Goal: Task Accomplishment & Management: Use online tool/utility

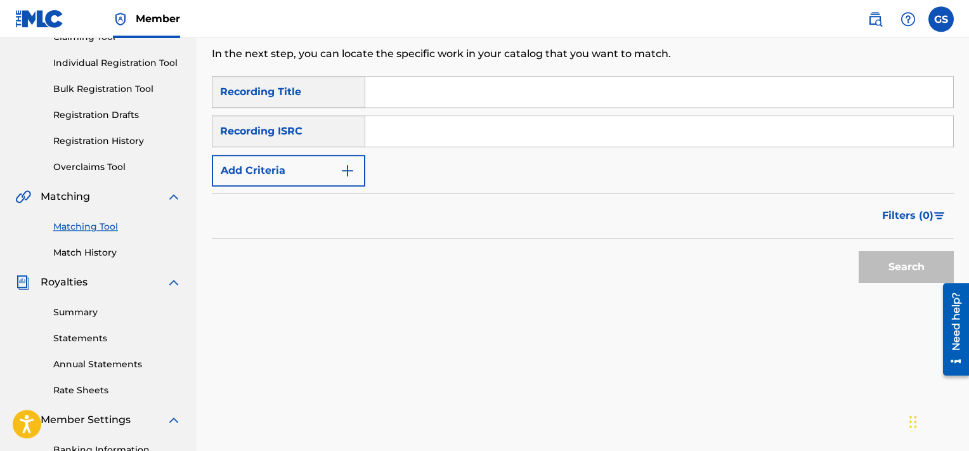
paste input "US5SR1600001"
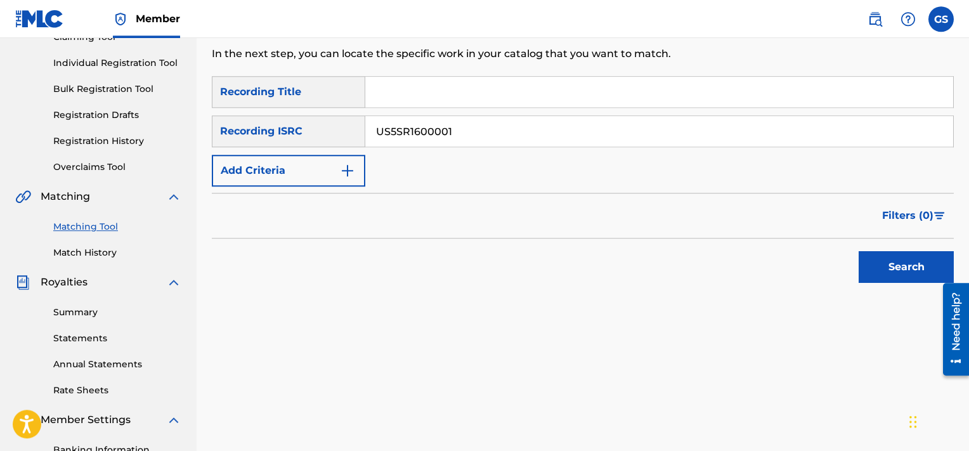
click at [433, 133] on input "US5SR1600001" at bounding box center [659, 131] width 588 height 30
type input "US5SR1600001"
click at [859, 251] on button "Search" at bounding box center [906, 267] width 95 height 32
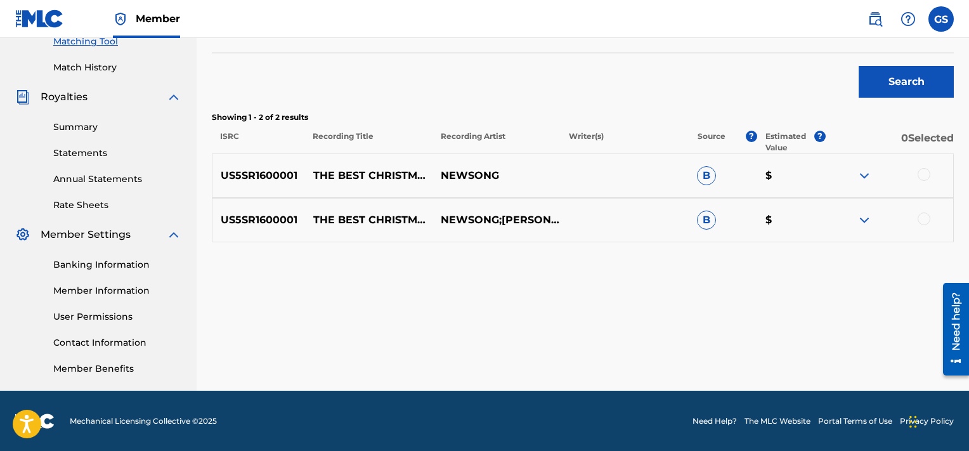
scroll to position [251, 0]
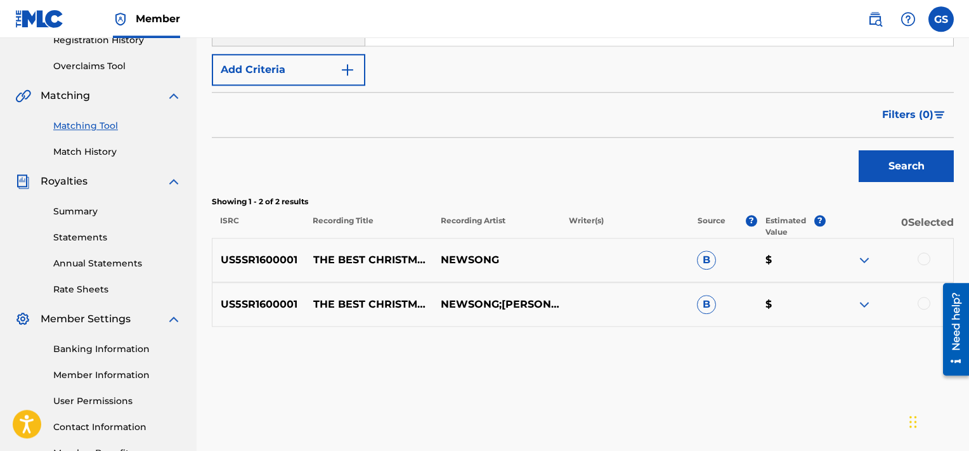
click at [686, 57] on div "SearchWithCriteria361c522d-28f9-452a-b44e-4a159a414c09 Recording Title SearchWi…" at bounding box center [583, 30] width 742 height 110
click at [925, 263] on div at bounding box center [924, 258] width 13 height 13
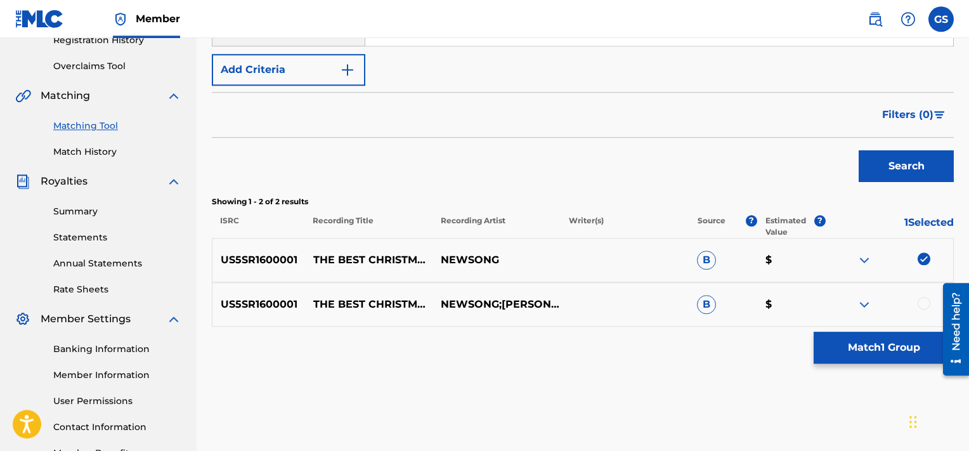
click at [925, 306] on div at bounding box center [924, 303] width 13 height 13
click at [871, 347] on button "Match 2 Groups" at bounding box center [884, 348] width 140 height 32
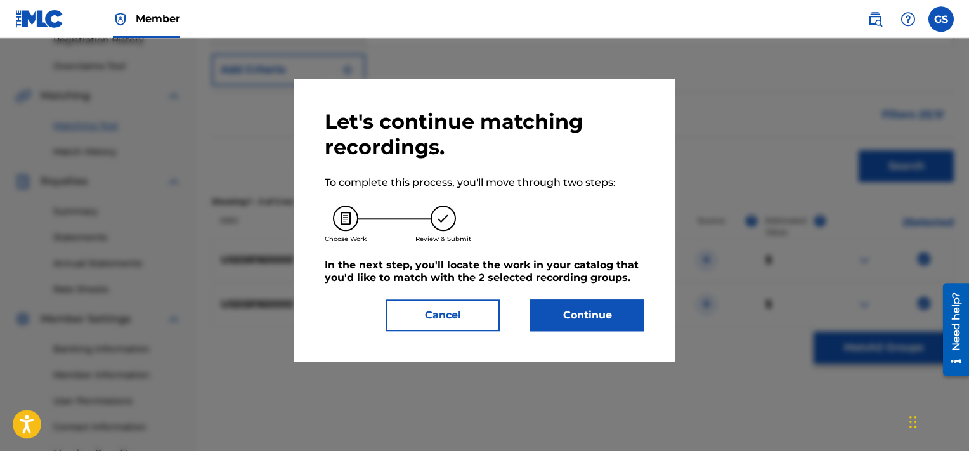
click at [580, 323] on button "Continue" at bounding box center [587, 315] width 114 height 32
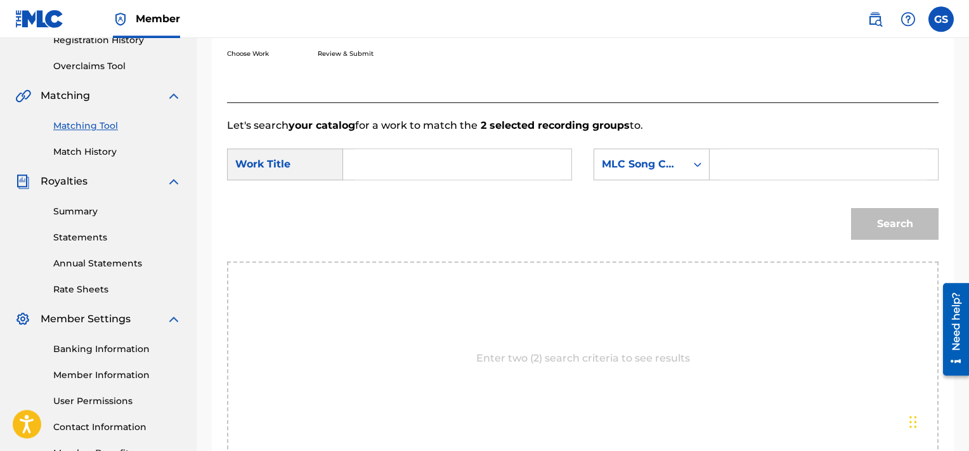
paste input "BV9PAX"
click at [757, 159] on input "Search Form" at bounding box center [823, 164] width 207 height 30
type input "BV9PAX"
click at [464, 155] on input "Search Form" at bounding box center [457, 164] width 207 height 30
type input "christmas"
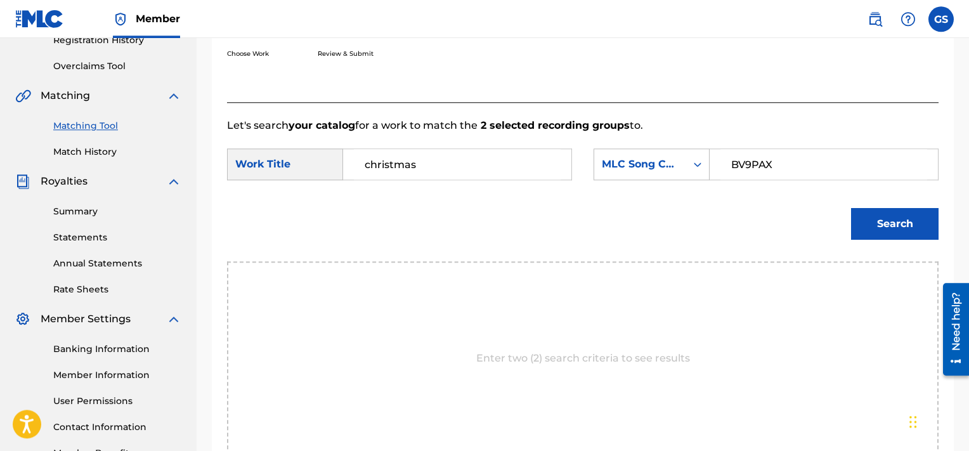
click at [851, 208] on button "Search" at bounding box center [895, 224] width 88 height 32
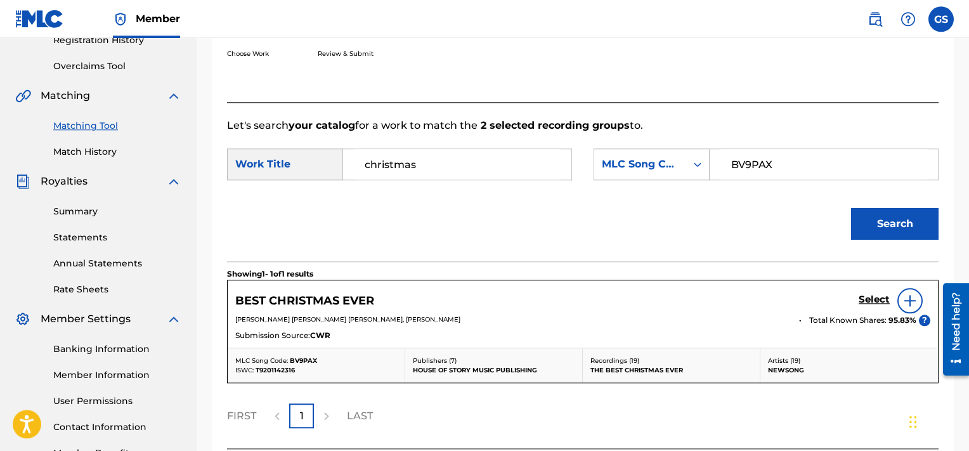
click at [873, 295] on h5 "Select" at bounding box center [874, 300] width 31 height 12
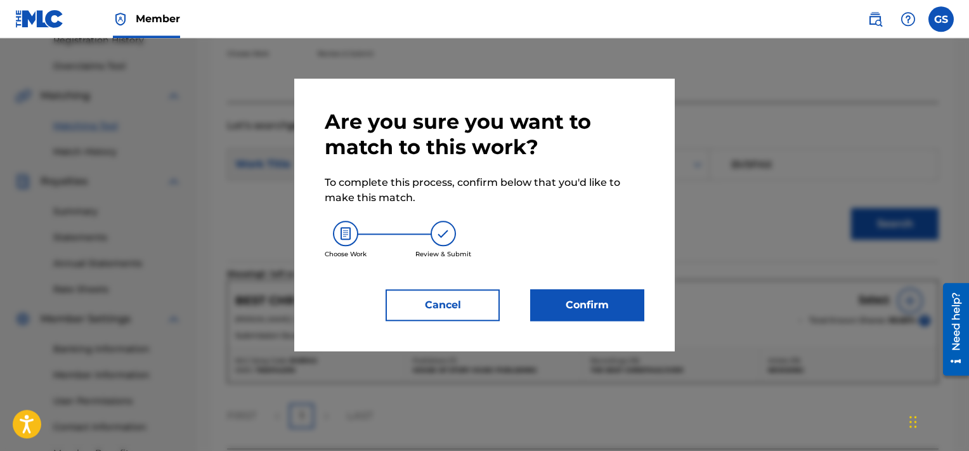
click at [564, 298] on button "Confirm" at bounding box center [587, 305] width 114 height 32
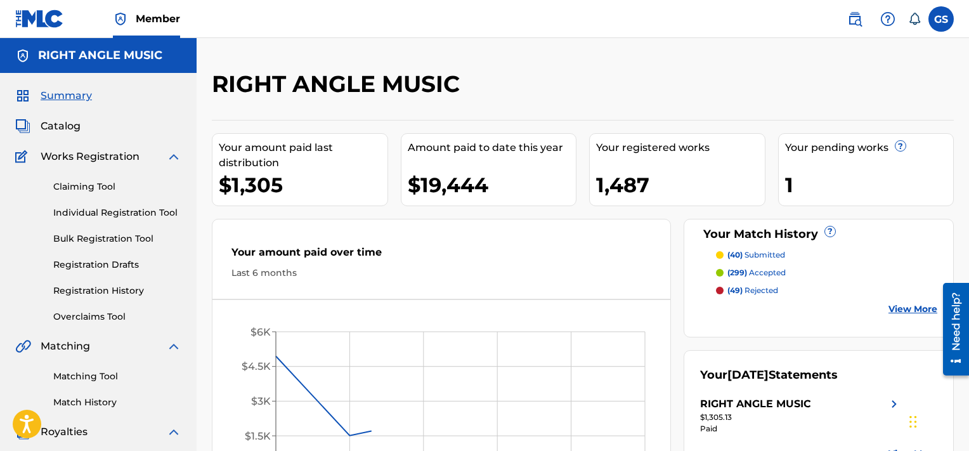
click at [96, 374] on link "Matching Tool" at bounding box center [117, 376] width 128 height 13
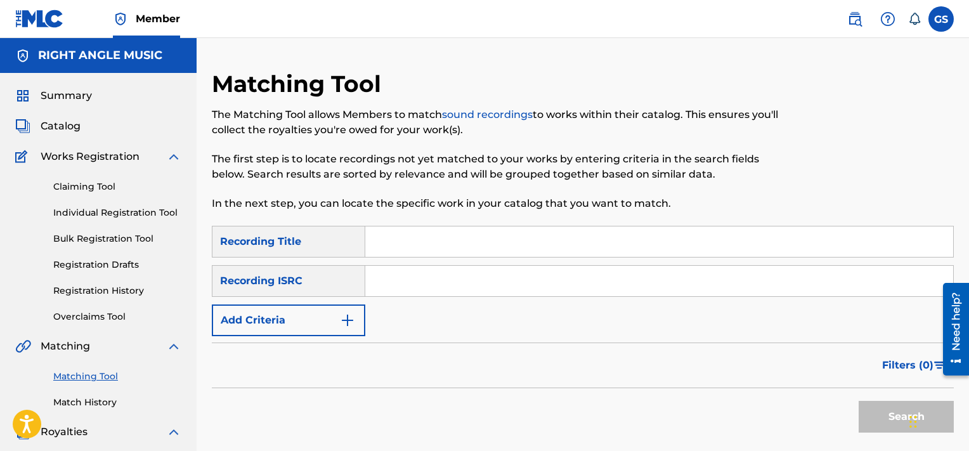
click at [442, 277] on input "Search Form" at bounding box center [659, 281] width 588 height 30
paste input "US5SR1600001"
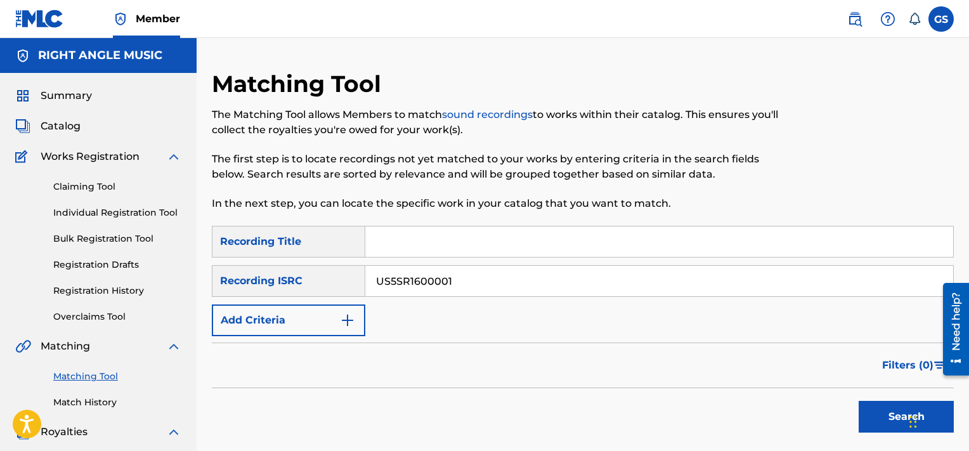
type input "US5SR1600001"
click at [859, 401] on button "Search" at bounding box center [906, 417] width 95 height 32
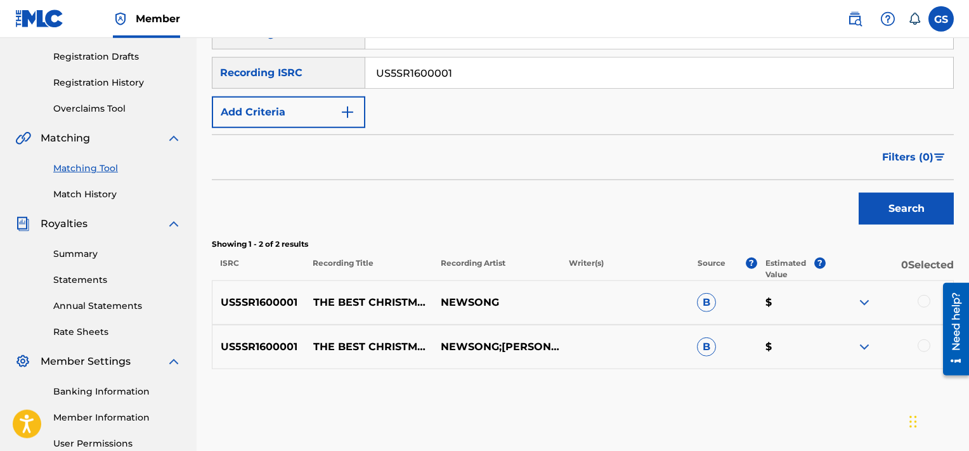
scroll to position [220, 0]
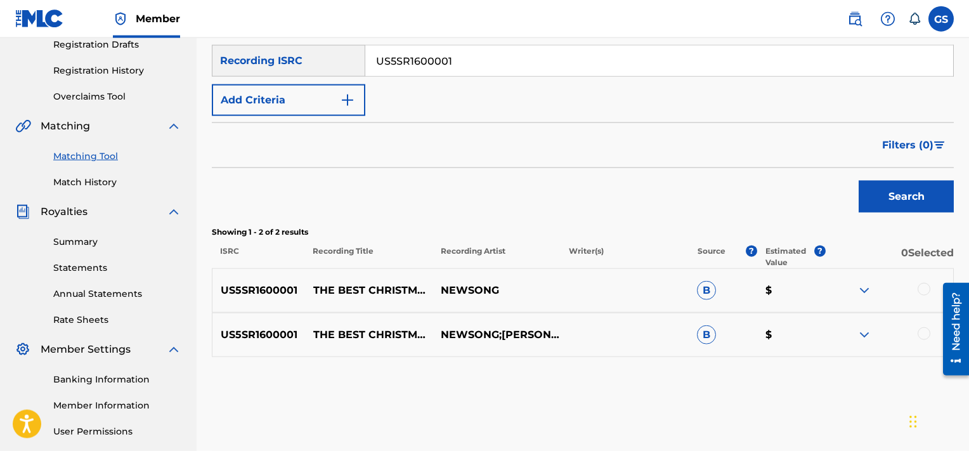
click at [918, 288] on div at bounding box center [924, 289] width 13 height 13
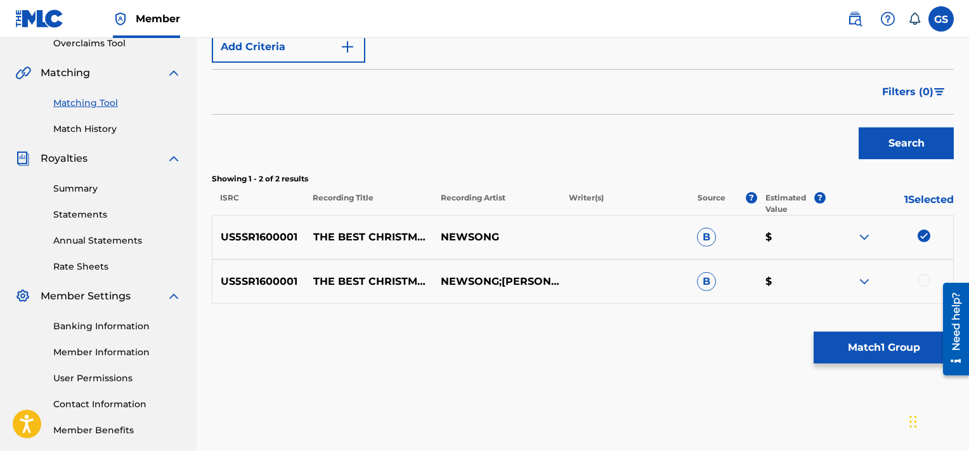
scroll to position [271, 0]
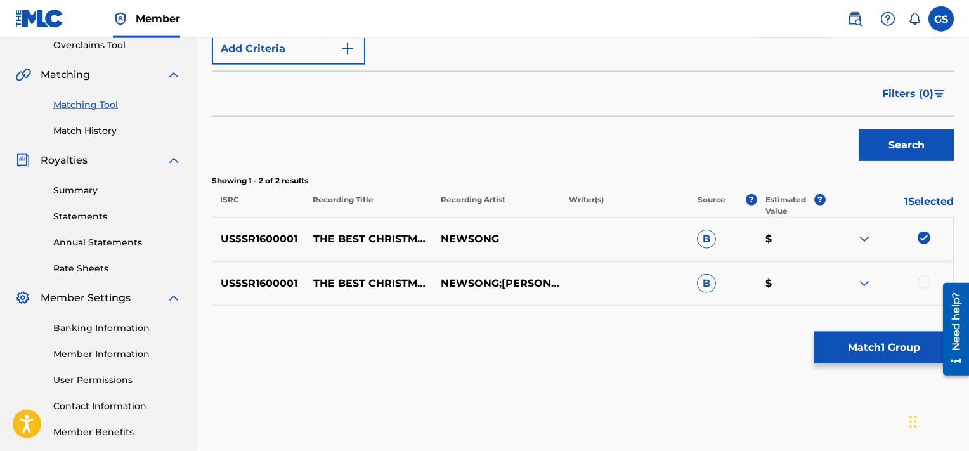
click at [925, 284] on div at bounding box center [924, 282] width 13 height 13
click at [874, 353] on button "Match 2 Groups" at bounding box center [884, 348] width 140 height 32
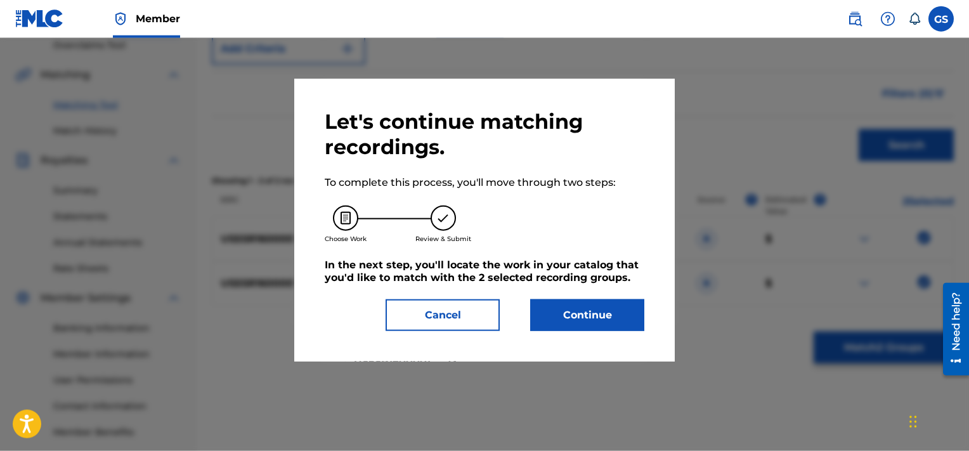
click at [575, 319] on button "Continue" at bounding box center [587, 315] width 114 height 32
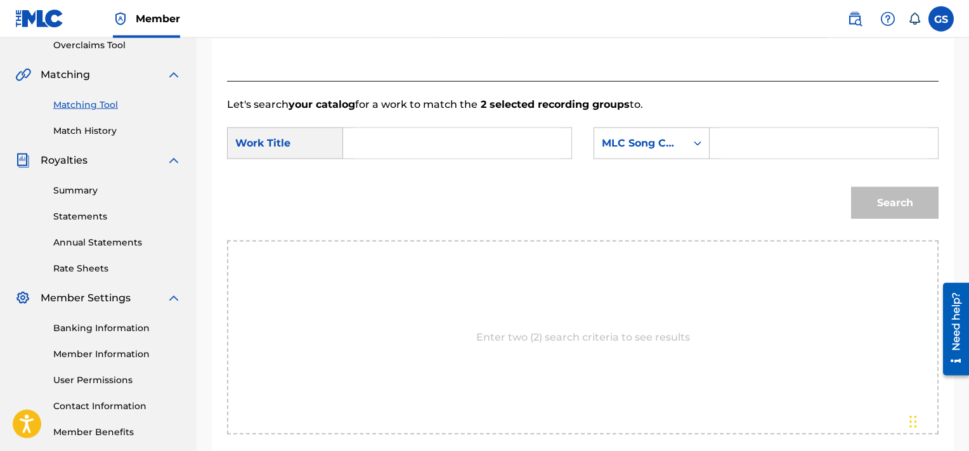
paste input "BV9PAX"
click at [753, 141] on input "BV9PAX" at bounding box center [823, 143] width 207 height 30
type input "BV9PAX"
click at [483, 147] on input "Search Form" at bounding box center [457, 143] width 207 height 30
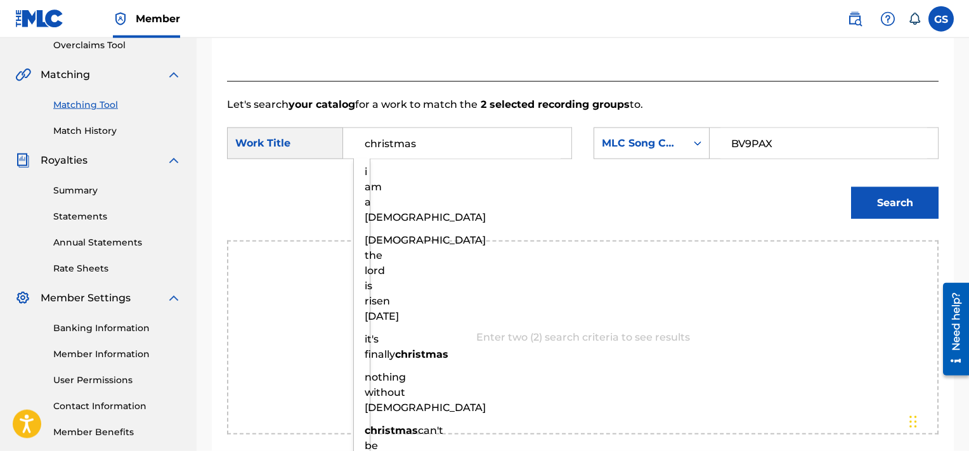
type input "christmas"
click at [851, 187] on button "Search" at bounding box center [895, 203] width 88 height 32
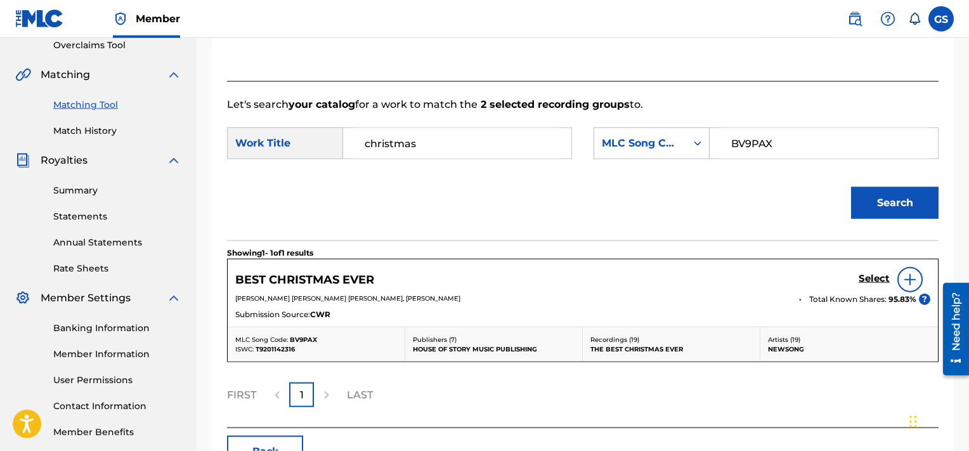
click at [862, 273] on h5 "Select" at bounding box center [874, 279] width 31 height 12
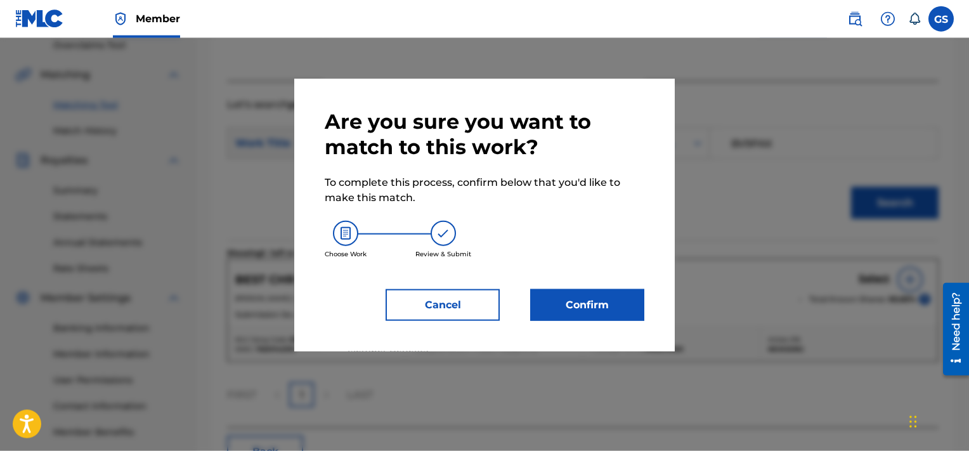
click at [627, 299] on button "Confirm" at bounding box center [587, 305] width 114 height 32
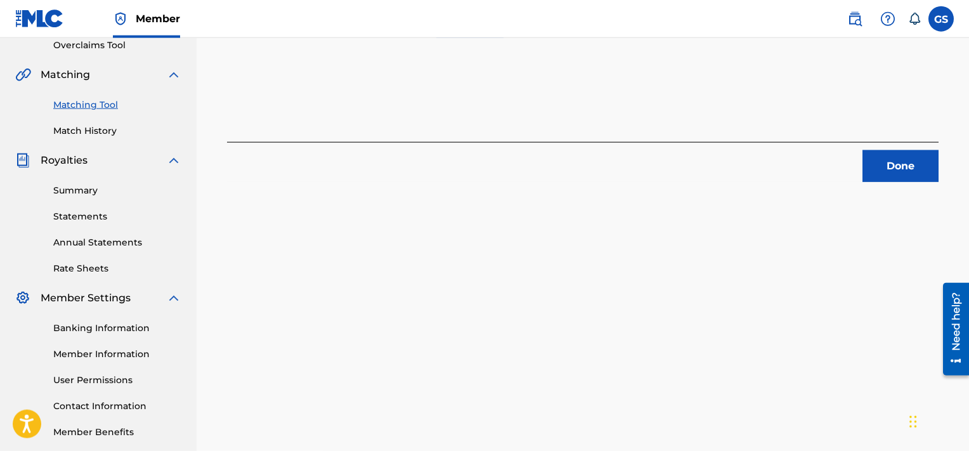
click at [920, 160] on button "Done" at bounding box center [901, 166] width 76 height 32
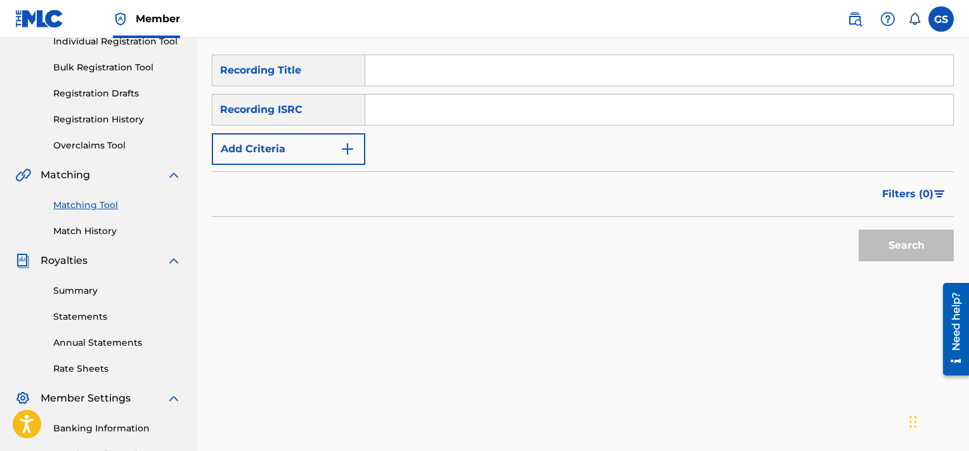
scroll to position [172, 0]
paste input "QMDZU1600001"
click at [481, 110] on input "QMDZU1600001" at bounding box center [659, 109] width 588 height 30
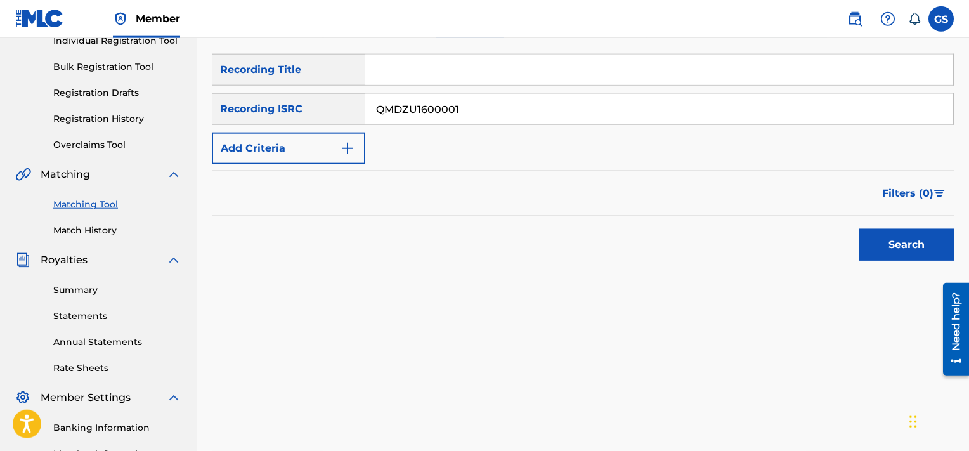
type input "QMDZU1600001"
click at [859, 229] on button "Search" at bounding box center [906, 245] width 95 height 32
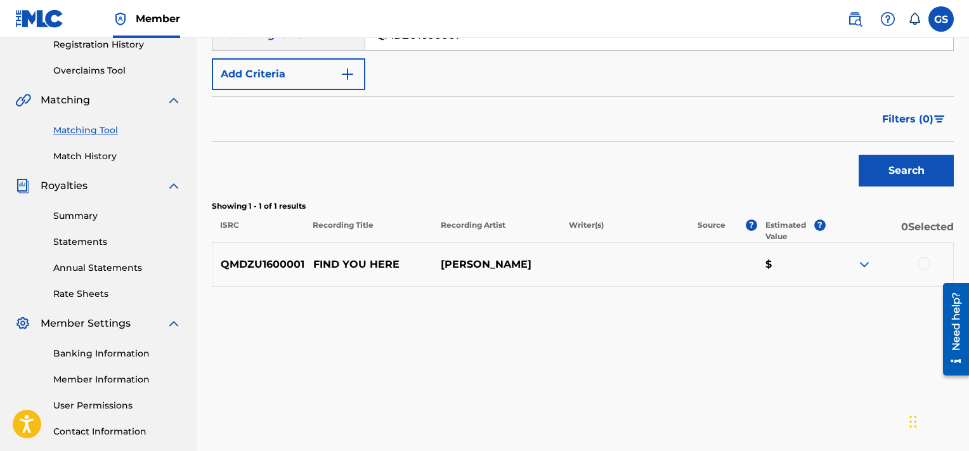
scroll to position [251, 0]
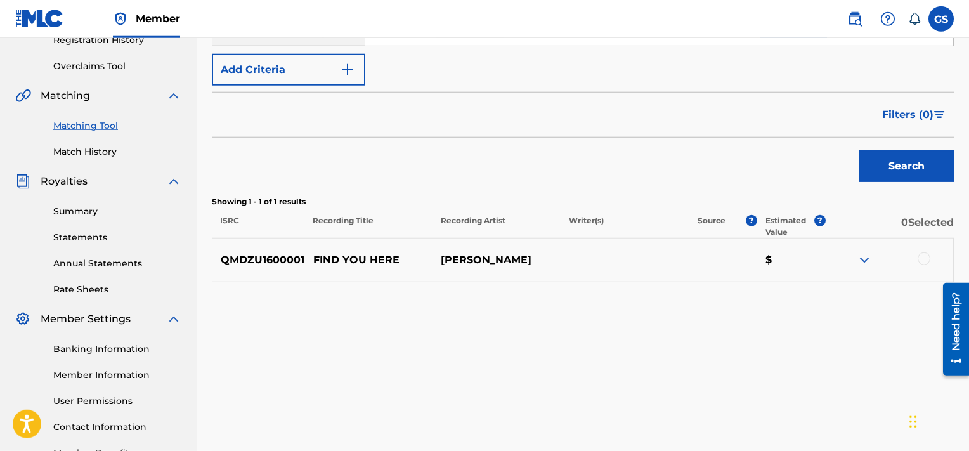
click at [924, 257] on div at bounding box center [924, 258] width 13 height 13
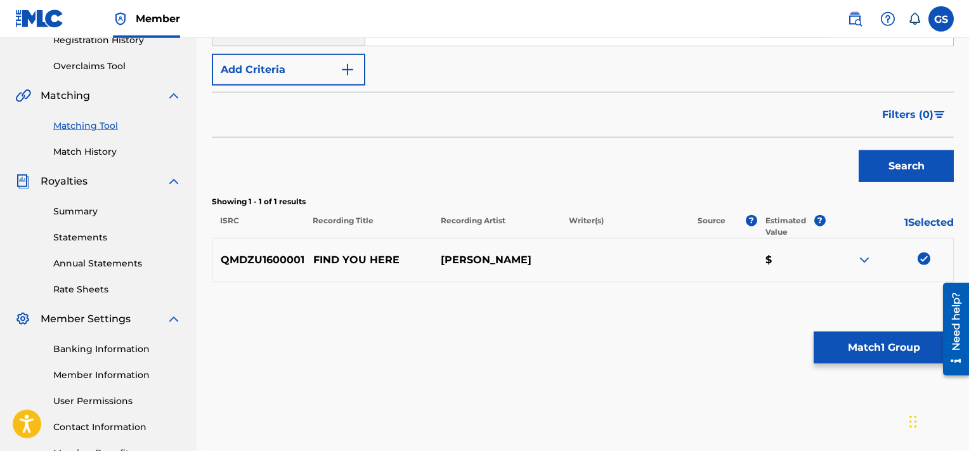
click at [877, 339] on button "Match 1 Group" at bounding box center [884, 348] width 140 height 32
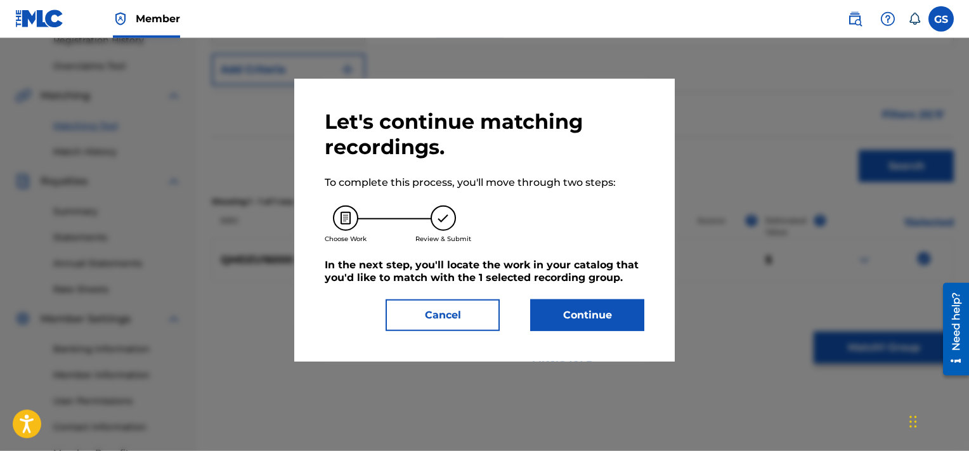
click at [575, 328] on button "Continue" at bounding box center [587, 315] width 114 height 32
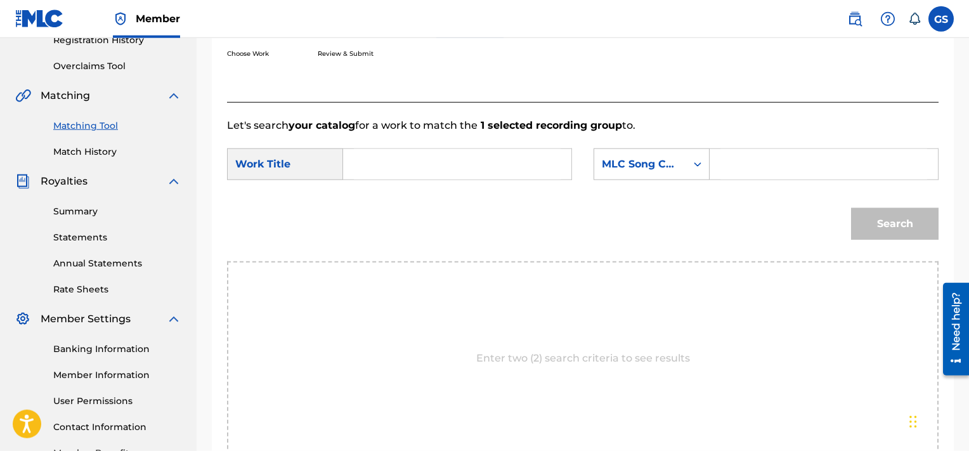
click at [430, 167] on input "Search Form" at bounding box center [457, 164] width 207 height 30
type input "find you here"
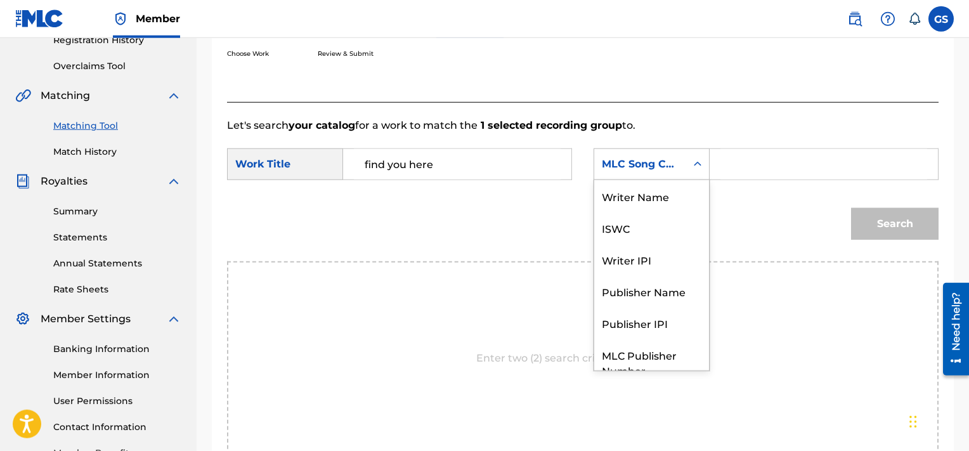
click at [674, 153] on div "MLC Song Code" at bounding box center [640, 164] width 92 height 24
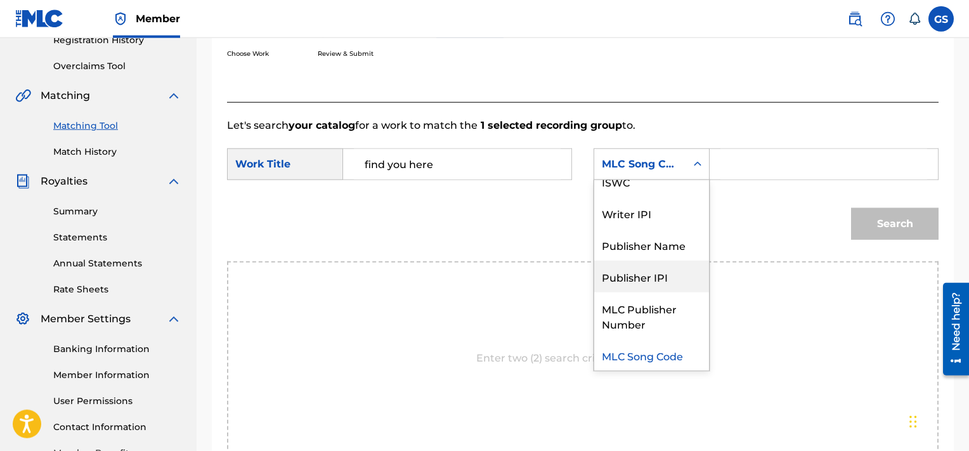
scroll to position [0, 0]
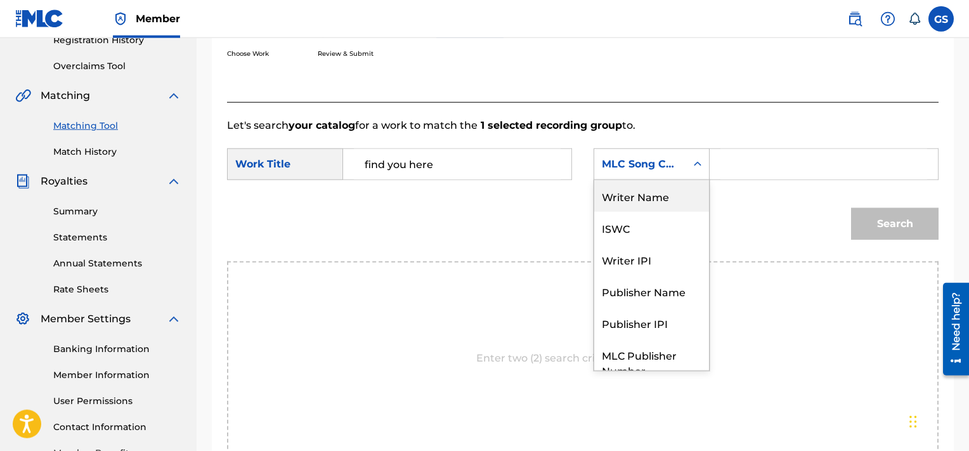
click at [655, 192] on div "Writer Name" at bounding box center [651, 196] width 115 height 32
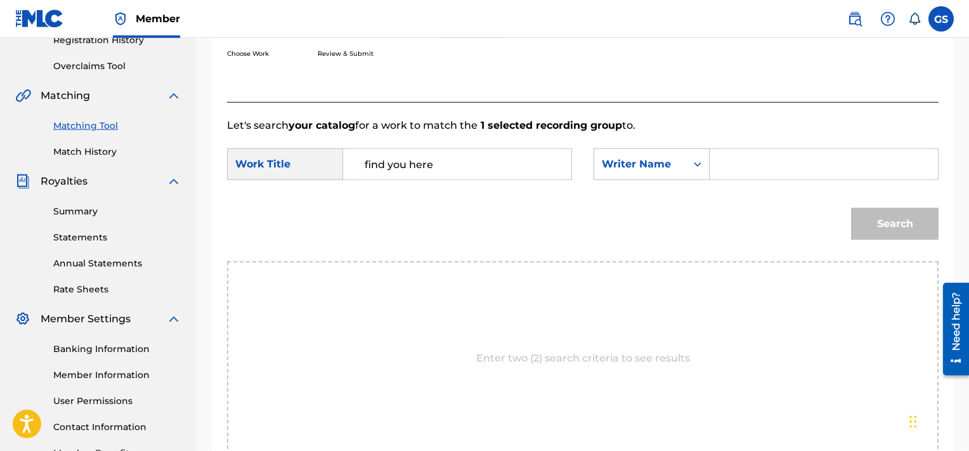
click at [759, 169] on input "Search Form" at bounding box center [823, 164] width 207 height 30
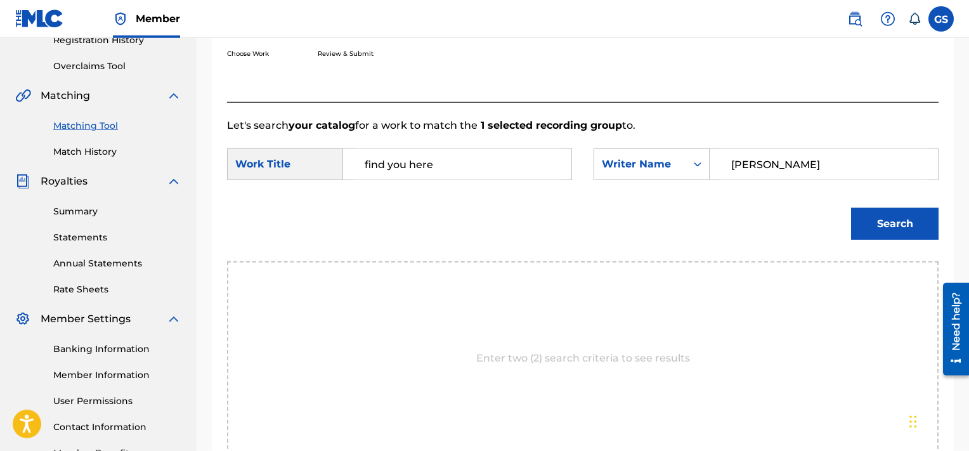
type input "[PERSON_NAME]"
click at [851, 208] on button "Search" at bounding box center [895, 224] width 88 height 32
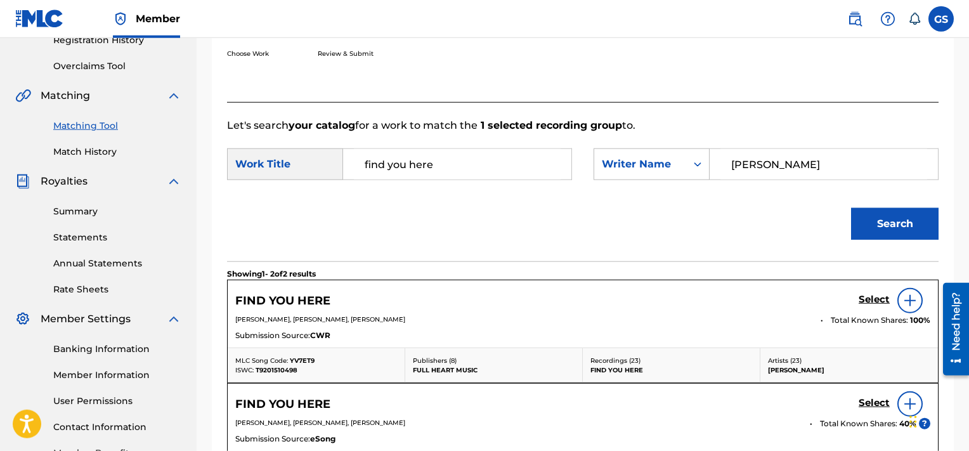
click at [884, 303] on h5 "Select" at bounding box center [874, 300] width 31 height 12
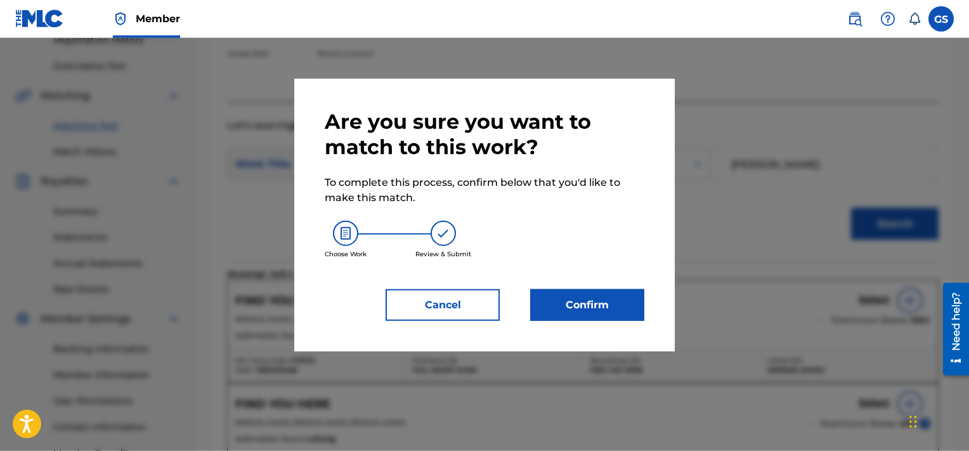
click at [571, 297] on button "Confirm" at bounding box center [587, 305] width 114 height 32
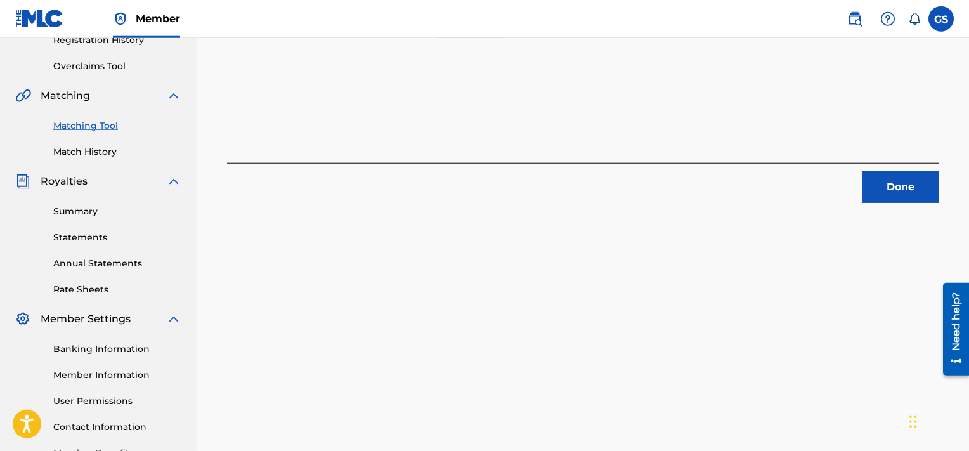
click at [922, 181] on button "Done" at bounding box center [901, 187] width 76 height 32
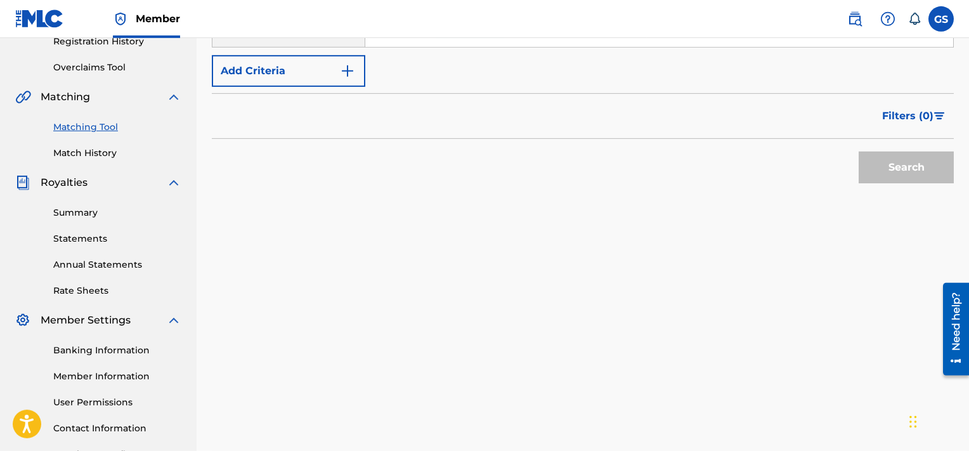
scroll to position [122, 0]
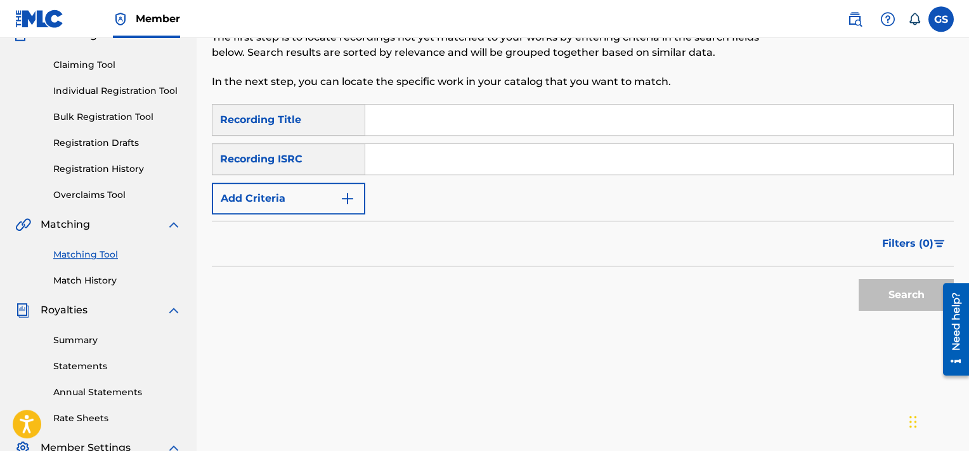
click at [483, 152] on input "Search Form" at bounding box center [659, 159] width 588 height 30
paste input "US8391600007"
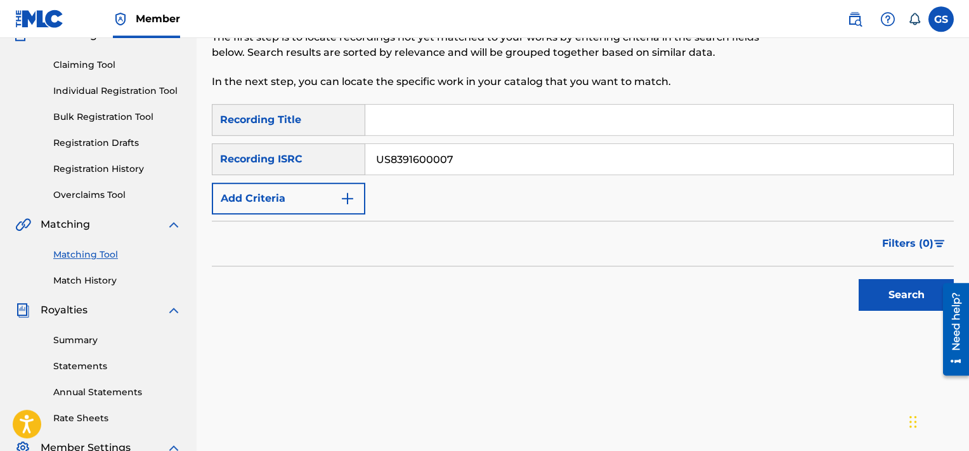
type input "US8391600007"
click at [859, 279] on button "Search" at bounding box center [906, 295] width 95 height 32
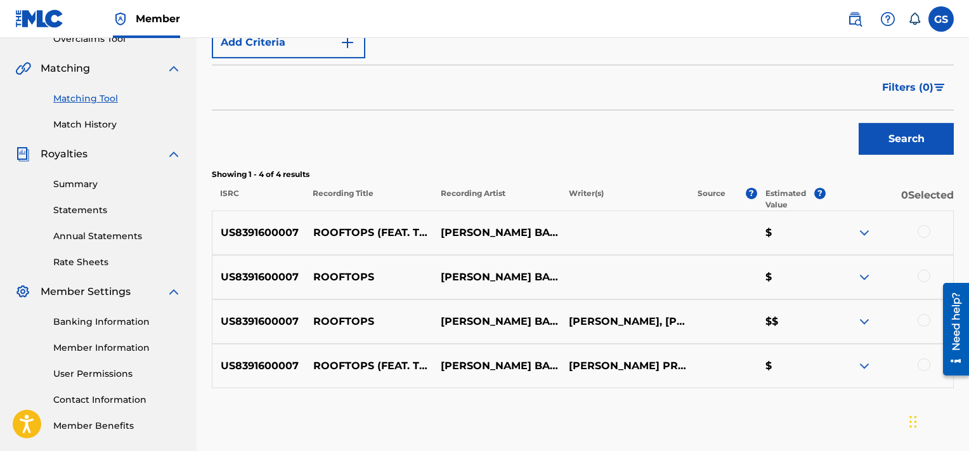
scroll to position [339, 0]
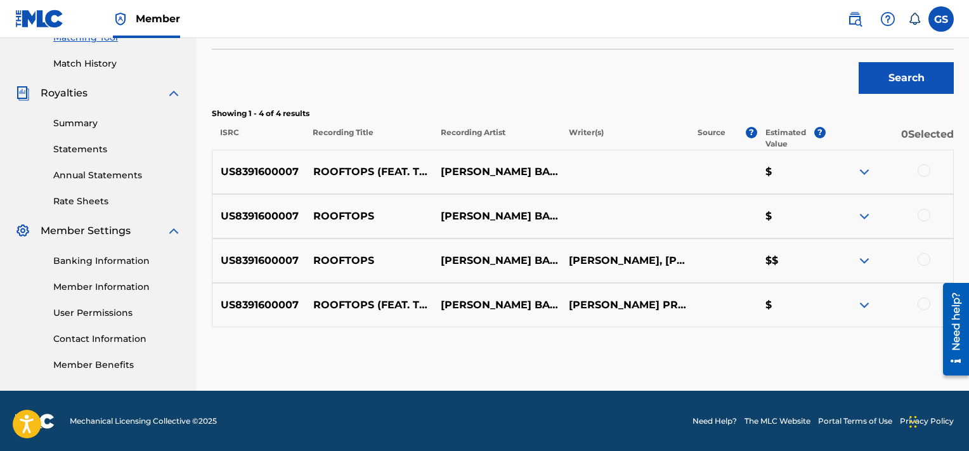
click at [920, 169] on div at bounding box center [924, 170] width 13 height 13
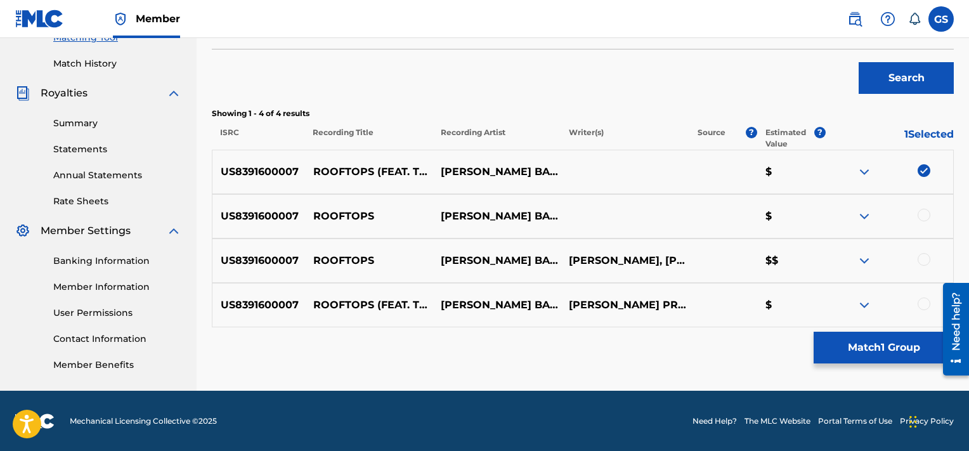
click at [922, 217] on div at bounding box center [924, 215] width 13 height 13
click at [923, 263] on div at bounding box center [924, 259] width 13 height 13
click at [925, 305] on div at bounding box center [924, 303] width 13 height 13
click at [866, 263] on img at bounding box center [864, 260] width 15 height 15
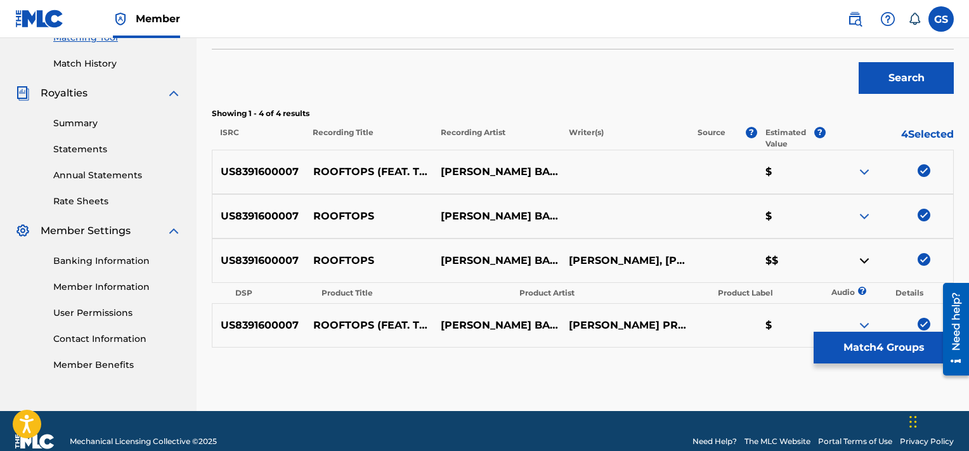
click at [866, 263] on img at bounding box center [864, 260] width 15 height 15
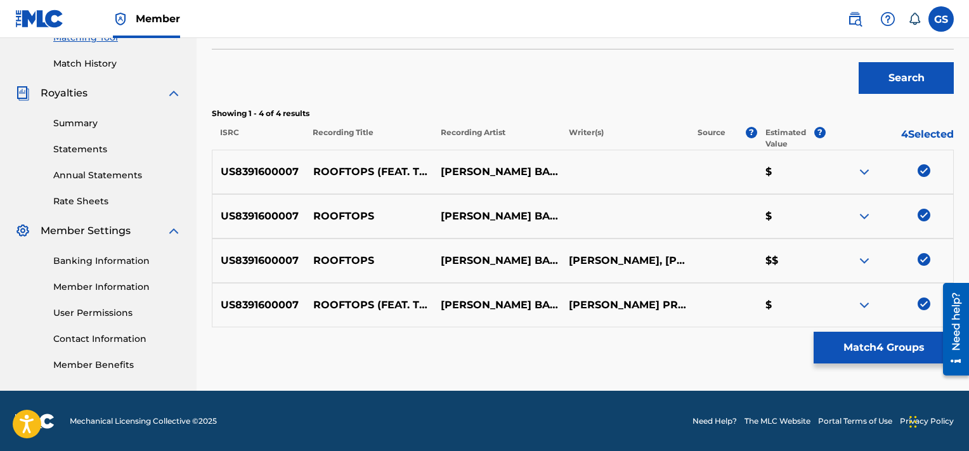
click at [863, 330] on div "Matching Tool The Matching Tool allows Members to match sound recordings to wor…" at bounding box center [583, 61] width 742 height 660
click at [855, 354] on button "Match 4 Groups" at bounding box center [884, 348] width 140 height 32
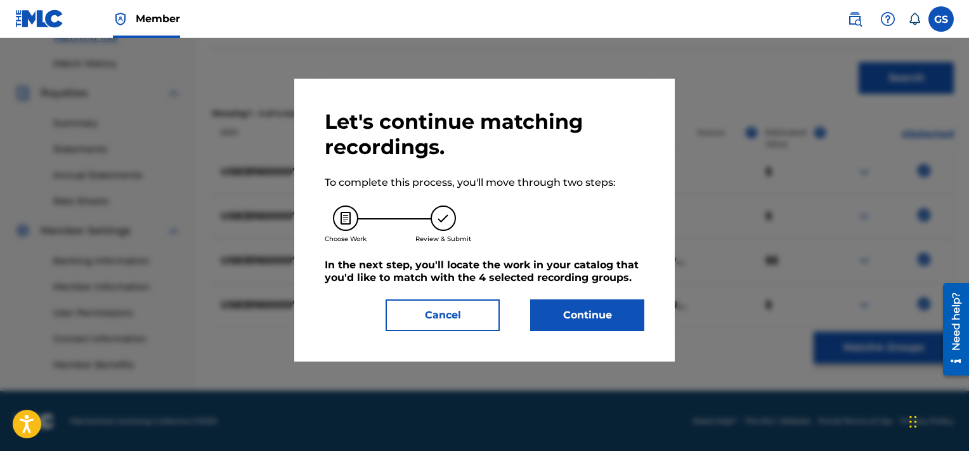
click at [606, 326] on button "Continue" at bounding box center [587, 315] width 114 height 32
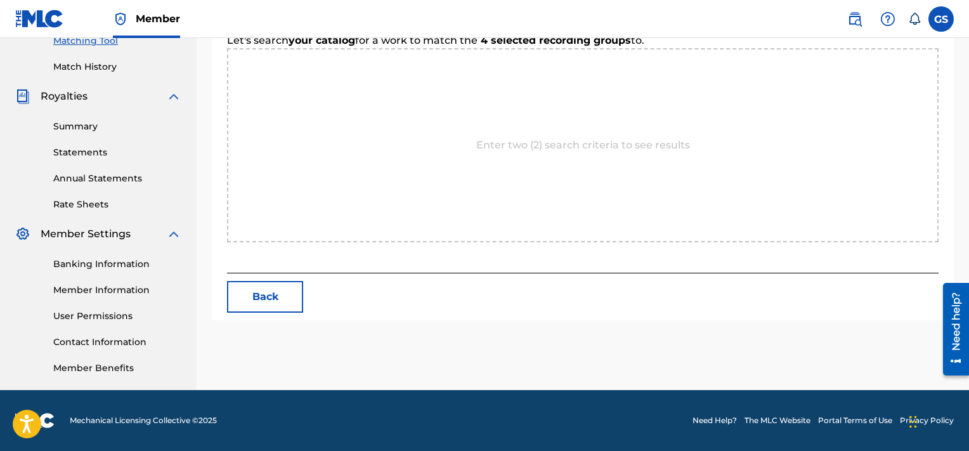
scroll to position [335, 0]
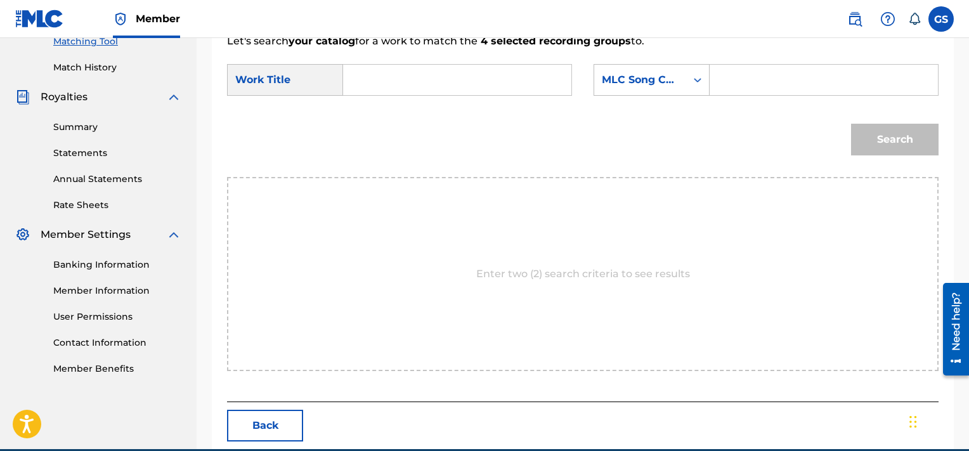
drag, startPoint x: 717, startPoint y: 75, endPoint x: 772, endPoint y: 77, distance: 54.6
click at [772, 77] on div "Search Form" at bounding box center [824, 80] width 229 height 32
click at [772, 77] on input "Search Form" at bounding box center [823, 80] width 207 height 30
paste input "RV86CJ"
type input "RV86CJ"
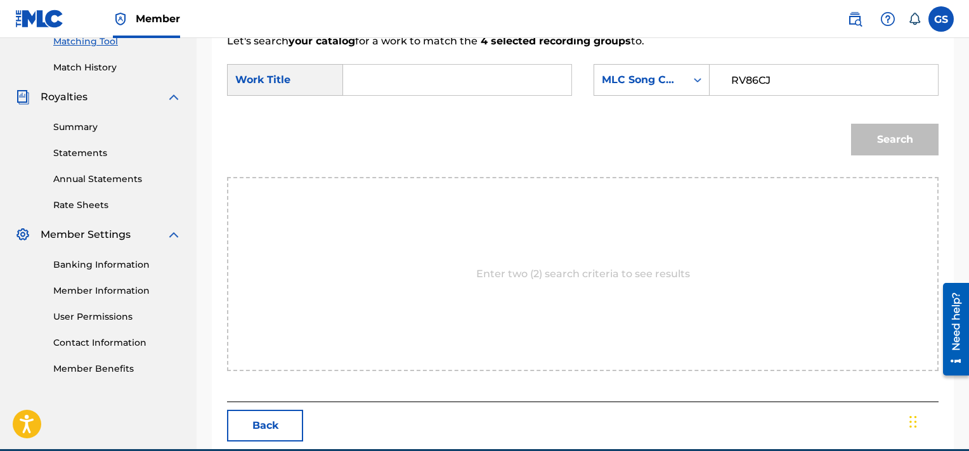
click at [438, 73] on input "Search Form" at bounding box center [457, 80] width 207 height 30
type input "rooftops"
click at [851, 124] on button "Search" at bounding box center [895, 140] width 88 height 32
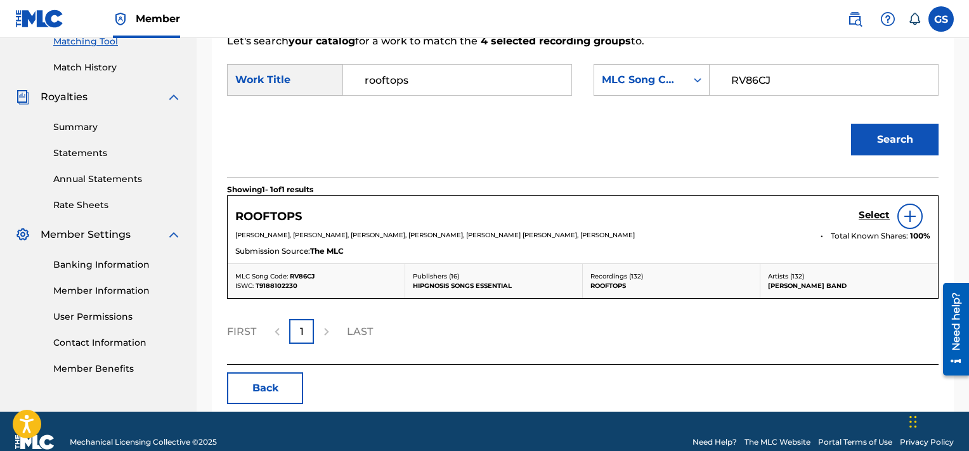
click at [877, 217] on h5 "Select" at bounding box center [874, 215] width 31 height 12
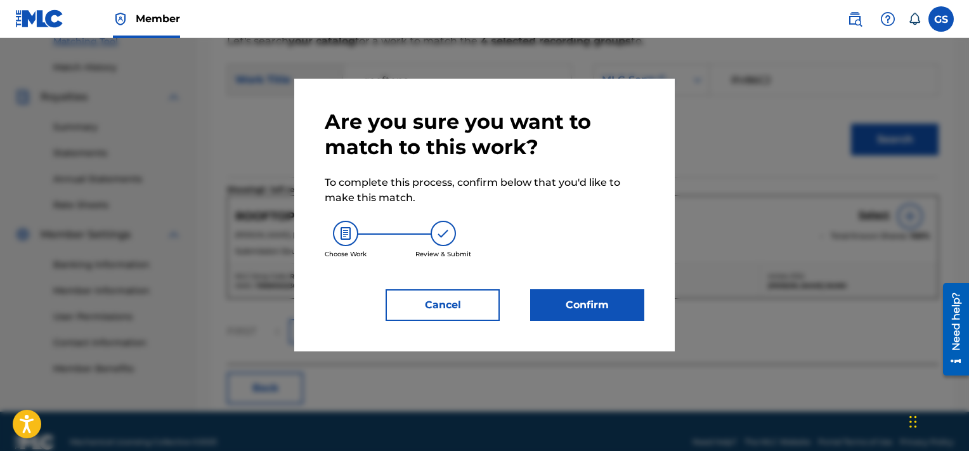
click at [594, 310] on button "Confirm" at bounding box center [587, 305] width 114 height 32
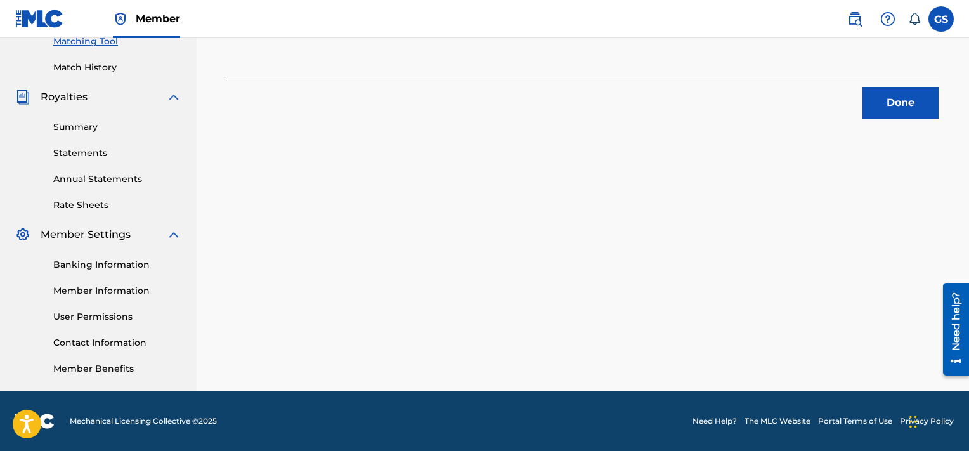
click at [887, 115] on button "Done" at bounding box center [901, 103] width 76 height 32
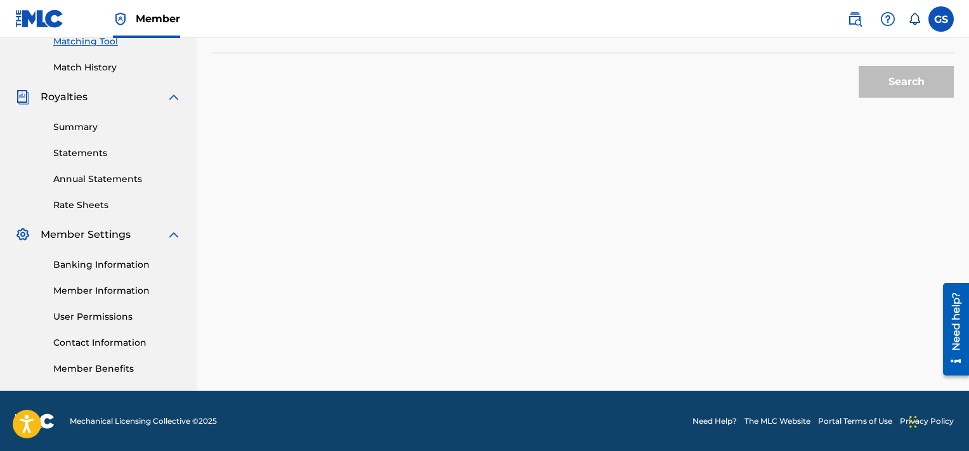
scroll to position [205, 0]
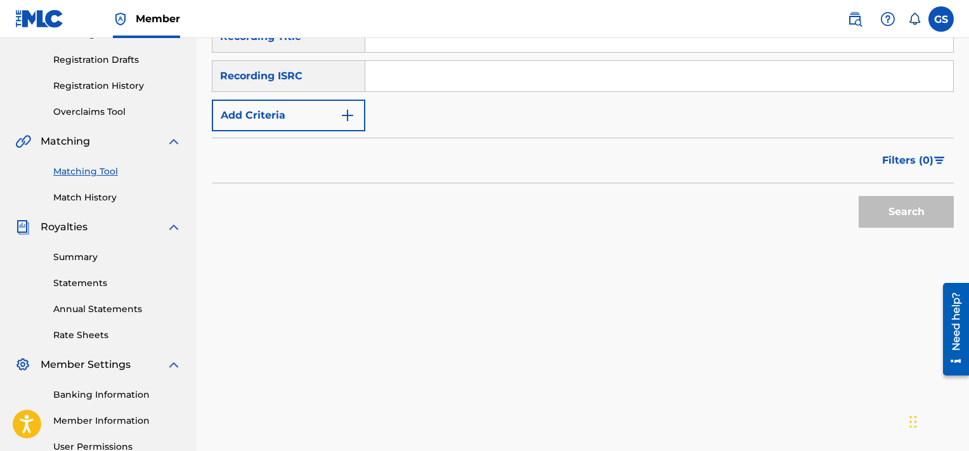
click at [502, 77] on input "Search Form" at bounding box center [659, 76] width 588 height 30
paste input "TCACR1607109"
type input "TCACR1607109"
click at [859, 196] on button "Search" at bounding box center [906, 212] width 95 height 32
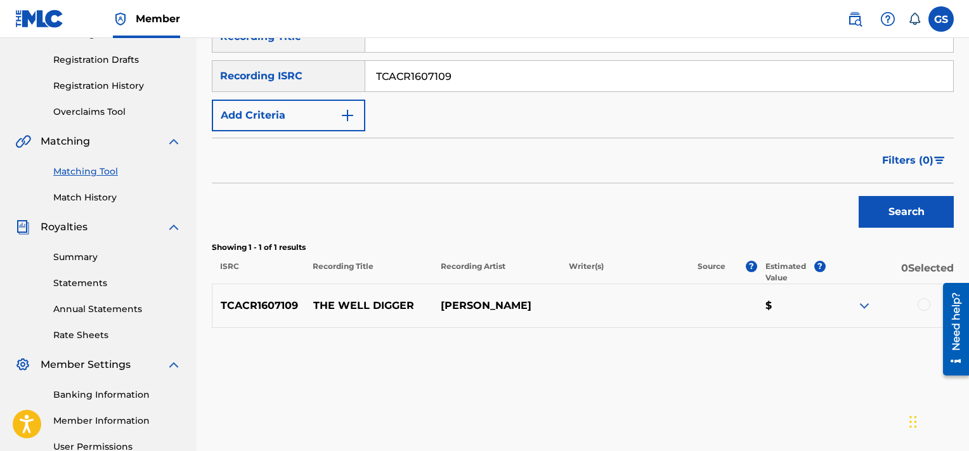
click at [920, 305] on div at bounding box center [924, 304] width 13 height 13
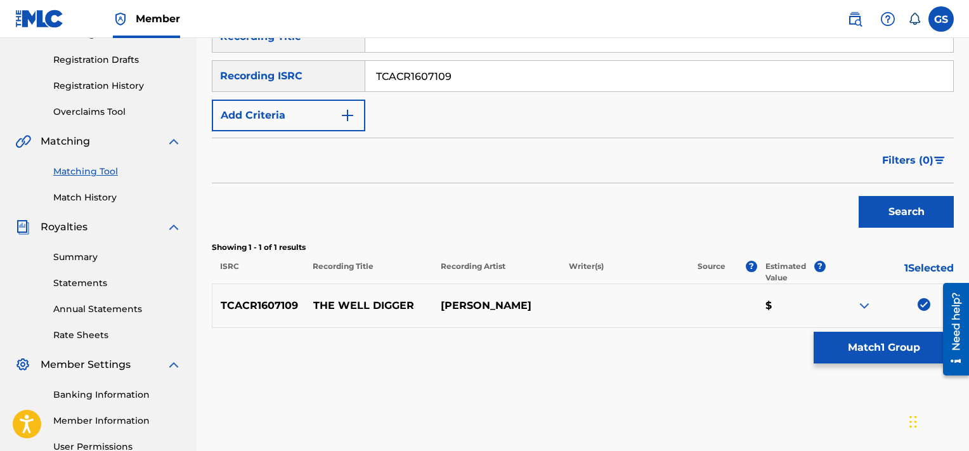
click at [866, 352] on button "Match 1 Group" at bounding box center [884, 348] width 140 height 32
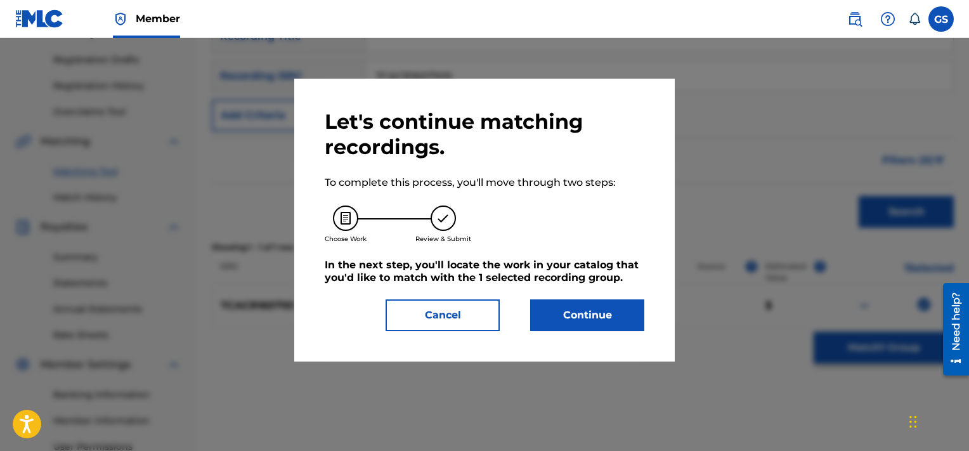
click at [591, 313] on button "Continue" at bounding box center [587, 315] width 114 height 32
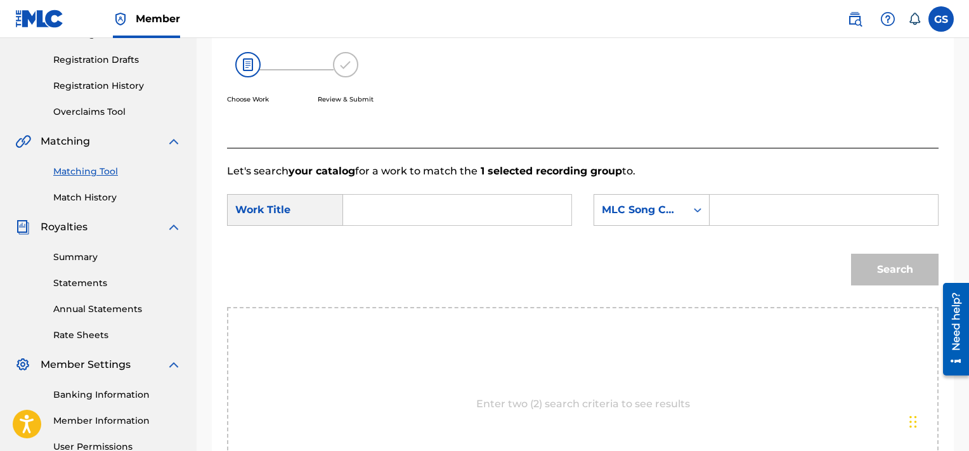
click at [755, 205] on input "Search Form" at bounding box center [823, 210] width 207 height 30
paste input "TD4NPZ"
type input "TD4NPZ"
click at [481, 201] on input "Search Form" at bounding box center [457, 210] width 207 height 30
type input "well"
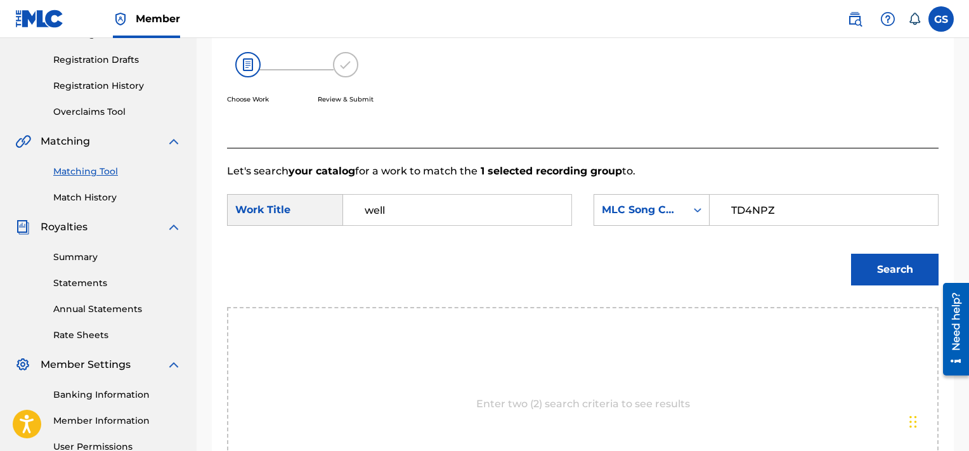
click at [851, 254] on button "Search" at bounding box center [895, 270] width 88 height 32
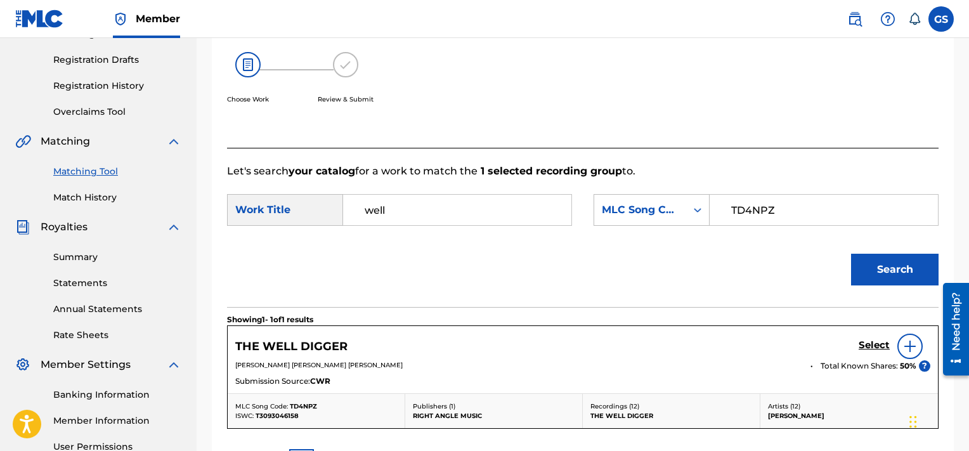
click at [869, 345] on h5 "Select" at bounding box center [874, 345] width 31 height 12
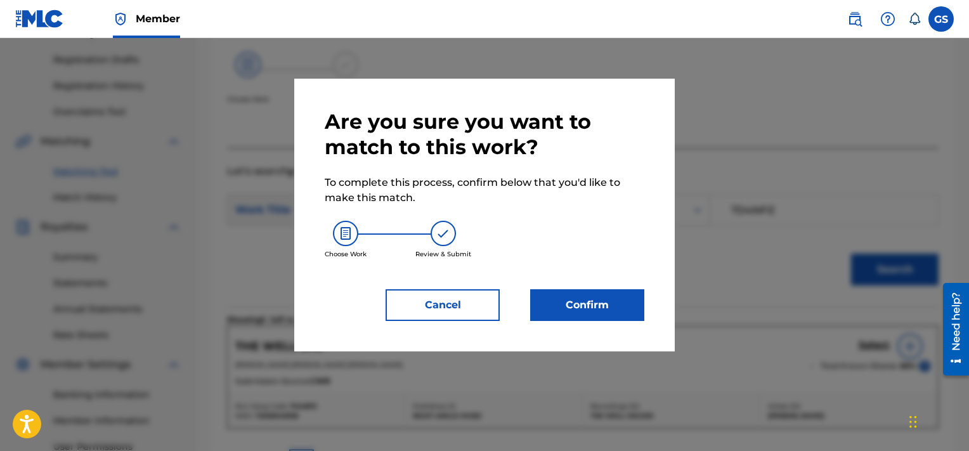
click at [600, 302] on button "Confirm" at bounding box center [587, 305] width 114 height 32
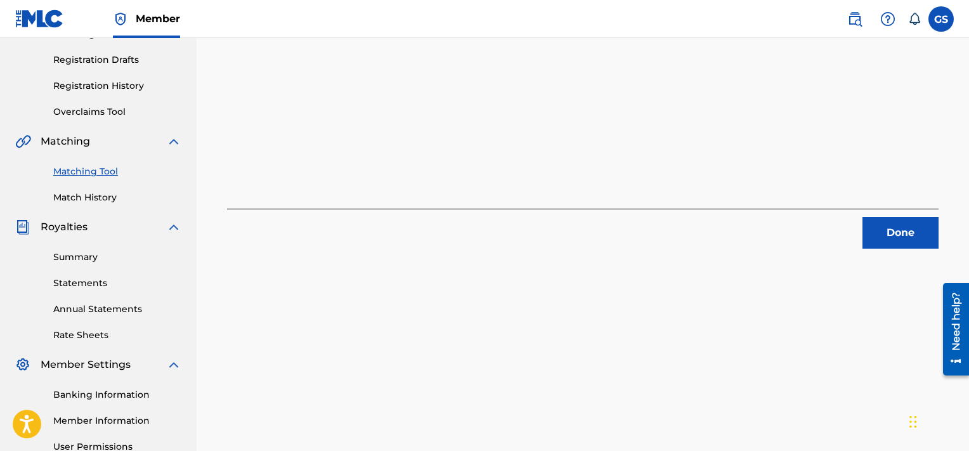
click at [906, 218] on button "Done" at bounding box center [901, 233] width 76 height 32
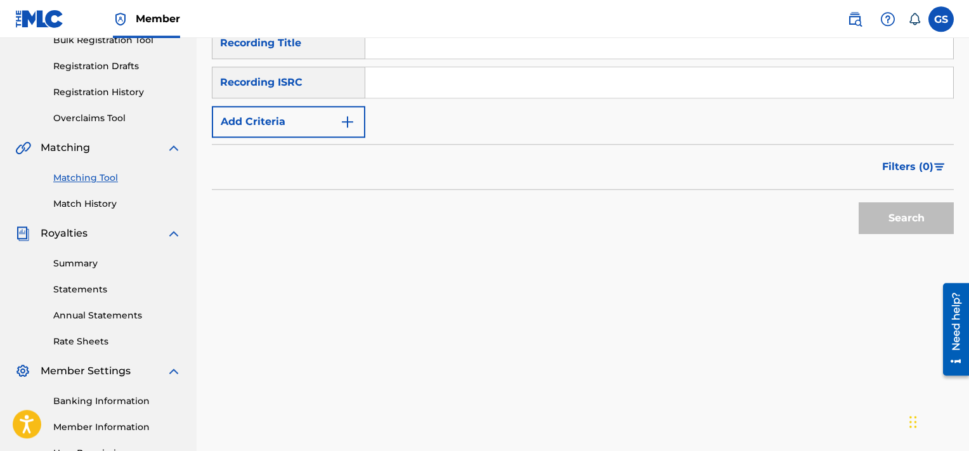
scroll to position [170, 0]
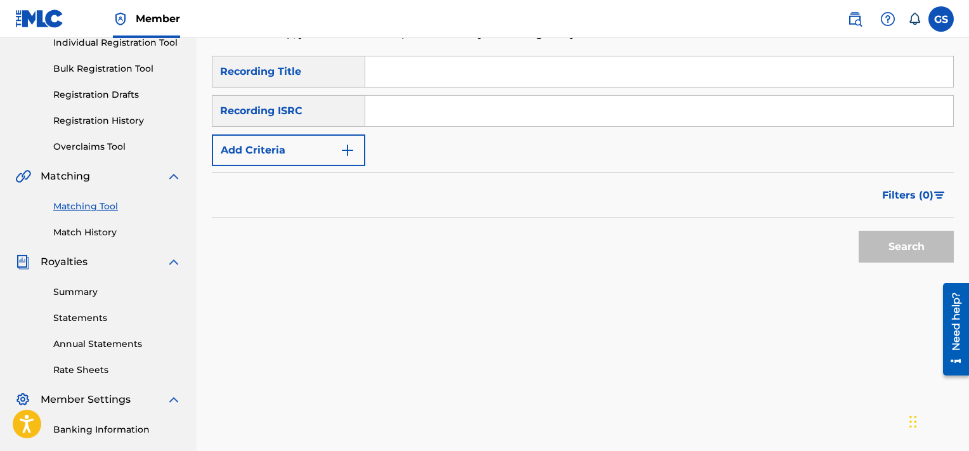
paste input "TCACR1607110"
click at [712, 112] on input "TCACR1607110" at bounding box center [659, 111] width 588 height 30
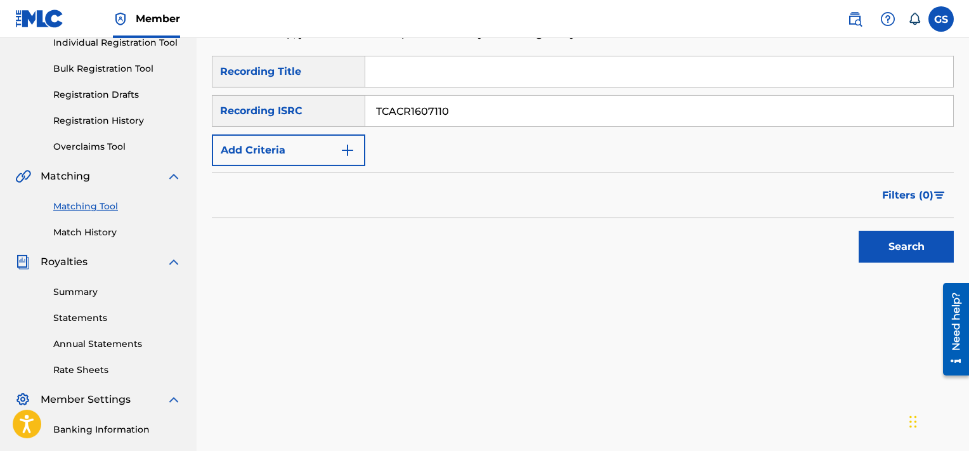
type input "TCACR1607110"
click at [859, 231] on button "Search" at bounding box center [906, 247] width 95 height 32
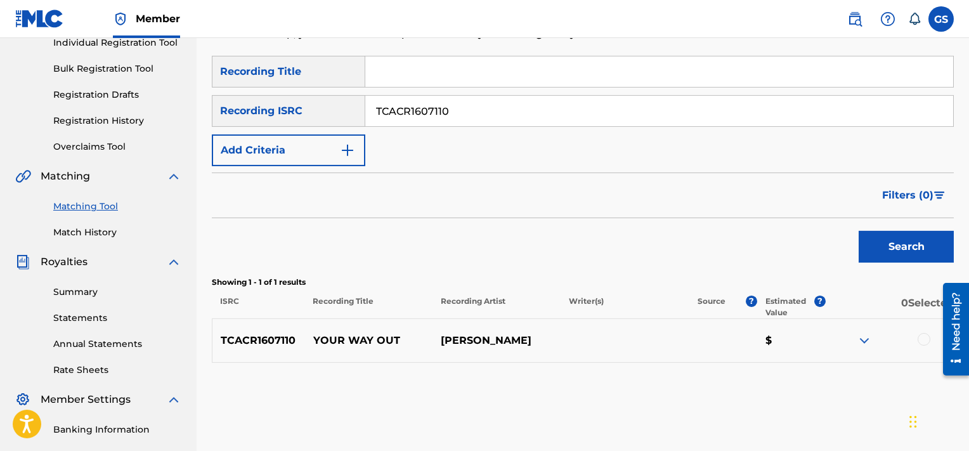
click at [922, 339] on div at bounding box center [924, 339] width 13 height 13
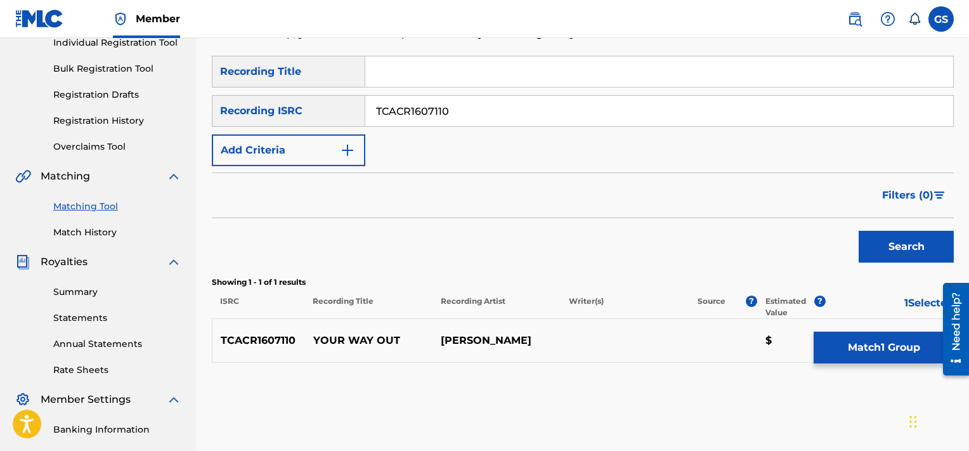
click at [892, 349] on button "Match 1 Group" at bounding box center [884, 348] width 140 height 32
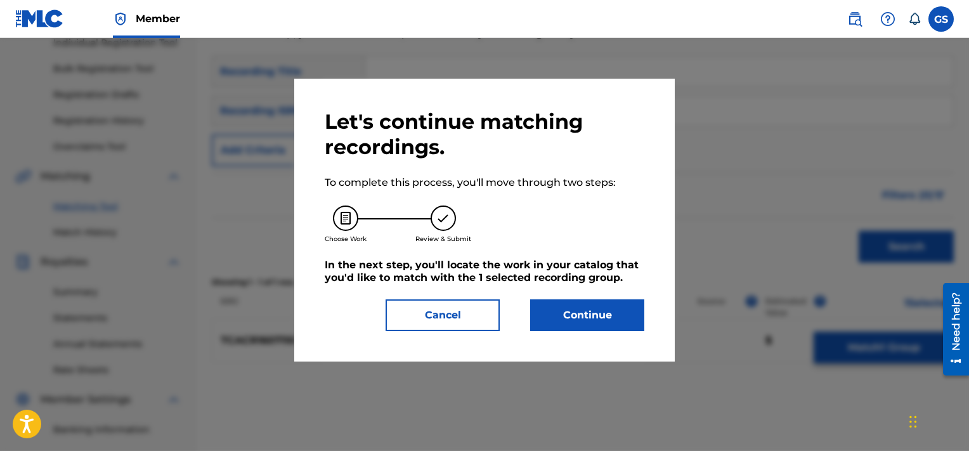
click at [594, 316] on button "Continue" at bounding box center [587, 315] width 114 height 32
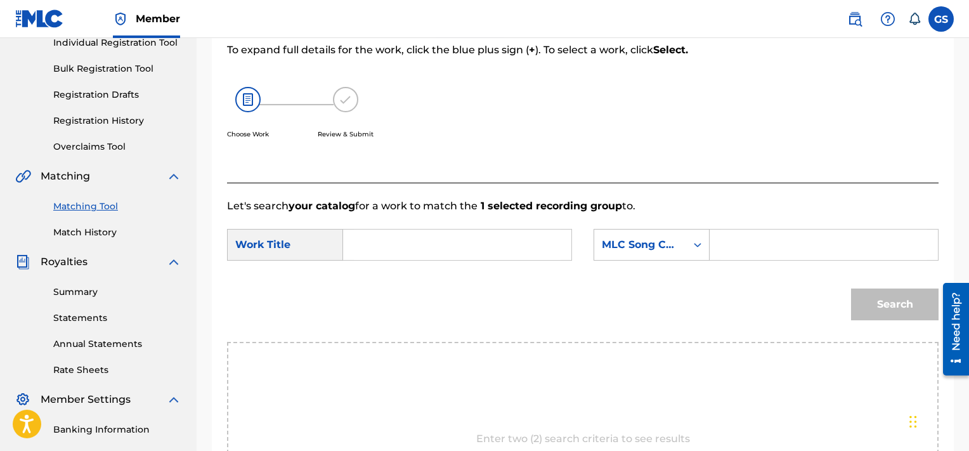
click at [501, 236] on input "Search Form" at bounding box center [457, 245] width 207 height 30
type input "w"
type input "your"
click at [746, 242] on input "Search Form" at bounding box center [823, 245] width 207 height 30
paste input "YA0C83"
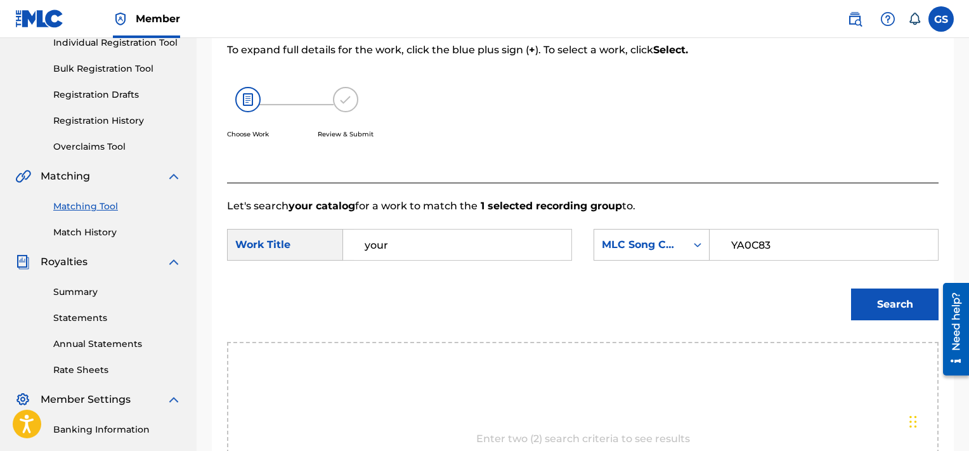
type input "YA0C83"
click at [851, 289] on button "Search" at bounding box center [895, 305] width 88 height 32
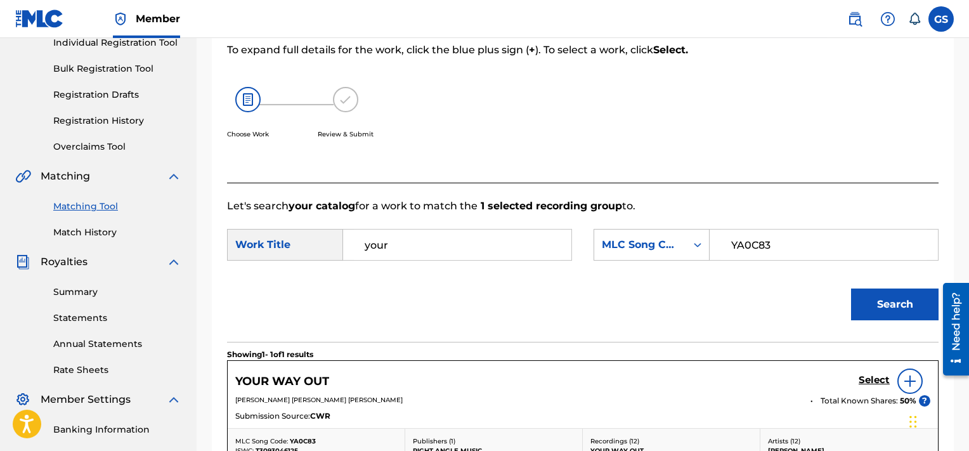
scroll to position [355, 0]
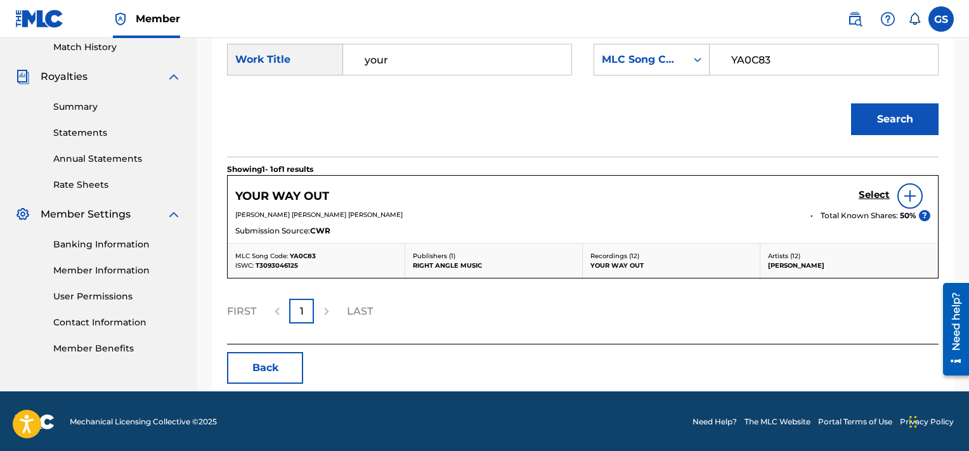
click at [877, 192] on h5 "Select" at bounding box center [874, 195] width 31 height 12
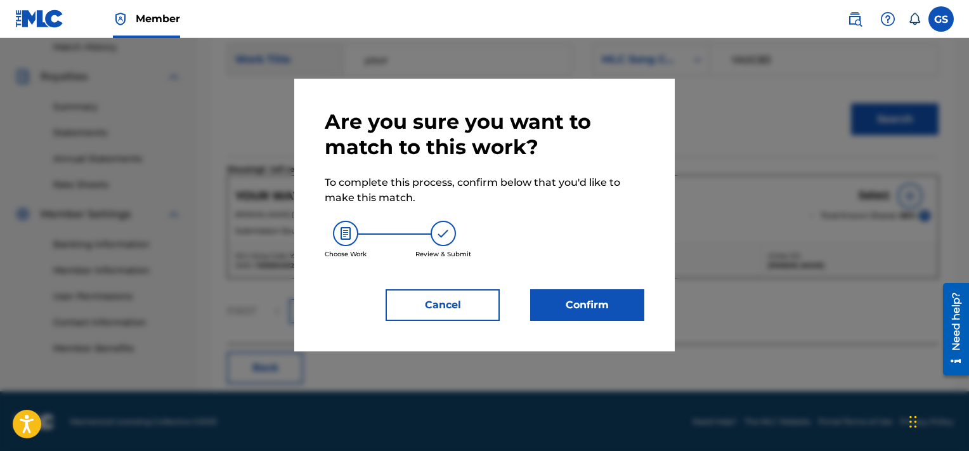
click at [606, 313] on button "Confirm" at bounding box center [587, 305] width 114 height 32
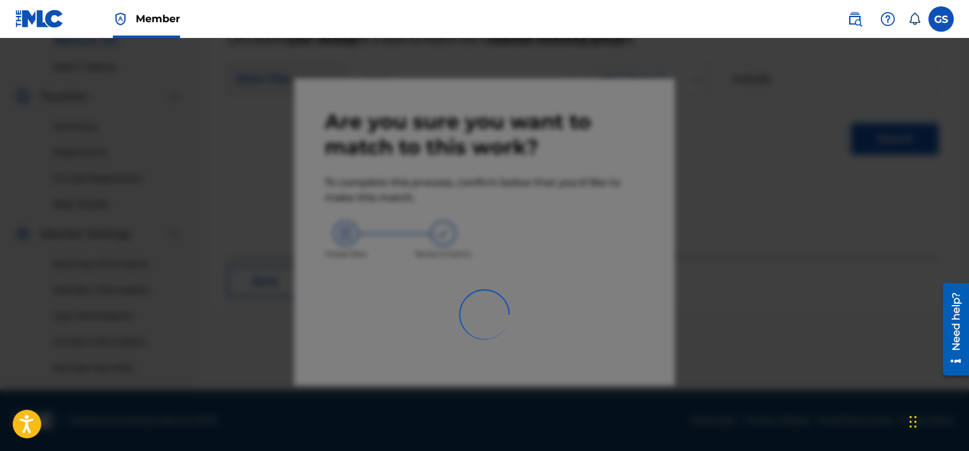
scroll to position [335, 0]
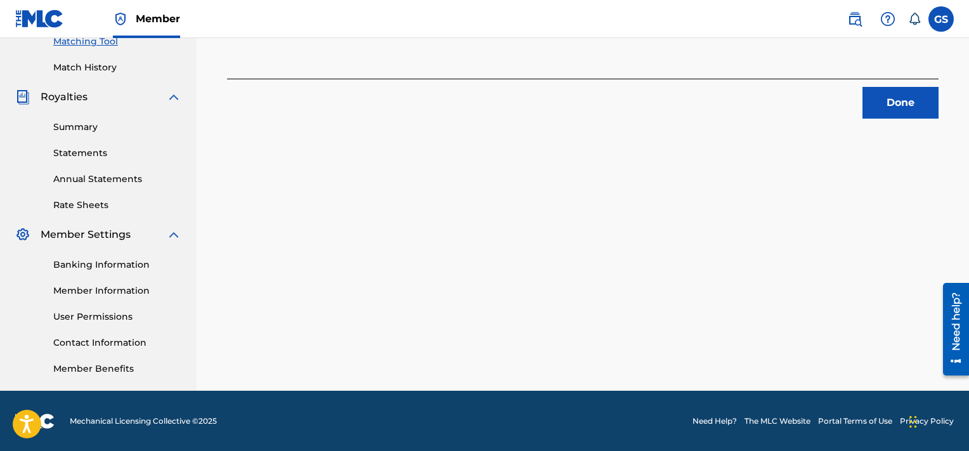
click at [920, 93] on button "Done" at bounding box center [901, 103] width 76 height 32
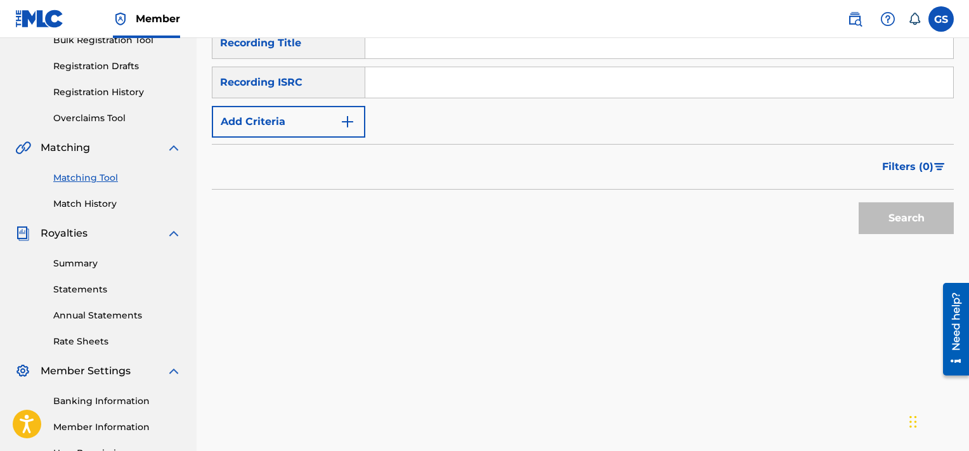
scroll to position [181, 0]
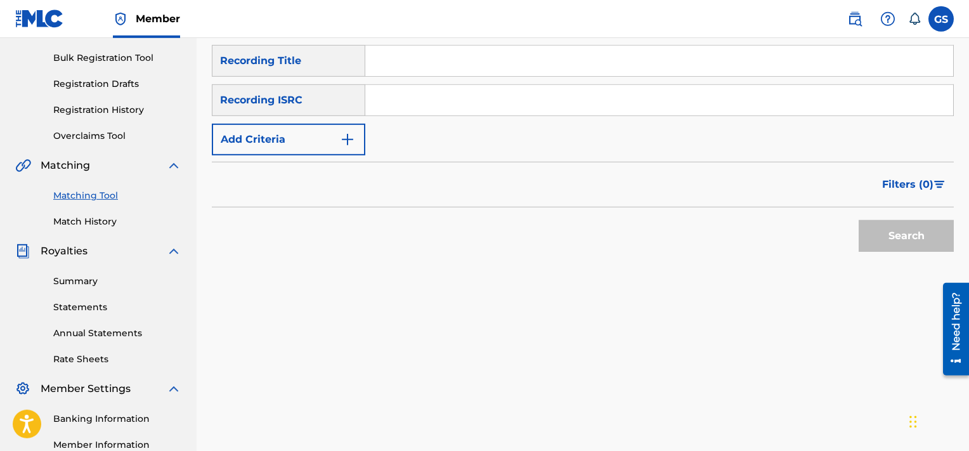
click at [493, 114] on input "Search Form" at bounding box center [659, 100] width 588 height 30
paste input "TCACR1607111"
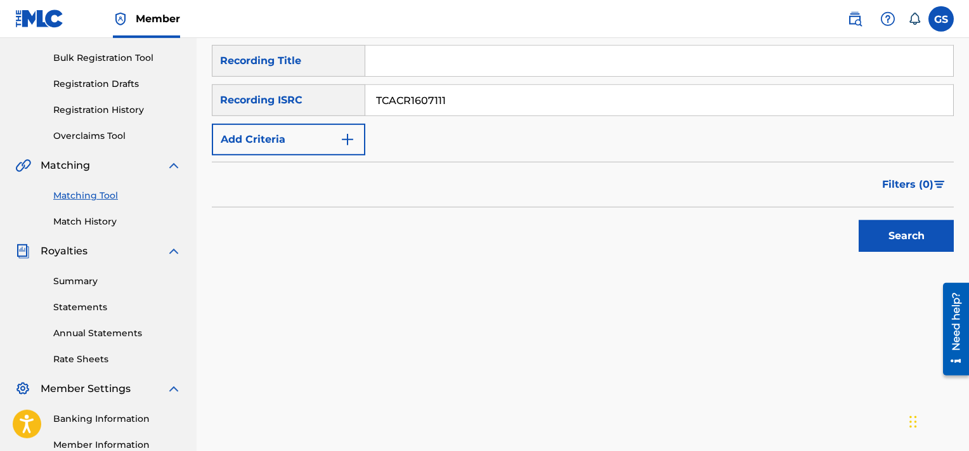
type input "TCACR1607111"
click at [859, 220] on button "Search" at bounding box center [906, 236] width 95 height 32
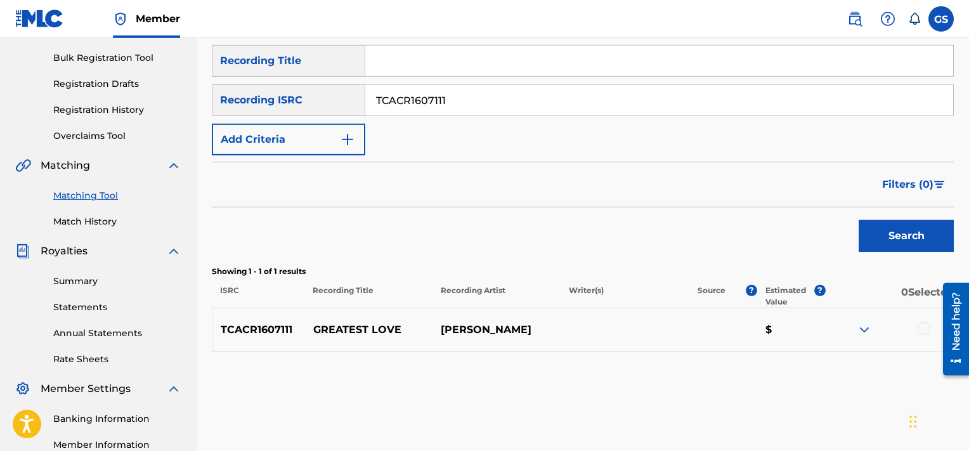
click at [920, 330] on div at bounding box center [924, 328] width 13 height 13
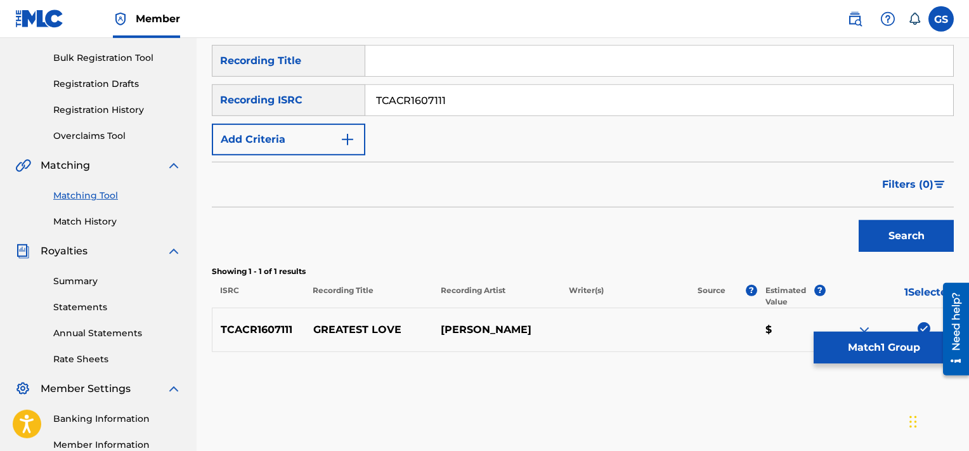
click at [884, 353] on button "Match 1 Group" at bounding box center [884, 348] width 140 height 32
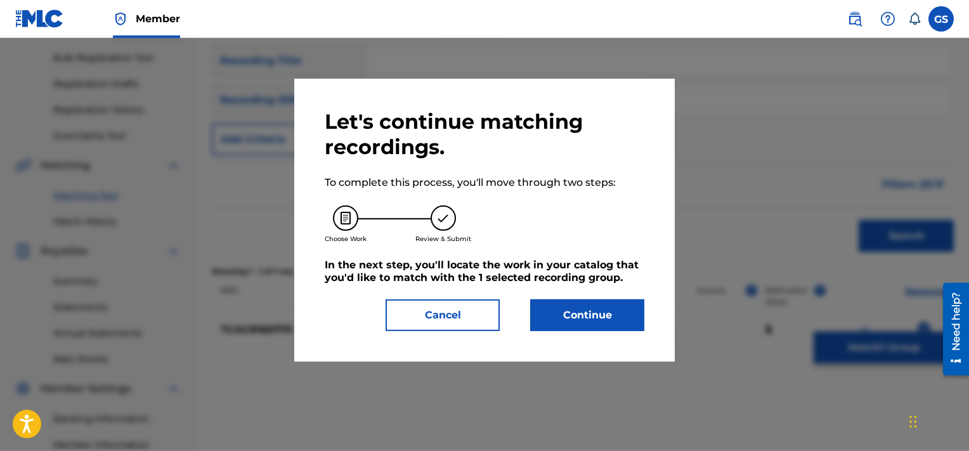
click at [594, 313] on button "Continue" at bounding box center [587, 315] width 114 height 32
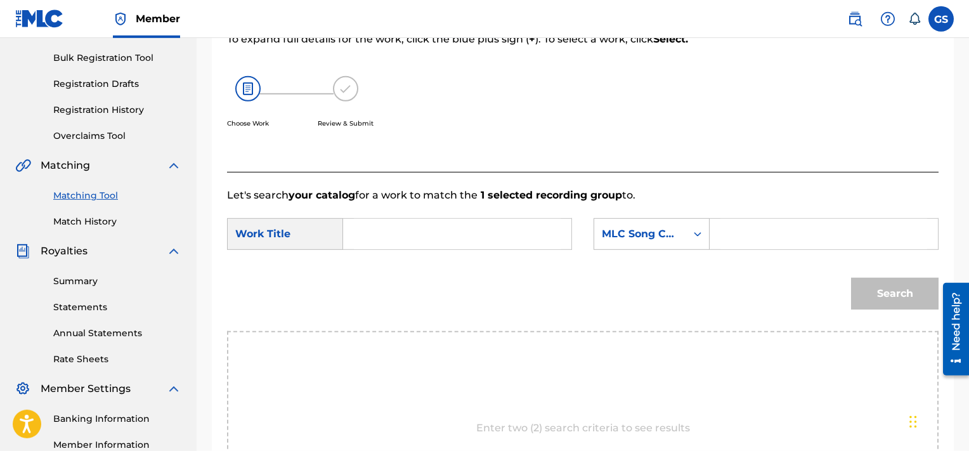
click at [776, 230] on input "Search Form" at bounding box center [823, 234] width 207 height 30
paste input "GA66M9"
type input "GA66M9"
click at [479, 223] on input "Search Form" at bounding box center [457, 234] width 207 height 30
type input "love"
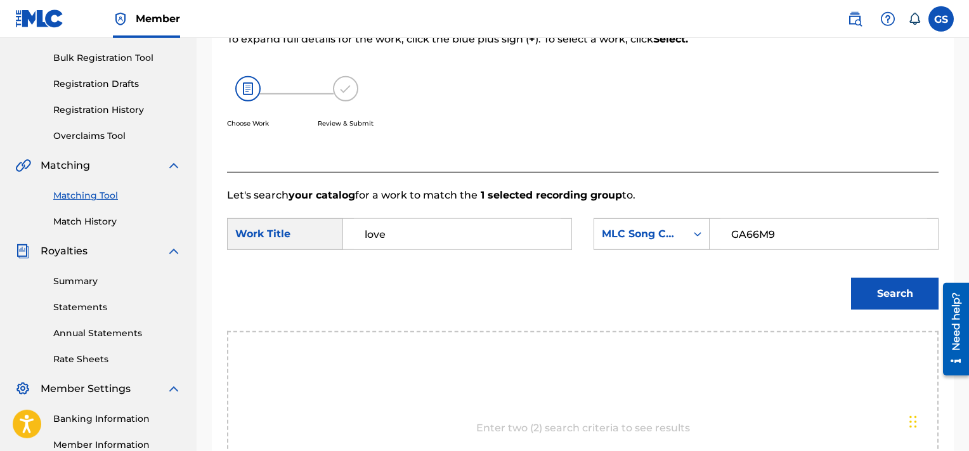
click at [851, 278] on button "Search" at bounding box center [895, 294] width 88 height 32
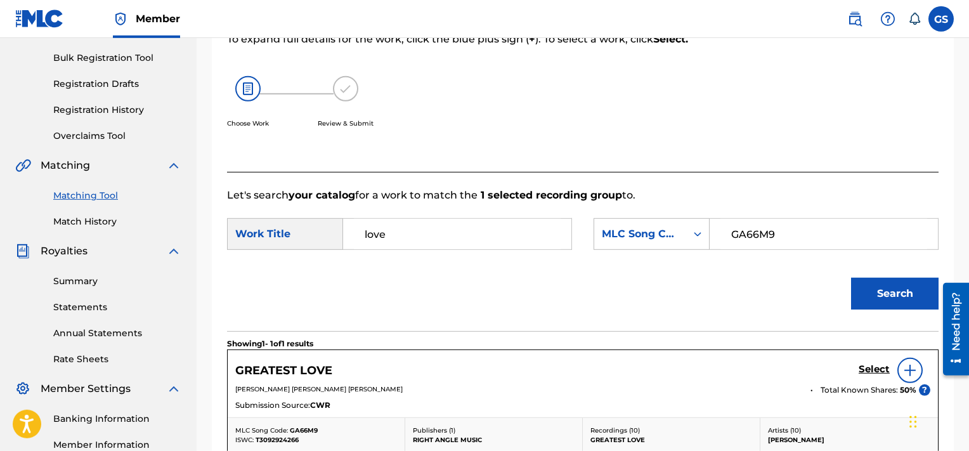
click at [877, 373] on h5 "Select" at bounding box center [874, 369] width 31 height 12
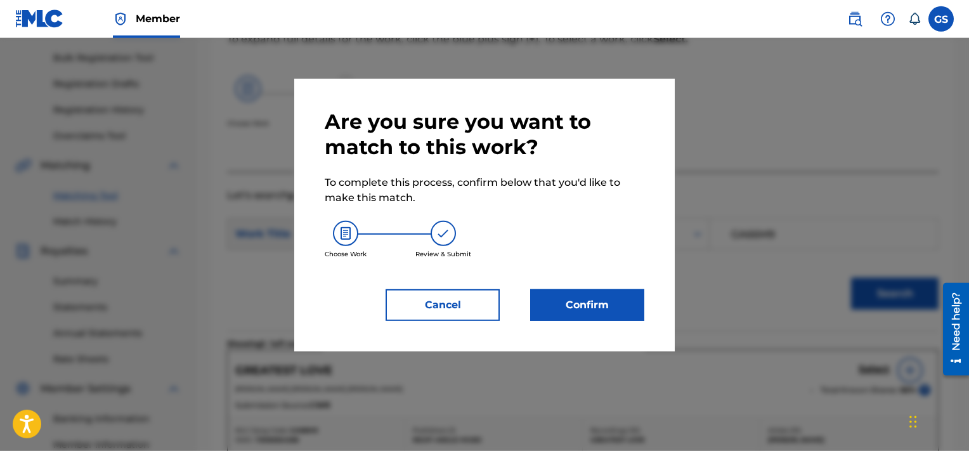
click at [603, 313] on button "Confirm" at bounding box center [587, 305] width 114 height 32
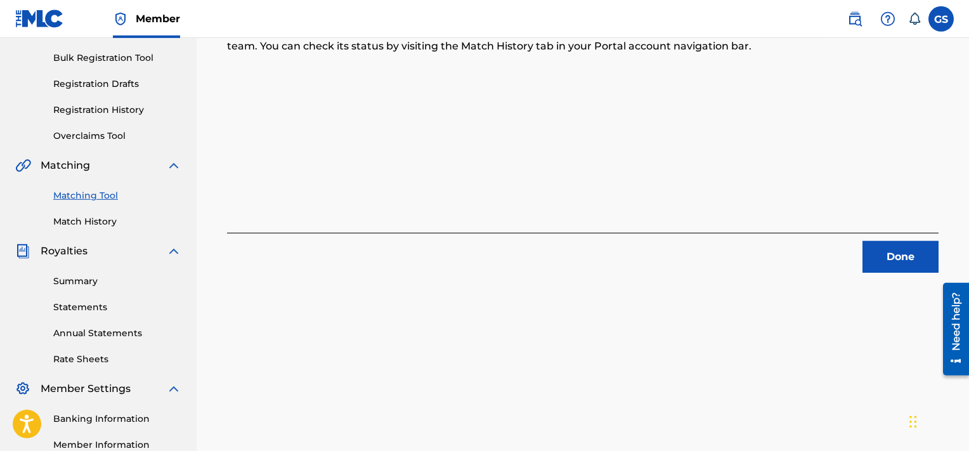
click at [897, 246] on button "Done" at bounding box center [901, 257] width 76 height 32
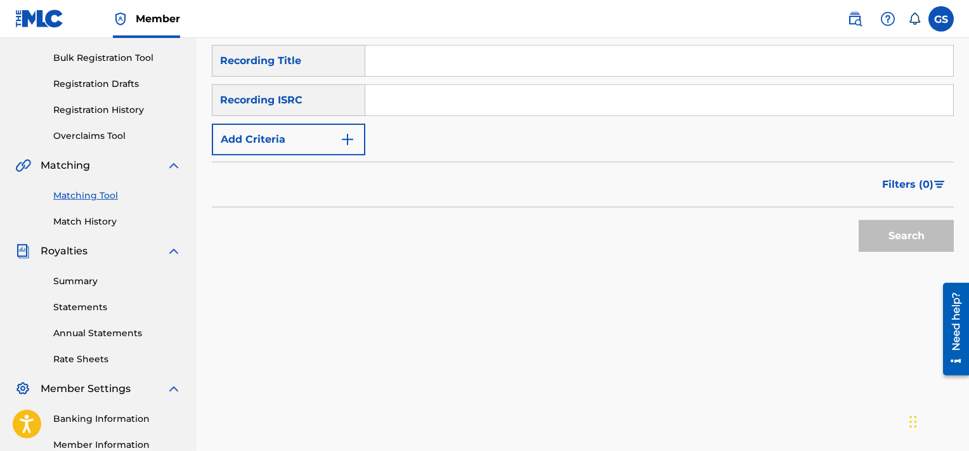
paste input "TCACR1607114"
click at [437, 94] on input "TCACR1607114" at bounding box center [659, 100] width 588 height 30
type input "TCACR1607114"
click at [859, 220] on button "Search" at bounding box center [906, 236] width 95 height 32
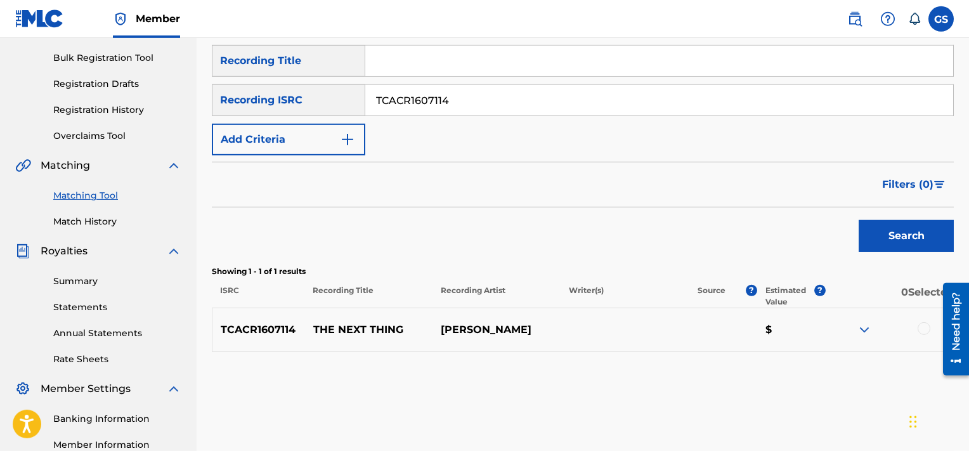
click at [923, 332] on div at bounding box center [924, 328] width 13 height 13
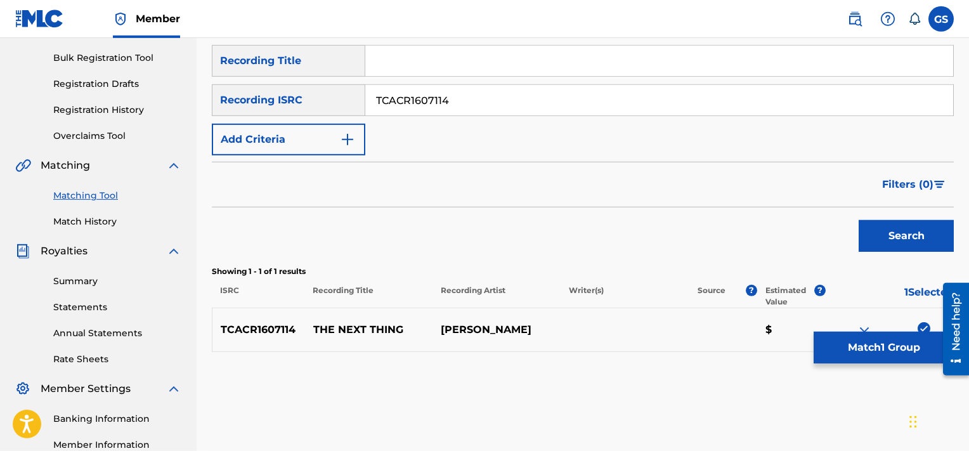
click at [899, 351] on button "Match 1 Group" at bounding box center [884, 348] width 140 height 32
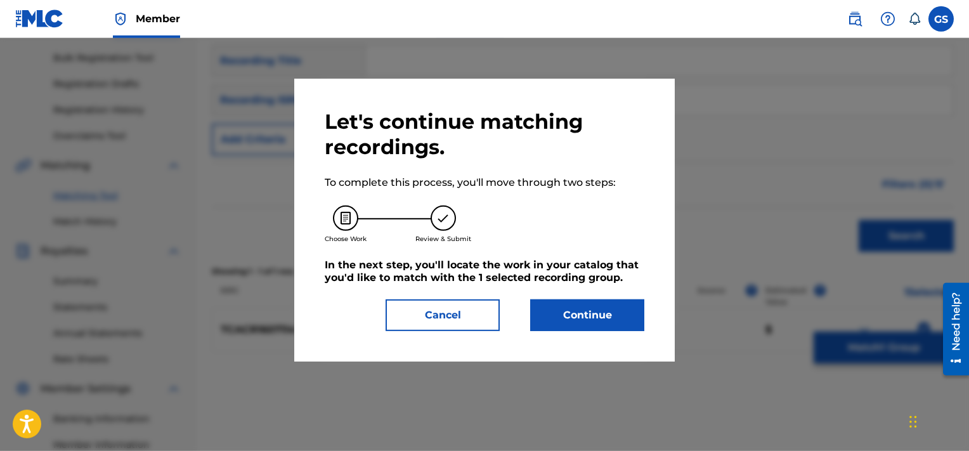
click at [592, 318] on button "Continue" at bounding box center [587, 315] width 114 height 32
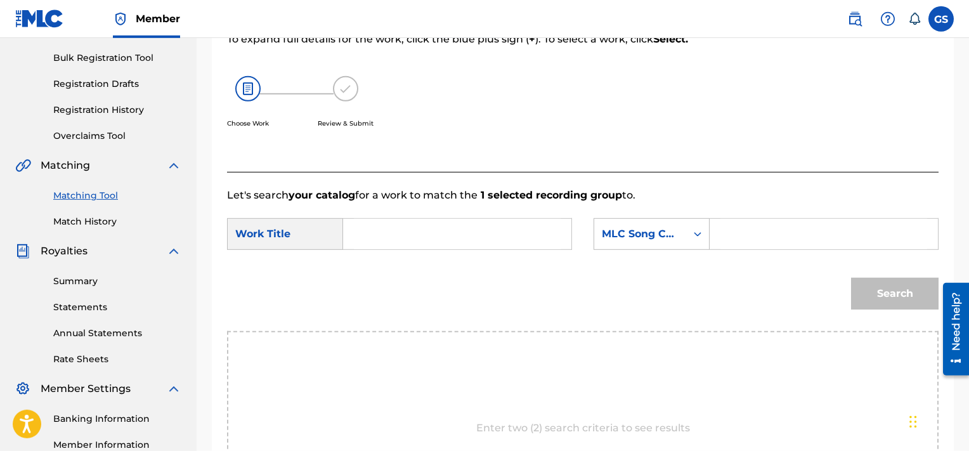
click at [414, 238] on input "Search Form" at bounding box center [457, 234] width 207 height 30
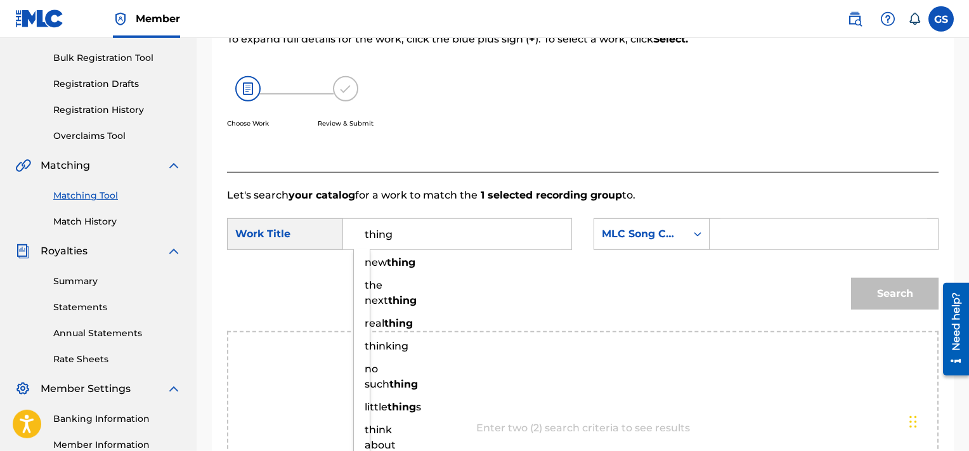
type input "thing"
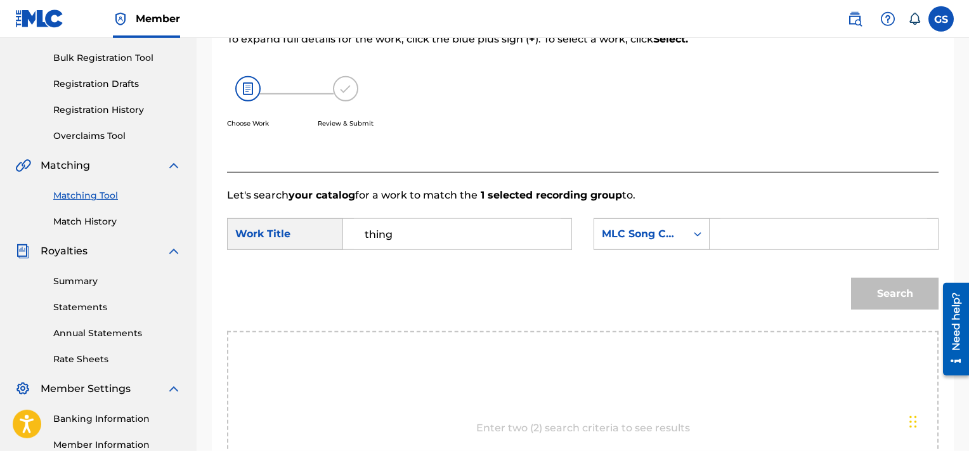
click at [747, 240] on input "Search Form" at bounding box center [823, 234] width 207 height 30
paste input "TD4NSF"
type input "TD4NSF"
click at [851, 278] on button "Search" at bounding box center [895, 294] width 88 height 32
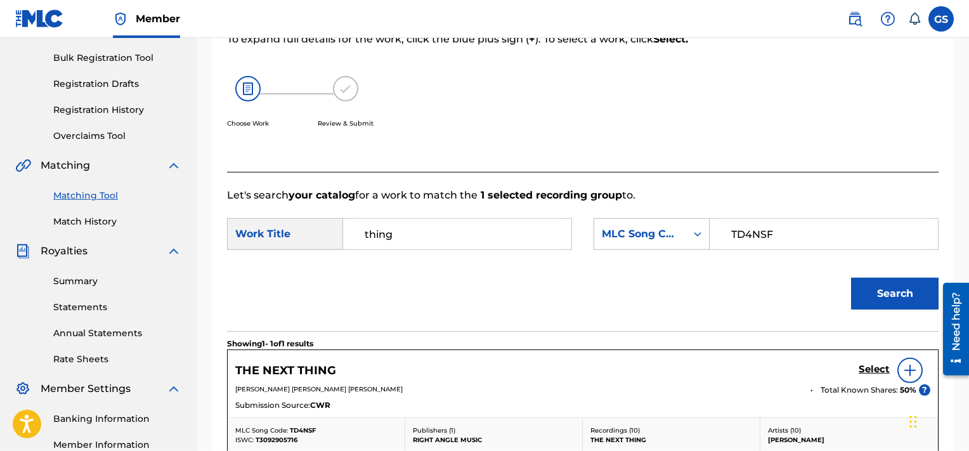
scroll to position [318, 0]
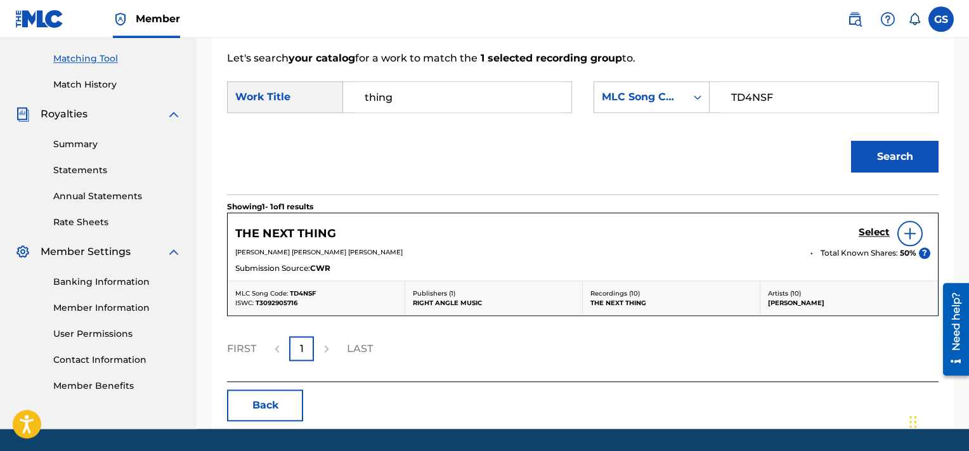
click at [867, 230] on h5 "Select" at bounding box center [874, 232] width 31 height 12
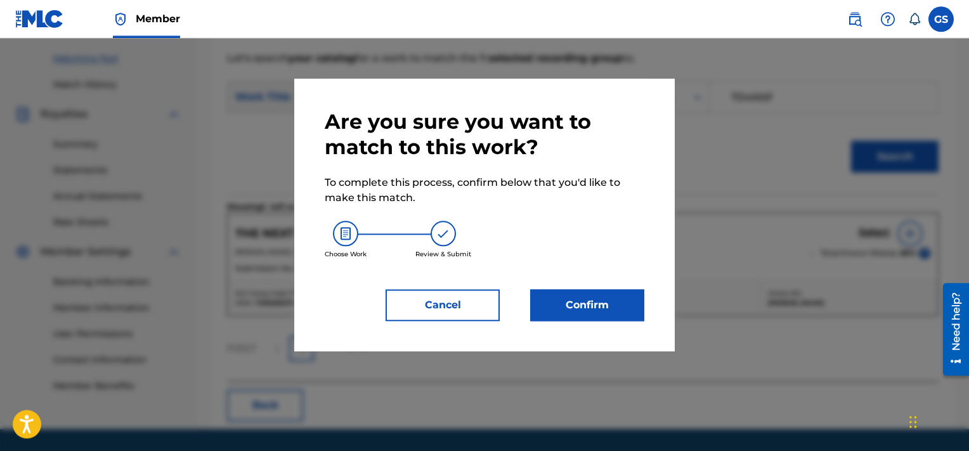
click at [587, 314] on button "Confirm" at bounding box center [587, 305] width 114 height 32
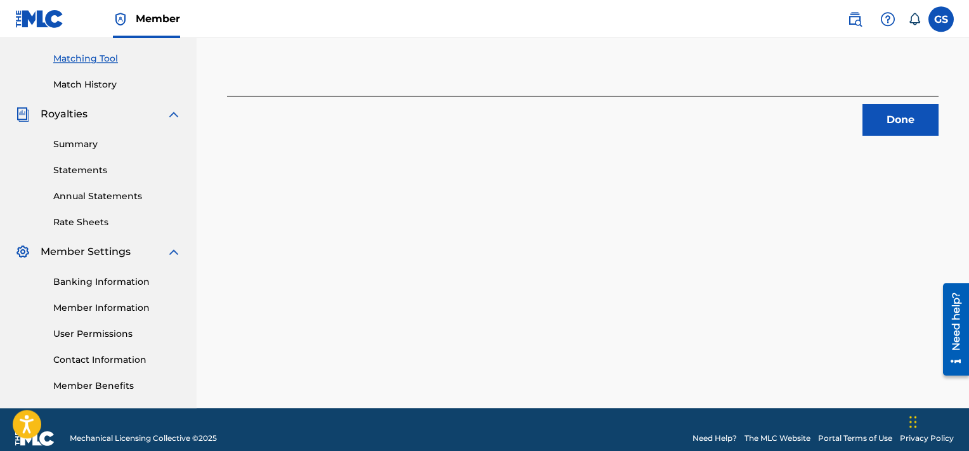
click at [915, 119] on button "Done" at bounding box center [901, 120] width 76 height 32
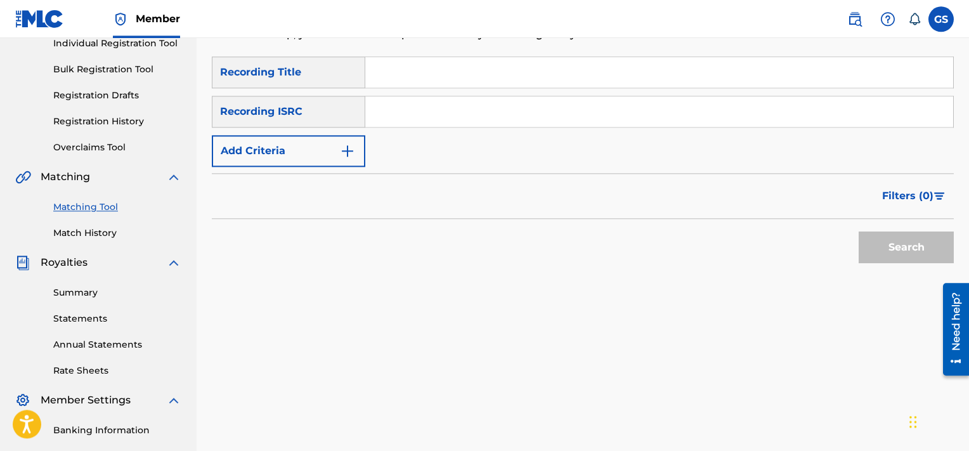
scroll to position [166, 0]
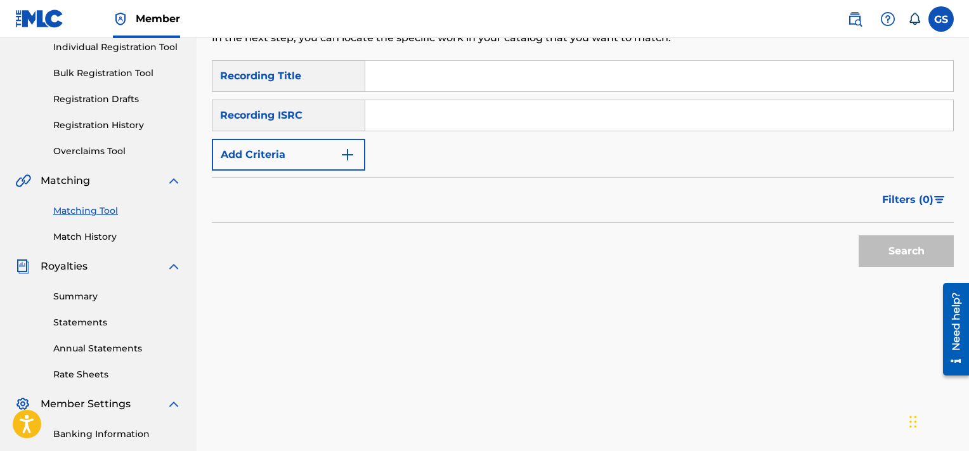
click at [412, 115] on input "Search Form" at bounding box center [659, 115] width 588 height 30
paste input "TCACR1607116"
type input "TCACR1607116"
click at [859, 235] on button "Search" at bounding box center [906, 251] width 95 height 32
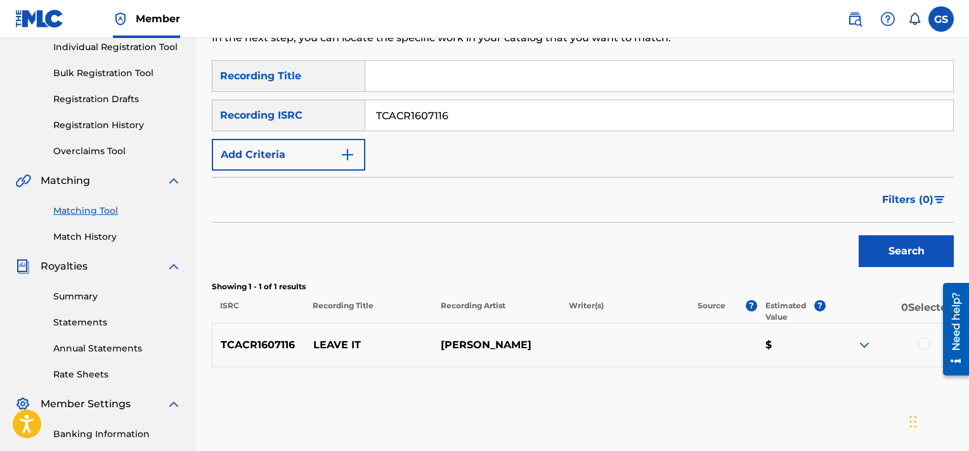
click at [921, 344] on div at bounding box center [924, 343] width 13 height 13
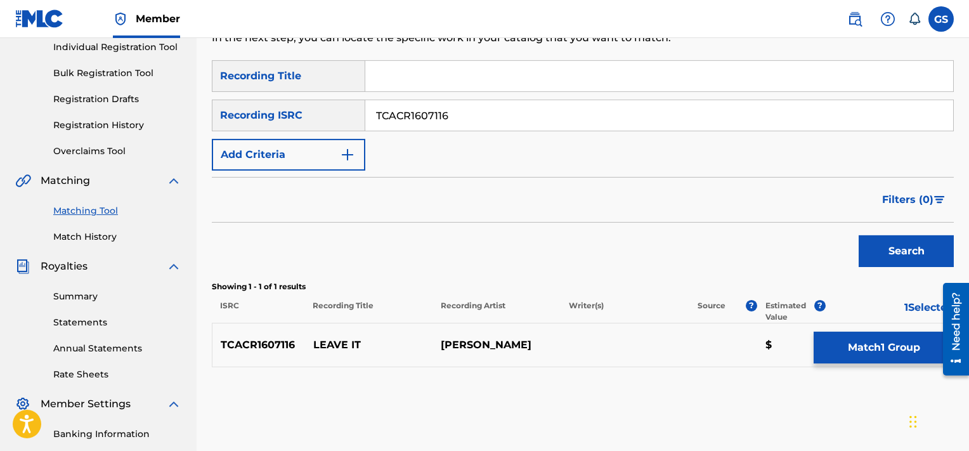
click at [882, 348] on button "Match 1 Group" at bounding box center [884, 348] width 140 height 32
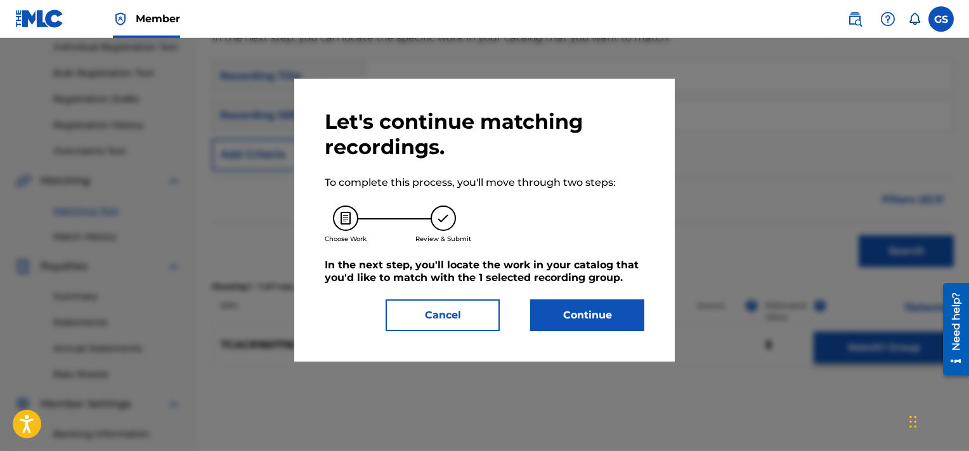
click at [570, 303] on button "Continue" at bounding box center [587, 315] width 114 height 32
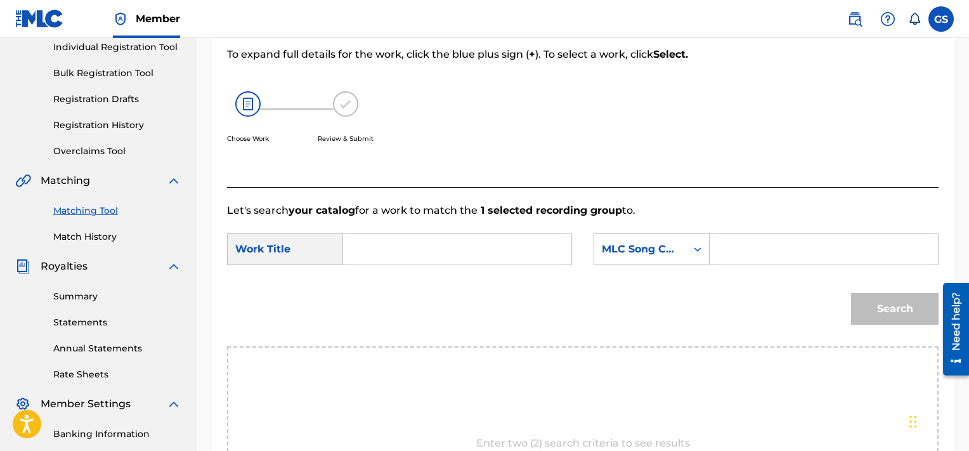
click at [472, 239] on input "Search Form" at bounding box center [457, 249] width 207 height 30
type input "leave"
click at [770, 239] on input "Search Form" at bounding box center [823, 249] width 207 height 30
paste input "LA89ZQ"
type input "LA89ZQ"
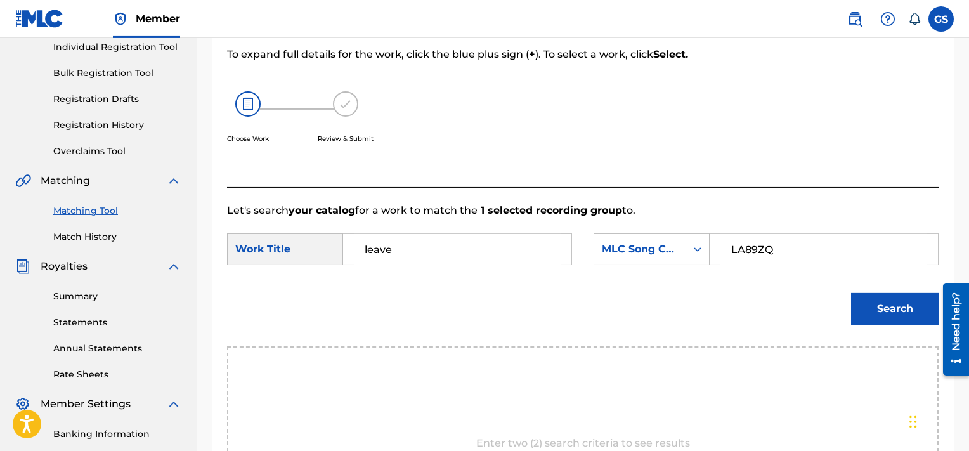
click at [851, 293] on button "Search" at bounding box center [895, 309] width 88 height 32
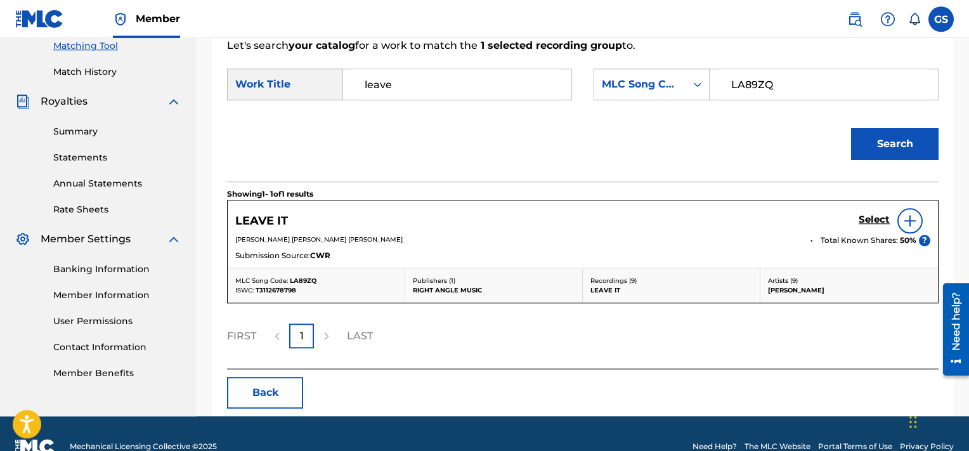
scroll to position [330, 0]
click at [874, 224] on h5 "Select" at bounding box center [874, 220] width 31 height 12
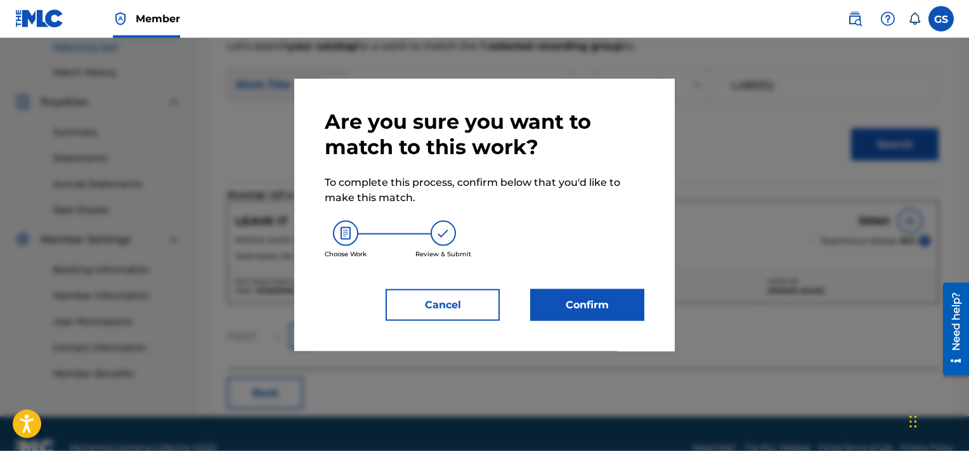
click at [575, 310] on button "Confirm" at bounding box center [587, 305] width 114 height 32
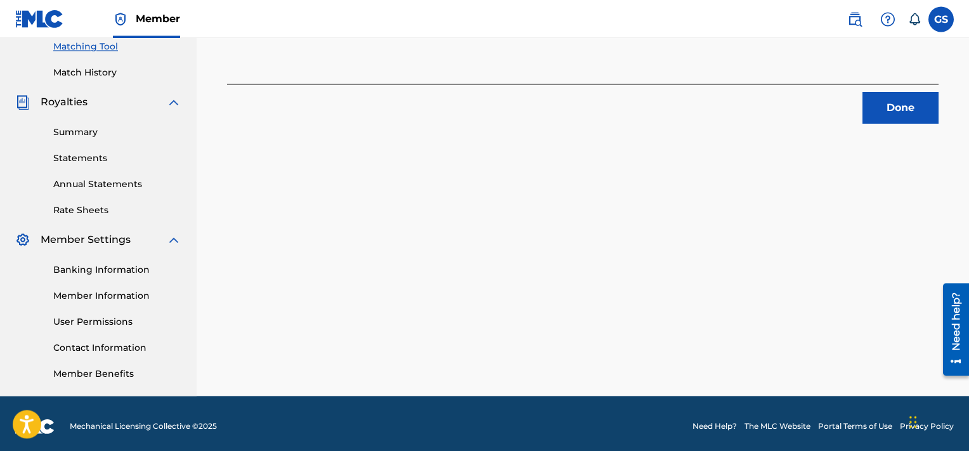
click at [922, 99] on button "Done" at bounding box center [901, 108] width 76 height 32
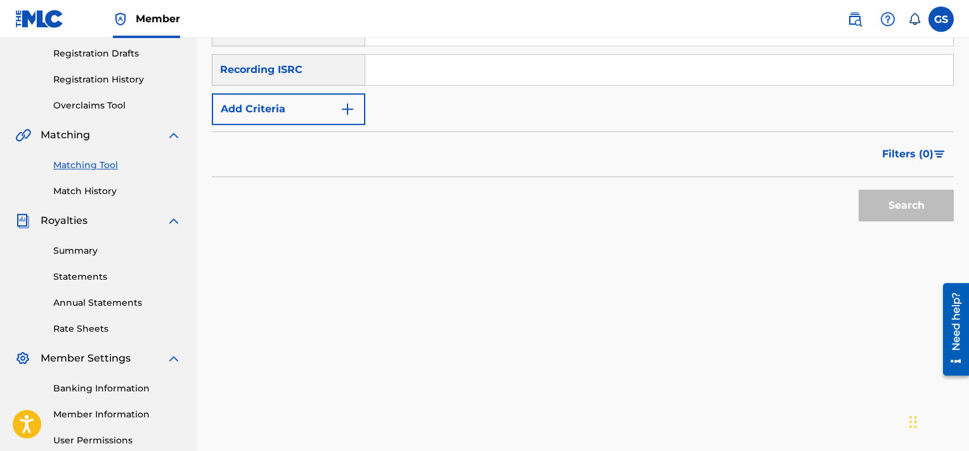
scroll to position [208, 0]
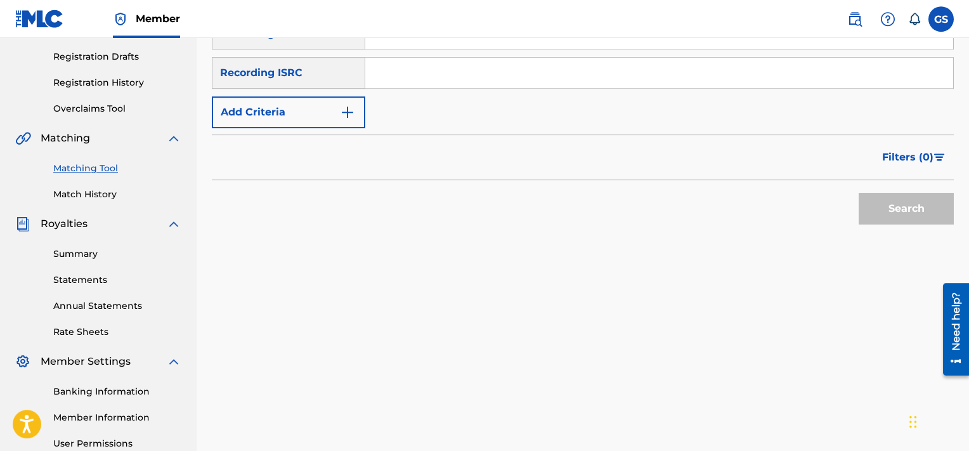
click at [474, 60] on input "Search Form" at bounding box center [659, 73] width 588 height 30
paste input "TCACR1607117"
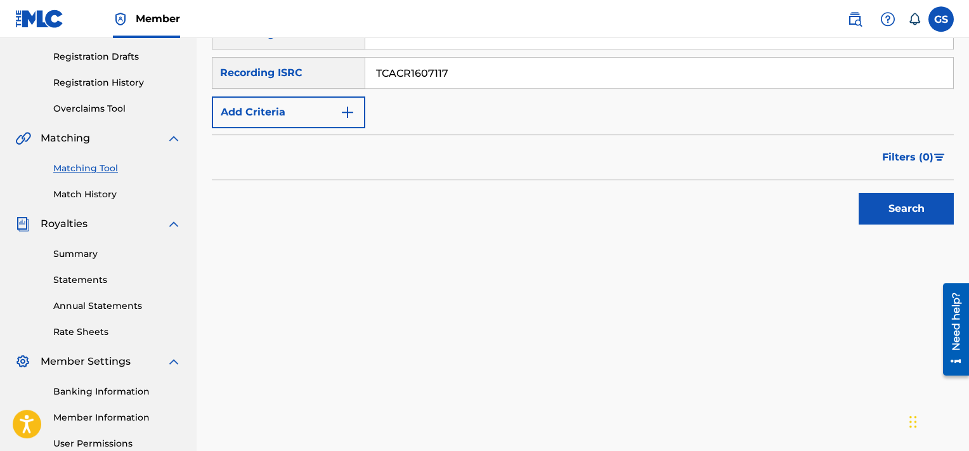
type input "TCACR1607117"
click at [859, 193] on button "Search" at bounding box center [906, 209] width 95 height 32
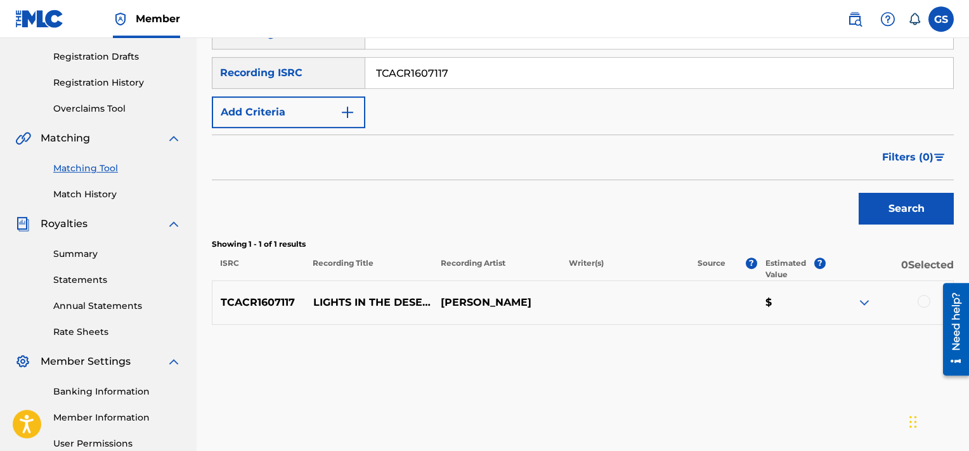
click at [926, 300] on div at bounding box center [924, 301] width 13 height 13
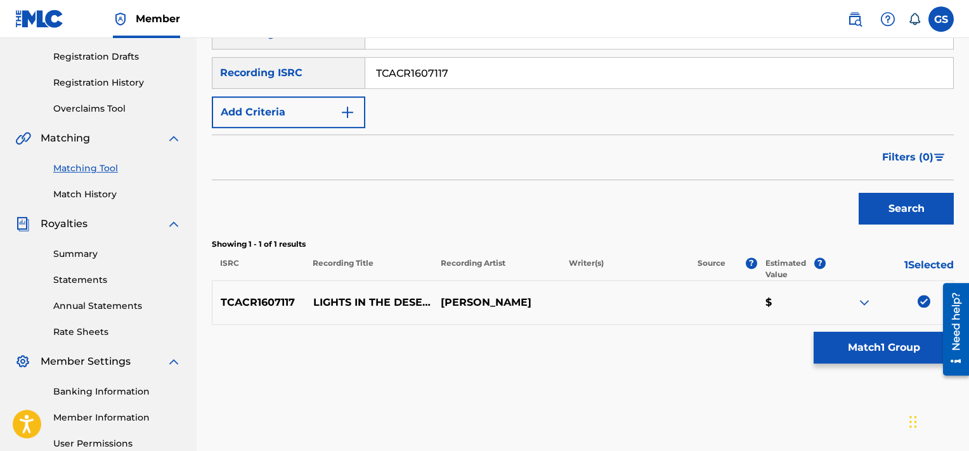
click at [851, 346] on button "Match 1 Group" at bounding box center [884, 348] width 140 height 32
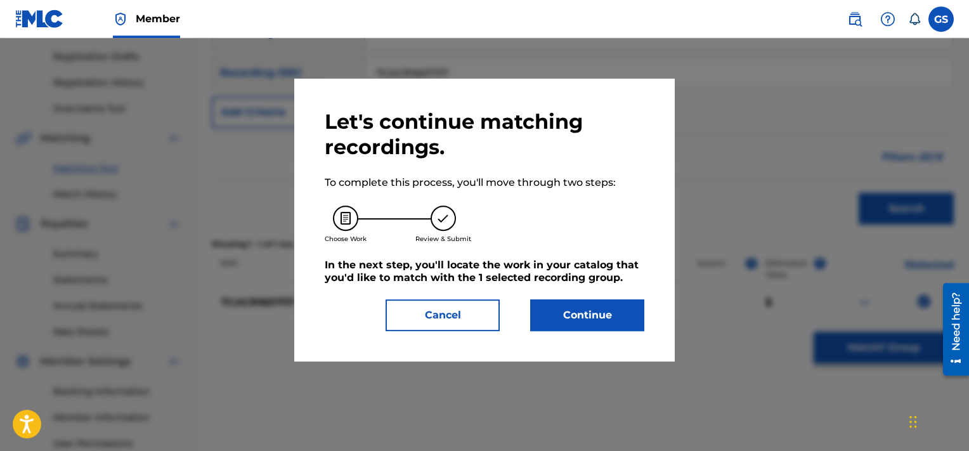
click at [597, 313] on button "Continue" at bounding box center [587, 315] width 114 height 32
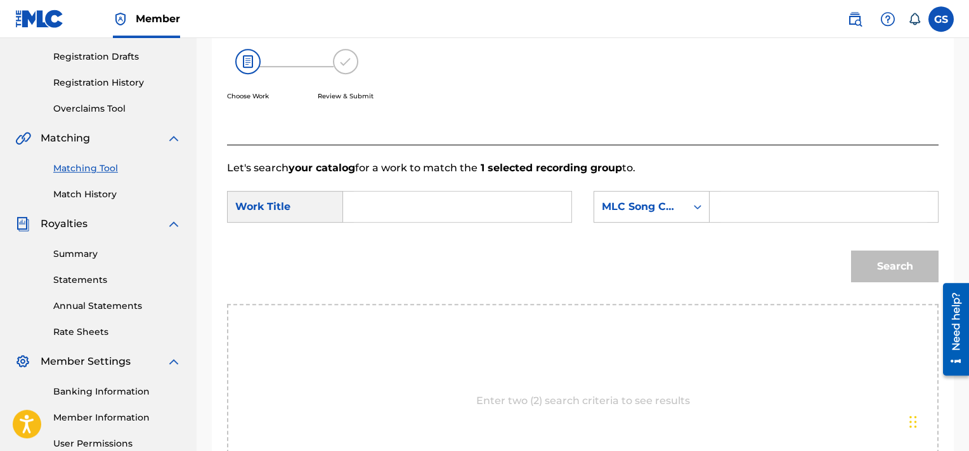
click at [389, 200] on input "Search Form" at bounding box center [457, 207] width 207 height 30
type input "desert"
click at [779, 193] on input "Search Form" at bounding box center [823, 207] width 207 height 30
paste input "LA89ZL"
type input "LA89ZL"
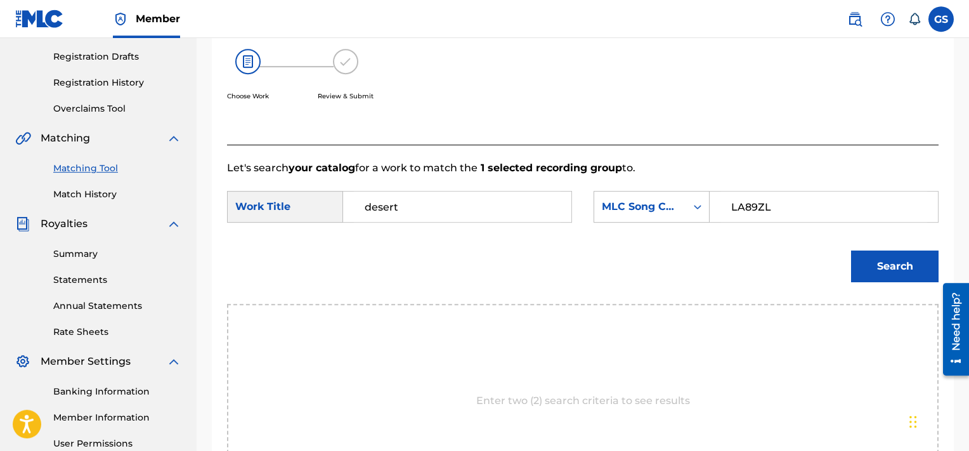
click at [851, 251] on button "Search" at bounding box center [895, 267] width 88 height 32
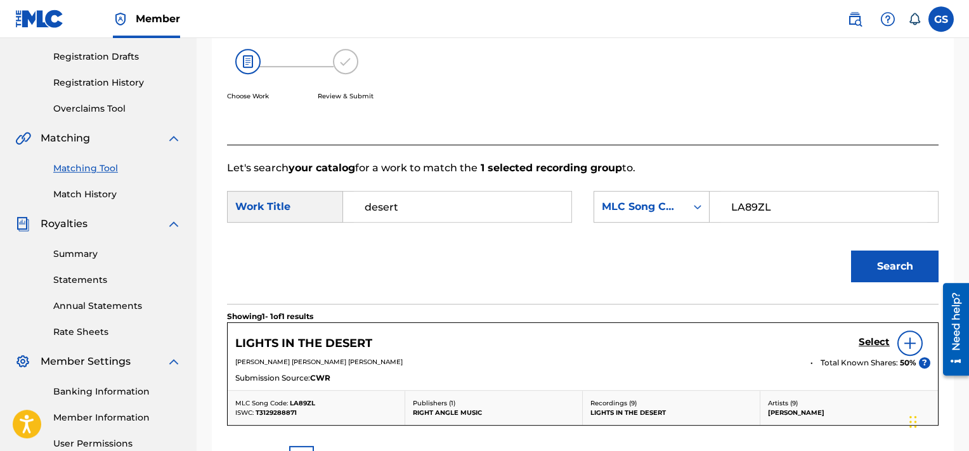
scroll to position [355, 0]
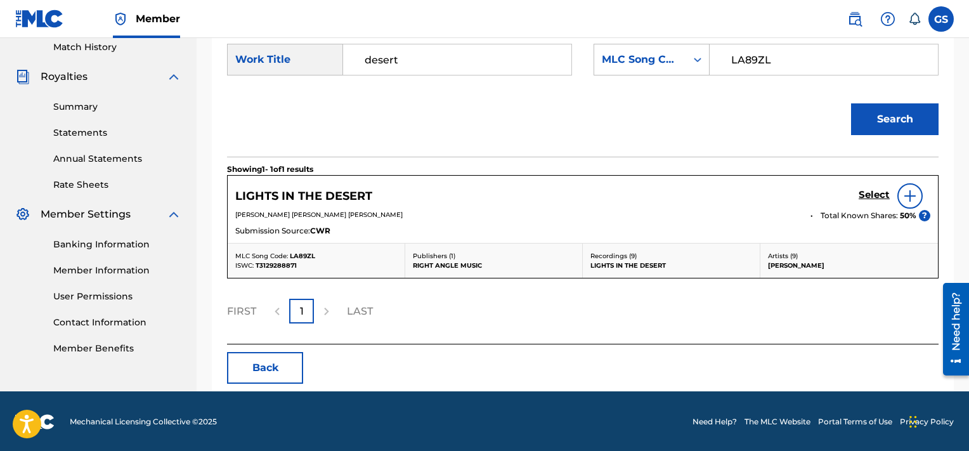
click at [877, 192] on h5 "Select" at bounding box center [874, 195] width 31 height 12
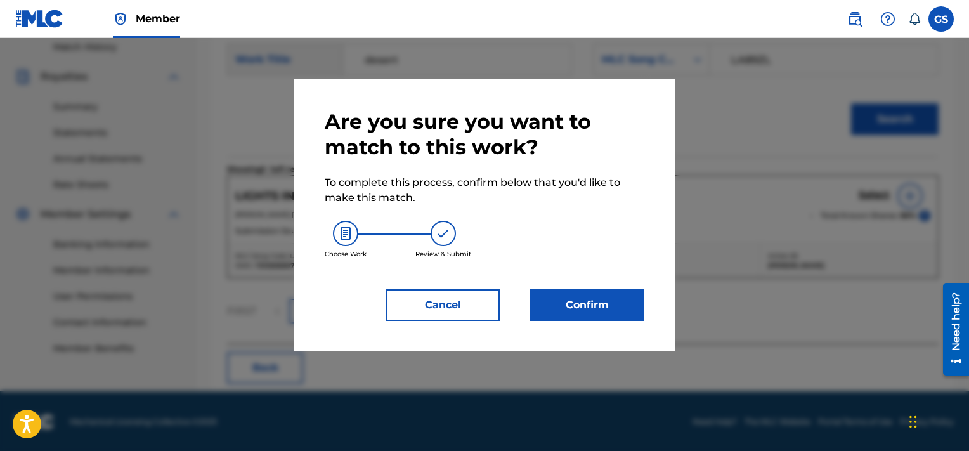
click at [585, 296] on button "Confirm" at bounding box center [587, 305] width 114 height 32
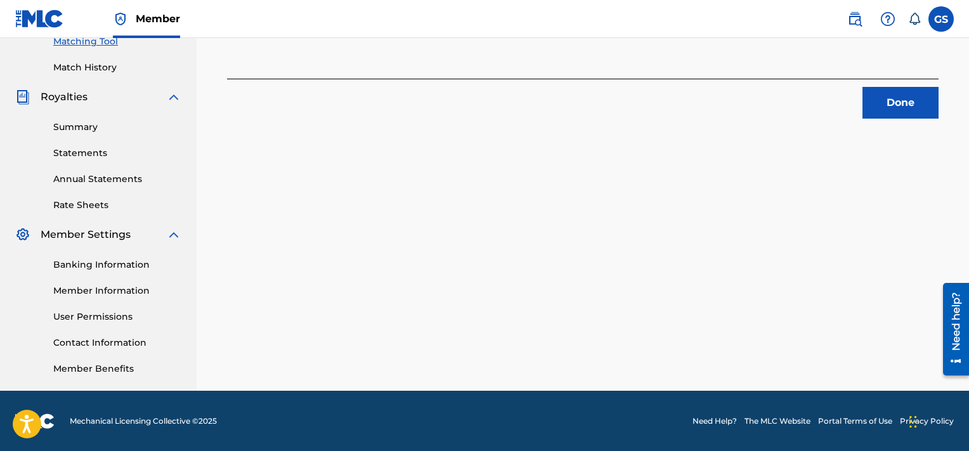
scroll to position [188, 0]
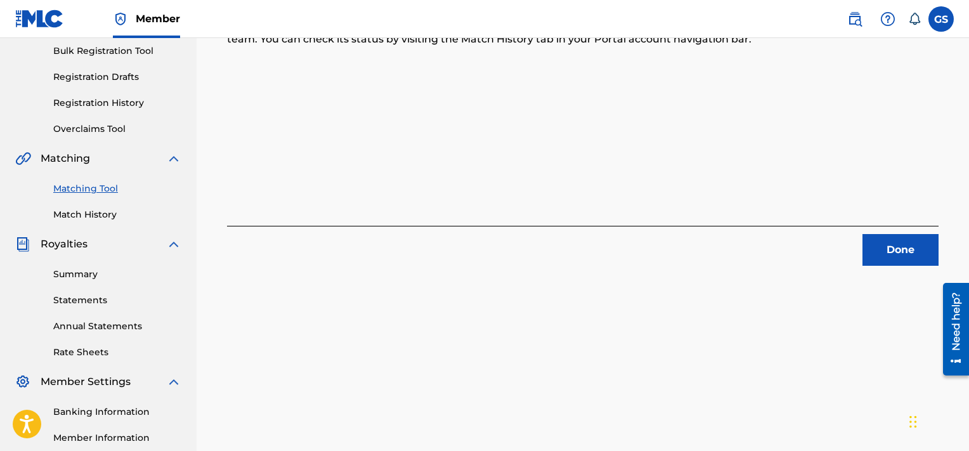
click at [903, 260] on button "Done" at bounding box center [901, 250] width 76 height 32
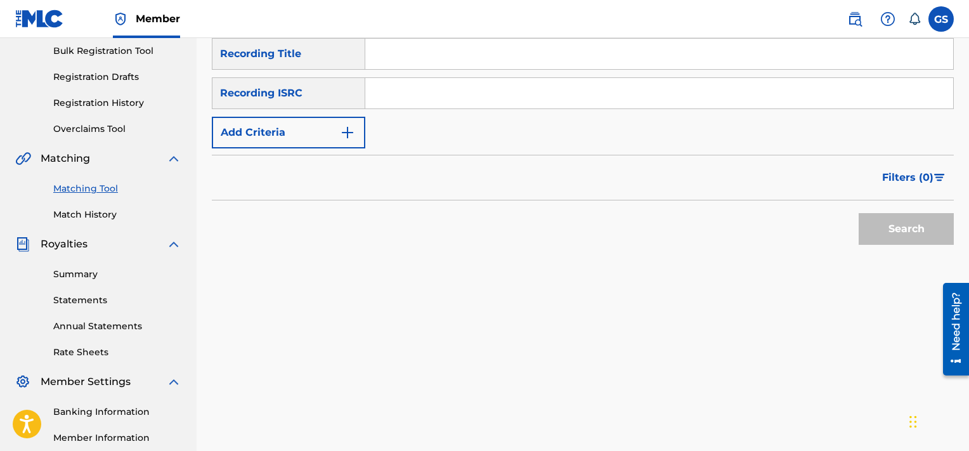
click at [704, 95] on input "Search Form" at bounding box center [659, 93] width 588 height 30
paste input "TCACR1607122"
type input "TCACR1607122"
click at [859, 213] on button "Search" at bounding box center [906, 229] width 95 height 32
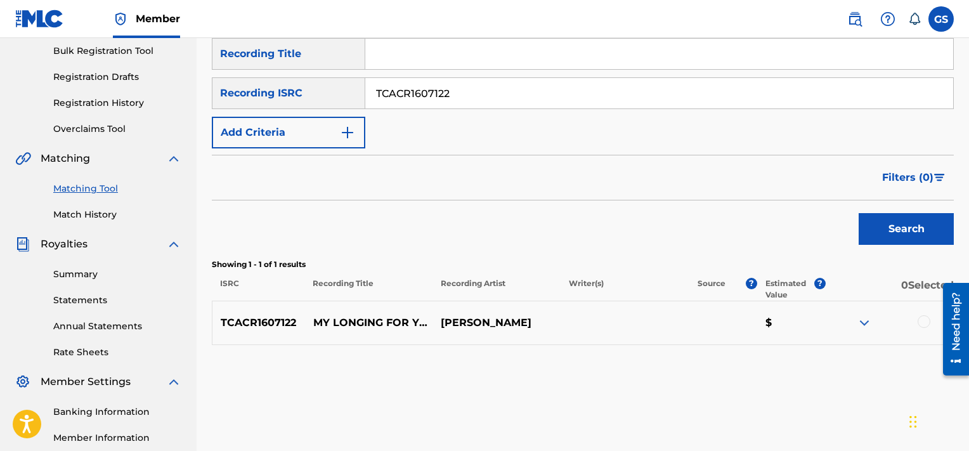
click at [922, 321] on div at bounding box center [924, 321] width 13 height 13
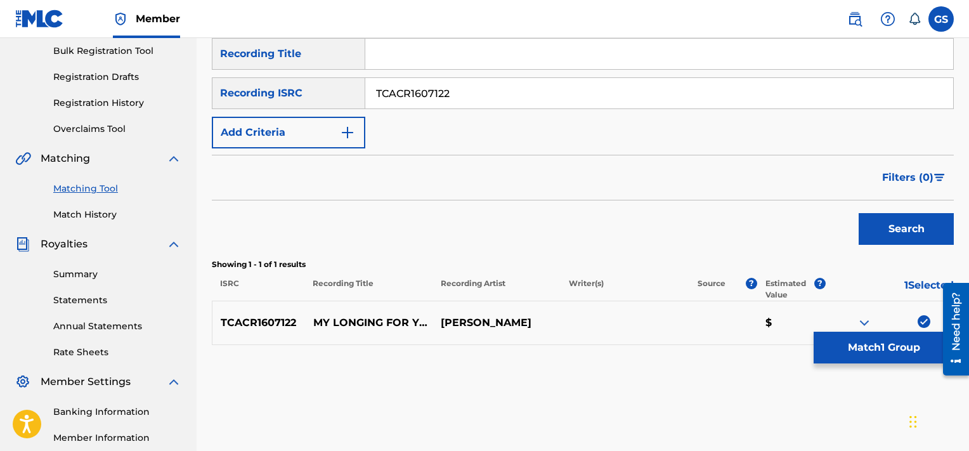
click at [892, 339] on button "Match 1 Group" at bounding box center [884, 348] width 140 height 32
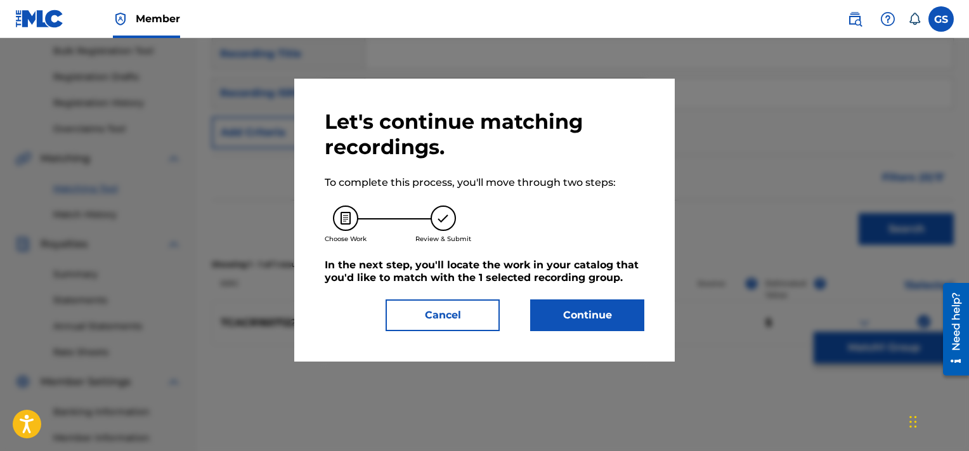
click at [589, 317] on button "Continue" at bounding box center [587, 315] width 114 height 32
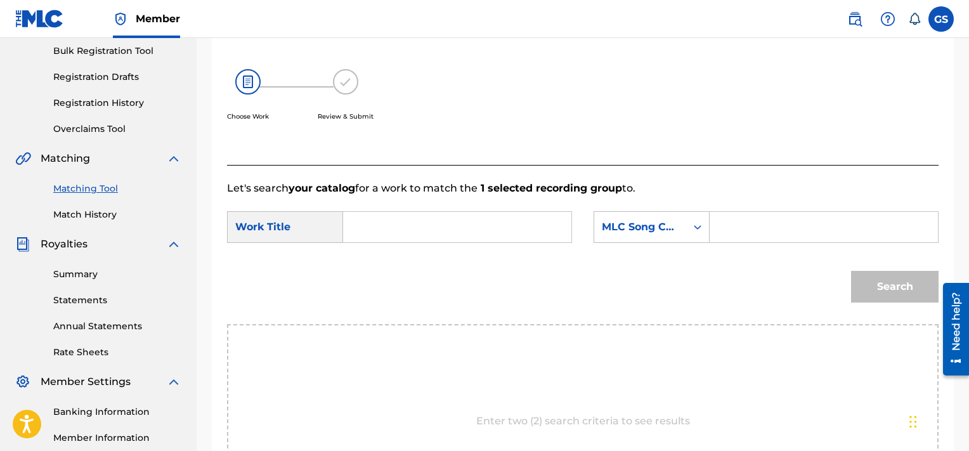
click at [755, 223] on input "Search Form" at bounding box center [823, 227] width 207 height 30
paste input "MA64B8"
type input "MA64B8"
click at [486, 222] on input "Search Form" at bounding box center [457, 227] width 207 height 30
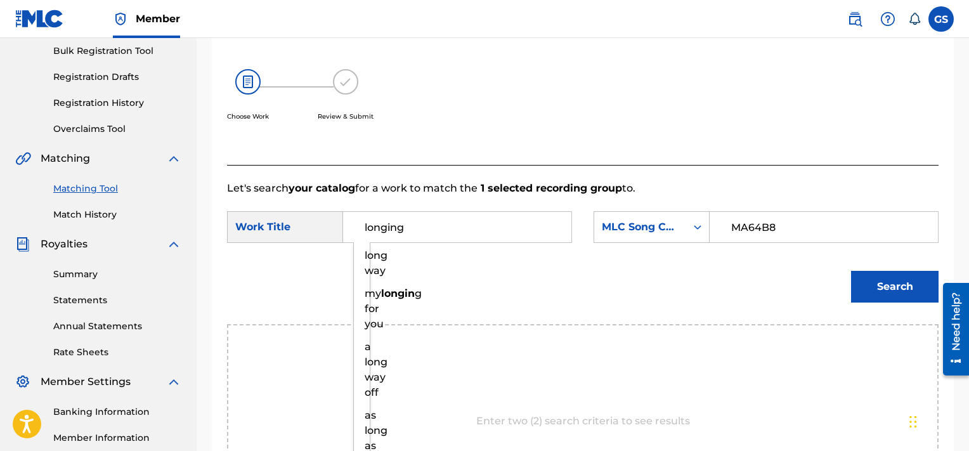
type input "longing"
click at [851, 271] on button "Search" at bounding box center [895, 287] width 88 height 32
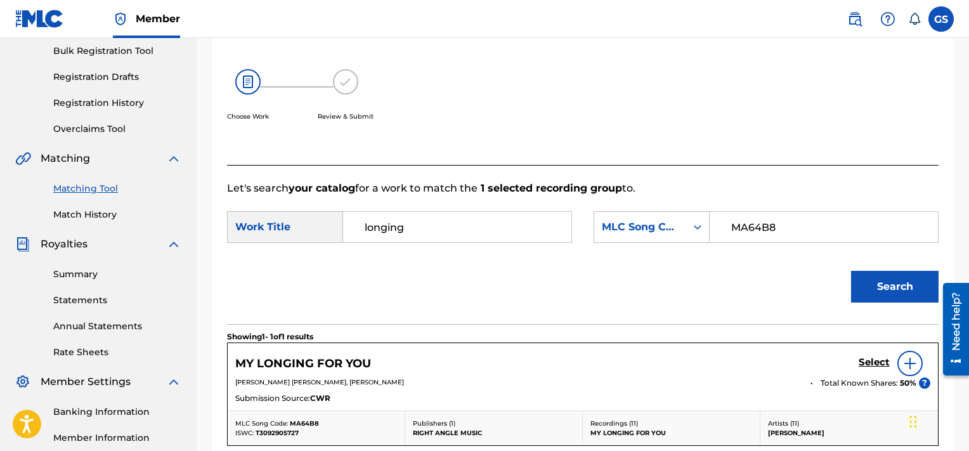
scroll to position [313, 0]
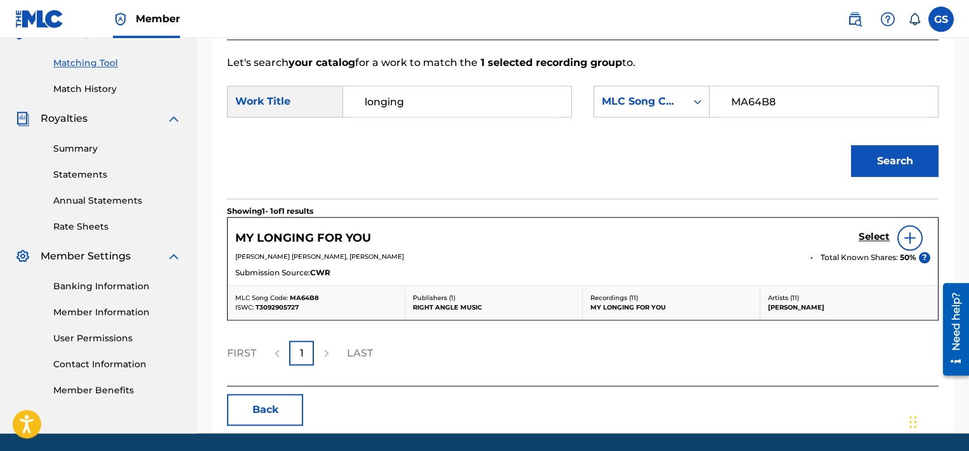
click at [867, 232] on h5 "Select" at bounding box center [874, 237] width 31 height 12
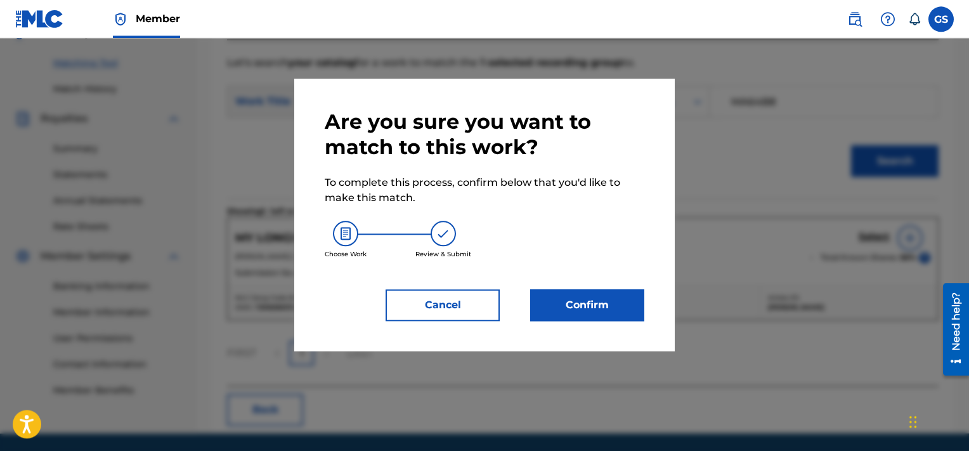
click at [580, 297] on button "Confirm" at bounding box center [587, 305] width 114 height 32
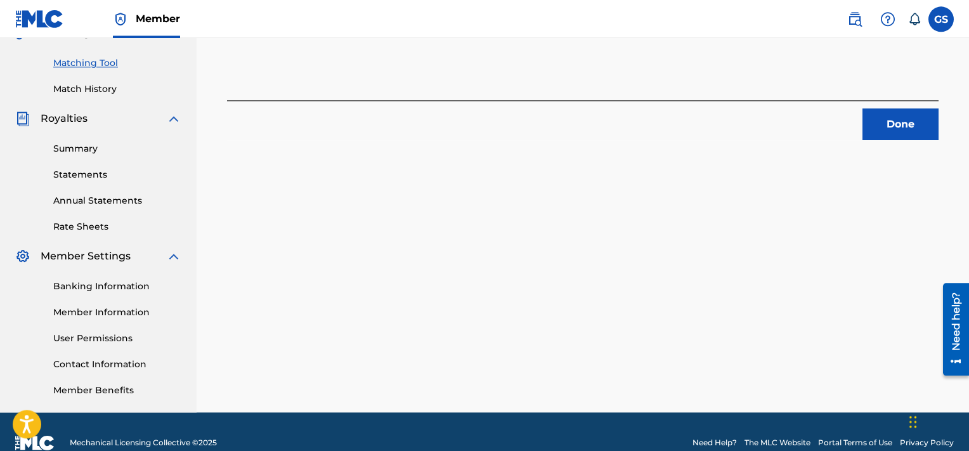
click at [887, 136] on button "Done" at bounding box center [901, 124] width 76 height 32
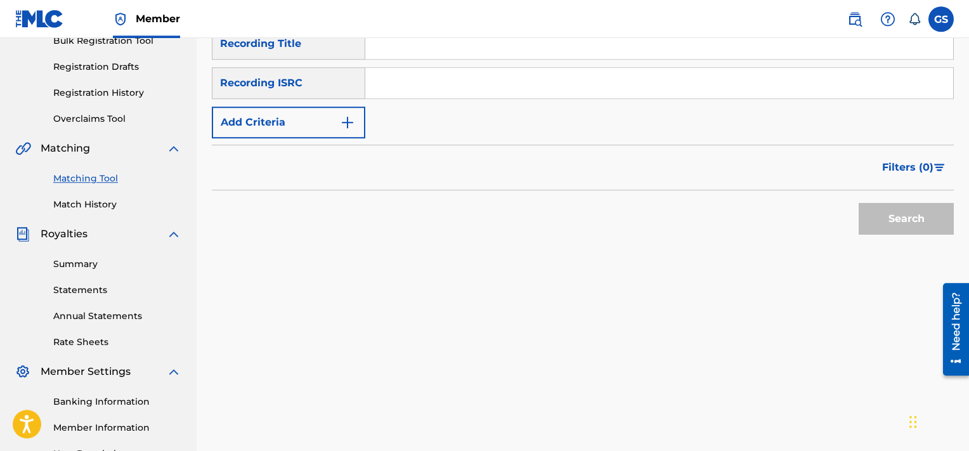
scroll to position [200, 0]
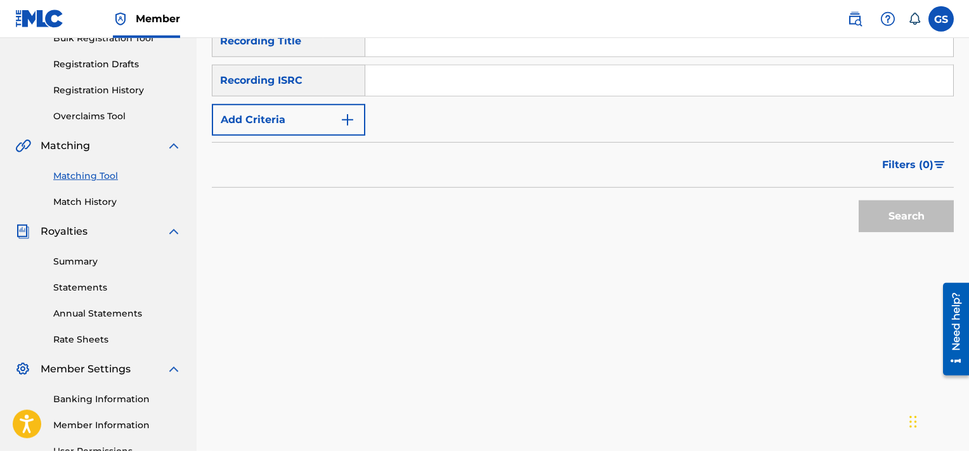
paste input "TCACR1607123"
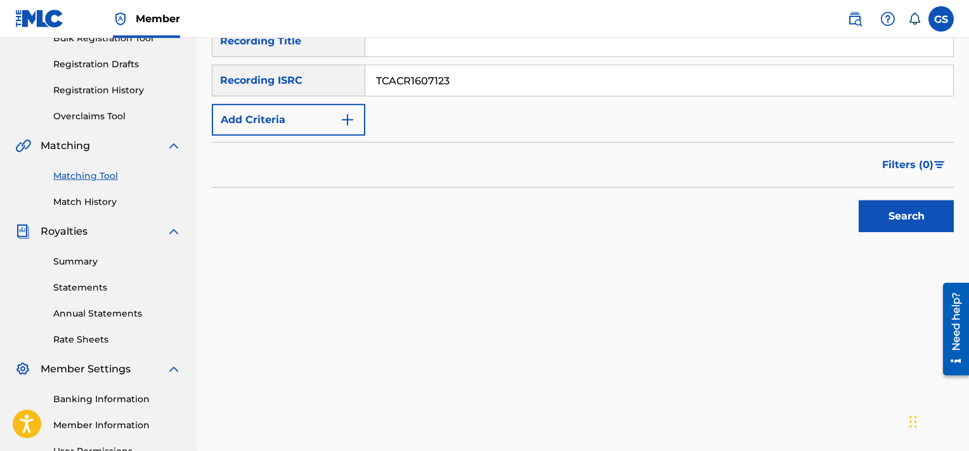
click at [625, 94] on input "TCACR1607123" at bounding box center [659, 80] width 588 height 30
type input "TCACR1607123"
click at [859, 200] on button "Search" at bounding box center [906, 216] width 95 height 32
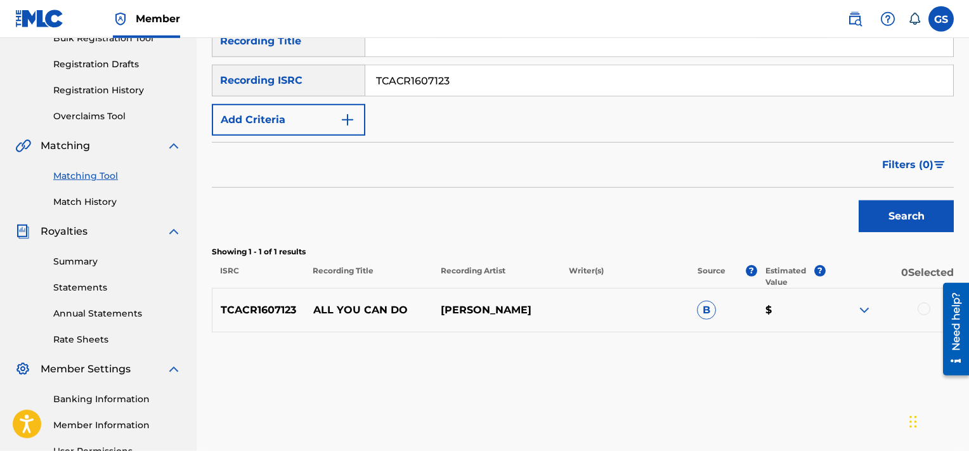
click at [924, 308] on div at bounding box center [924, 309] width 13 height 13
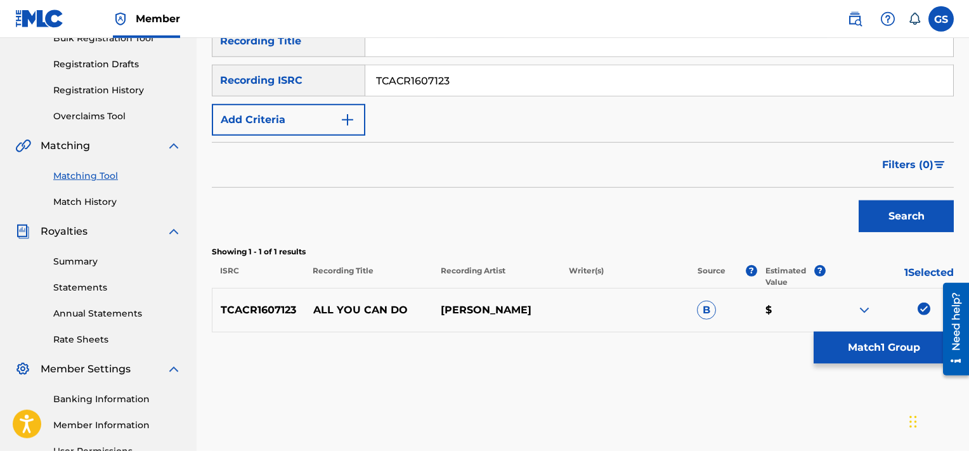
click at [889, 356] on button "Match 1 Group" at bounding box center [884, 348] width 140 height 32
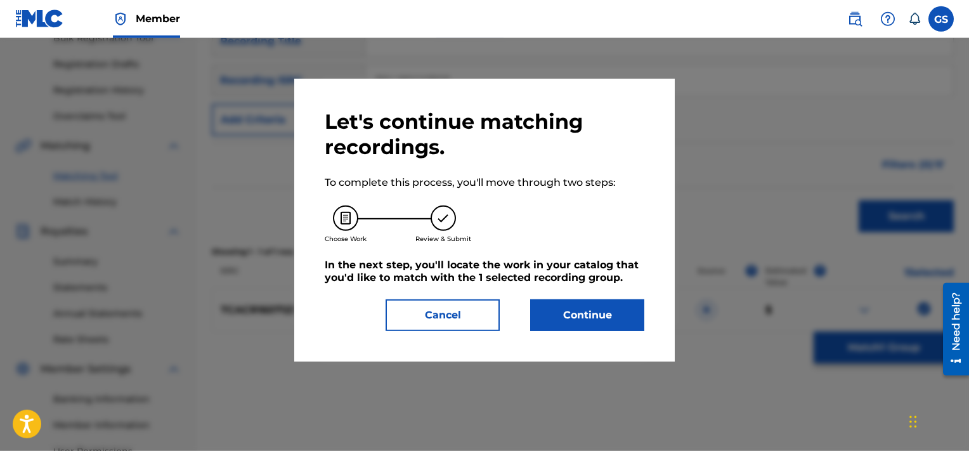
click at [574, 311] on button "Continue" at bounding box center [587, 315] width 114 height 32
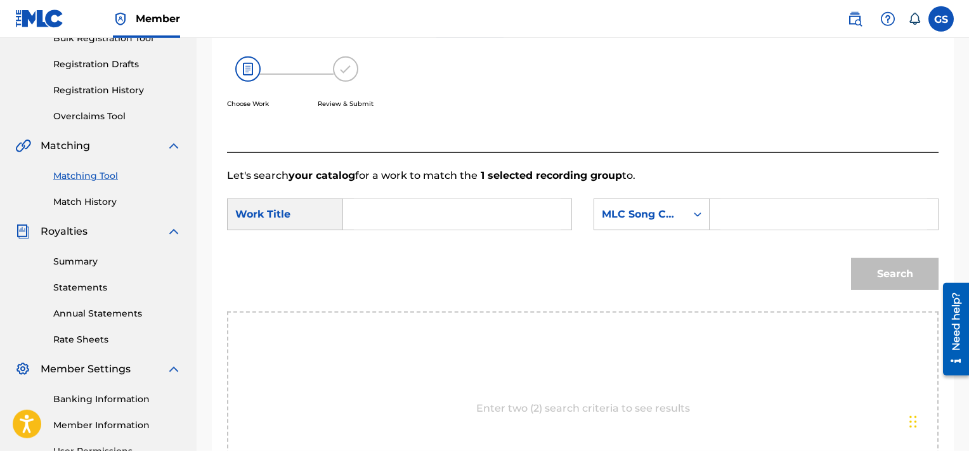
click at [501, 211] on input "Search Form" at bounding box center [457, 214] width 207 height 30
type input "all"
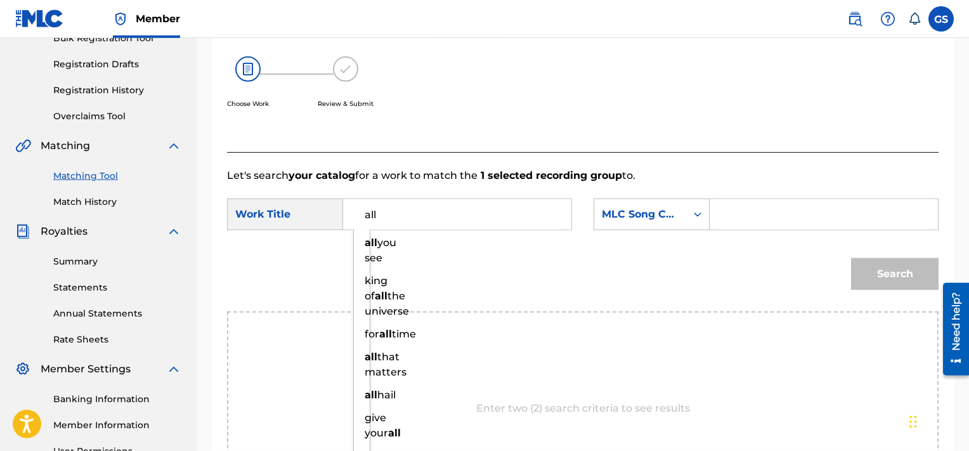
click at [781, 205] on input "Search Form" at bounding box center [823, 214] width 207 height 30
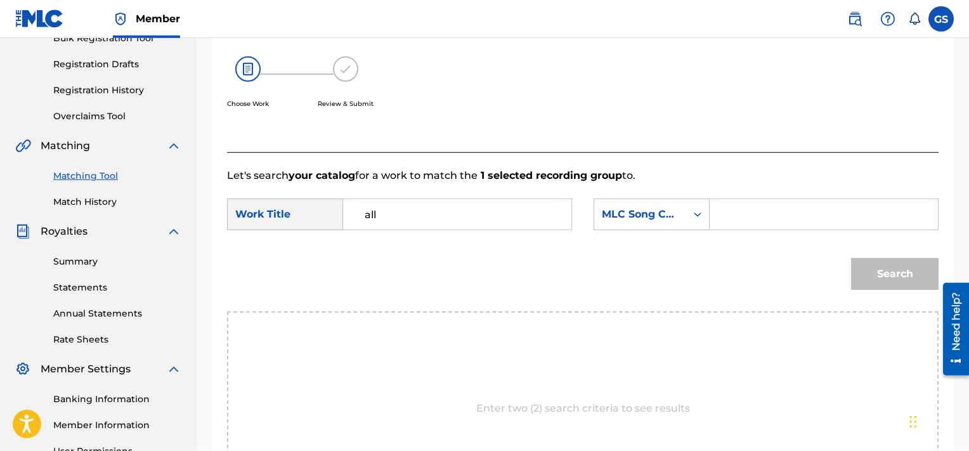
paste input "AVCIPR"
type input "AVCIPR"
click at [851, 258] on button "Search" at bounding box center [895, 274] width 88 height 32
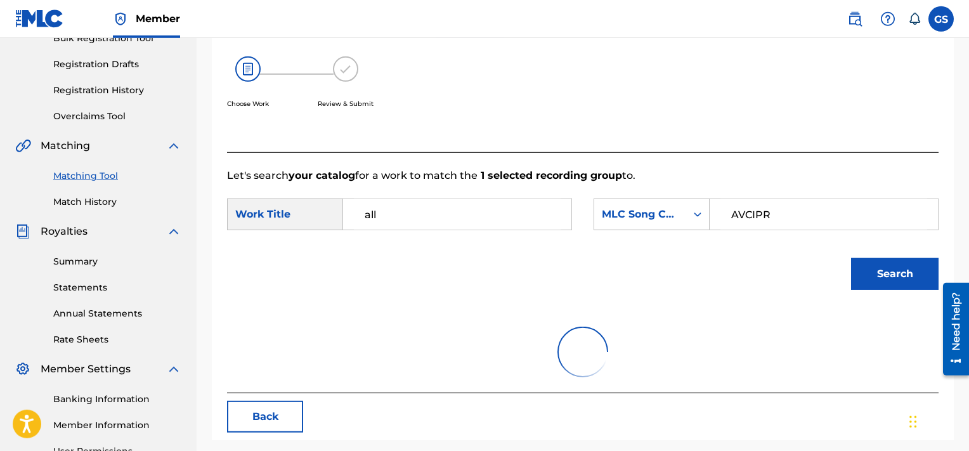
click at [851, 258] on button "Search" at bounding box center [895, 274] width 88 height 32
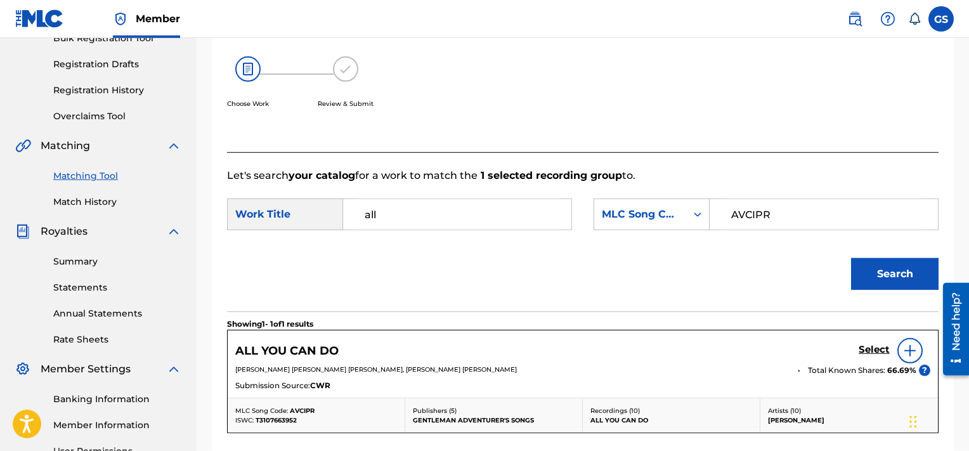
click at [870, 350] on h5 "Select" at bounding box center [874, 350] width 31 height 12
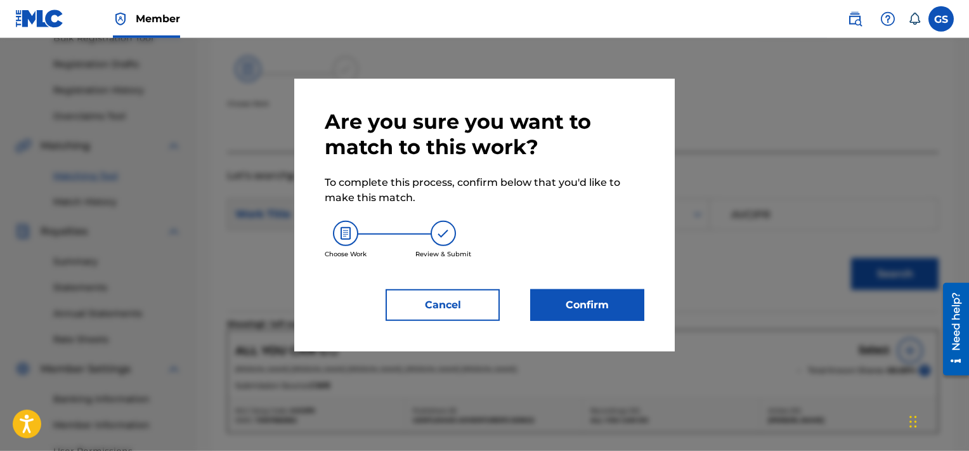
click at [589, 311] on button "Confirm" at bounding box center [587, 305] width 114 height 32
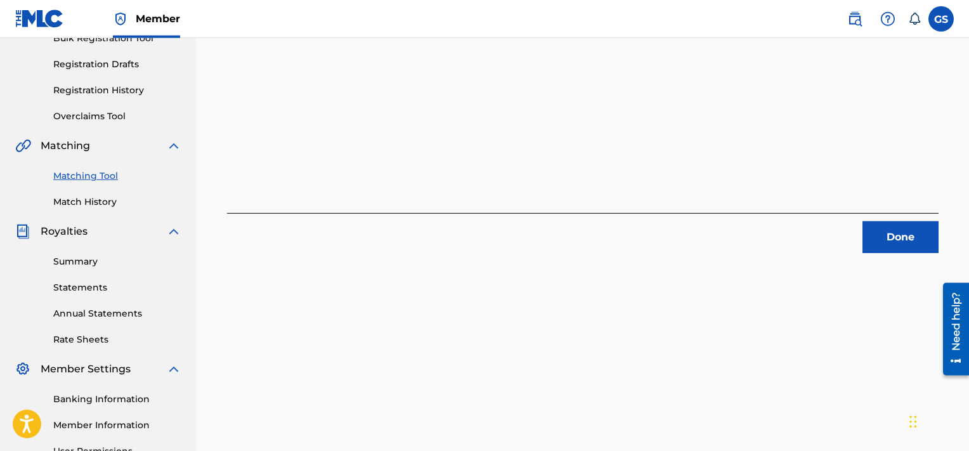
click at [903, 233] on button "Done" at bounding box center [901, 237] width 76 height 32
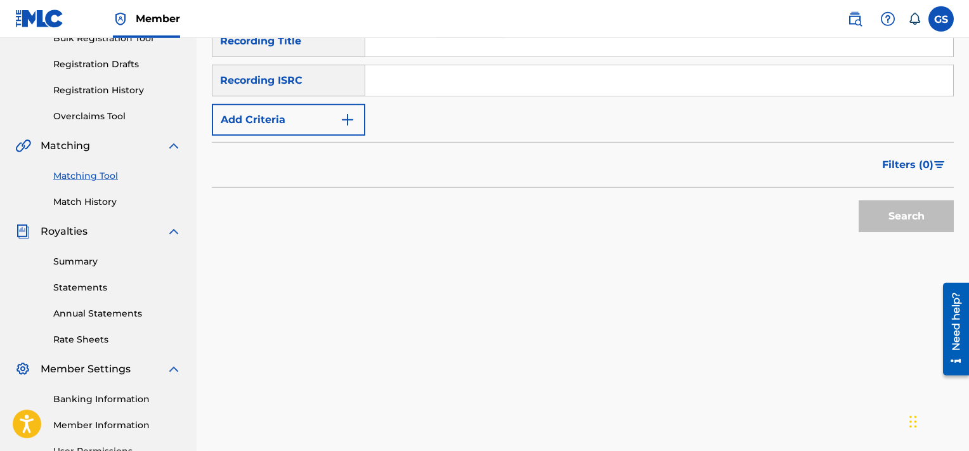
scroll to position [183, 0]
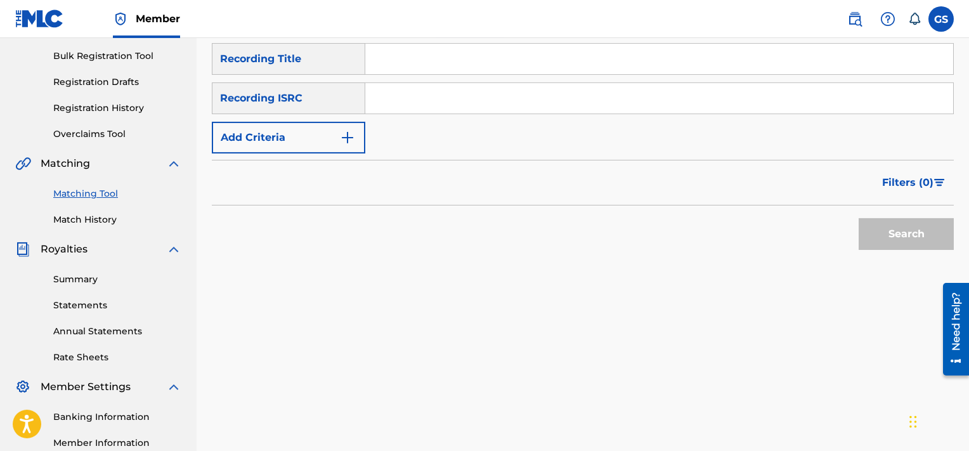
paste input "TCACR1607125"
click at [701, 95] on input "TCACR1607125" at bounding box center [659, 98] width 588 height 30
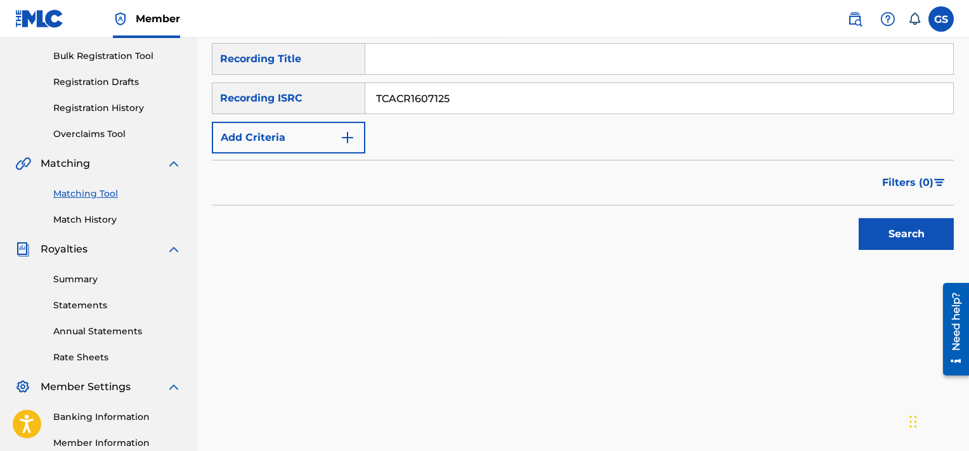
type input "TCACR1607125"
click at [859, 218] on button "Search" at bounding box center [906, 234] width 95 height 32
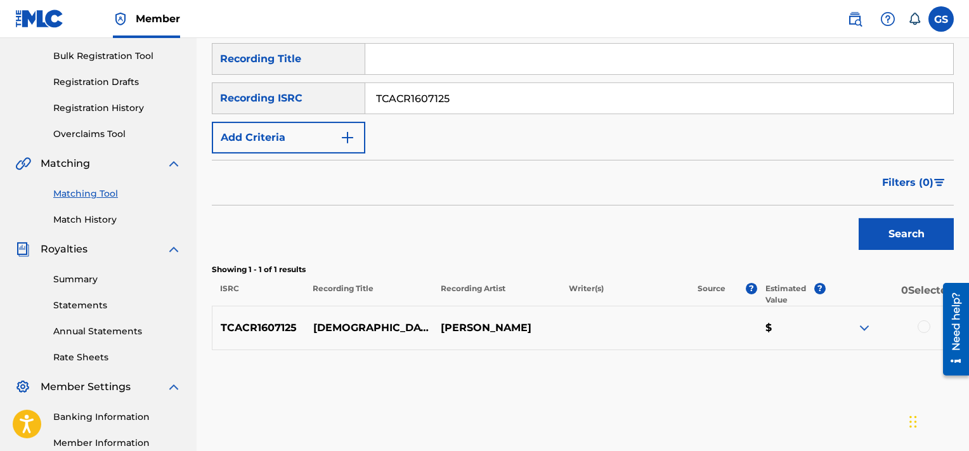
click at [925, 328] on div at bounding box center [924, 326] width 13 height 13
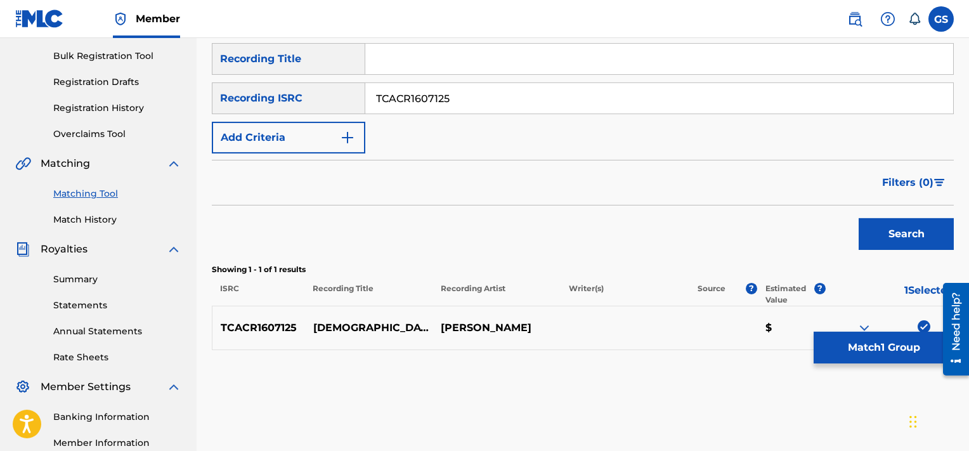
click at [897, 351] on button "Match 1 Group" at bounding box center [884, 348] width 140 height 32
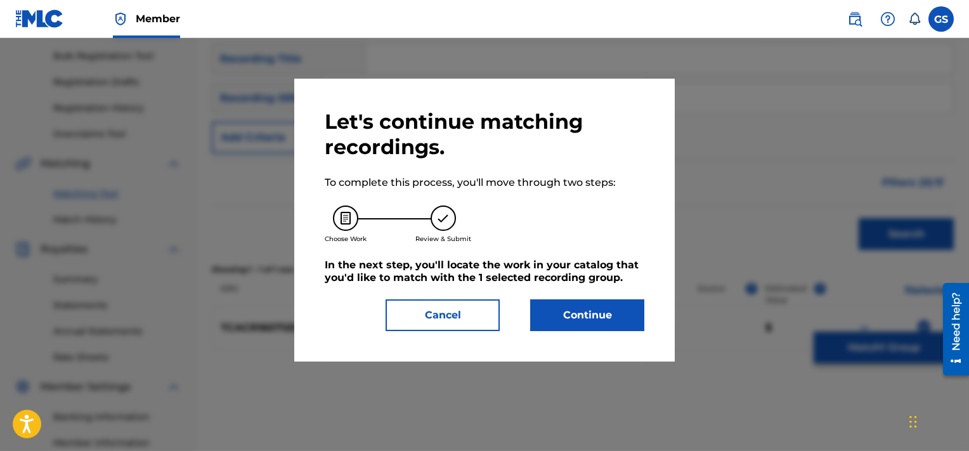
click at [580, 313] on button "Continue" at bounding box center [587, 315] width 114 height 32
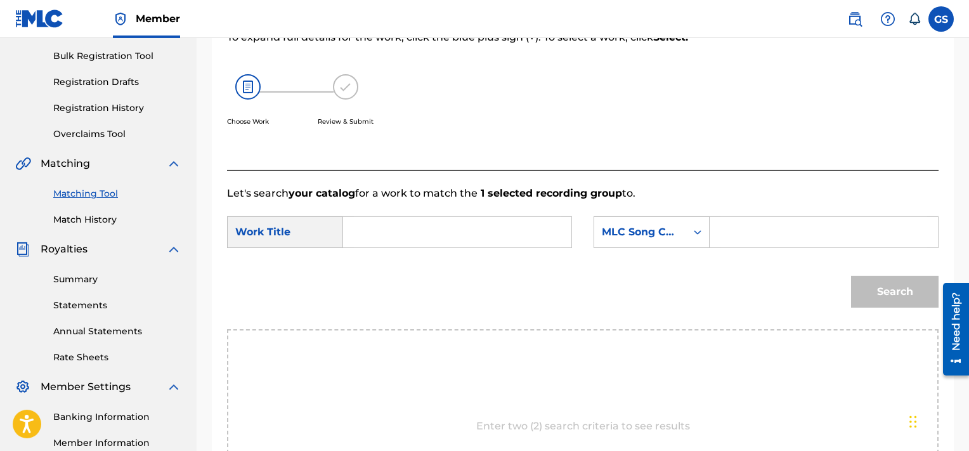
paste input "JC3YRA"
click at [810, 235] on input "JC3YRA" at bounding box center [823, 232] width 207 height 30
type input "JC3YRA"
click at [441, 235] on input "Search Form" at bounding box center [457, 232] width 207 height 30
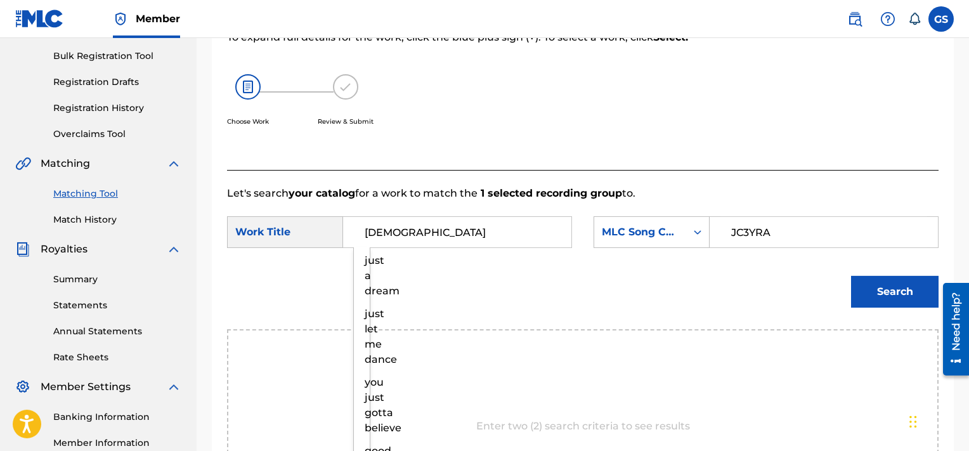
type input "[DEMOGRAPHIC_DATA]"
click at [851, 276] on button "Search" at bounding box center [895, 292] width 88 height 32
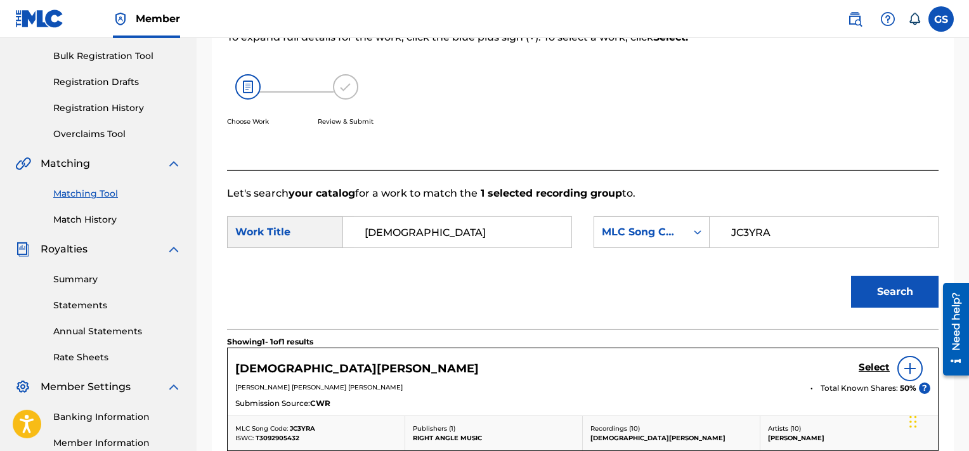
click at [881, 368] on h5 "Select" at bounding box center [874, 368] width 31 height 12
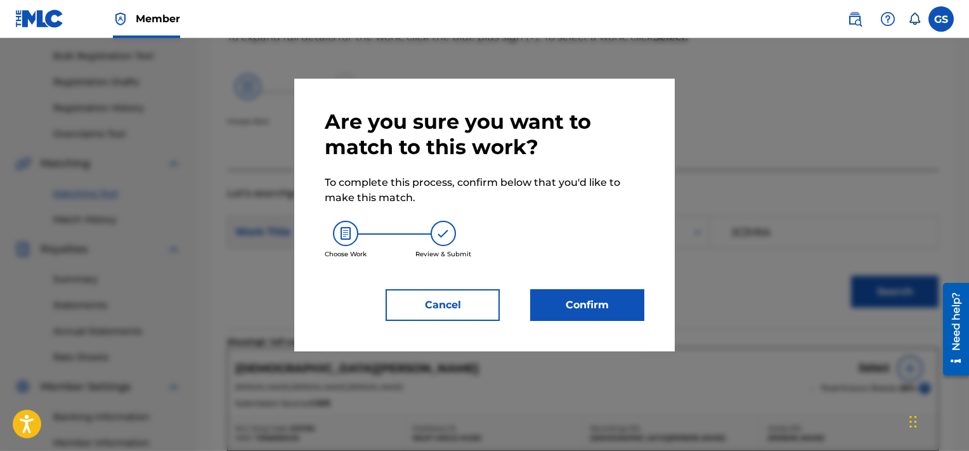
click at [610, 306] on button "Confirm" at bounding box center [587, 305] width 114 height 32
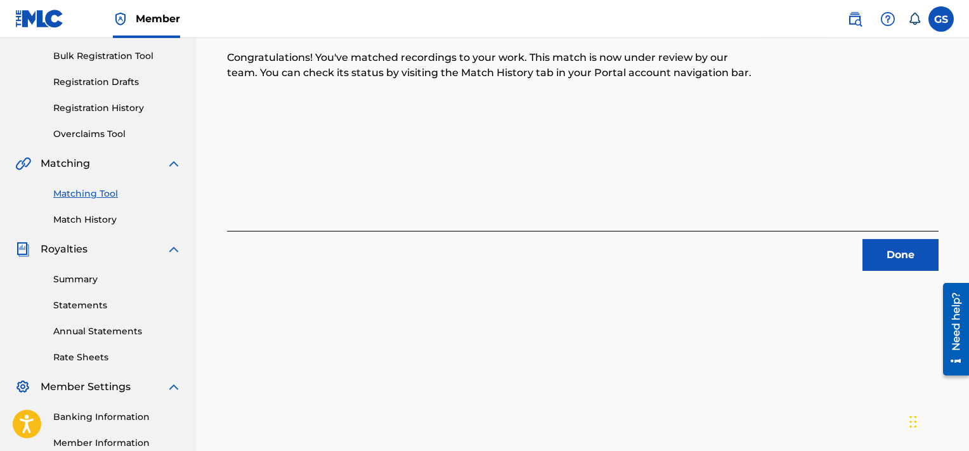
click at [894, 249] on button "Done" at bounding box center [901, 255] width 76 height 32
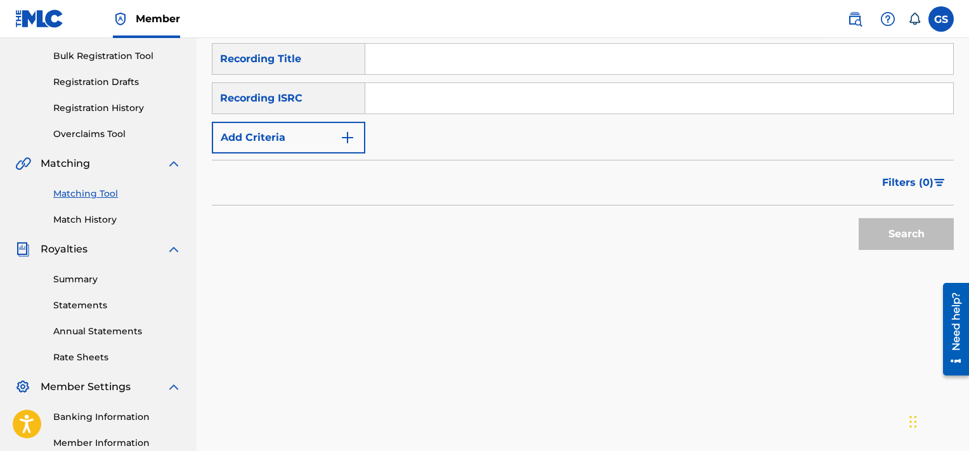
scroll to position [198, 0]
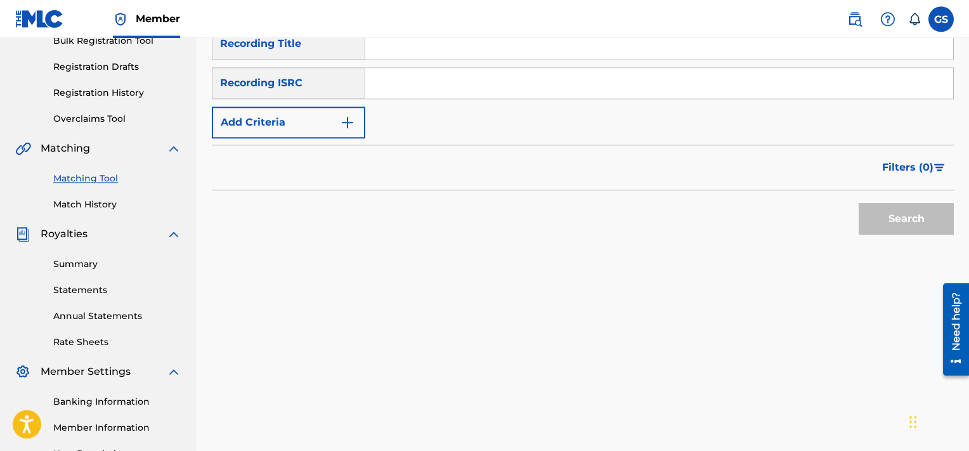
paste input "QMEU31602473"
click at [570, 84] on input "Search Form" at bounding box center [659, 83] width 588 height 30
click at [859, 203] on button "Search" at bounding box center [906, 219] width 95 height 32
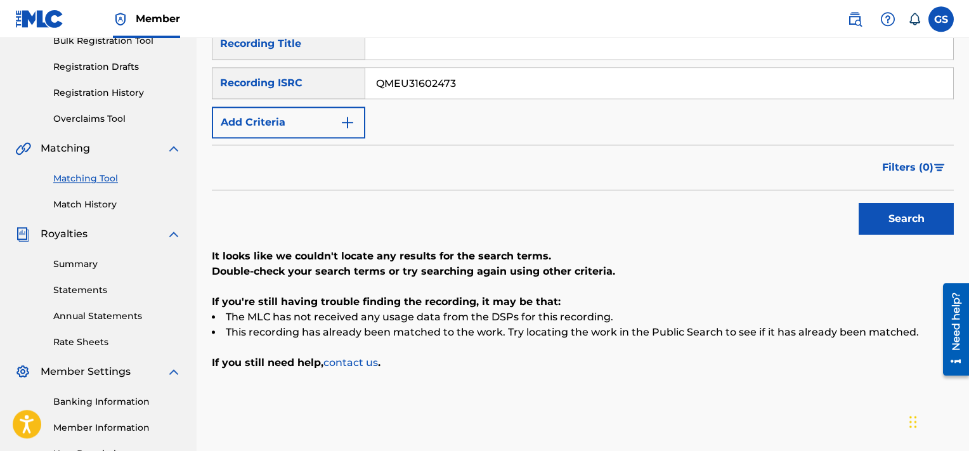
click at [610, 86] on input "QMEU31602473" at bounding box center [659, 83] width 588 height 30
paste input "USHM81614924"
type input "USHM81614924"
click at [859, 203] on button "Search" at bounding box center [906, 219] width 95 height 32
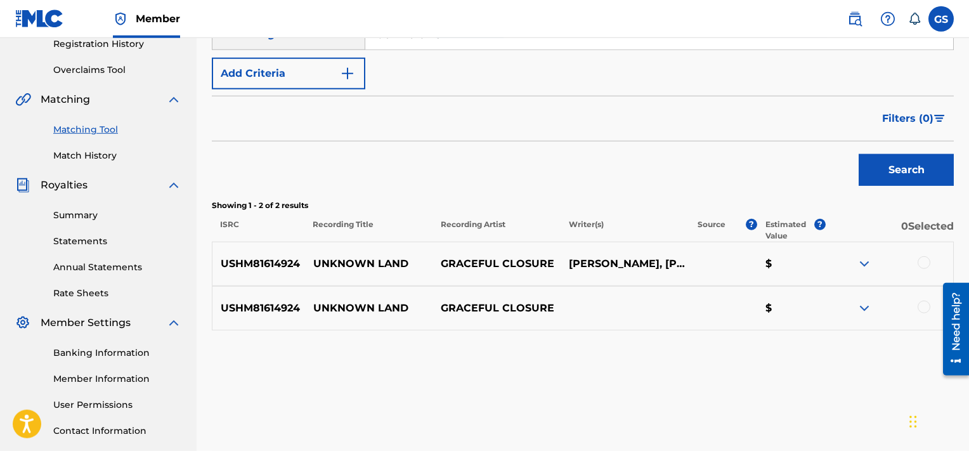
scroll to position [245, 0]
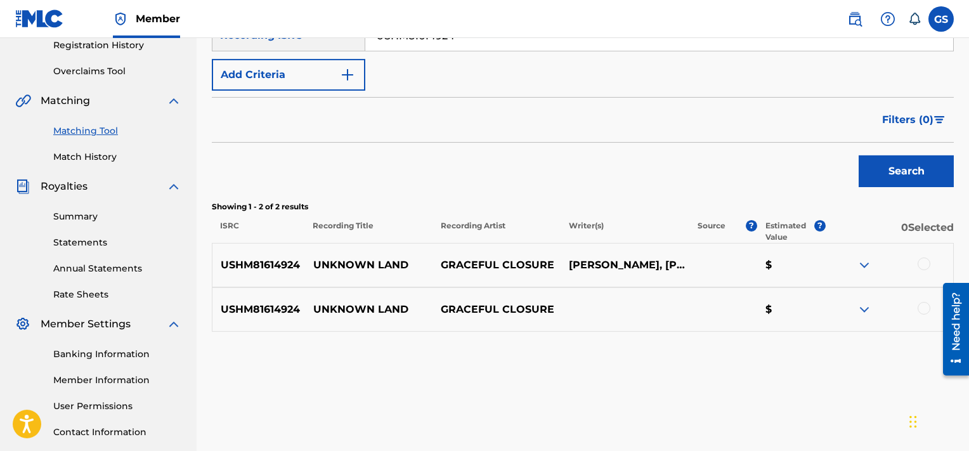
click at [920, 263] on div at bounding box center [924, 263] width 13 height 13
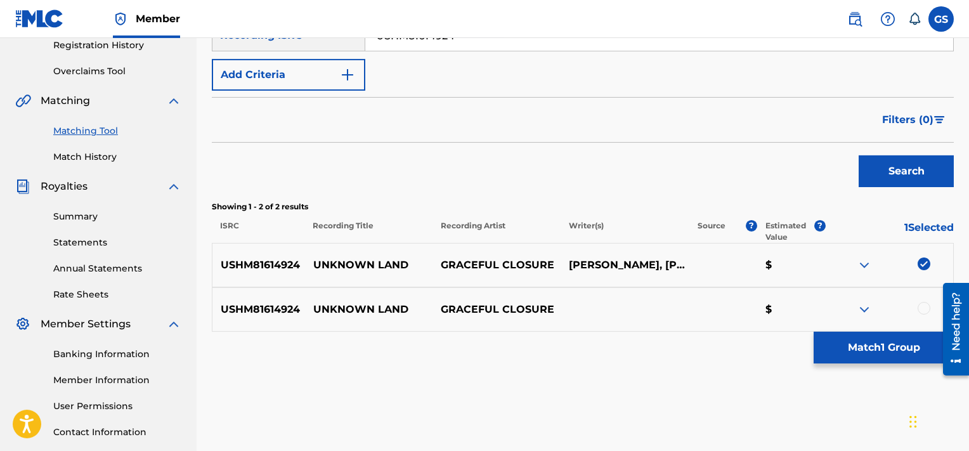
click at [926, 310] on div at bounding box center [924, 308] width 13 height 13
click at [883, 354] on button "Match 2 Groups" at bounding box center [884, 348] width 140 height 32
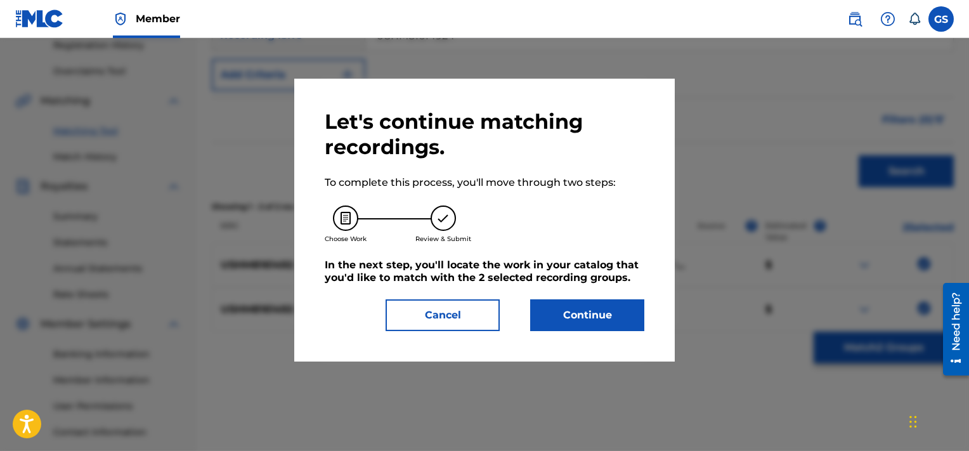
click at [605, 313] on button "Continue" at bounding box center [587, 315] width 114 height 32
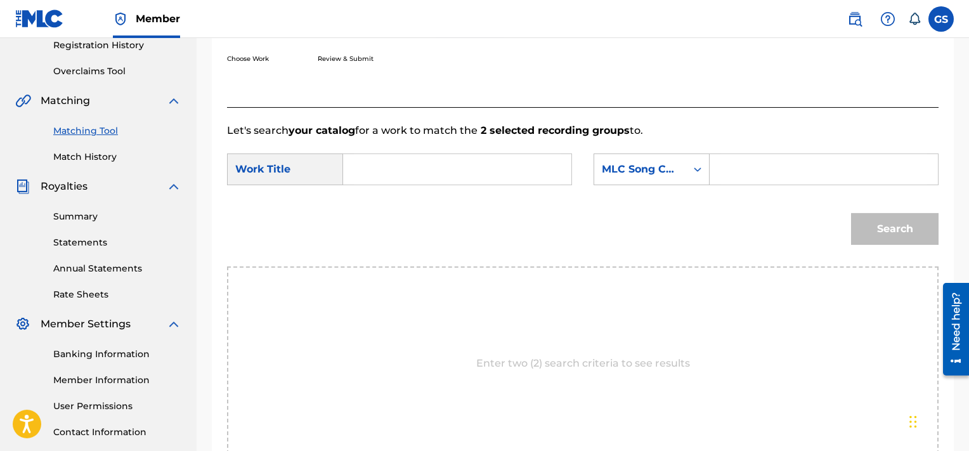
click at [763, 183] on input "Search Form" at bounding box center [823, 169] width 207 height 30
paste input "UA61V1"
type input "UA61V1"
click at [471, 164] on input "Search Form" at bounding box center [457, 169] width 207 height 30
type input "unknown"
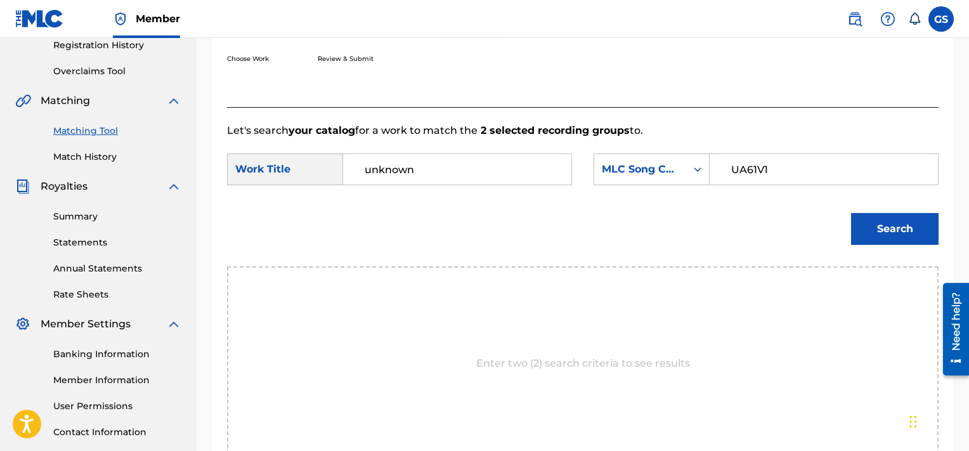
click at [851, 213] on button "Search" at bounding box center [895, 229] width 88 height 32
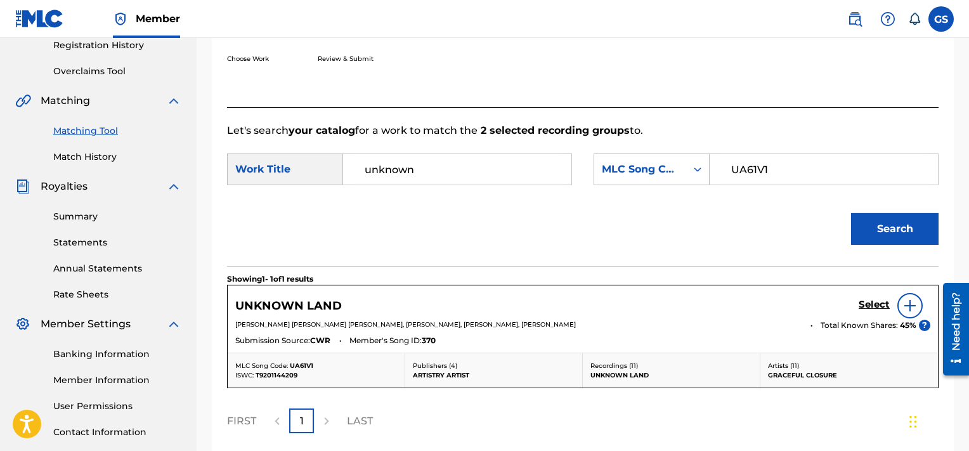
click at [875, 305] on h5 "Select" at bounding box center [874, 305] width 31 height 12
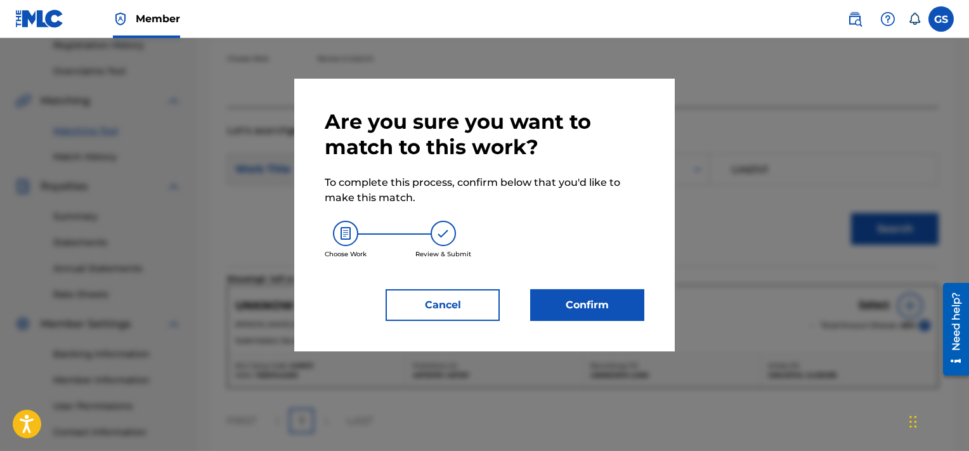
click at [588, 313] on button "Confirm" at bounding box center [587, 305] width 114 height 32
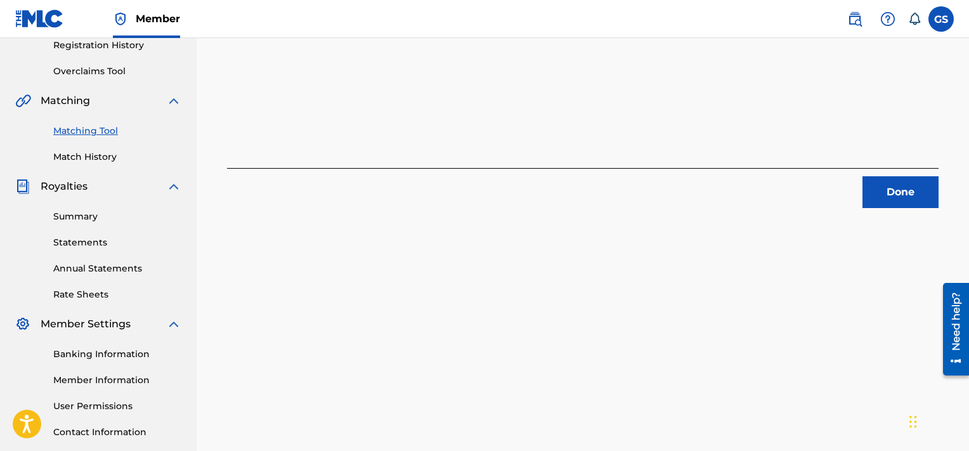
click at [918, 202] on button "Done" at bounding box center [901, 192] width 76 height 32
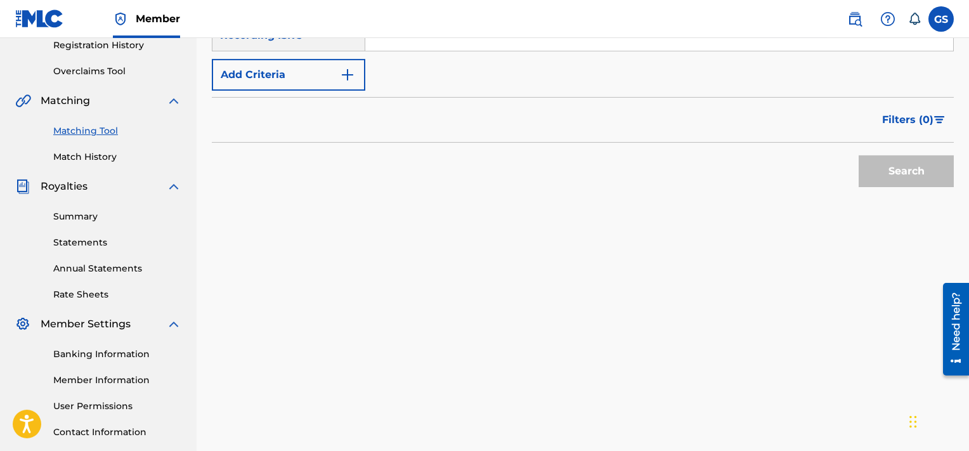
scroll to position [184, 0]
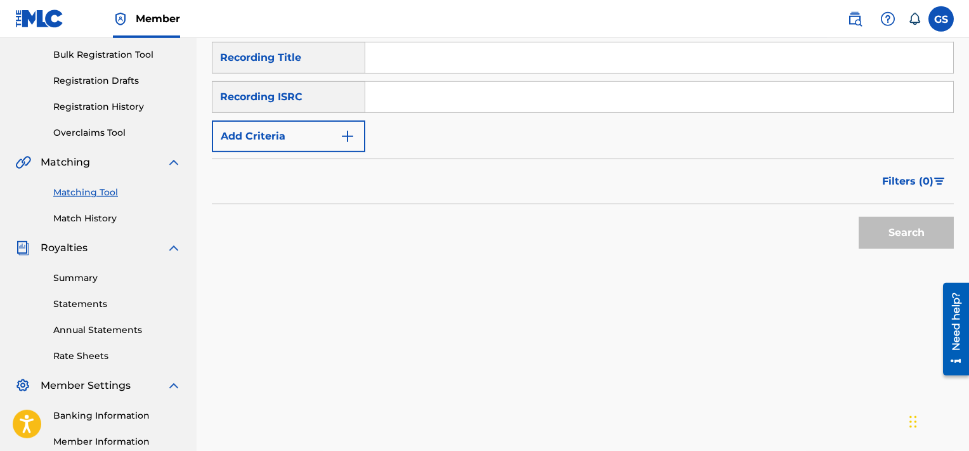
click at [709, 107] on input "Search Form" at bounding box center [659, 97] width 588 height 30
paste input "USMDR1700077"
type input "USMDR1700077"
click at [859, 217] on button "Search" at bounding box center [906, 233] width 95 height 32
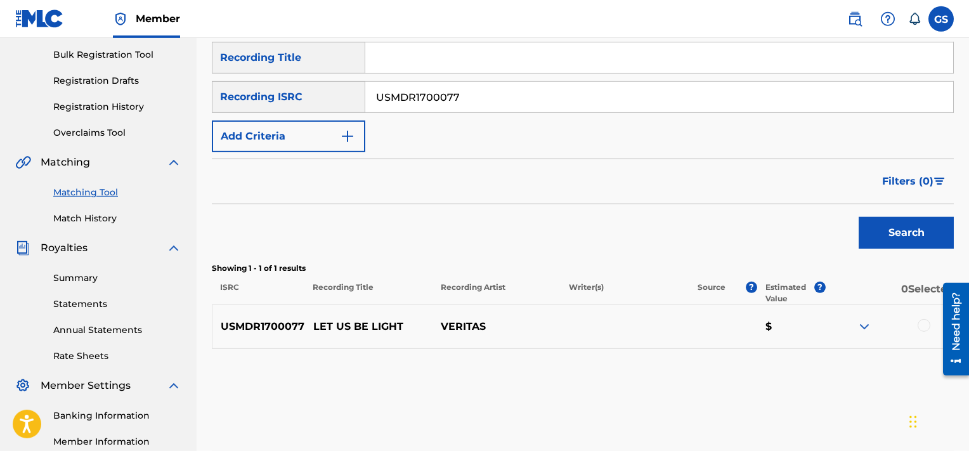
click at [922, 326] on div at bounding box center [924, 325] width 13 height 13
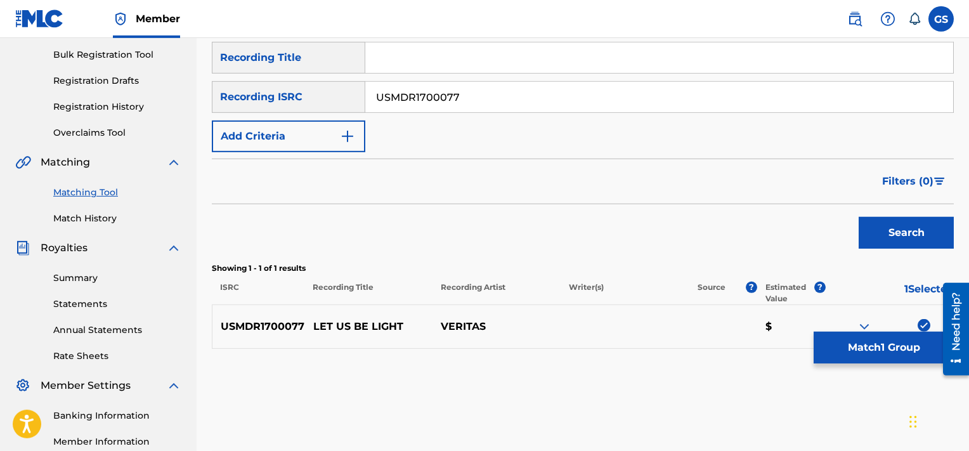
click at [854, 355] on button "Match 1 Group" at bounding box center [884, 348] width 140 height 32
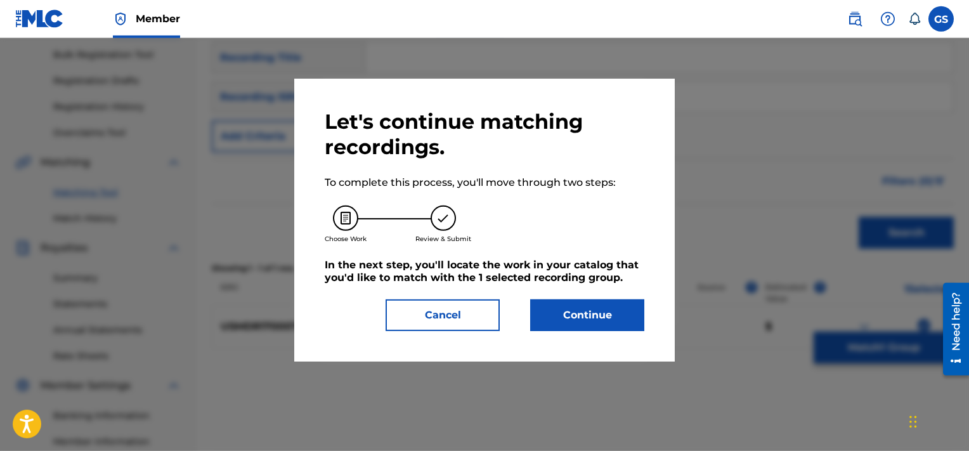
click at [611, 322] on button "Continue" at bounding box center [587, 315] width 114 height 32
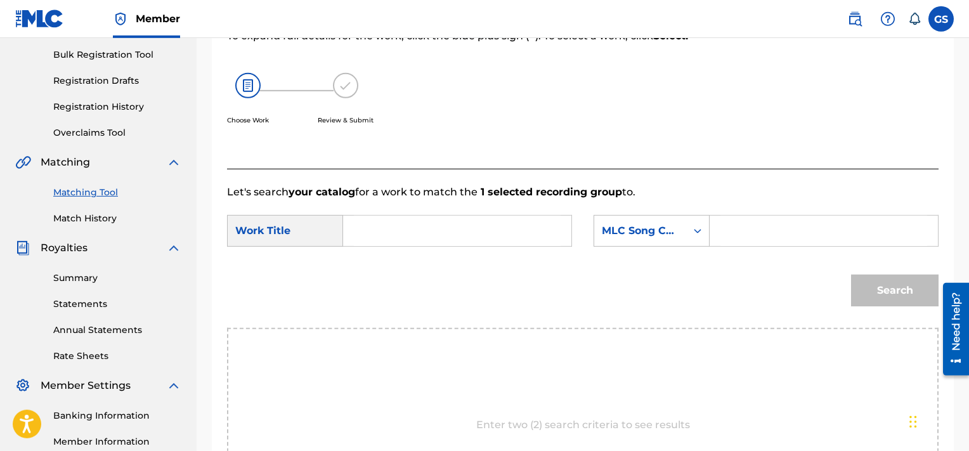
click at [460, 238] on input "Search Form" at bounding box center [457, 231] width 207 height 30
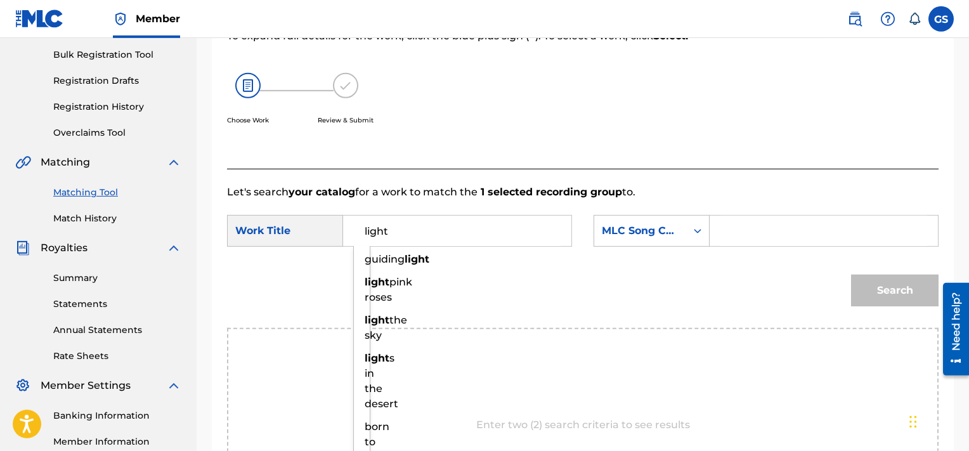
type input "light"
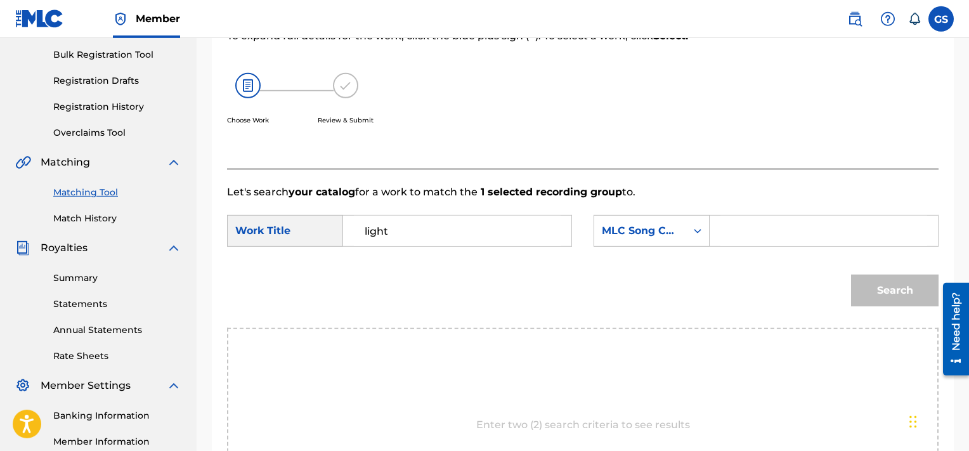
click at [767, 231] on input "Search Form" at bounding box center [823, 231] width 207 height 30
paste input "LA45R8"
type input "LA45R8"
click at [851, 275] on button "Search" at bounding box center [895, 291] width 88 height 32
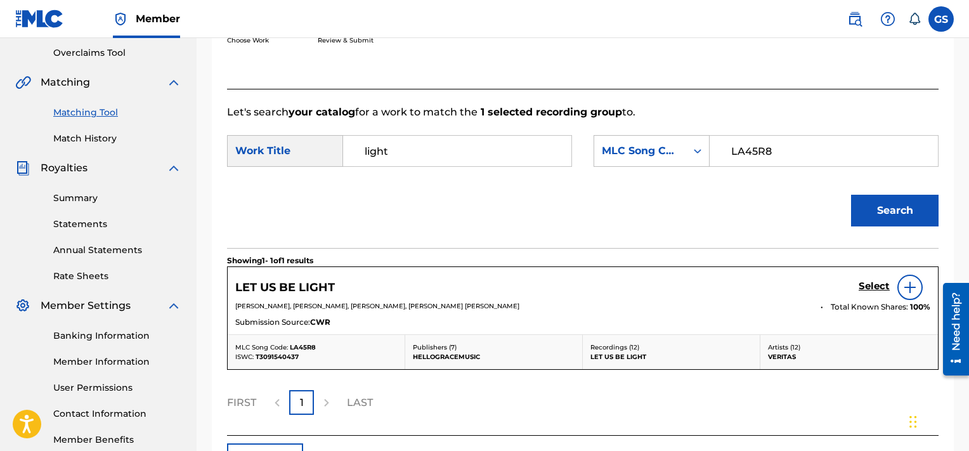
scroll to position [275, 0]
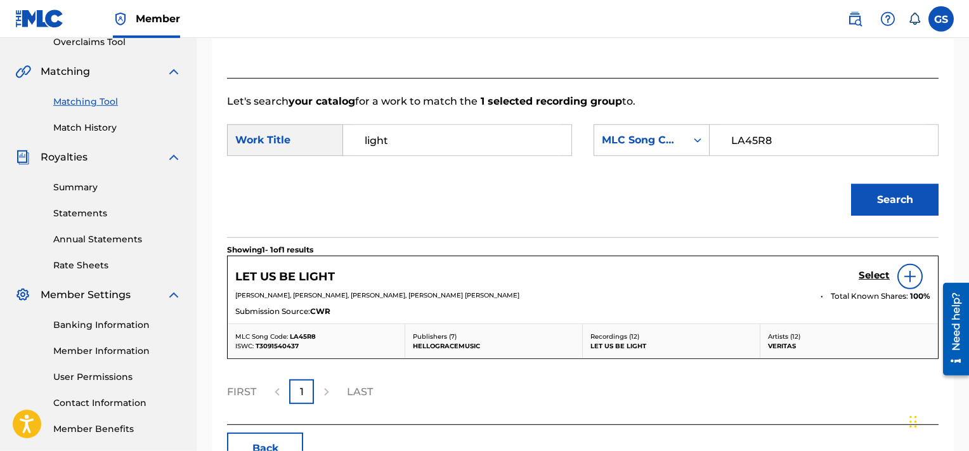
click at [877, 273] on h5 "Select" at bounding box center [874, 276] width 31 height 12
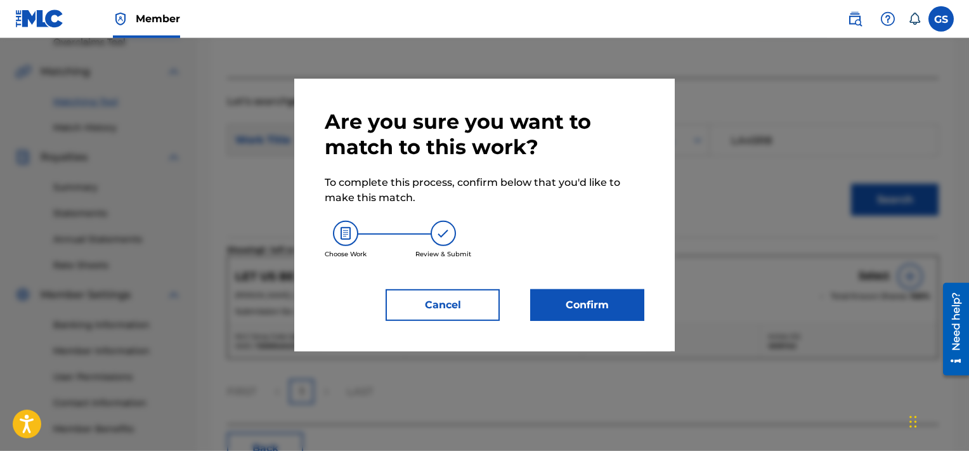
click at [579, 290] on button "Confirm" at bounding box center [587, 305] width 114 height 32
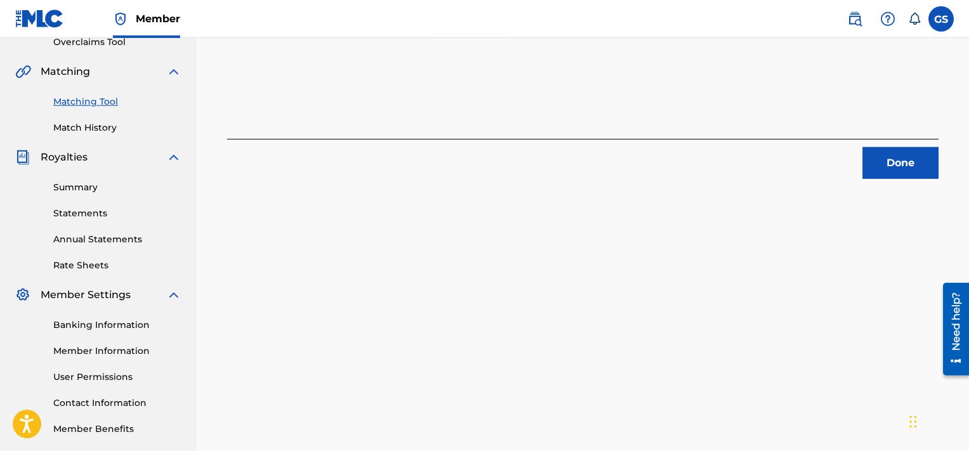
click at [922, 157] on button "Done" at bounding box center [901, 163] width 76 height 32
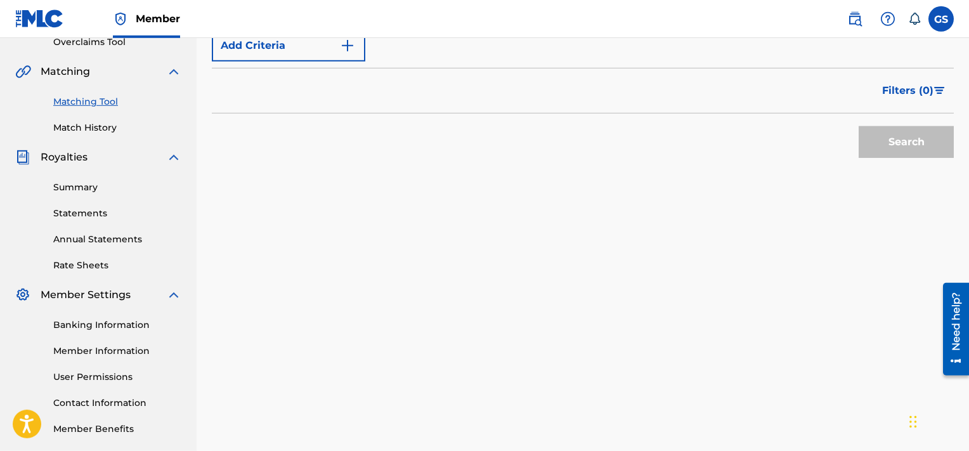
scroll to position [42, 0]
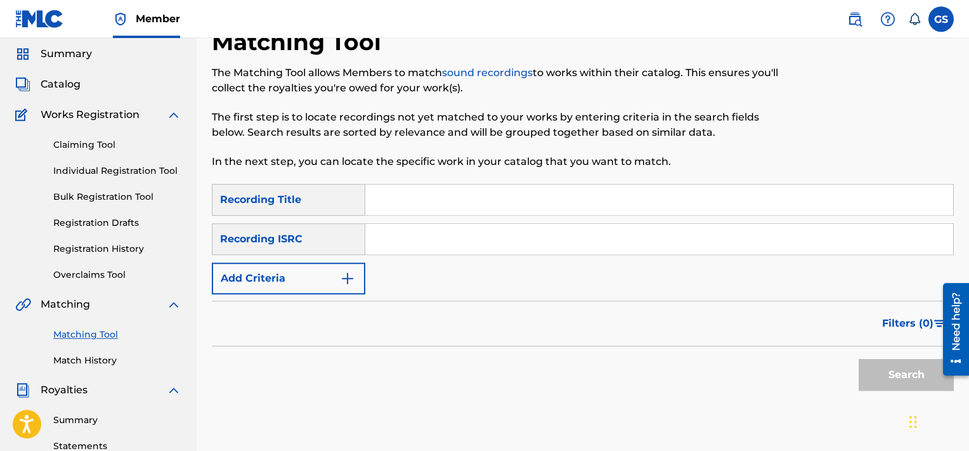
click at [464, 242] on input "Search Form" at bounding box center [659, 239] width 588 height 30
paste input "US8391700337"
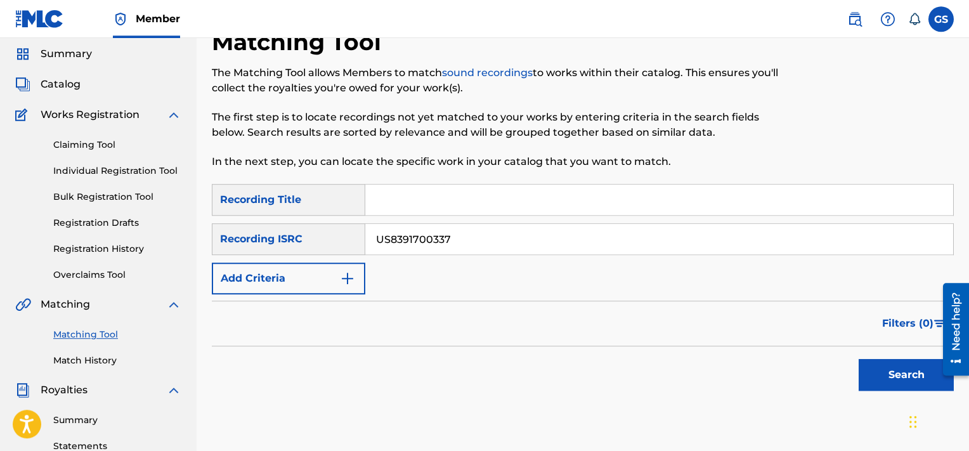
type input "US8391700337"
click at [859, 359] on button "Search" at bounding box center [906, 375] width 95 height 32
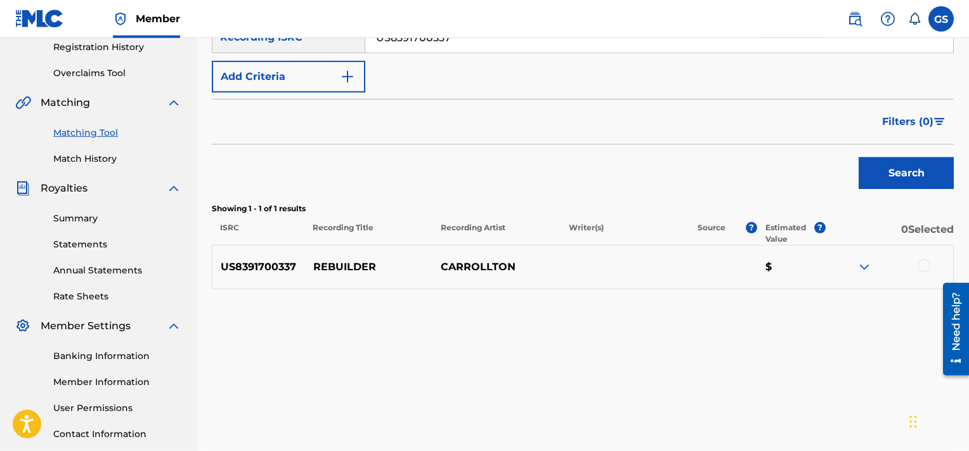
scroll to position [264, 0]
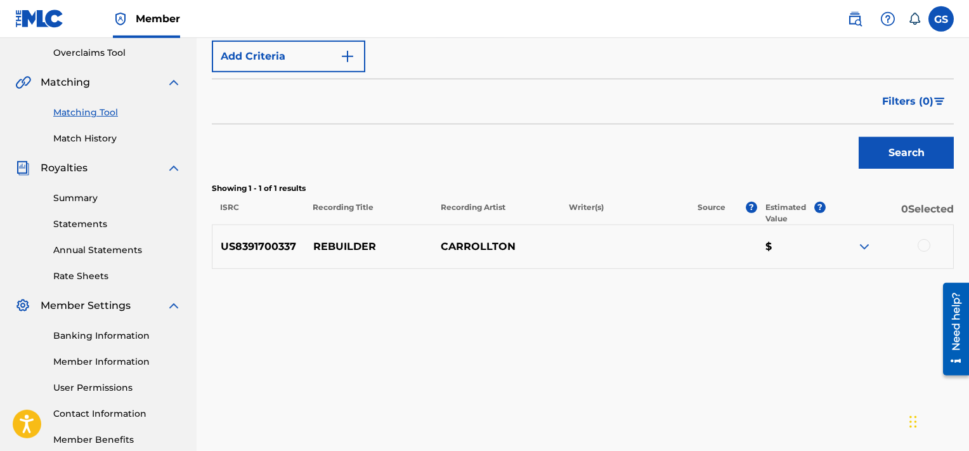
click at [927, 247] on div at bounding box center [924, 245] width 13 height 13
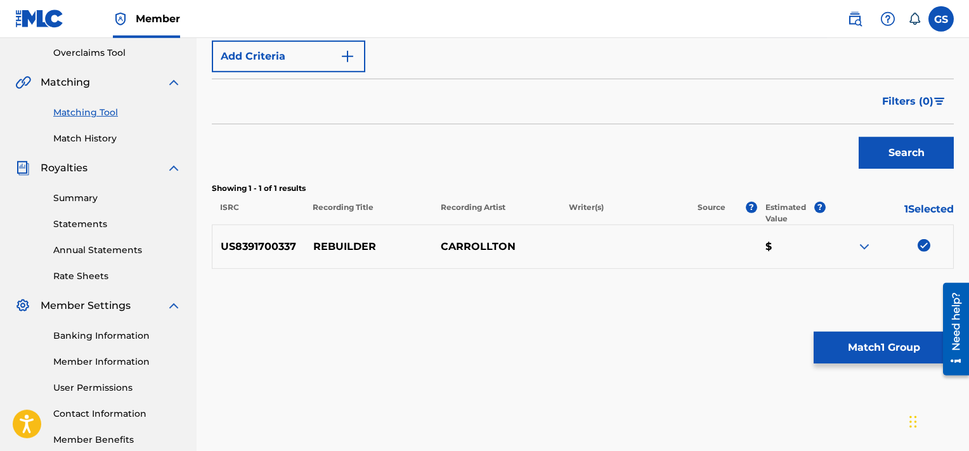
click at [854, 352] on button "Match 1 Group" at bounding box center [884, 348] width 140 height 32
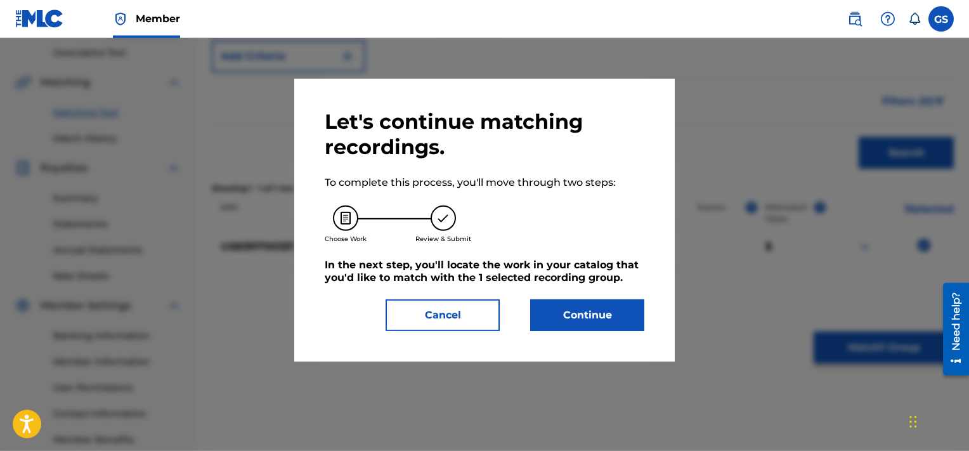
click at [589, 329] on button "Continue" at bounding box center [587, 315] width 114 height 32
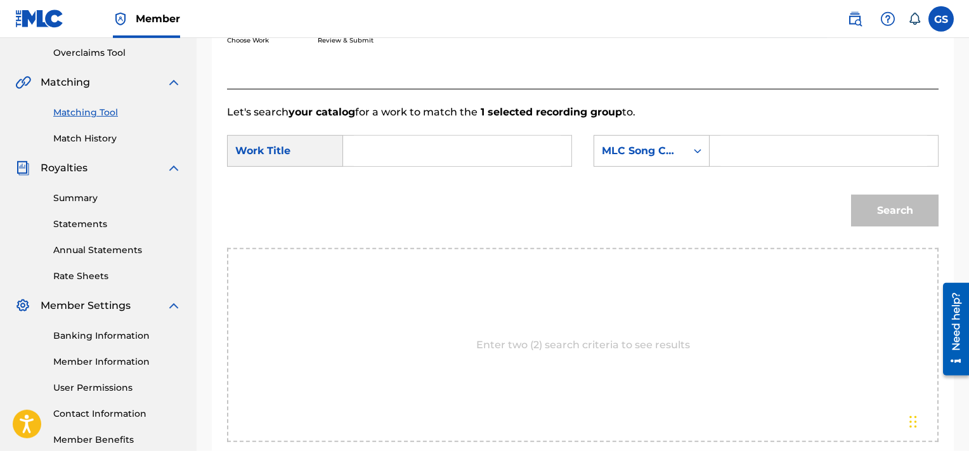
click at [750, 162] on input "Search Form" at bounding box center [823, 151] width 207 height 30
paste input "RVAL52"
type input "RVAL52"
click at [466, 147] on input "Search Form" at bounding box center [457, 151] width 207 height 30
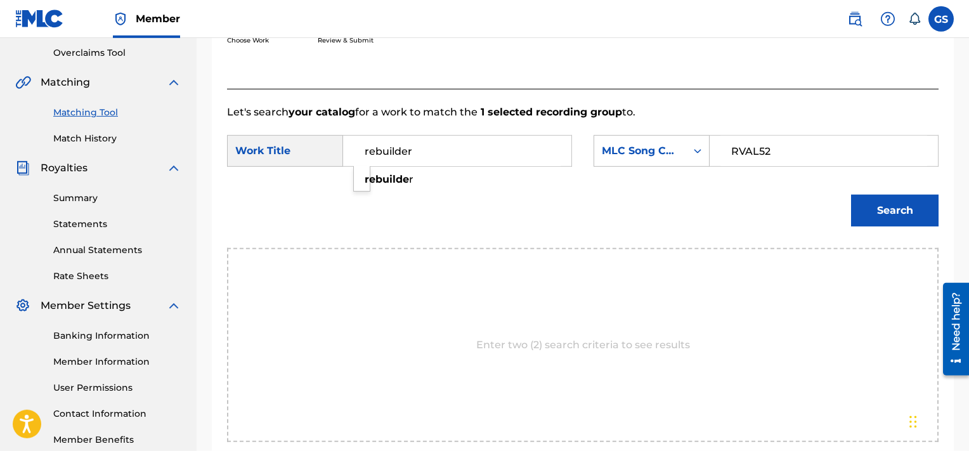
type input "rebuilder"
click at [851, 195] on button "Search" at bounding box center [895, 211] width 88 height 32
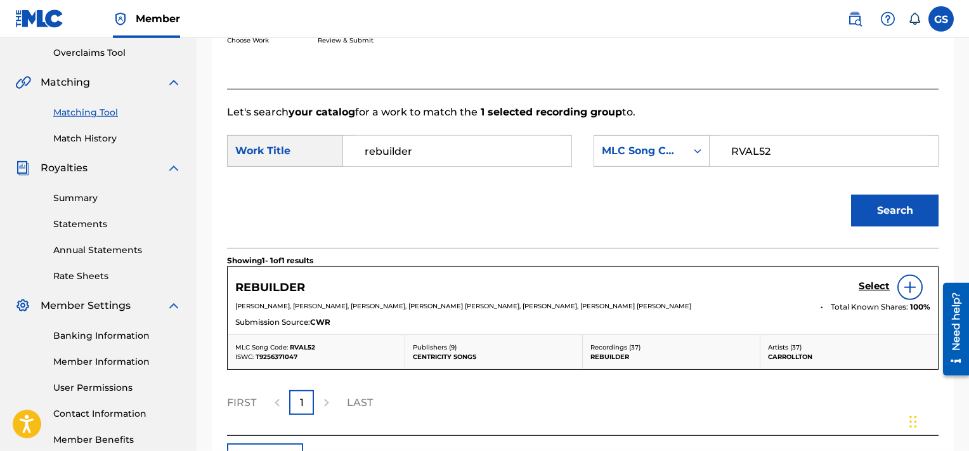
click at [876, 291] on h5 "Select" at bounding box center [874, 286] width 31 height 12
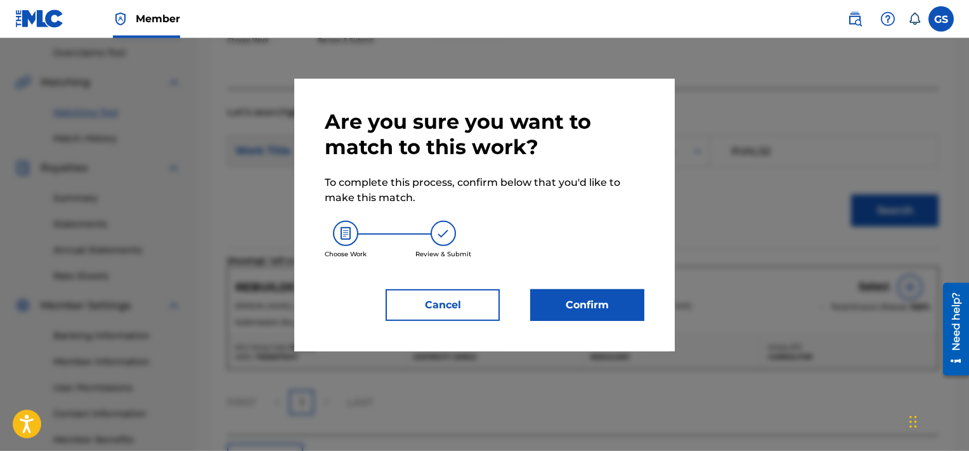
click at [597, 295] on button "Confirm" at bounding box center [587, 305] width 114 height 32
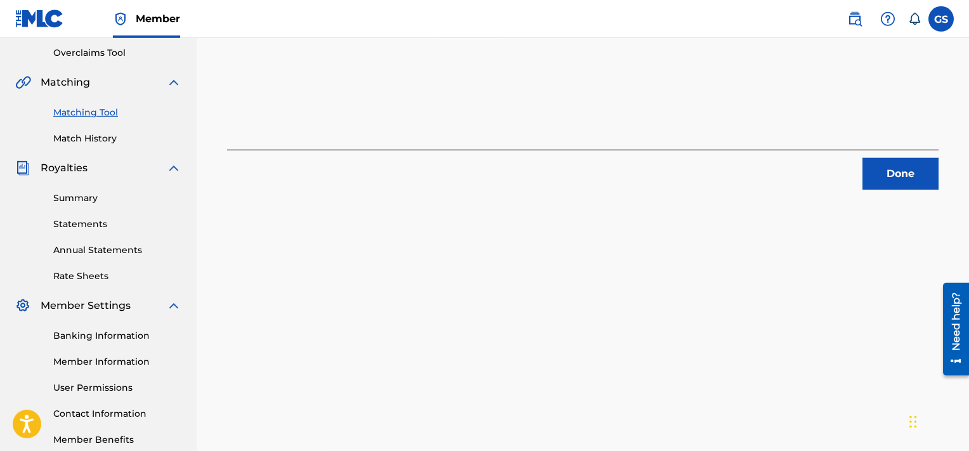
click at [899, 185] on button "Done" at bounding box center [901, 174] width 76 height 32
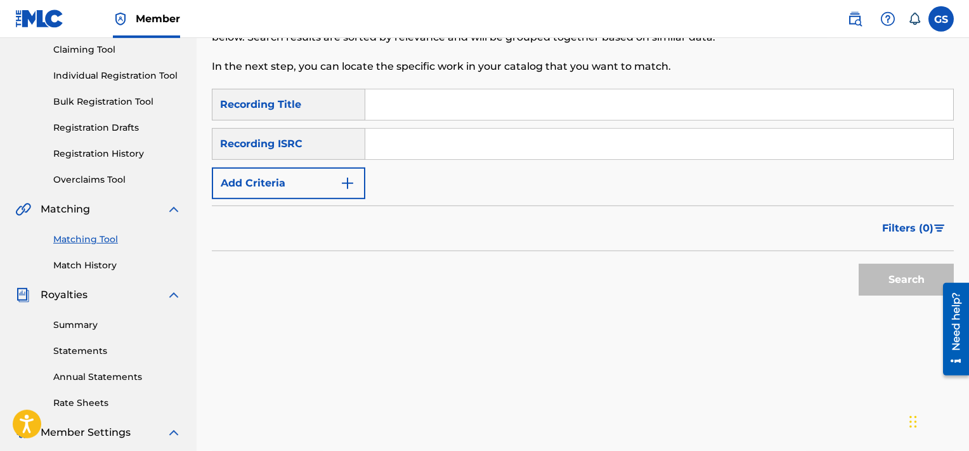
scroll to position [96, 0]
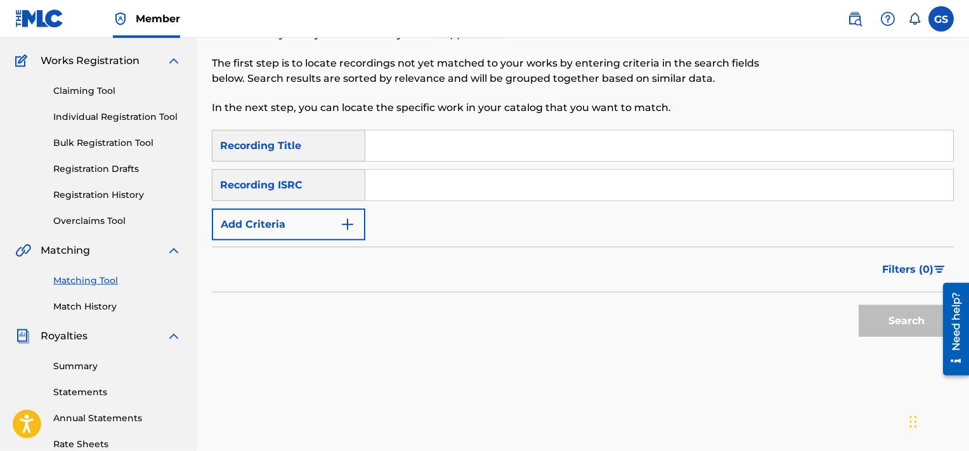
click at [433, 189] on input "Search Form" at bounding box center [659, 185] width 588 height 30
paste input "US5SR1600002"
type input "US5SR1600002"
click at [859, 305] on button "Search" at bounding box center [906, 321] width 95 height 32
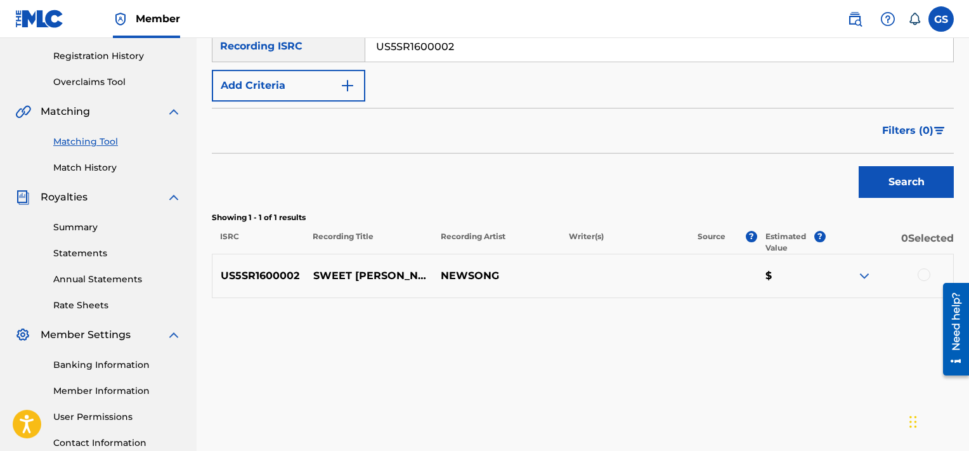
scroll to position [237, 0]
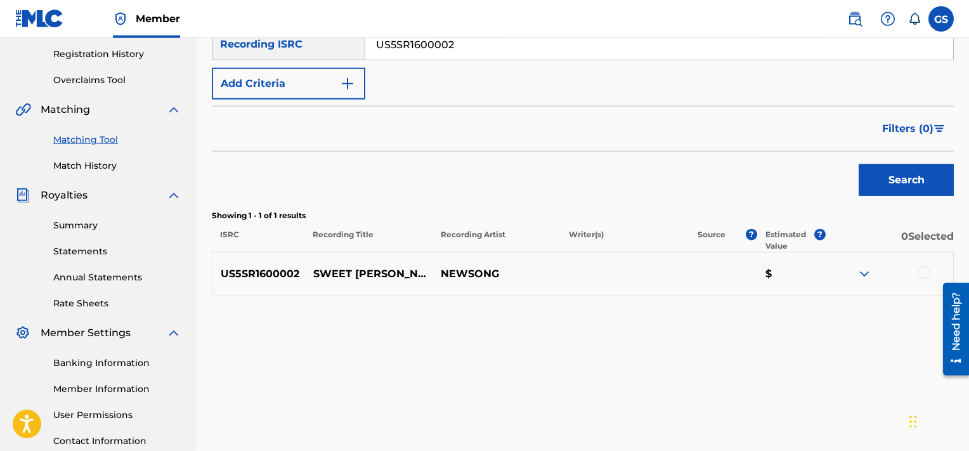
click at [929, 271] on div at bounding box center [924, 272] width 13 height 13
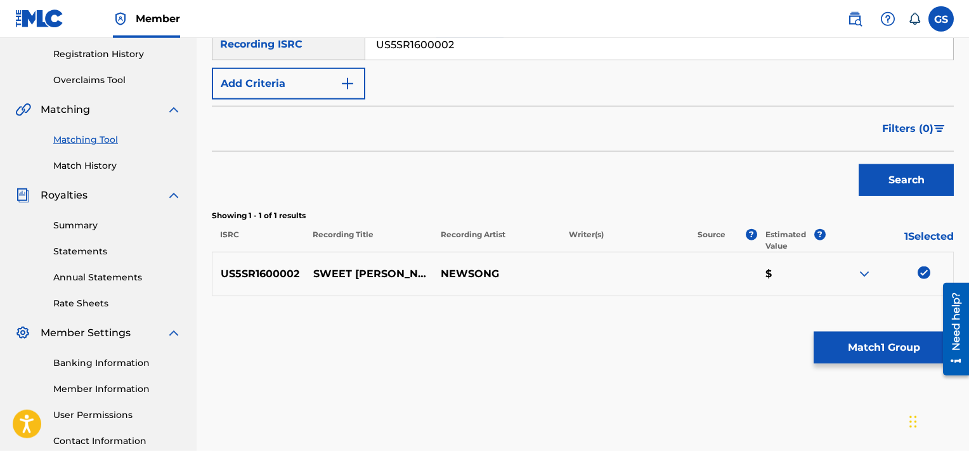
click at [876, 354] on button "Match 1 Group" at bounding box center [884, 348] width 140 height 32
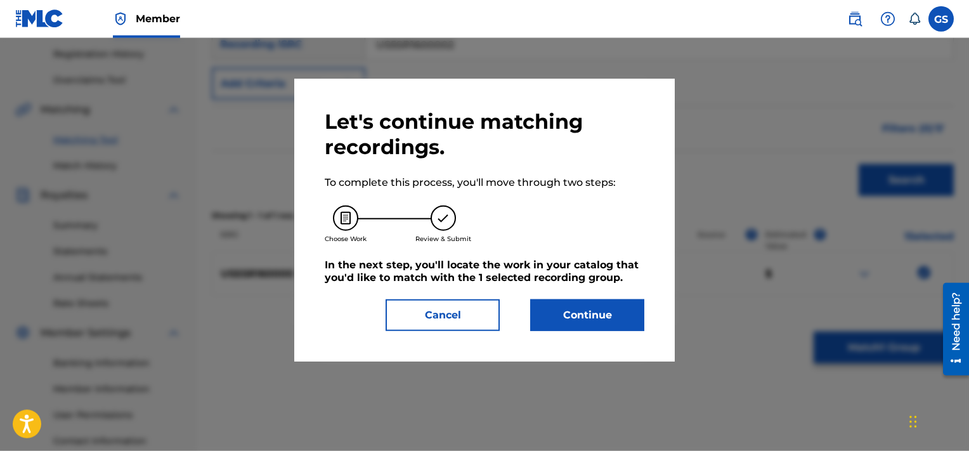
click at [590, 302] on button "Continue" at bounding box center [587, 315] width 114 height 32
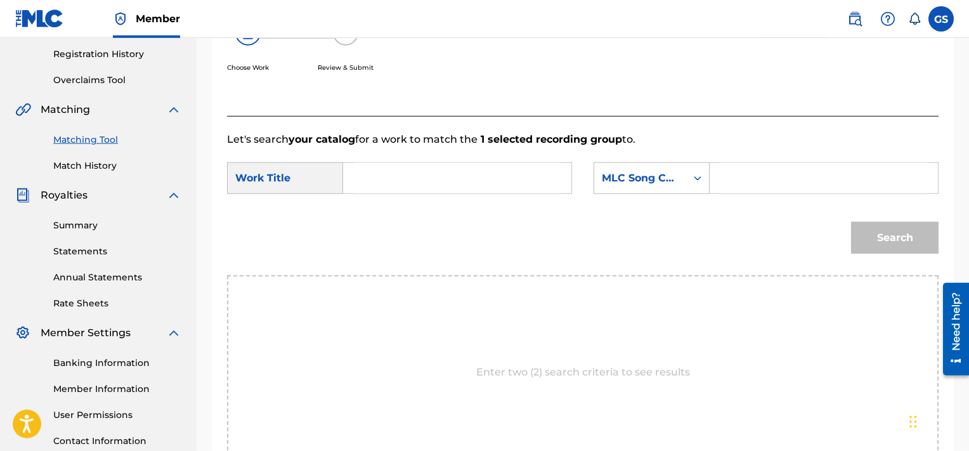
click at [792, 176] on input "Search Form" at bounding box center [823, 178] width 207 height 30
paste input "SE0E5D"
type input "SE0E5D"
click at [445, 178] on input "s" at bounding box center [457, 178] width 207 height 30
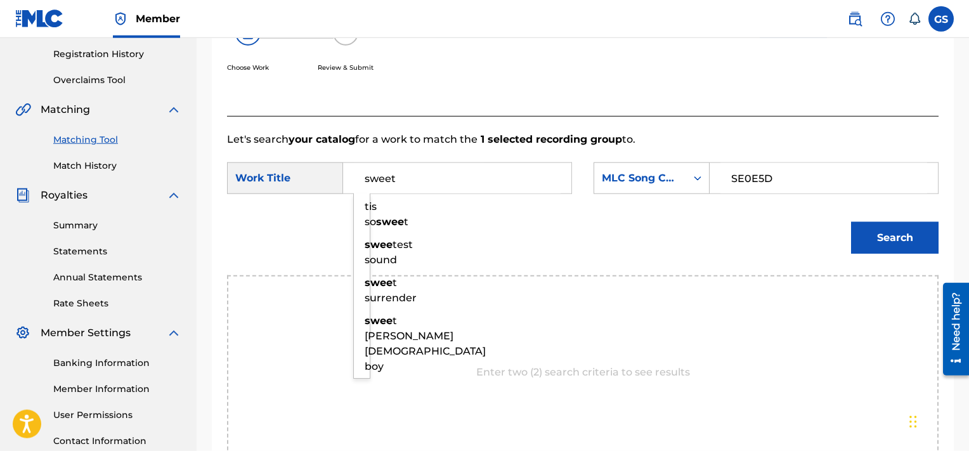
type input "sweet"
click at [851, 222] on button "Search" at bounding box center [895, 238] width 88 height 32
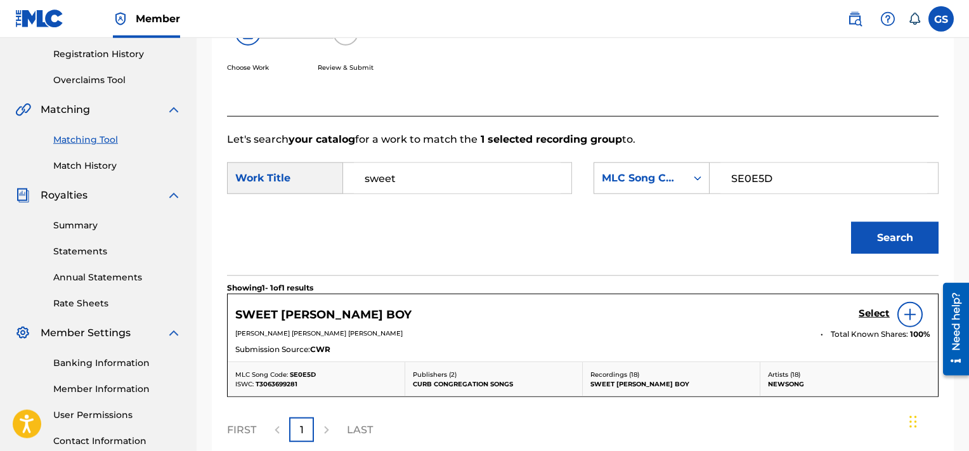
click at [874, 316] on h5 "Select" at bounding box center [874, 314] width 31 height 12
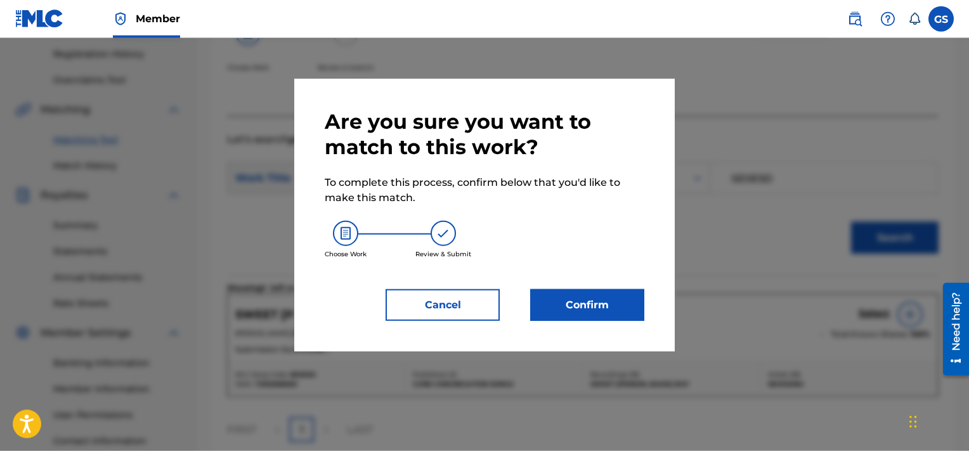
click at [612, 306] on button "Confirm" at bounding box center [587, 305] width 114 height 32
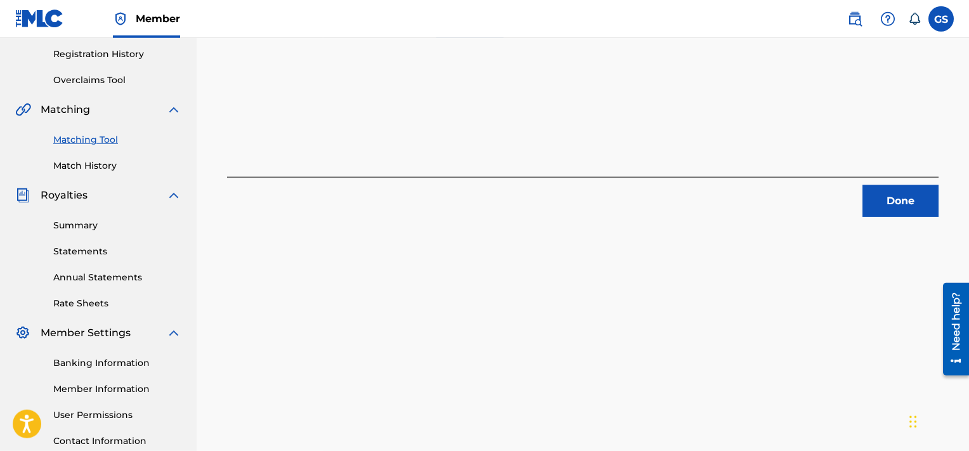
click at [930, 200] on button "Done" at bounding box center [901, 201] width 76 height 32
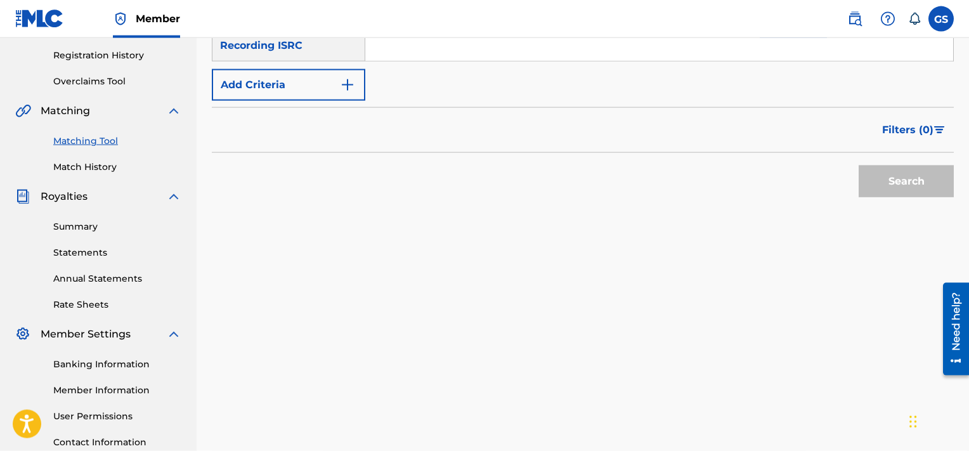
scroll to position [205, 0]
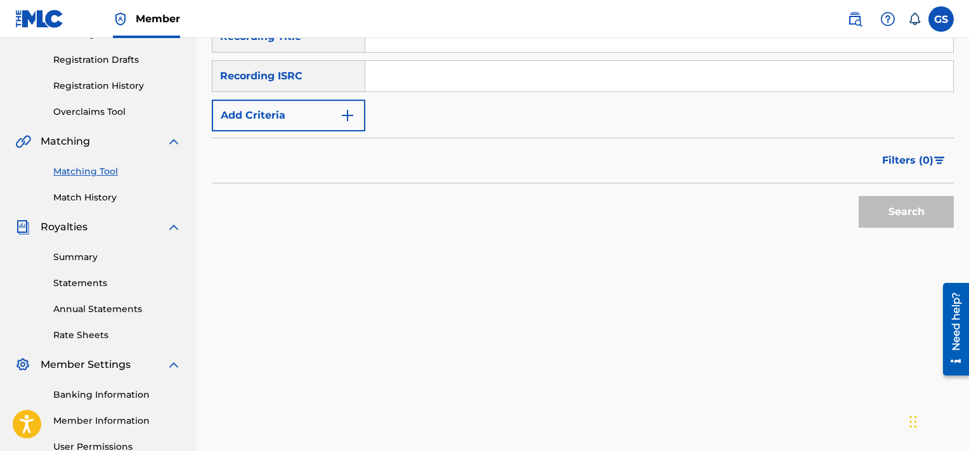
click at [785, 75] on input "Search Form" at bounding box center [659, 76] width 588 height 30
paste input "US5SR1600005"
type input "US5SR1600005"
click at [859, 196] on button "Search" at bounding box center [906, 212] width 95 height 32
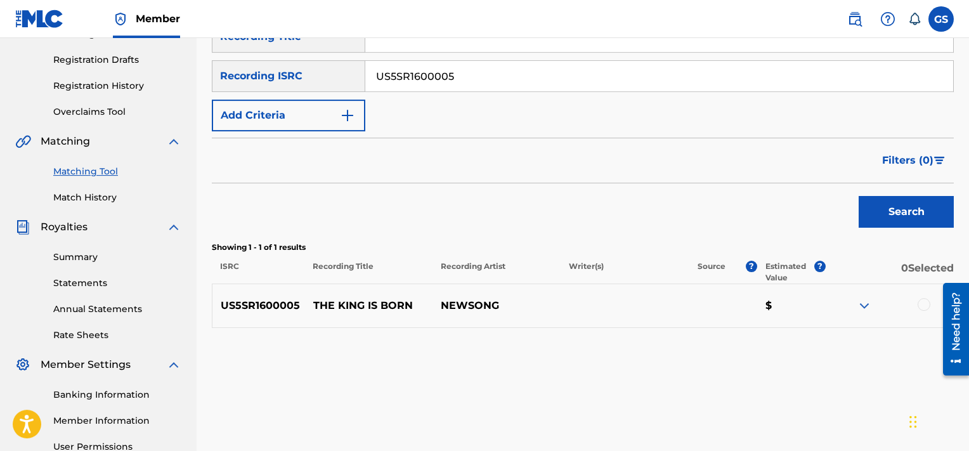
click at [927, 303] on div at bounding box center [924, 304] width 13 height 13
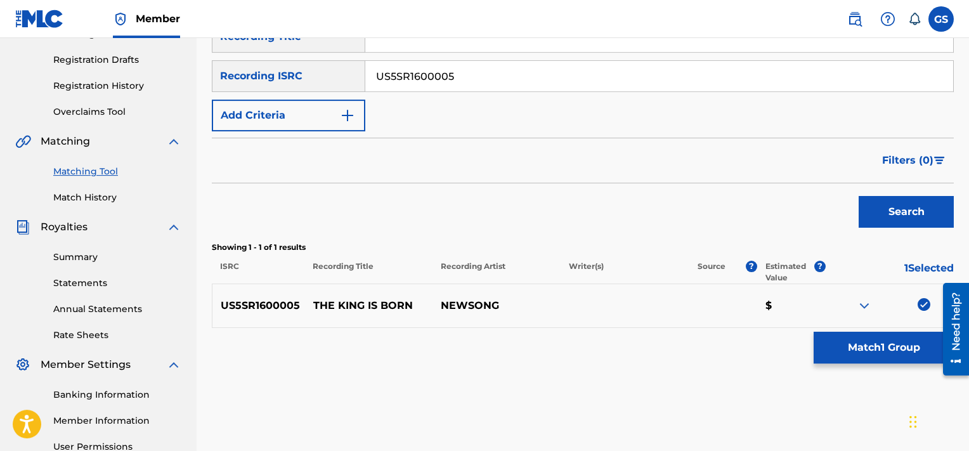
click at [871, 342] on button "Match 1 Group" at bounding box center [884, 348] width 140 height 32
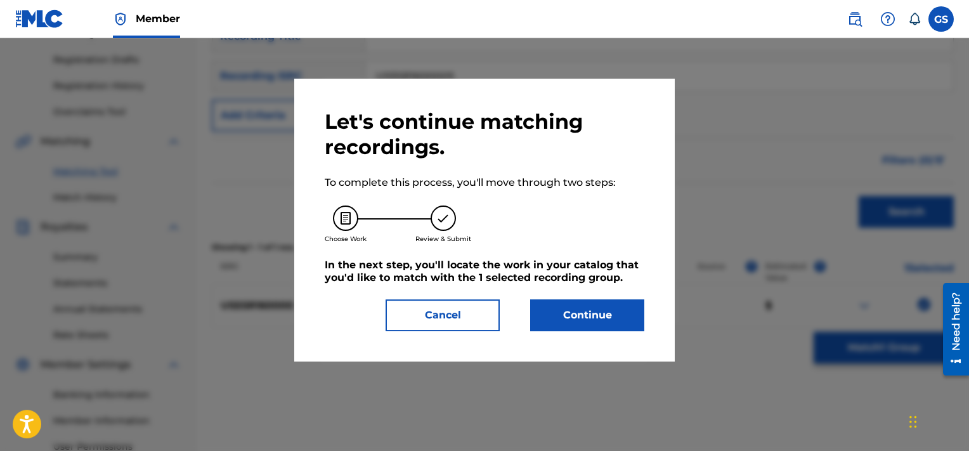
click at [600, 309] on button "Continue" at bounding box center [587, 315] width 114 height 32
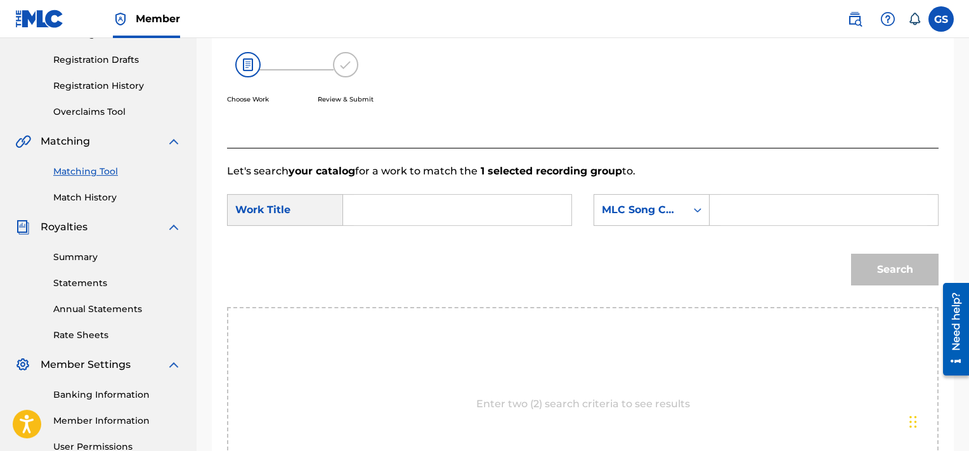
paste input "TD4XXD"
click at [763, 204] on input "TD4XXD" at bounding box center [823, 210] width 207 height 30
type input "TD4XXD"
click at [507, 202] on input "Search Form" at bounding box center [457, 210] width 207 height 30
type input "king"
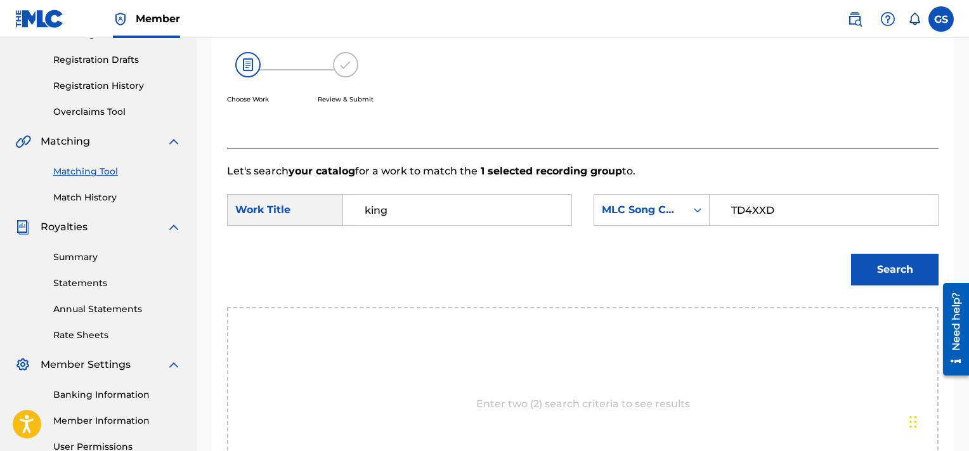
click at [851, 254] on button "Search" at bounding box center [895, 270] width 88 height 32
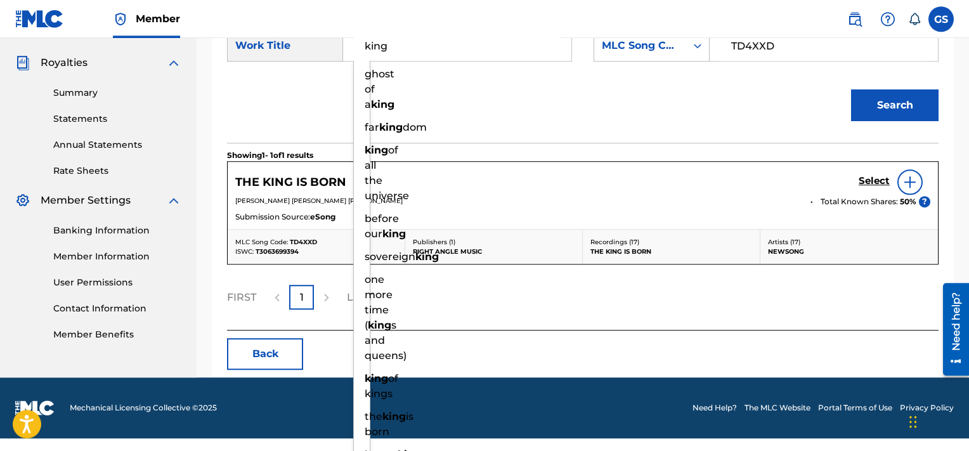
scroll to position [355, 0]
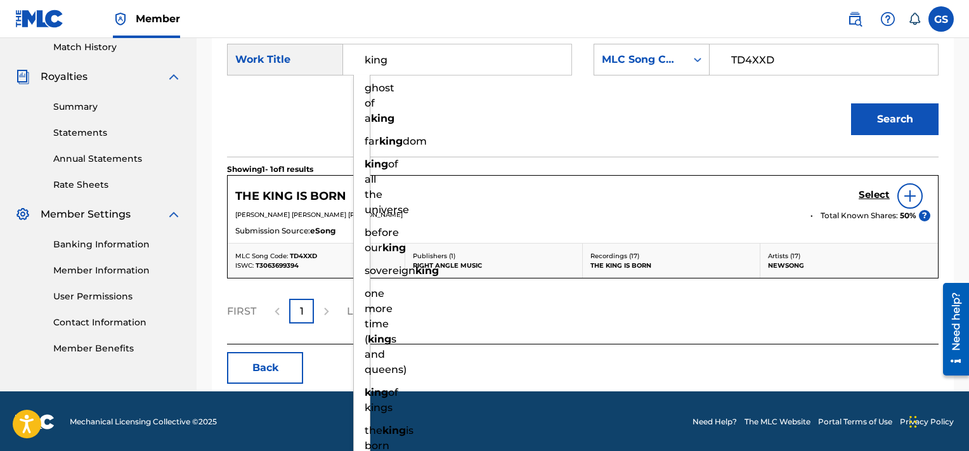
click at [874, 179] on div "THE KING IS BORN Select [PERSON_NAME] [PERSON_NAME] [PERSON_NAME] Total Known S…" at bounding box center [583, 209] width 710 height 67
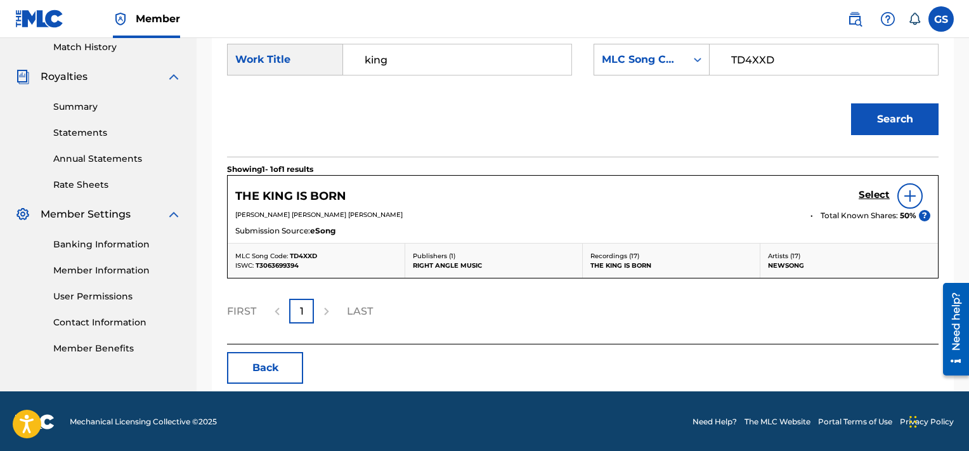
click at [880, 190] on h5 "Select" at bounding box center [874, 195] width 31 height 12
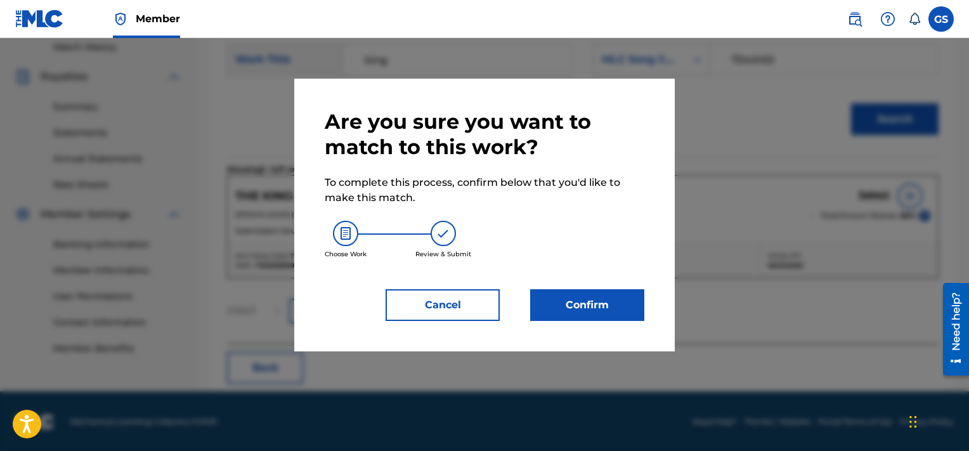
click at [559, 298] on button "Confirm" at bounding box center [587, 305] width 114 height 32
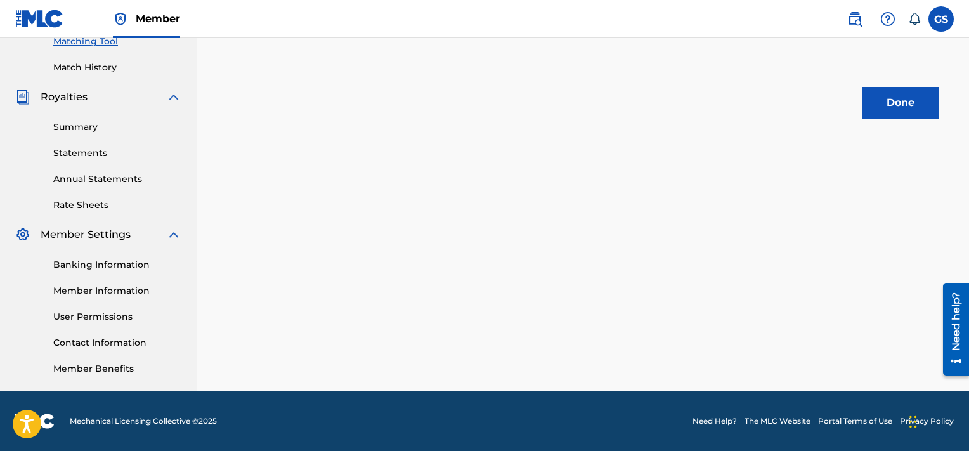
click at [909, 101] on button "Done" at bounding box center [901, 103] width 76 height 32
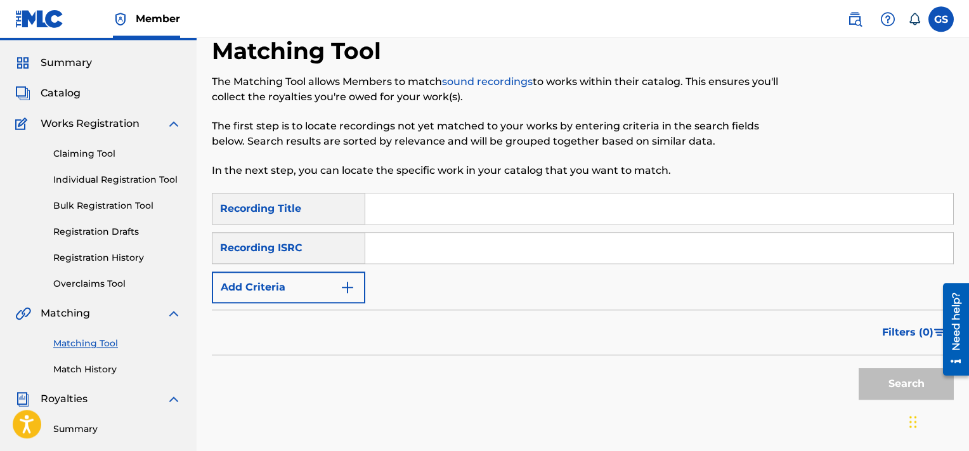
scroll to position [0, 0]
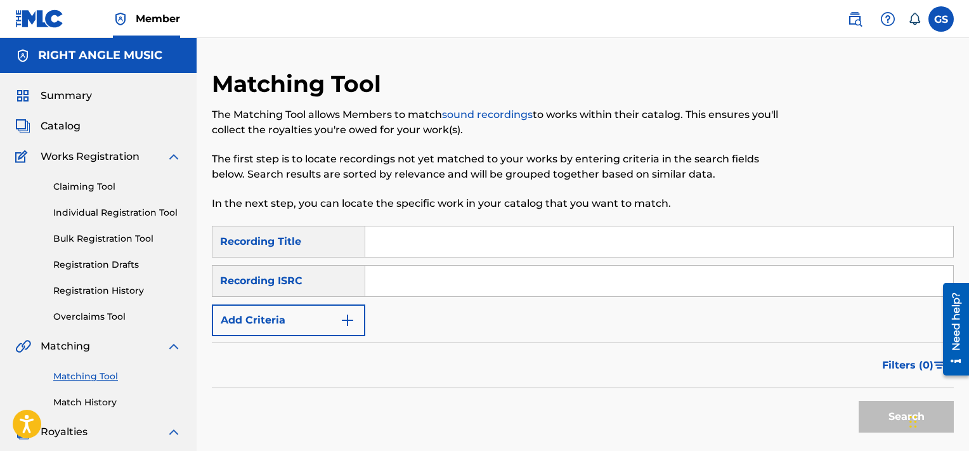
click at [478, 280] on input "Search Form" at bounding box center [659, 281] width 588 height 30
paste input "QMF921750351"
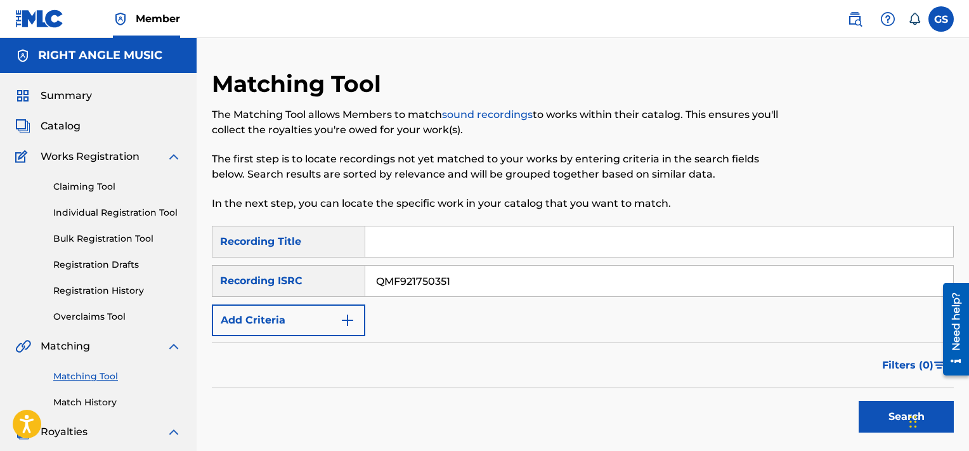
type input "QMF921750351"
click at [859, 401] on button "Search" at bounding box center [906, 417] width 95 height 32
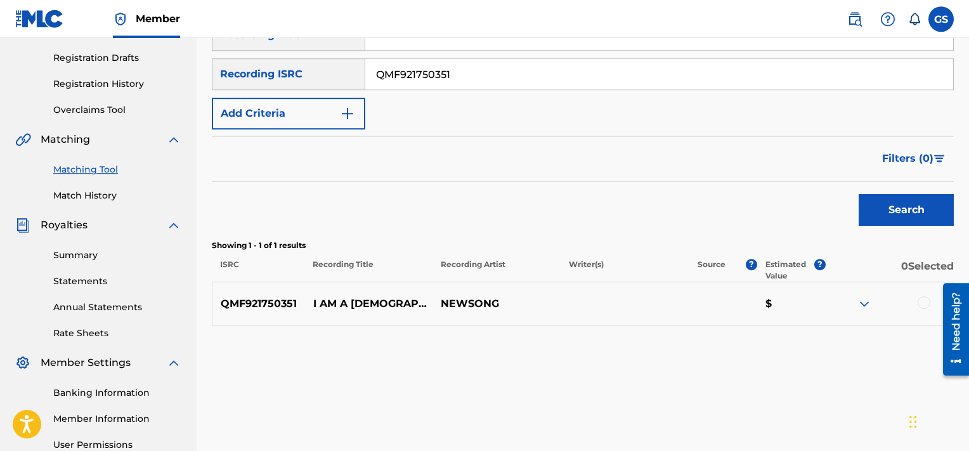
scroll to position [213, 0]
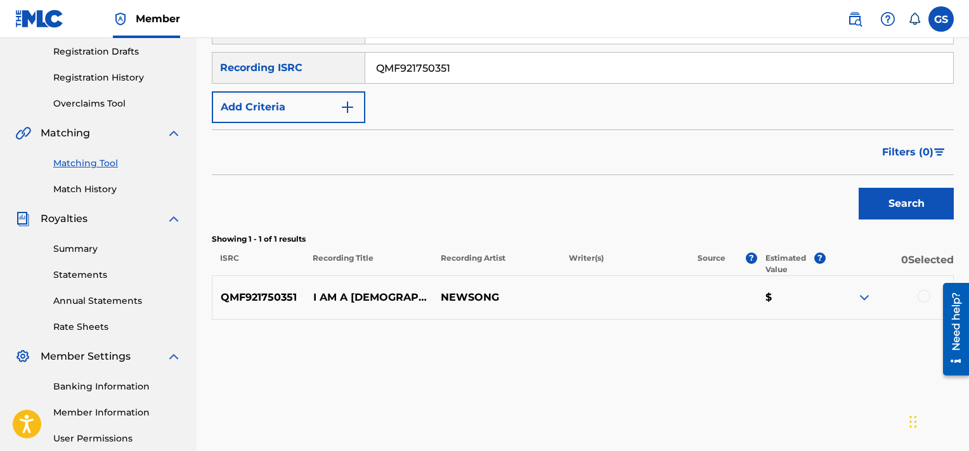
click at [927, 297] on div at bounding box center [924, 296] width 13 height 13
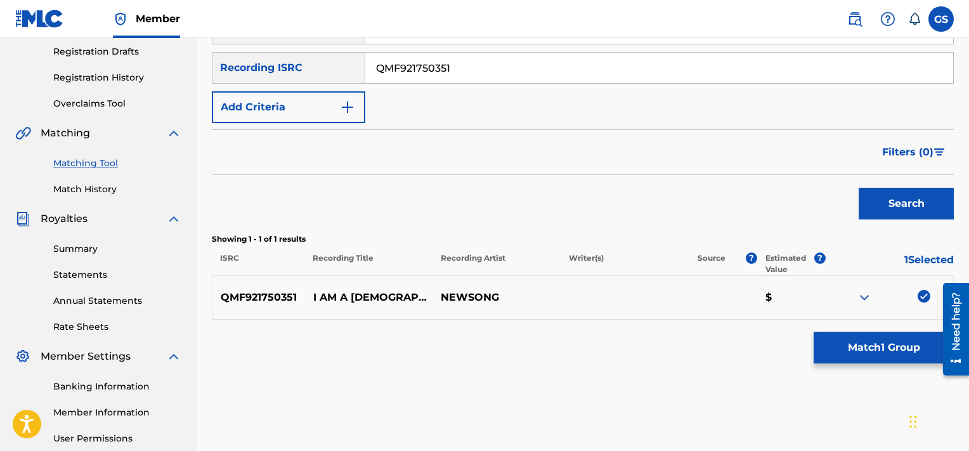
click at [885, 346] on button "Match 1 Group" at bounding box center [884, 348] width 140 height 32
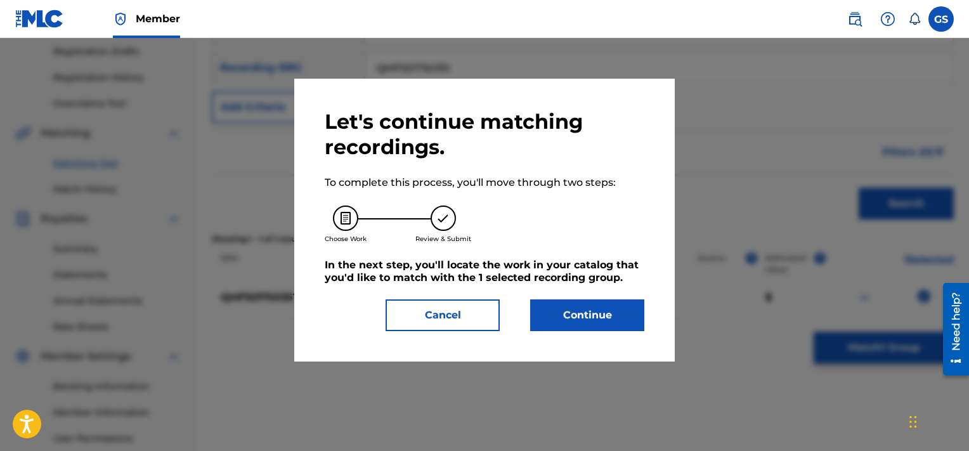
click at [609, 308] on button "Continue" at bounding box center [587, 315] width 114 height 32
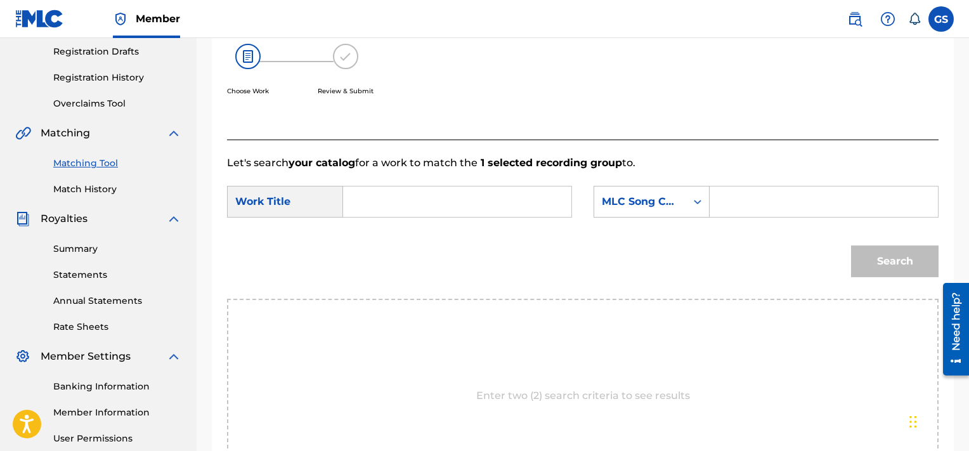
click at [503, 207] on input "Search Form" at bounding box center [457, 201] width 207 height 30
type input "[DEMOGRAPHIC_DATA]"
click at [701, 209] on div "Search Form" at bounding box center [697, 201] width 23 height 23
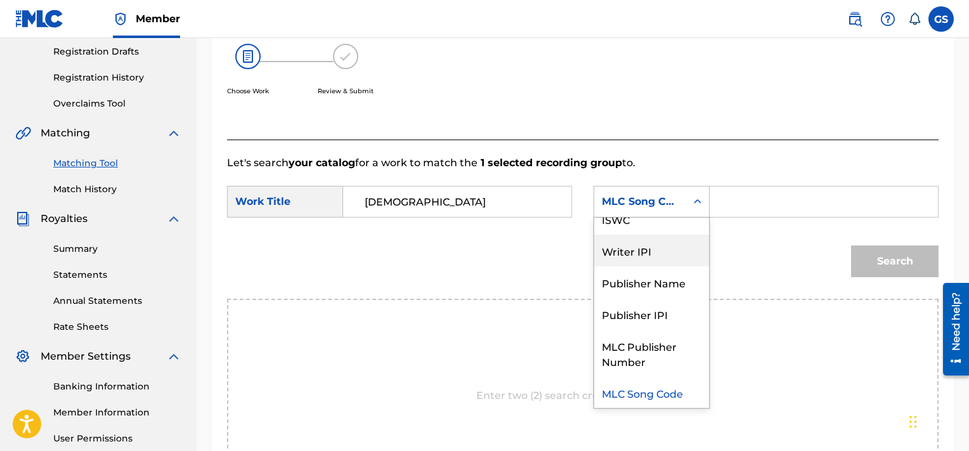
scroll to position [0, 0]
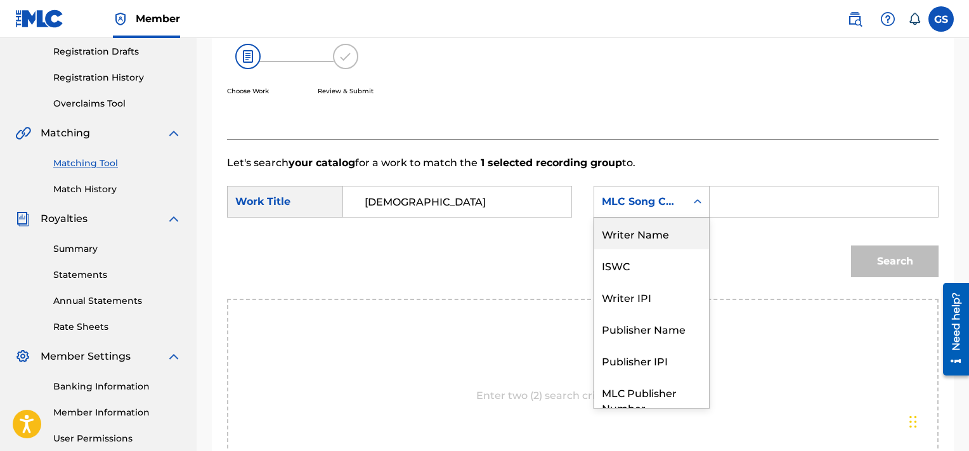
click at [658, 240] on div "Writer Name" at bounding box center [651, 234] width 115 height 32
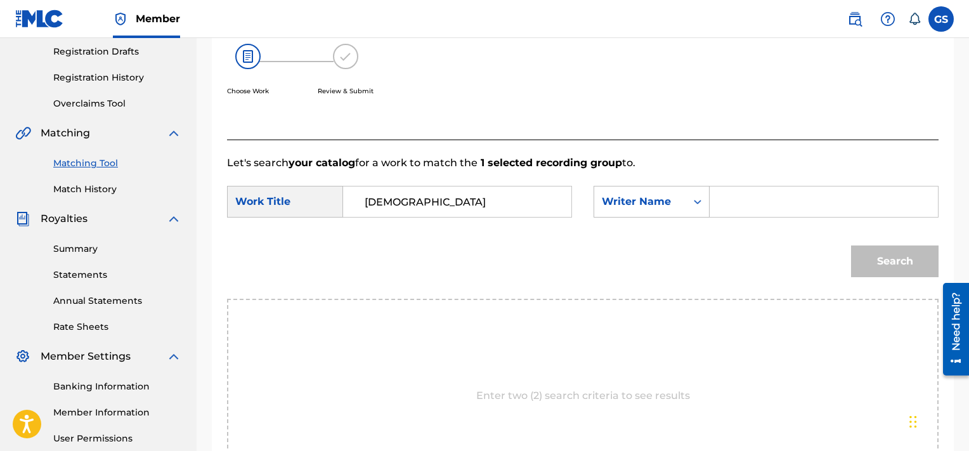
click at [658, 240] on div "Search" at bounding box center [583, 266] width 712 height 66
click at [737, 202] on input "Search Form" at bounding box center [823, 201] width 207 height 30
click at [851, 245] on button "Search" at bounding box center [895, 261] width 88 height 32
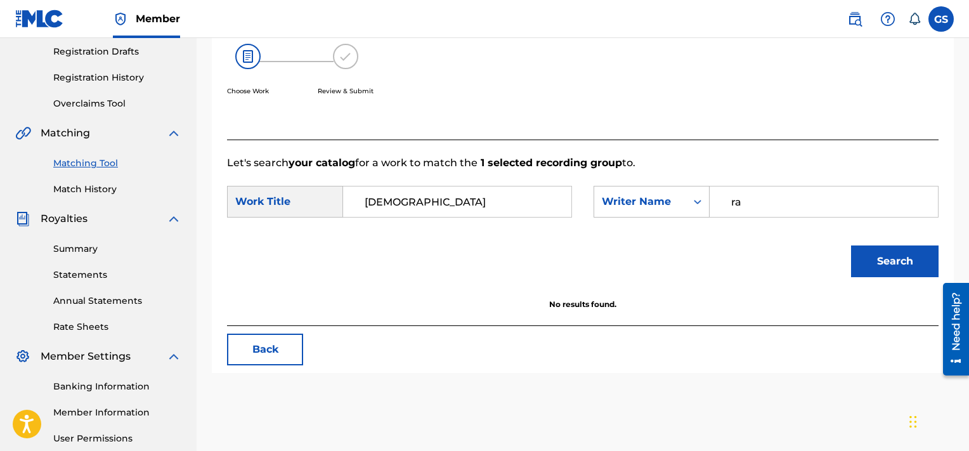
type input "r"
type input "[PERSON_NAME]"
click at [851, 245] on button "Search" at bounding box center [895, 261] width 88 height 32
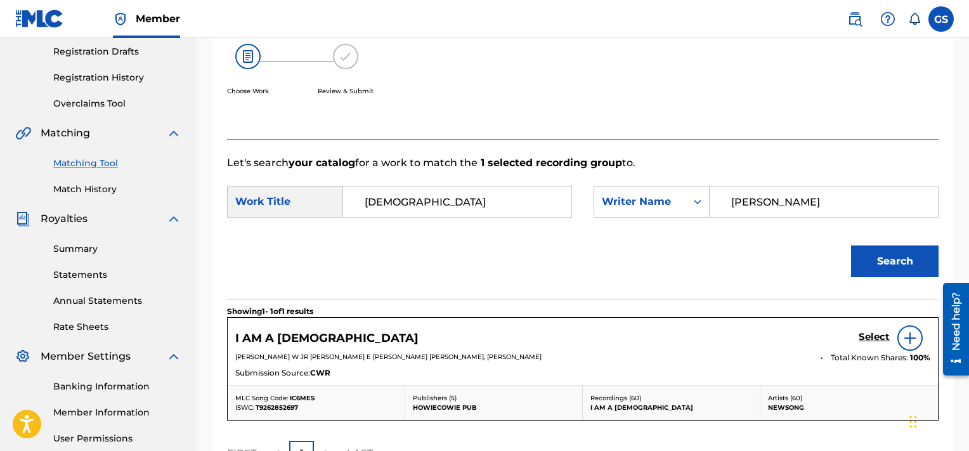
click at [869, 337] on h5 "Select" at bounding box center [874, 337] width 31 height 12
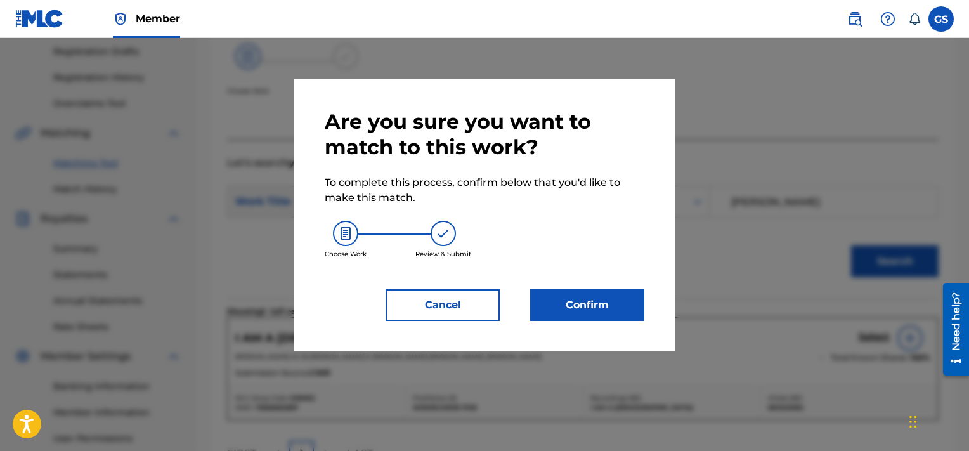
click at [582, 294] on button "Confirm" at bounding box center [587, 305] width 114 height 32
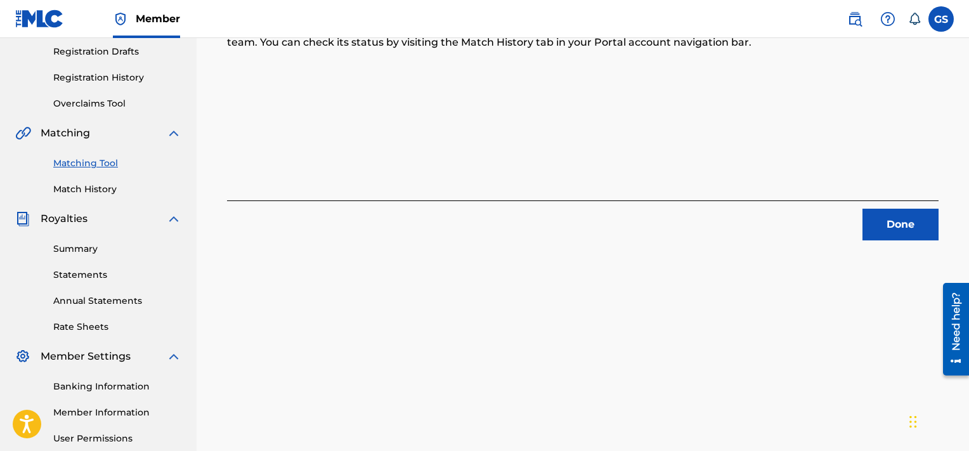
click at [919, 215] on button "Done" at bounding box center [901, 225] width 76 height 32
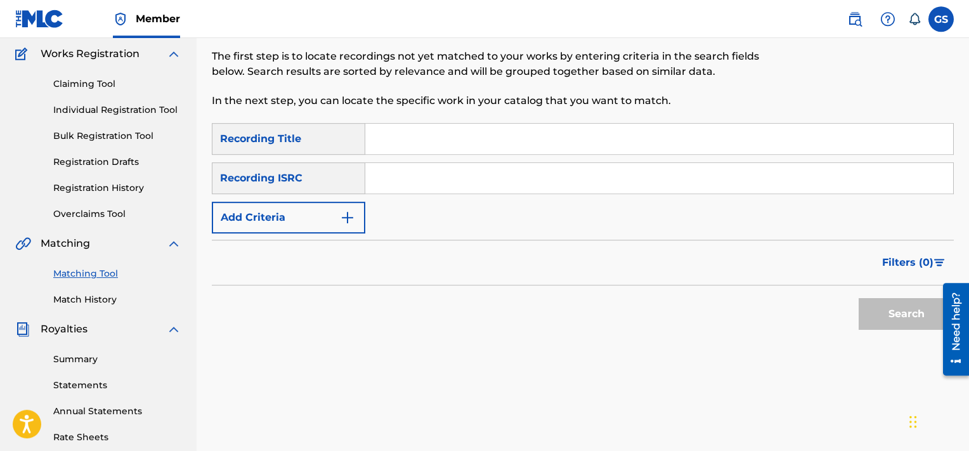
scroll to position [104, 0]
click at [696, 192] on input "Search Form" at bounding box center [659, 177] width 588 height 30
paste input "QMF921850100"
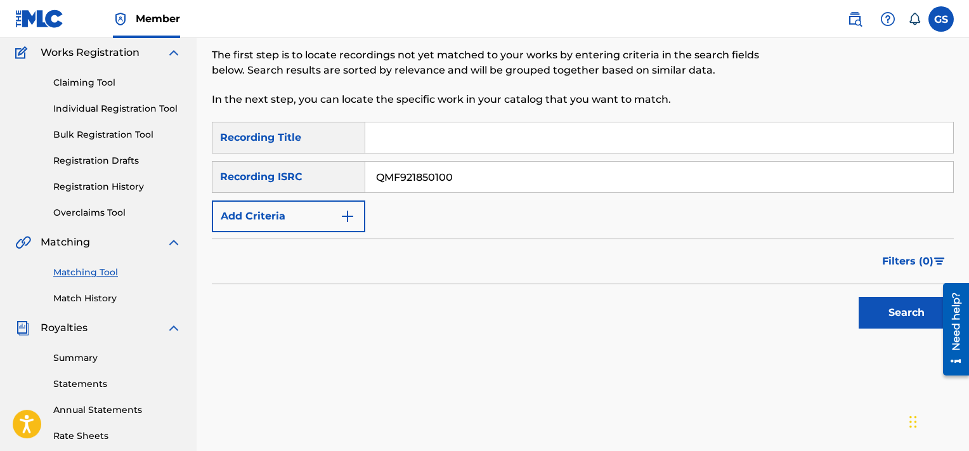
click at [859, 297] on button "Search" at bounding box center [906, 313] width 95 height 32
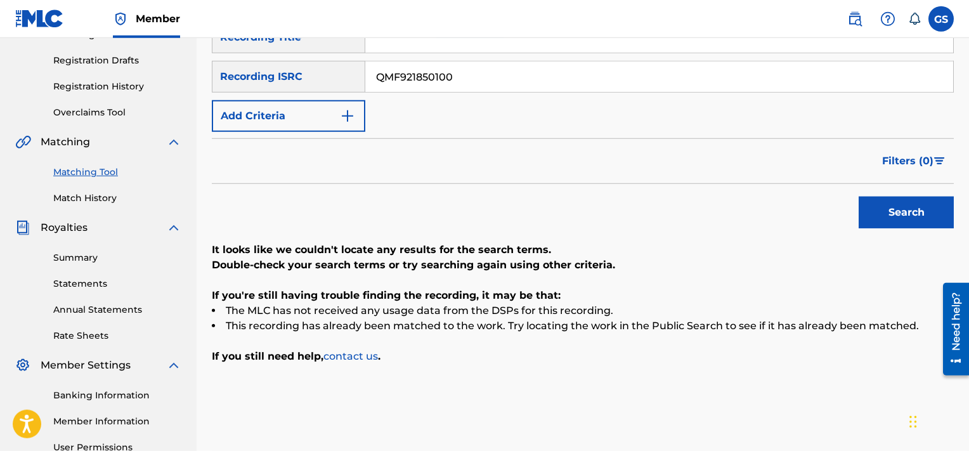
scroll to position [199, 0]
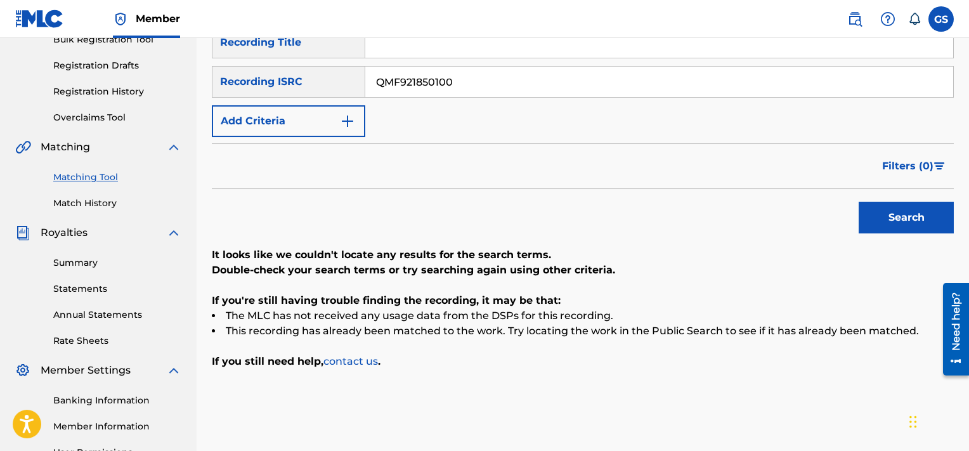
click at [501, 82] on input "QMF921850100" at bounding box center [659, 82] width 588 height 30
paste input "58"
type input "QMF921850158"
click at [859, 202] on button "Search" at bounding box center [906, 218] width 95 height 32
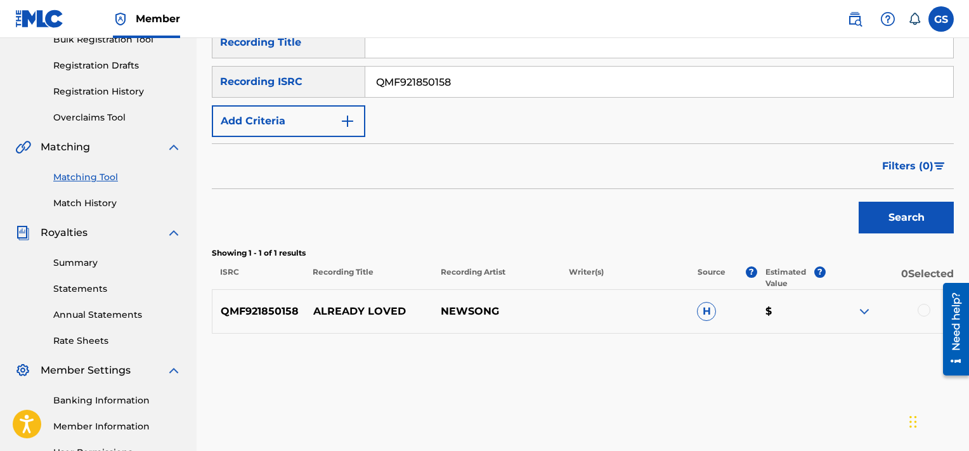
click at [921, 309] on div at bounding box center [924, 310] width 13 height 13
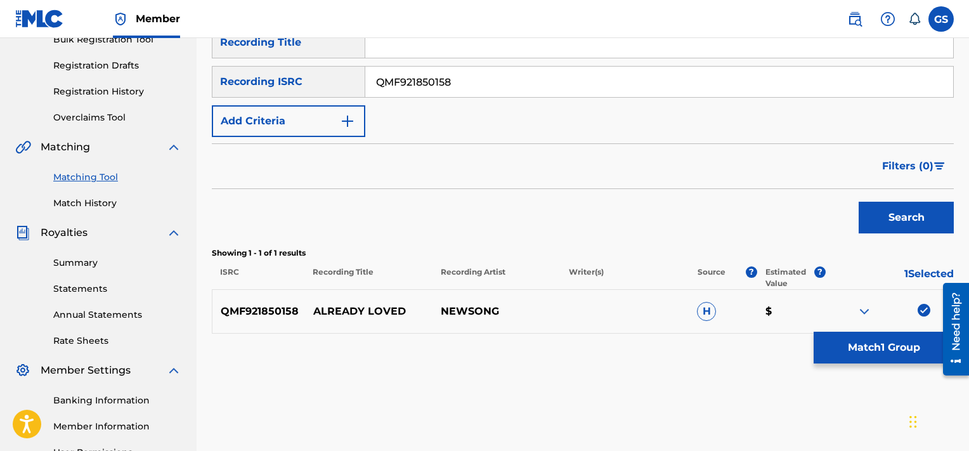
click at [872, 339] on button "Match 1 Group" at bounding box center [884, 348] width 140 height 32
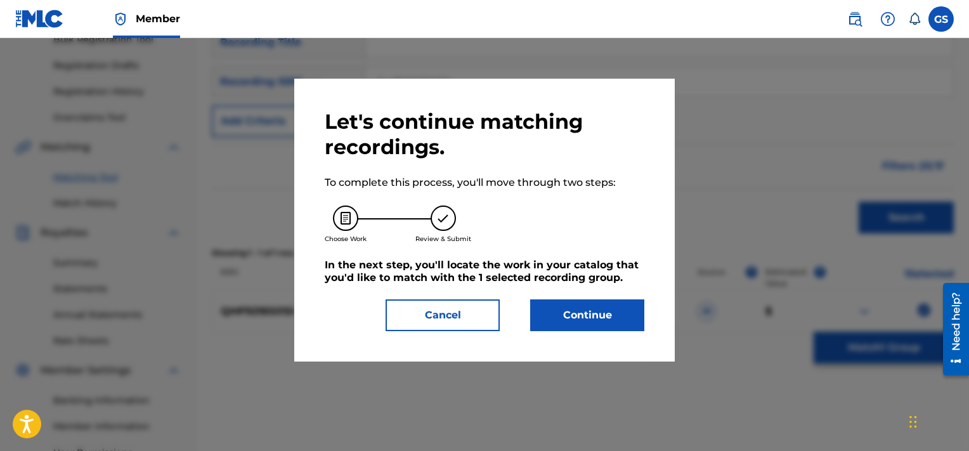
click at [577, 320] on button "Continue" at bounding box center [587, 315] width 114 height 32
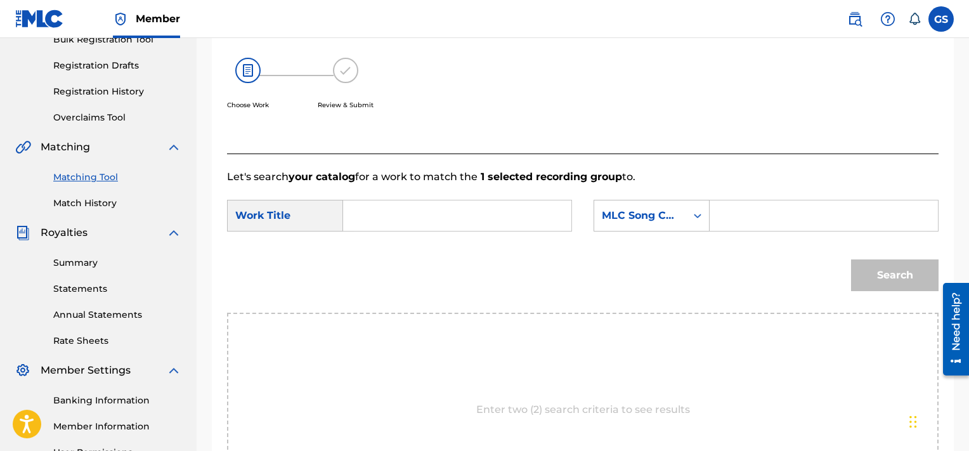
click at [390, 222] on input "Search Form" at bounding box center [457, 215] width 207 height 30
type input "loved"
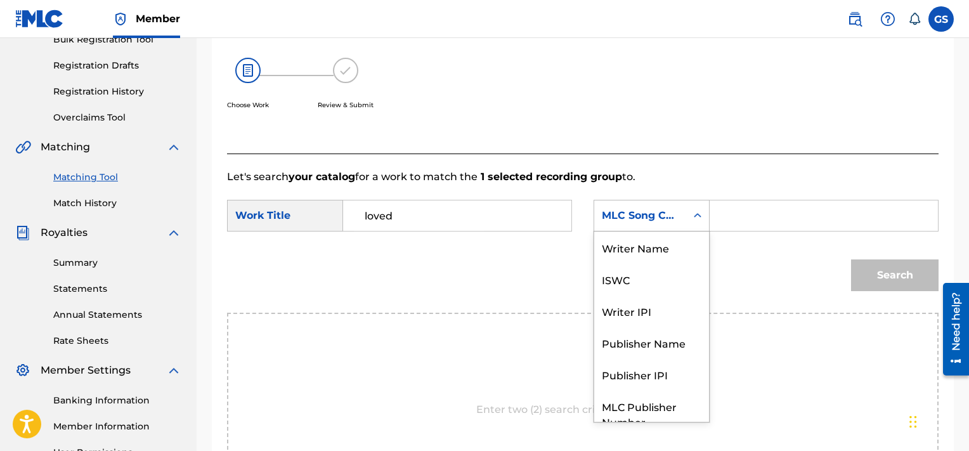
click at [681, 203] on div "MLC Song Code" at bounding box center [652, 216] width 116 height 32
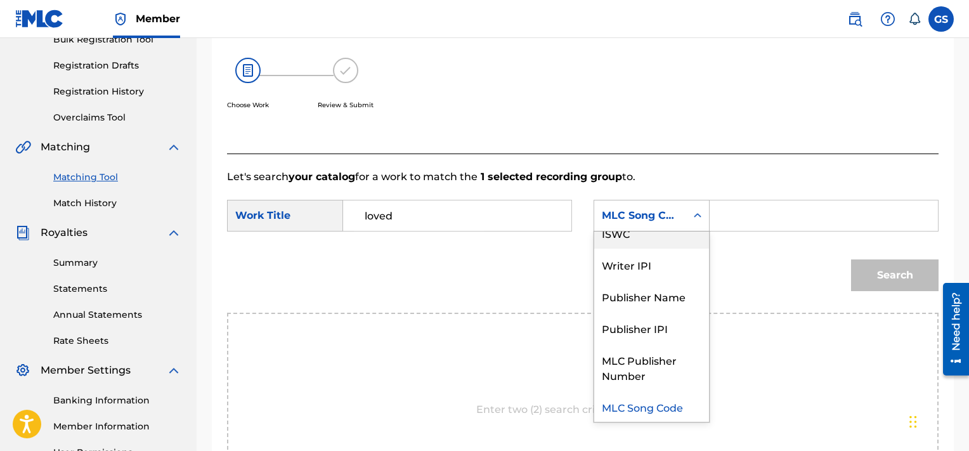
scroll to position [0, 0]
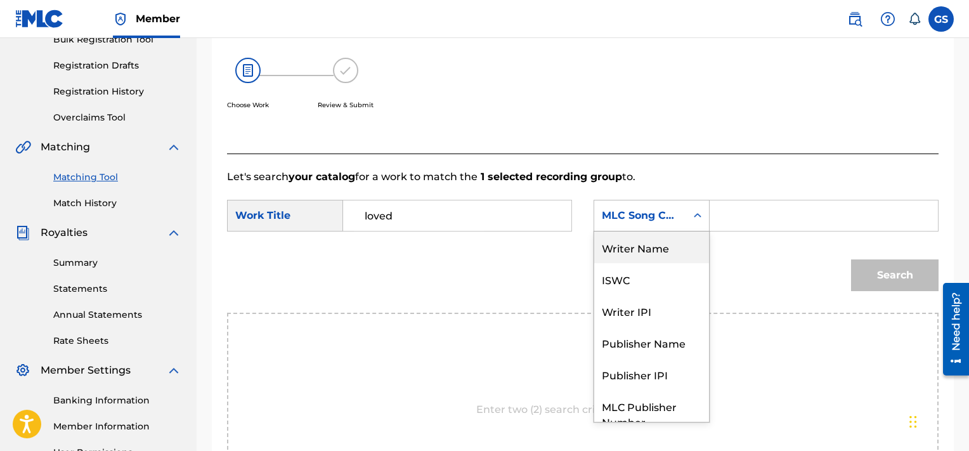
click at [669, 257] on div "Writer Name" at bounding box center [651, 247] width 115 height 32
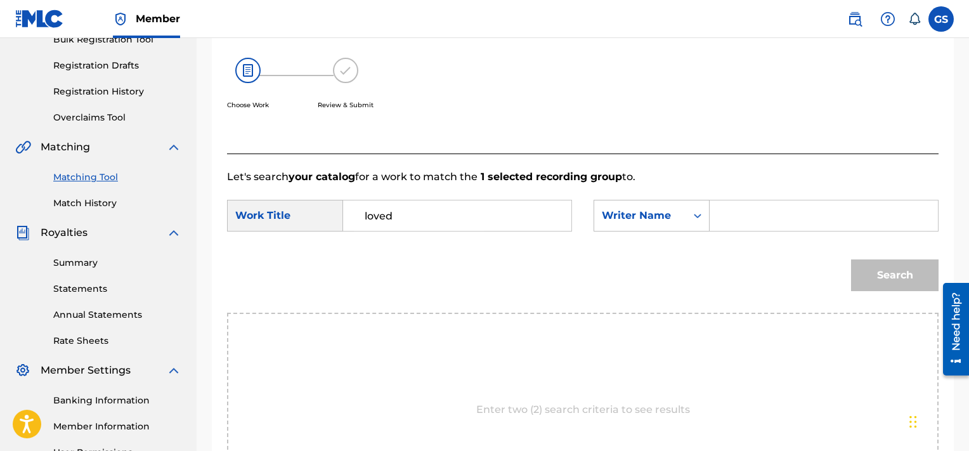
click at [783, 212] on input "Search Form" at bounding box center [823, 215] width 207 height 30
type input "[PERSON_NAME]"
click at [851, 259] on button "Search" at bounding box center [895, 275] width 88 height 32
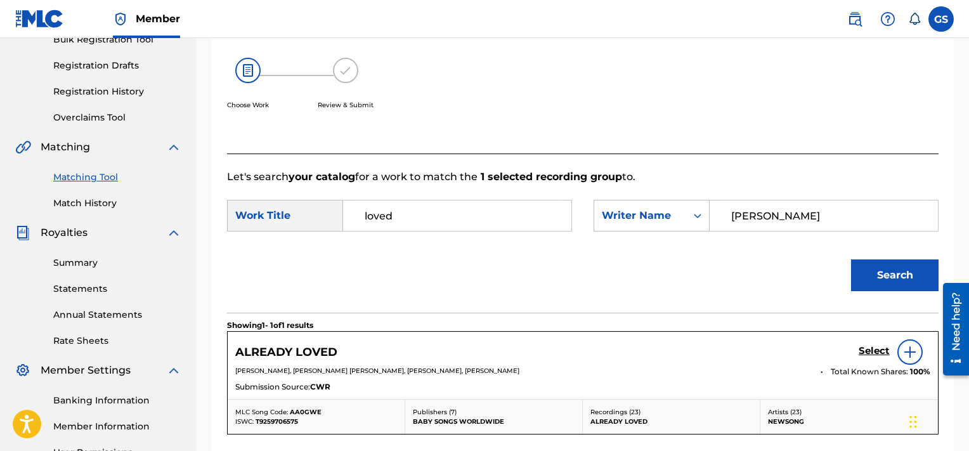
scroll to position [263, 0]
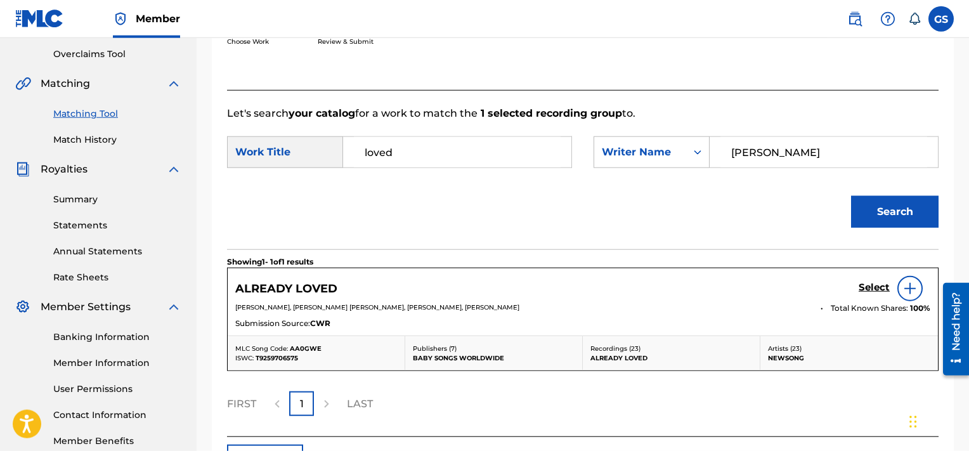
click at [875, 289] on h5 "Select" at bounding box center [874, 288] width 31 height 12
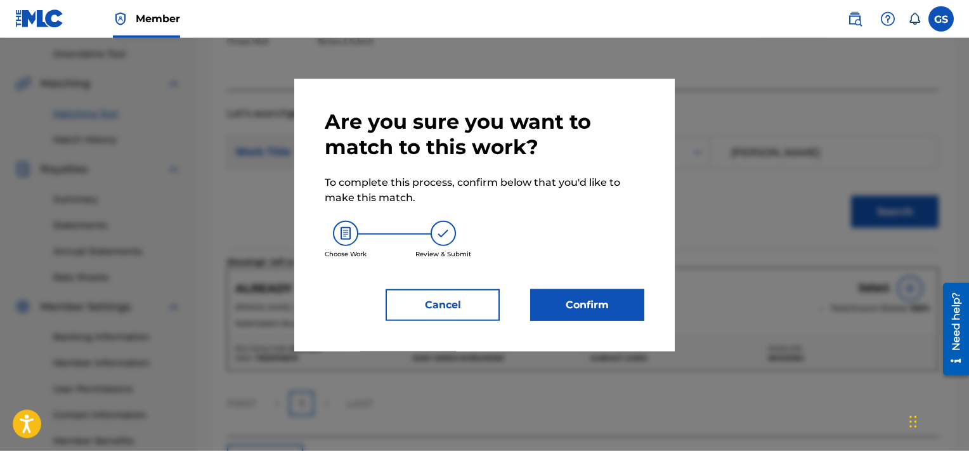
click at [585, 300] on button "Confirm" at bounding box center [587, 305] width 114 height 32
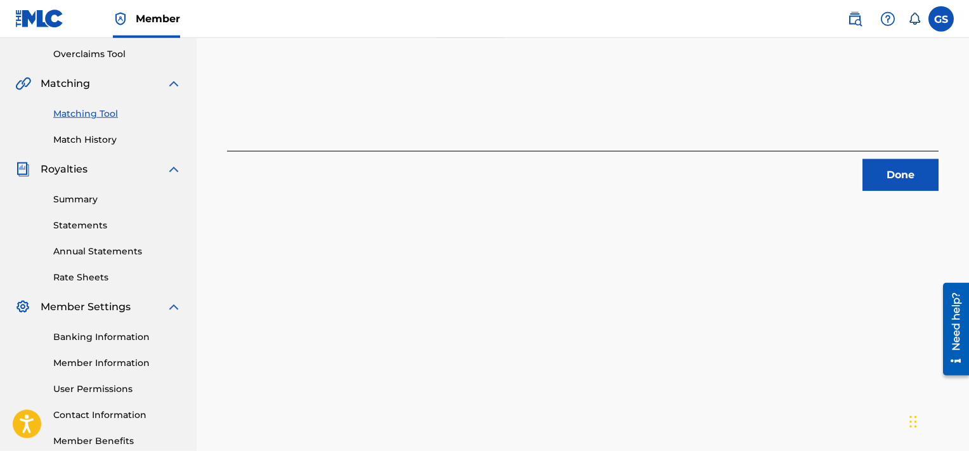
click at [896, 178] on button "Done" at bounding box center [901, 175] width 76 height 32
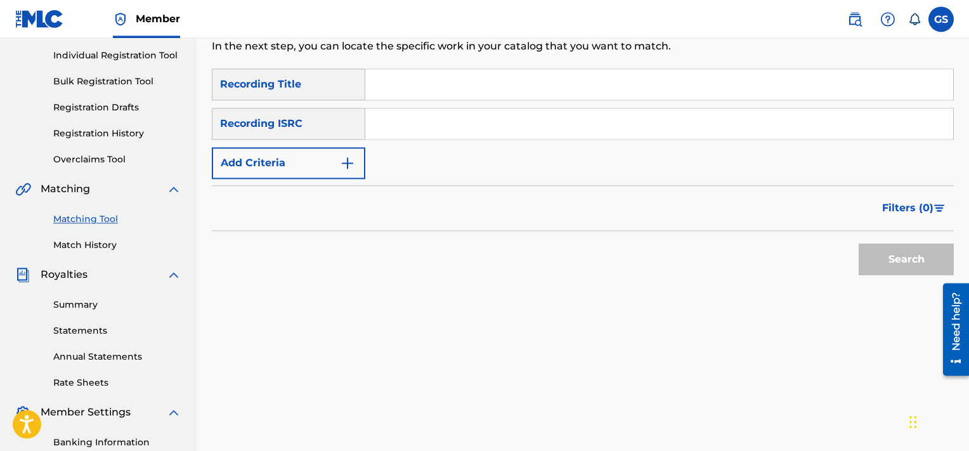
scroll to position [147, 0]
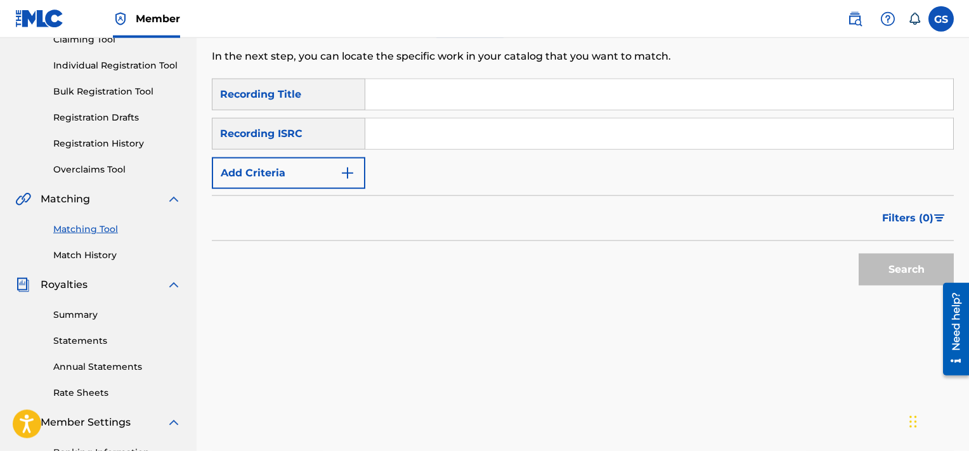
click at [564, 134] on input "Search Form" at bounding box center [659, 134] width 588 height 30
paste input "QMF921850009"
type input "QMF921850009"
click at [859, 254] on button "Search" at bounding box center [906, 270] width 95 height 32
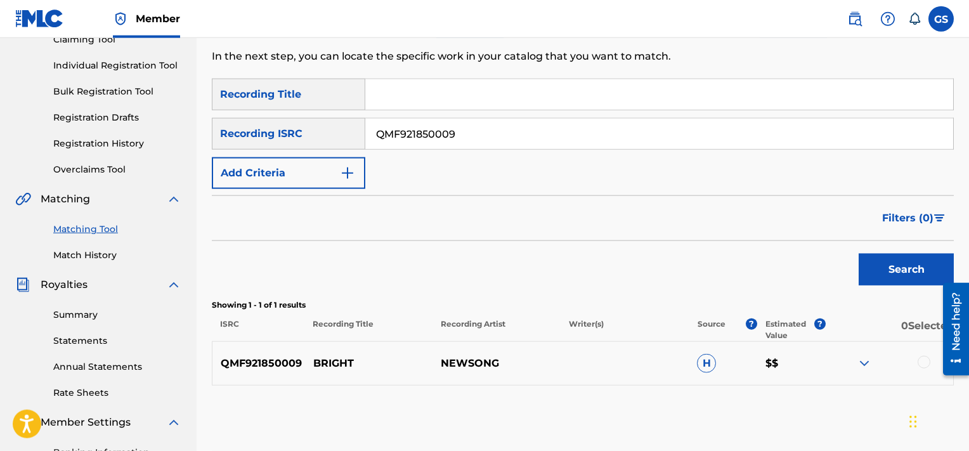
click at [924, 365] on div at bounding box center [924, 362] width 13 height 13
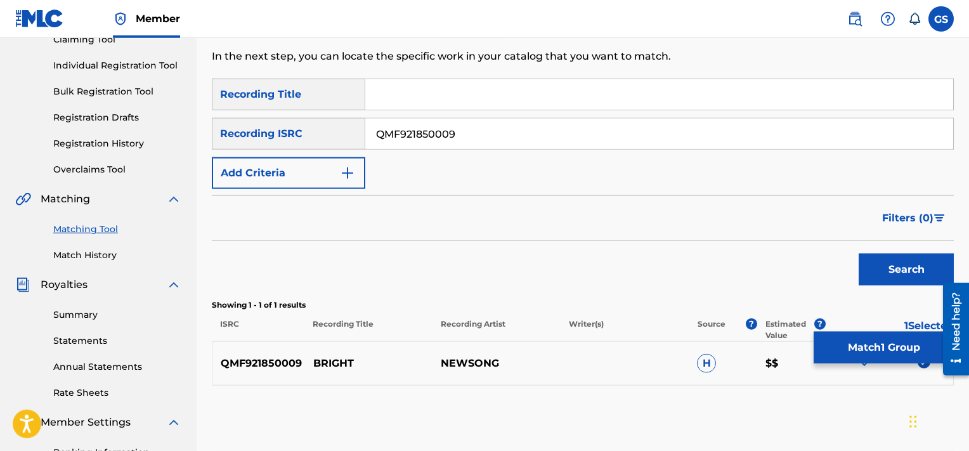
click at [887, 348] on button "Match 1 Group" at bounding box center [884, 348] width 140 height 32
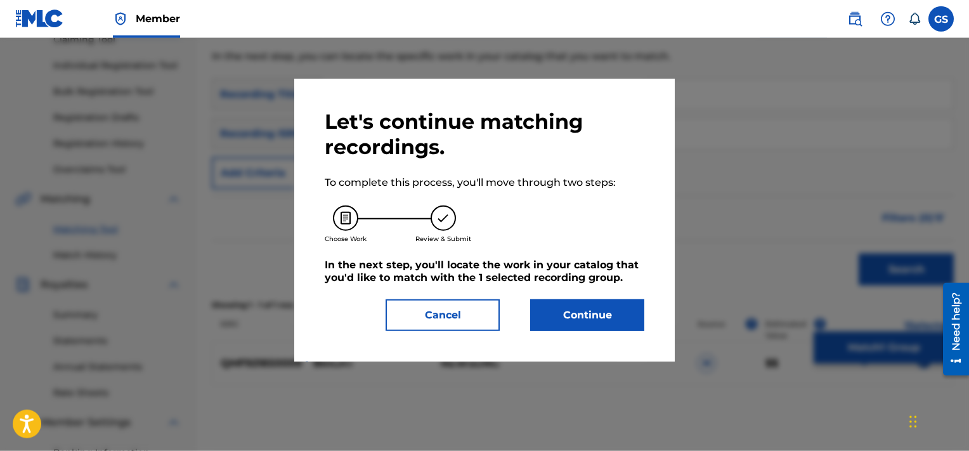
click at [592, 299] on button "Continue" at bounding box center [587, 315] width 114 height 32
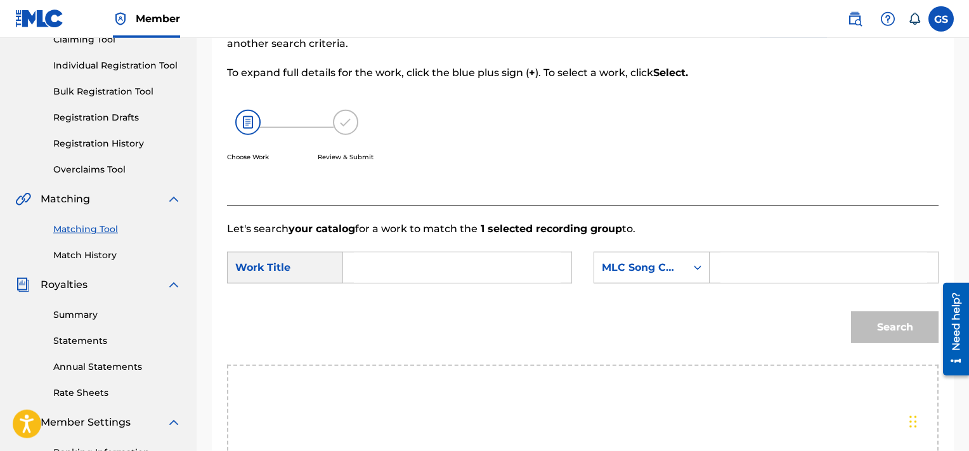
click at [749, 279] on input "Search Form" at bounding box center [823, 267] width 207 height 30
paste input "BVB7Q9"
type input "BVB7Q9"
click at [418, 261] on input "Search Form" at bounding box center [457, 267] width 207 height 30
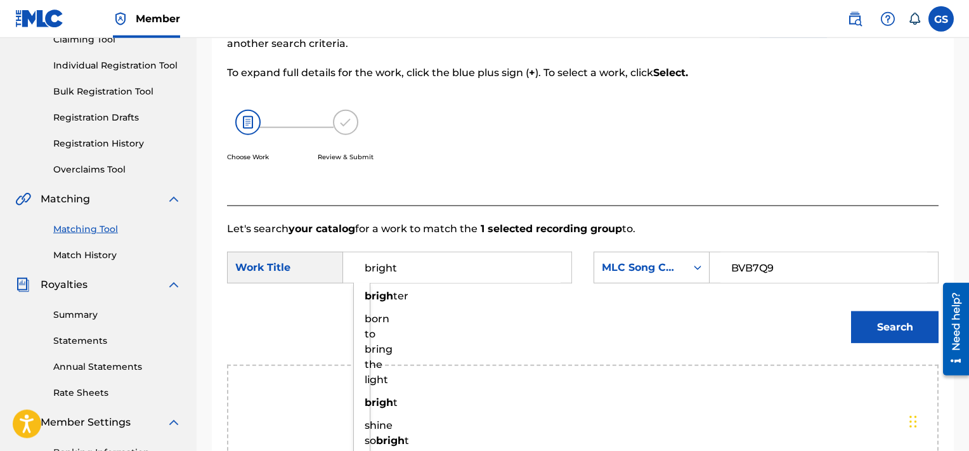
type input "bright"
click at [851, 311] on button "Search" at bounding box center [895, 327] width 88 height 32
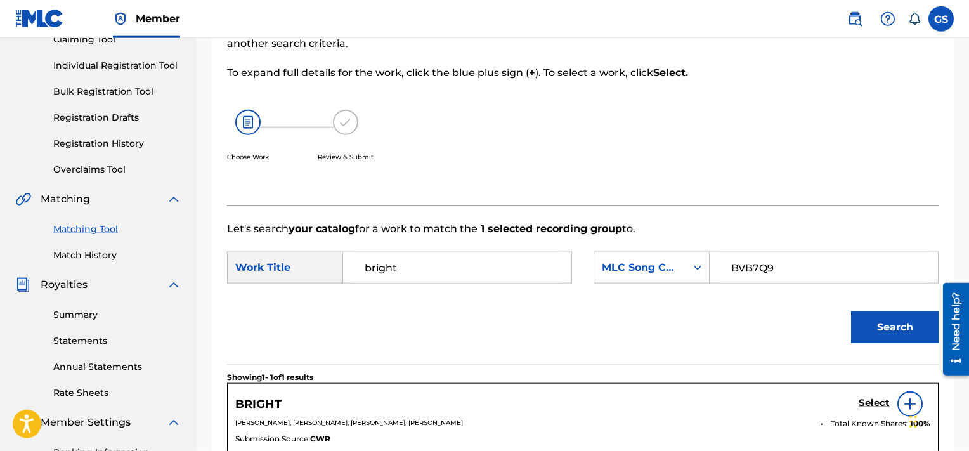
click at [876, 401] on h5 "Select" at bounding box center [874, 403] width 31 height 12
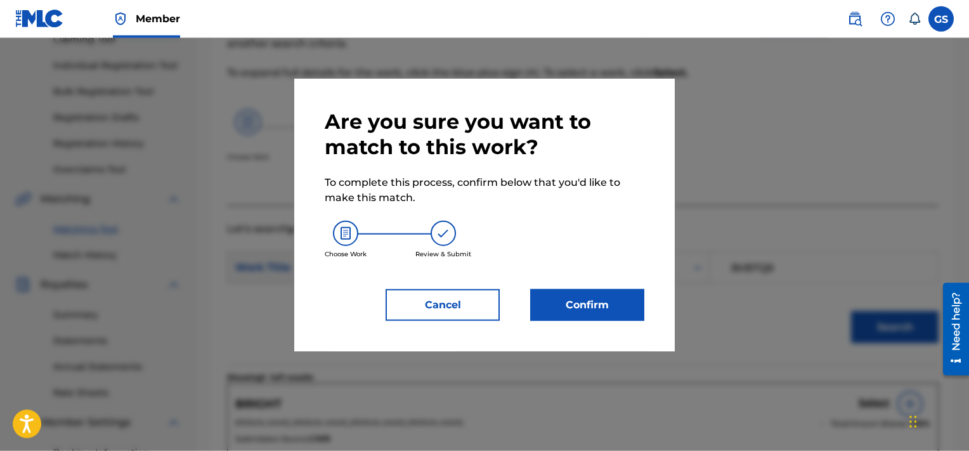
click at [596, 294] on button "Confirm" at bounding box center [587, 305] width 114 height 32
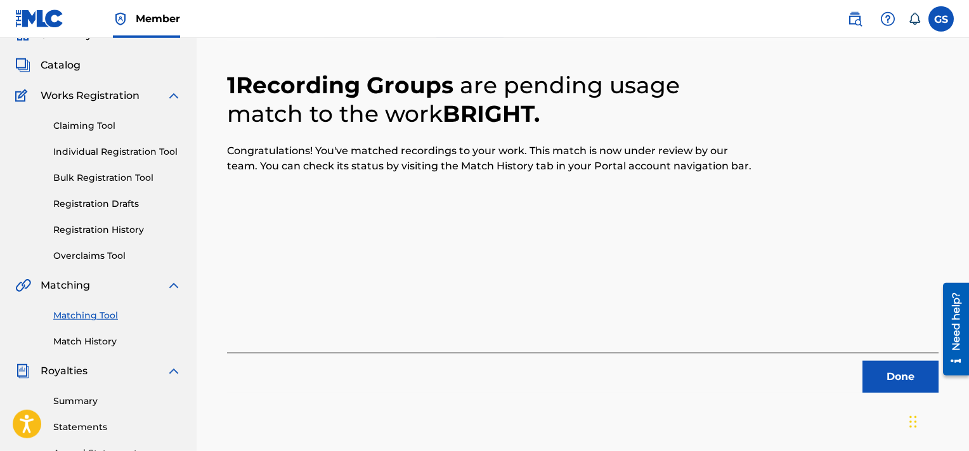
scroll to position [61, 0]
click at [886, 379] on button "Done" at bounding box center [901, 377] width 76 height 32
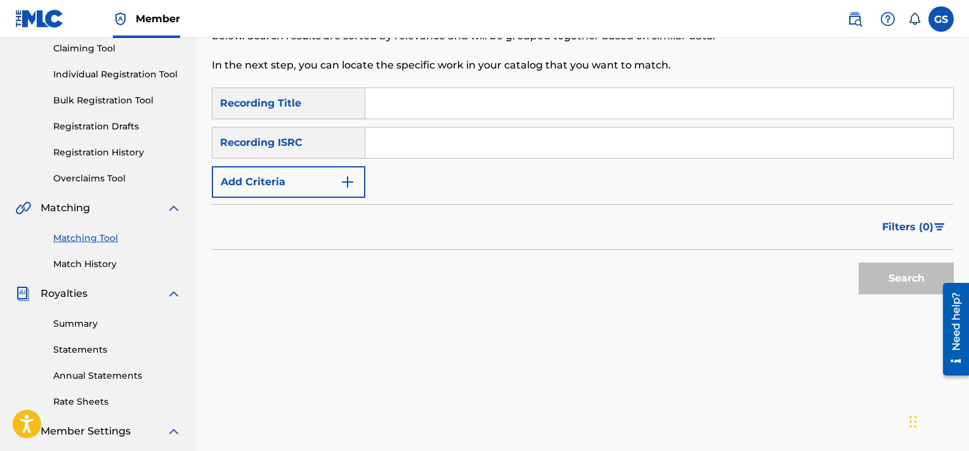
scroll to position [63, 0]
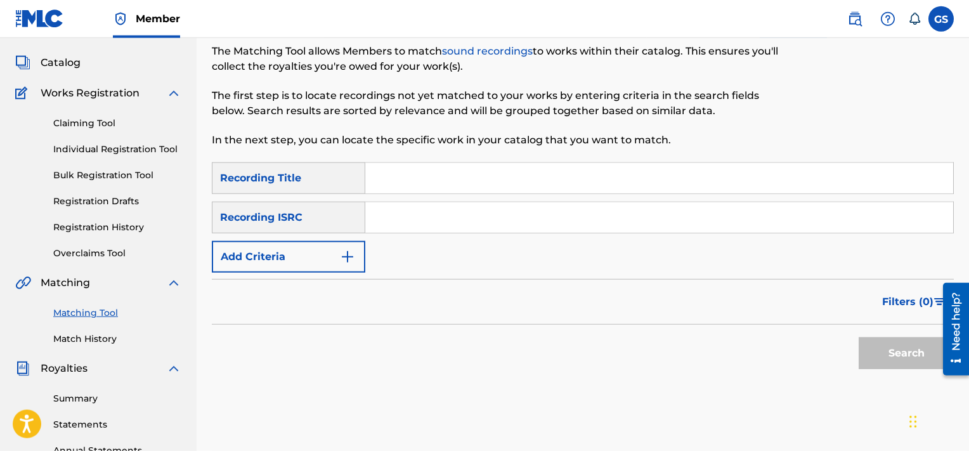
paste input "QMF921750433"
click at [492, 221] on input "QMF921750433" at bounding box center [659, 217] width 588 height 30
type input "QMF921750433"
click at [859, 337] on button "Search" at bounding box center [906, 353] width 95 height 32
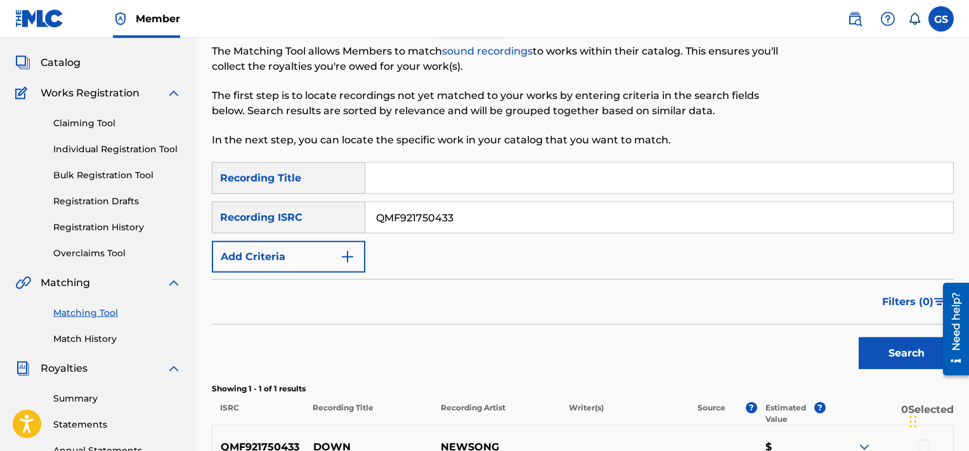
scroll to position [276, 0]
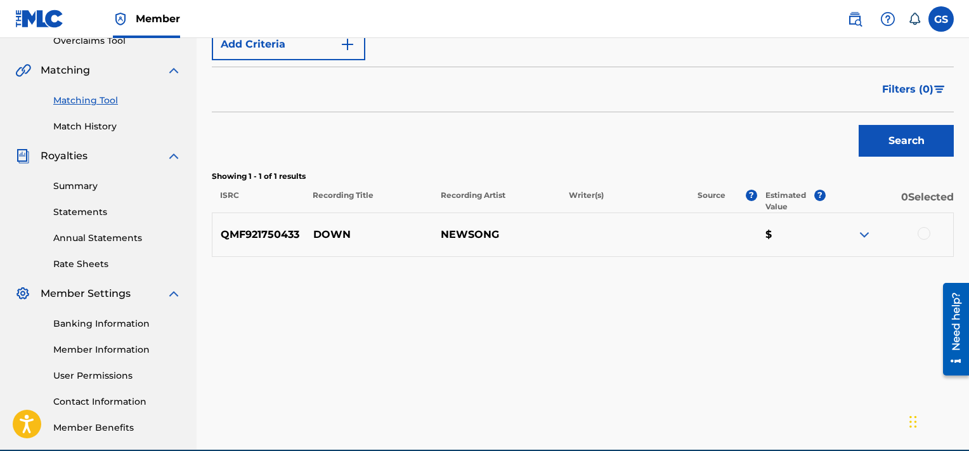
click at [927, 231] on div at bounding box center [924, 233] width 13 height 13
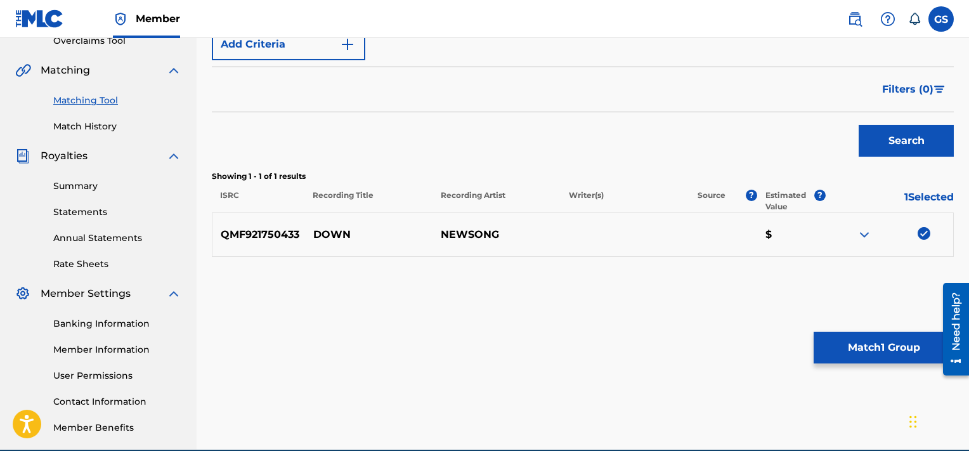
click at [875, 349] on button "Match 1 Group" at bounding box center [884, 348] width 140 height 32
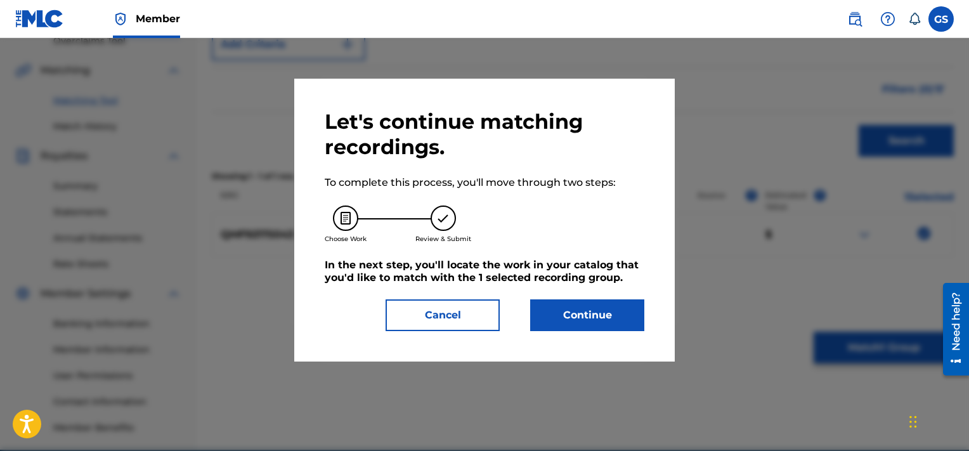
click at [566, 322] on button "Continue" at bounding box center [587, 315] width 114 height 32
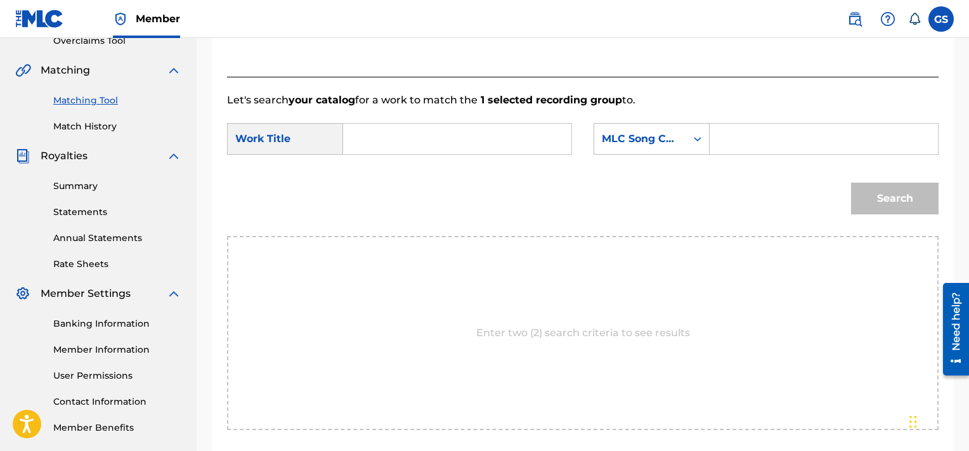
click at [438, 132] on input "Search Form" at bounding box center [457, 139] width 207 height 30
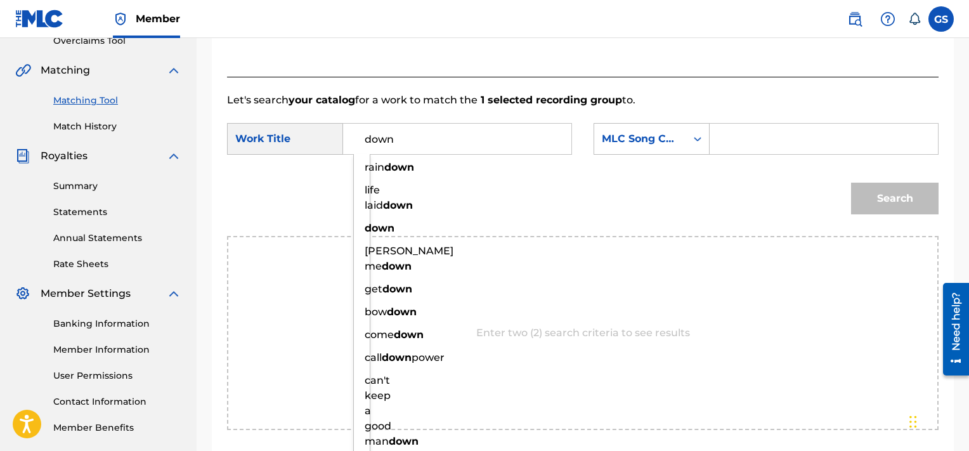
type input "down"
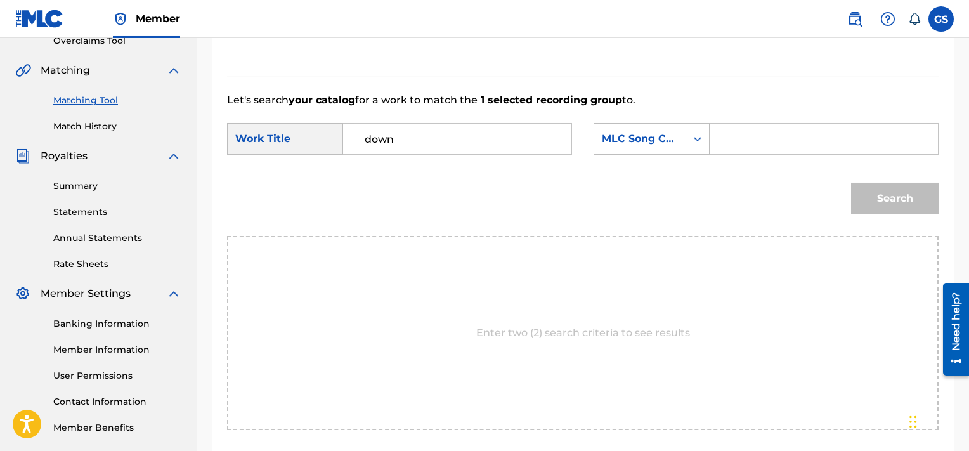
paste input "DB1A1G"
click at [753, 132] on input "DB1A1G" at bounding box center [823, 139] width 207 height 30
type input "DB1A1G"
click at [851, 183] on button "Search" at bounding box center [895, 199] width 88 height 32
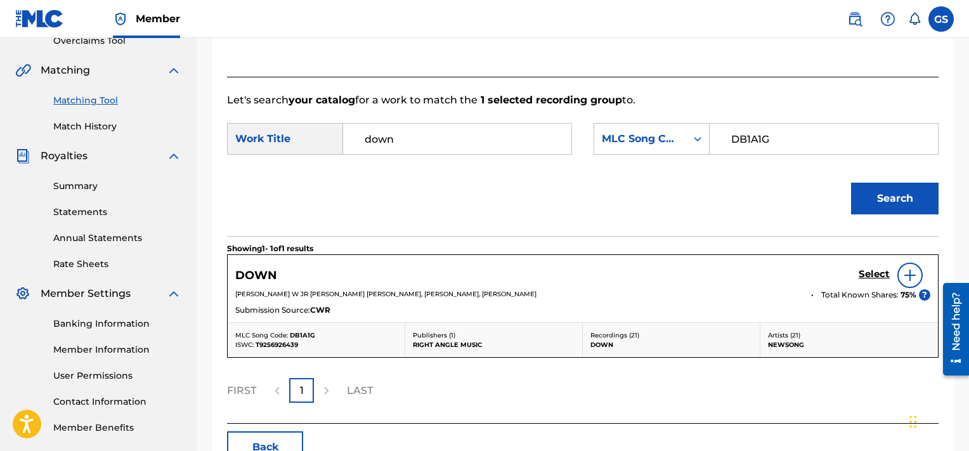
click at [877, 270] on h5 "Select" at bounding box center [874, 274] width 31 height 12
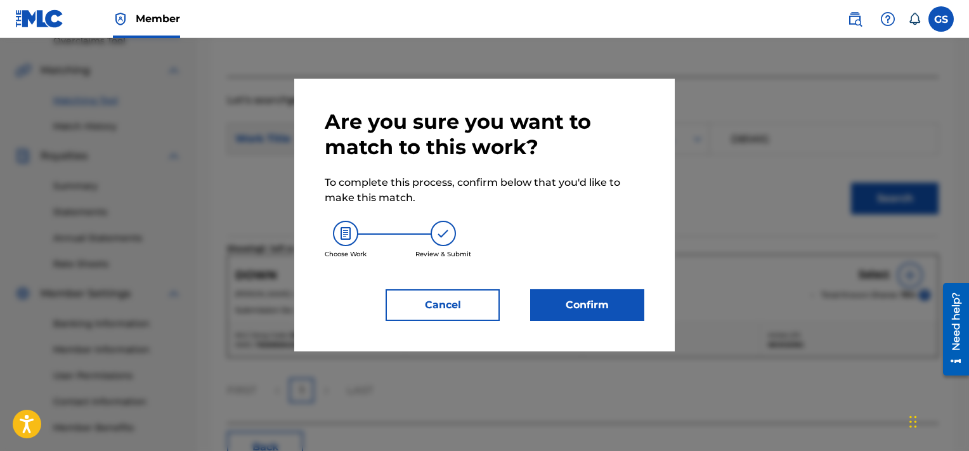
click at [606, 308] on button "Confirm" at bounding box center [587, 305] width 114 height 32
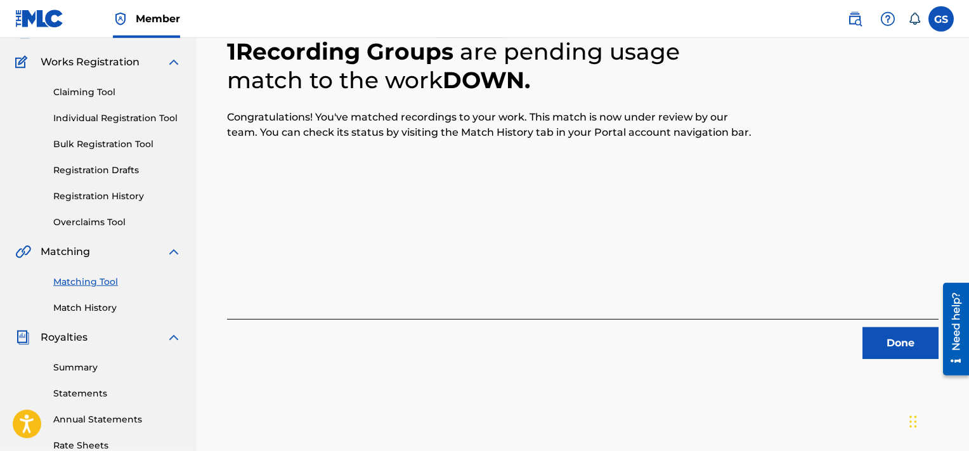
scroll to position [93, 0]
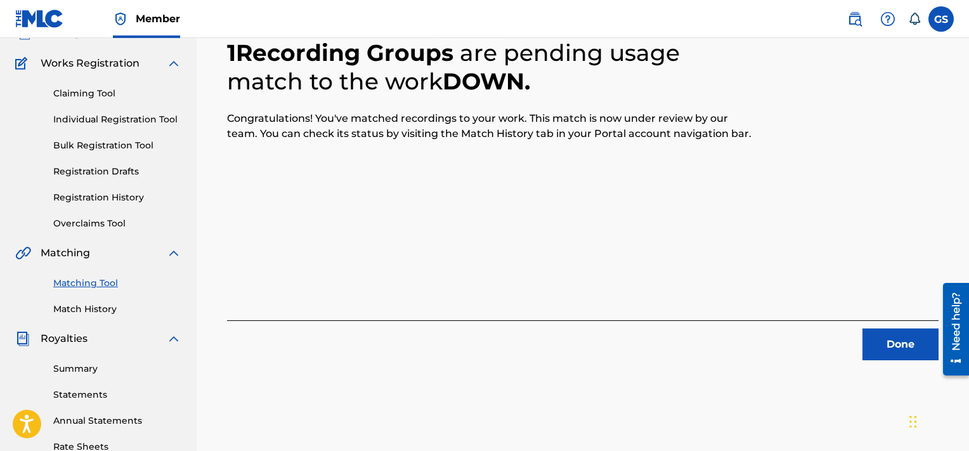
click at [894, 341] on button "Done" at bounding box center [901, 345] width 76 height 32
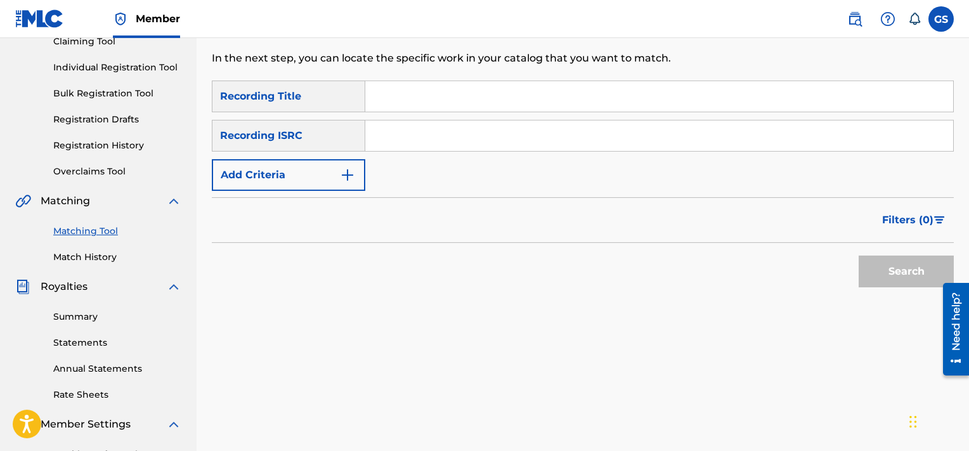
scroll to position [145, 0]
click at [520, 134] on input "Search Form" at bounding box center [659, 136] width 588 height 30
paste input "QMF921850189"
type input "QMF921850189"
click at [859, 256] on button "Search" at bounding box center [906, 272] width 95 height 32
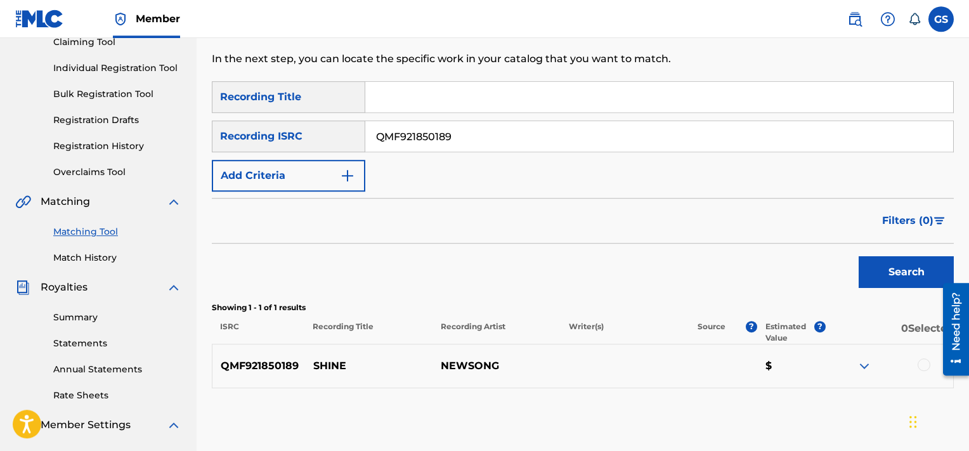
click at [927, 367] on div at bounding box center [924, 364] width 13 height 13
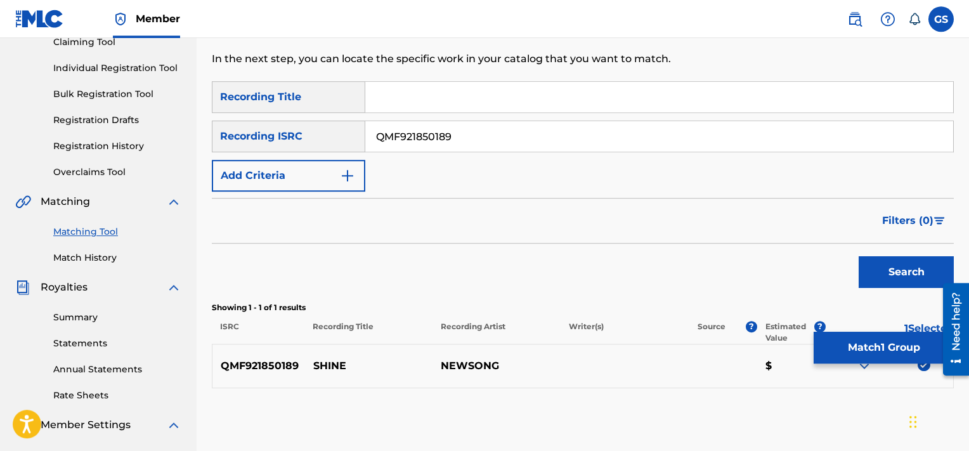
click at [862, 338] on button "Match 1 Group" at bounding box center [884, 348] width 140 height 32
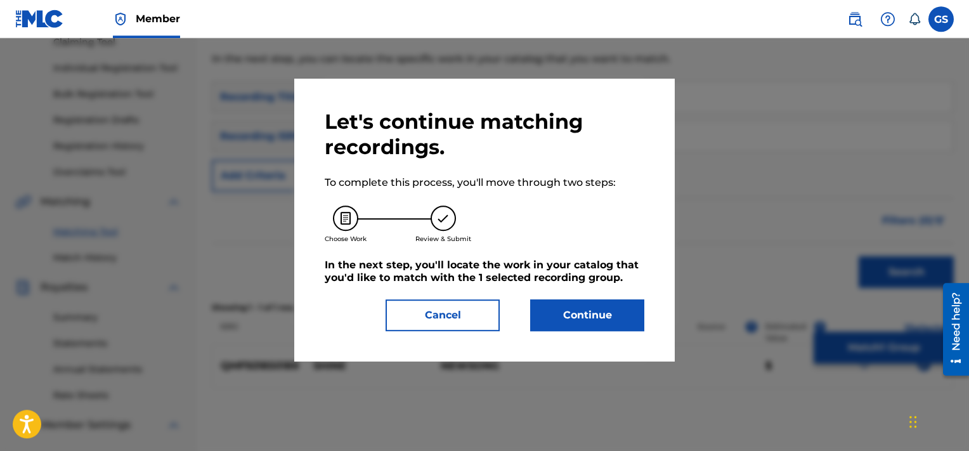
click at [604, 314] on button "Continue" at bounding box center [587, 315] width 114 height 32
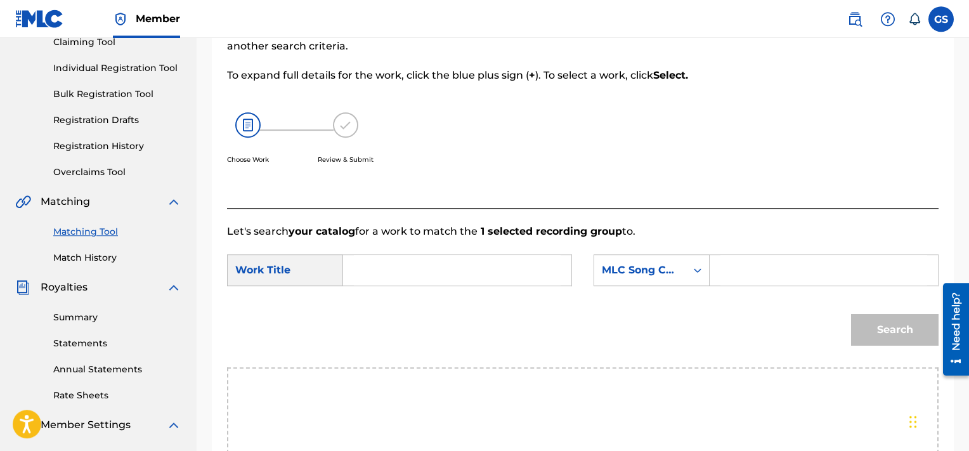
click at [415, 266] on input "Search Form" at bounding box center [457, 270] width 207 height 30
type input "shine"
paste input "SD3N3T"
click at [737, 278] on input "SD3N3T" at bounding box center [823, 270] width 207 height 30
type input "SD3N3T"
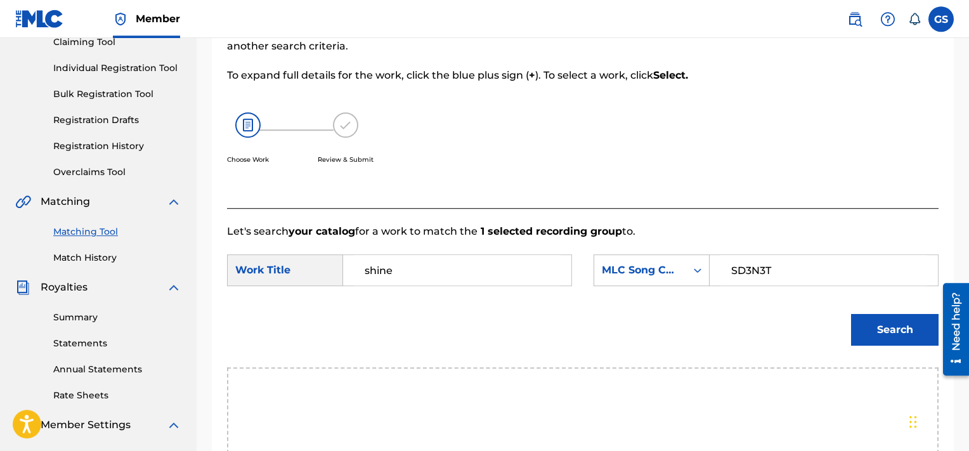
click at [851, 314] on button "Search" at bounding box center [895, 330] width 88 height 32
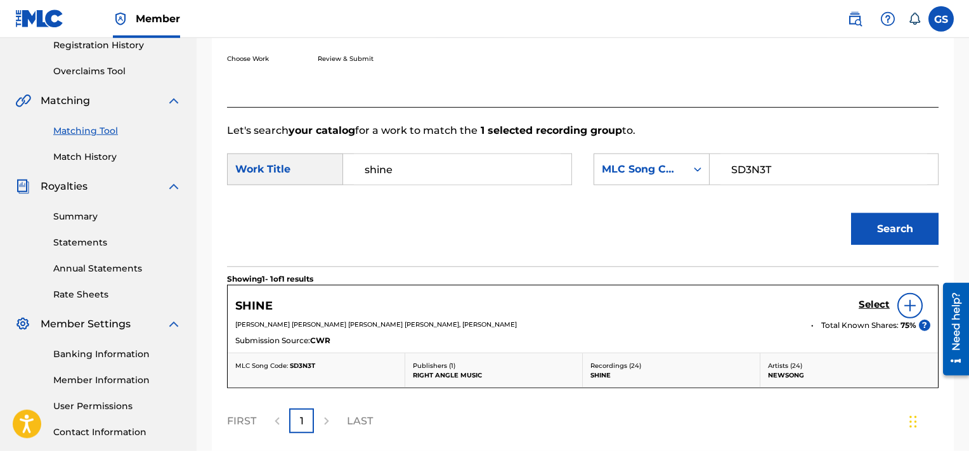
scroll to position [245, 0]
click at [864, 308] on h5 "Select" at bounding box center [874, 305] width 31 height 12
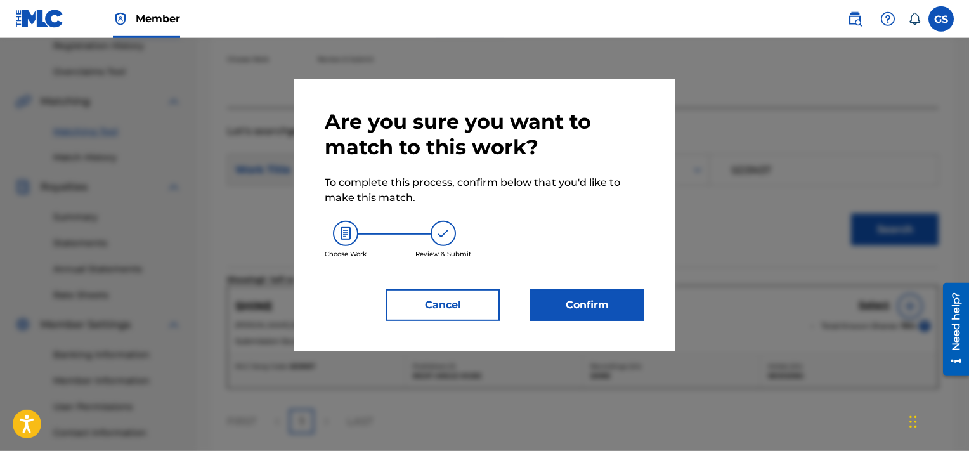
click at [611, 292] on button "Confirm" at bounding box center [587, 305] width 114 height 32
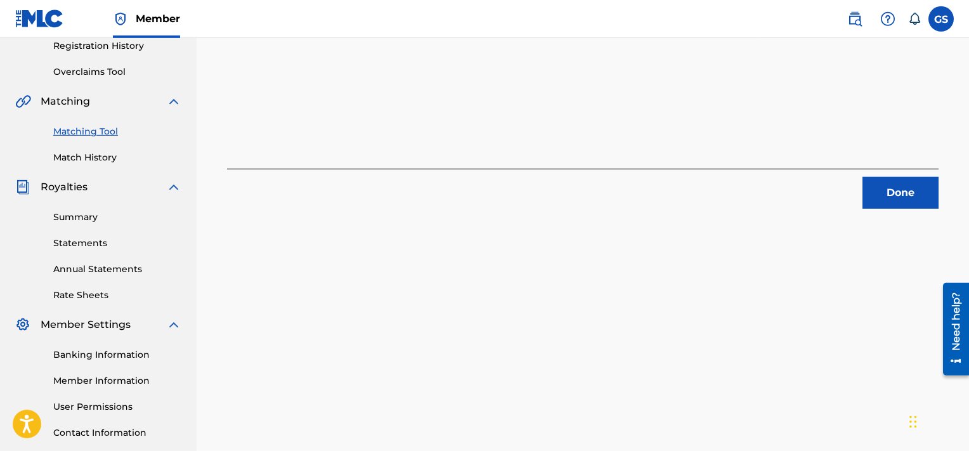
click at [899, 200] on button "Done" at bounding box center [901, 193] width 76 height 32
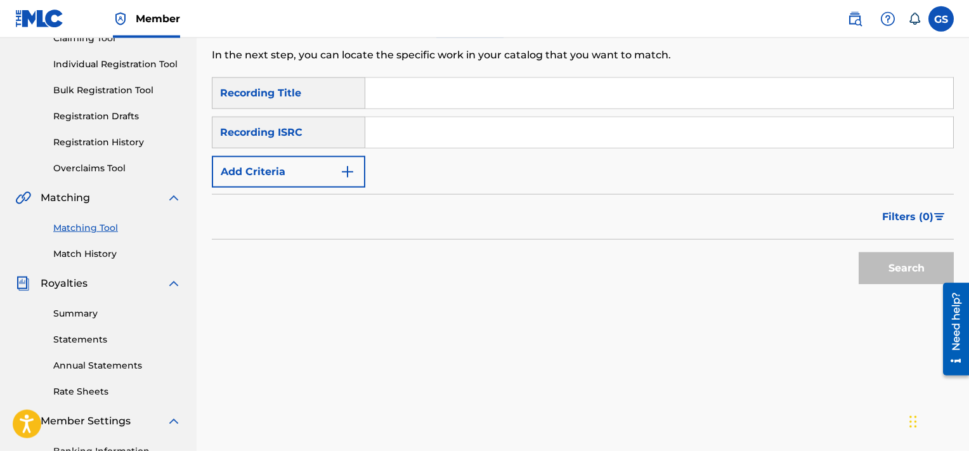
scroll to position [129, 0]
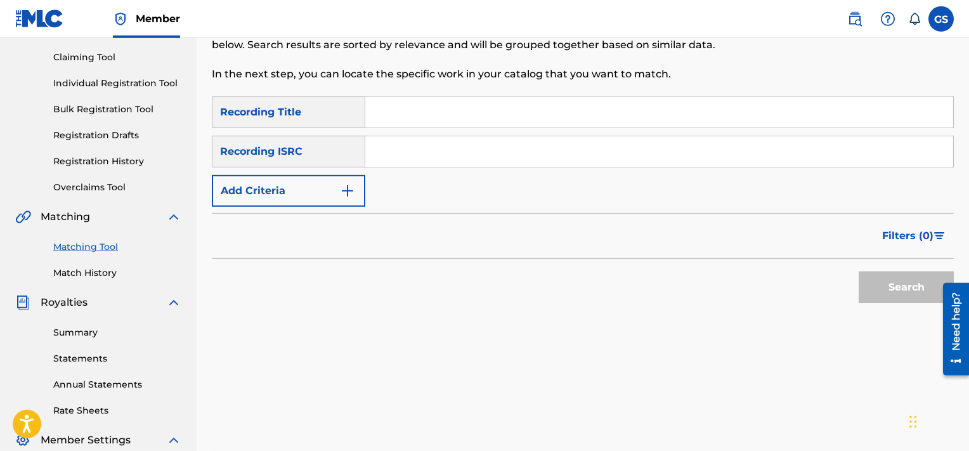
paste input "QMF921850207"
click at [727, 145] on input "QMF921850207" at bounding box center [659, 151] width 588 height 30
click at [859, 271] on button "Search" at bounding box center [906, 287] width 95 height 32
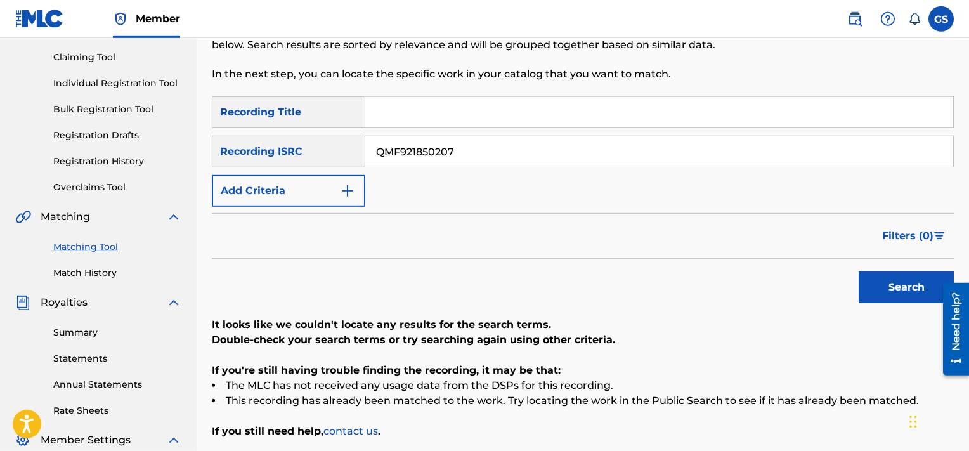
click at [520, 161] on input "QMF921850207" at bounding box center [659, 151] width 588 height 30
paste input "BRDAR1700001"
click at [859, 271] on button "Search" at bounding box center [906, 287] width 95 height 32
click at [474, 153] on input "BRDAR1700001" at bounding box center [659, 151] width 588 height 30
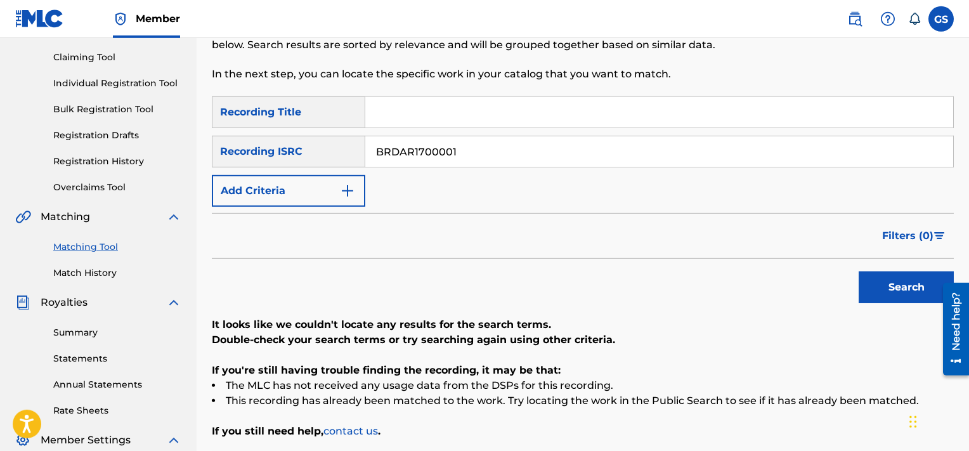
click at [474, 153] on input "BRDAR1700001" at bounding box center [659, 151] width 588 height 30
paste input "QZDA6199223"
type input "QZDA61992231"
click at [859, 271] on button "Search" at bounding box center [906, 287] width 95 height 32
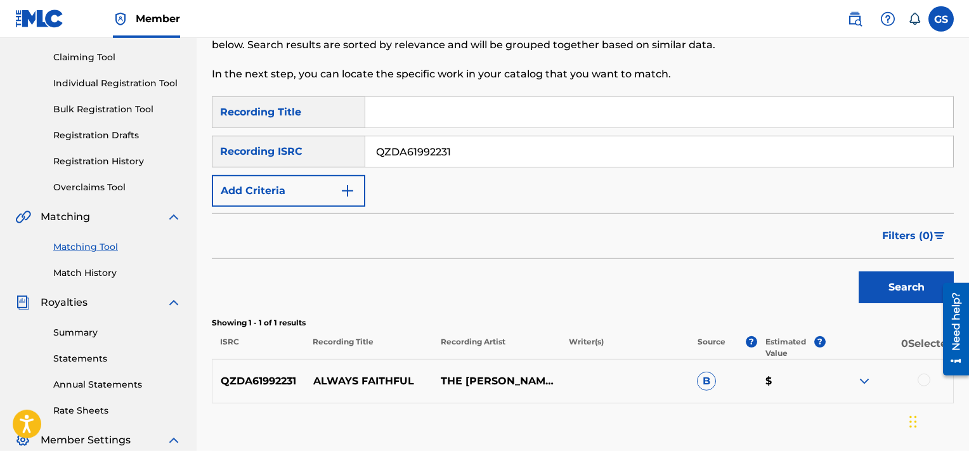
scroll to position [178, 0]
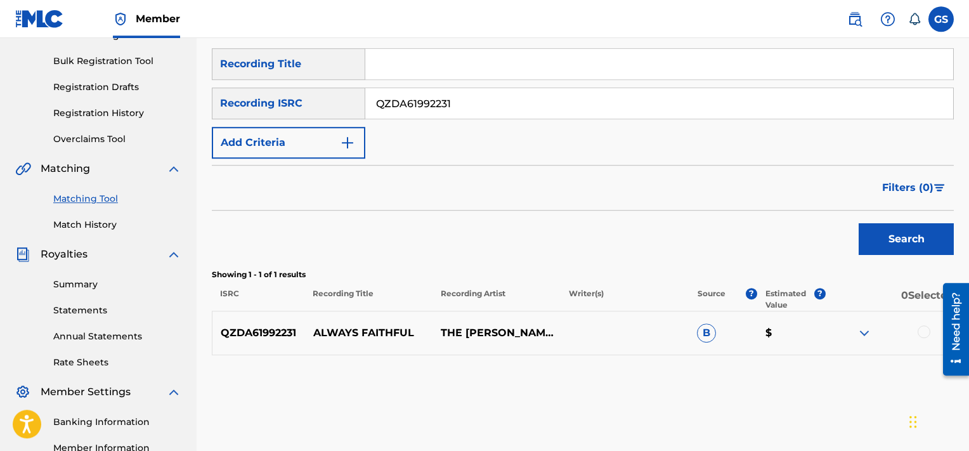
click at [926, 330] on div at bounding box center [924, 331] width 13 height 13
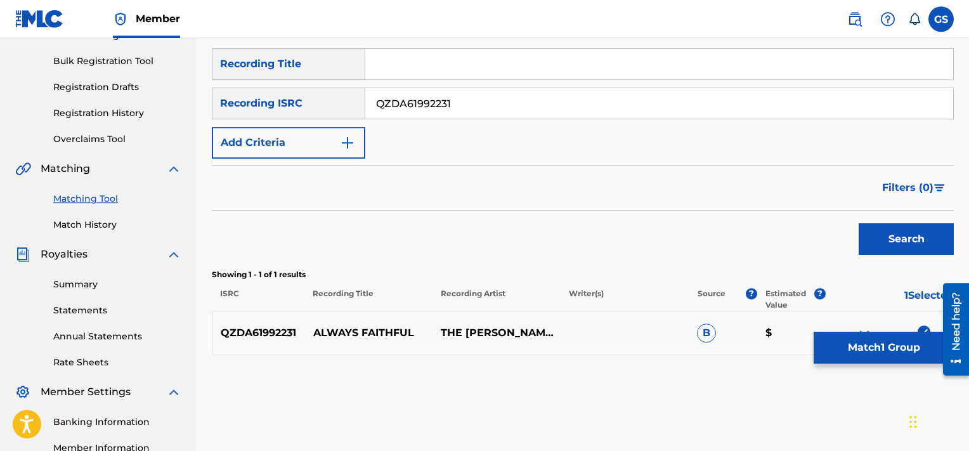
click at [869, 349] on button "Match 1 Group" at bounding box center [884, 348] width 140 height 32
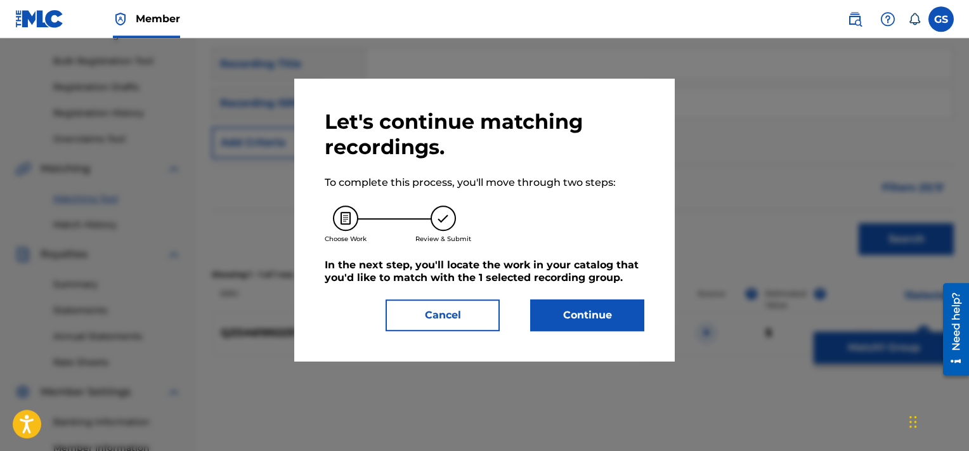
click at [576, 310] on button "Continue" at bounding box center [587, 315] width 114 height 32
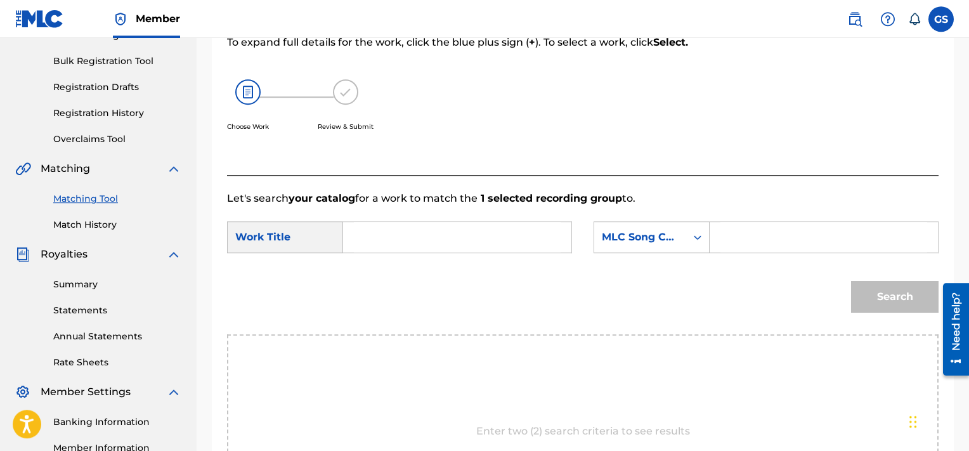
click at [722, 225] on input "Search Form" at bounding box center [823, 237] width 207 height 30
paste input "AA2A4P"
type input "AA2A4P"
click at [377, 230] on input "Search Form" at bounding box center [457, 237] width 207 height 30
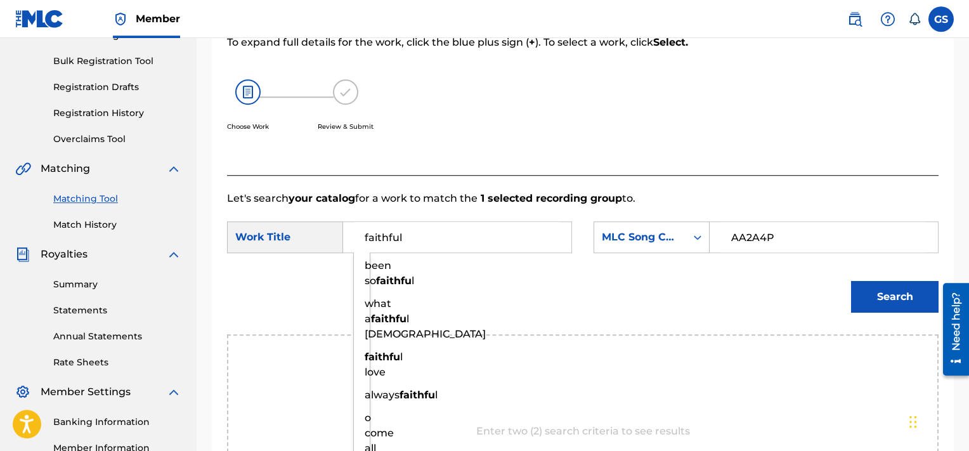
type input "faithful"
click at [851, 281] on button "Search" at bounding box center [895, 297] width 88 height 32
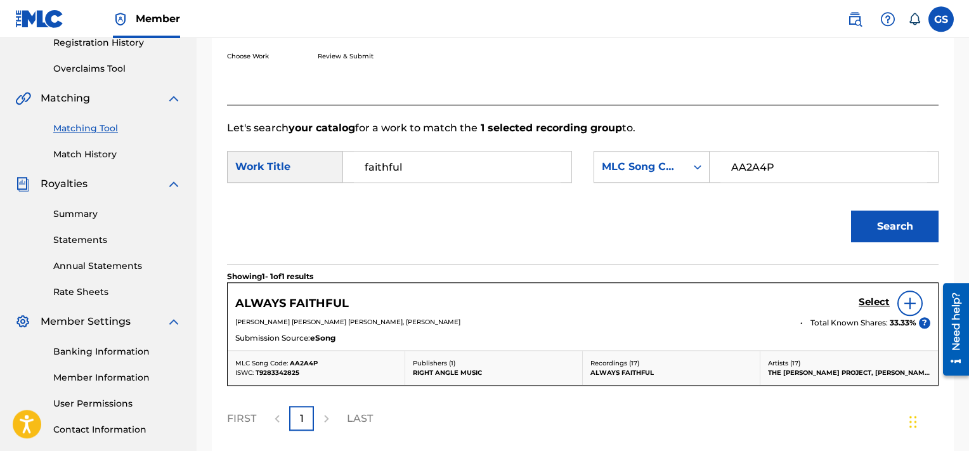
scroll to position [247, 0]
click at [878, 299] on h5 "Select" at bounding box center [874, 303] width 31 height 12
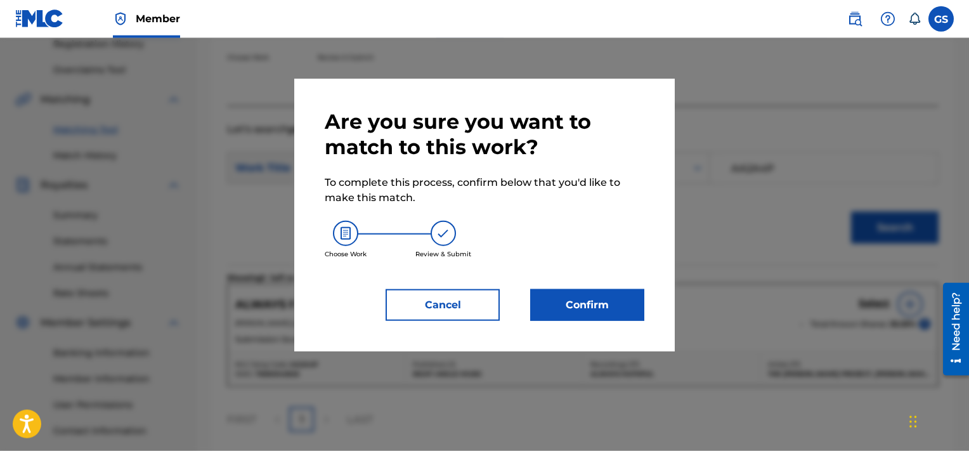
click at [618, 296] on button "Confirm" at bounding box center [587, 305] width 114 height 32
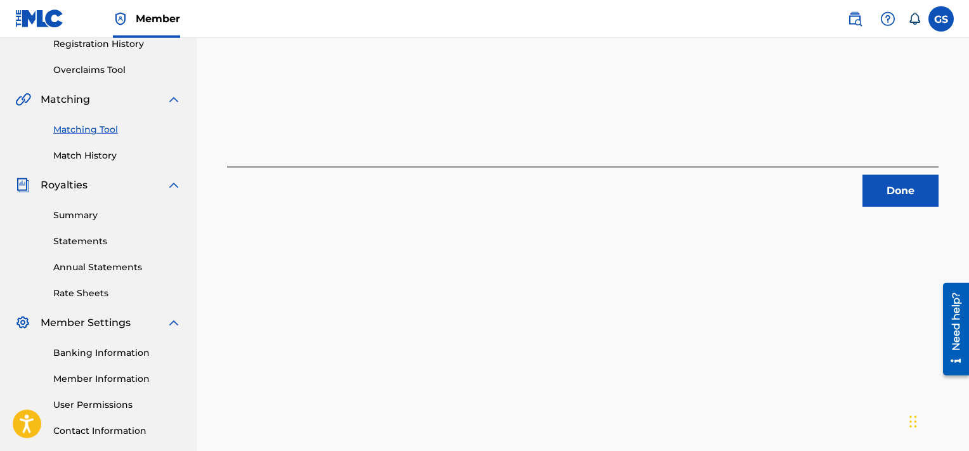
click at [895, 195] on button "Done" at bounding box center [901, 191] width 76 height 32
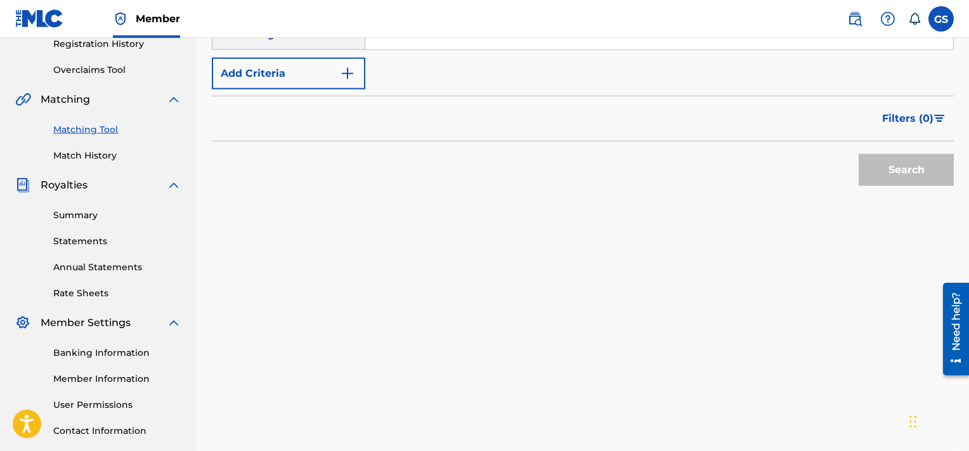
scroll to position [164, 0]
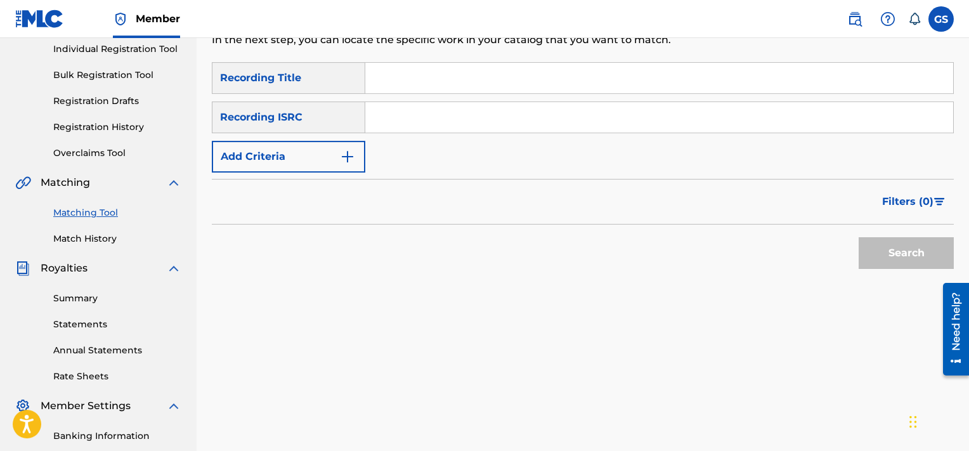
paste input "QMQ3X1800880"
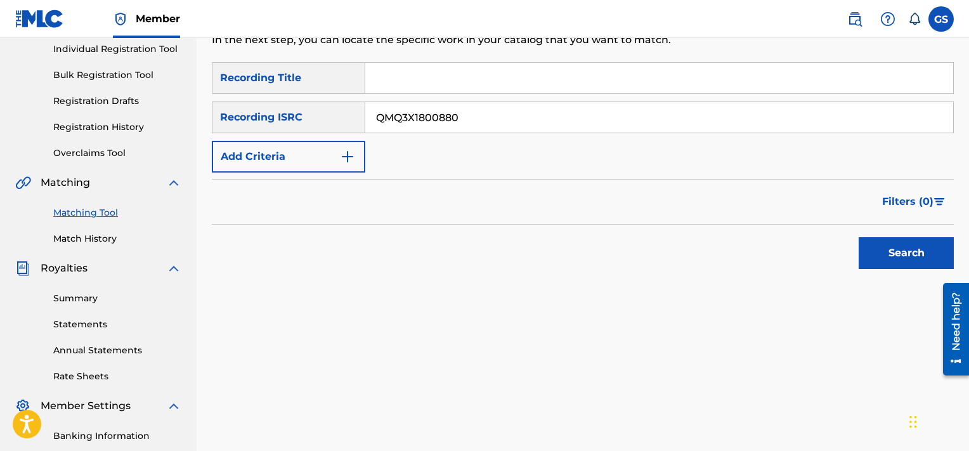
click at [577, 106] on input "QMQ3X1800880" at bounding box center [659, 117] width 588 height 30
click at [859, 237] on button "Search" at bounding box center [906, 253] width 95 height 32
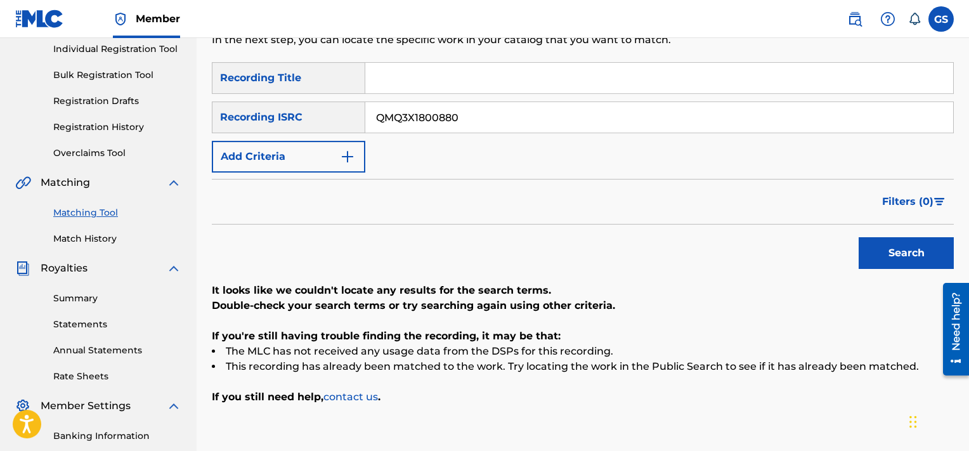
click at [494, 121] on input "QMQ3X1800880" at bounding box center [659, 117] width 588 height 30
paste input "USCGJ1730147"
click at [494, 121] on input "USCGJ1730147" at bounding box center [659, 117] width 588 height 30
type input "USCGJ1730147"
click at [859, 237] on button "Search" at bounding box center [906, 253] width 95 height 32
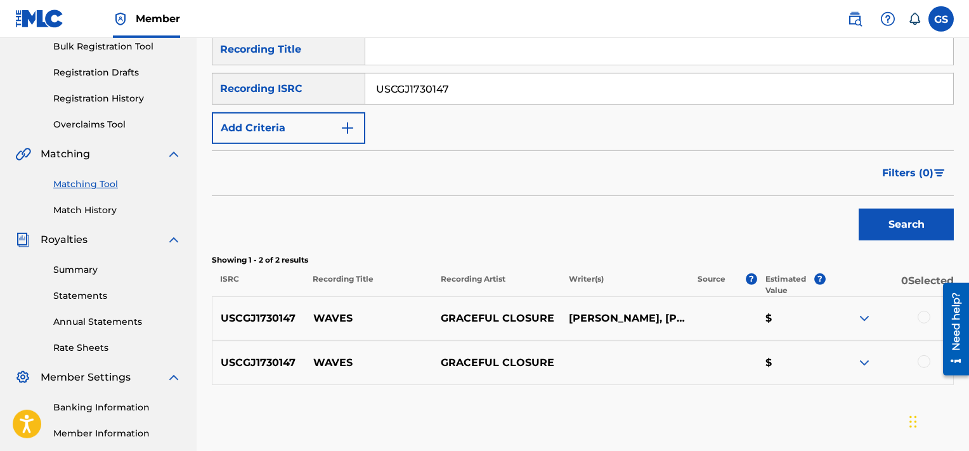
scroll to position [196, 0]
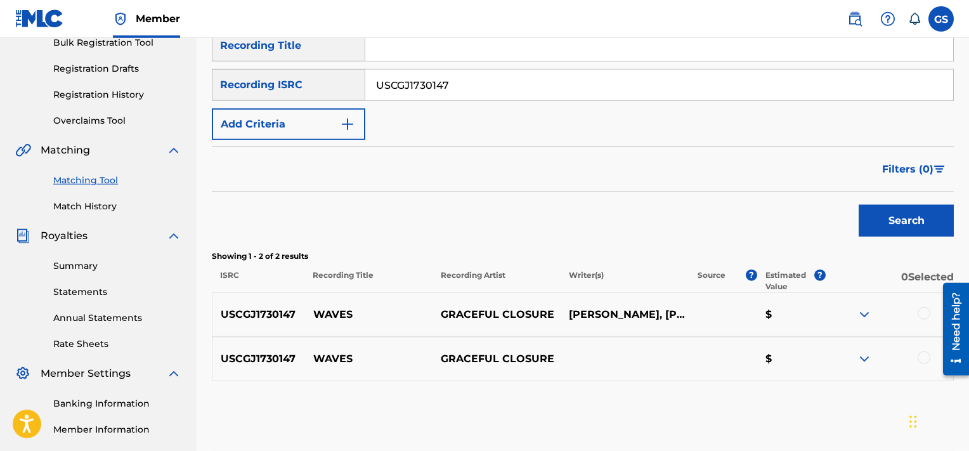
click at [927, 312] on div at bounding box center [924, 313] width 13 height 13
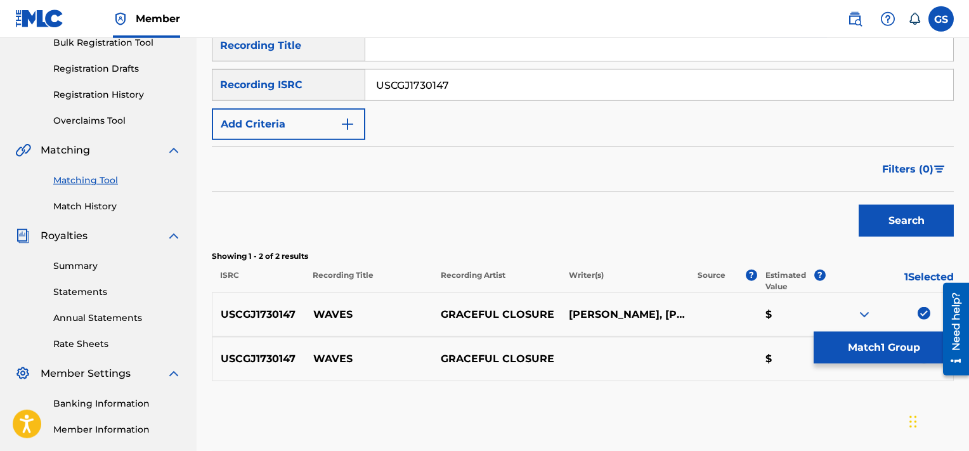
scroll to position [273, 0]
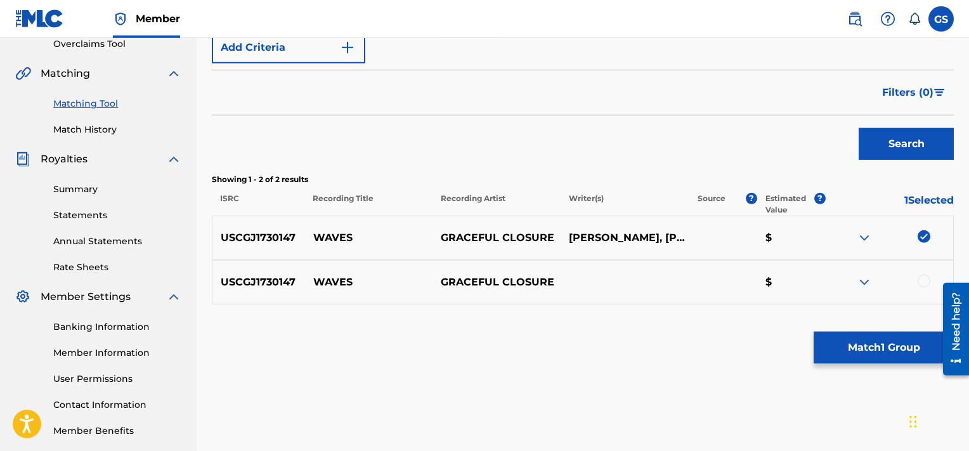
click at [923, 278] on div at bounding box center [924, 281] width 13 height 13
click at [853, 347] on button "Match 2 Groups" at bounding box center [884, 348] width 140 height 32
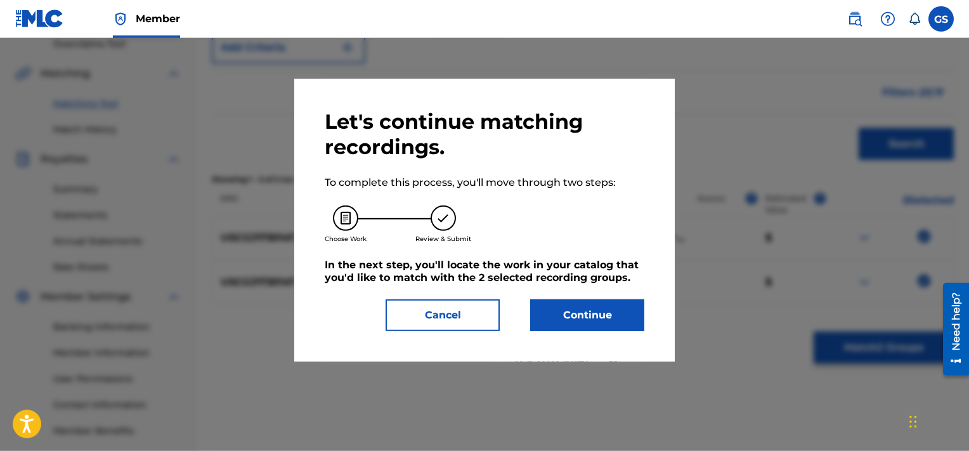
click at [578, 324] on button "Continue" at bounding box center [587, 315] width 114 height 32
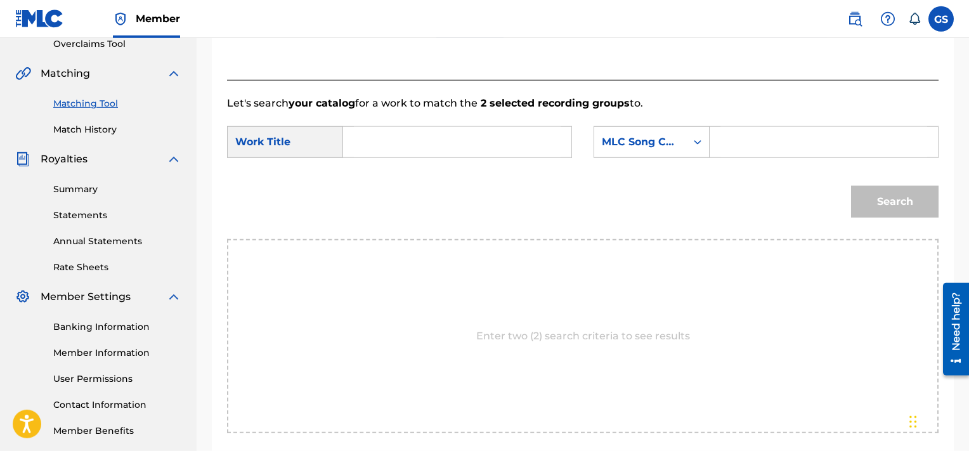
click at [400, 138] on input "Search Form" at bounding box center [457, 142] width 207 height 30
type input "waves"
click at [777, 146] on input "Search Form" at bounding box center [823, 142] width 207 height 30
paste input "WB2DNV"
type input "WB2DNV"
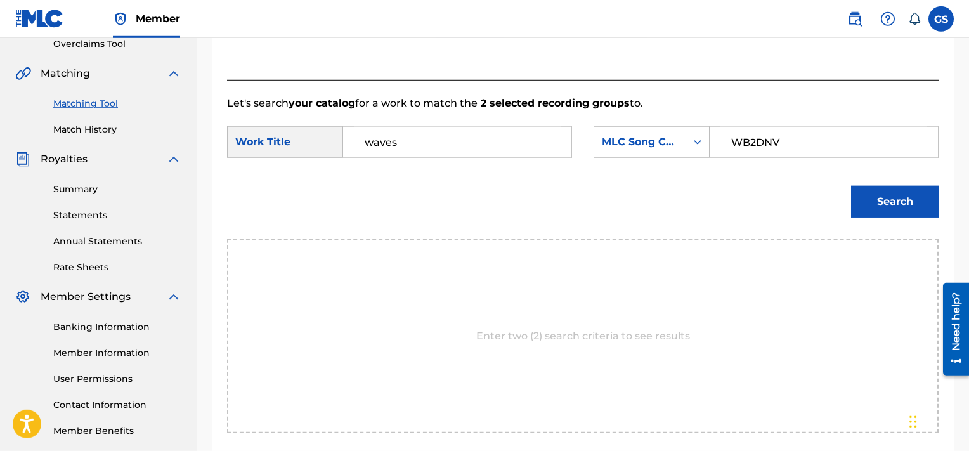
click at [851, 186] on button "Search" at bounding box center [895, 202] width 88 height 32
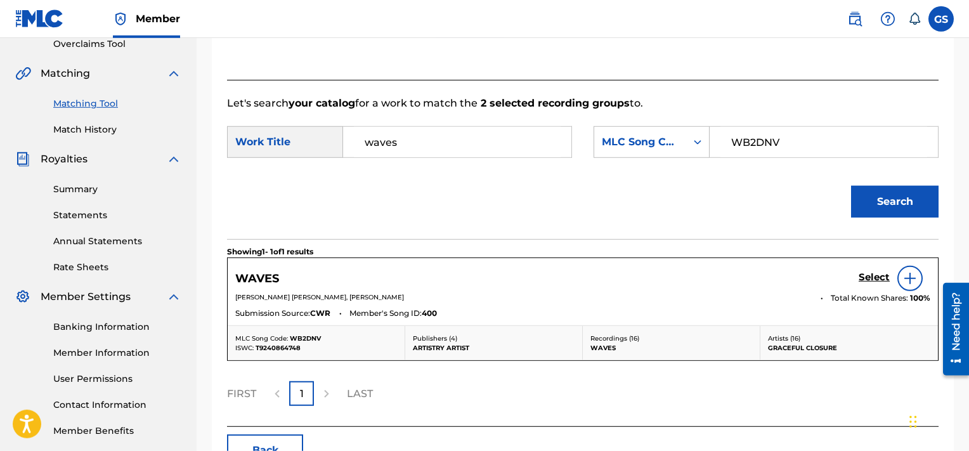
click at [887, 282] on h5 "Select" at bounding box center [874, 277] width 31 height 12
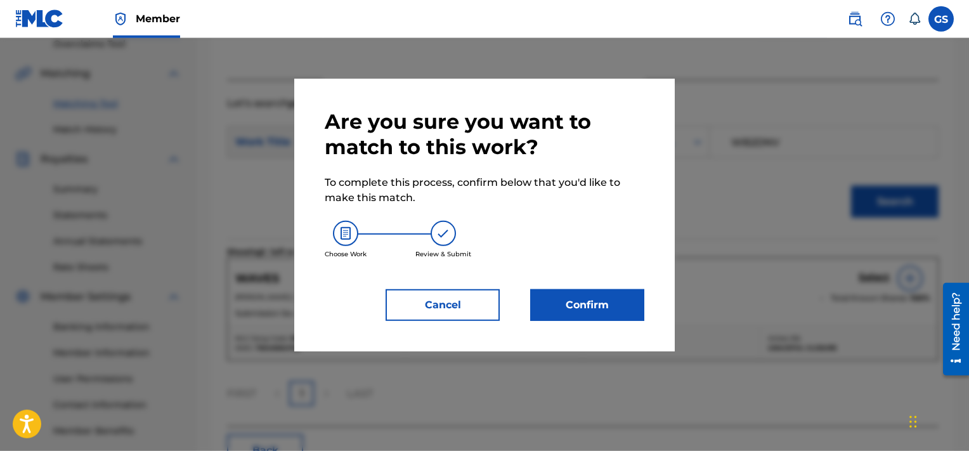
click at [622, 297] on button "Confirm" at bounding box center [587, 305] width 114 height 32
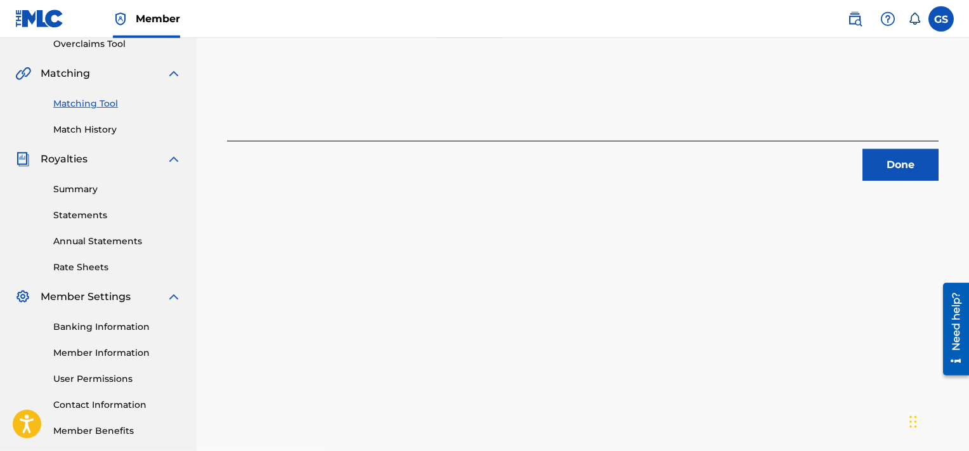
click at [909, 160] on button "Done" at bounding box center [901, 165] width 76 height 32
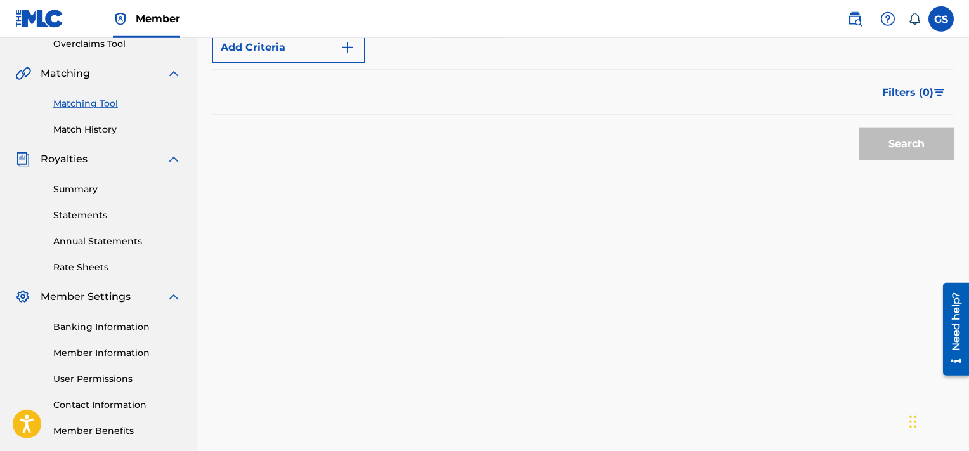
scroll to position [34, 0]
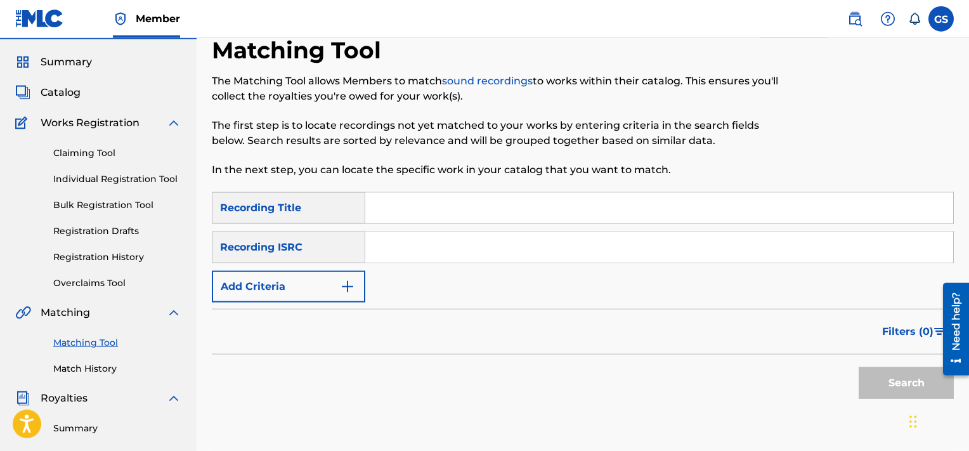
paste input "TCADY1815481"
click at [419, 261] on input "TCADY1815481" at bounding box center [659, 247] width 588 height 30
click at [859, 367] on button "Search" at bounding box center [906, 383] width 95 height 32
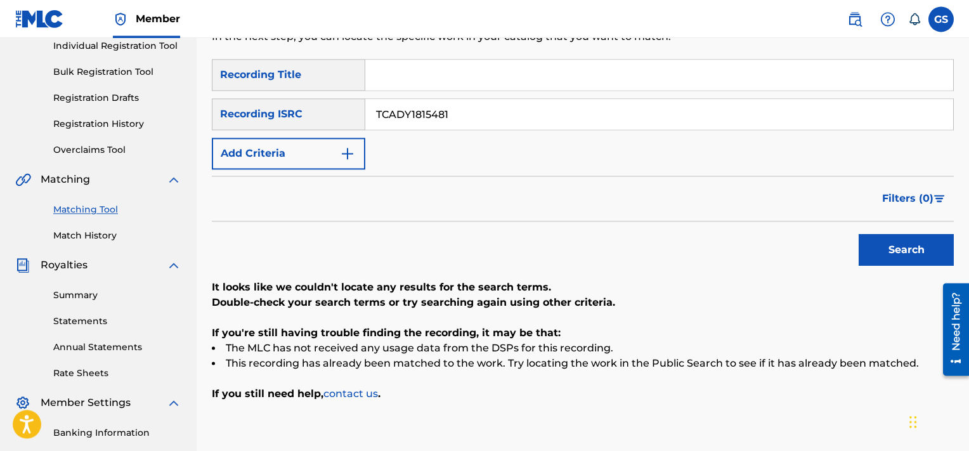
scroll to position [166, 0]
click at [419, 261] on div "Search" at bounding box center [583, 248] width 742 height 51
click at [486, 110] on input "TCADY1815481" at bounding box center [659, 115] width 588 height 30
paste input "EC1959753"
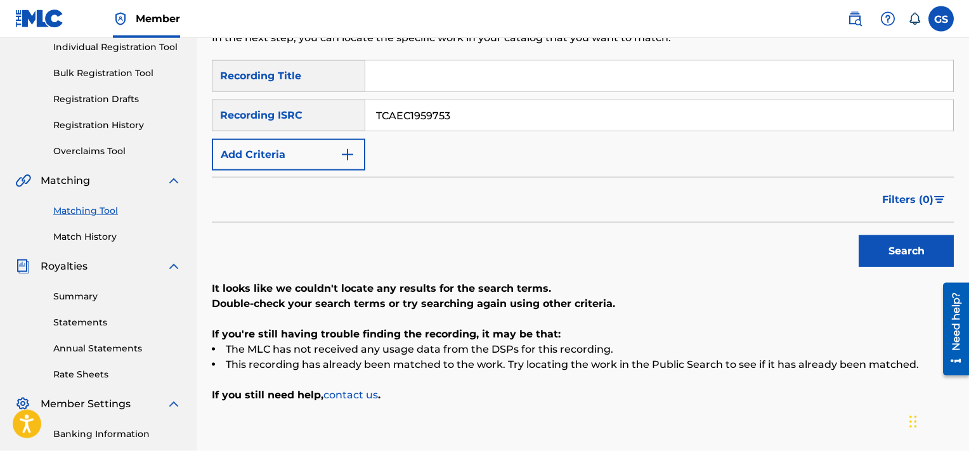
click at [859, 235] on button "Search" at bounding box center [906, 251] width 95 height 32
click at [484, 101] on input "TCAEC1959753" at bounding box center [659, 115] width 588 height 30
paste input "5"
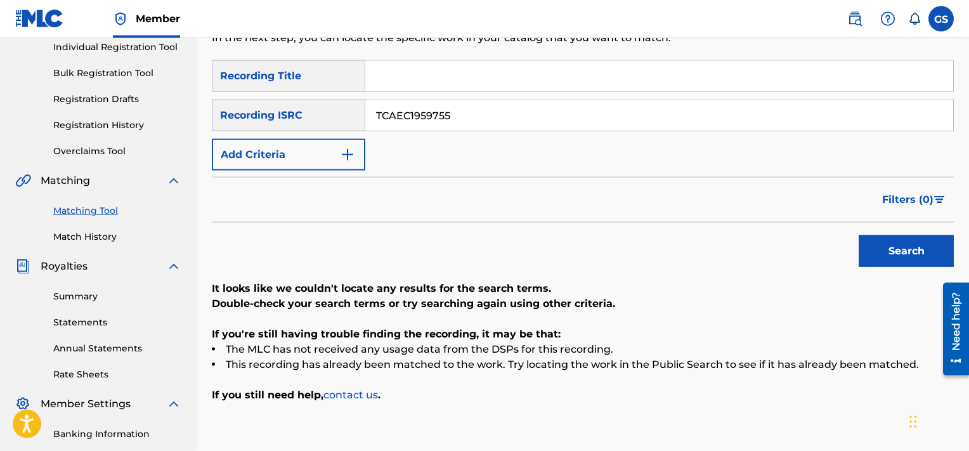
click at [859, 235] on button "Search" at bounding box center [906, 251] width 95 height 32
click at [488, 127] on input "TCAEC1959755" at bounding box center [659, 115] width 588 height 30
paste input "7"
type input "TCAEC1959757"
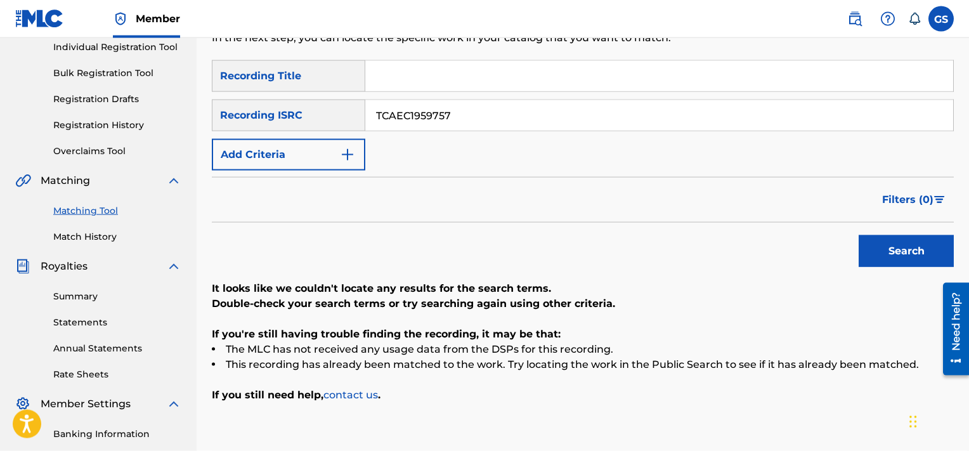
click at [859, 235] on button "Search" at bounding box center [906, 251] width 95 height 32
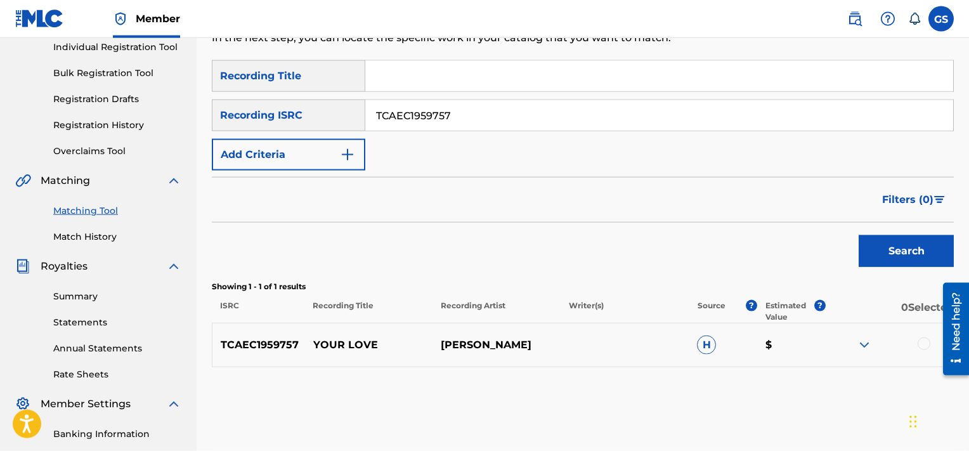
click at [922, 344] on div at bounding box center [924, 343] width 13 height 13
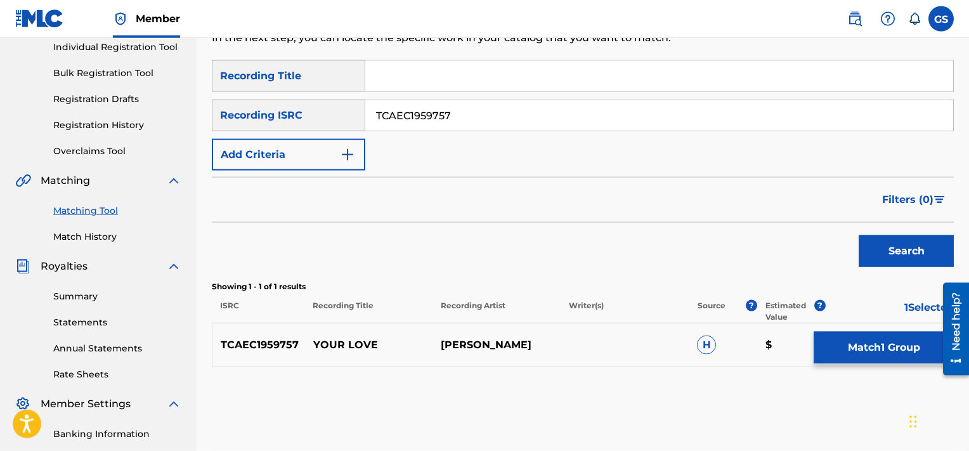
click at [894, 348] on button "Match 1 Group" at bounding box center [884, 348] width 140 height 32
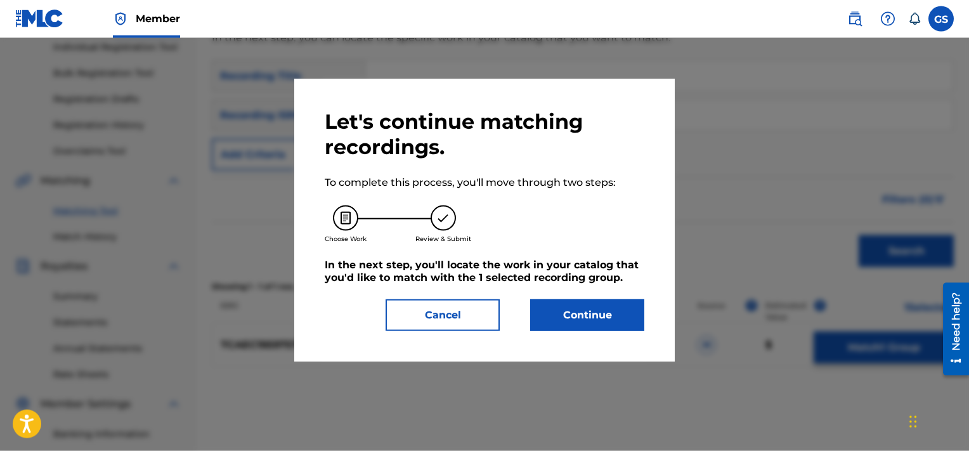
click at [585, 322] on button "Continue" at bounding box center [587, 315] width 114 height 32
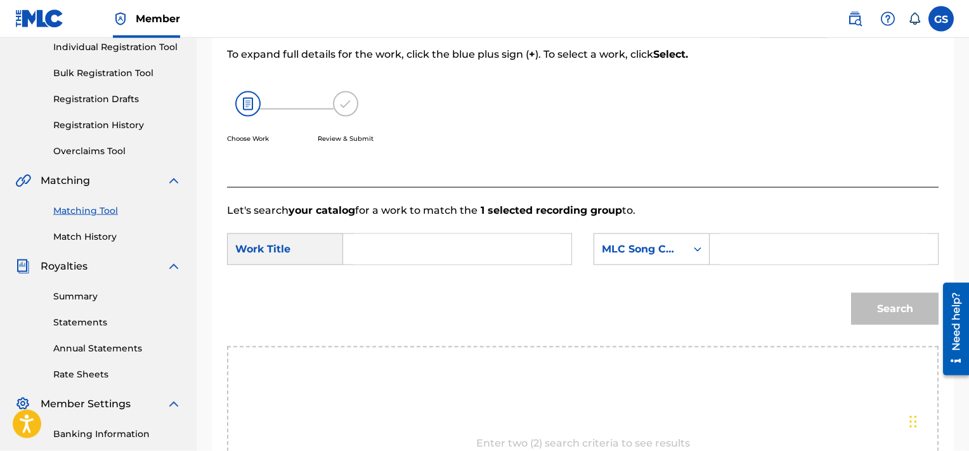
scroll to position [166, 0]
paste input "YA0ZY7"
click at [743, 244] on input "YA0ZY7" at bounding box center [823, 248] width 207 height 30
type input "YA0ZY7"
click at [453, 256] on input "Search Form" at bounding box center [457, 248] width 207 height 30
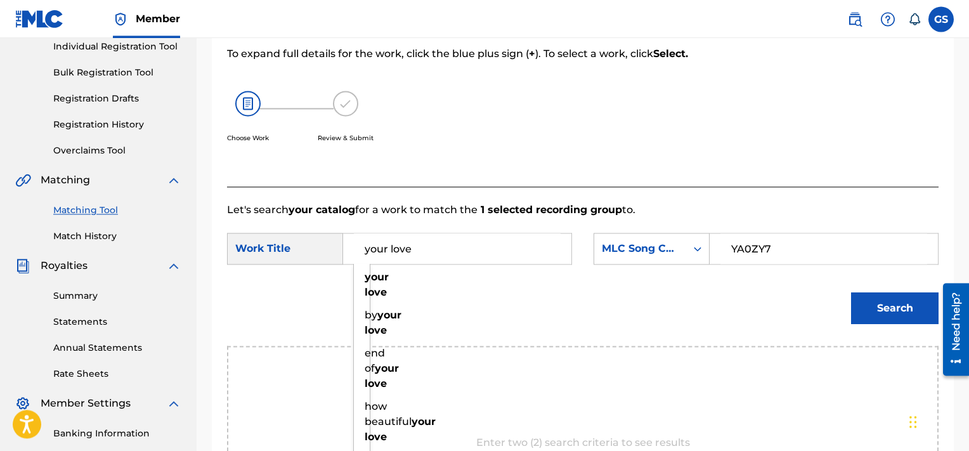
type input "your love"
click at [851, 292] on button "Search" at bounding box center [895, 308] width 88 height 32
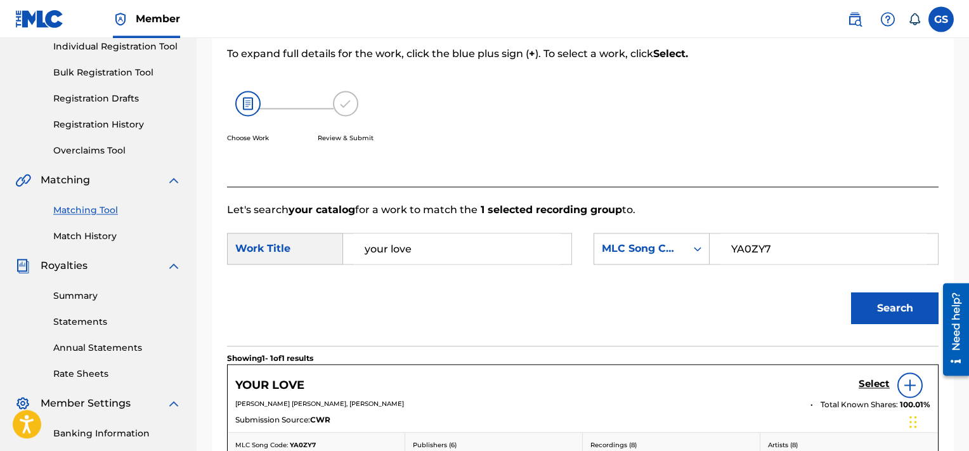
scroll to position [166, 0]
click at [882, 380] on h5 "Select" at bounding box center [874, 385] width 31 height 12
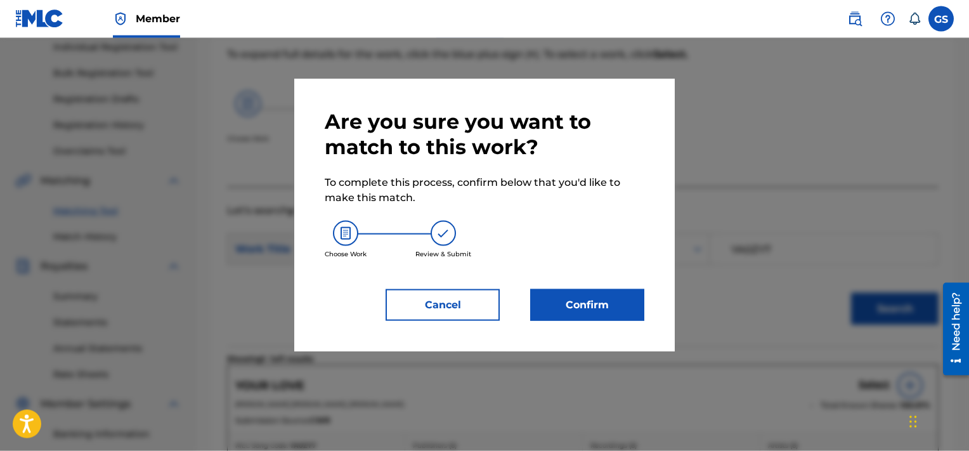
click at [584, 315] on button "Confirm" at bounding box center [587, 305] width 114 height 32
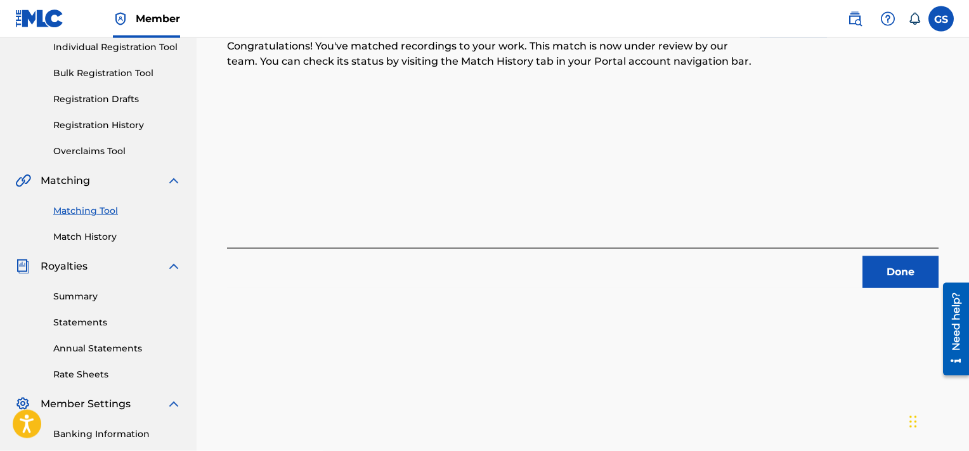
scroll to position [166, 0]
click at [899, 274] on button "Done" at bounding box center [901, 272] width 76 height 32
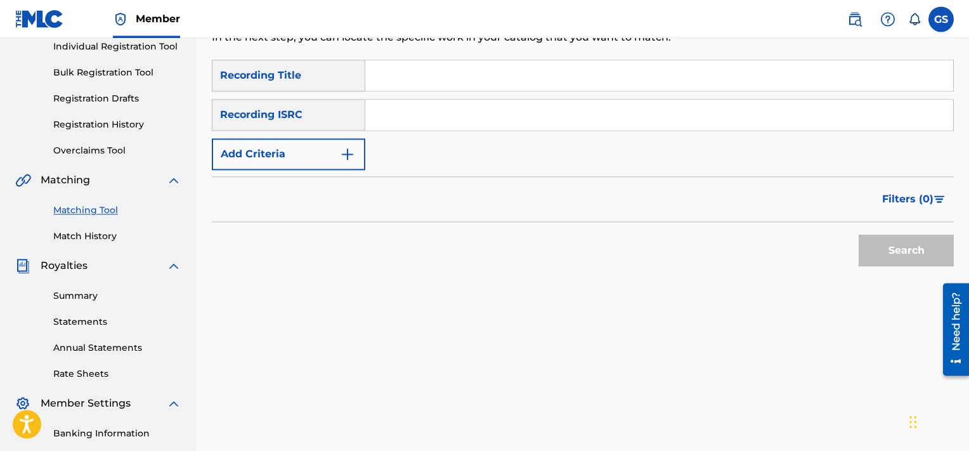
click at [482, 112] on input "Search Form" at bounding box center [659, 115] width 588 height 30
paste input "TCAEC1959758"
click at [859, 235] on button "Search" at bounding box center [906, 251] width 95 height 32
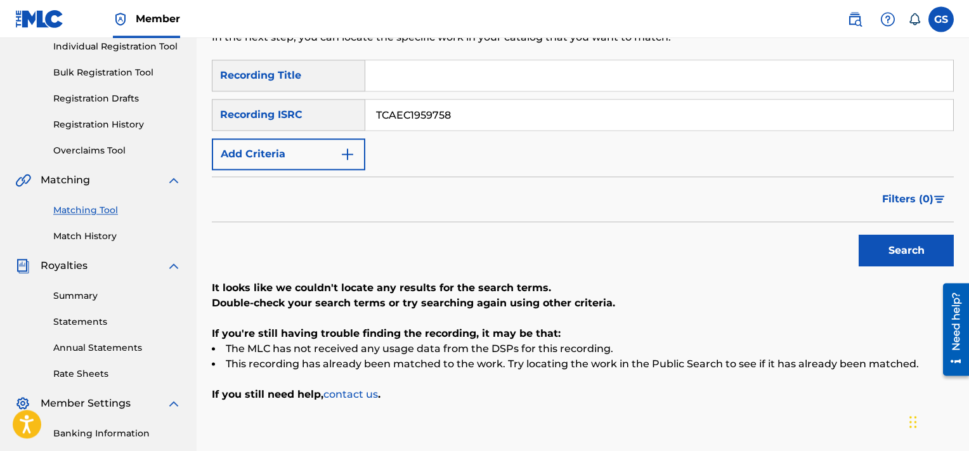
click at [859, 235] on button "Search" at bounding box center [906, 251] width 95 height 32
click at [509, 123] on input "TCAEC1959758" at bounding box center [659, 115] width 588 height 30
paste input "9"
click at [859, 235] on button "Search" at bounding box center [906, 251] width 95 height 32
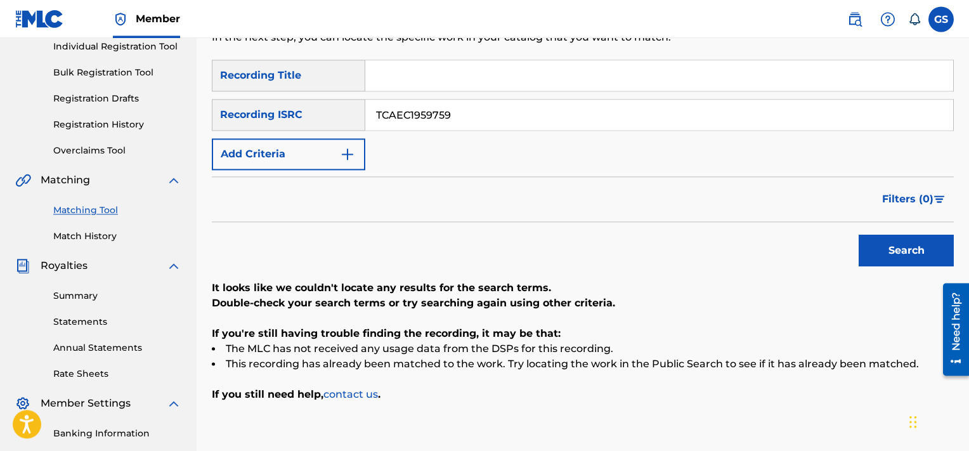
click at [526, 123] on input "TCAEC1959759" at bounding box center [659, 115] width 588 height 30
paste input "QZCE61829103"
click at [526, 123] on input "QZCE61829103" at bounding box center [659, 115] width 588 height 30
type input "QZCE61829103"
click at [859, 235] on button "Search" at bounding box center [906, 251] width 95 height 32
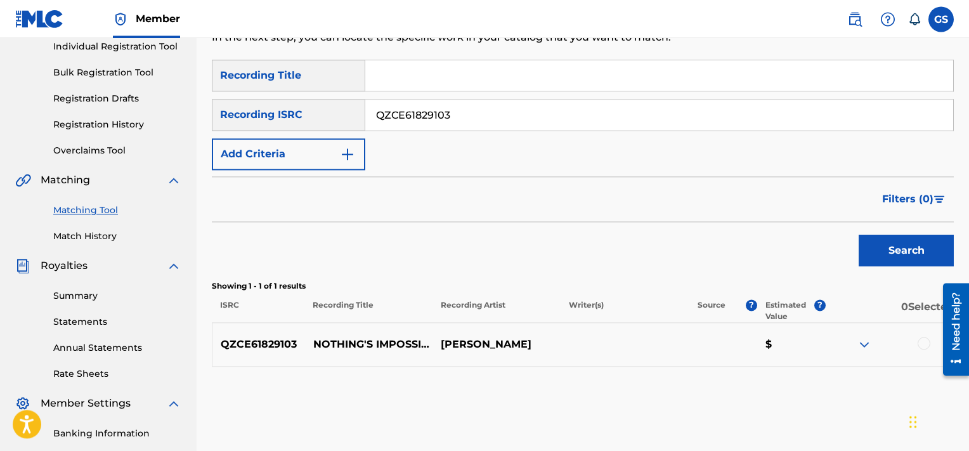
click at [925, 342] on div at bounding box center [924, 343] width 13 height 13
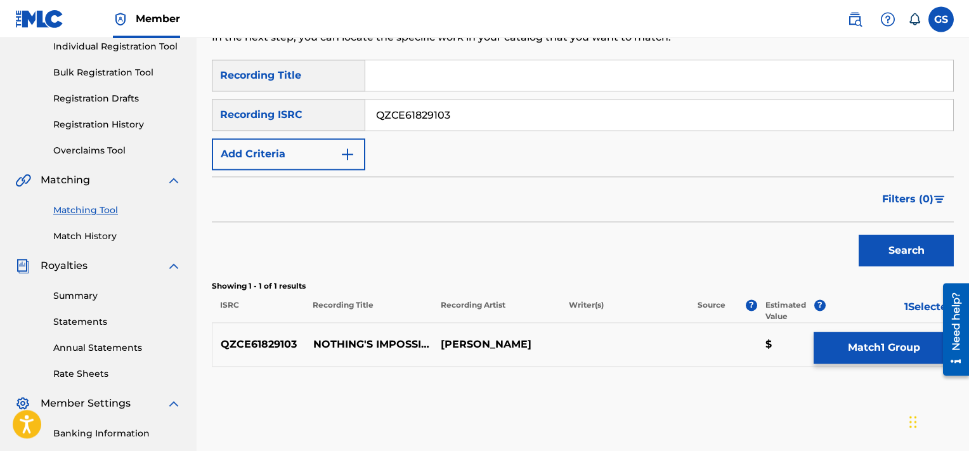
click at [866, 353] on button "Match 1 Group" at bounding box center [884, 348] width 140 height 32
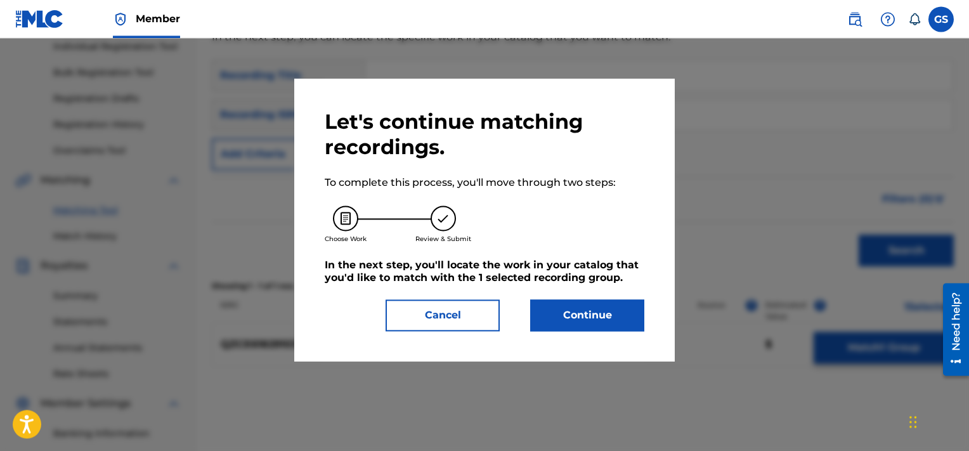
click at [559, 306] on button "Continue" at bounding box center [587, 315] width 114 height 32
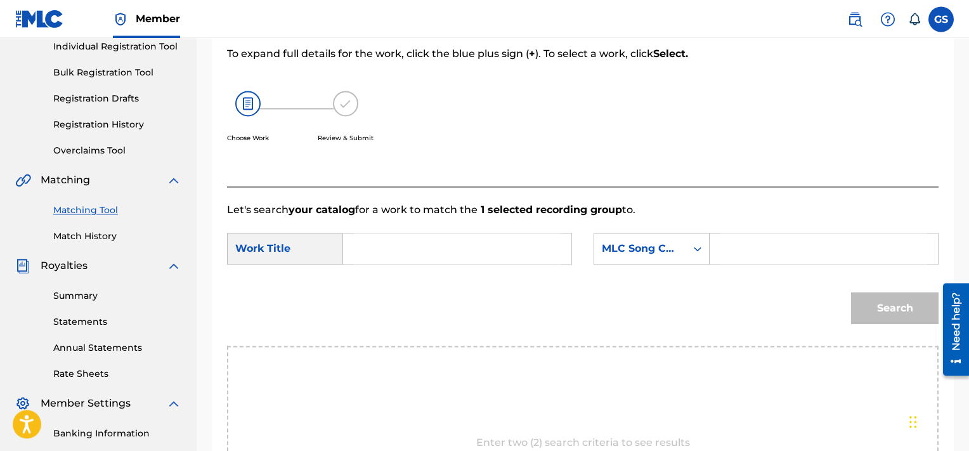
scroll to position [166, 0]
paste input "ND1FEX"
click at [774, 251] on input "ND1FEX" at bounding box center [823, 249] width 207 height 30
type input "ND1FEX"
click at [473, 257] on input "Search Form" at bounding box center [457, 249] width 207 height 30
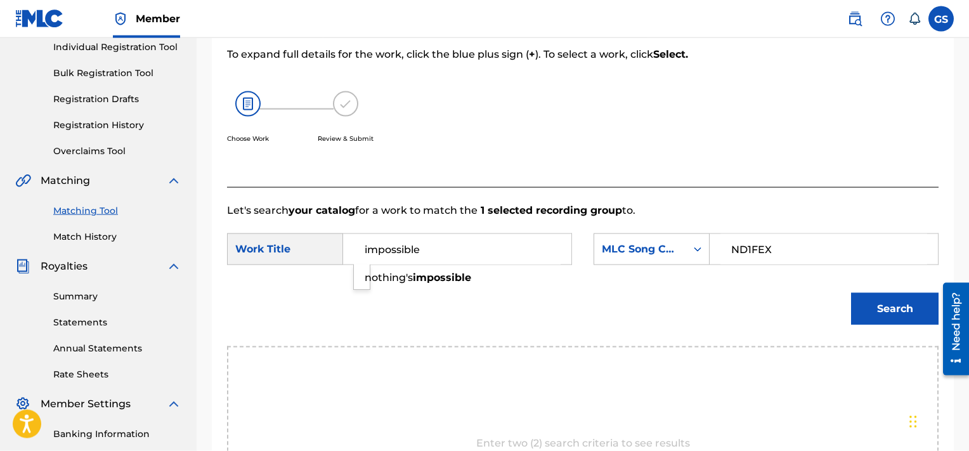
type input "impossible"
click at [851, 293] on button "Search" at bounding box center [895, 309] width 88 height 32
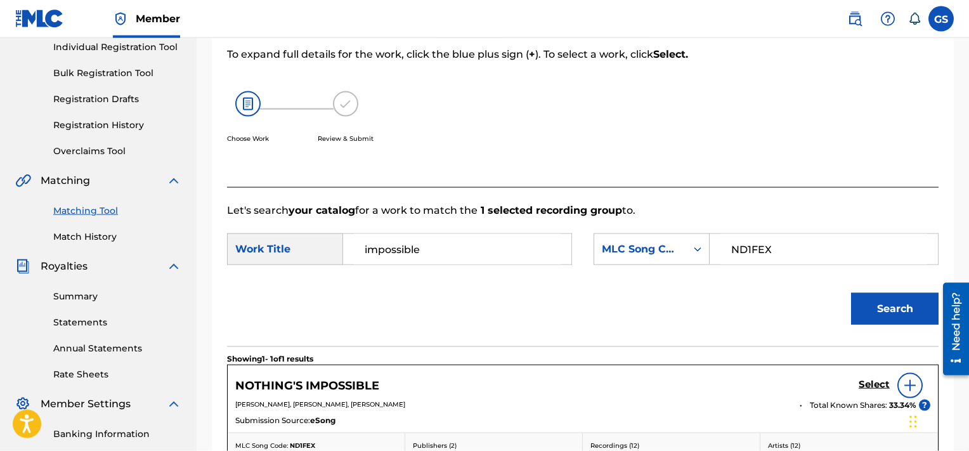
scroll to position [166, 0]
click at [878, 382] on h5 "Select" at bounding box center [874, 384] width 31 height 12
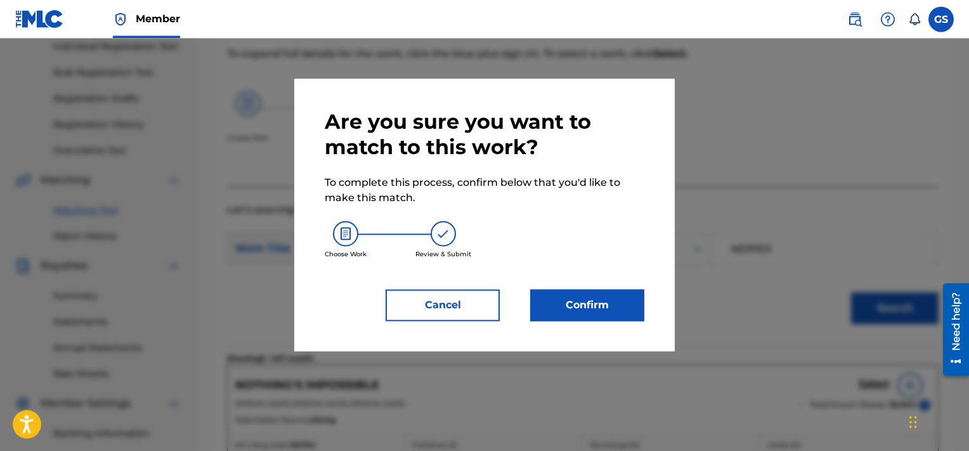
click at [583, 292] on button "Confirm" at bounding box center [587, 305] width 114 height 32
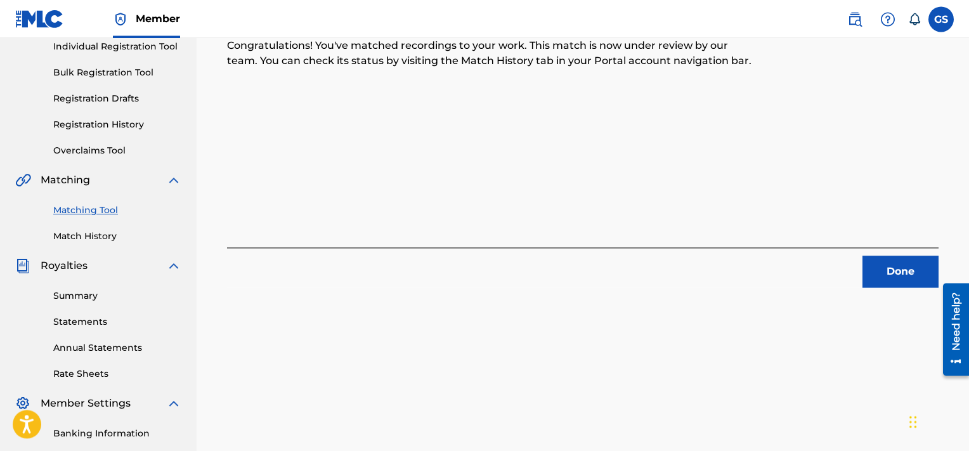
scroll to position [166, 0]
click at [912, 273] on button "Done" at bounding box center [901, 272] width 76 height 32
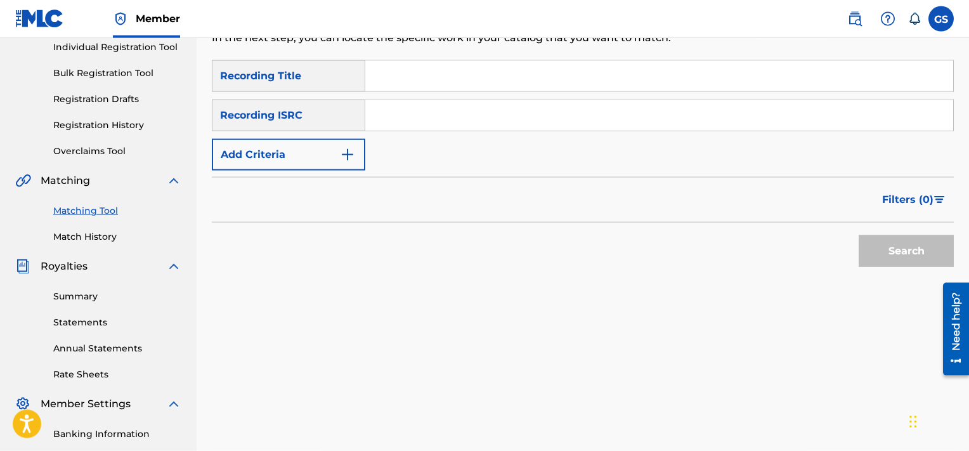
click at [452, 106] on input "Search Form" at bounding box center [659, 115] width 588 height 30
paste input "QZDA41829942"
type input "QZDA41829942"
click at [859, 235] on button "Search" at bounding box center [906, 251] width 95 height 32
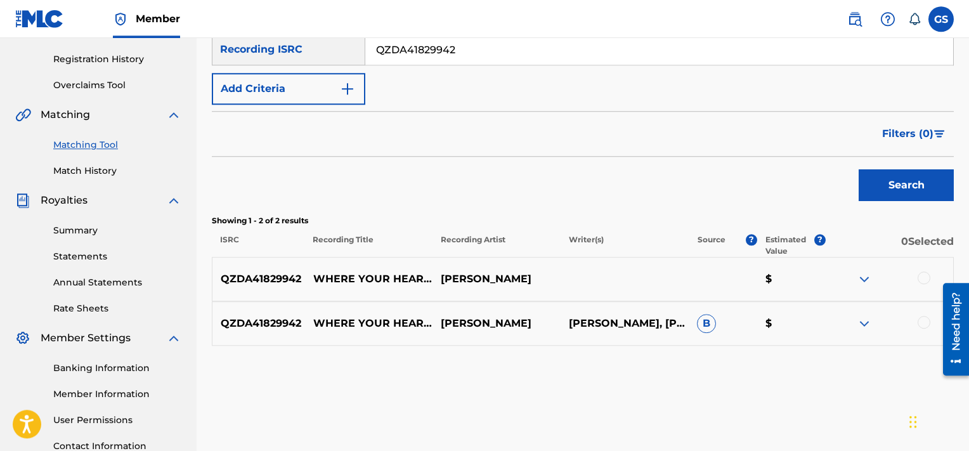
scroll to position [235, 0]
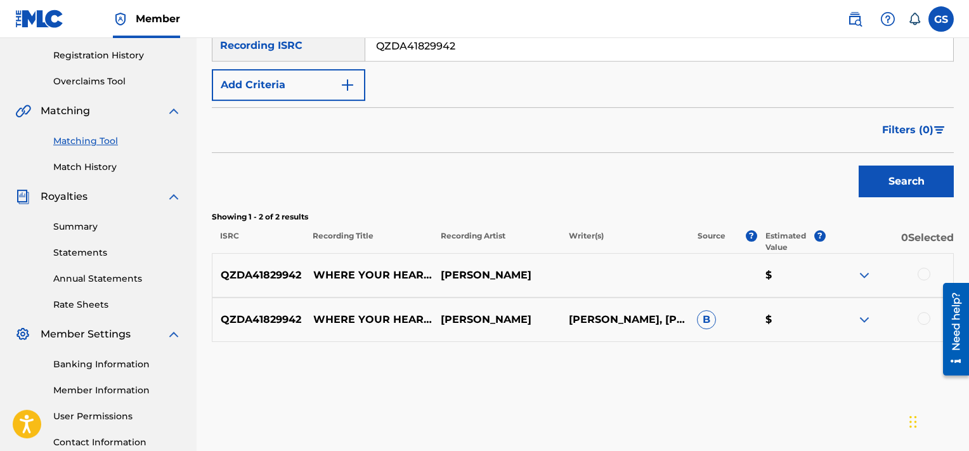
click at [920, 268] on div at bounding box center [889, 275] width 128 height 15
click at [927, 272] on div at bounding box center [924, 274] width 13 height 13
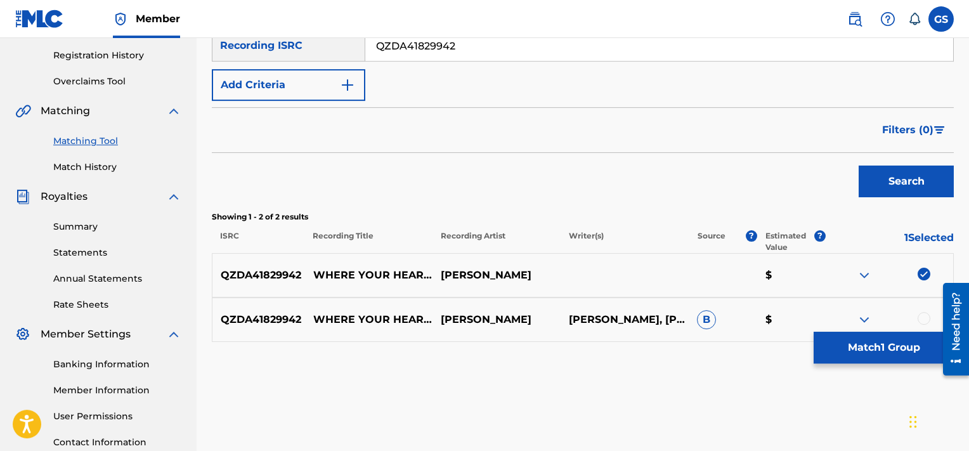
click at [923, 319] on div at bounding box center [924, 318] width 13 height 13
click at [892, 340] on button "Match 2 Groups" at bounding box center [884, 348] width 140 height 32
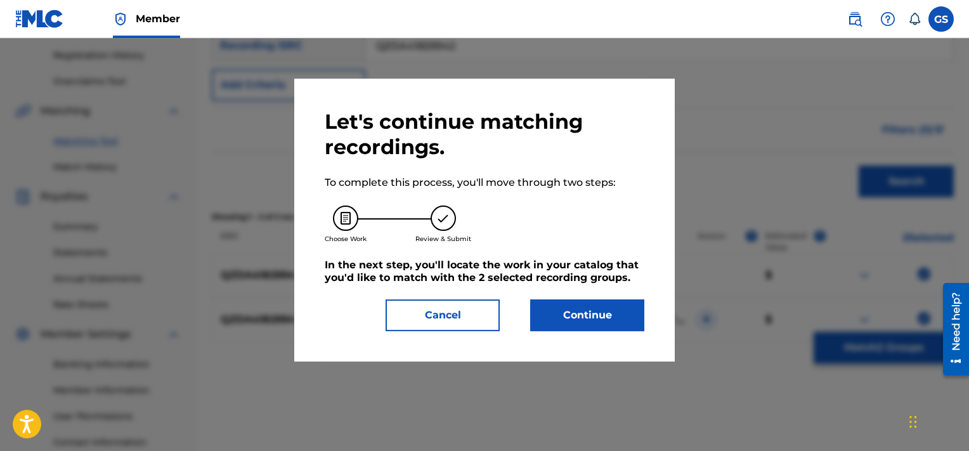
click at [601, 322] on button "Continue" at bounding box center [587, 315] width 114 height 32
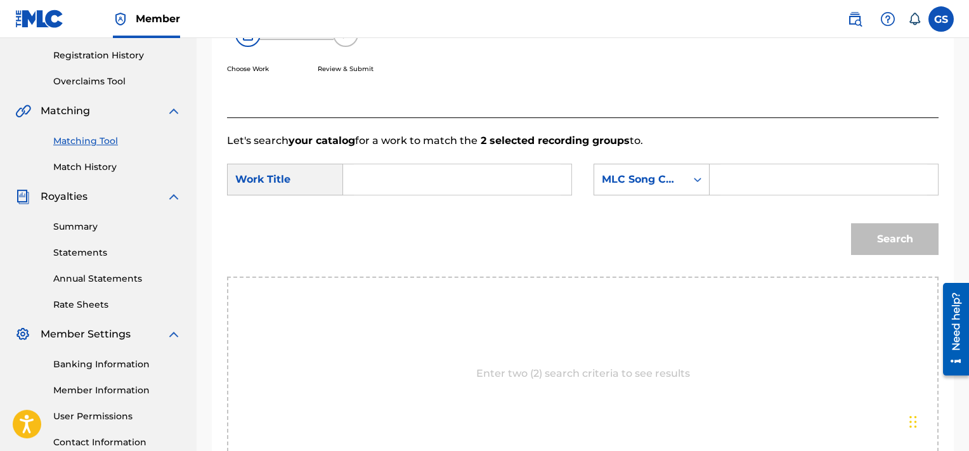
paste input "WB8L5R"
click at [788, 166] on input "WB8L5R" at bounding box center [823, 179] width 207 height 30
type input "WB8L5R"
click at [481, 185] on input "Search Form" at bounding box center [457, 179] width 207 height 30
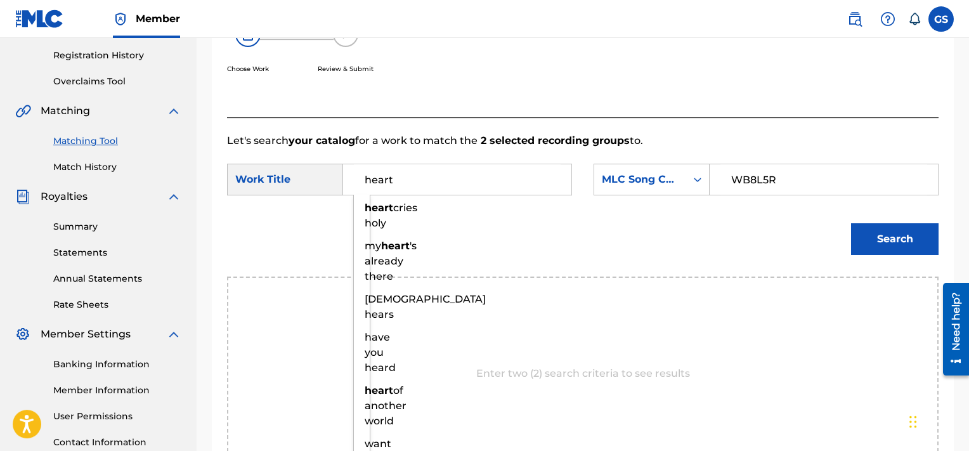
type input "heart"
click at [851, 223] on button "Search" at bounding box center [895, 239] width 88 height 32
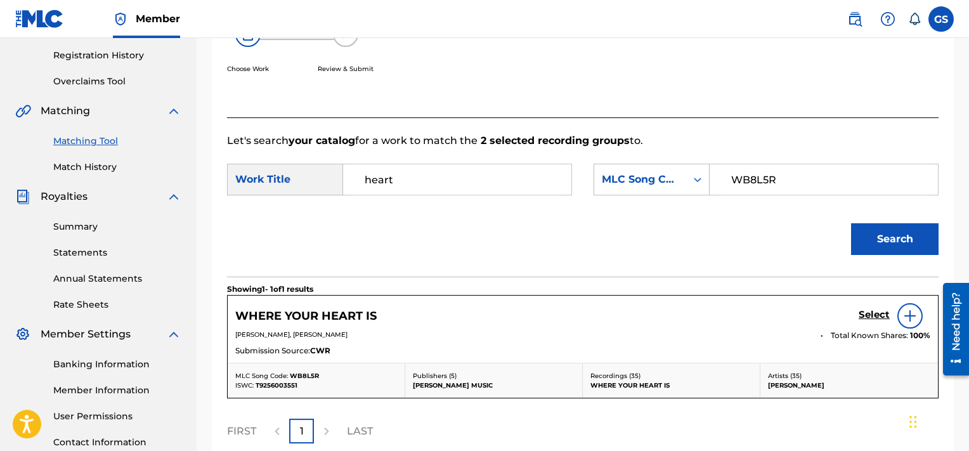
click at [874, 315] on h5 "Select" at bounding box center [874, 315] width 31 height 12
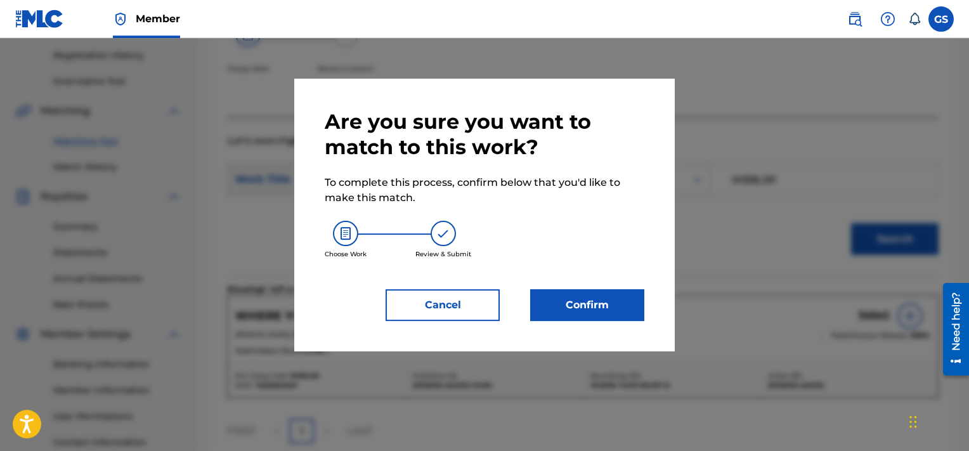
click at [561, 300] on button "Confirm" at bounding box center [587, 305] width 114 height 32
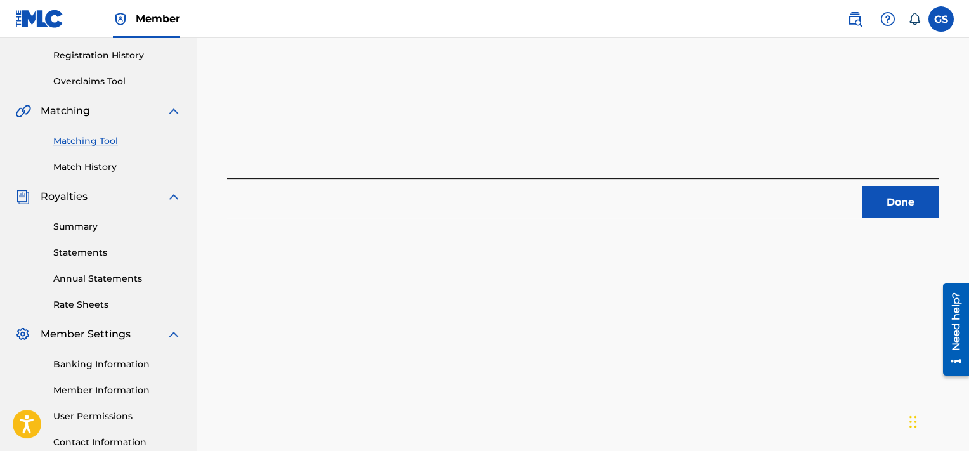
click at [907, 205] on button "Done" at bounding box center [901, 202] width 76 height 32
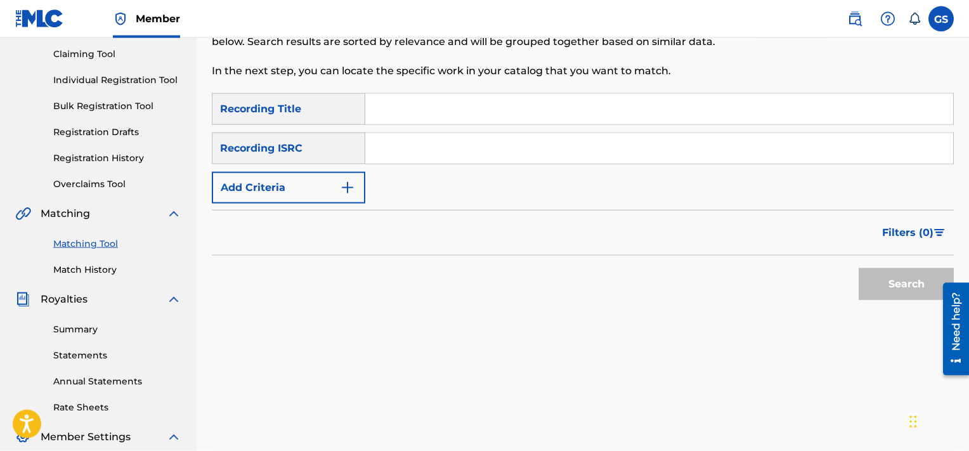
scroll to position [117, 0]
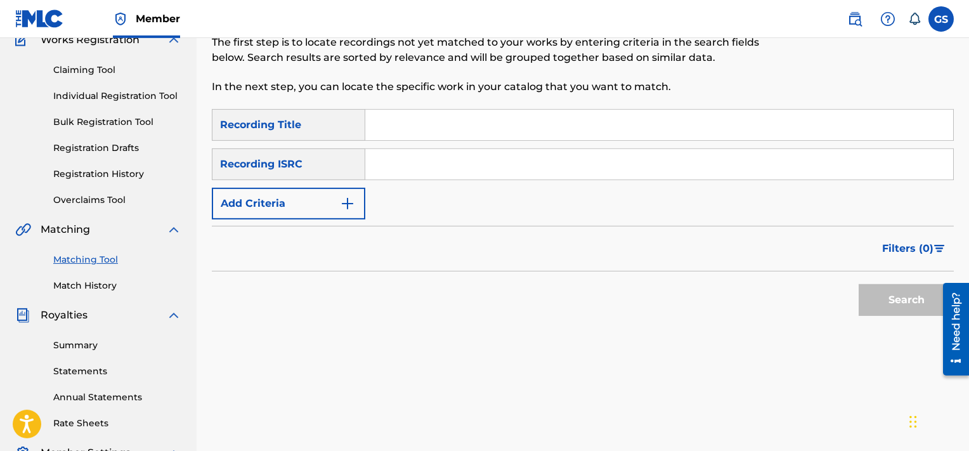
paste input "QM2PV1879021"
click at [658, 167] on input "QM2PV1879021" at bounding box center [659, 164] width 588 height 30
type input "QM2PV1879021"
click at [859, 284] on button "Search" at bounding box center [906, 300] width 95 height 32
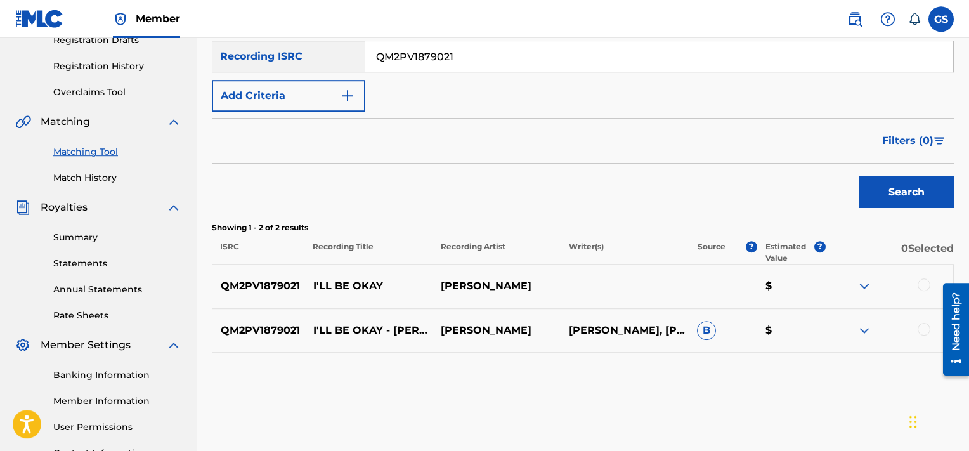
scroll to position [235, 0]
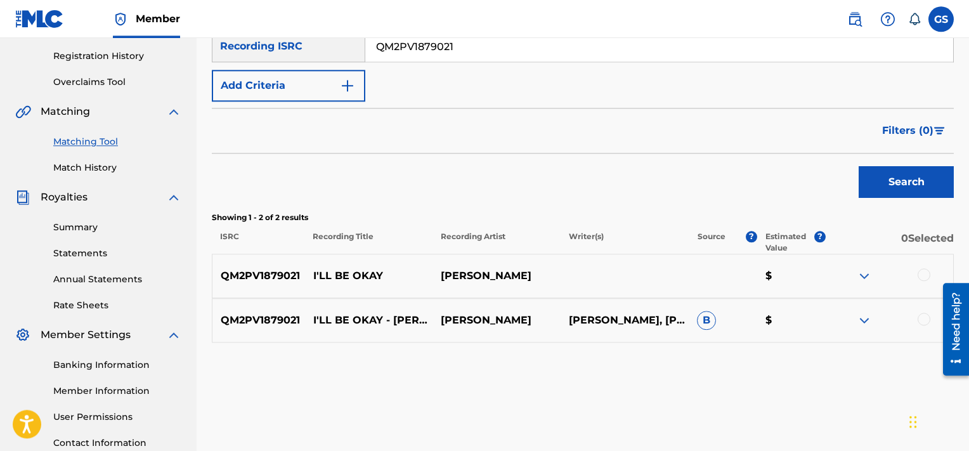
click at [928, 272] on div at bounding box center [924, 274] width 13 height 13
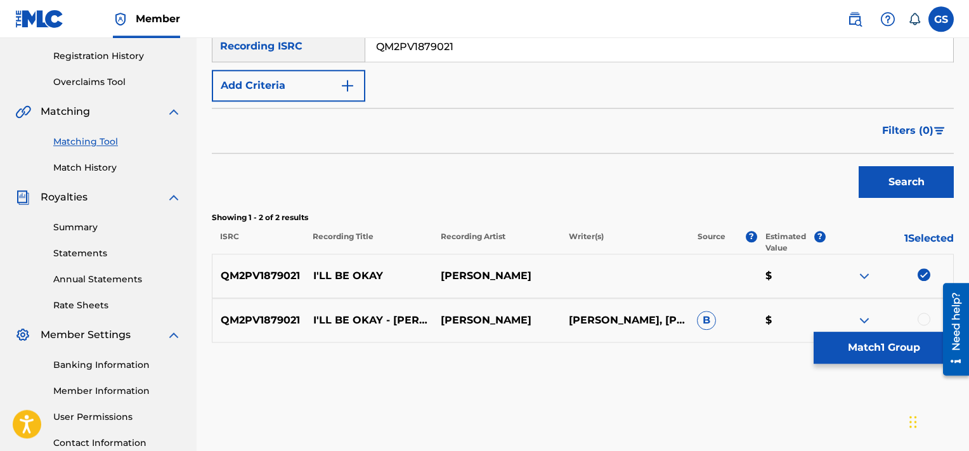
click at [925, 320] on div at bounding box center [924, 319] width 13 height 13
click at [889, 354] on button "Match 2 Groups" at bounding box center [884, 348] width 140 height 32
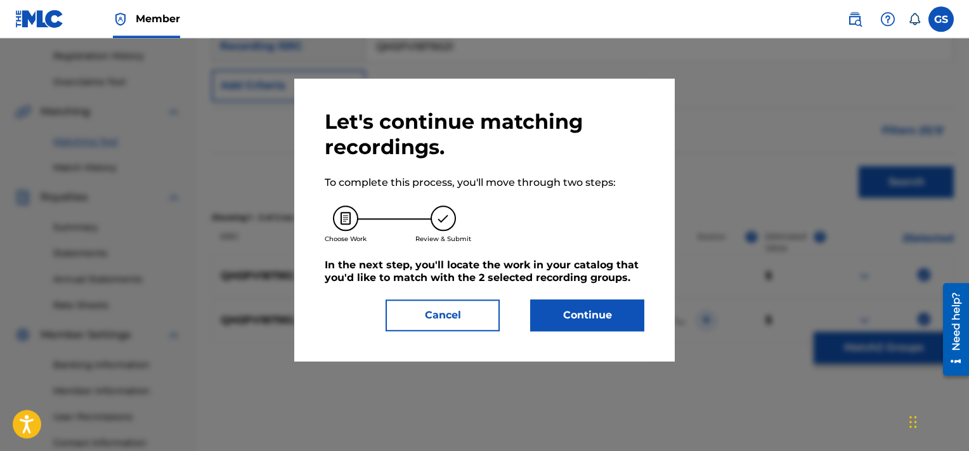
click at [577, 304] on button "Continue" at bounding box center [587, 315] width 114 height 32
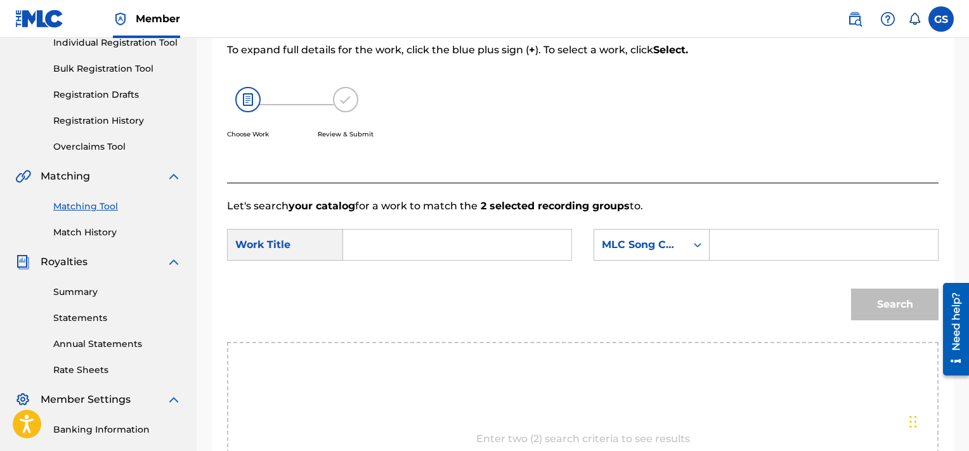
scroll to position [167, 0]
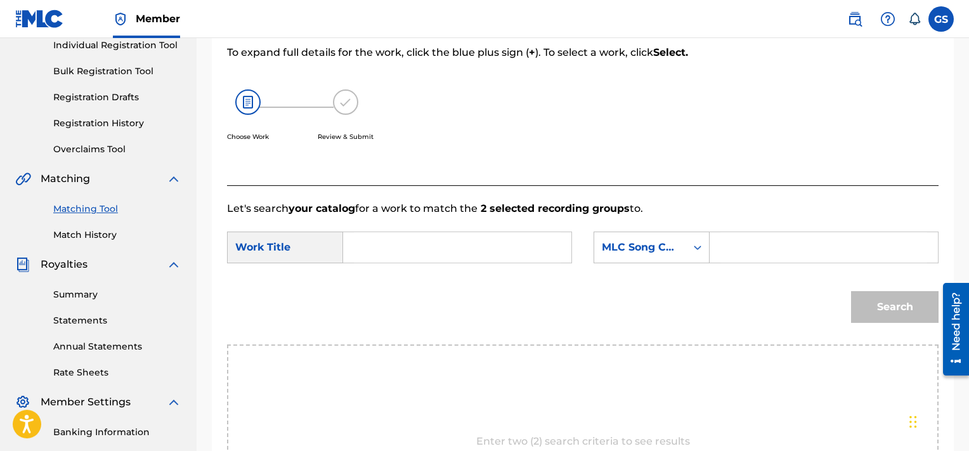
click at [474, 240] on input "Search Form" at bounding box center [457, 247] width 207 height 30
type input "okay"
click at [766, 232] on div "Search Form" at bounding box center [824, 247] width 229 height 32
click at [791, 244] on input "Search Form" at bounding box center [823, 247] width 207 height 30
paste input "IVD6S8"
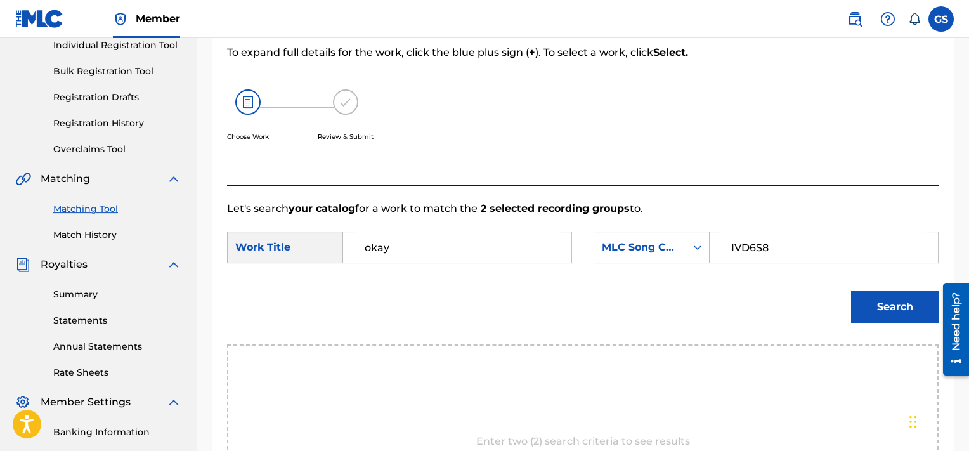
type input "IVD6S8"
click at [851, 291] on button "Search" at bounding box center [895, 307] width 88 height 32
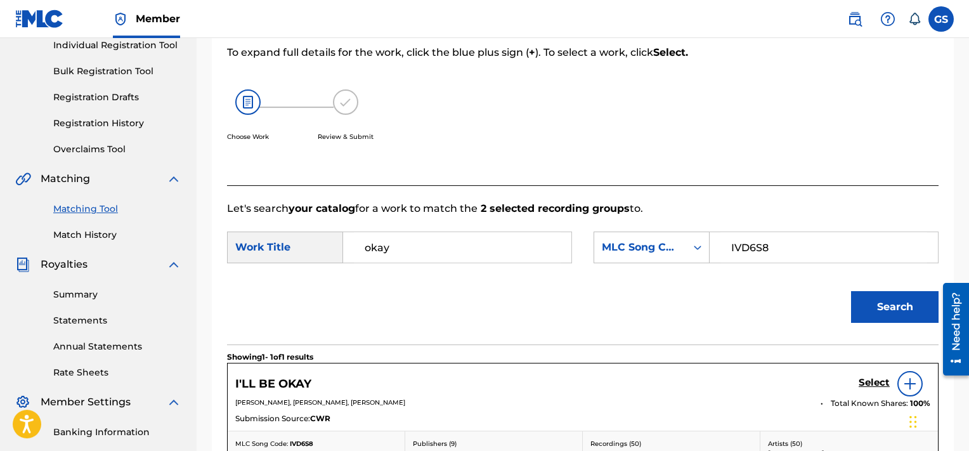
scroll to position [292, 0]
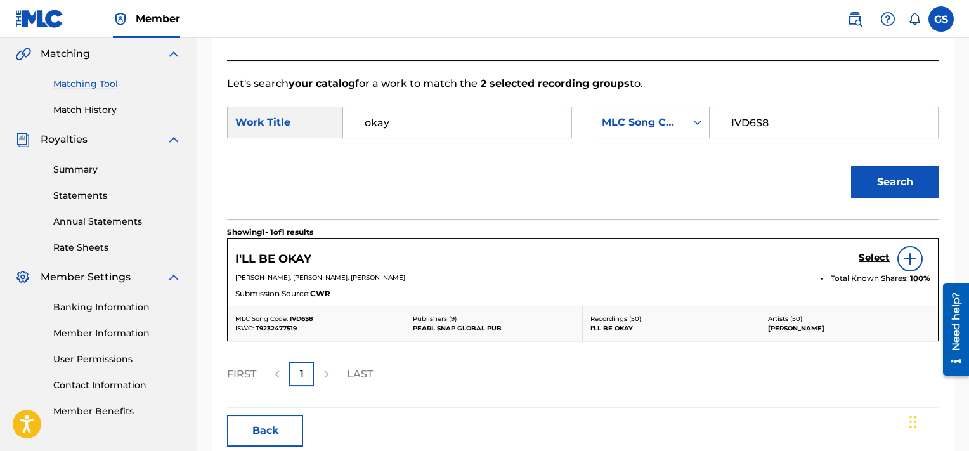
click at [871, 258] on h5 "Select" at bounding box center [874, 258] width 31 height 12
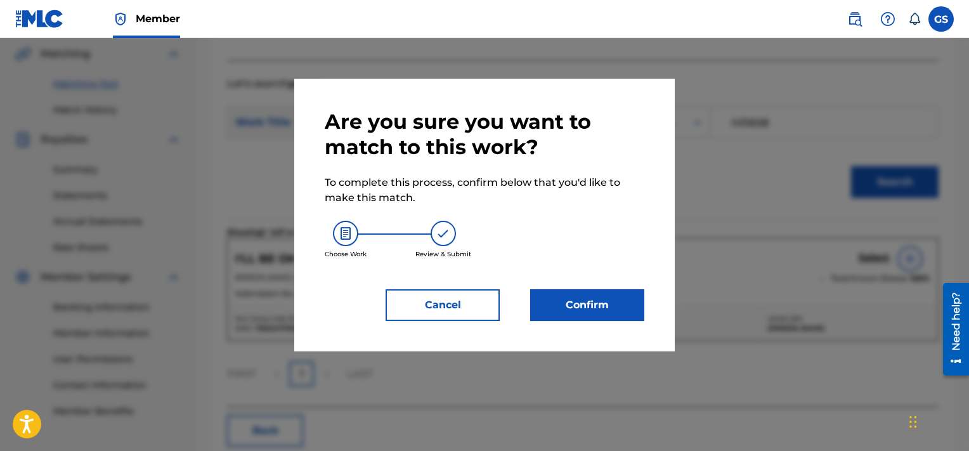
click at [580, 301] on button "Confirm" at bounding box center [587, 305] width 114 height 32
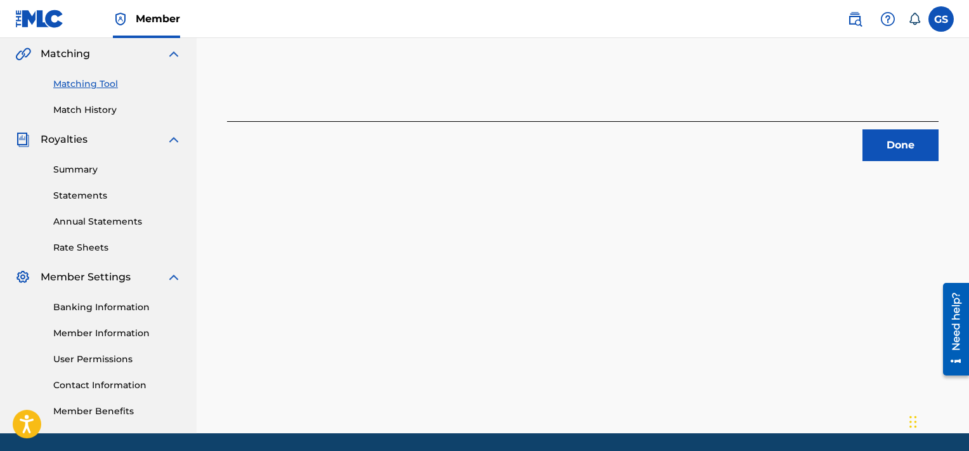
click at [898, 145] on button "Done" at bounding box center [901, 145] width 76 height 32
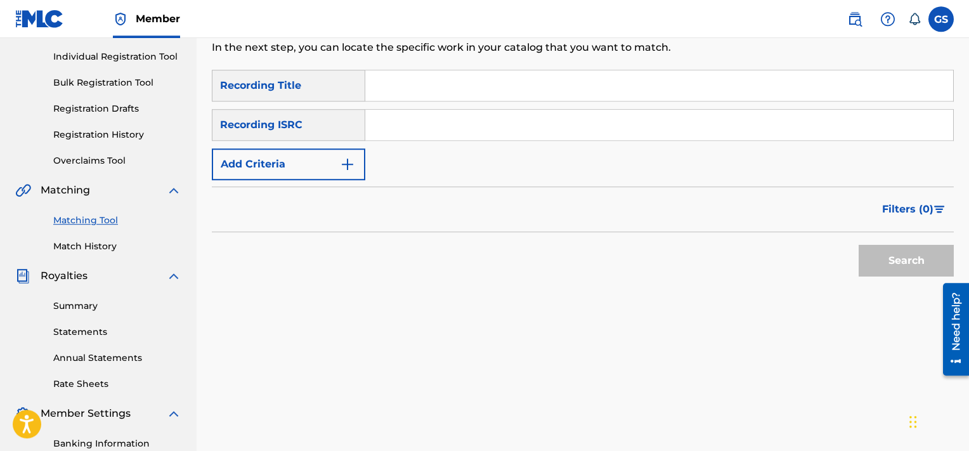
scroll to position [152, 0]
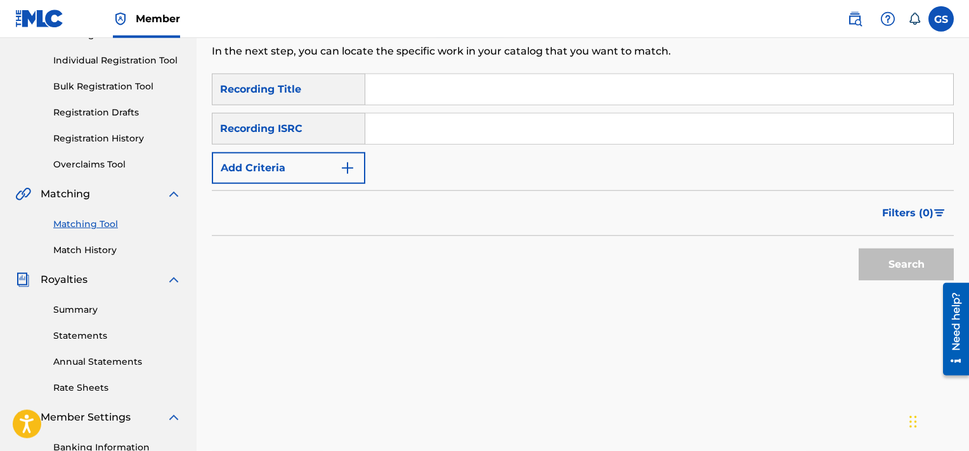
paste input "TCABL1354856|TCABP1323189"
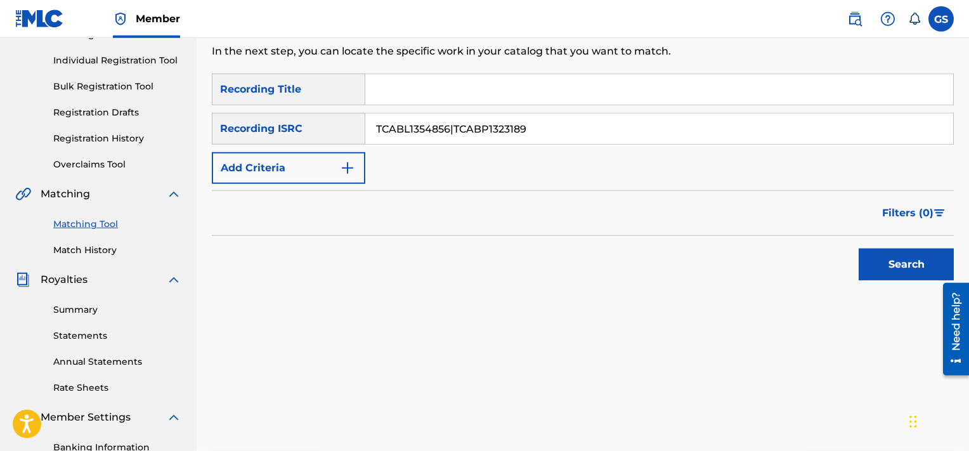
click at [433, 140] on input "TCABL1354856|TCABP1323189" at bounding box center [659, 129] width 588 height 30
click at [859, 249] on button "Search" at bounding box center [906, 265] width 95 height 32
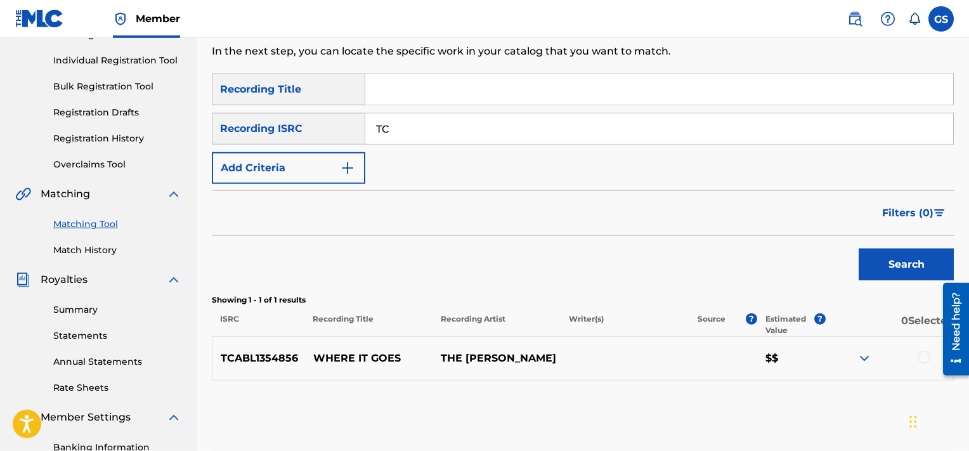
type input "T"
click at [427, 85] on input "Search Form" at bounding box center [659, 89] width 588 height 30
type input "where it goes"
click at [311, 173] on button "Add Criteria" at bounding box center [288, 168] width 153 height 32
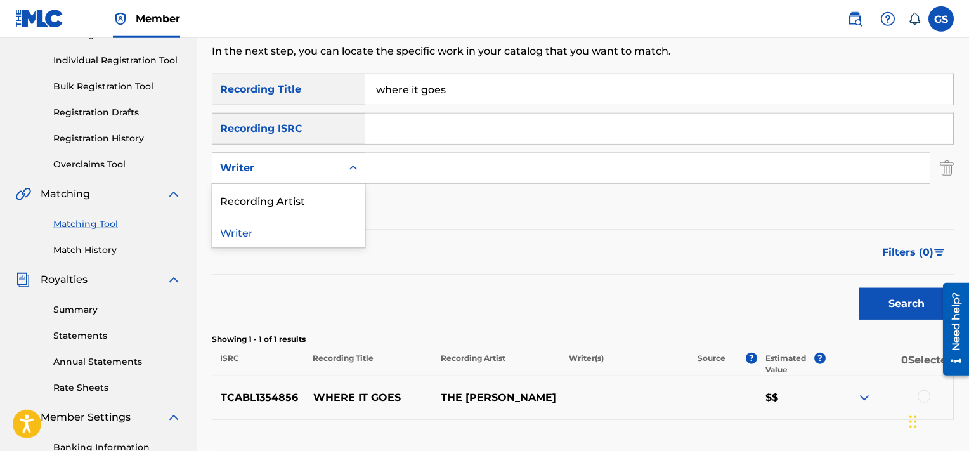
click at [306, 172] on div "Writer" at bounding box center [277, 167] width 114 height 15
click at [320, 200] on div "Recording Artist" at bounding box center [288, 200] width 152 height 32
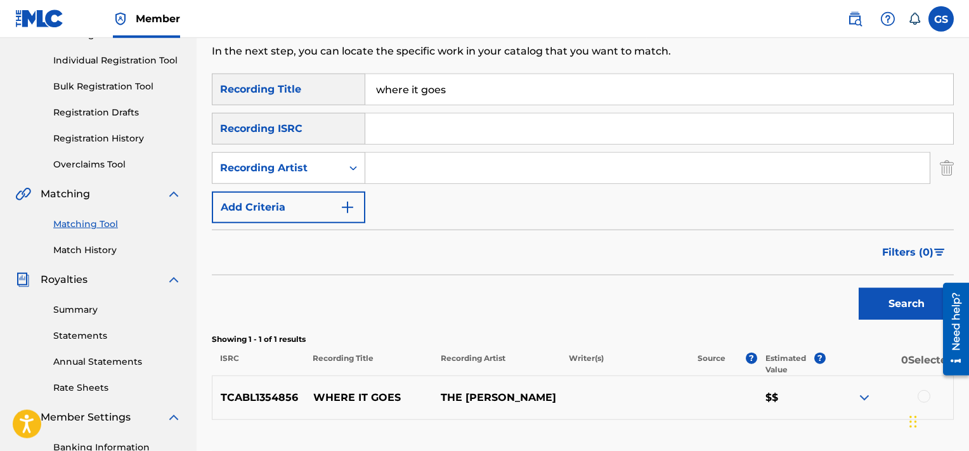
click at [425, 169] on input "Search Form" at bounding box center [647, 168] width 564 height 30
type input "g"
type input "[PERSON_NAME]"
click at [859, 288] on button "Search" at bounding box center [906, 304] width 95 height 32
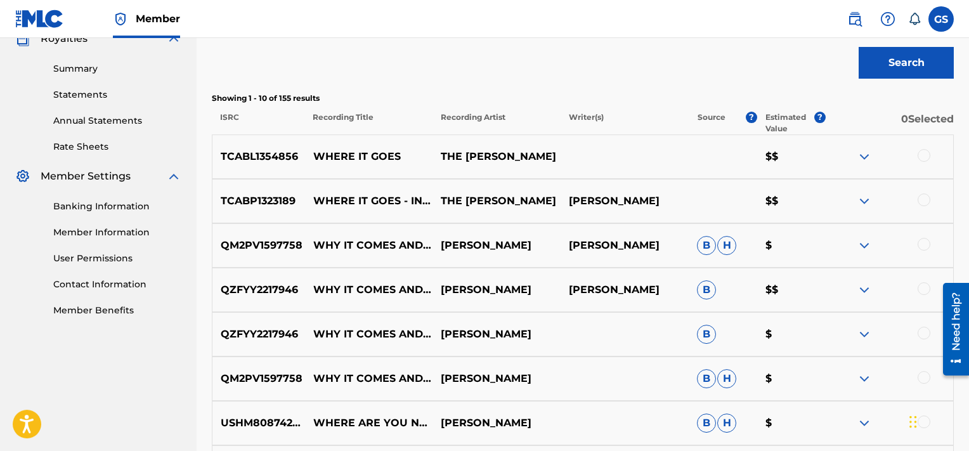
scroll to position [393, 0]
click at [920, 156] on div at bounding box center [924, 156] width 13 height 13
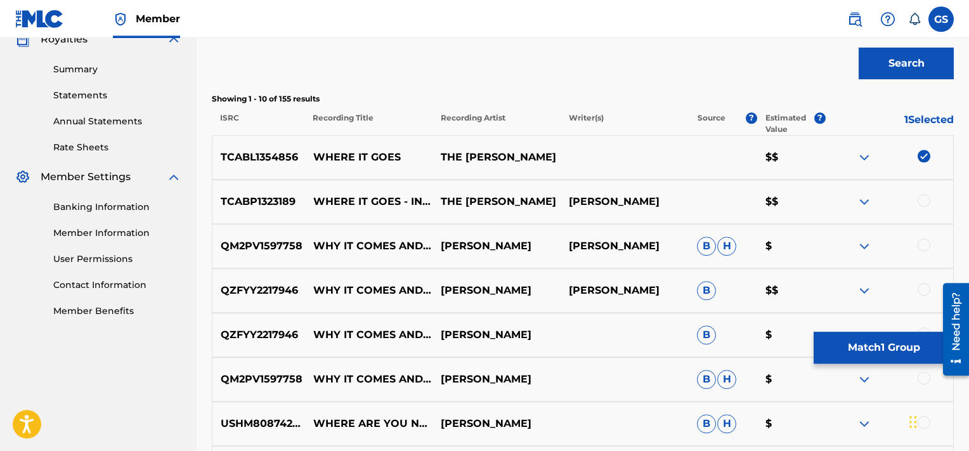
click at [927, 200] on div at bounding box center [924, 200] width 13 height 13
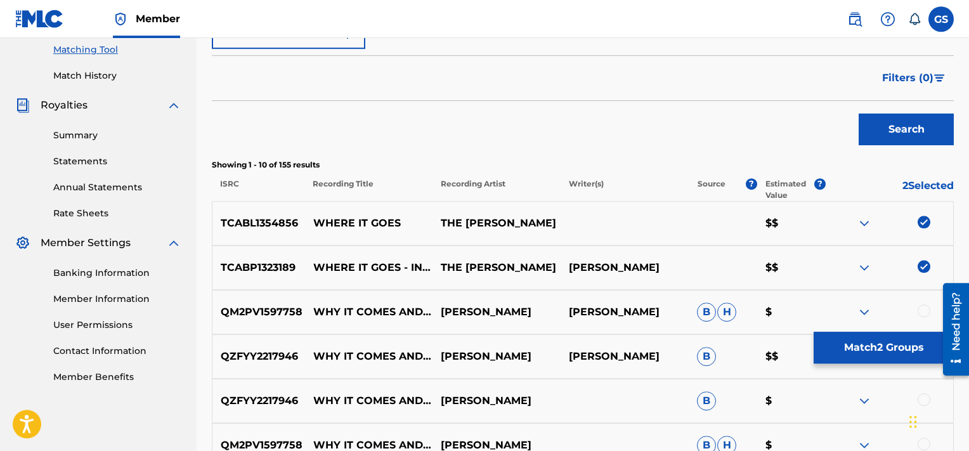
scroll to position [326, 0]
click at [880, 352] on button "Match 2 Groups" at bounding box center [884, 348] width 140 height 32
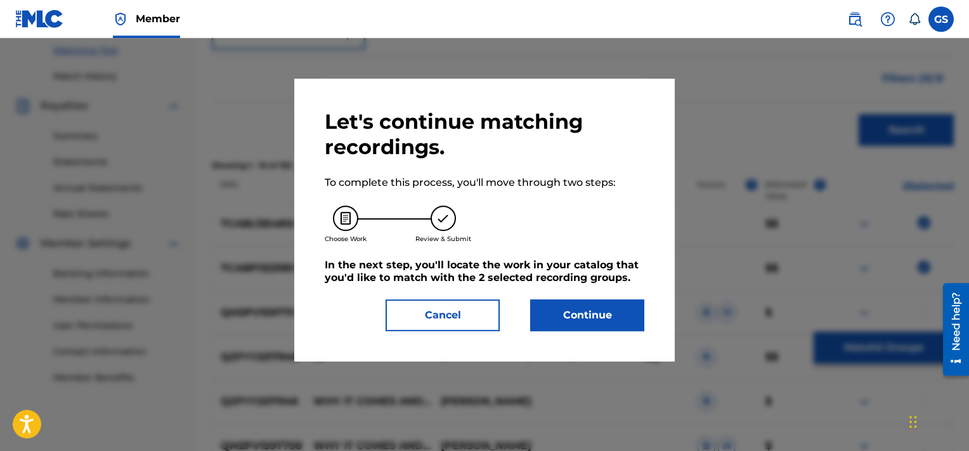
click at [589, 318] on button "Continue" at bounding box center [587, 315] width 114 height 32
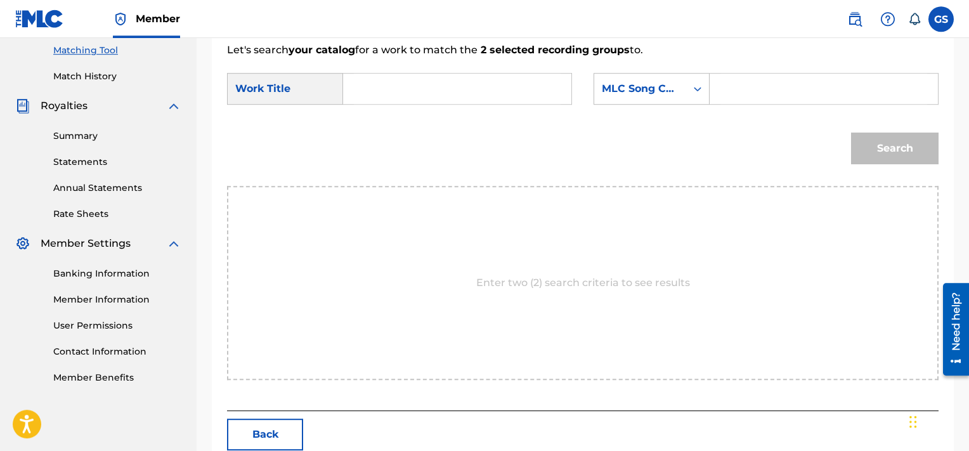
drag, startPoint x: 805, startPoint y: 72, endPoint x: 754, endPoint y: 92, distance: 54.4
click at [754, 92] on form "SearchWithCriteria7ffe49cd-c7b1-4f9e-89b0-57424b41b8bf Work Title SearchWithCri…" at bounding box center [583, 122] width 712 height 128
paste input "WB5OFP"
click at [754, 92] on input "Search Form" at bounding box center [823, 89] width 207 height 30
type input "WB5OFP"
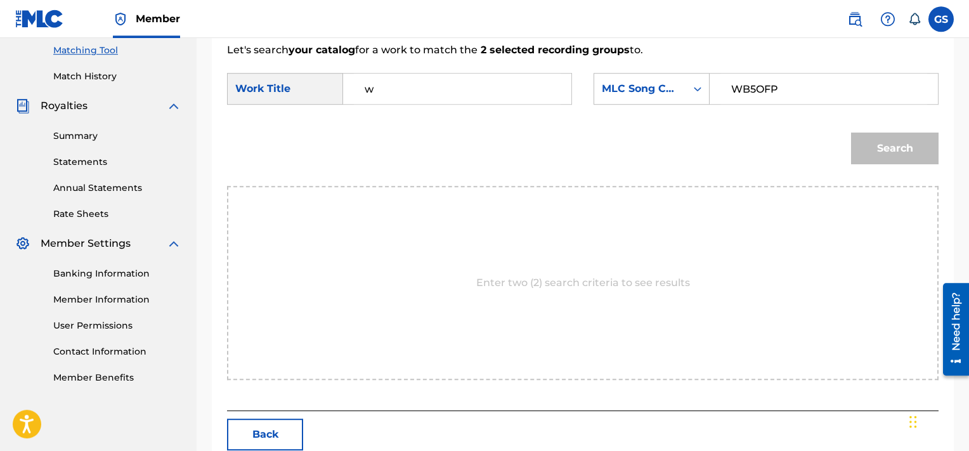
click at [422, 84] on input "w" at bounding box center [457, 89] width 207 height 30
type input "where"
click at [851, 133] on button "Search" at bounding box center [895, 149] width 88 height 32
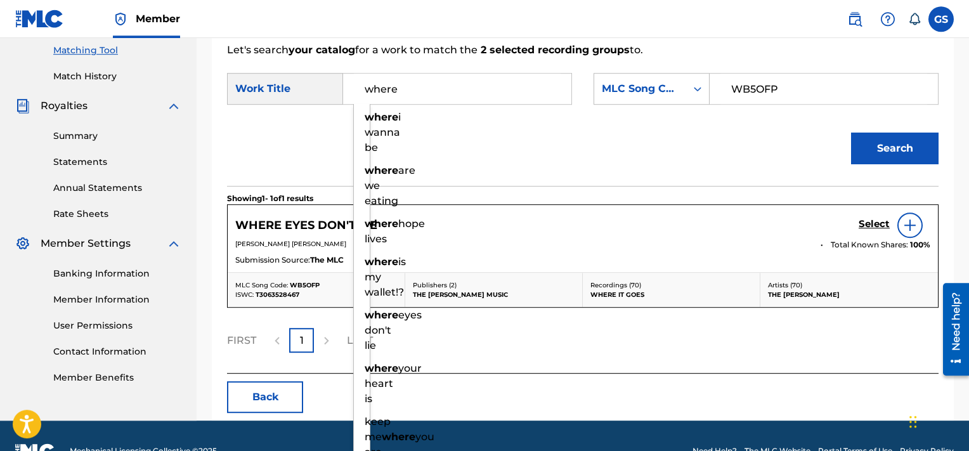
click at [874, 220] on h5 "Select" at bounding box center [874, 224] width 31 height 12
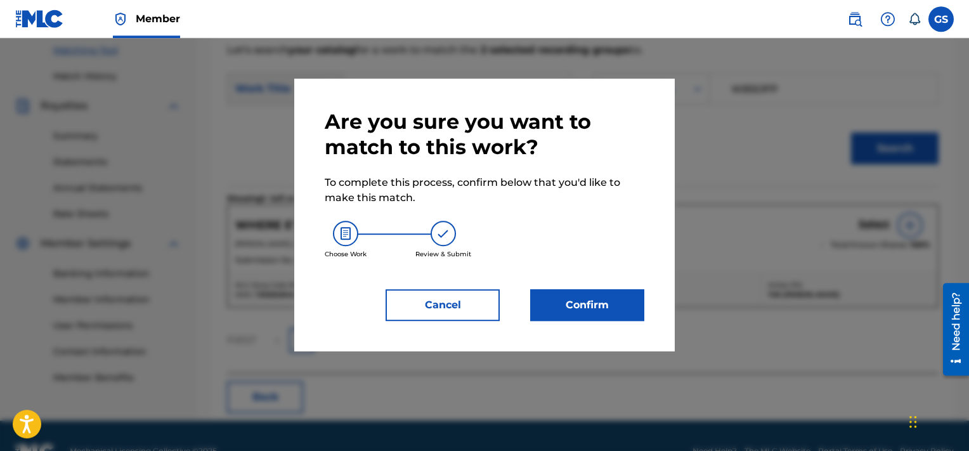
click at [577, 310] on button "Confirm" at bounding box center [587, 305] width 114 height 32
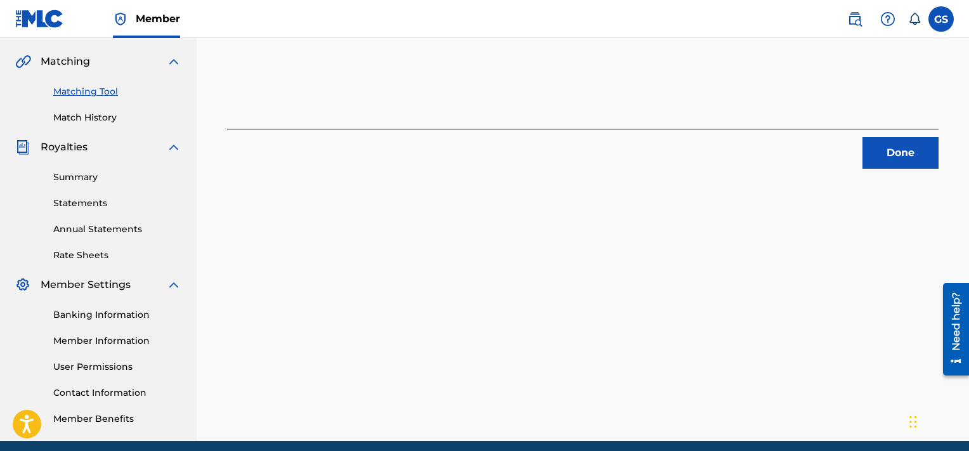
scroll to position [217, 0]
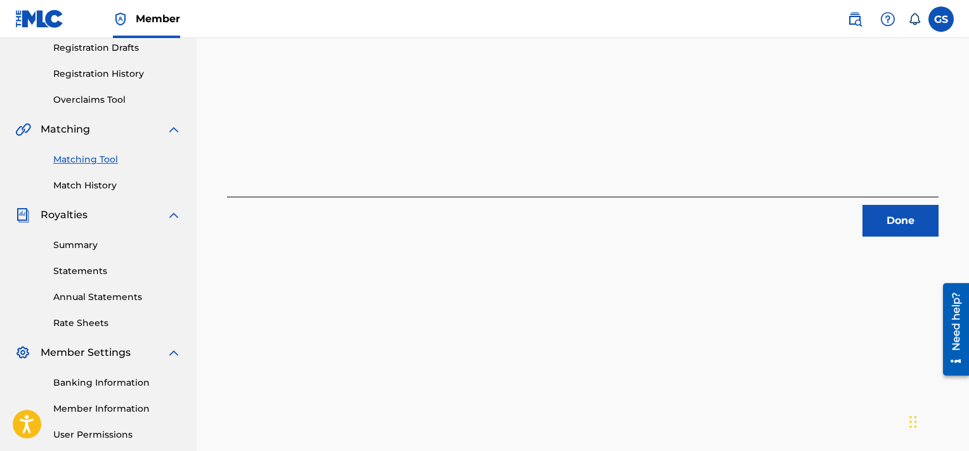
click at [914, 221] on button "Done" at bounding box center [901, 221] width 76 height 32
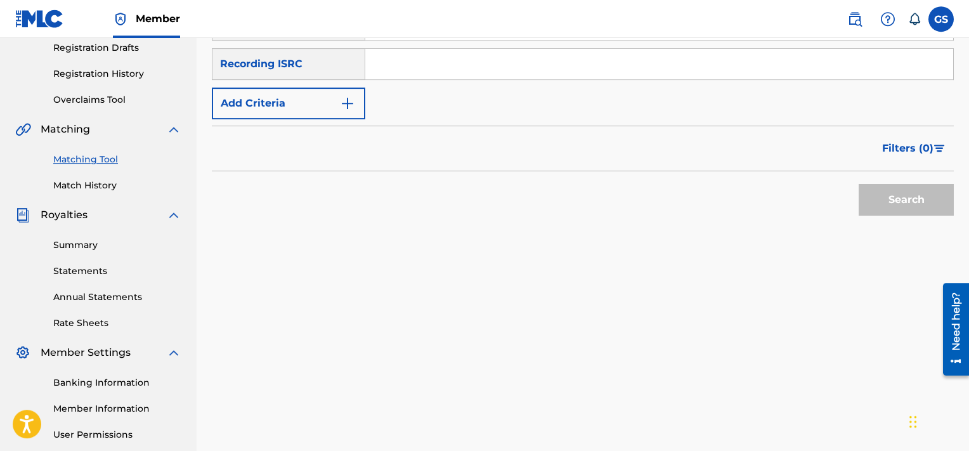
scroll to position [77, 0]
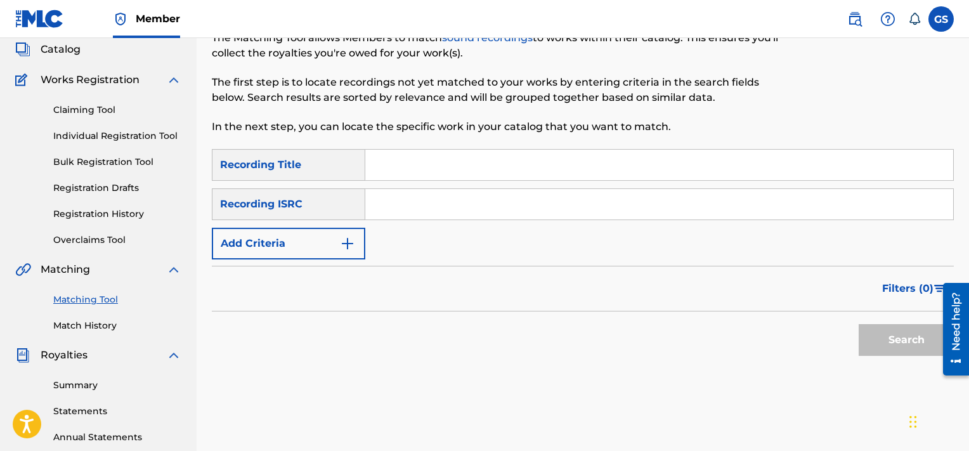
click at [410, 171] on input "Search Form" at bounding box center [659, 165] width 588 height 30
type input "where"
click at [319, 230] on button "Add Criteria" at bounding box center [288, 244] width 153 height 32
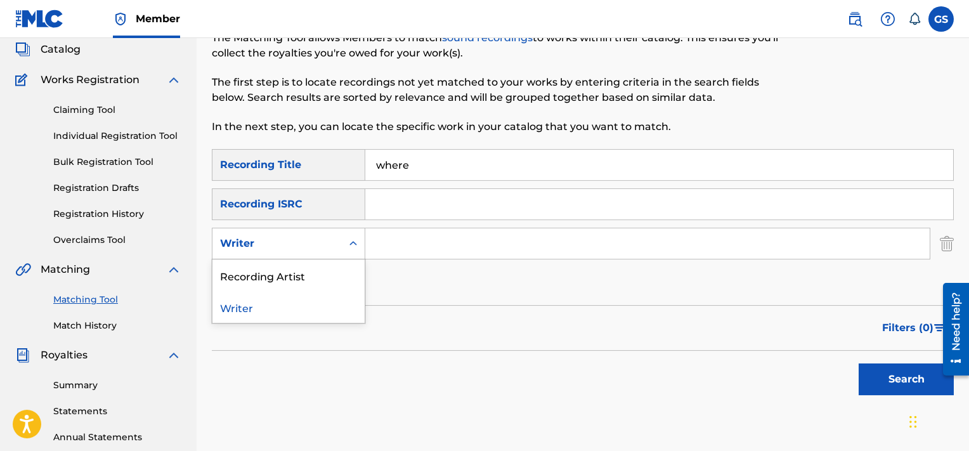
click at [311, 247] on div "Writer" at bounding box center [277, 243] width 114 height 15
click at [296, 277] on div "Recording Artist" at bounding box center [288, 275] width 152 height 32
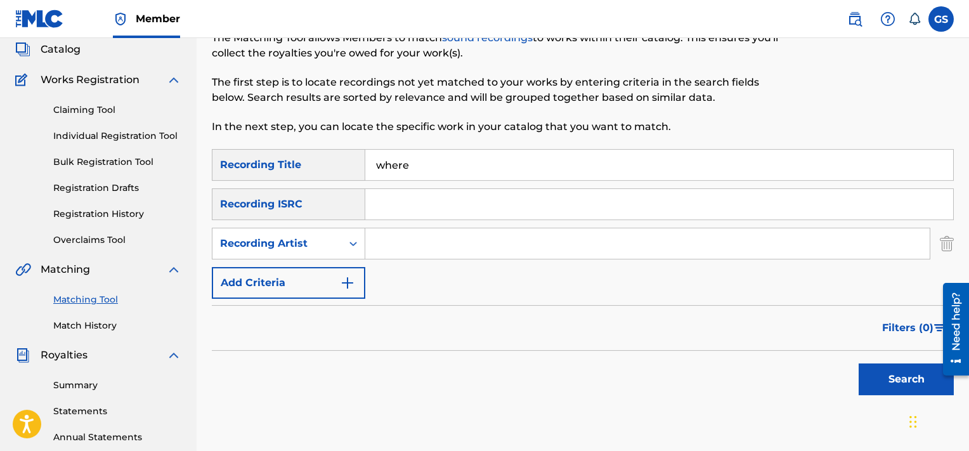
click at [417, 255] on input "Search Form" at bounding box center [647, 243] width 564 height 30
click at [859, 363] on button "Search" at bounding box center [906, 379] width 95 height 32
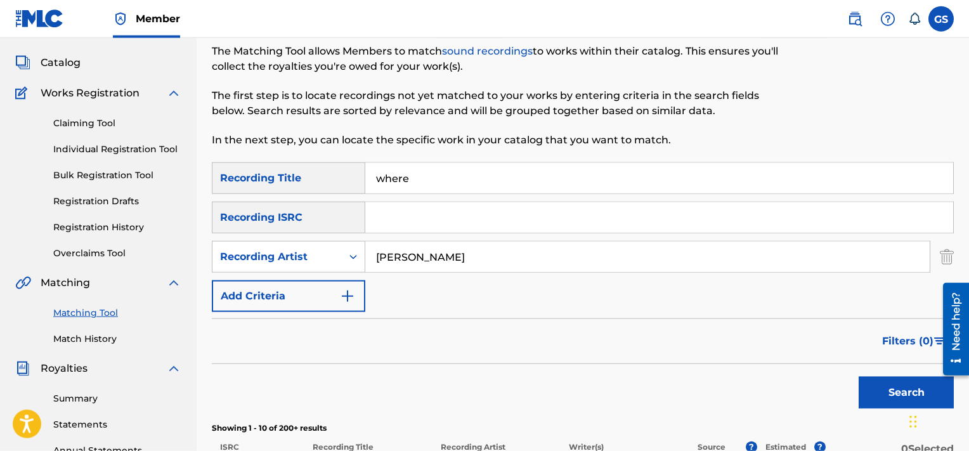
scroll to position [70, 0]
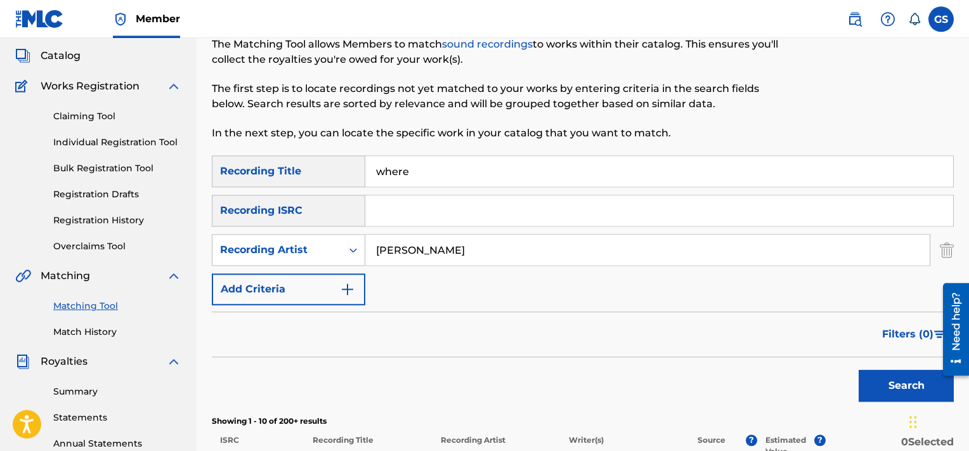
click at [467, 241] on input "[PERSON_NAME]" at bounding box center [647, 250] width 564 height 30
type input "g"
click at [430, 171] on input "where" at bounding box center [659, 171] width 588 height 30
type input "silver"
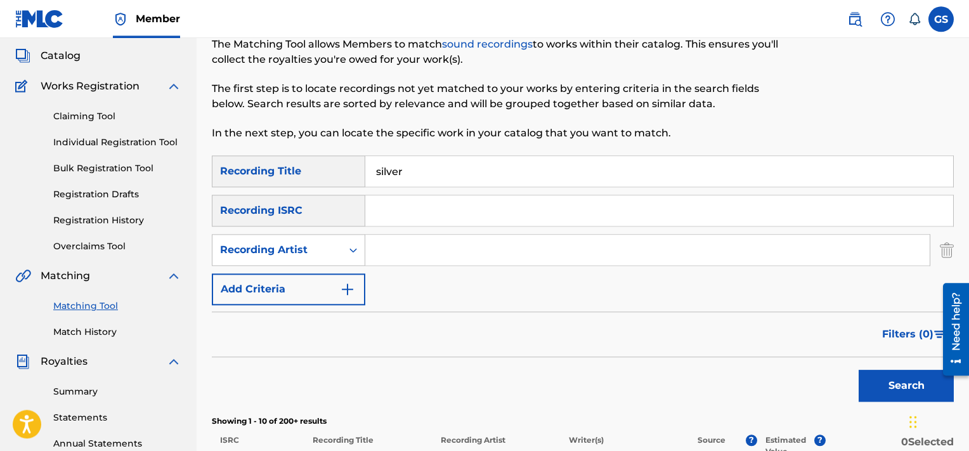
click at [403, 250] on input "Search Form" at bounding box center [647, 250] width 564 height 30
type input "[PERSON_NAME]"
click at [859, 370] on button "Search" at bounding box center [906, 386] width 95 height 32
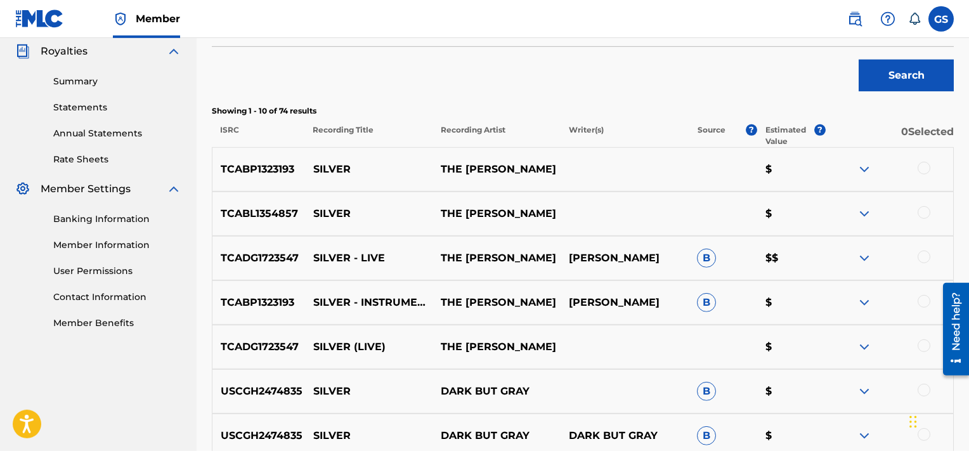
scroll to position [373, 0]
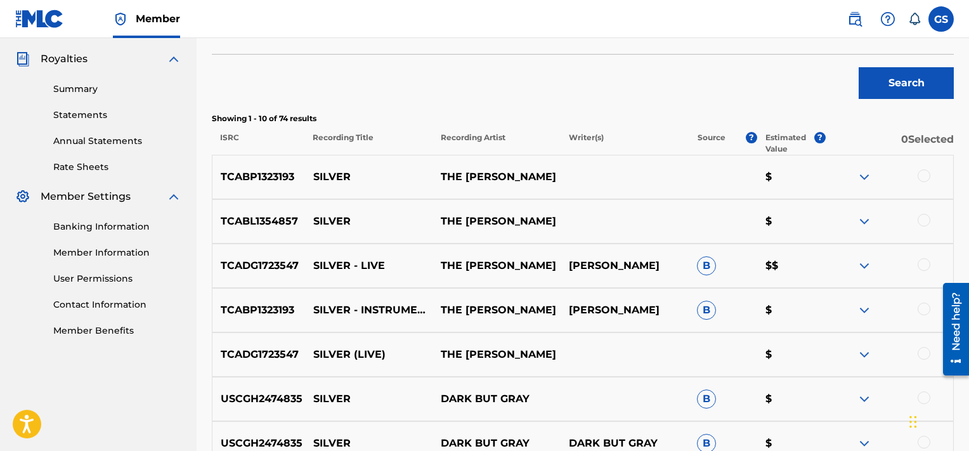
click at [925, 178] on div at bounding box center [924, 175] width 13 height 13
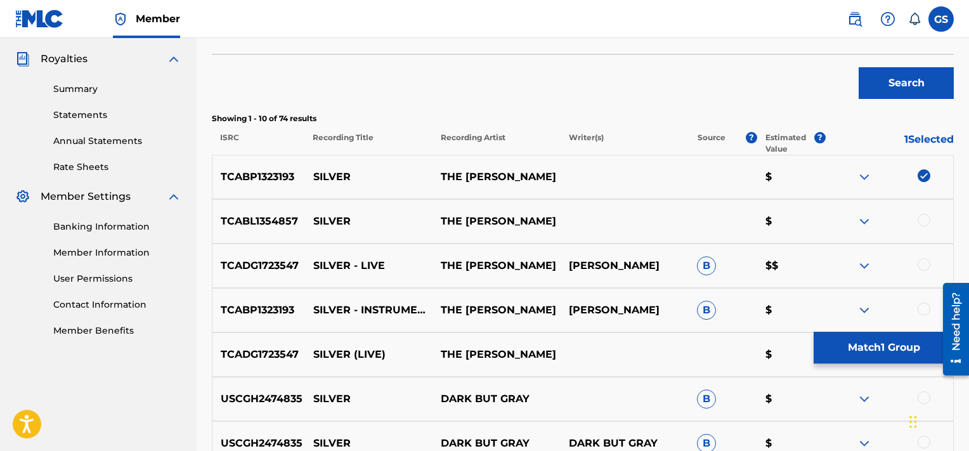
click at [921, 219] on div at bounding box center [924, 220] width 13 height 13
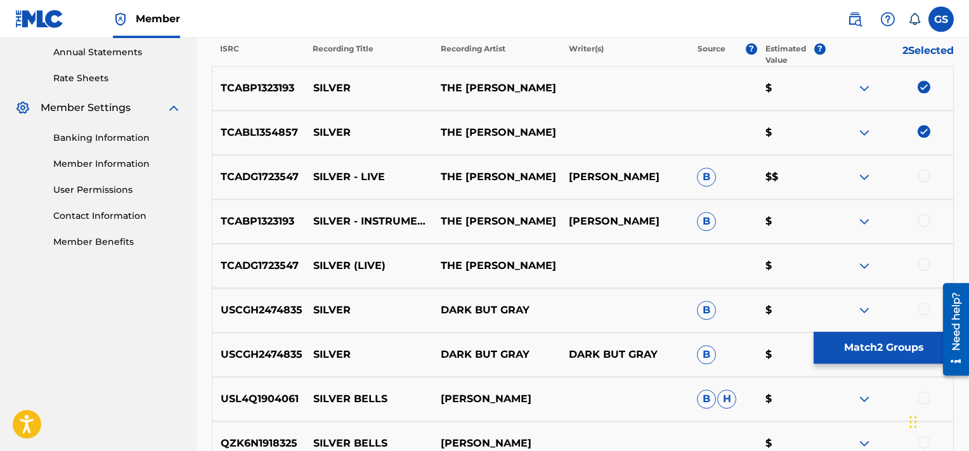
click at [925, 174] on div at bounding box center [924, 175] width 13 height 13
click at [922, 221] on div at bounding box center [924, 220] width 13 height 13
click at [922, 268] on div at bounding box center [924, 264] width 13 height 13
click at [887, 349] on button "Match 5 Groups" at bounding box center [884, 348] width 140 height 32
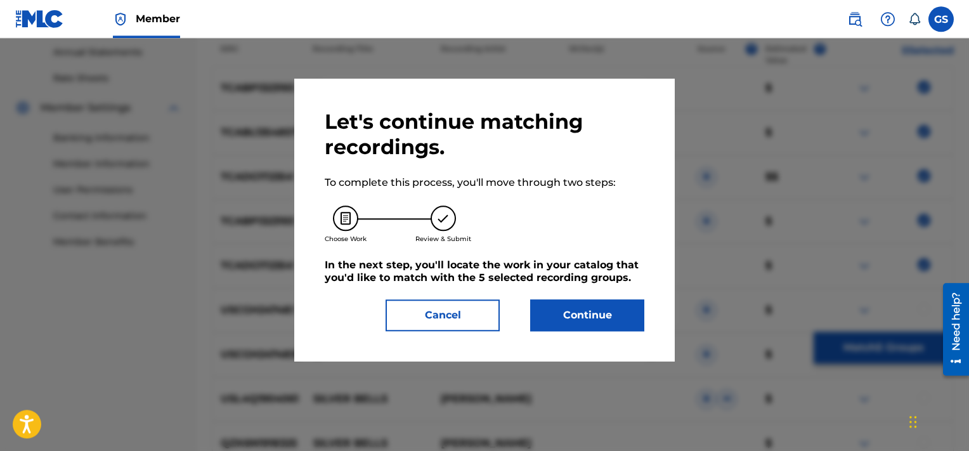
click at [590, 323] on button "Continue" at bounding box center [587, 315] width 114 height 32
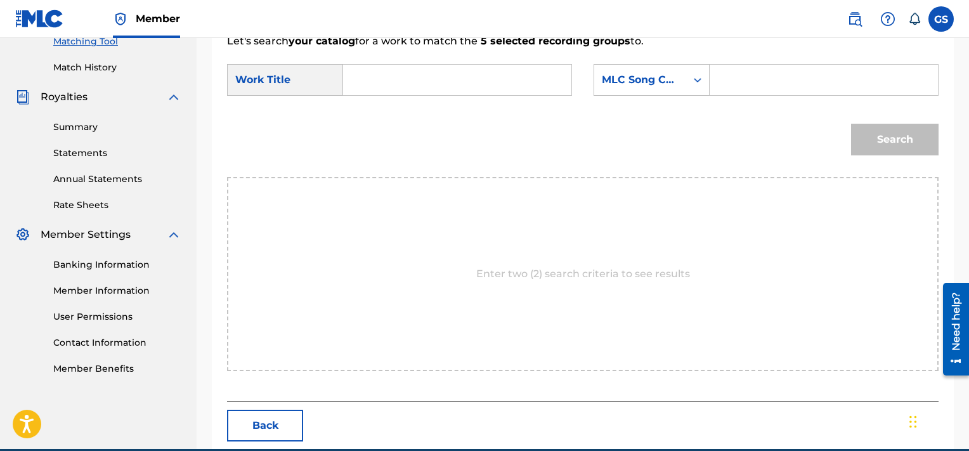
click at [757, 86] on input "Search Form" at bounding box center [823, 80] width 207 height 30
paste input "SD9DNM"
type input "SD9DNM"
click at [430, 69] on input "Search Form" at bounding box center [457, 80] width 207 height 30
type input "silver"
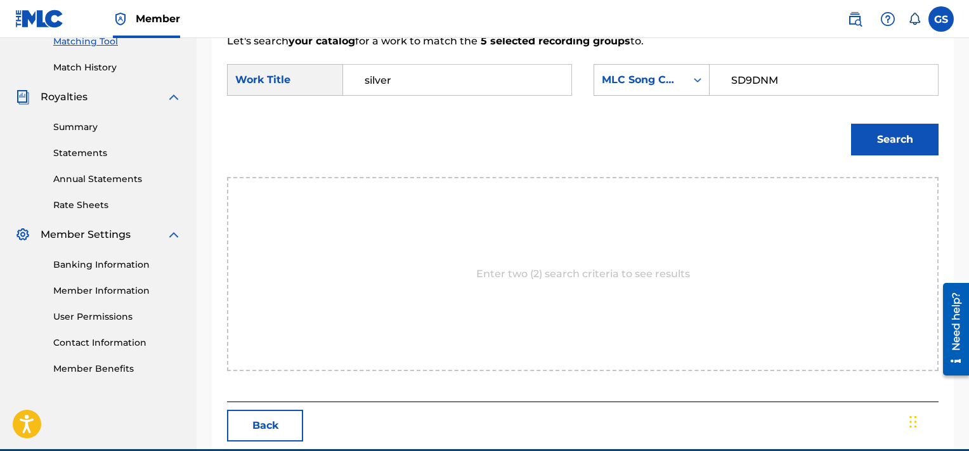
click at [851, 124] on button "Search" at bounding box center [895, 140] width 88 height 32
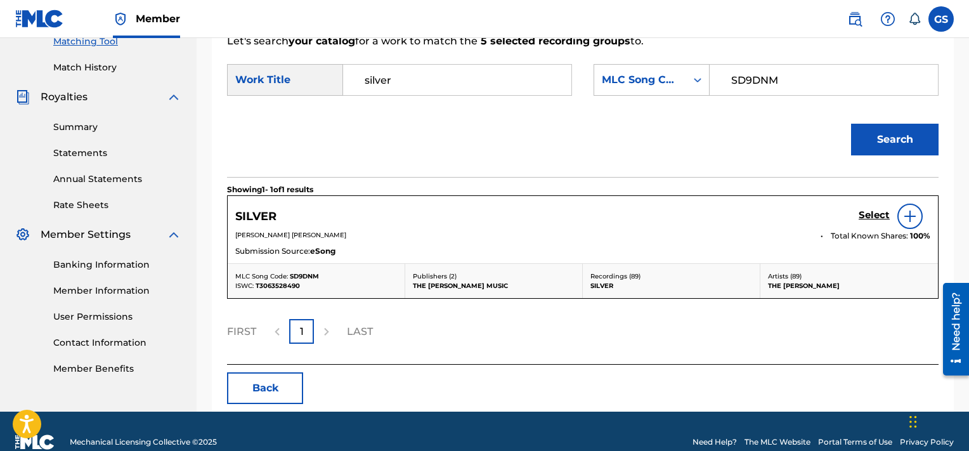
click at [879, 216] on h5 "Select" at bounding box center [874, 215] width 31 height 12
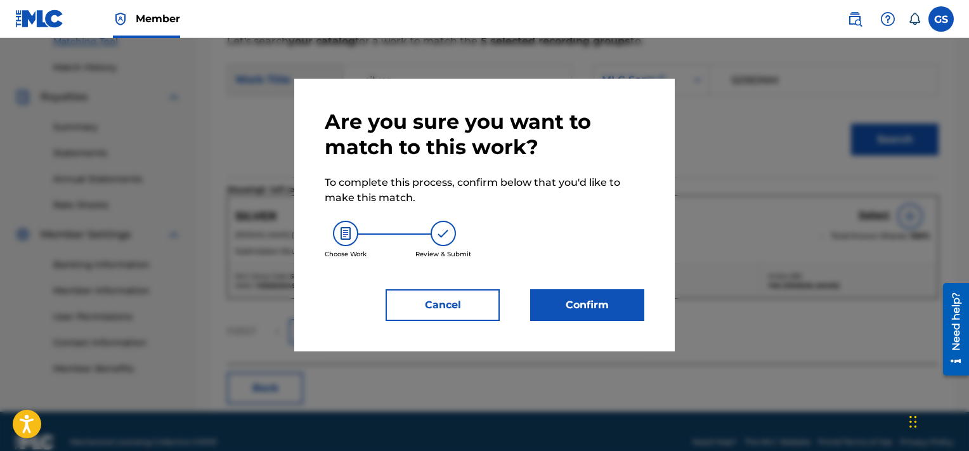
click at [573, 310] on button "Confirm" at bounding box center [587, 305] width 114 height 32
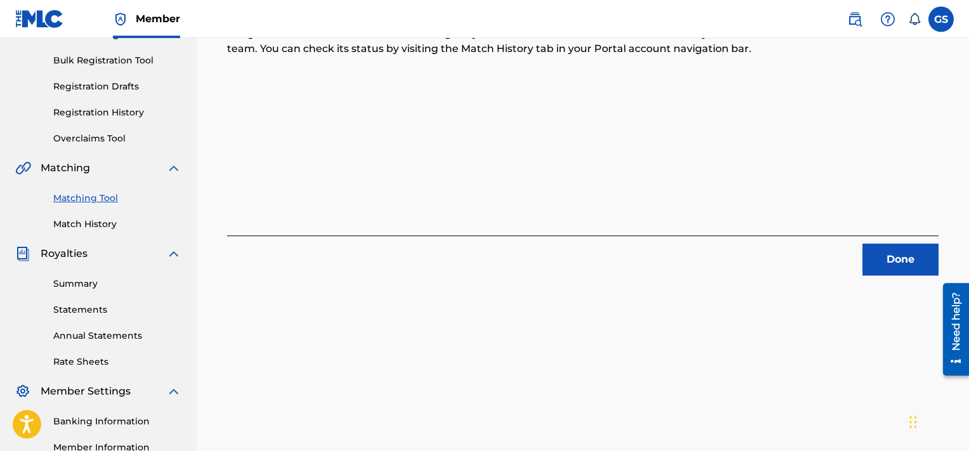
scroll to position [176, 0]
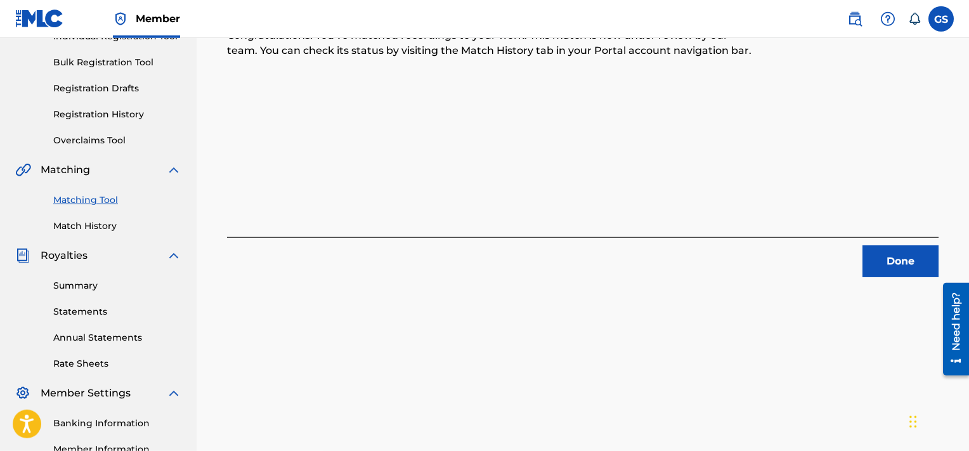
click at [889, 261] on button "Done" at bounding box center [901, 261] width 76 height 32
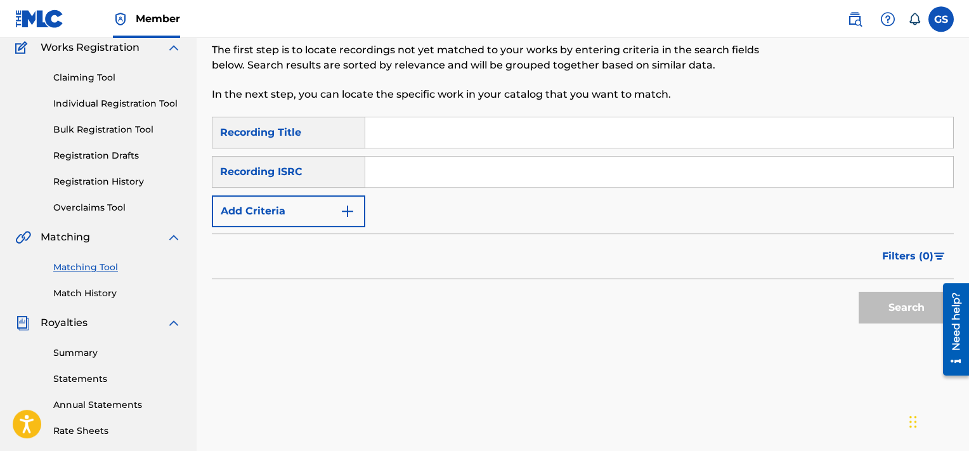
scroll to position [108, 0]
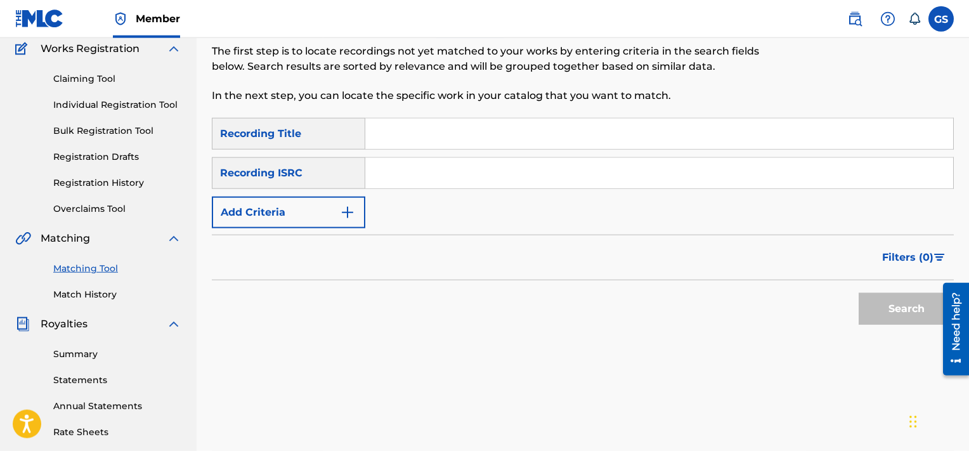
click at [439, 136] on input "Search Form" at bounding box center [659, 134] width 588 height 30
type input "flowers"
click at [293, 214] on button "Add Criteria" at bounding box center [288, 213] width 153 height 32
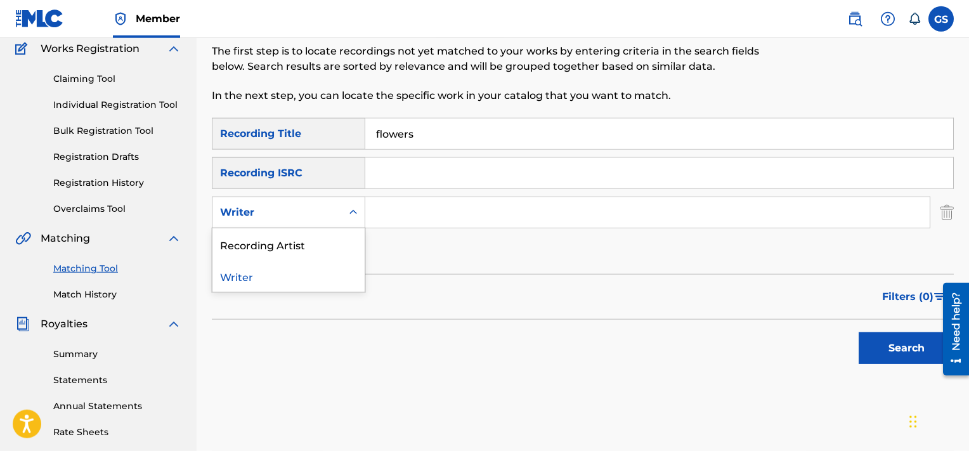
click at [331, 209] on div "Writer" at bounding box center [277, 212] width 114 height 15
click at [305, 240] on div "Recording Artist" at bounding box center [288, 244] width 152 height 32
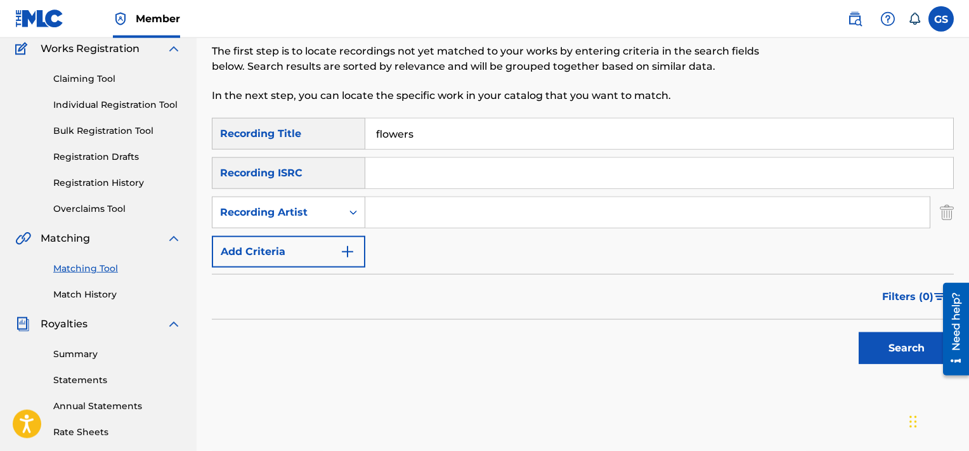
click at [430, 221] on input "Search Form" at bounding box center [647, 212] width 564 height 30
type input "[PERSON_NAME]"
click at [859, 332] on button "Search" at bounding box center [906, 348] width 95 height 32
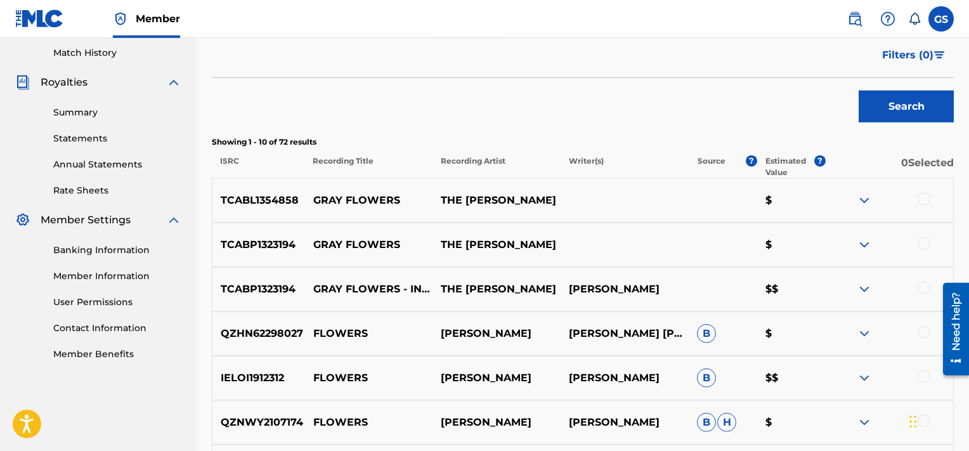
scroll to position [400, 0]
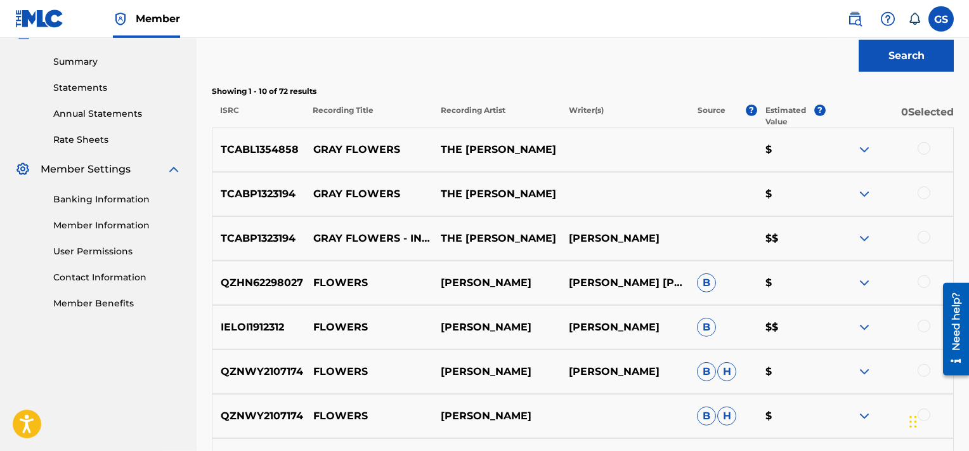
click at [925, 148] on div at bounding box center [924, 148] width 13 height 13
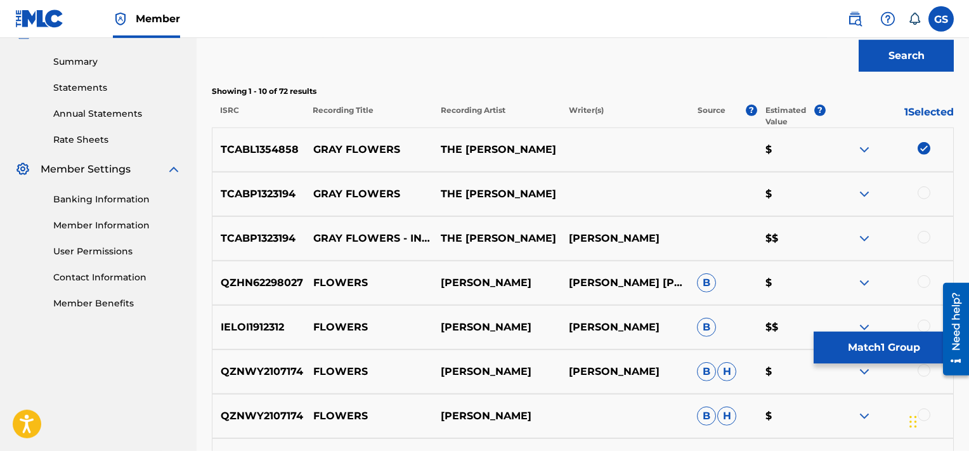
click at [922, 192] on div at bounding box center [924, 192] width 13 height 13
click at [926, 238] on div at bounding box center [924, 237] width 13 height 13
click at [866, 355] on button "Match 3 Groups" at bounding box center [884, 348] width 140 height 32
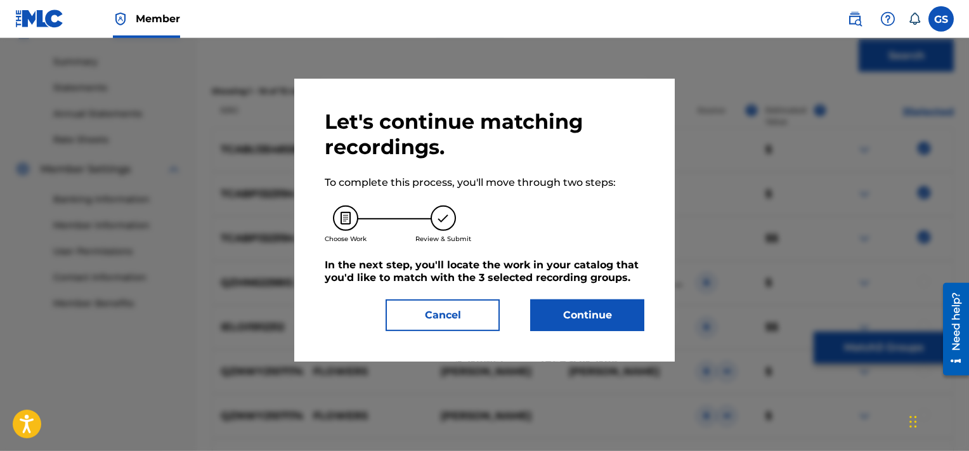
click at [603, 307] on button "Continue" at bounding box center [587, 315] width 114 height 32
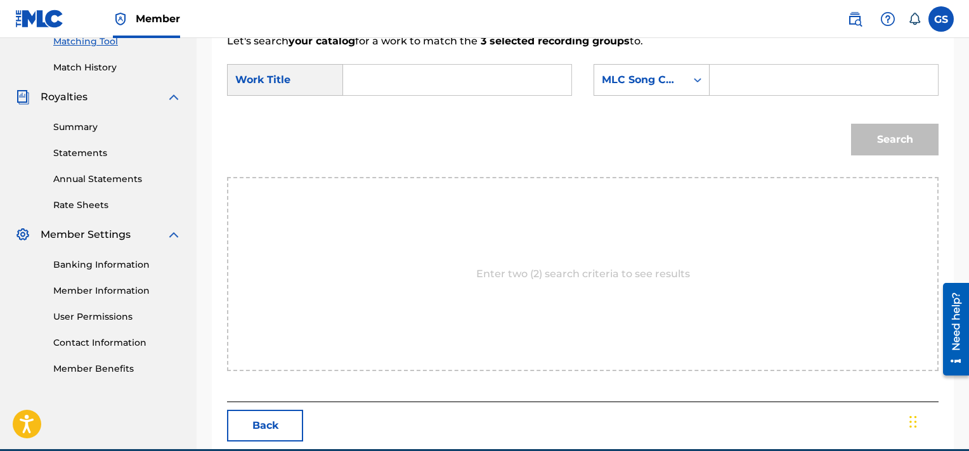
click at [757, 72] on input "Search Form" at bounding box center [823, 80] width 207 height 30
paste input "GA2982"
type input "GA2982"
click at [445, 77] on input "Search Form" at bounding box center [457, 80] width 207 height 30
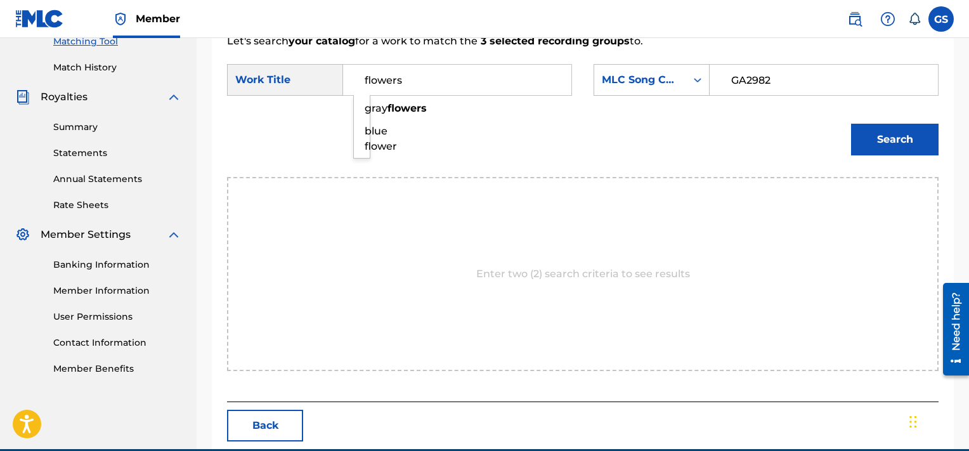
type input "flowers"
click at [851, 124] on button "Search" at bounding box center [895, 140] width 88 height 32
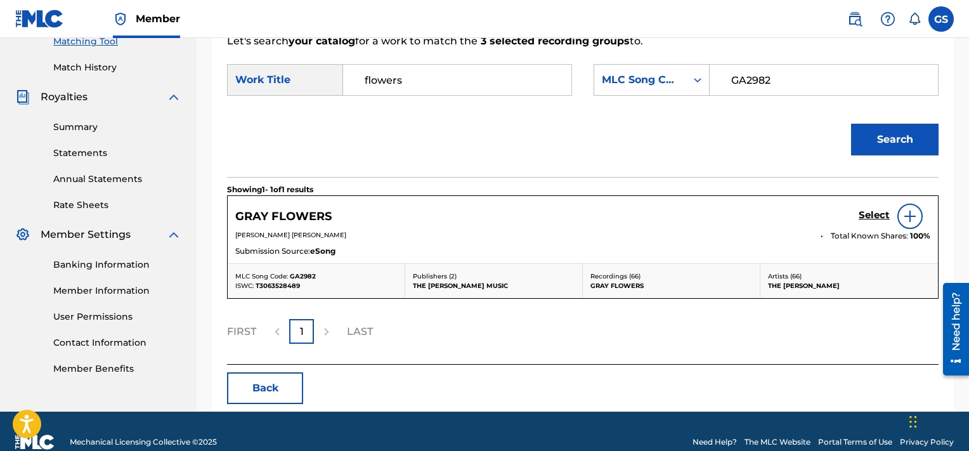
click at [871, 213] on h5 "Select" at bounding box center [874, 215] width 31 height 12
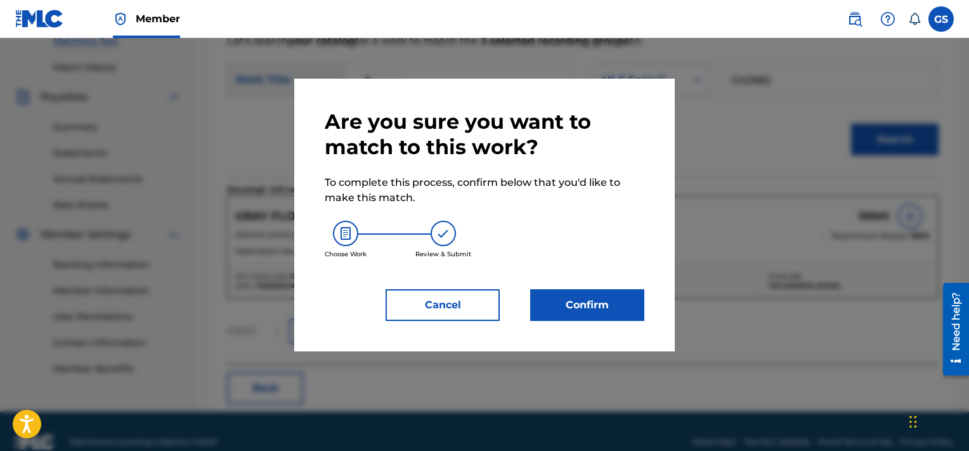
click at [585, 318] on button "Confirm" at bounding box center [587, 305] width 114 height 32
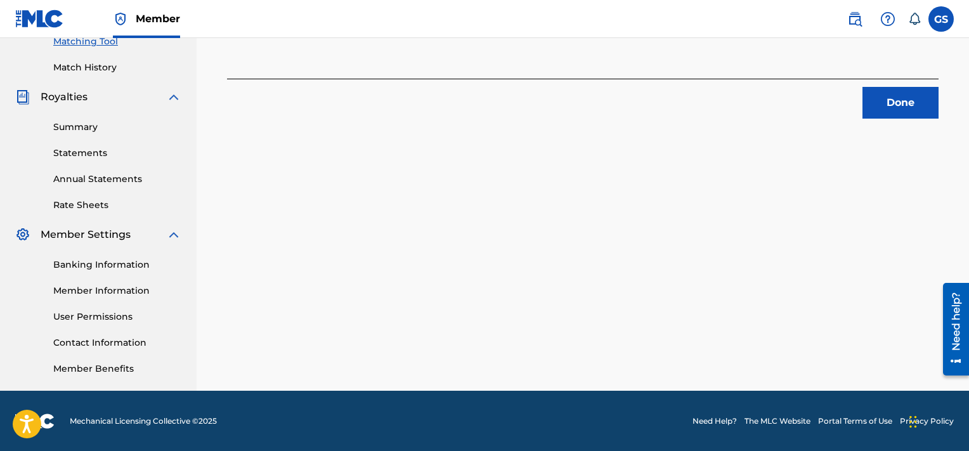
click at [887, 99] on button "Done" at bounding box center [901, 103] width 76 height 32
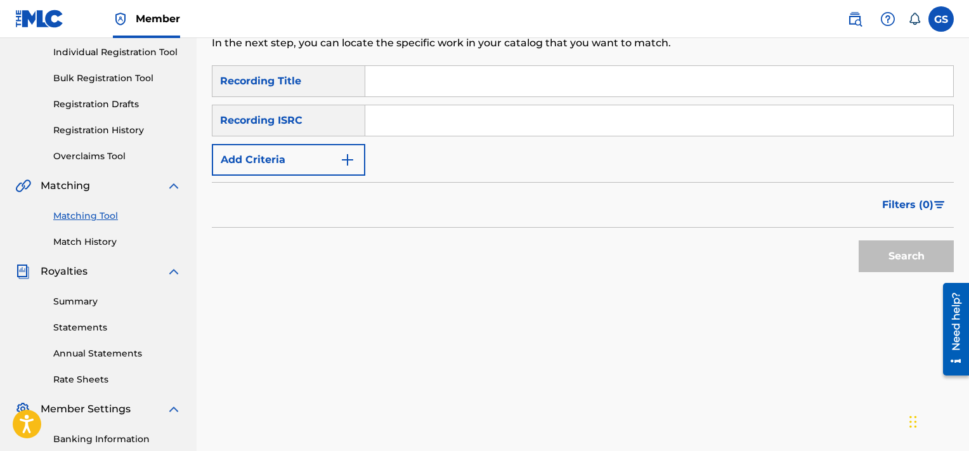
scroll to position [140, 0]
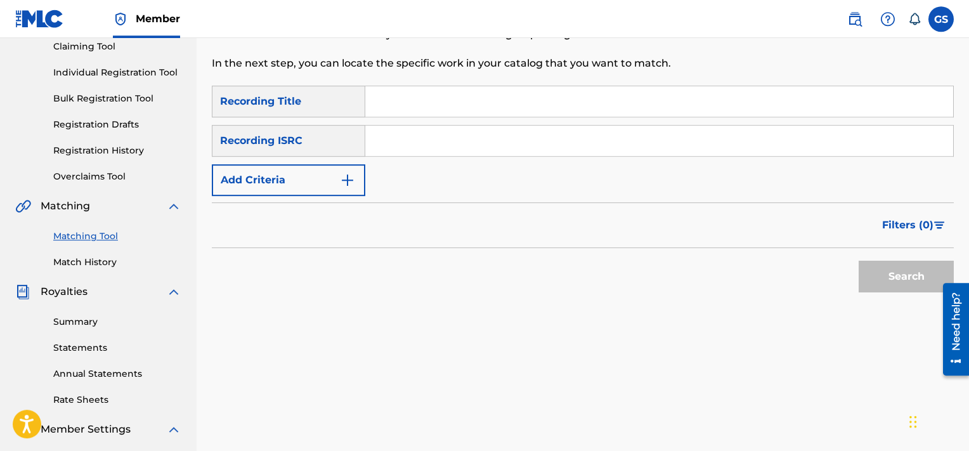
click at [483, 96] on input "Search Form" at bounding box center [659, 101] width 588 height 30
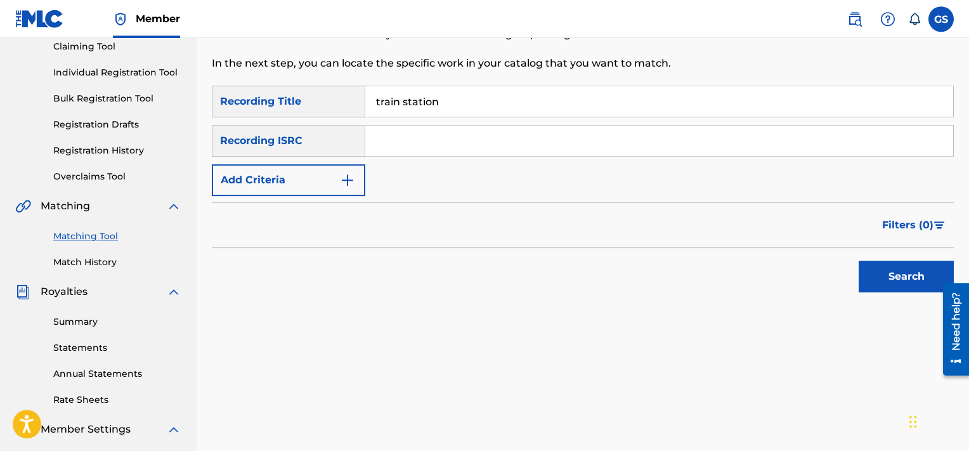
type input "train station"
click at [298, 190] on button "Add Criteria" at bounding box center [288, 180] width 153 height 32
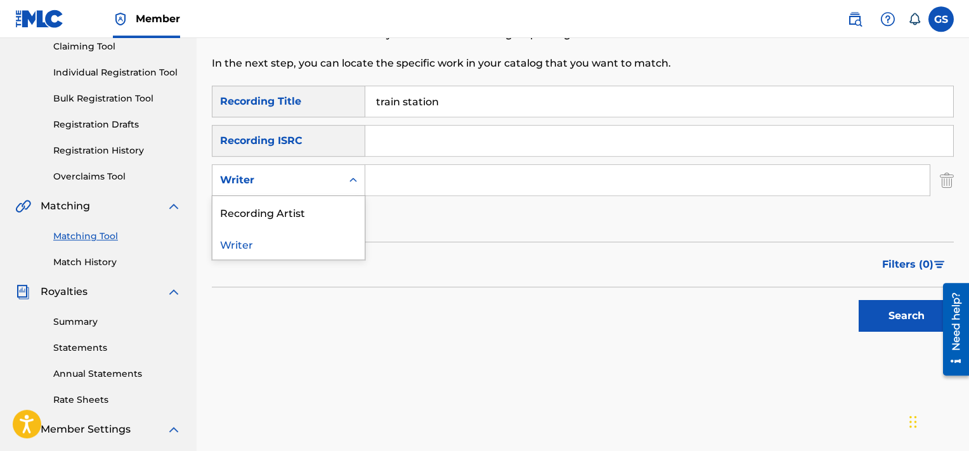
click at [311, 185] on div "Writer" at bounding box center [277, 180] width 114 height 15
click at [311, 219] on div "Recording Artist" at bounding box center [288, 212] width 152 height 32
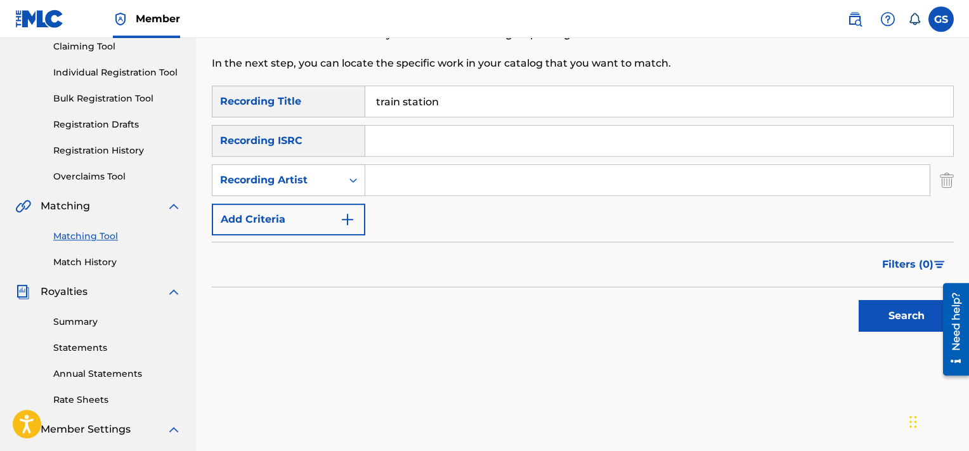
click at [411, 179] on input "Search Form" at bounding box center [647, 180] width 564 height 30
type input "[PERSON_NAME]"
click at [859, 300] on button "Search" at bounding box center [906, 316] width 95 height 32
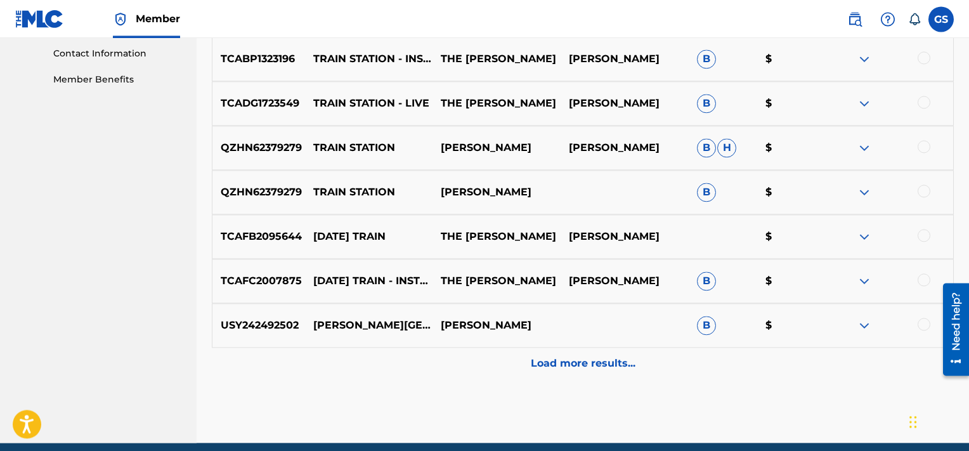
scroll to position [623, 0]
click at [590, 363] on p "Load more results..." at bounding box center [583, 363] width 105 height 15
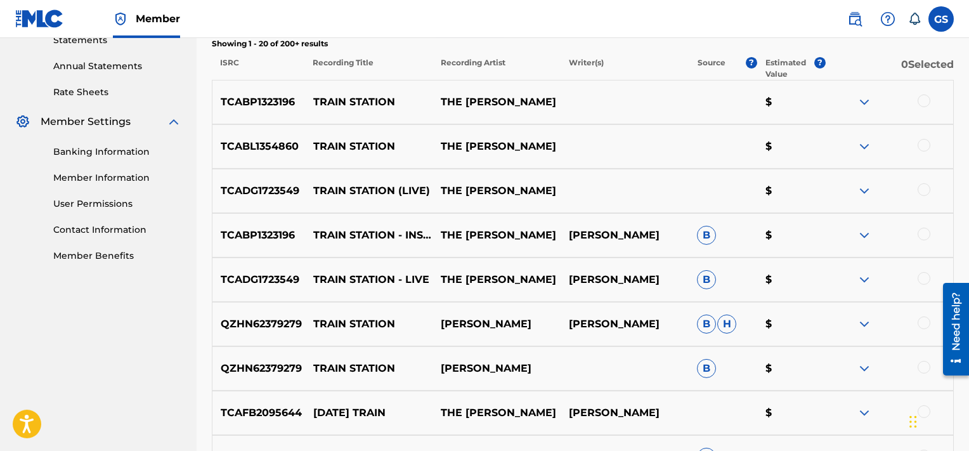
scroll to position [449, 0]
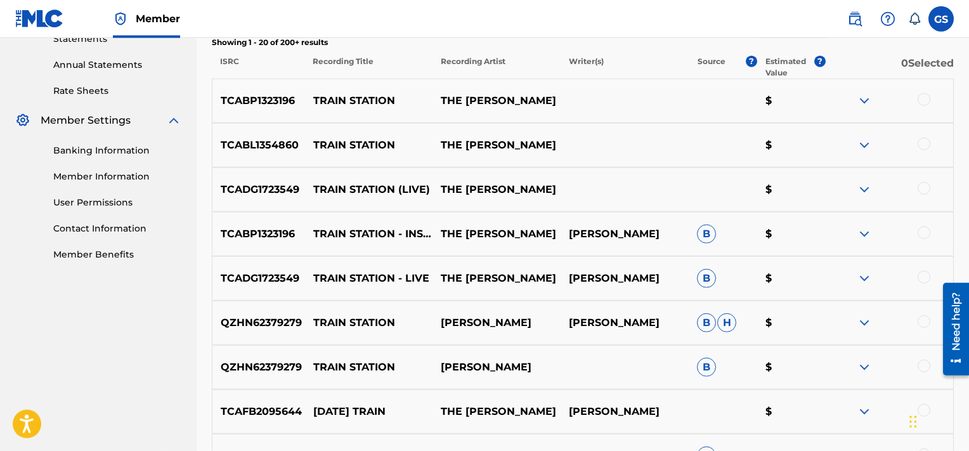
click at [921, 101] on div at bounding box center [924, 99] width 13 height 13
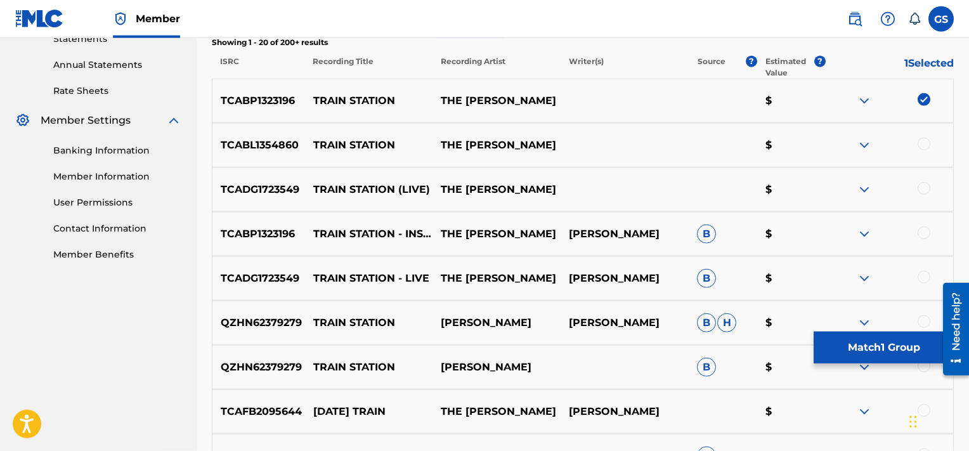
click at [921, 142] on div at bounding box center [924, 144] width 13 height 13
click at [924, 186] on div at bounding box center [924, 188] width 13 height 13
click at [923, 231] on div at bounding box center [924, 232] width 13 height 13
click at [922, 277] on div at bounding box center [924, 277] width 13 height 13
click at [906, 347] on button "Match 5 Groups" at bounding box center [884, 348] width 140 height 32
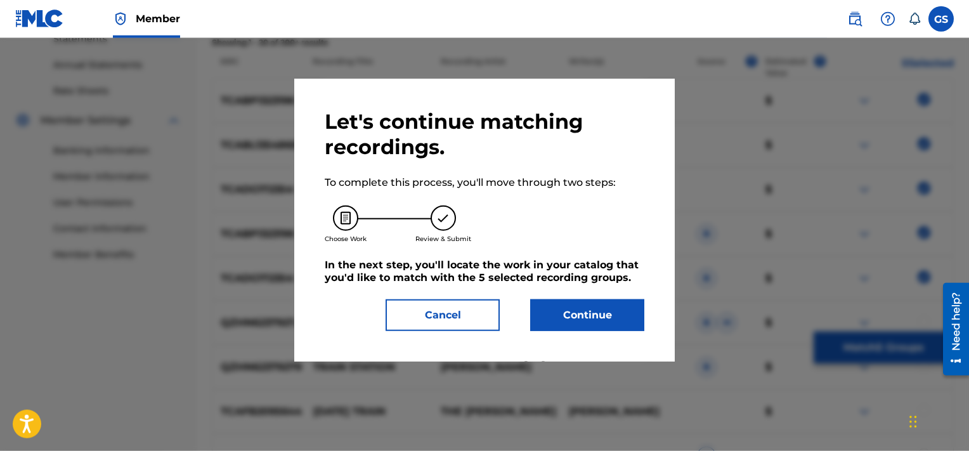
click at [594, 325] on button "Continue" at bounding box center [587, 315] width 114 height 32
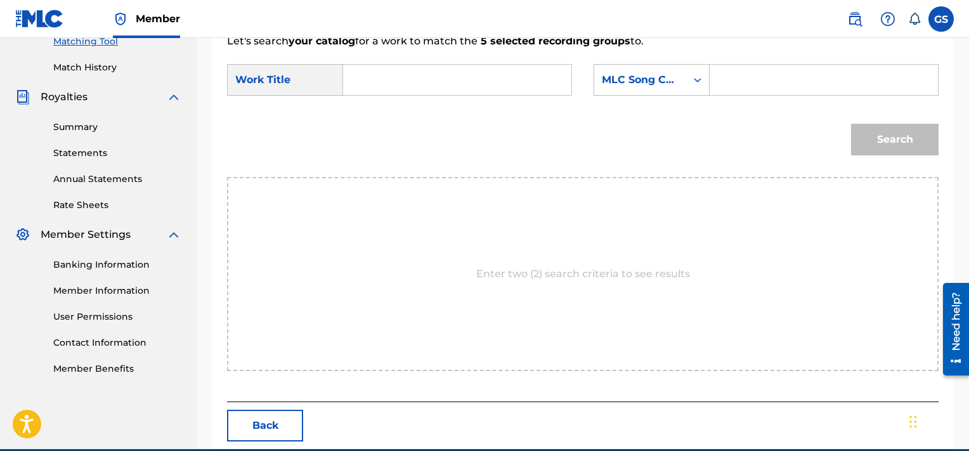
scroll to position [310, 0]
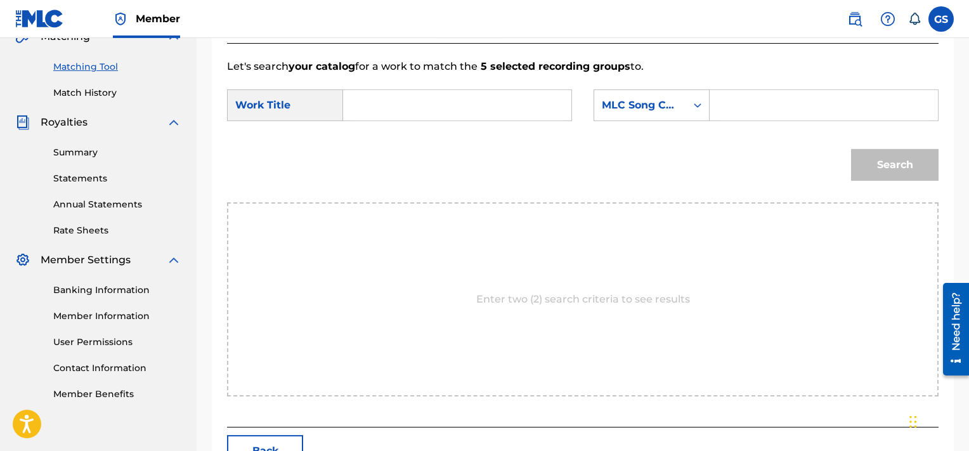
click at [802, 100] on input "Search Form" at bounding box center [823, 105] width 207 height 30
paste input "TD1406"
type input "TD1406"
click at [455, 106] on input "Search Form" at bounding box center [457, 105] width 207 height 30
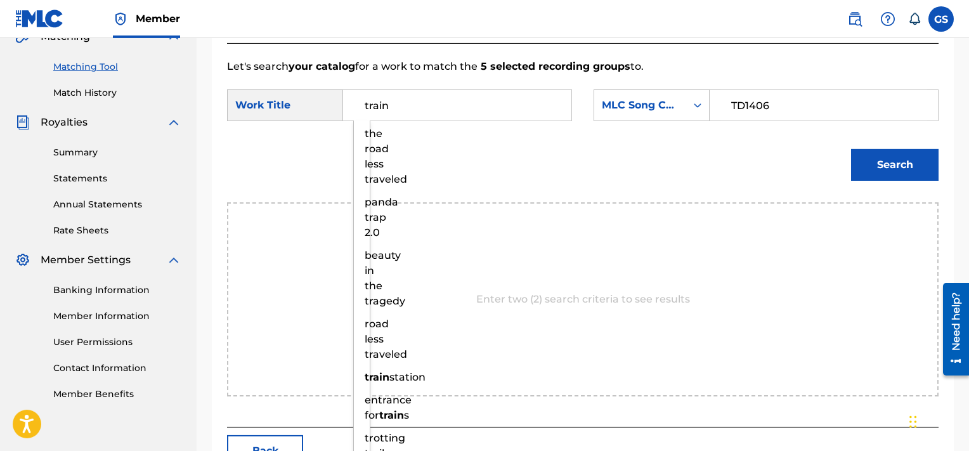
type input "train"
click at [851, 149] on button "Search" at bounding box center [895, 165] width 88 height 32
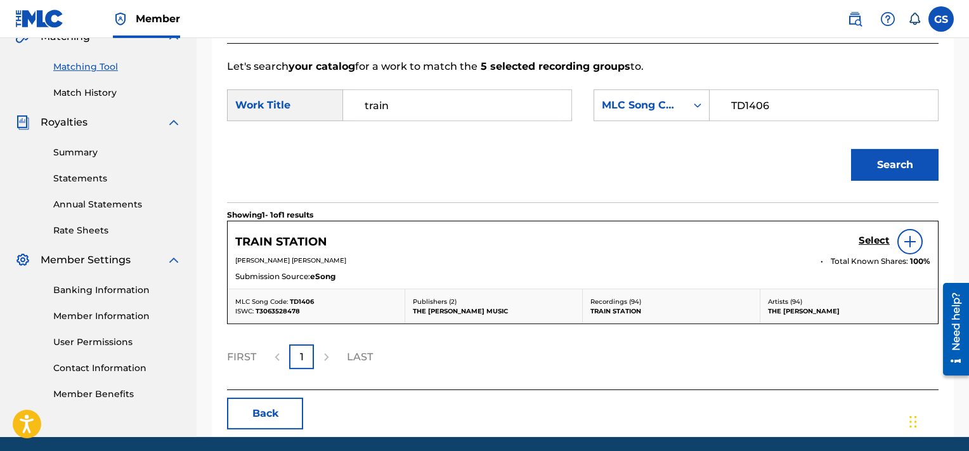
click at [869, 245] on h5 "Select" at bounding box center [874, 241] width 31 height 12
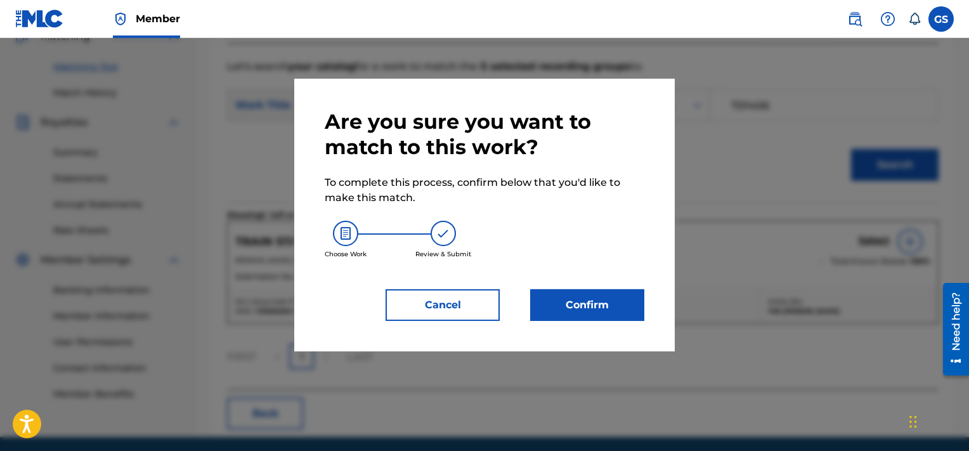
click at [600, 307] on button "Confirm" at bounding box center [587, 305] width 114 height 32
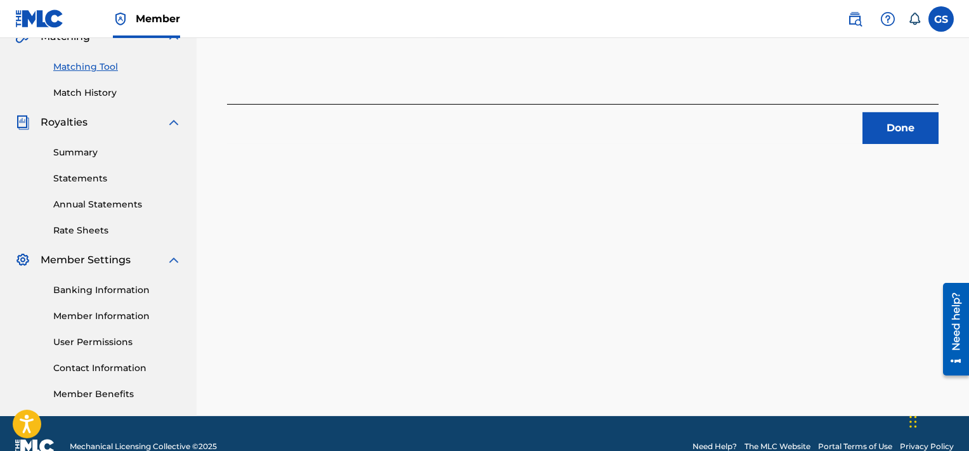
click at [891, 129] on button "Done" at bounding box center [901, 128] width 76 height 32
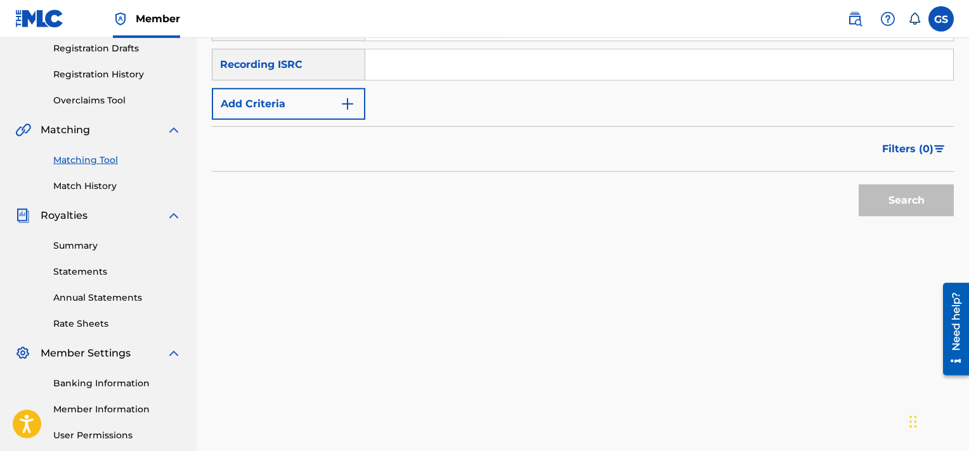
scroll to position [94, 0]
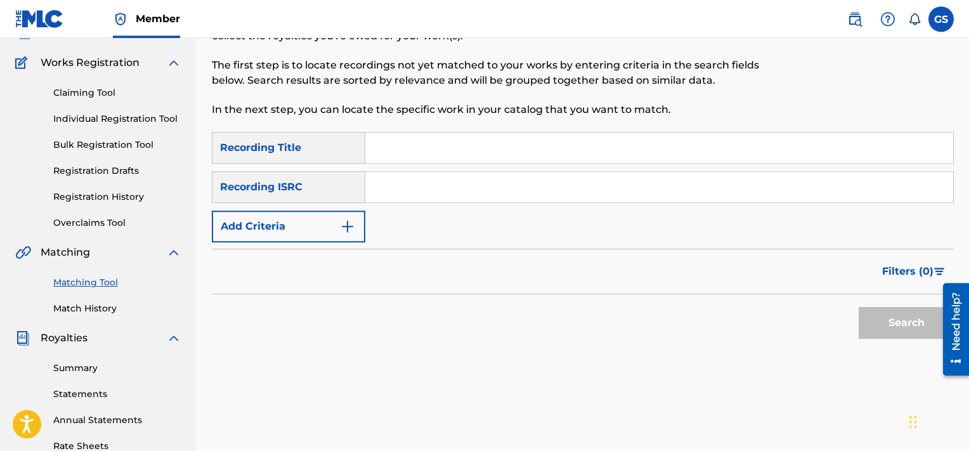
click at [433, 158] on input "Search Form" at bounding box center [659, 148] width 588 height 30
type input "garden"
click at [303, 226] on button "Add Criteria" at bounding box center [288, 227] width 153 height 32
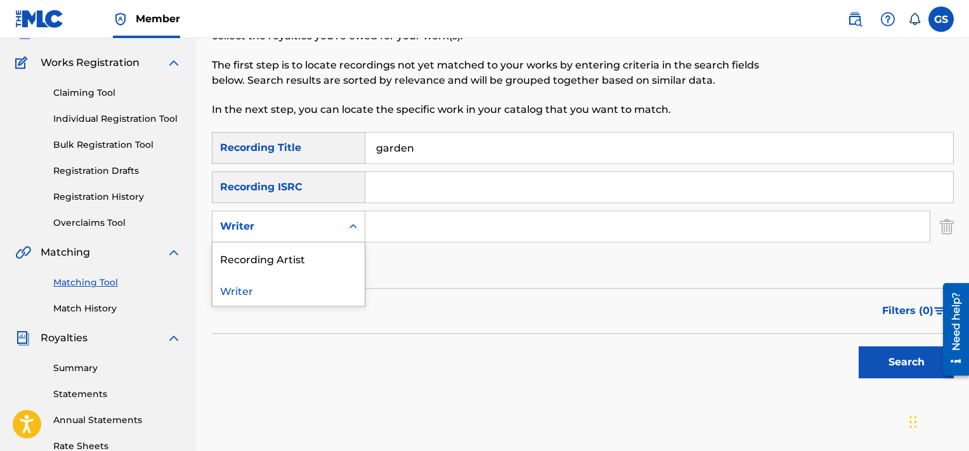
click at [303, 226] on div "Writer" at bounding box center [277, 226] width 114 height 15
click at [303, 260] on div "Recording Artist" at bounding box center [288, 258] width 152 height 32
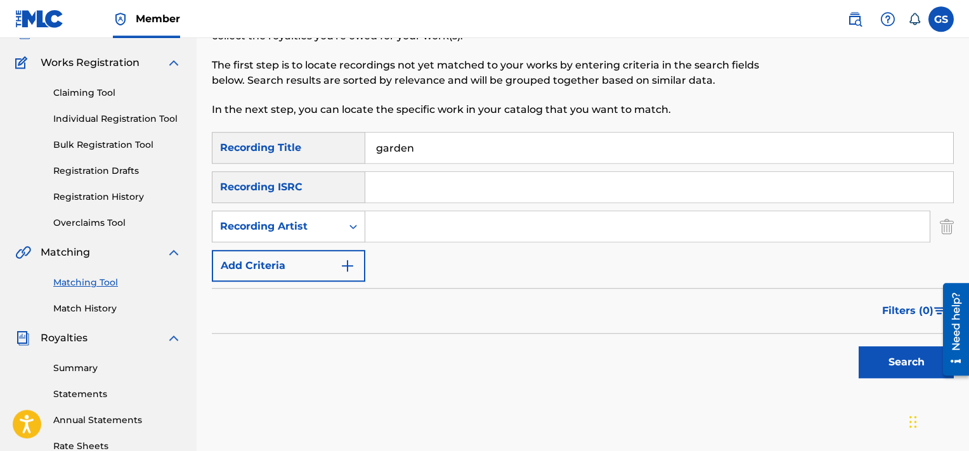
click at [419, 229] on input "Search Form" at bounding box center [647, 226] width 564 height 30
type input "[PERSON_NAME]"
click at [859, 346] on button "Search" at bounding box center [906, 362] width 95 height 32
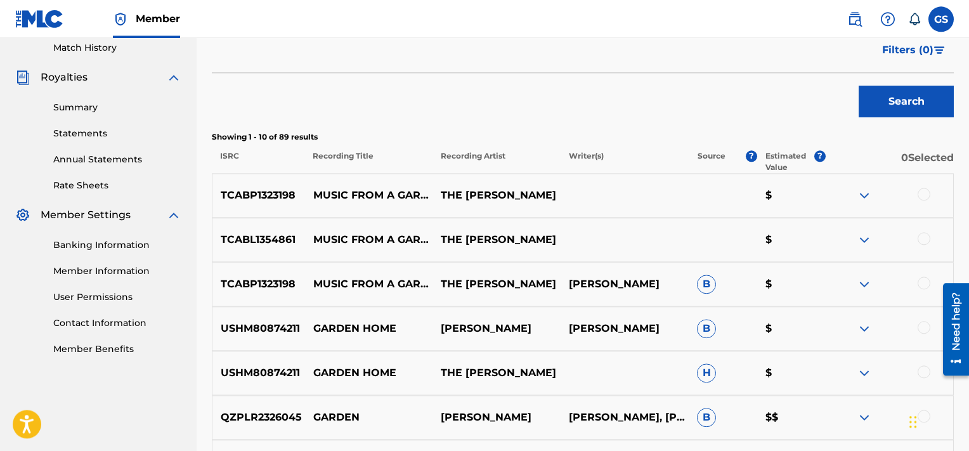
scroll to position [389, 0]
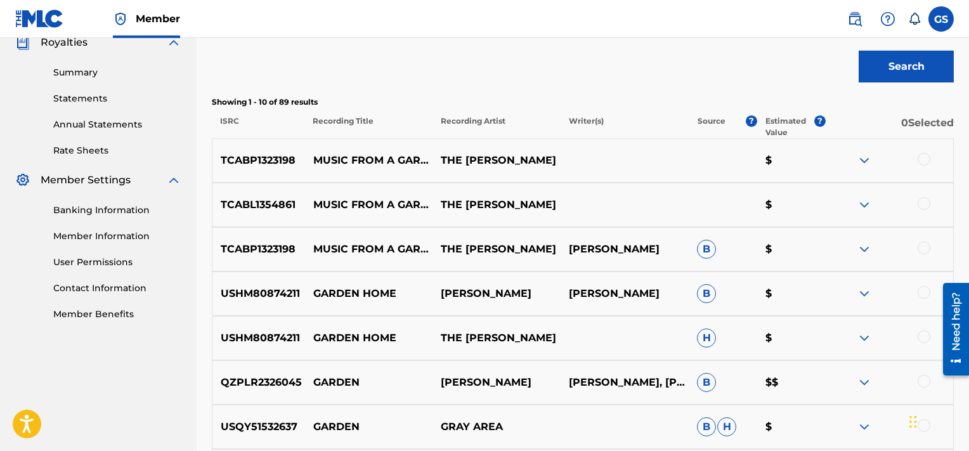
click at [923, 159] on div at bounding box center [924, 159] width 13 height 13
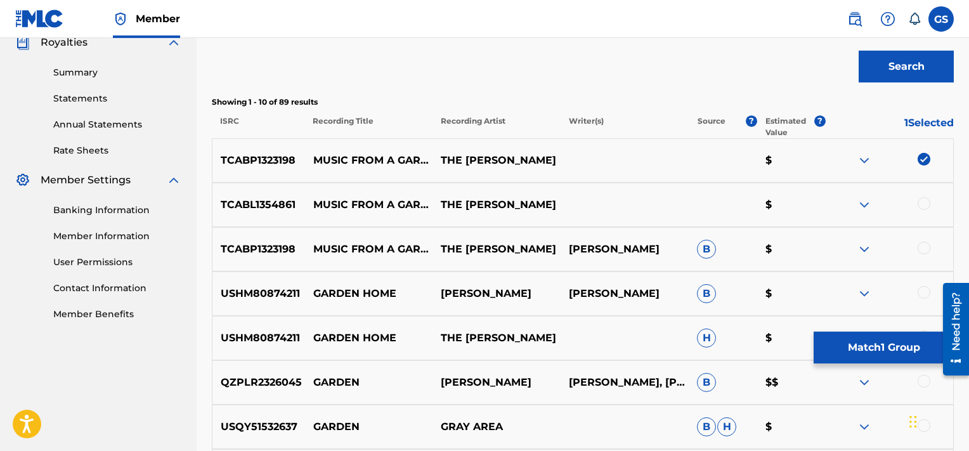
click at [925, 206] on div at bounding box center [924, 203] width 13 height 13
click at [924, 252] on div at bounding box center [924, 248] width 13 height 13
click at [894, 349] on button "Match 3 Groups" at bounding box center [884, 348] width 140 height 32
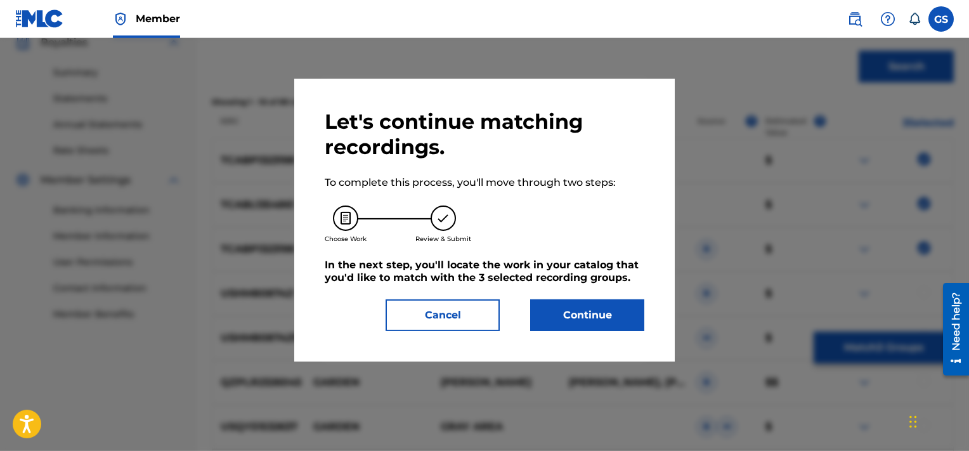
click at [582, 310] on button "Continue" at bounding box center [587, 315] width 114 height 32
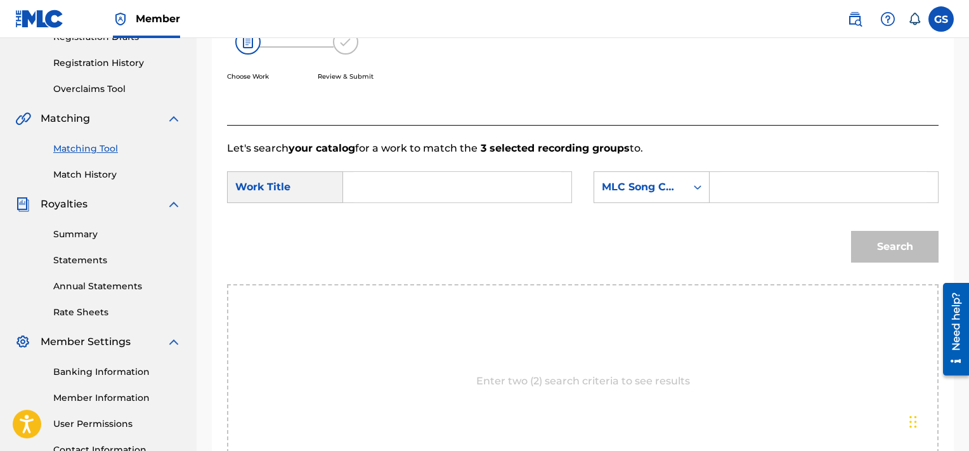
scroll to position [228, 0]
click at [767, 181] on input "Search Form" at bounding box center [823, 186] width 207 height 30
paste input "MA3AMX"
type input "MA3AMX"
click at [372, 195] on input "Search Form" at bounding box center [457, 186] width 207 height 30
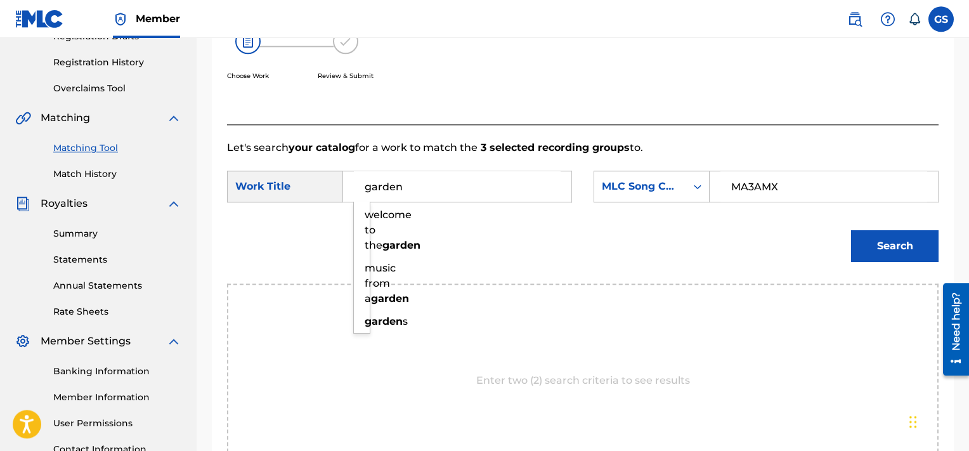
type input "garden"
click at [851, 230] on button "Search" at bounding box center [895, 246] width 88 height 32
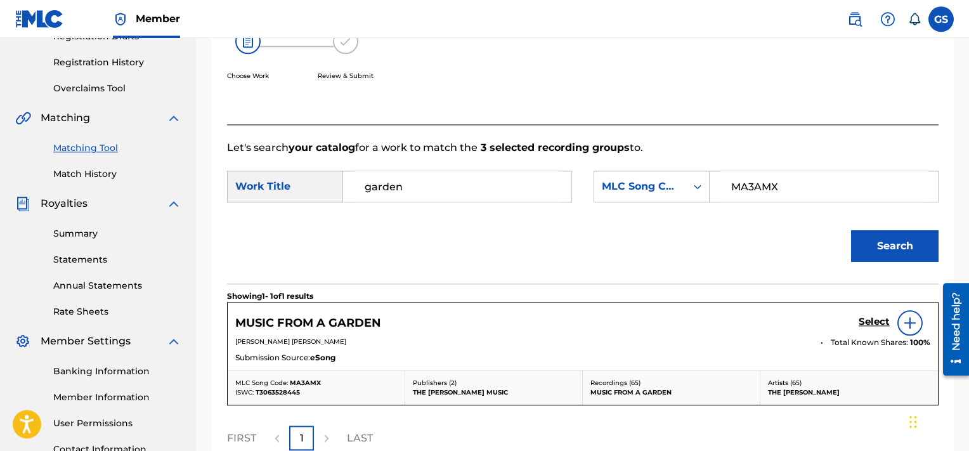
click at [871, 329] on link "Select" at bounding box center [874, 323] width 31 height 14
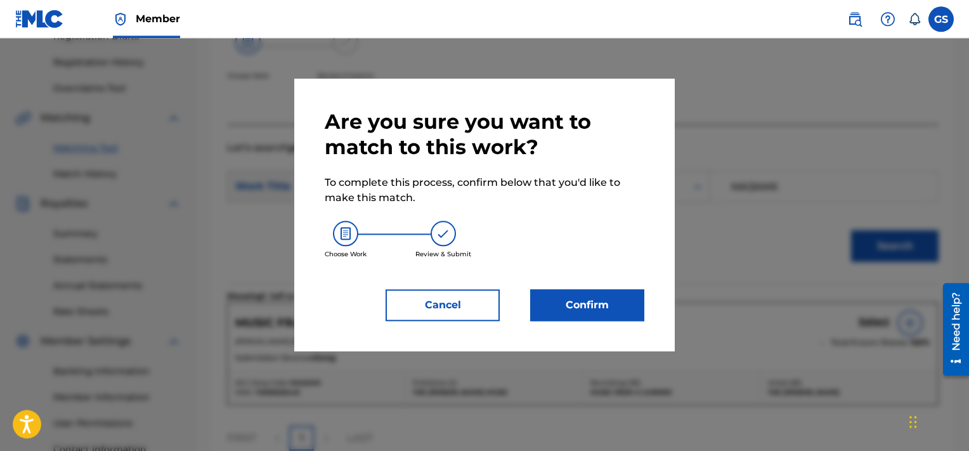
click at [580, 294] on button "Confirm" at bounding box center [587, 305] width 114 height 32
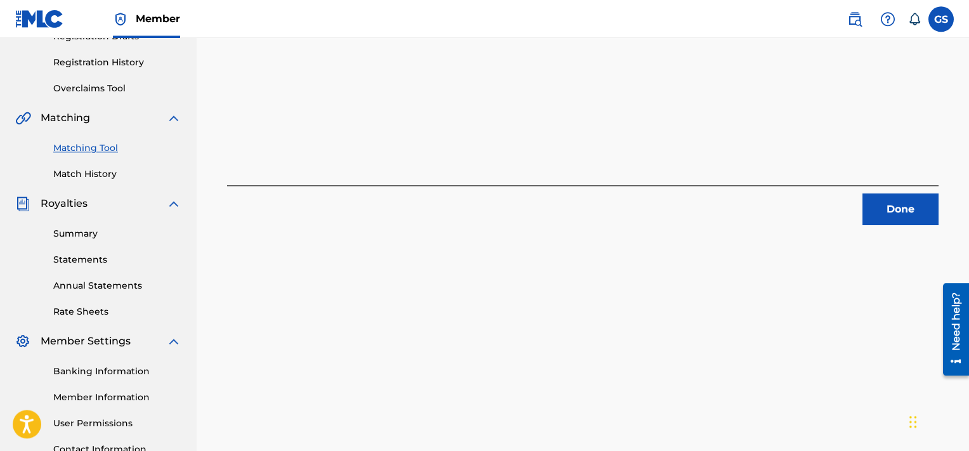
click at [882, 198] on button "Done" at bounding box center [901, 209] width 76 height 32
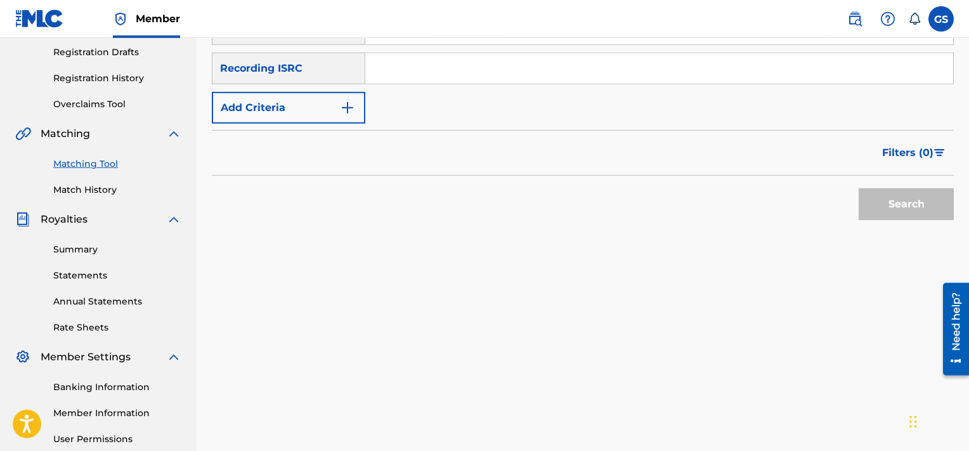
scroll to position [162, 0]
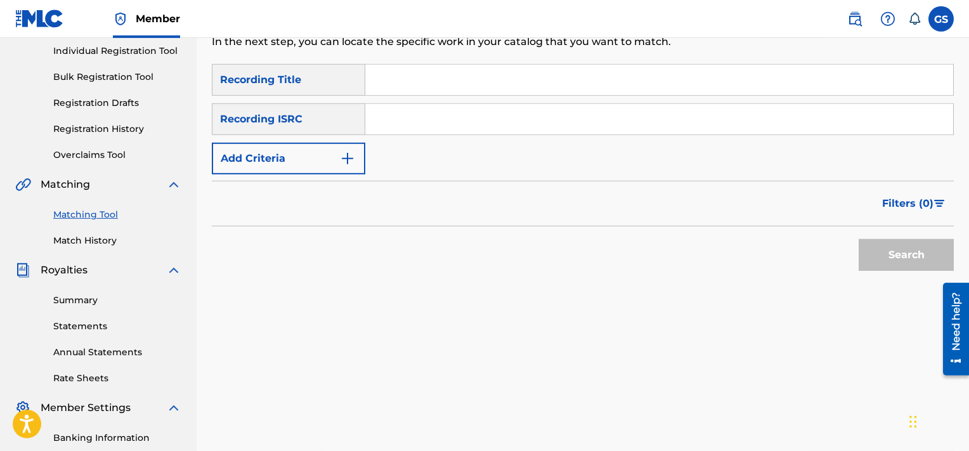
click at [451, 91] on input "Search Form" at bounding box center [659, 80] width 588 height 30
type input "married"
click at [287, 151] on button "Add Criteria" at bounding box center [288, 159] width 153 height 32
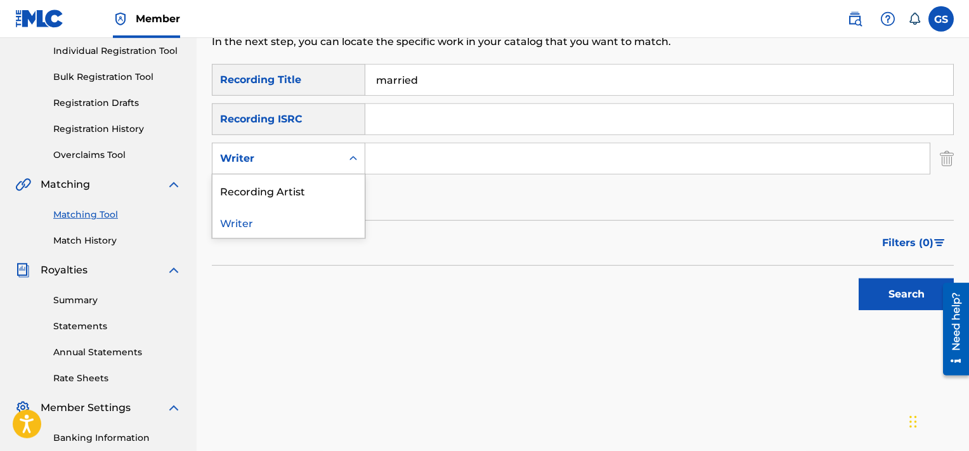
click at [341, 152] on div "Writer" at bounding box center [276, 159] width 129 height 24
click at [325, 186] on div "Recording Artist" at bounding box center [288, 190] width 152 height 32
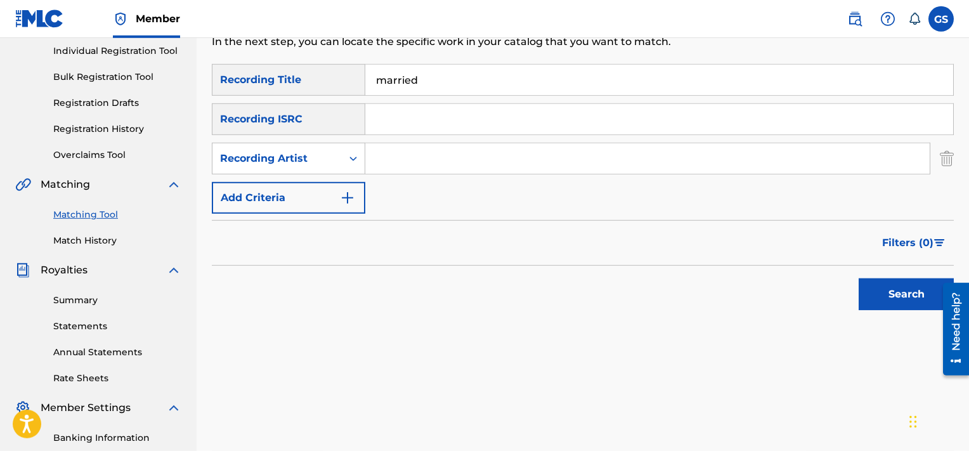
click at [436, 152] on input "Search Form" at bounding box center [647, 158] width 564 height 30
type input "[PERSON_NAME]"
click at [859, 278] on button "Search" at bounding box center [906, 294] width 95 height 32
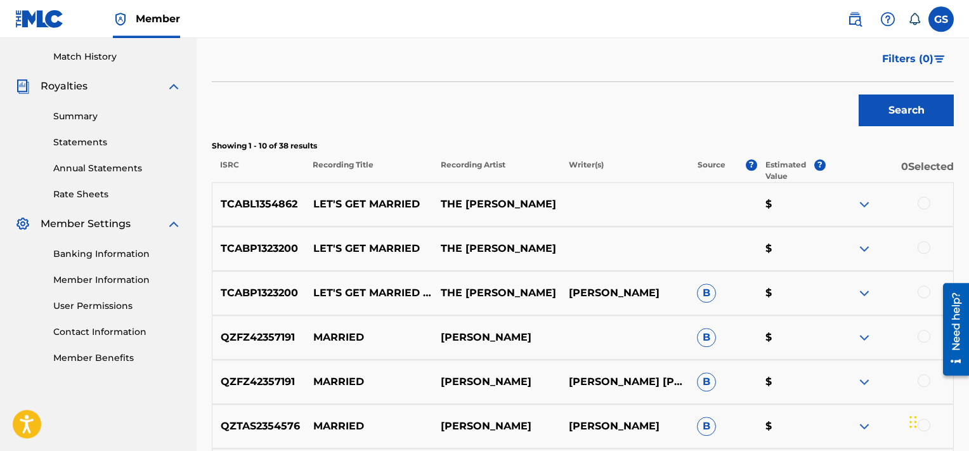
scroll to position [346, 0]
click at [924, 214] on div "TCABL1354862 LET'S GET MARRIED THE [PERSON_NAME] $" at bounding box center [583, 203] width 742 height 44
click at [923, 205] on div at bounding box center [924, 202] width 13 height 13
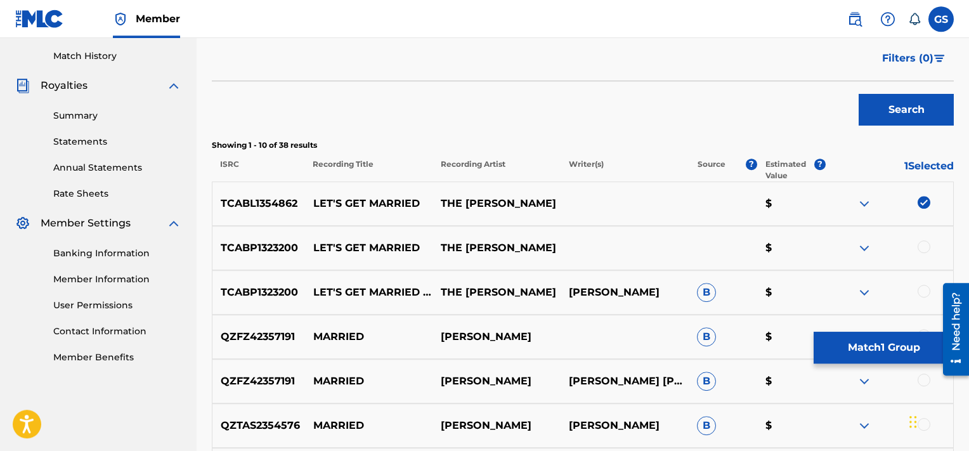
click at [927, 250] on div at bounding box center [924, 246] width 13 height 13
click at [920, 292] on div at bounding box center [924, 291] width 13 height 13
click at [868, 341] on button "Match 3 Groups" at bounding box center [884, 348] width 140 height 32
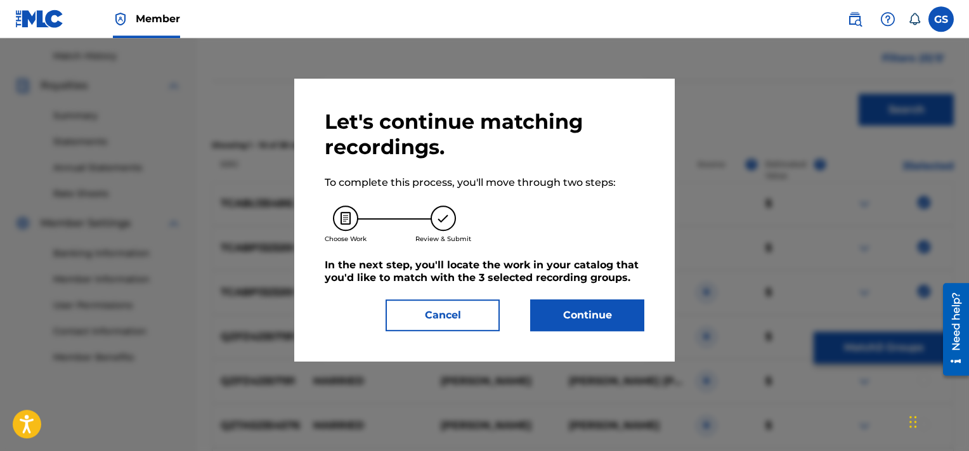
click at [590, 318] on button "Continue" at bounding box center [587, 315] width 114 height 32
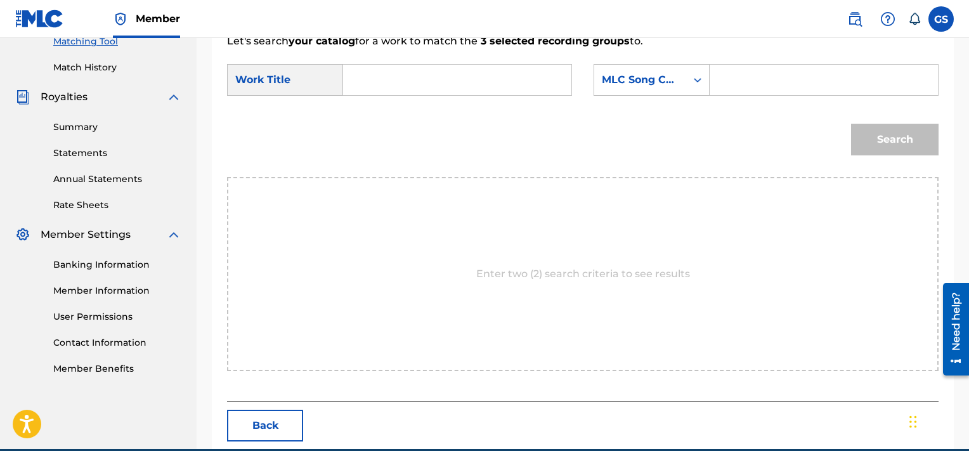
click at [765, 82] on input "Search Form" at bounding box center [823, 80] width 207 height 30
paste input "LA545Z"
type input "LA545Z"
click at [436, 82] on input "Search Form" at bounding box center [457, 80] width 207 height 30
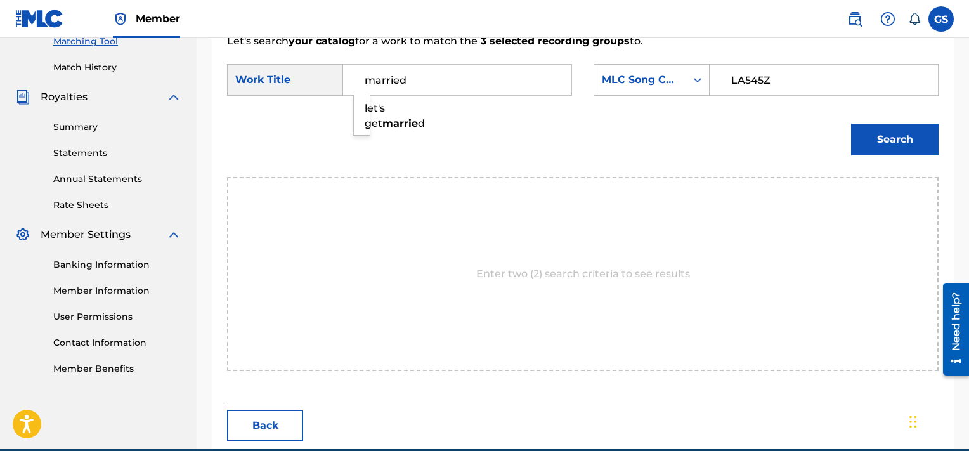
type input "married"
click at [851, 124] on button "Search" at bounding box center [895, 140] width 88 height 32
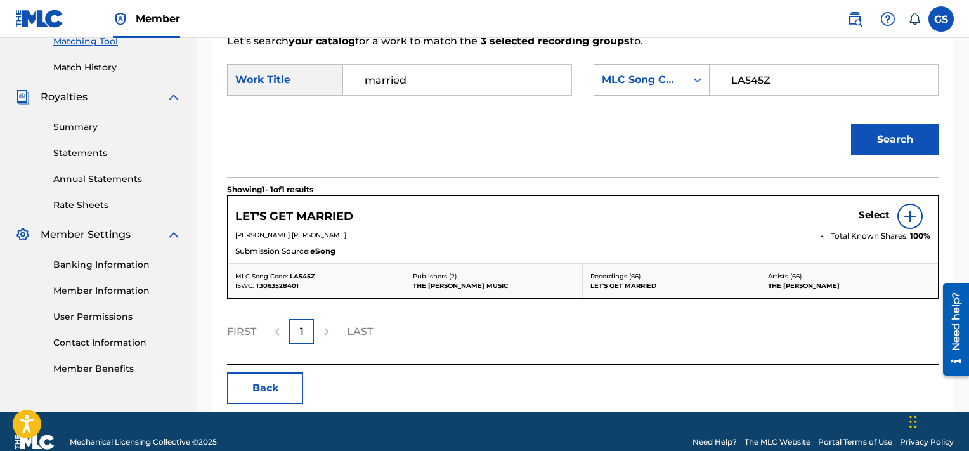
click at [873, 214] on h5 "Select" at bounding box center [874, 215] width 31 height 12
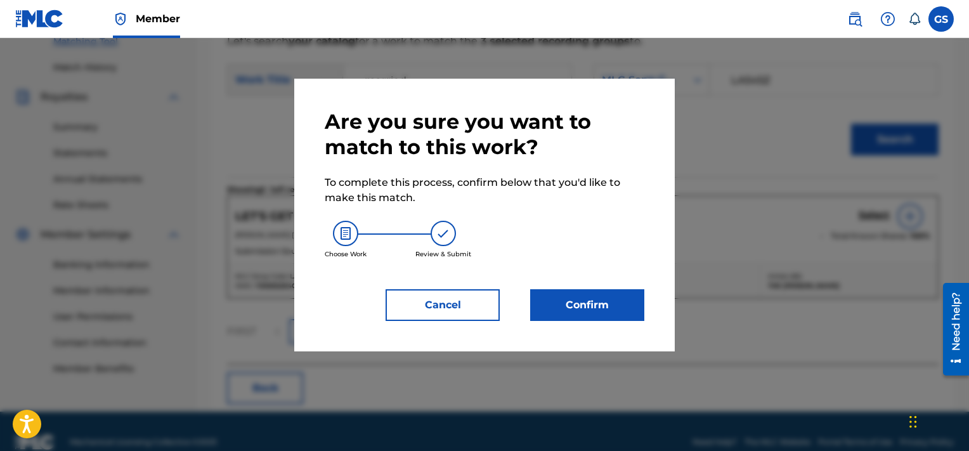
click at [593, 303] on button "Confirm" at bounding box center [587, 305] width 114 height 32
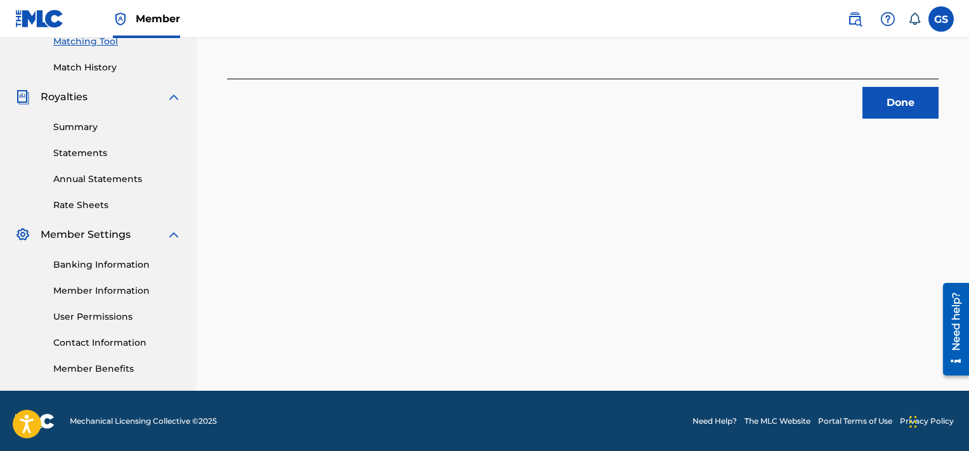
click at [929, 104] on button "Done" at bounding box center [901, 103] width 76 height 32
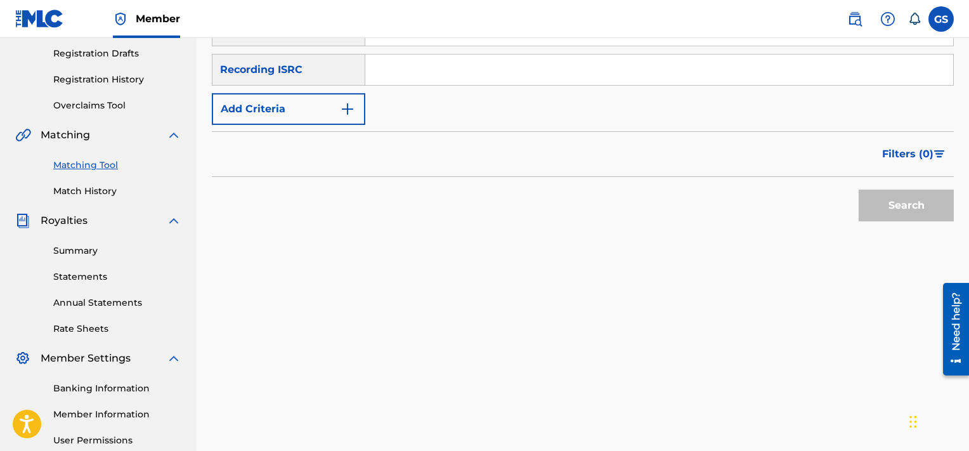
scroll to position [114, 0]
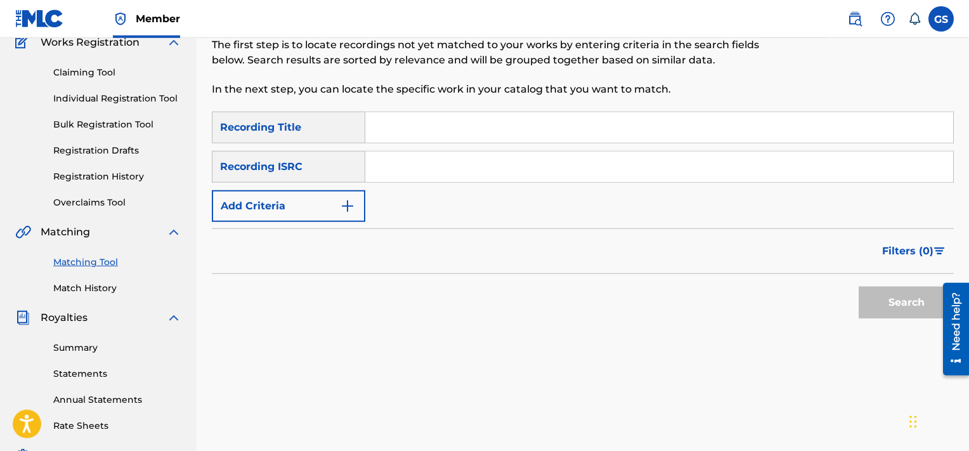
click at [446, 127] on input "Search Form" at bounding box center [659, 127] width 588 height 30
type input "inheritance"
click at [307, 200] on button "Add Criteria" at bounding box center [288, 206] width 153 height 32
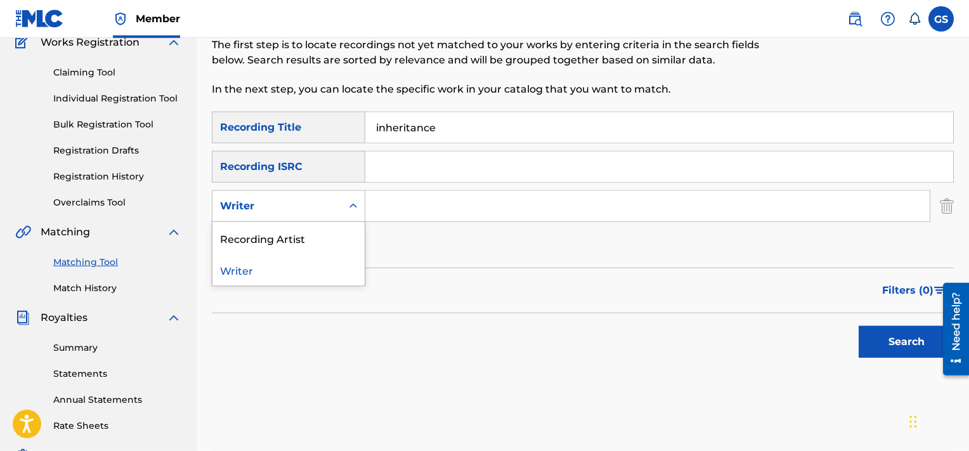
click at [307, 200] on div "Writer" at bounding box center [277, 206] width 114 height 15
click at [306, 232] on div "Recording Artist" at bounding box center [288, 238] width 152 height 32
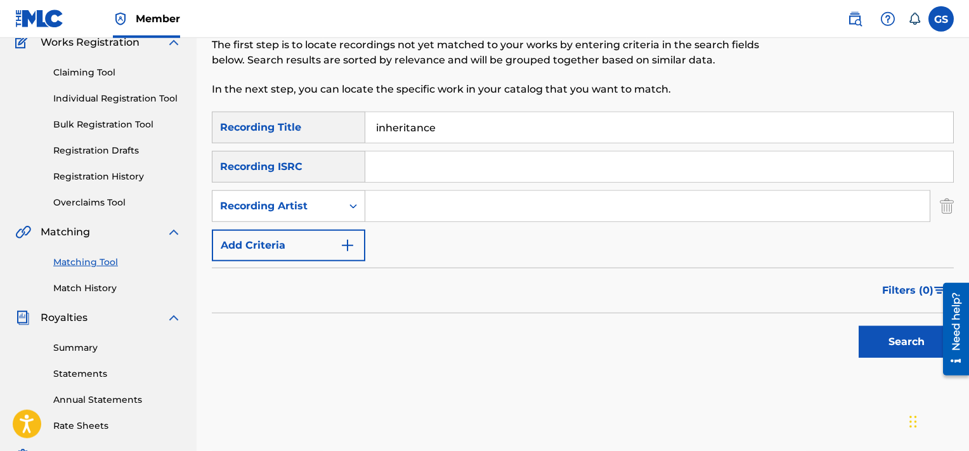
click at [441, 221] on input "Search Form" at bounding box center [647, 206] width 564 height 30
type input "[PERSON_NAME]"
click at [859, 326] on button "Search" at bounding box center [906, 342] width 95 height 32
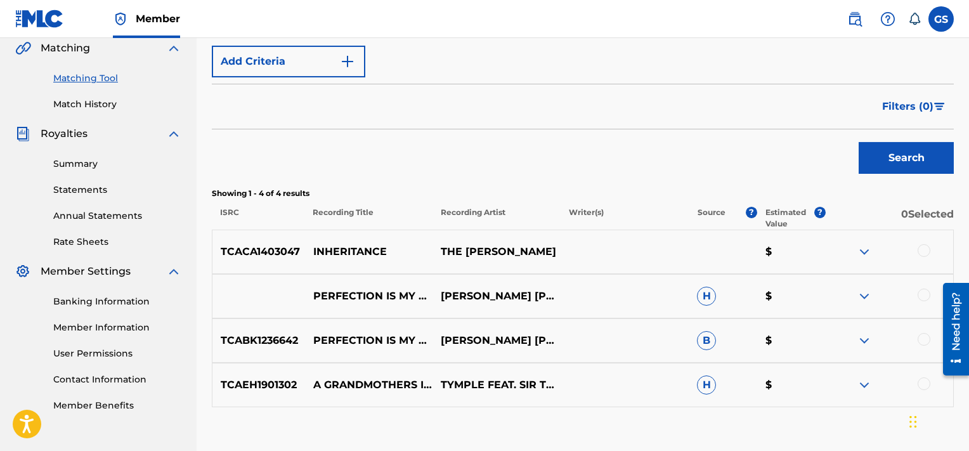
scroll to position [378, 0]
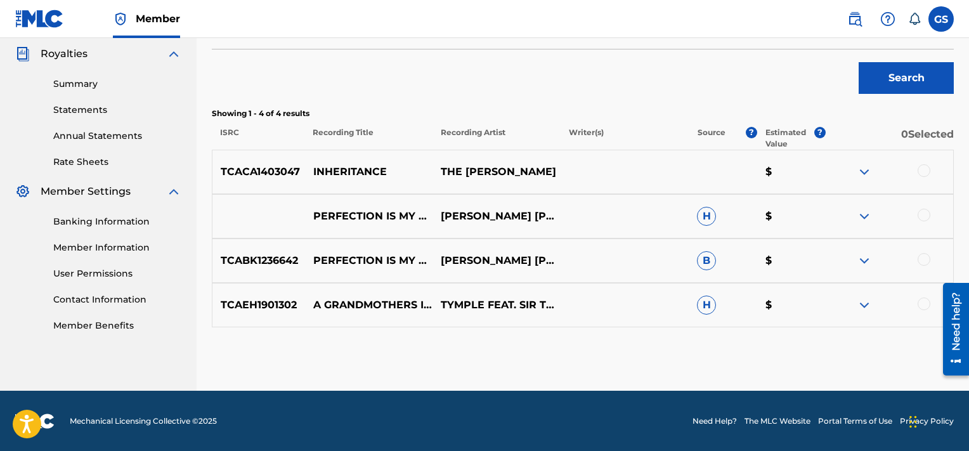
click at [928, 169] on div at bounding box center [924, 170] width 13 height 13
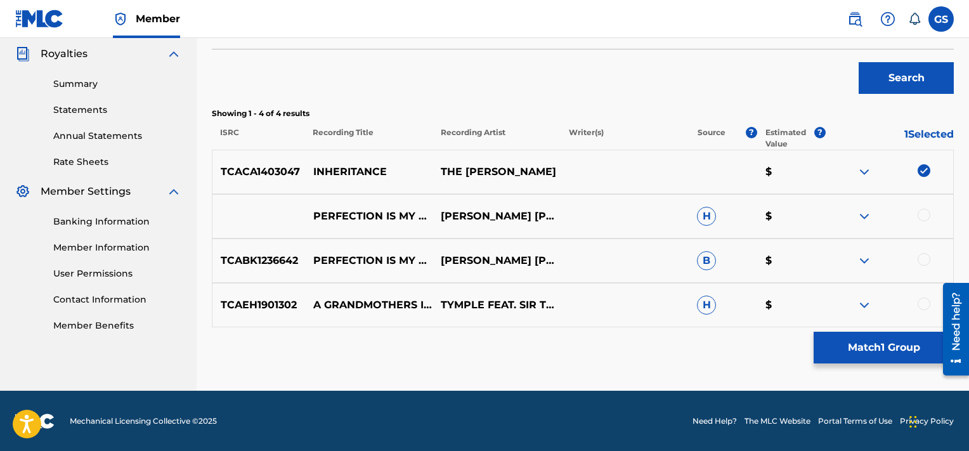
click at [871, 347] on button "Match 1 Group" at bounding box center [884, 348] width 140 height 32
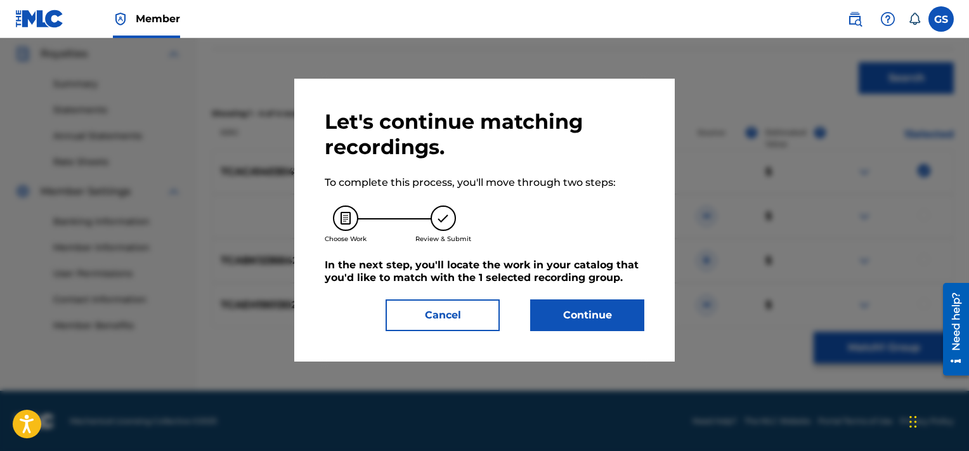
click at [593, 318] on button "Continue" at bounding box center [587, 315] width 114 height 32
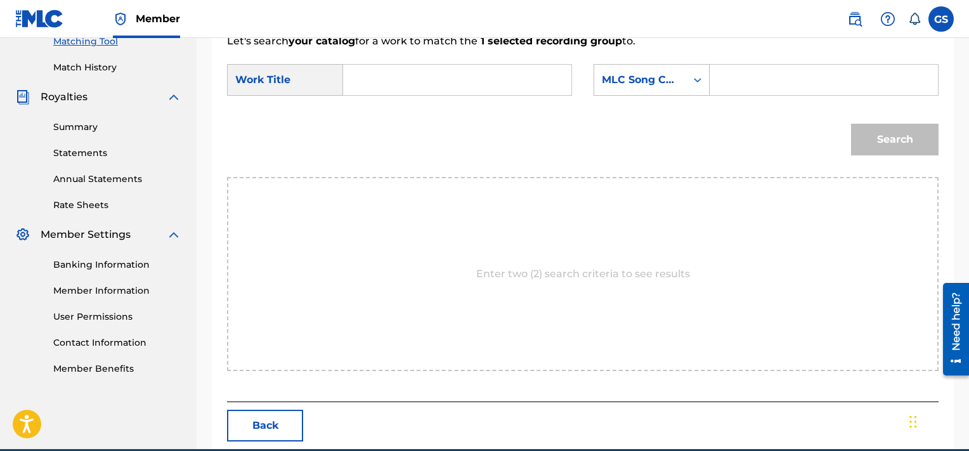
click at [762, 73] on input "Search Form" at bounding box center [823, 80] width 207 height 30
paste input "IC5BDF"
type input "IC5BDF"
click at [386, 88] on input "Search Form" at bounding box center [457, 80] width 207 height 30
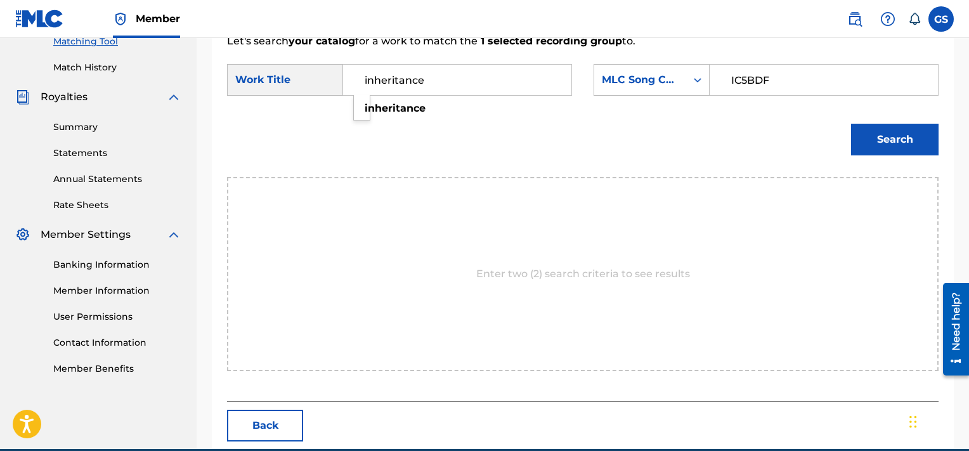
type input "inheritance"
click at [851, 124] on button "Search" at bounding box center [895, 140] width 88 height 32
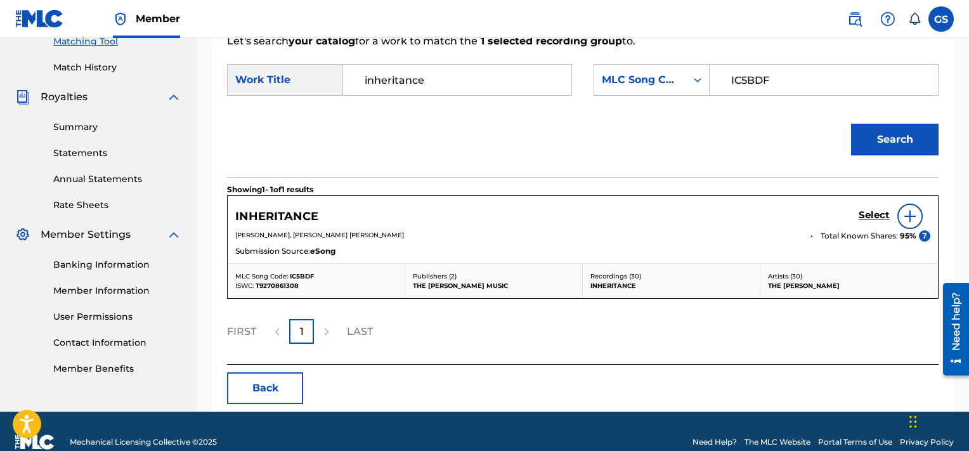
click at [866, 215] on h5 "Select" at bounding box center [874, 215] width 31 height 12
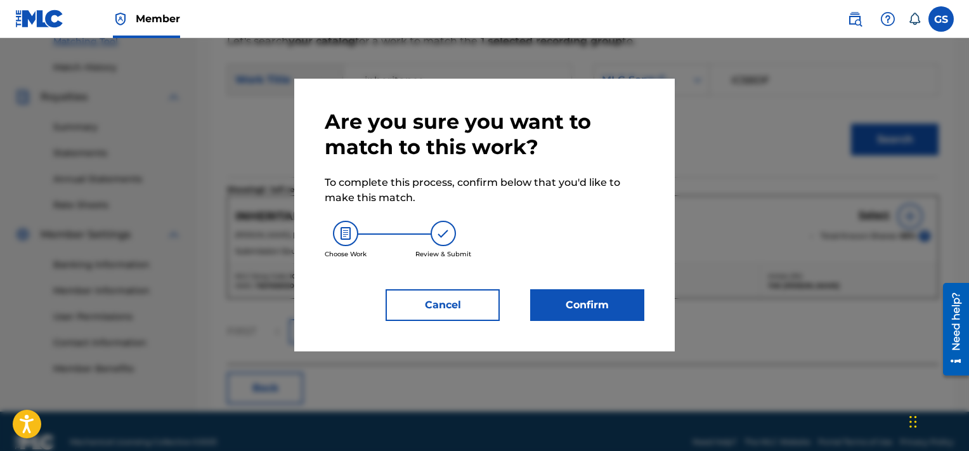
click at [587, 306] on button "Confirm" at bounding box center [587, 305] width 114 height 32
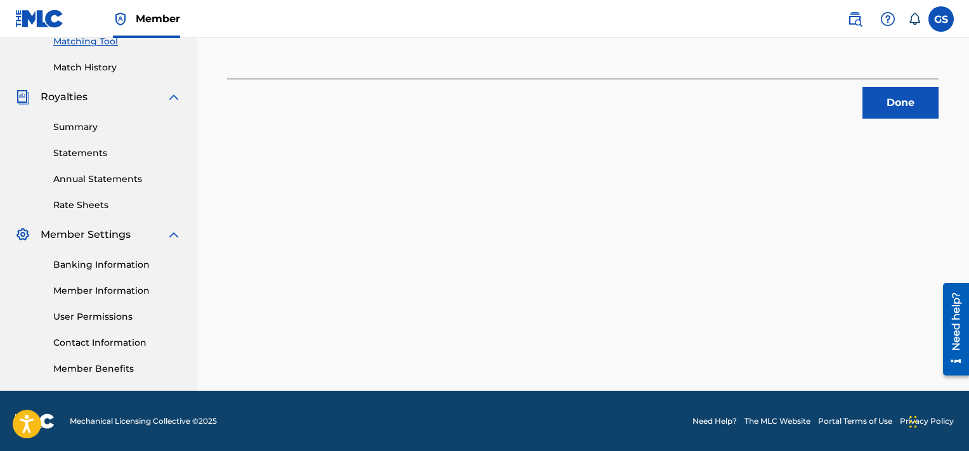
click at [915, 88] on button "Done" at bounding box center [901, 103] width 76 height 32
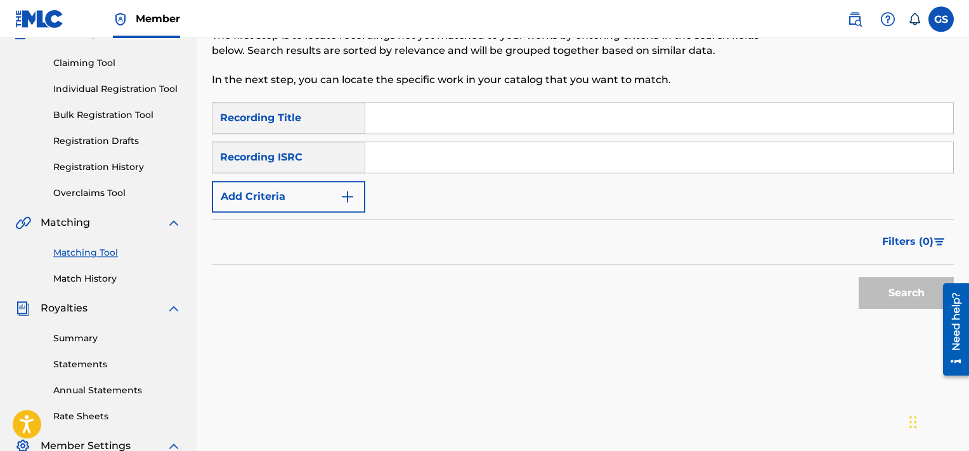
scroll to position [124, 0]
click at [475, 131] on input "Search Form" at bounding box center [659, 117] width 588 height 30
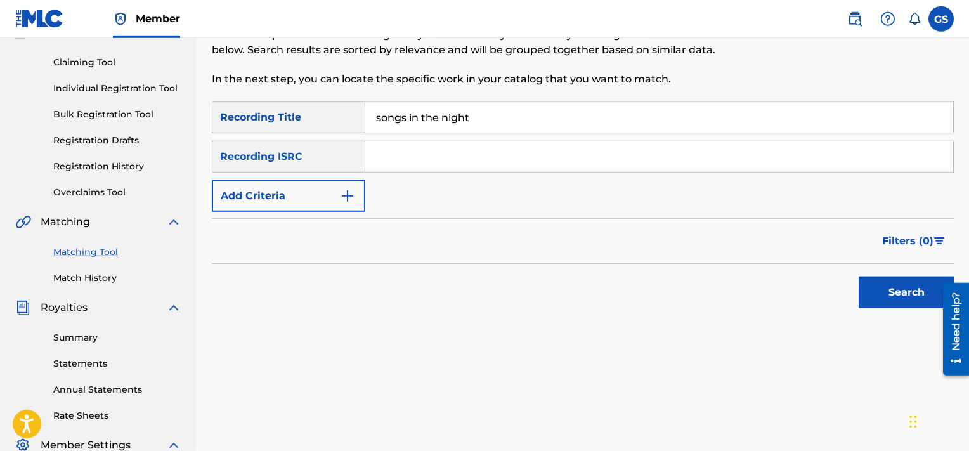
type input "songs in the night"
click at [307, 195] on button "Add Criteria" at bounding box center [288, 196] width 153 height 32
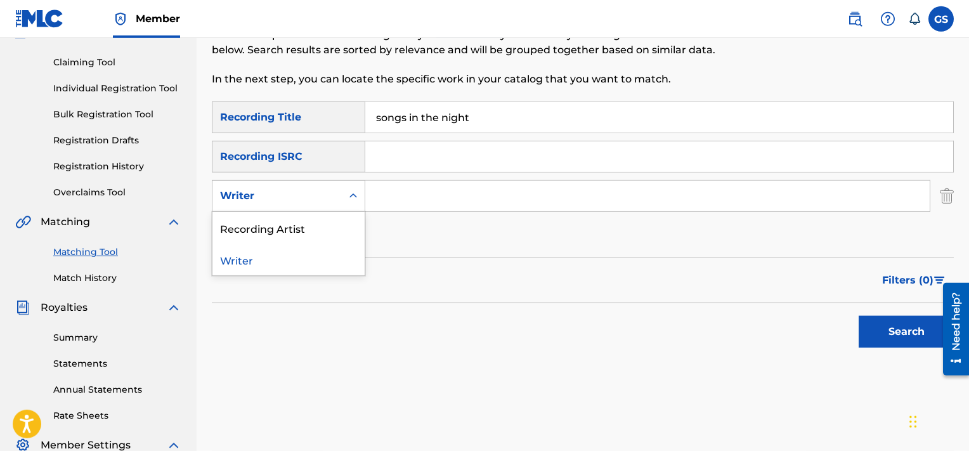
click at [314, 201] on div "Writer" at bounding box center [277, 195] width 114 height 15
click at [304, 258] on div "Writer" at bounding box center [288, 260] width 152 height 32
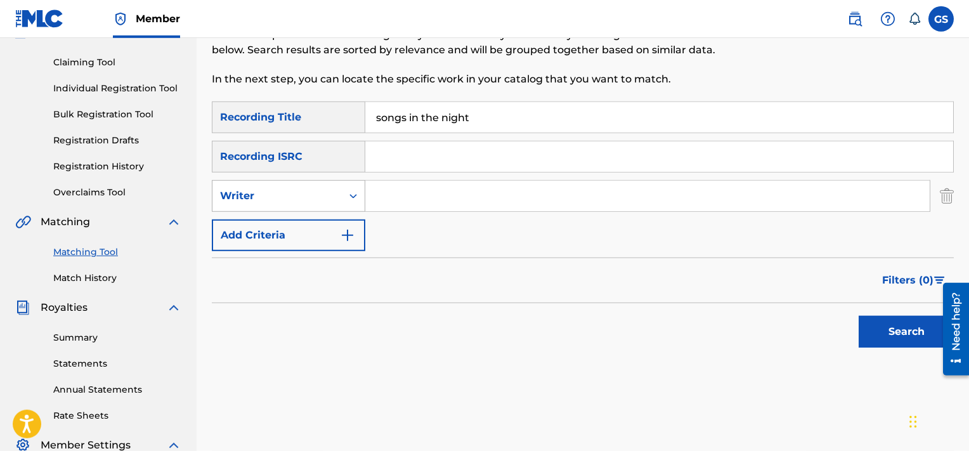
click at [287, 202] on div "Writer" at bounding box center [277, 195] width 114 height 15
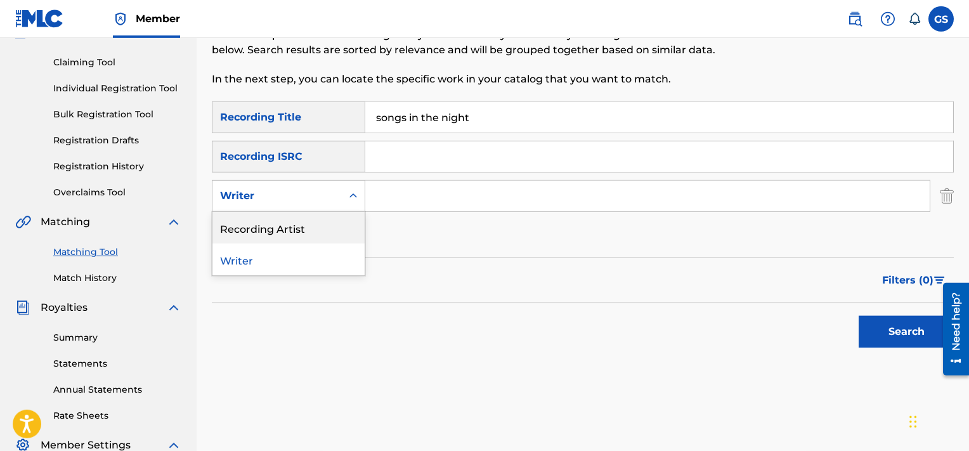
click at [303, 227] on div "Recording Artist" at bounding box center [288, 228] width 152 height 32
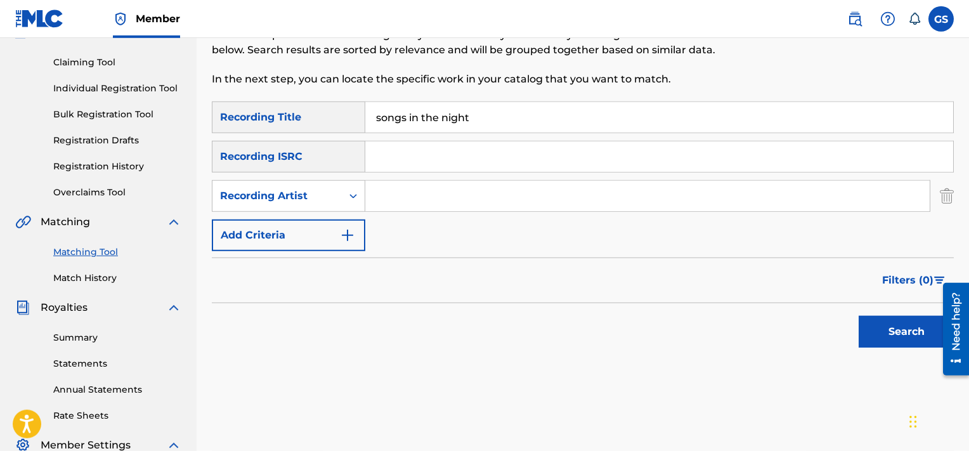
click at [405, 201] on input "Search Form" at bounding box center [647, 196] width 564 height 30
type input "[PERSON_NAME]"
click at [859, 316] on button "Search" at bounding box center [906, 332] width 95 height 32
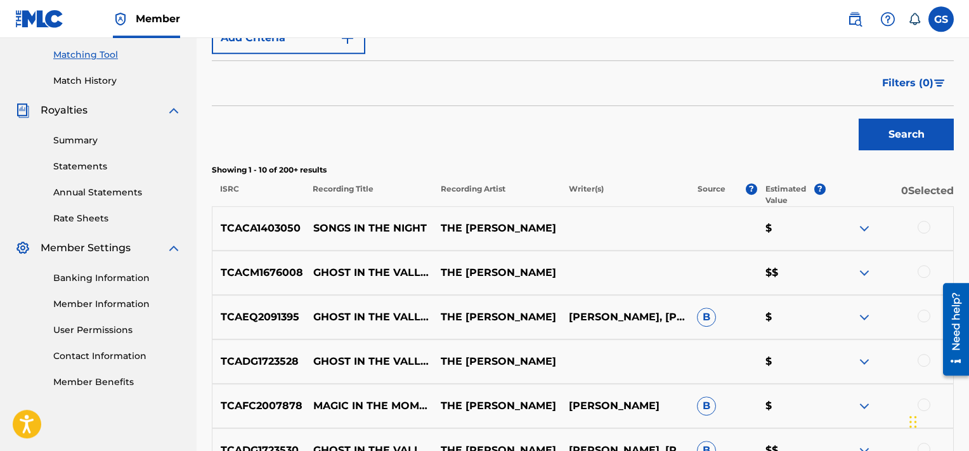
scroll to position [322, 0]
click at [922, 228] on div at bounding box center [924, 226] width 13 height 13
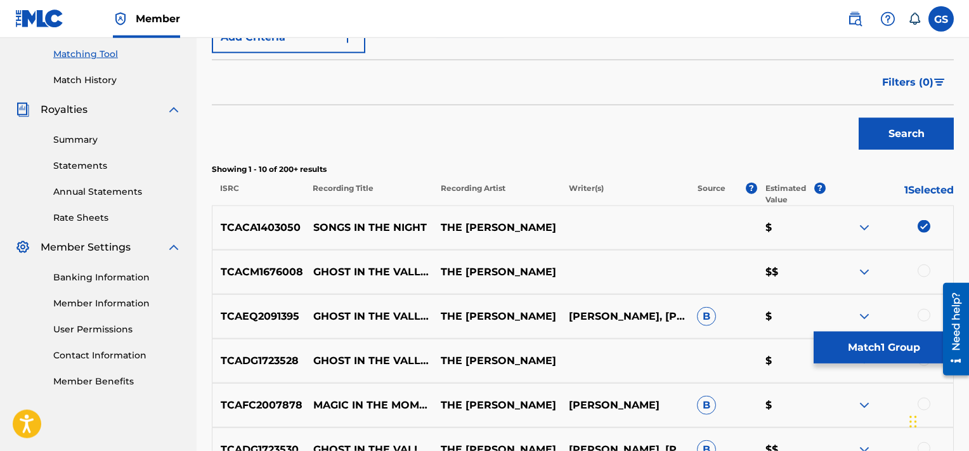
click at [867, 358] on button "Match 1 Group" at bounding box center [884, 348] width 140 height 32
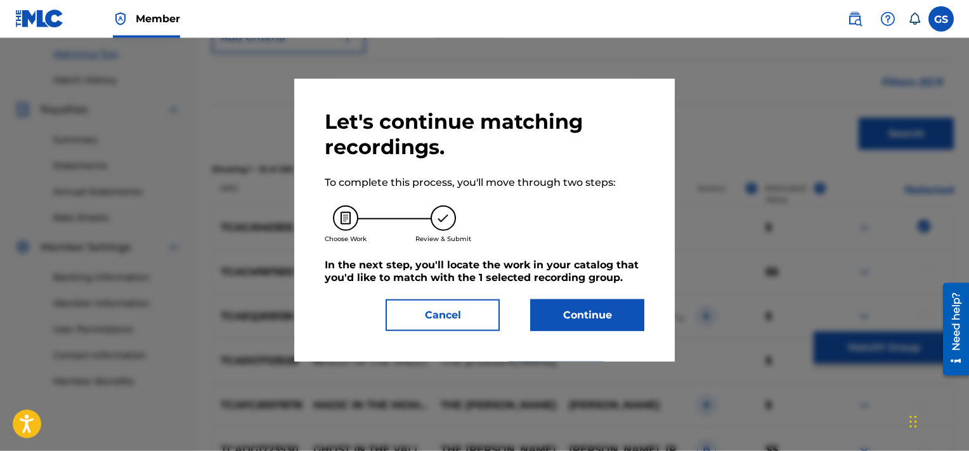
click at [557, 316] on button "Continue" at bounding box center [587, 315] width 114 height 32
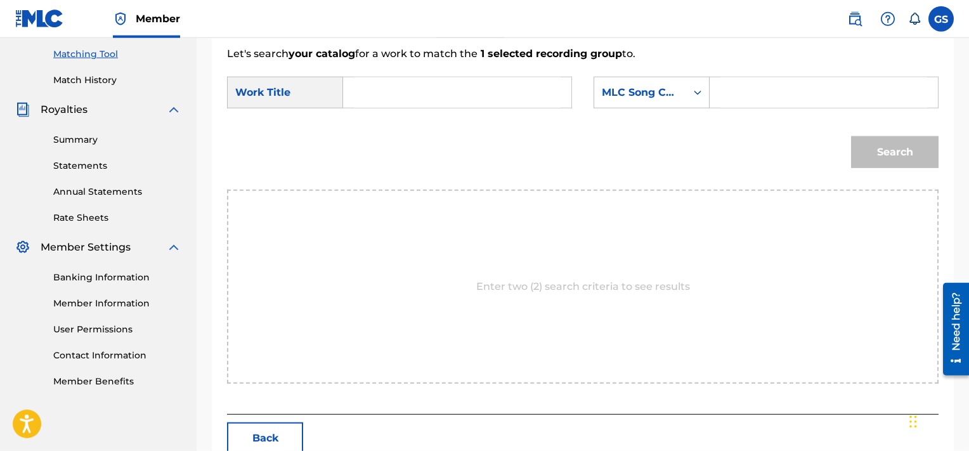
click at [724, 96] on input "Search Form" at bounding box center [823, 92] width 207 height 30
paste input "SD3QX9"
type input "SD3QX9"
click at [518, 96] on input "Search Form" at bounding box center [457, 92] width 207 height 30
type input "songs"
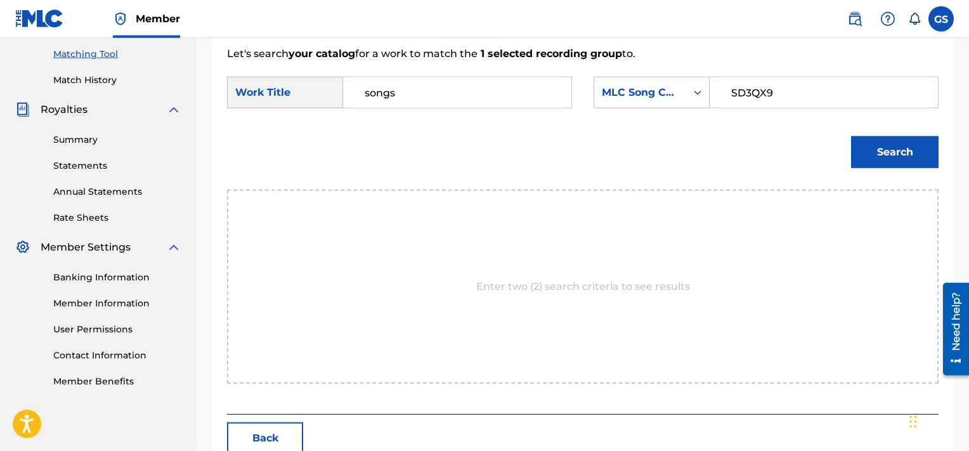
click at [851, 136] on button "Search" at bounding box center [895, 152] width 88 height 32
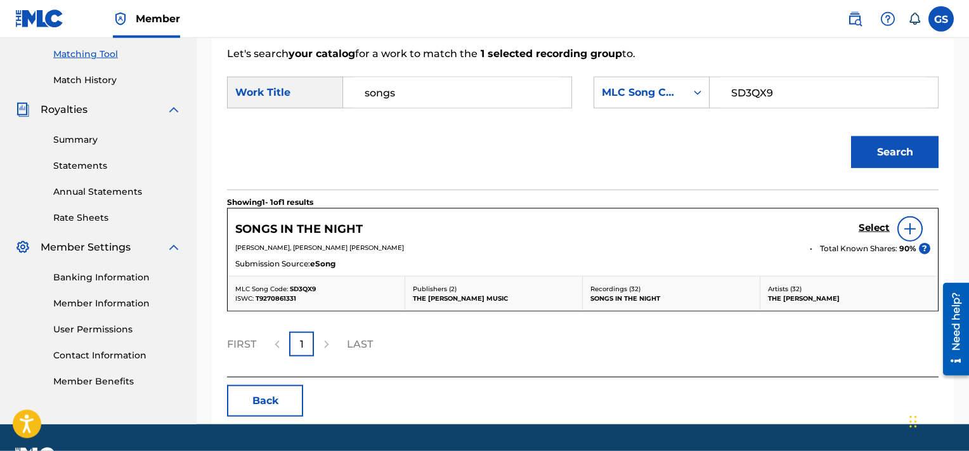
click at [876, 226] on h5 "Select" at bounding box center [874, 228] width 31 height 12
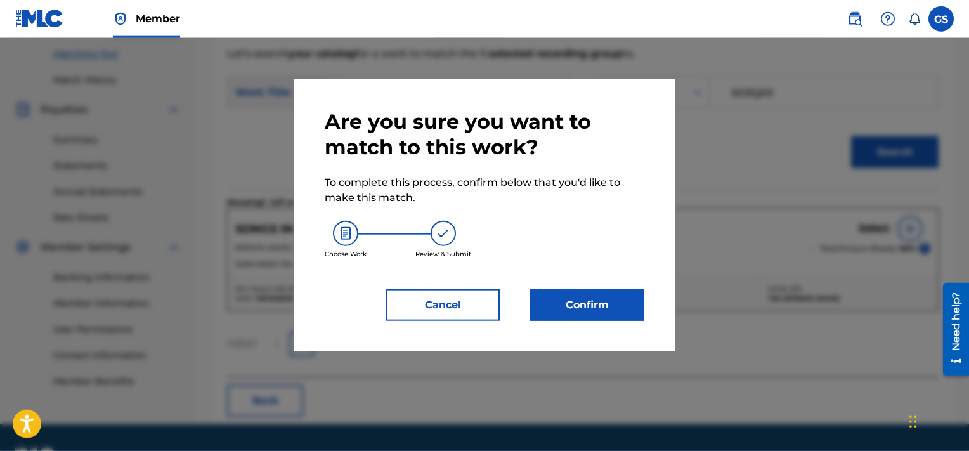
click at [610, 299] on button "Confirm" at bounding box center [587, 305] width 114 height 32
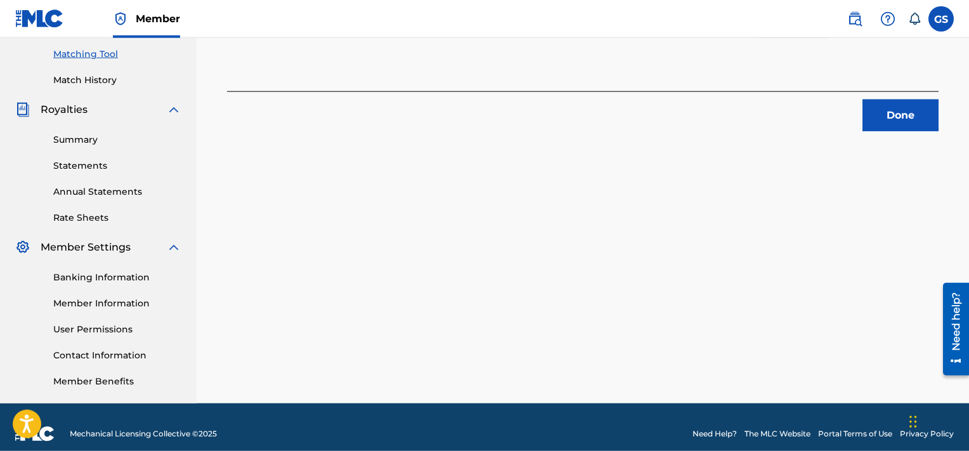
click at [898, 111] on button "Done" at bounding box center [901, 116] width 76 height 32
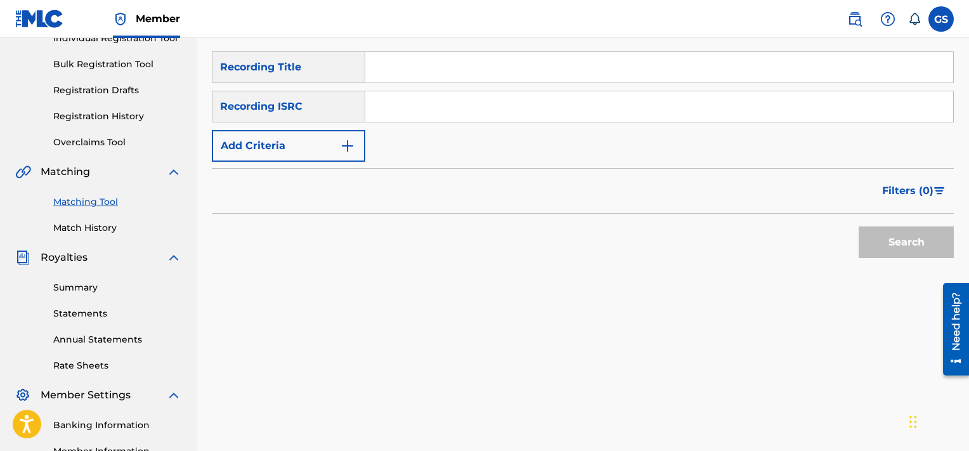
scroll to position [157, 0]
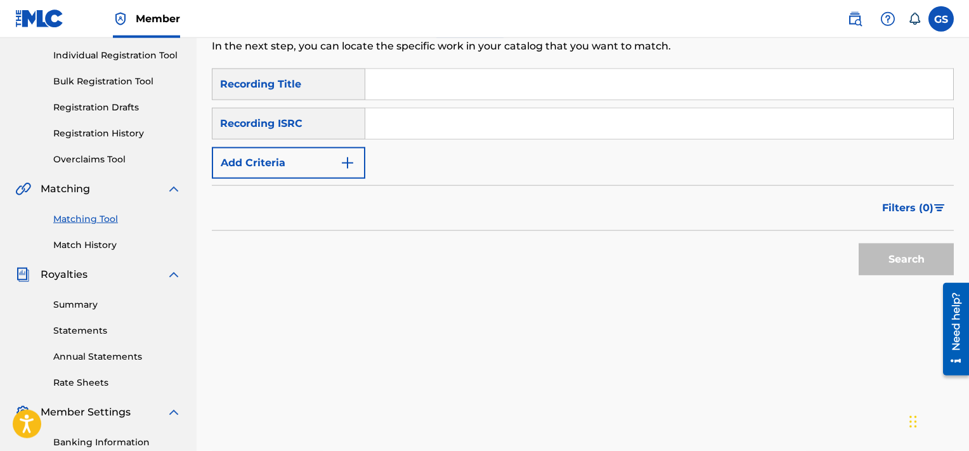
click at [506, 85] on input "Search Form" at bounding box center [659, 84] width 588 height 30
type input "stone"
click at [302, 160] on button "Add Criteria" at bounding box center [288, 163] width 153 height 32
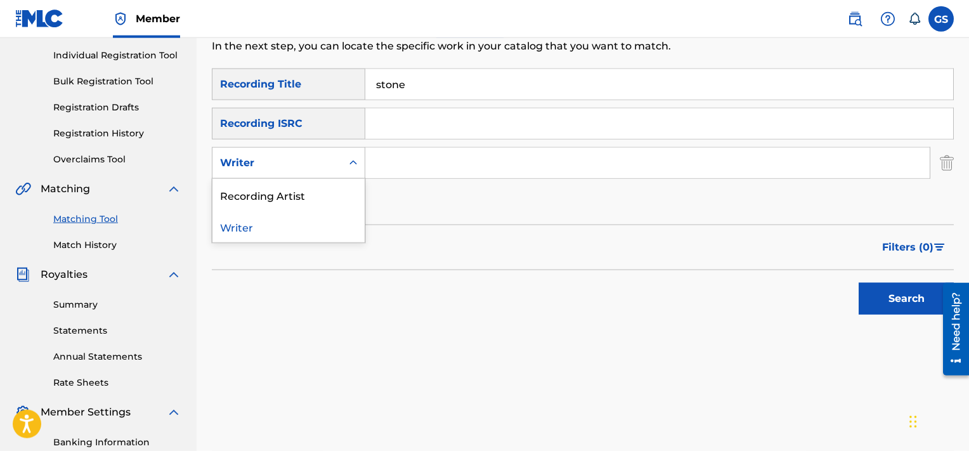
click at [316, 167] on div "Writer" at bounding box center [277, 162] width 114 height 15
click at [316, 195] on div "Recording Artist" at bounding box center [288, 195] width 152 height 32
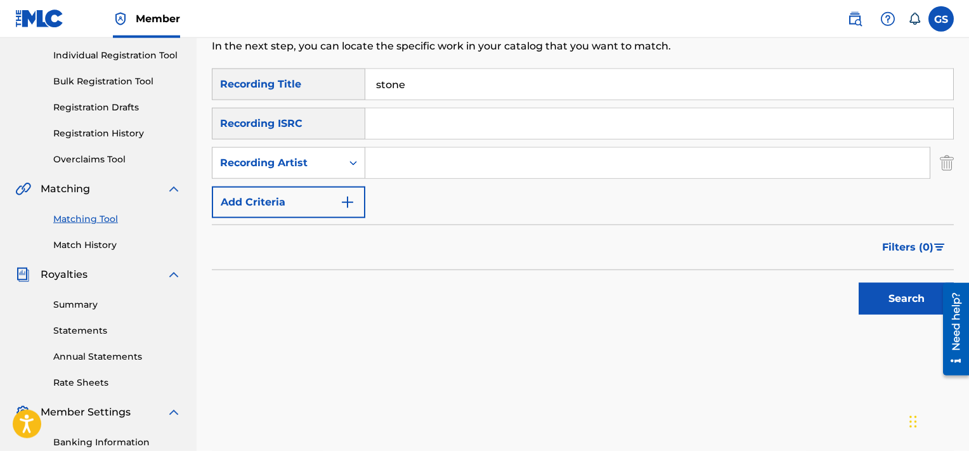
click at [414, 170] on input "Search Form" at bounding box center [647, 163] width 564 height 30
type input "[PERSON_NAME]"
click at [859, 283] on button "Search" at bounding box center [906, 299] width 95 height 32
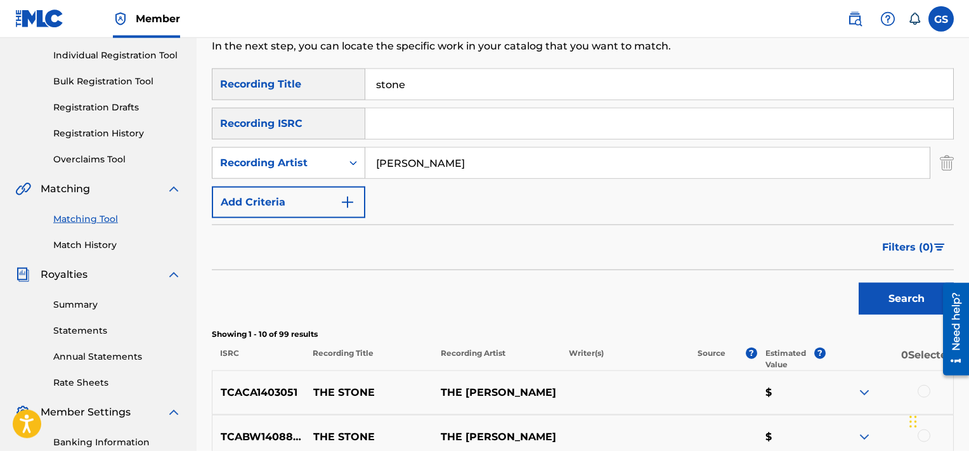
scroll to position [342, 0]
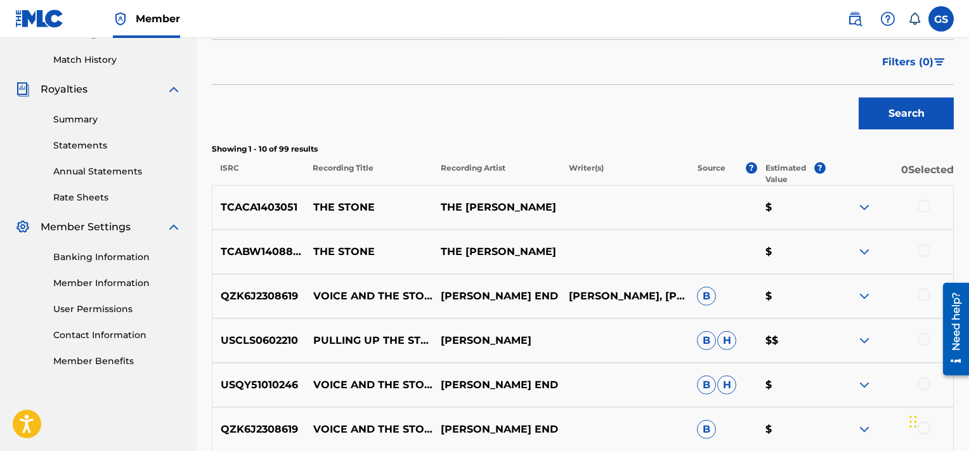
click at [926, 202] on div at bounding box center [924, 206] width 13 height 13
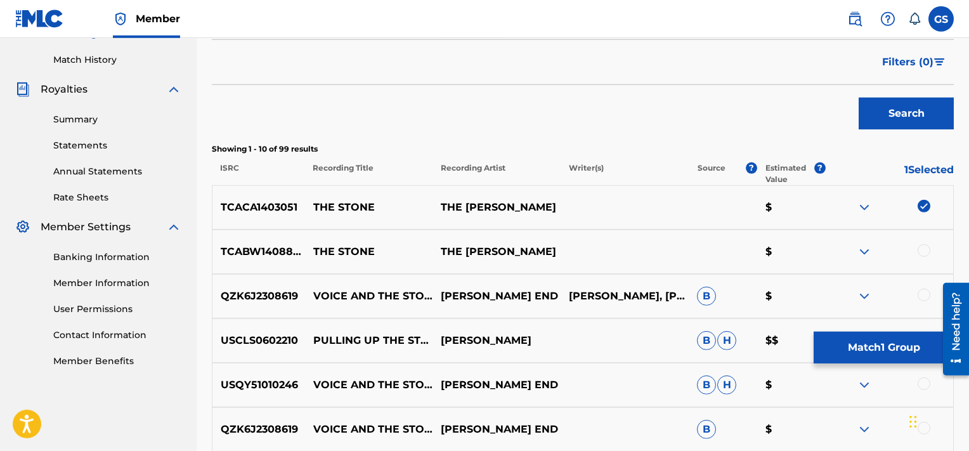
click at [925, 251] on div at bounding box center [924, 250] width 13 height 13
click at [864, 348] on button "Match 2 Groups" at bounding box center [884, 348] width 140 height 32
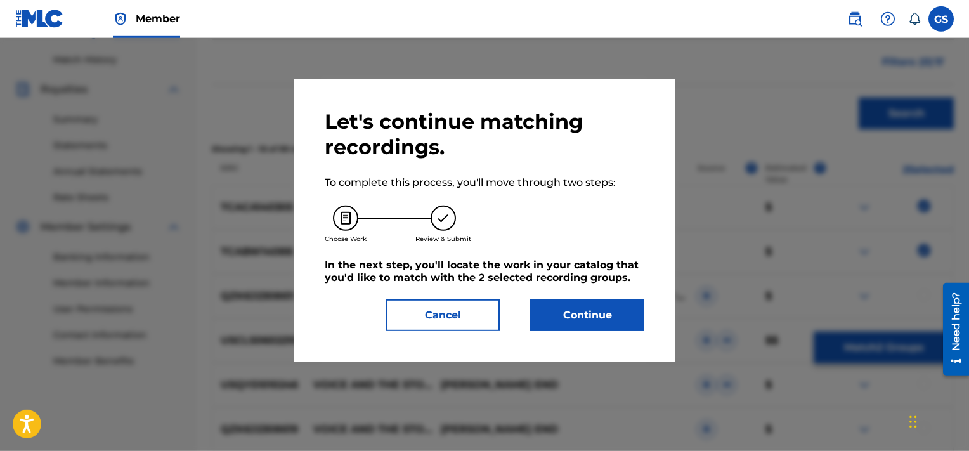
click at [613, 310] on button "Continue" at bounding box center [587, 315] width 114 height 32
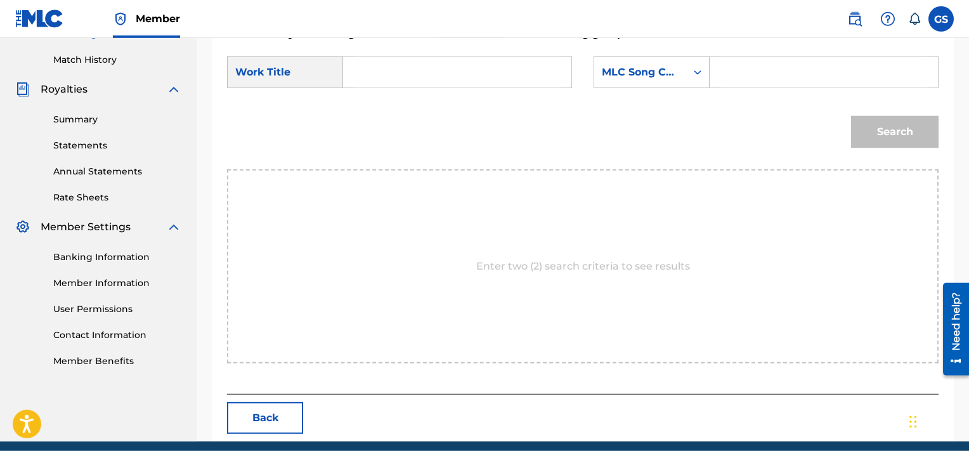
scroll to position [335, 0]
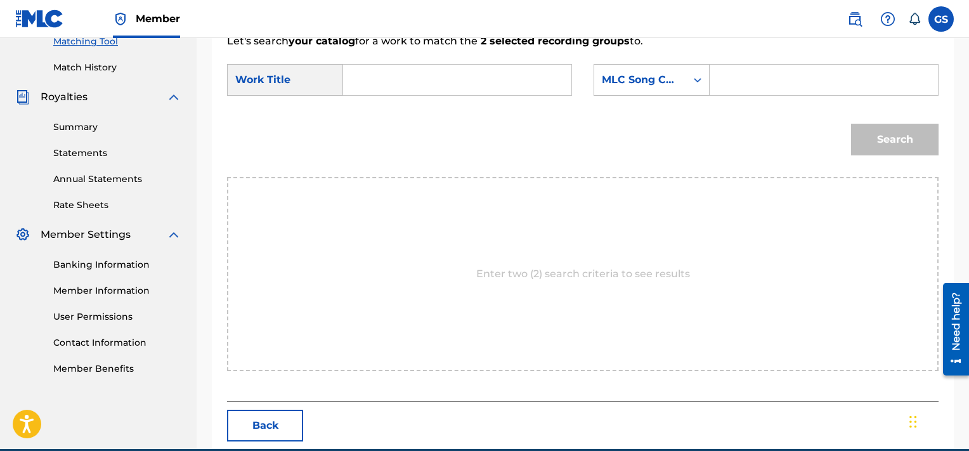
paste input "TC61BB"
click at [766, 77] on input "Search Form" at bounding box center [823, 80] width 207 height 30
type input "TC61BB"
click at [461, 85] on input "s" at bounding box center [457, 80] width 207 height 30
type input "stone"
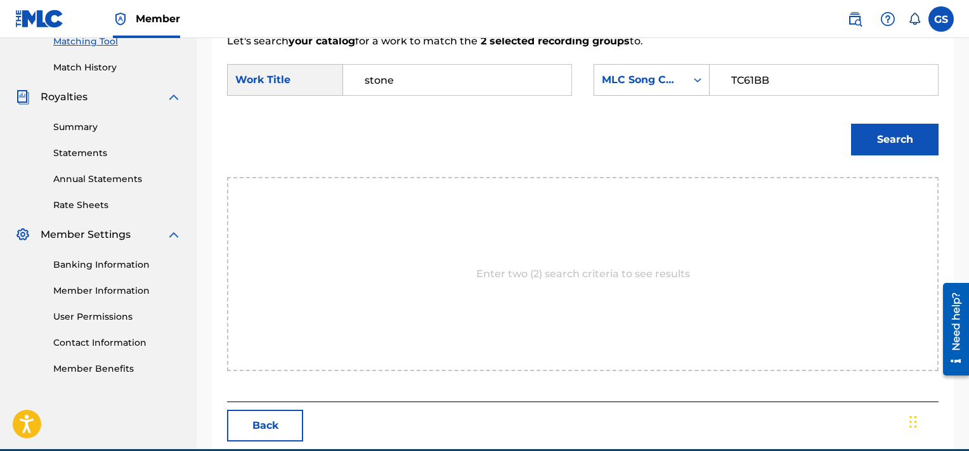
click at [851, 124] on button "Search" at bounding box center [895, 140] width 88 height 32
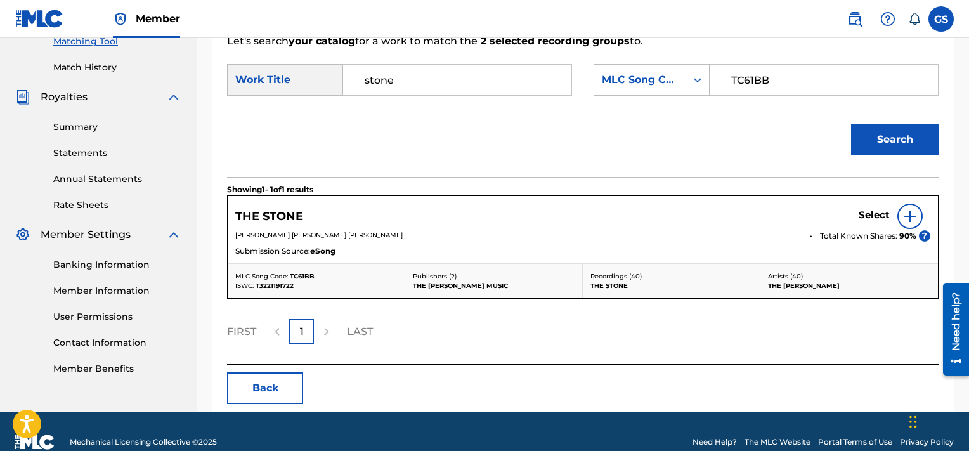
click at [868, 213] on h5 "Select" at bounding box center [874, 215] width 31 height 12
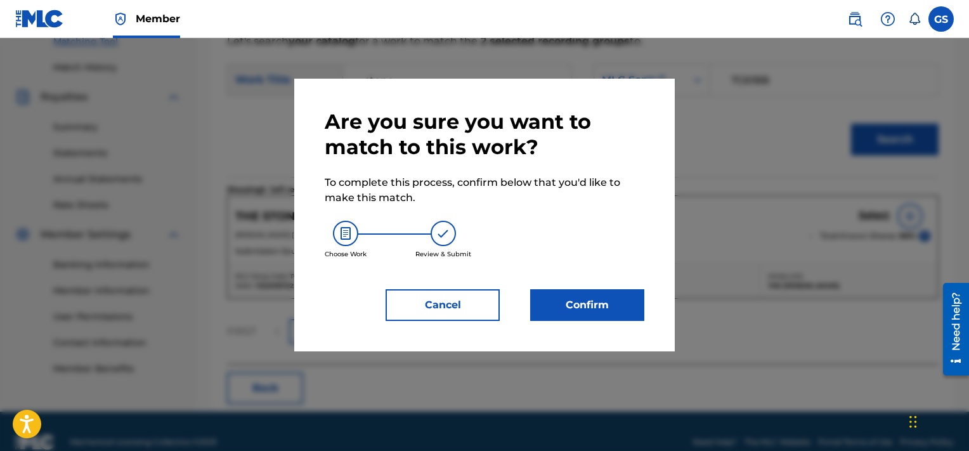
click at [580, 306] on button "Confirm" at bounding box center [587, 305] width 114 height 32
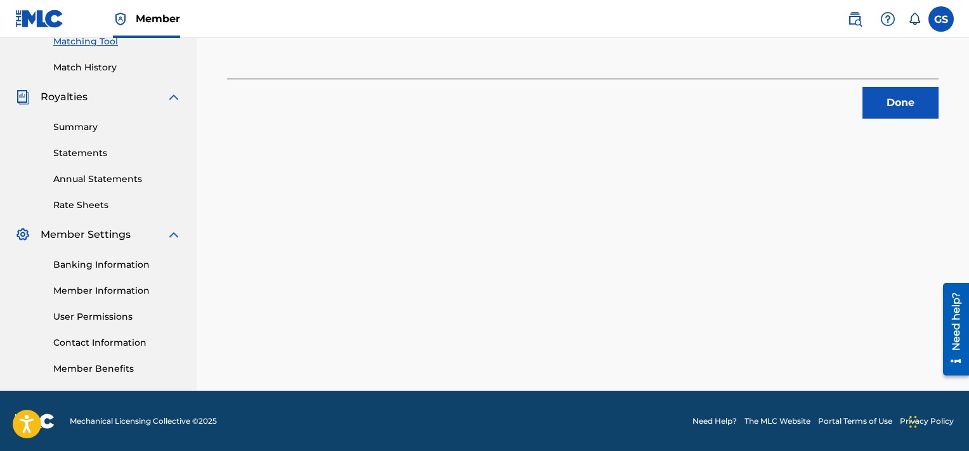
click at [912, 106] on button "Done" at bounding box center [901, 103] width 76 height 32
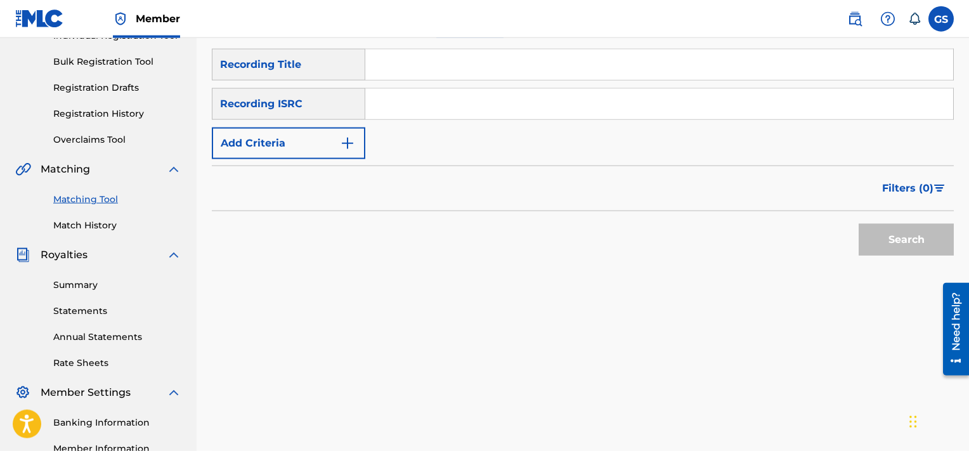
scroll to position [173, 0]
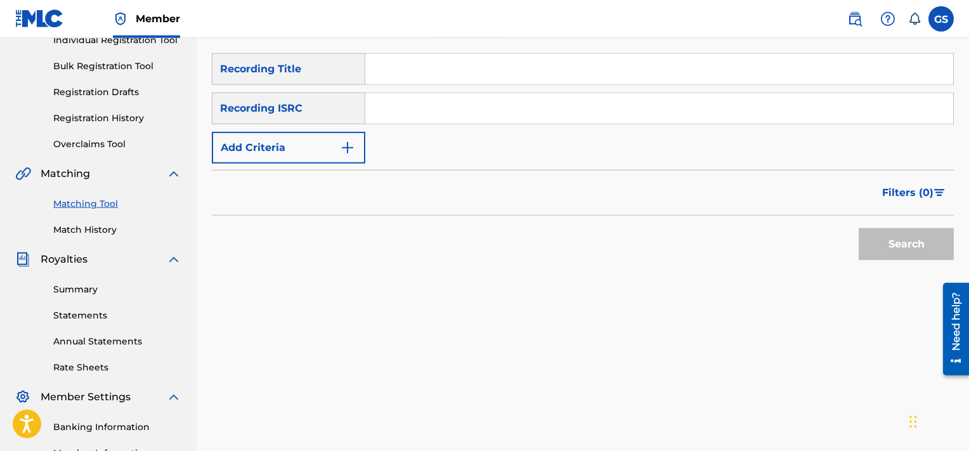
click at [450, 68] on input "Search Form" at bounding box center [659, 69] width 588 height 30
type input "sirens"
click at [245, 147] on button "Add Criteria" at bounding box center [288, 148] width 153 height 32
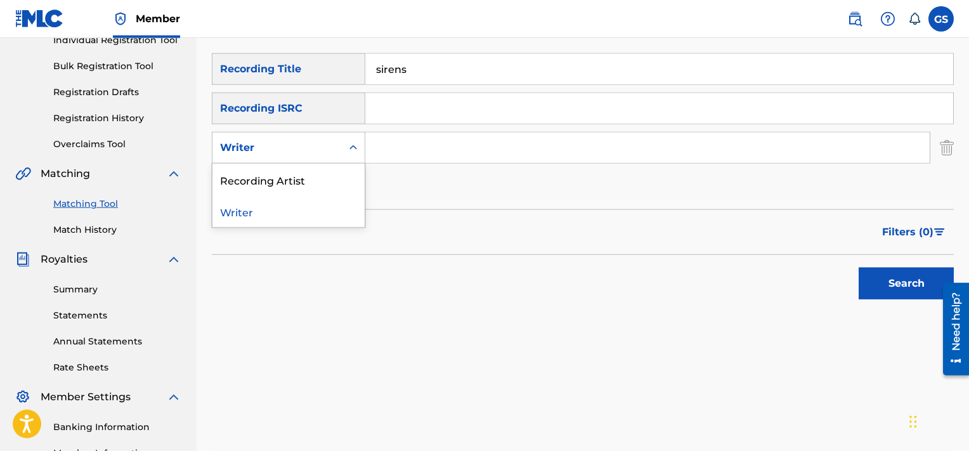
click at [282, 159] on div "Writer" at bounding box center [276, 148] width 129 height 24
click at [303, 188] on div "Recording Artist" at bounding box center [288, 180] width 152 height 32
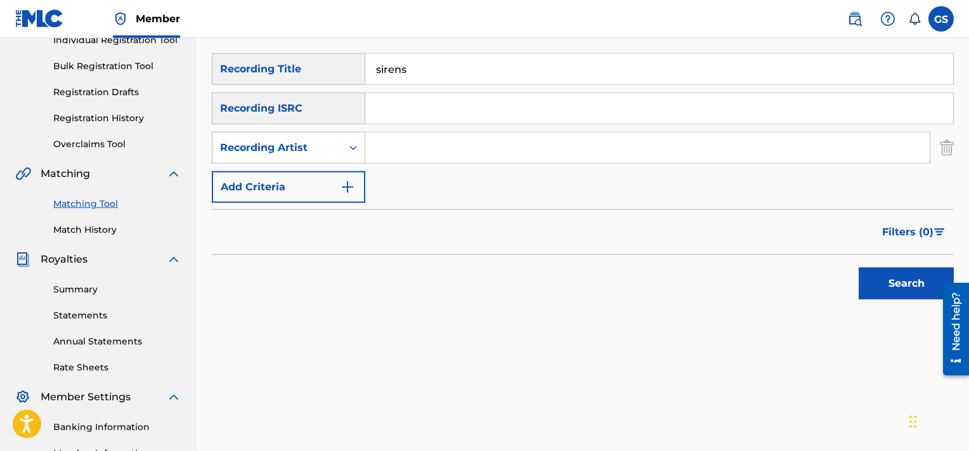
click at [431, 142] on input "Search Form" at bounding box center [647, 148] width 564 height 30
type input "[PERSON_NAME]"
click at [859, 268] on button "Search" at bounding box center [906, 284] width 95 height 32
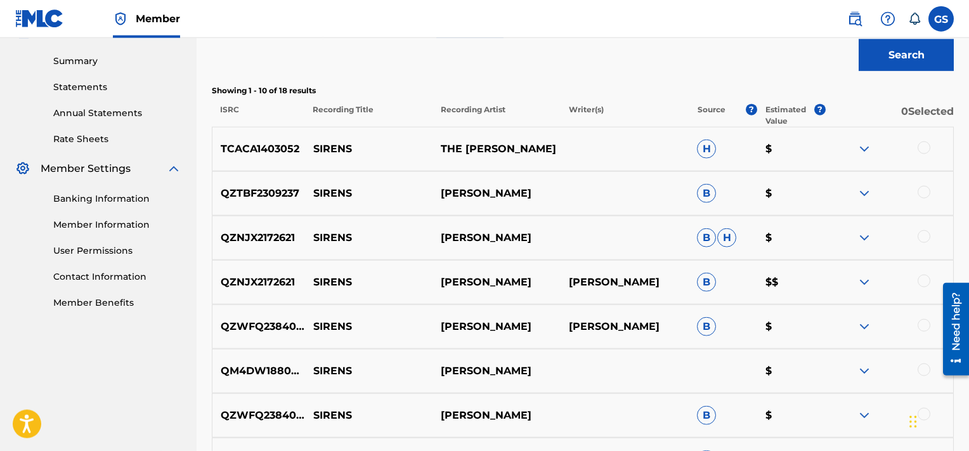
scroll to position [403, 0]
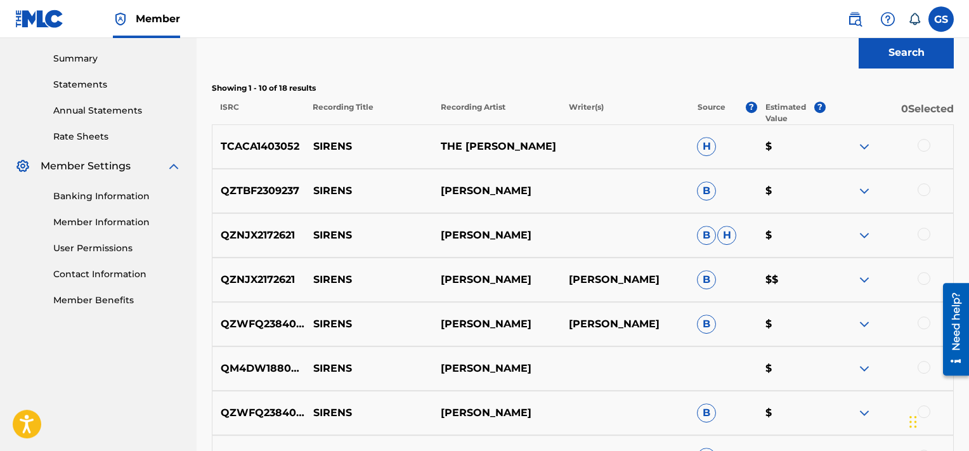
click at [923, 148] on div at bounding box center [924, 145] width 13 height 13
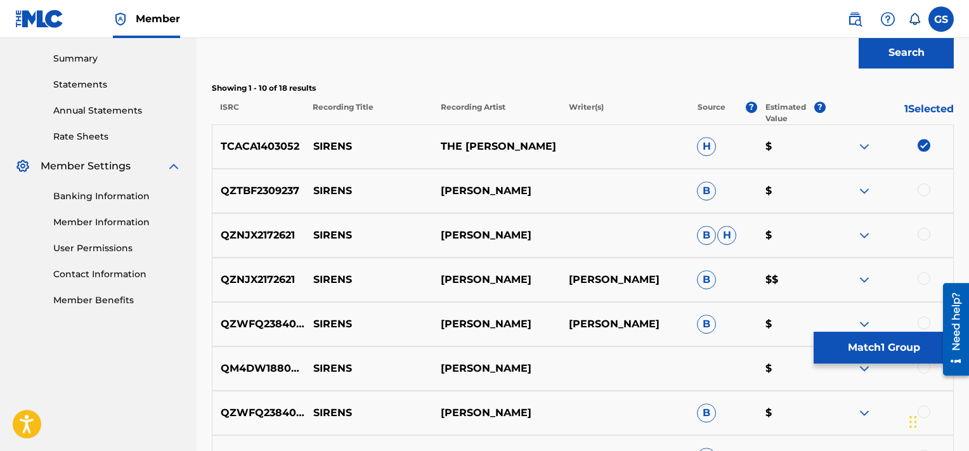
click at [877, 353] on button "Match 1 Group" at bounding box center [884, 348] width 140 height 32
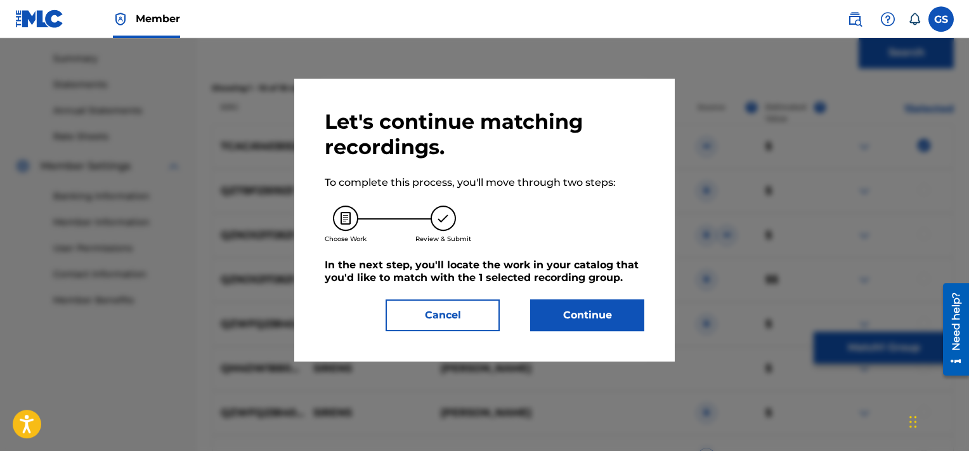
click at [589, 320] on button "Continue" at bounding box center [587, 315] width 114 height 32
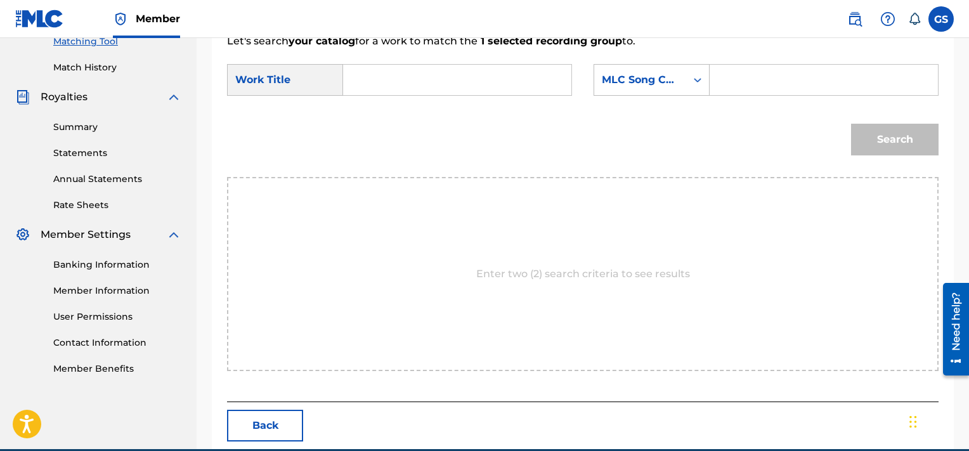
scroll to position [290, 0]
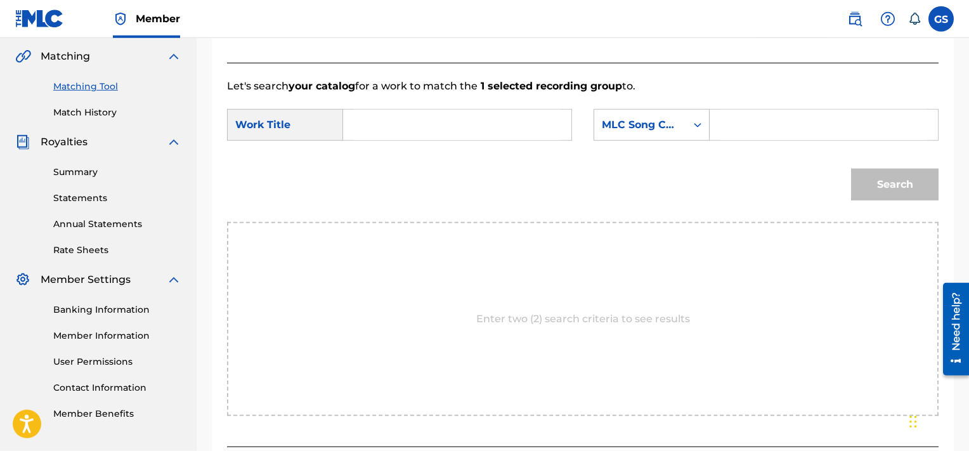
click at [749, 122] on input "Search Form" at bounding box center [823, 125] width 207 height 30
paste input "SE0BH8"
type input "SE0BH8"
click at [365, 128] on input "Search Form" at bounding box center [457, 125] width 207 height 30
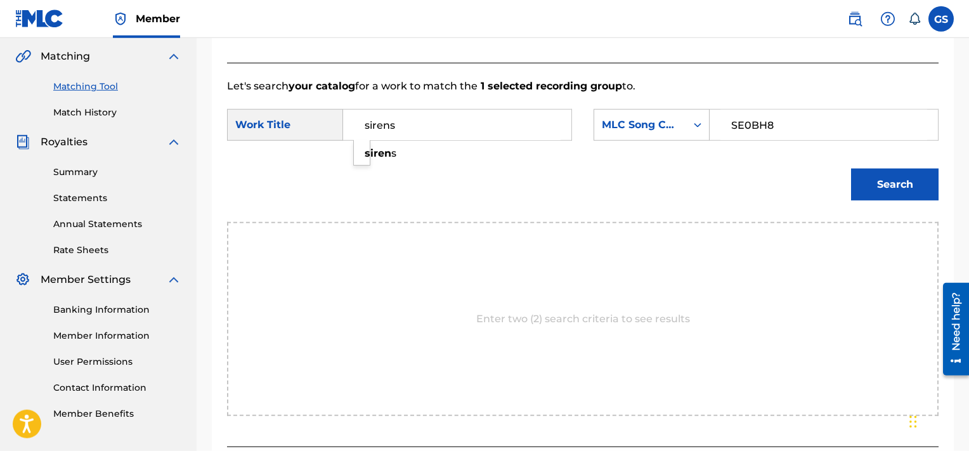
type input "sirens"
click at [851, 169] on button "Search" at bounding box center [895, 185] width 88 height 32
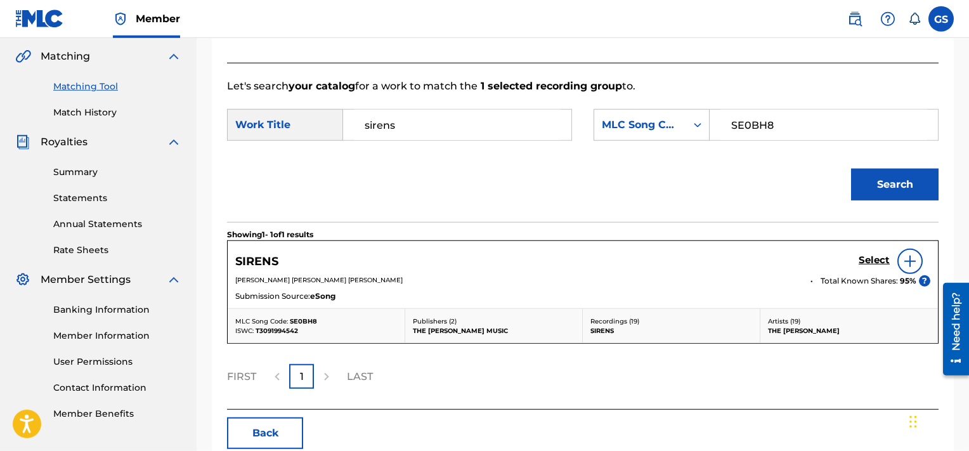
click at [875, 261] on h5 "Select" at bounding box center [874, 260] width 31 height 12
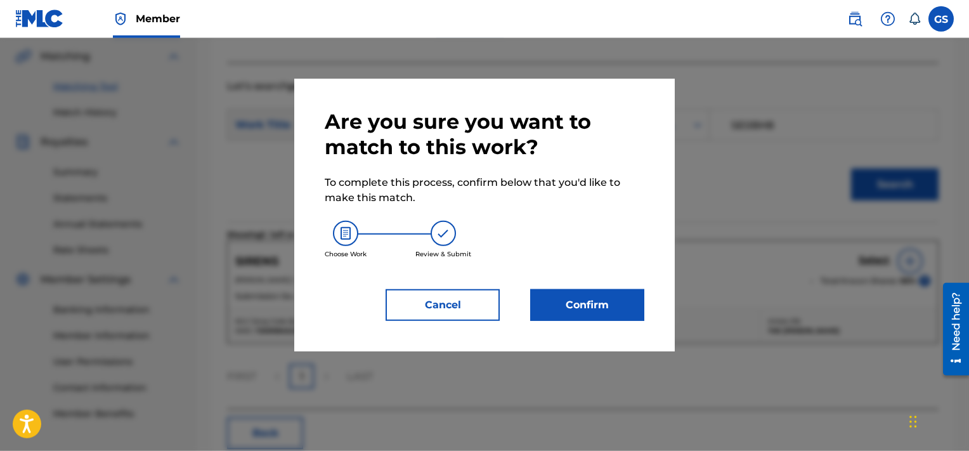
click at [572, 317] on button "Confirm" at bounding box center [587, 305] width 114 height 32
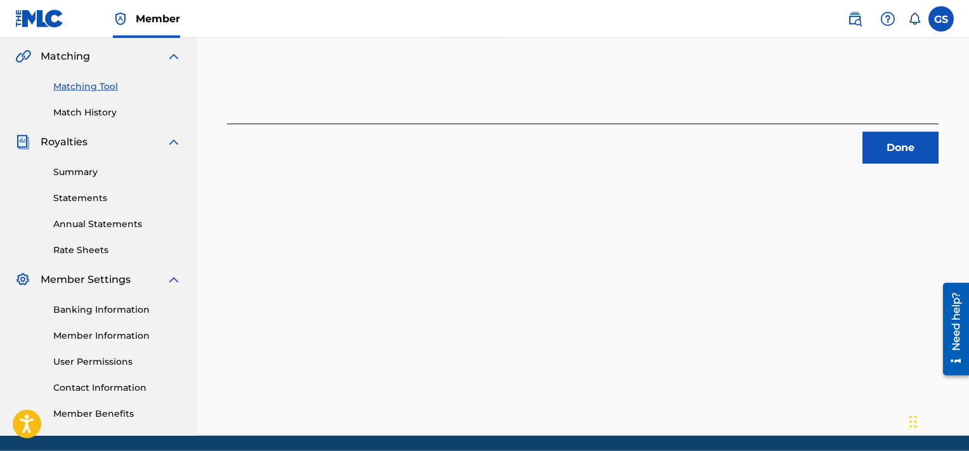
click at [892, 138] on button "Done" at bounding box center [901, 148] width 76 height 32
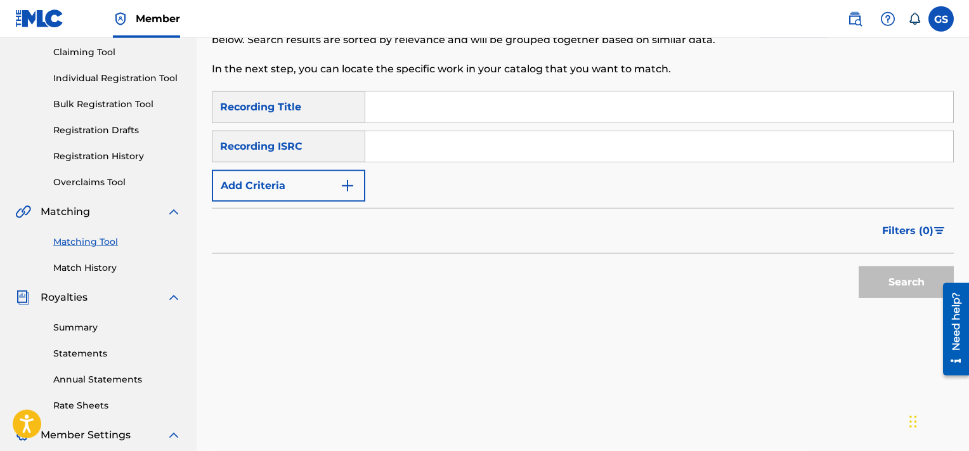
scroll to position [119, 0]
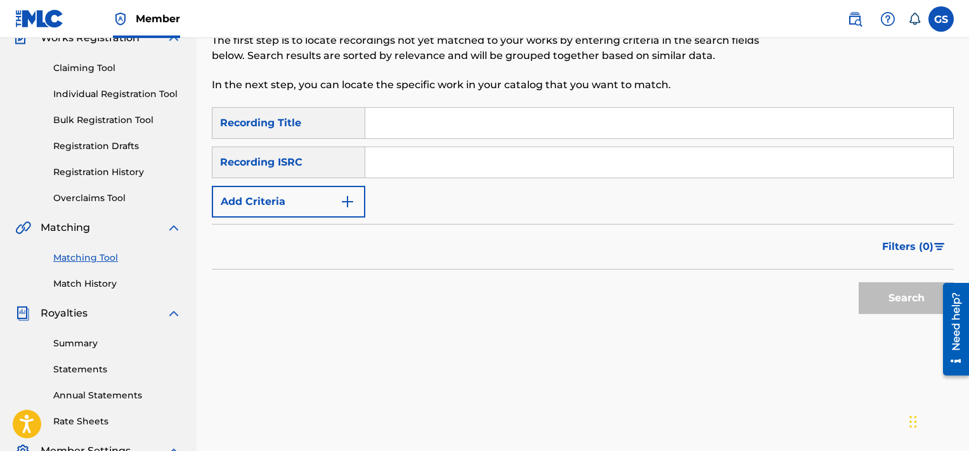
click at [502, 120] on input "Search Form" at bounding box center [659, 123] width 588 height 30
type input "j"
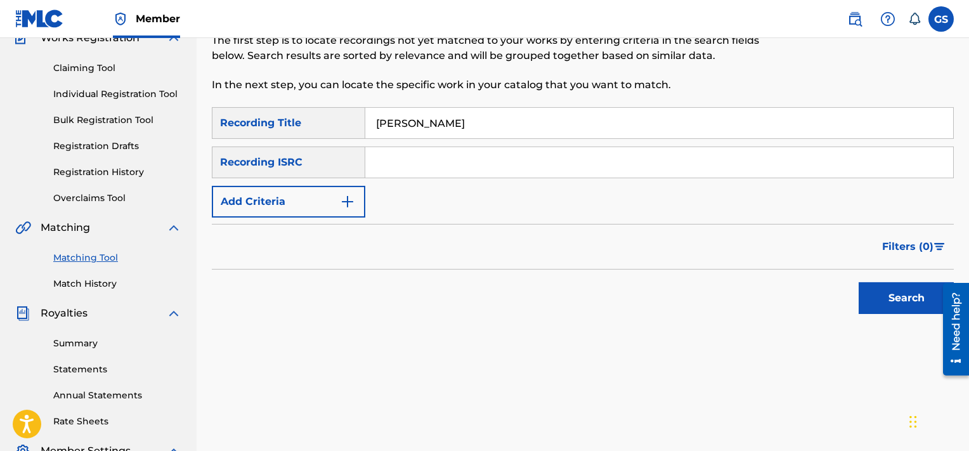
type input "[PERSON_NAME]"
click at [280, 197] on button "Add Criteria" at bounding box center [288, 202] width 153 height 32
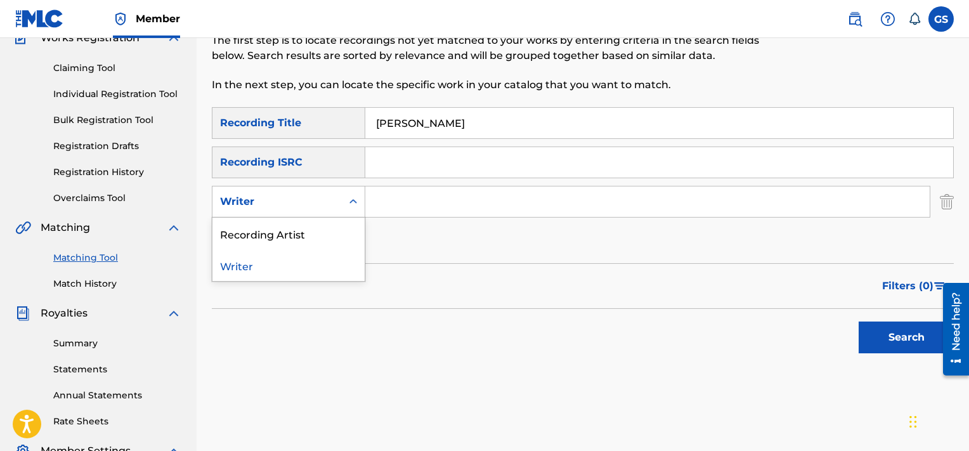
click at [329, 202] on div "Writer" at bounding box center [277, 201] width 114 height 15
click at [317, 247] on div "Recording Artist" at bounding box center [288, 234] width 152 height 32
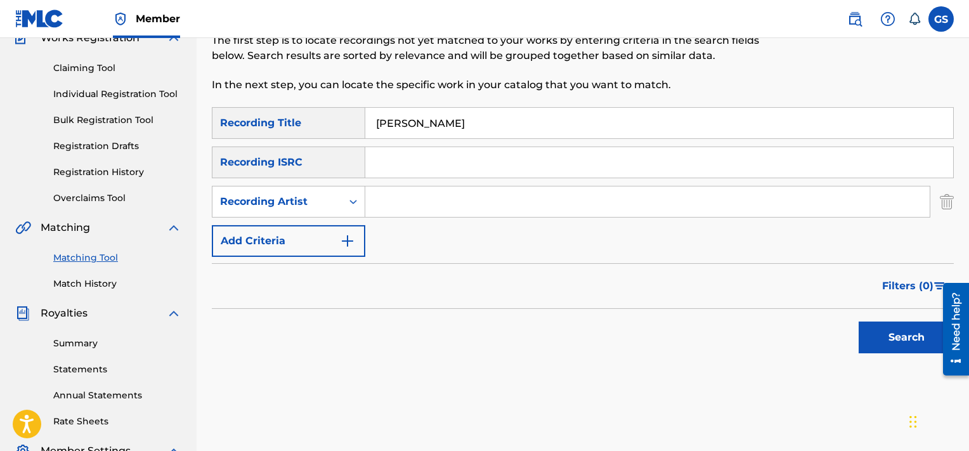
click at [433, 194] on input "Search Form" at bounding box center [647, 201] width 564 height 30
type input "[PERSON_NAME]"
click at [859, 322] on button "Search" at bounding box center [906, 338] width 95 height 32
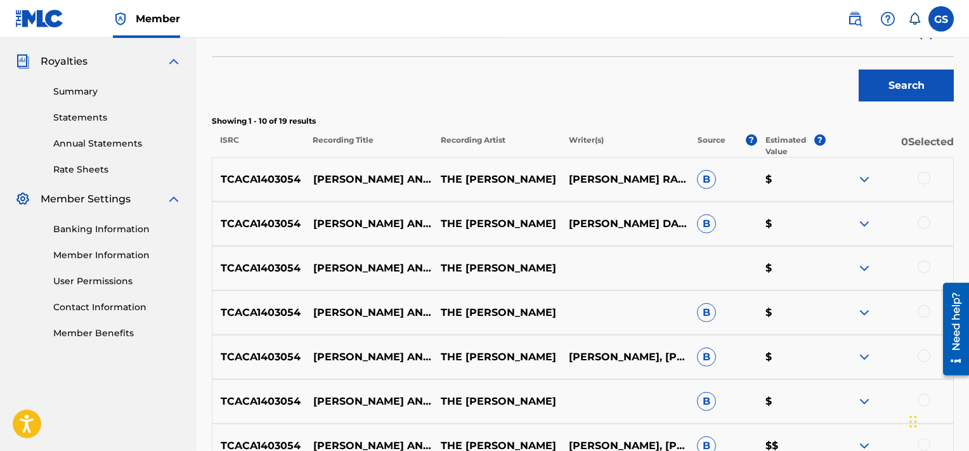
scroll to position [459, 0]
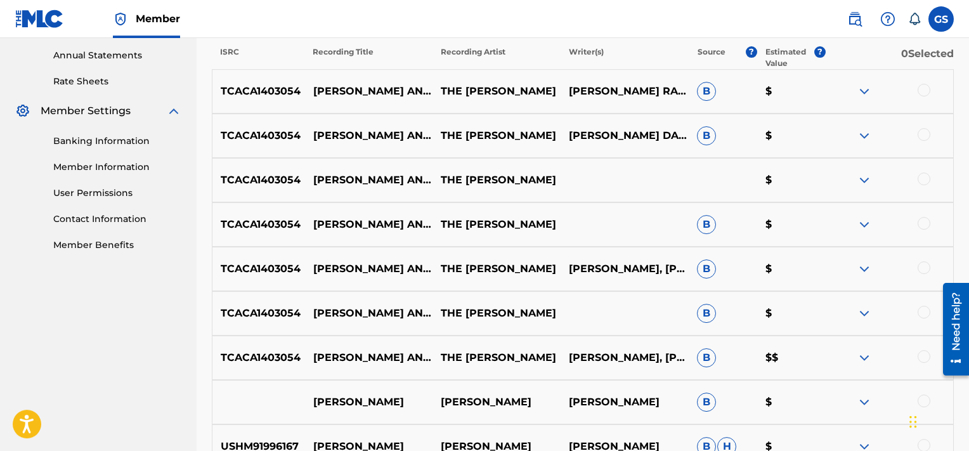
click at [920, 90] on div at bounding box center [924, 90] width 13 height 13
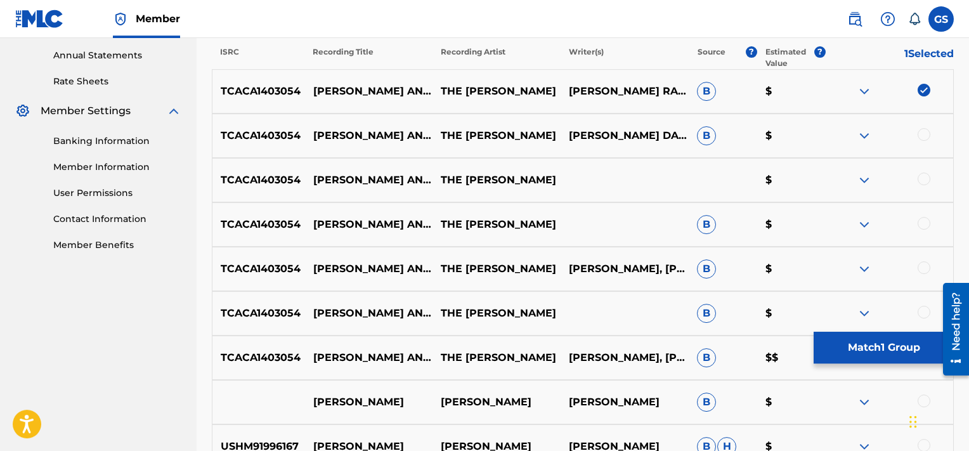
click at [923, 136] on div at bounding box center [924, 134] width 13 height 13
click at [926, 176] on div at bounding box center [924, 179] width 13 height 13
click at [925, 228] on div at bounding box center [924, 223] width 13 height 13
click at [921, 271] on div at bounding box center [924, 267] width 13 height 13
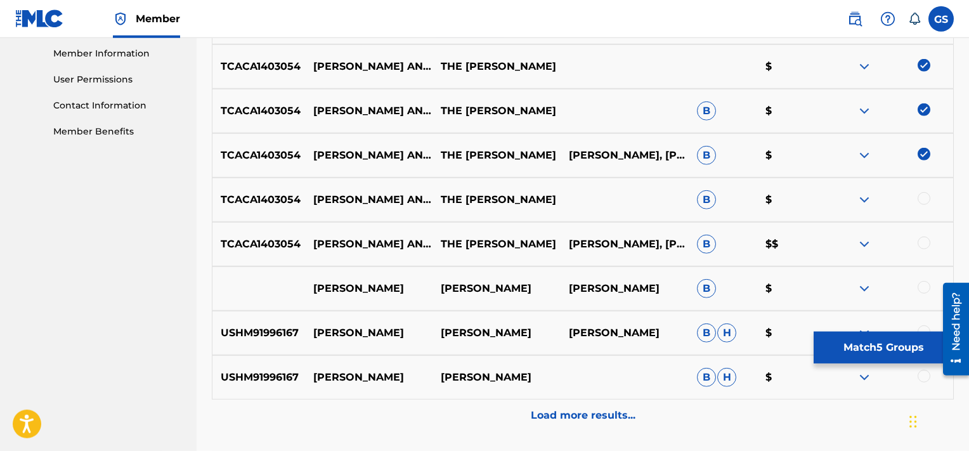
scroll to position [571, 0]
click at [930, 202] on div at bounding box center [924, 199] width 13 height 13
click at [923, 249] on div at bounding box center [924, 243] width 13 height 13
click at [864, 357] on button "Match 7 Groups" at bounding box center [884, 348] width 140 height 32
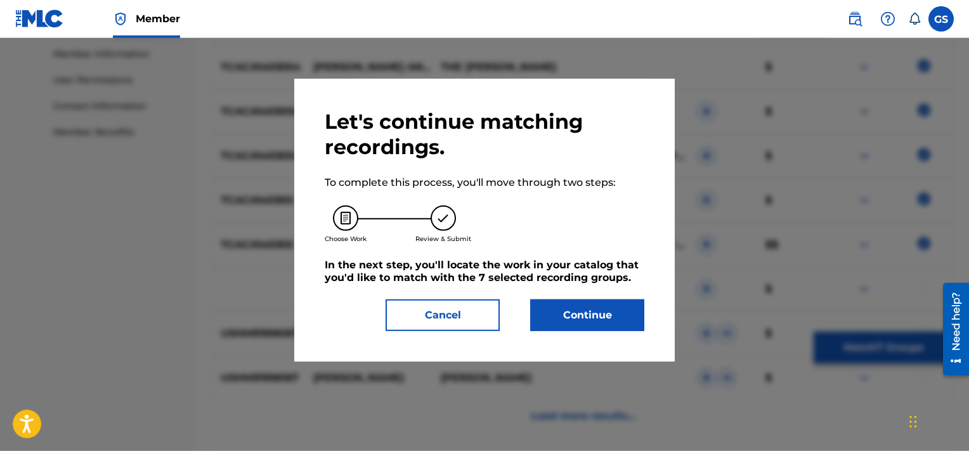
click at [570, 319] on button "Continue" at bounding box center [587, 315] width 114 height 32
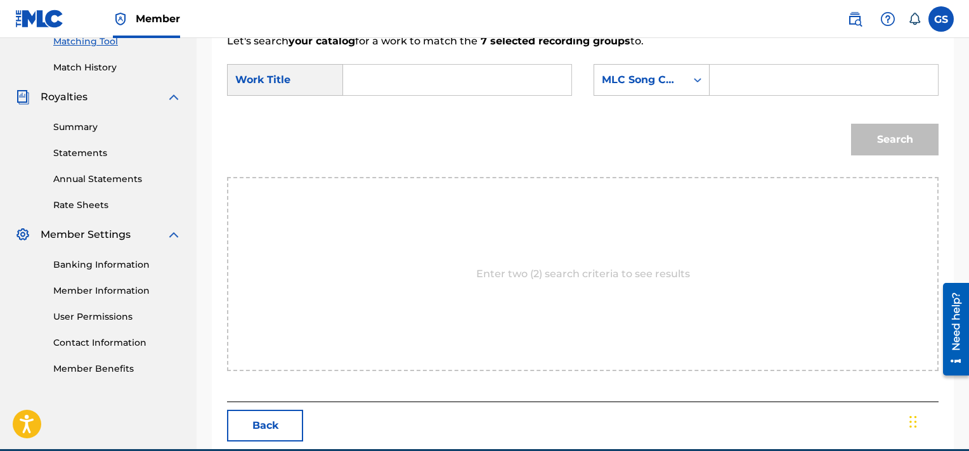
scroll to position [285, 0]
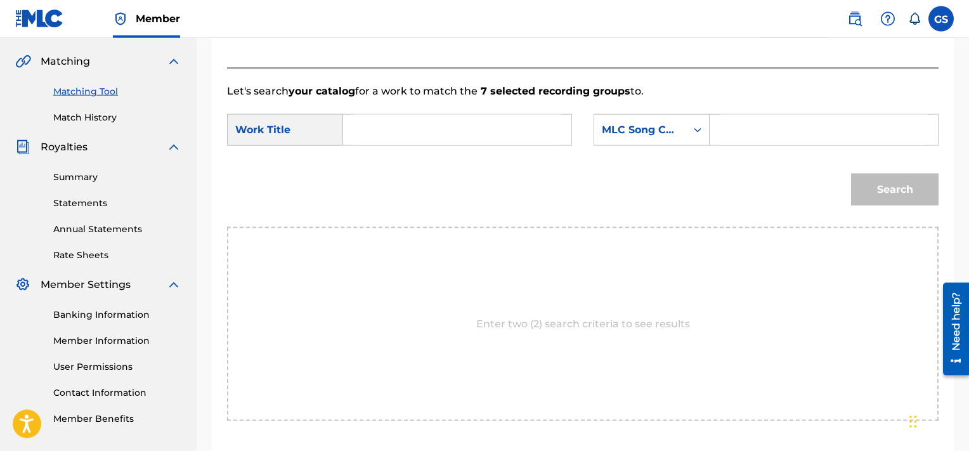
click at [504, 142] on input "Search Form" at bounding box center [457, 130] width 207 height 30
type input "k"
type input "[PERSON_NAME]"
paste input "JB966N"
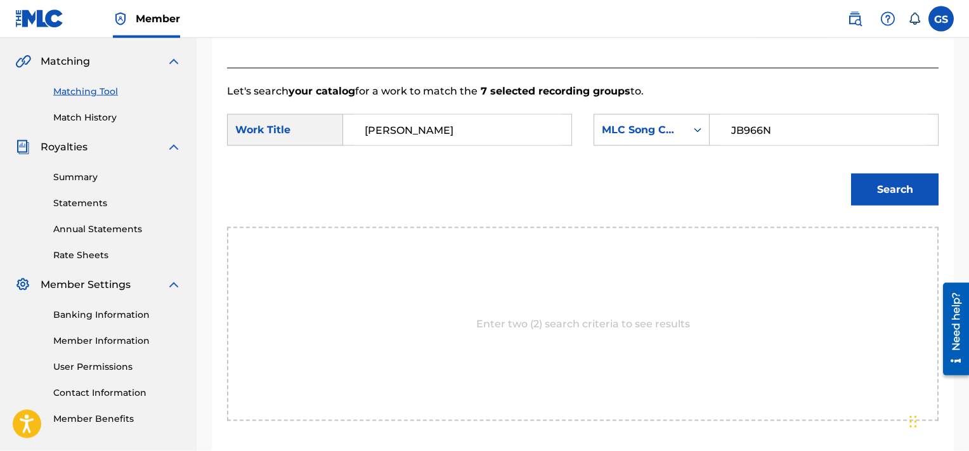
click at [786, 122] on input "JB966N" at bounding box center [823, 130] width 207 height 30
type input "JB966N"
click at [851, 174] on button "Search" at bounding box center [895, 190] width 88 height 32
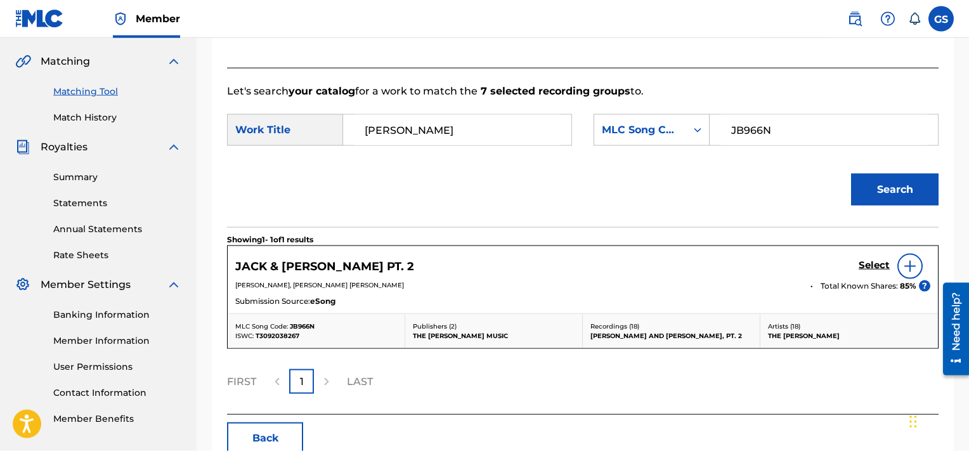
scroll to position [285, 0]
click at [887, 266] on h5 "Select" at bounding box center [874, 265] width 31 height 12
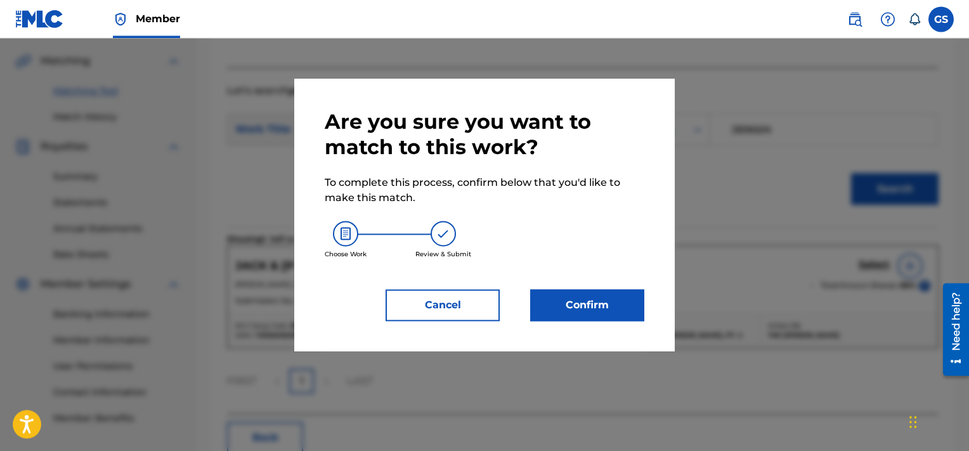
click at [603, 292] on button "Confirm" at bounding box center [587, 305] width 114 height 32
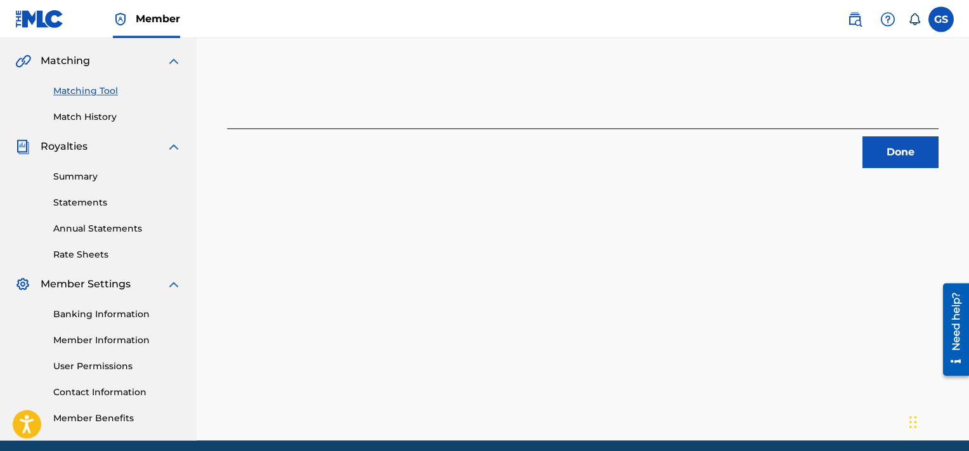
scroll to position [285, 0]
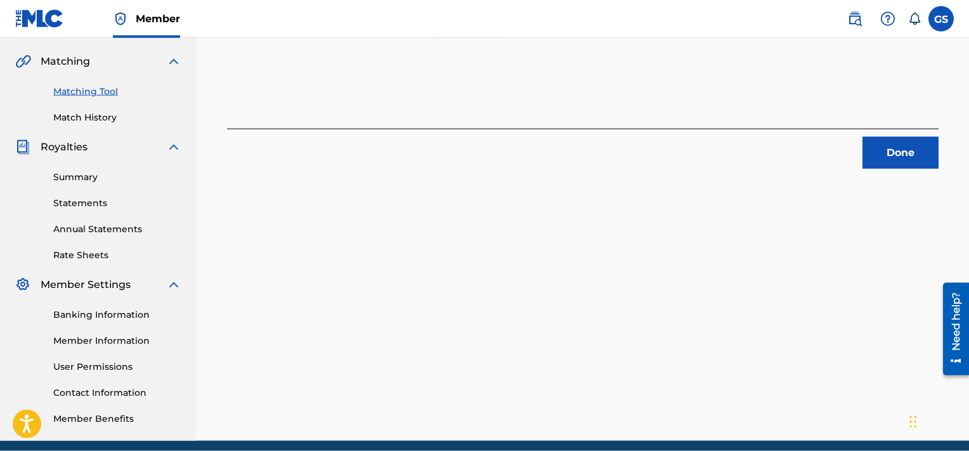
click at [909, 164] on button "Done" at bounding box center [901, 153] width 76 height 32
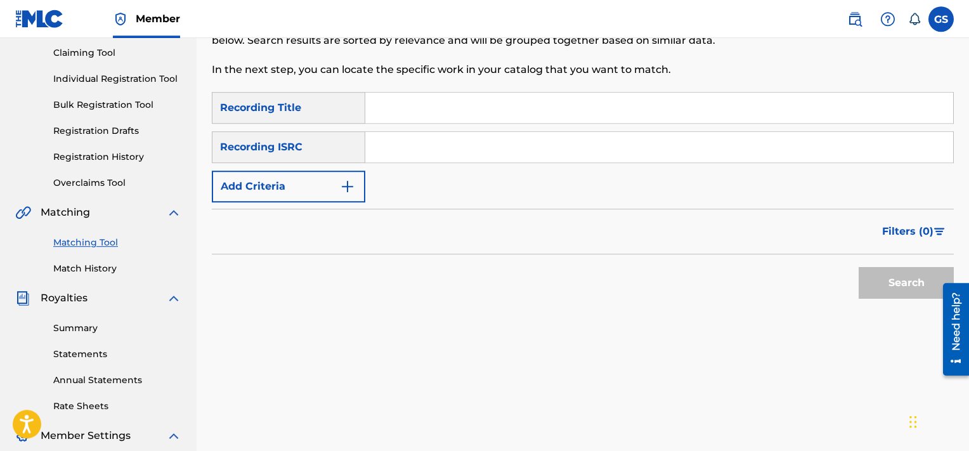
scroll to position [82, 0]
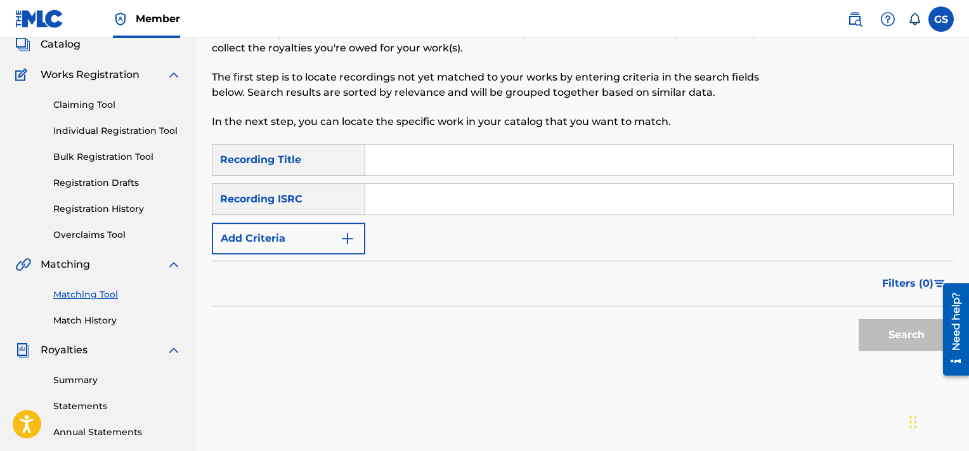
click at [448, 167] on input "Search Form" at bounding box center [659, 160] width 588 height 30
type input "music"
click at [267, 232] on button "Add Criteria" at bounding box center [288, 239] width 153 height 32
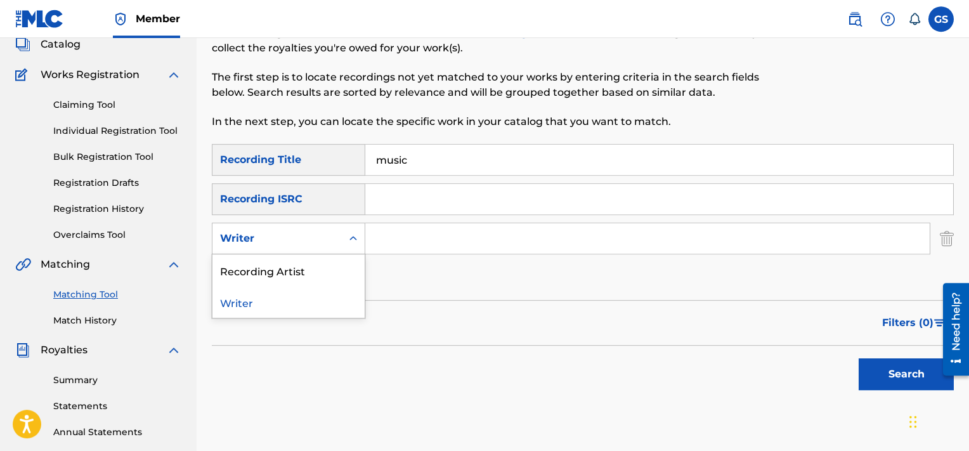
click at [267, 232] on div "Writer" at bounding box center [277, 238] width 114 height 15
click at [299, 270] on div "Recording Artist" at bounding box center [288, 270] width 152 height 32
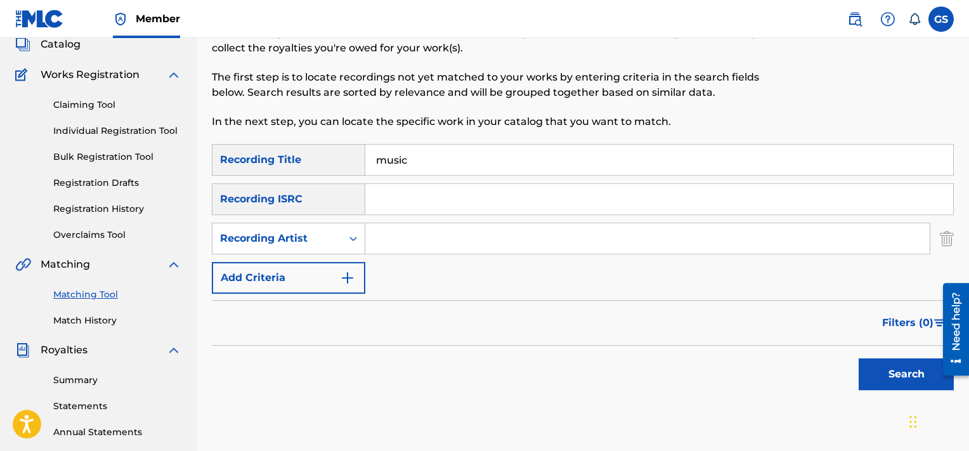
click at [398, 239] on input "Search Form" at bounding box center [647, 238] width 564 height 30
type input "[PERSON_NAME]"
click at [859, 358] on button "Search" at bounding box center [906, 374] width 95 height 32
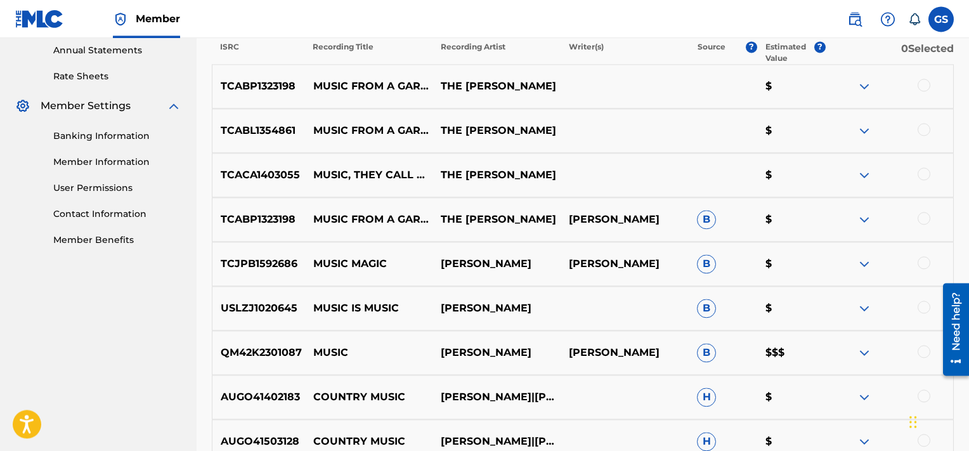
scroll to position [385, 0]
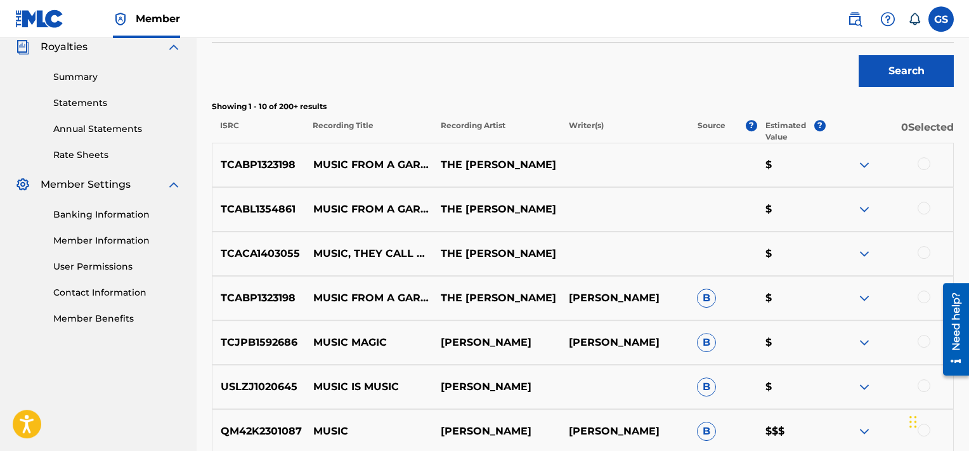
click at [924, 254] on div at bounding box center [924, 252] width 13 height 13
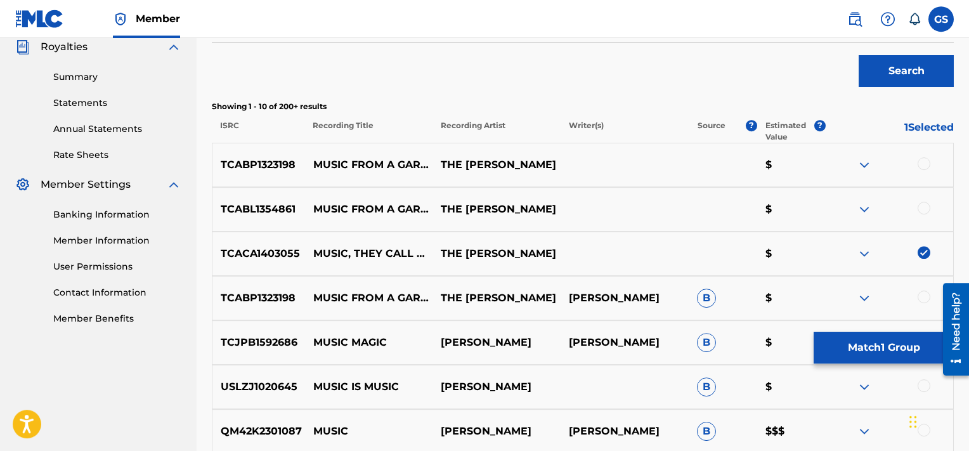
click at [863, 353] on button "Match 1 Group" at bounding box center [884, 348] width 140 height 32
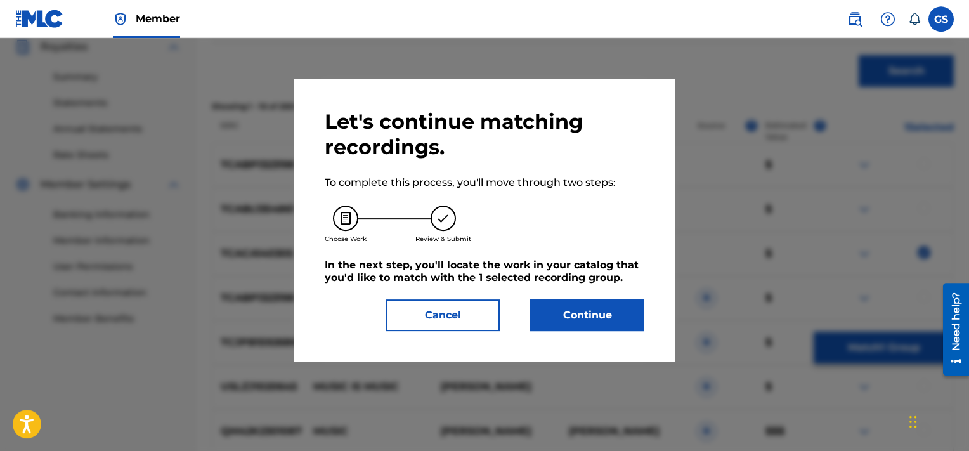
click at [603, 321] on button "Continue" at bounding box center [587, 315] width 114 height 32
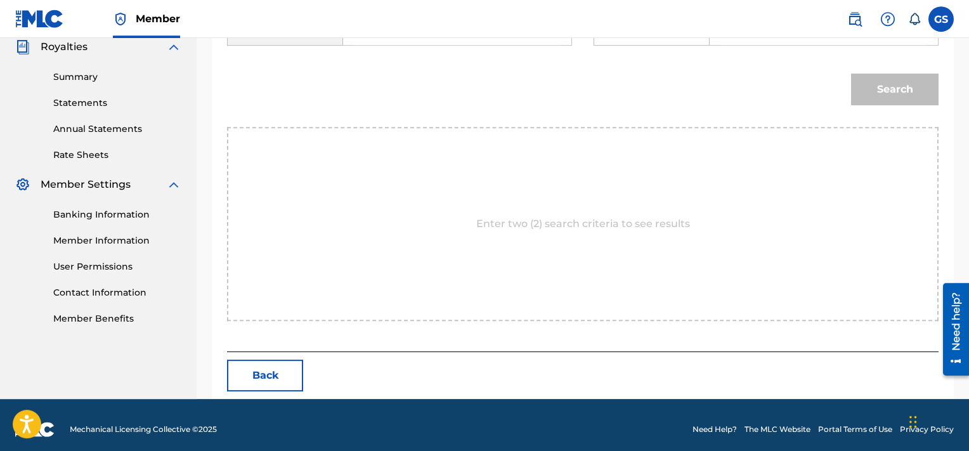
scroll to position [335, 0]
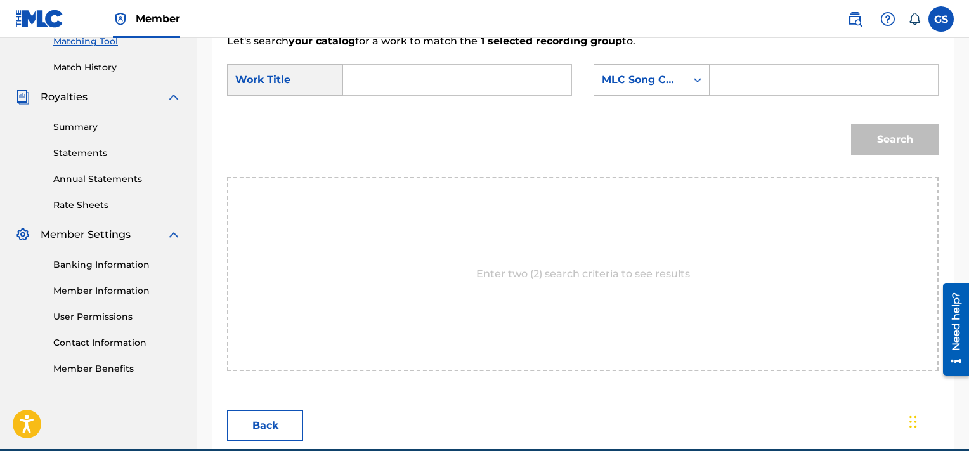
click at [771, 77] on input "Search Form" at bounding box center [823, 80] width 207 height 30
paste input "MA2I37"
type input "MA2I37"
click at [451, 77] on input "Search Form" at bounding box center [457, 80] width 207 height 30
click at [851, 124] on button "Search" at bounding box center [895, 140] width 88 height 32
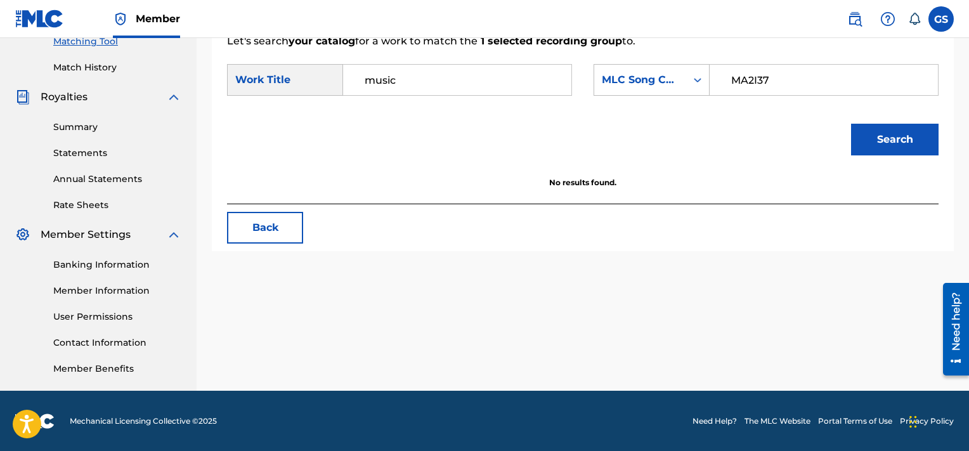
type input "music"
click at [851, 124] on button "Search" at bounding box center [895, 140] width 88 height 32
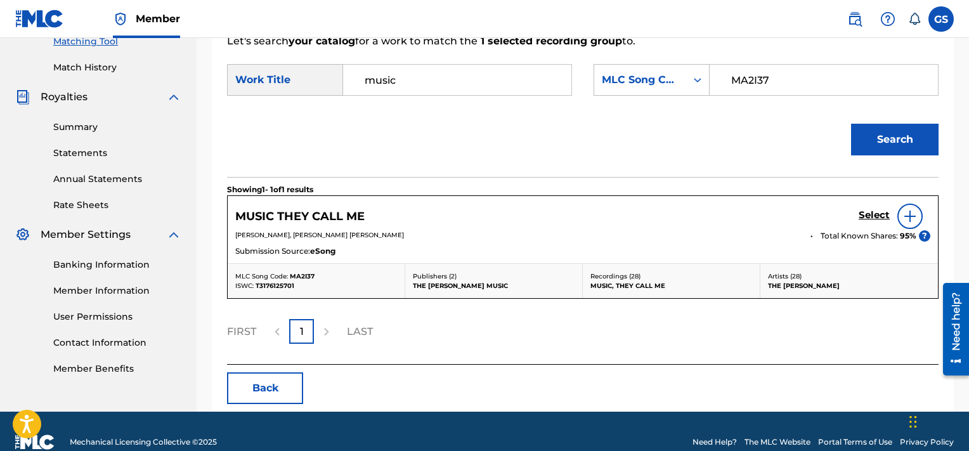
click at [877, 212] on h5 "Select" at bounding box center [874, 215] width 31 height 12
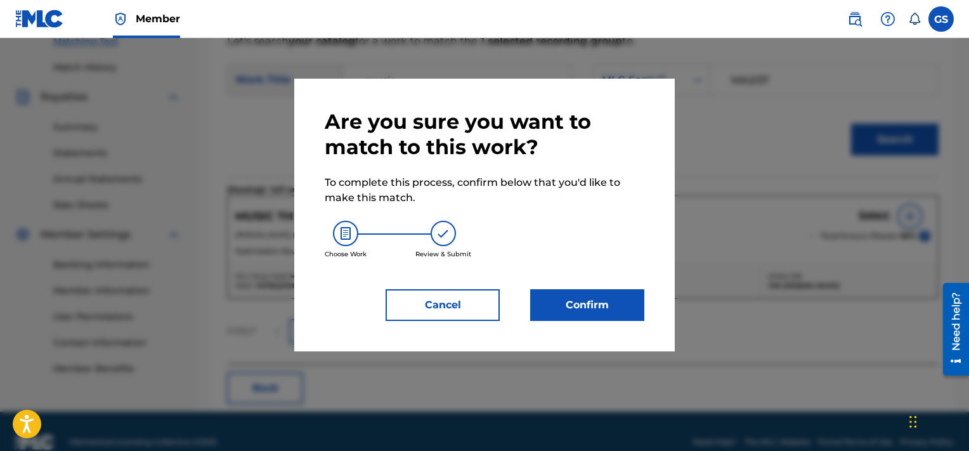
click at [594, 292] on button "Confirm" at bounding box center [587, 305] width 114 height 32
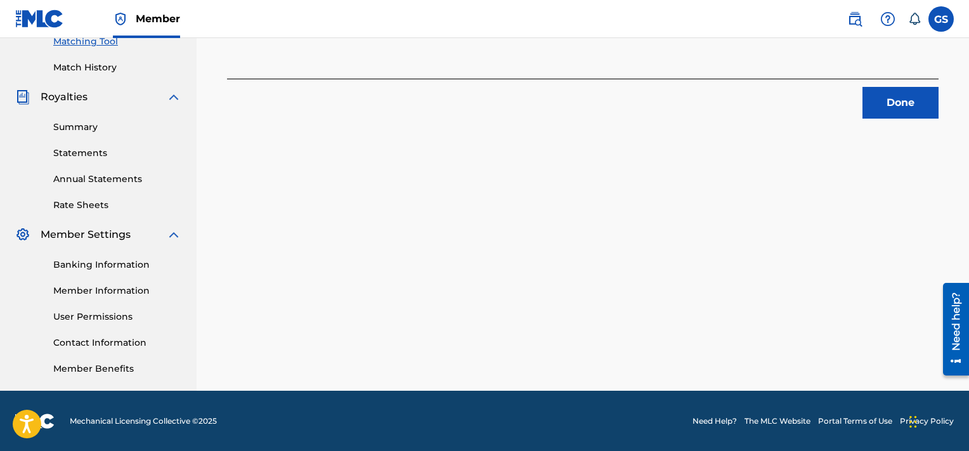
click at [884, 98] on button "Done" at bounding box center [901, 103] width 76 height 32
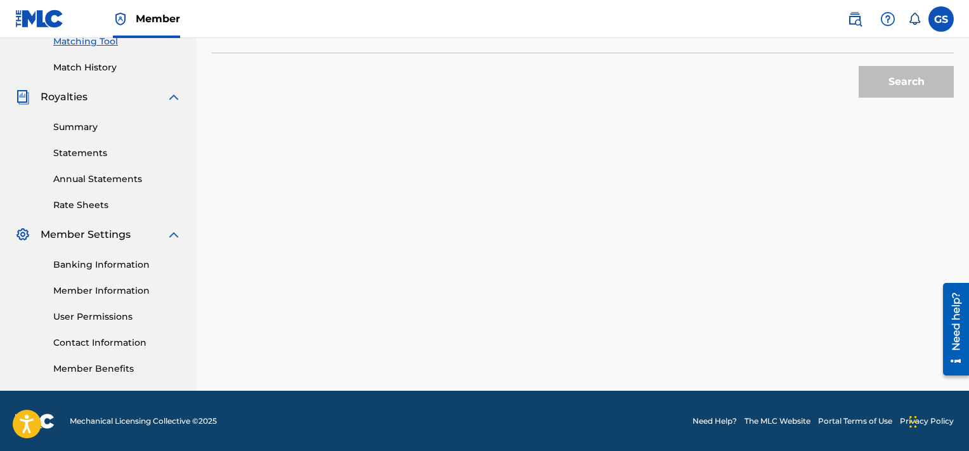
scroll to position [110, 0]
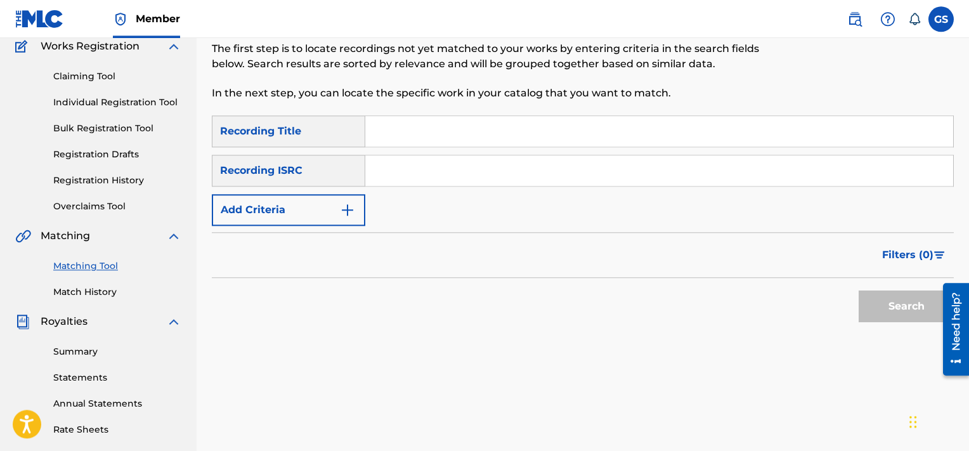
click at [389, 121] on input "Search Form" at bounding box center [659, 131] width 588 height 30
type input "stole"
click at [249, 219] on button "Add Criteria" at bounding box center [288, 210] width 153 height 32
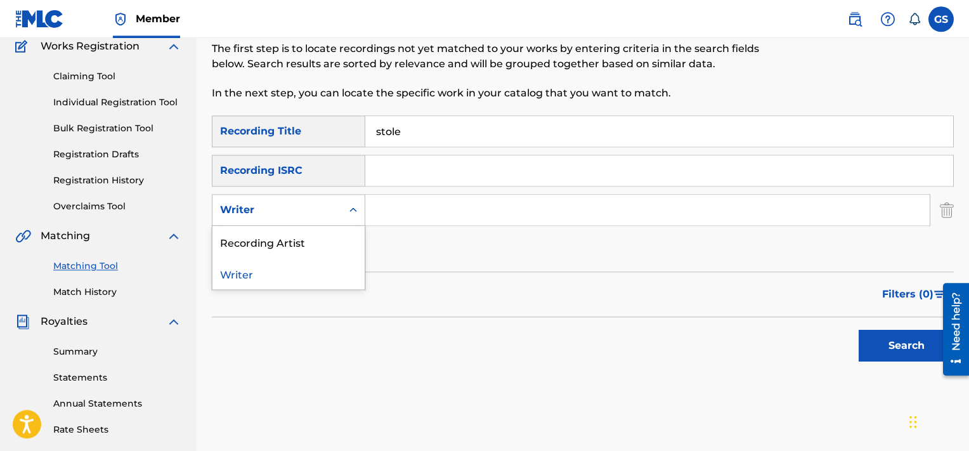
click at [294, 207] on div "Writer" at bounding box center [277, 209] width 114 height 15
click at [289, 246] on div "Recording Artist" at bounding box center [288, 242] width 152 height 32
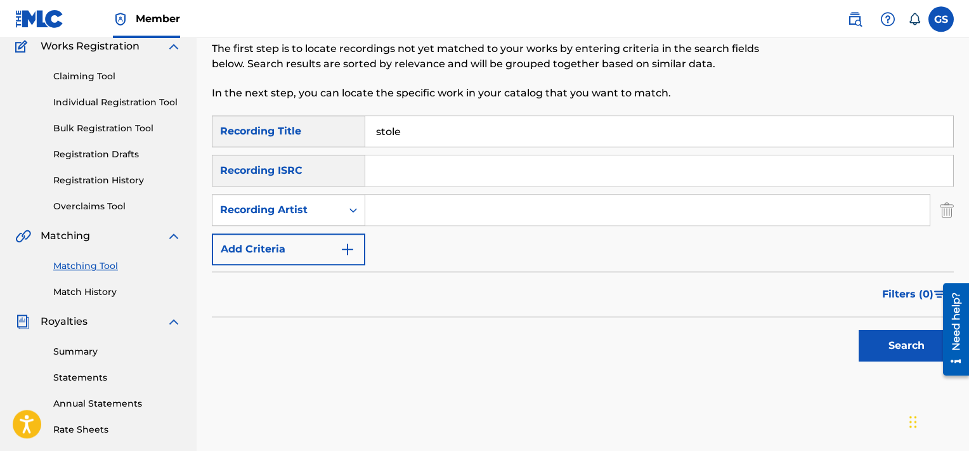
click at [426, 211] on input "Search Form" at bounding box center [647, 210] width 564 height 30
type input "[PERSON_NAME]"
click at [859, 330] on button "Search" at bounding box center [906, 346] width 95 height 32
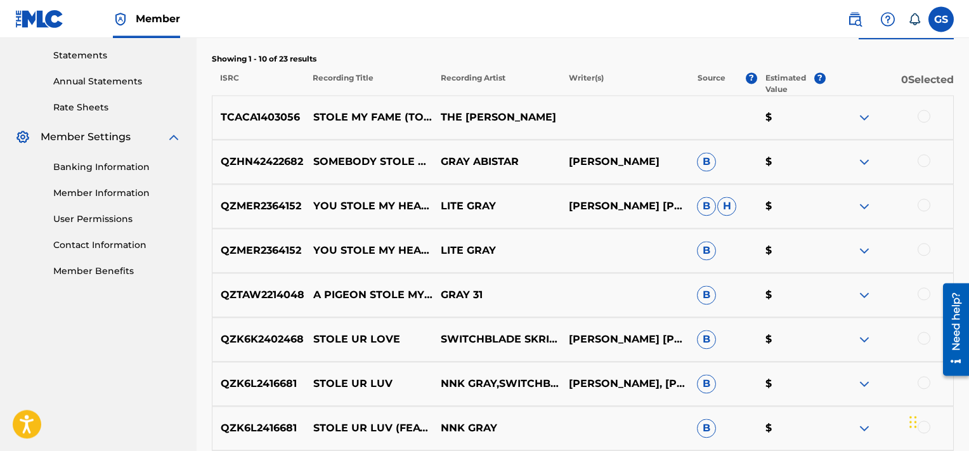
scroll to position [431, 0]
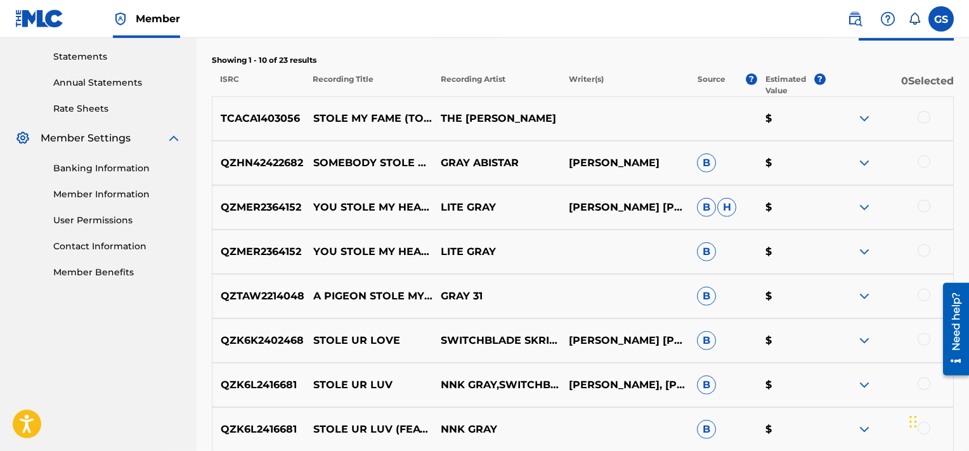
click at [922, 115] on div at bounding box center [924, 117] width 13 height 13
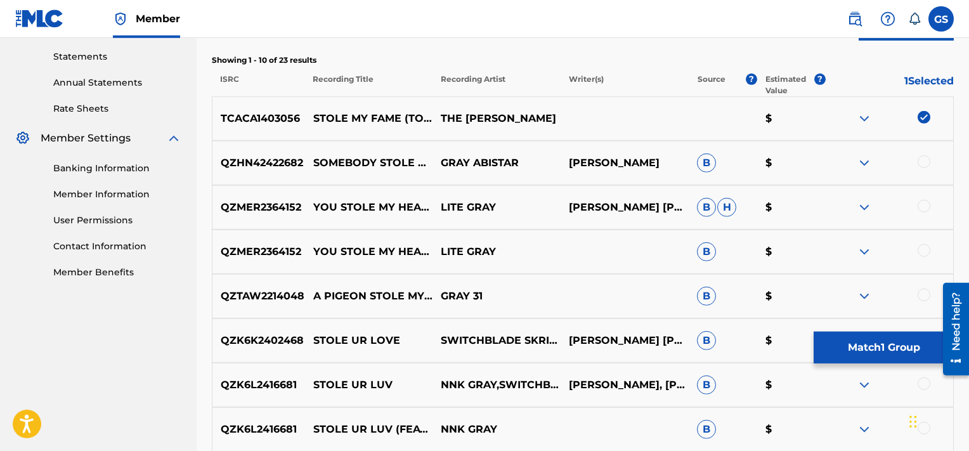
click at [861, 342] on button "Match 1 Group" at bounding box center [884, 348] width 140 height 32
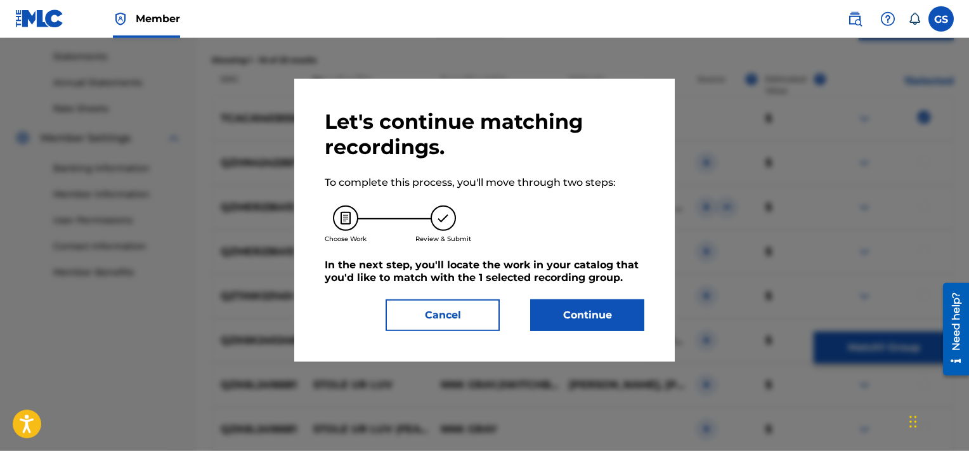
click at [600, 321] on button "Continue" at bounding box center [587, 315] width 114 height 32
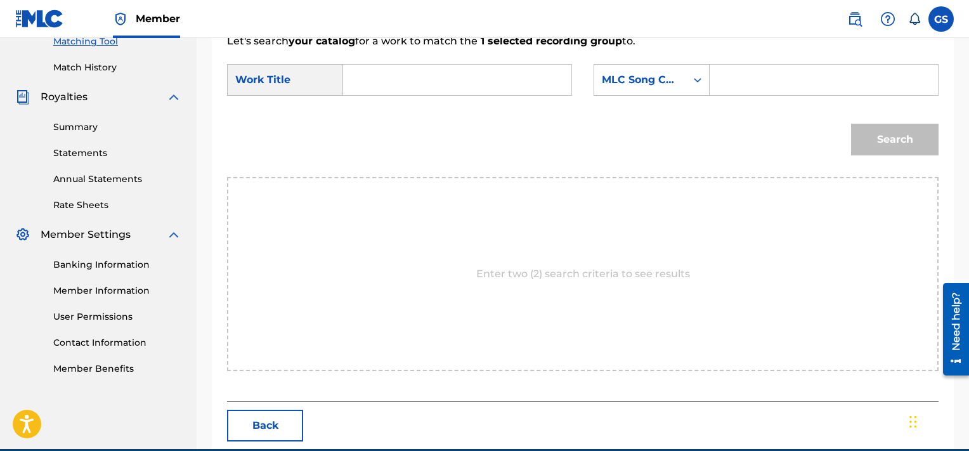
paste input "SE0BH2"
click at [778, 72] on input "SE0BH2" at bounding box center [823, 80] width 207 height 30
type input "SE0BH2"
click at [435, 80] on input "s" at bounding box center [457, 80] width 207 height 30
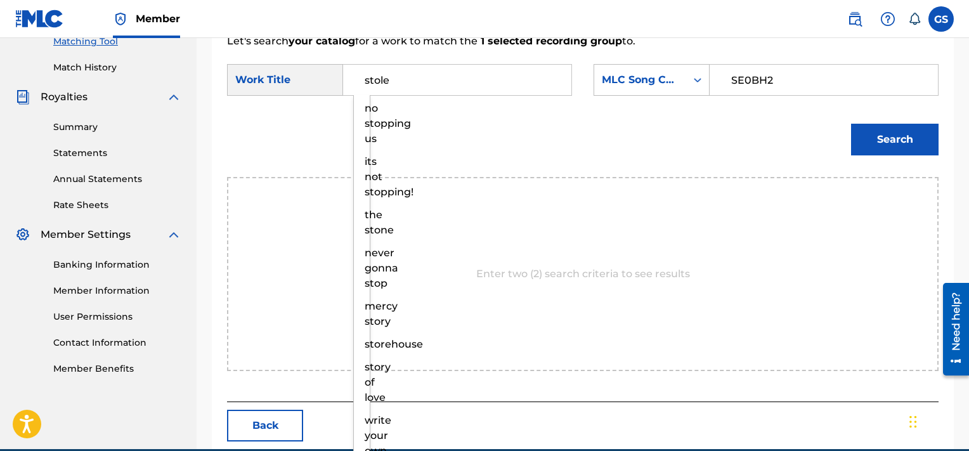
type input "stole"
click at [851, 124] on button "Search" at bounding box center [895, 140] width 88 height 32
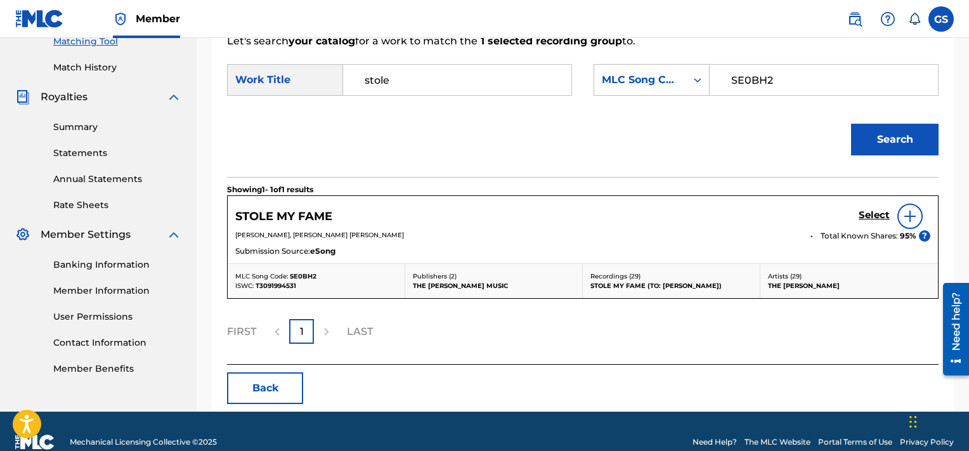
click at [869, 218] on h5 "Select" at bounding box center [874, 215] width 31 height 12
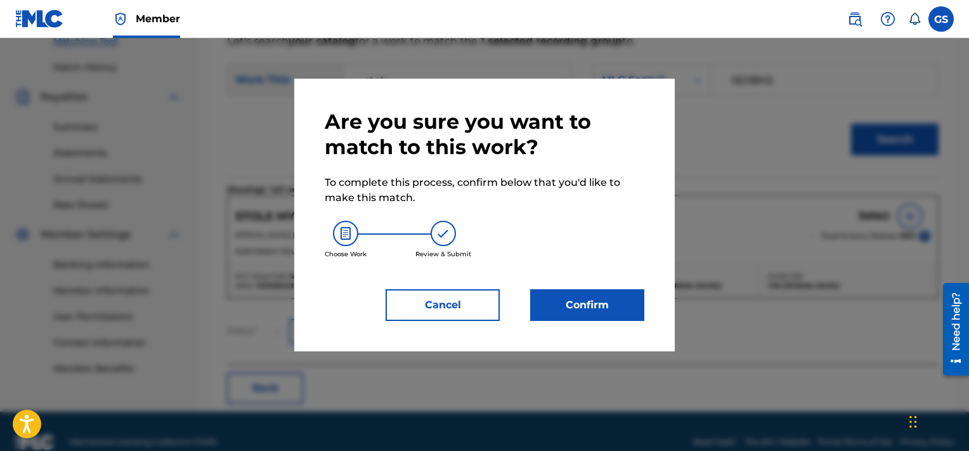
click at [587, 307] on button "Confirm" at bounding box center [587, 305] width 114 height 32
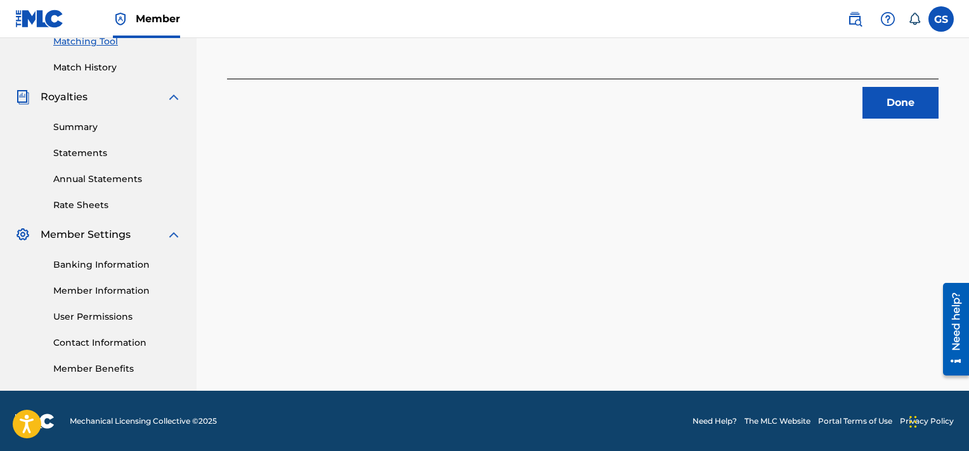
click at [898, 103] on button "Done" at bounding box center [901, 103] width 76 height 32
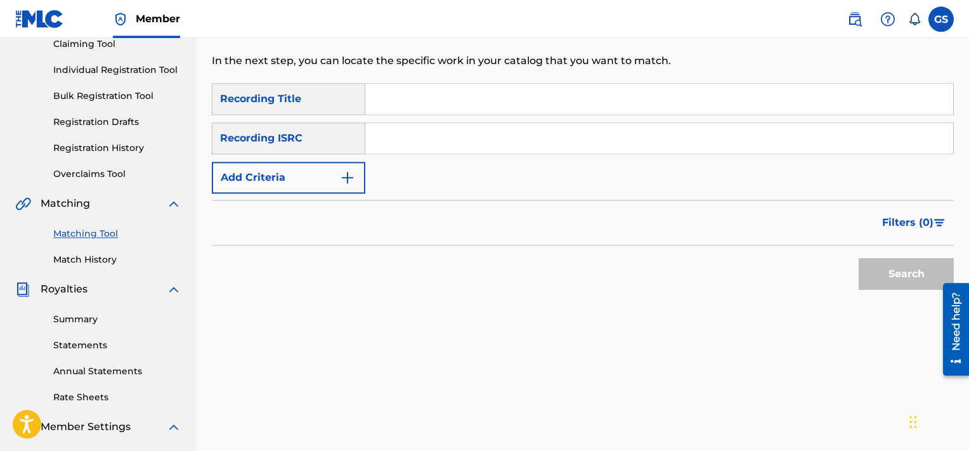
scroll to position [141, 0]
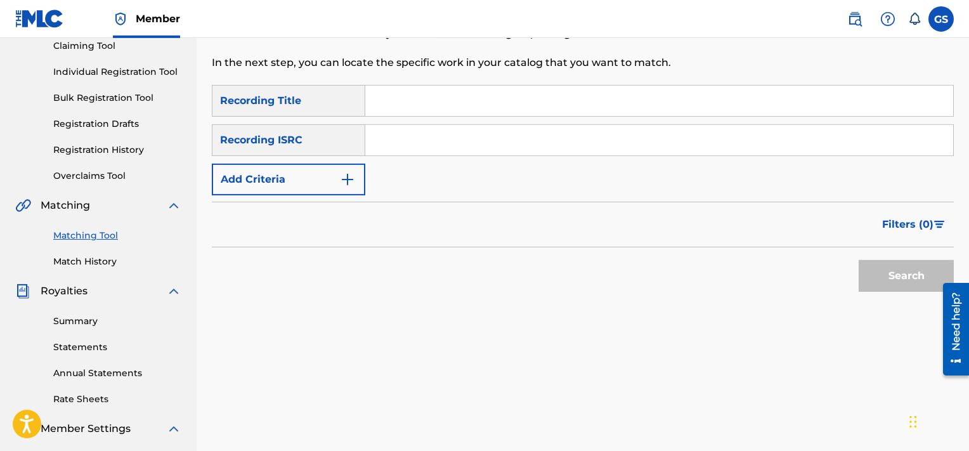
click at [488, 110] on input "Search Form" at bounding box center [659, 101] width 588 height 30
type input "mountain"
click at [295, 183] on button "Add Criteria" at bounding box center [288, 180] width 153 height 32
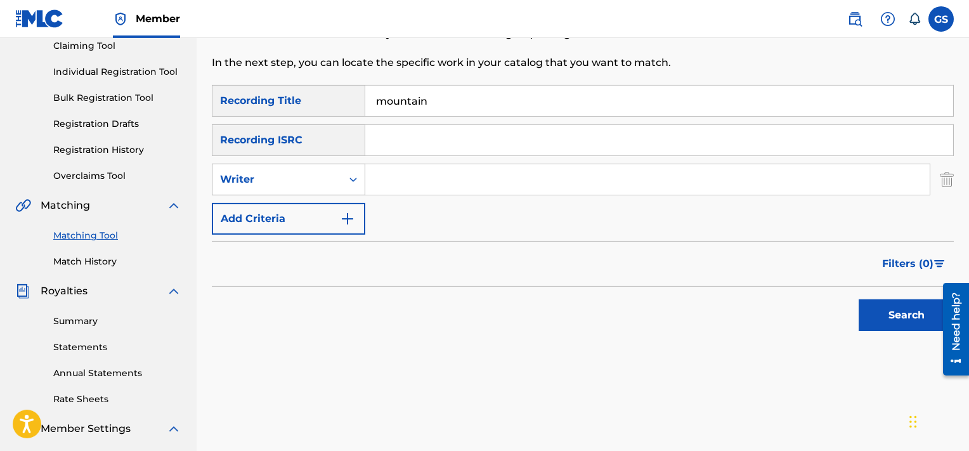
click at [313, 169] on div "Writer" at bounding box center [276, 179] width 129 height 24
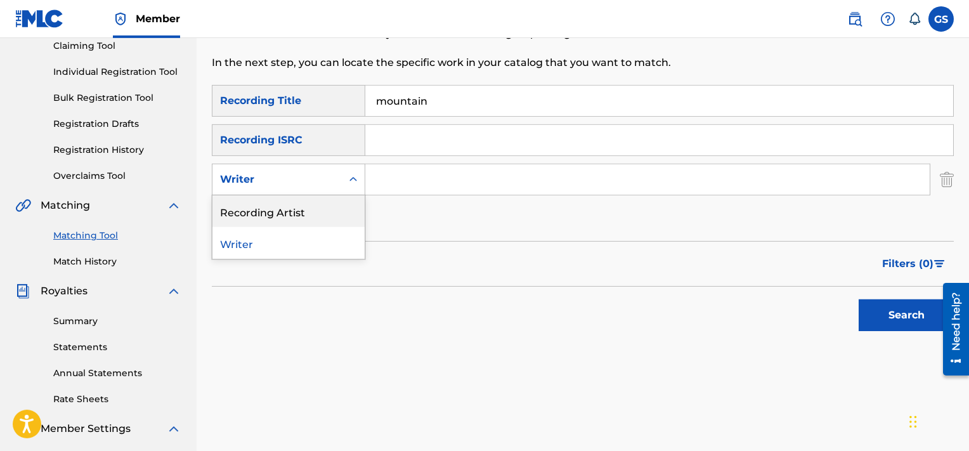
click at [311, 218] on div "Recording Artist" at bounding box center [288, 211] width 152 height 32
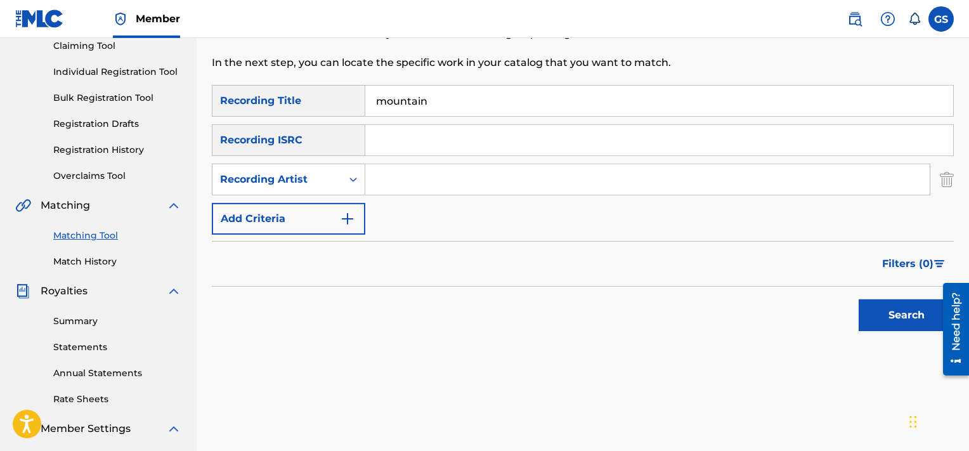
click at [419, 186] on input "Search Form" at bounding box center [647, 179] width 564 height 30
type input "[PERSON_NAME]"
click at [859, 299] on button "Search" at bounding box center [906, 315] width 95 height 32
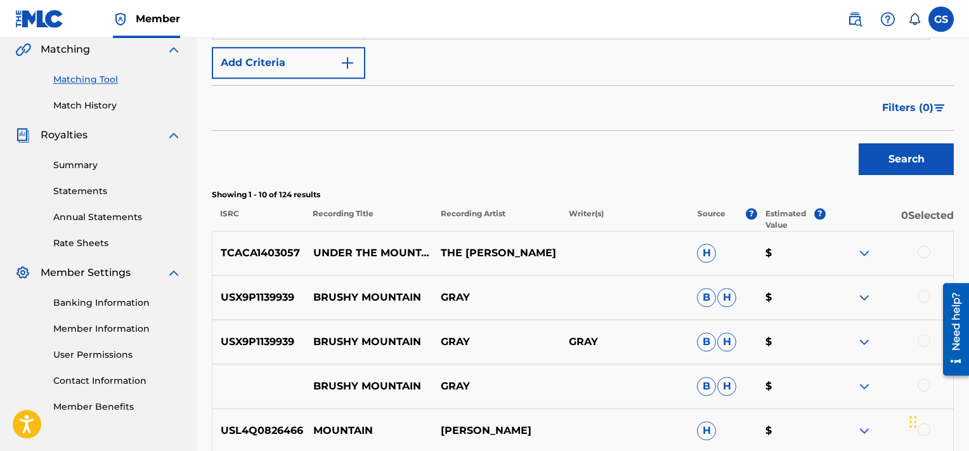
scroll to position [414, 0]
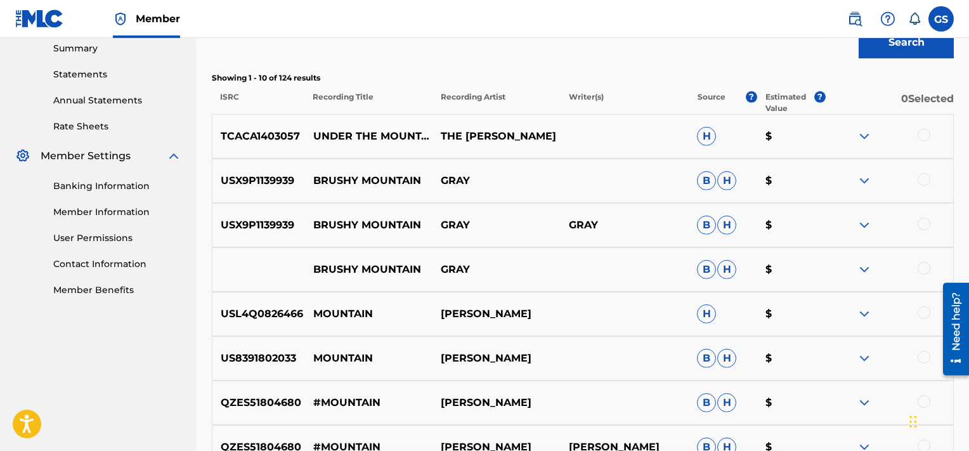
click at [920, 133] on div at bounding box center [924, 135] width 13 height 13
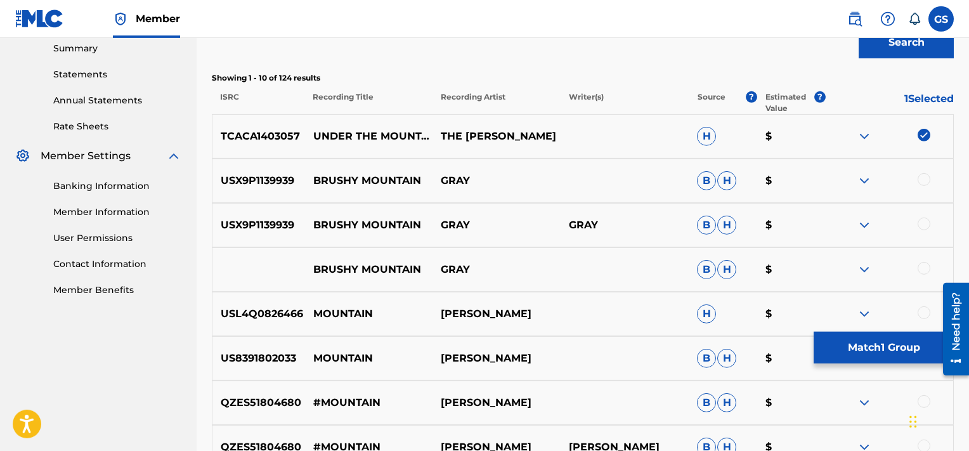
click at [889, 342] on button "Match 1 Group" at bounding box center [884, 348] width 140 height 32
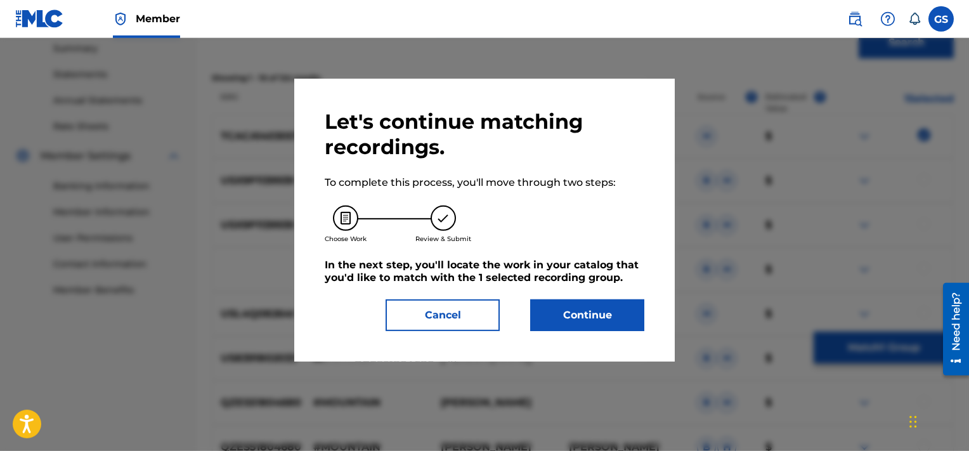
click at [599, 319] on button "Continue" at bounding box center [587, 315] width 114 height 32
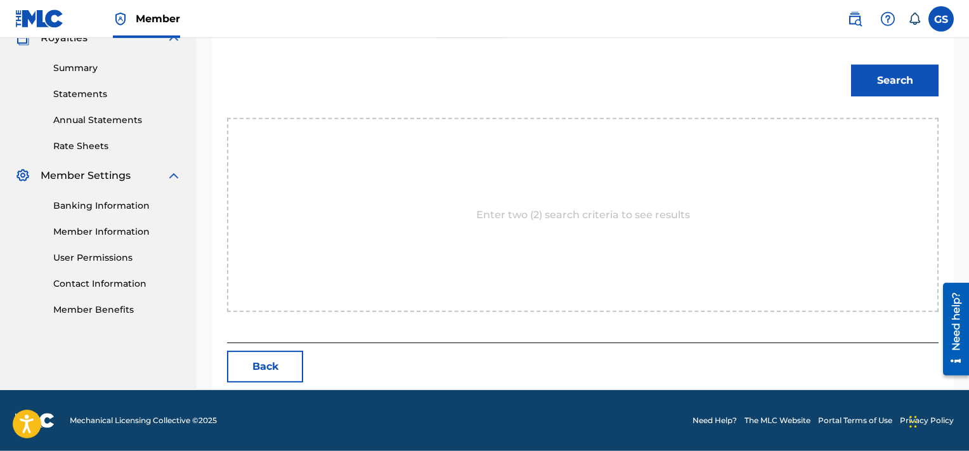
scroll to position [335, 0]
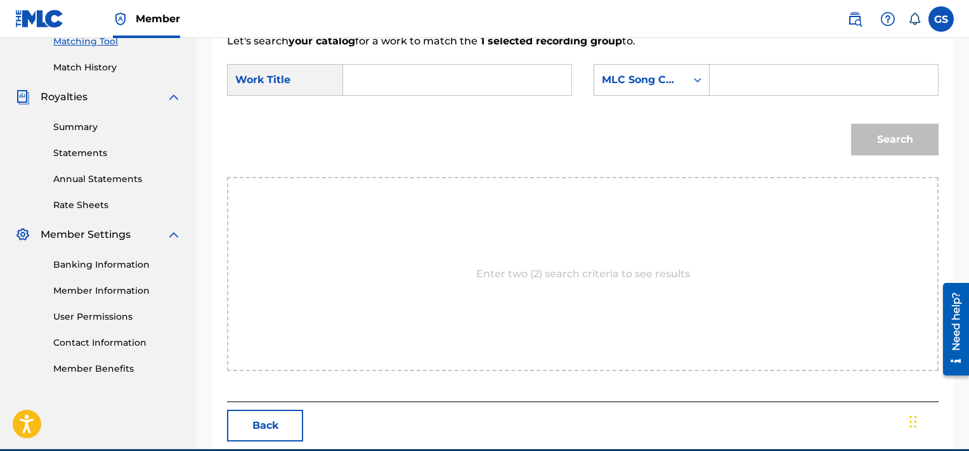
click at [772, 84] on input "Search Form" at bounding box center [823, 80] width 207 height 30
paste input "UA48GM"
type input "UA48GM"
click at [430, 74] on input "Search Form" at bounding box center [457, 80] width 207 height 30
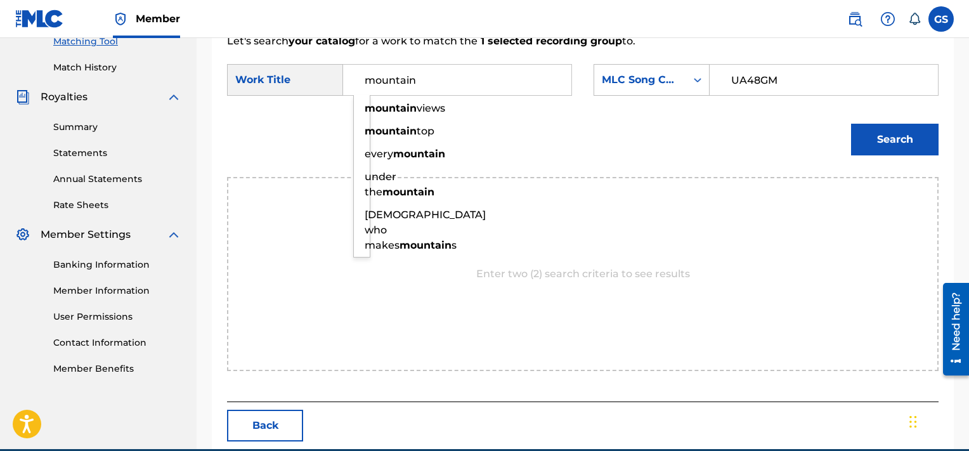
type input "mountain"
click at [851, 124] on button "Search" at bounding box center [895, 140] width 88 height 32
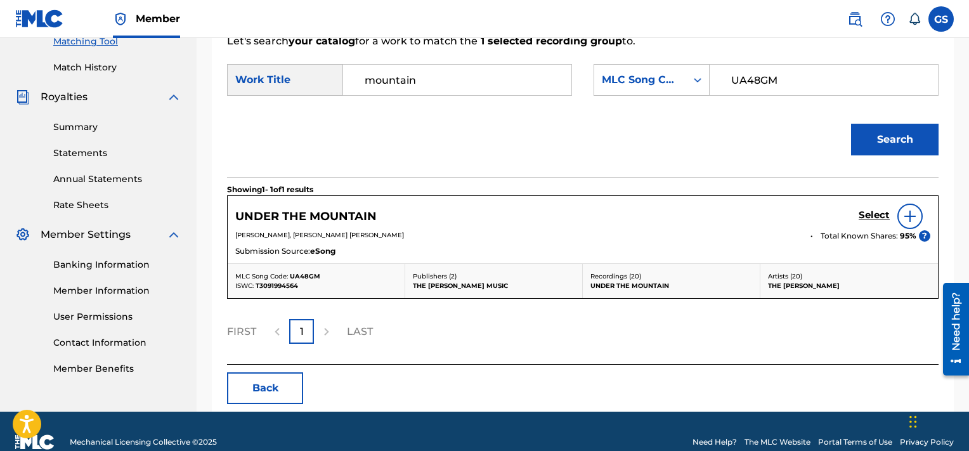
click at [882, 216] on h5 "Select" at bounding box center [874, 215] width 31 height 12
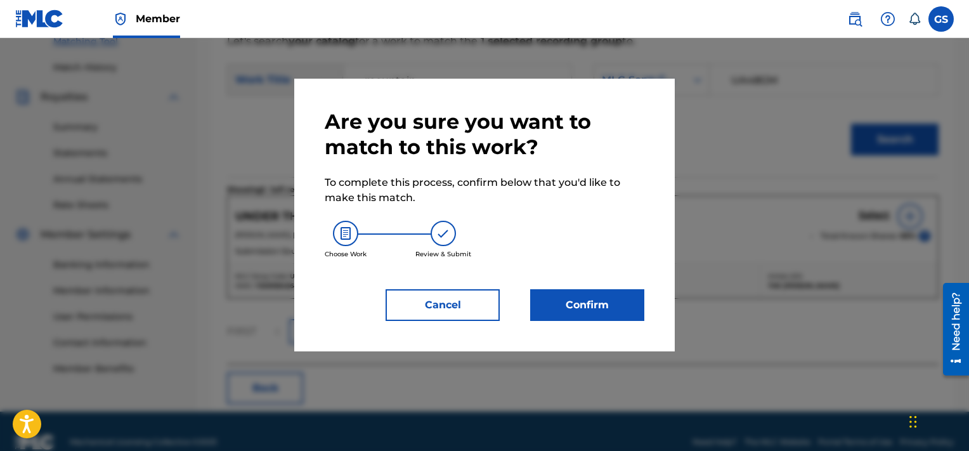
click at [589, 306] on button "Confirm" at bounding box center [587, 305] width 114 height 32
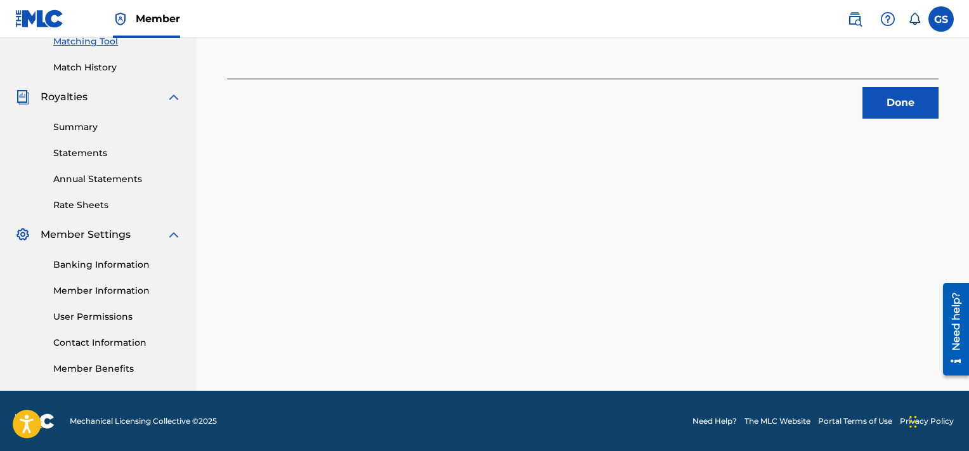
click at [897, 106] on button "Done" at bounding box center [901, 103] width 76 height 32
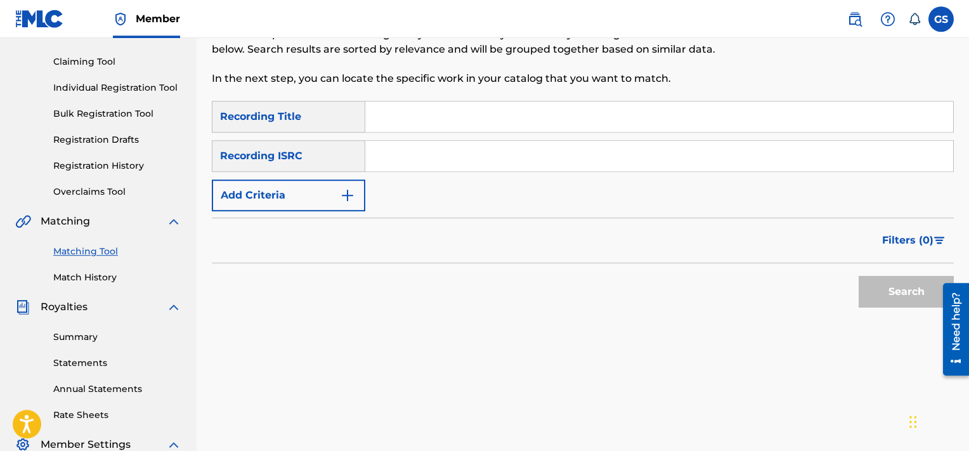
scroll to position [126, 0]
click at [436, 110] on input "Search Form" at bounding box center [659, 116] width 588 height 30
type input "walls"
click at [328, 182] on button "Add Criteria" at bounding box center [288, 195] width 153 height 32
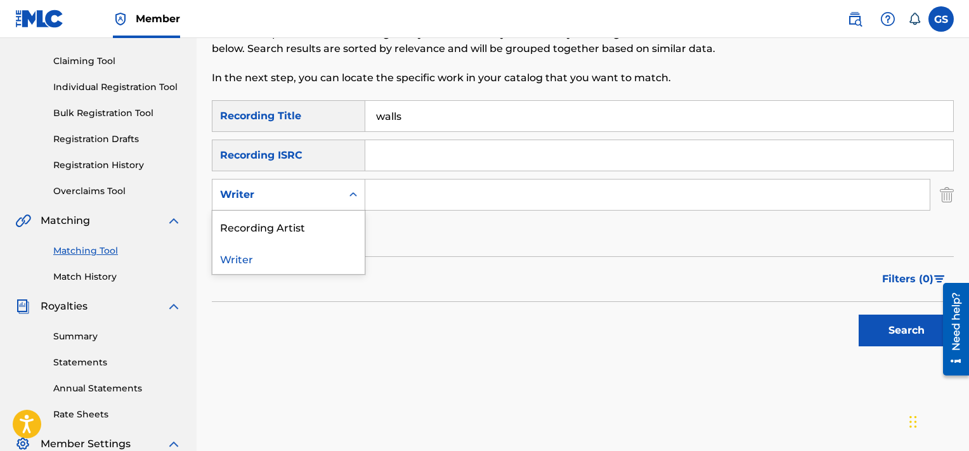
click at [323, 196] on div "Writer" at bounding box center [277, 194] width 114 height 15
click at [329, 225] on div "Recording Artist" at bounding box center [288, 227] width 152 height 32
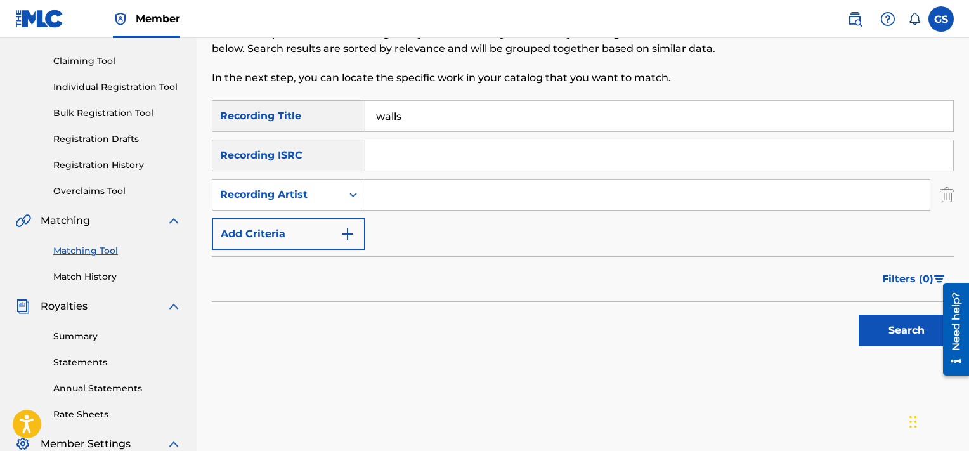
click at [453, 188] on input "Search Form" at bounding box center [647, 194] width 564 height 30
type input "[PERSON_NAME]"
click at [859, 315] on button "Search" at bounding box center [906, 331] width 95 height 32
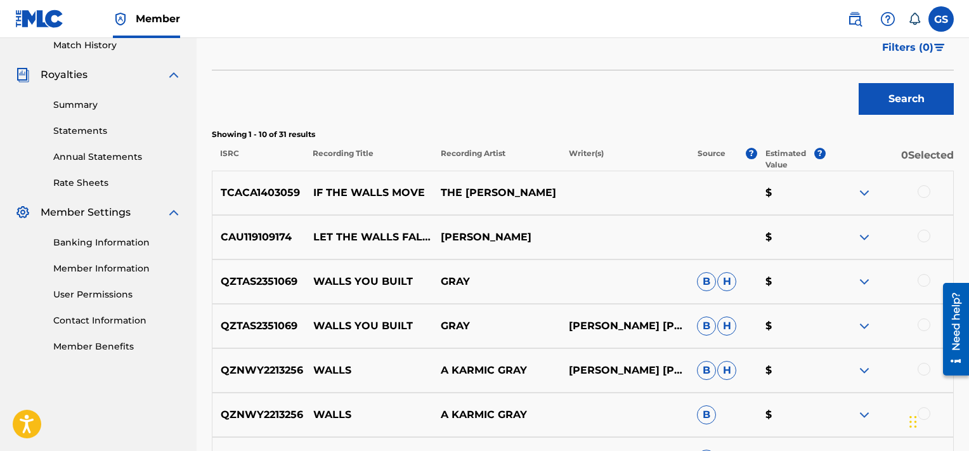
scroll to position [356, 0]
click at [922, 190] on div at bounding box center [924, 192] width 13 height 13
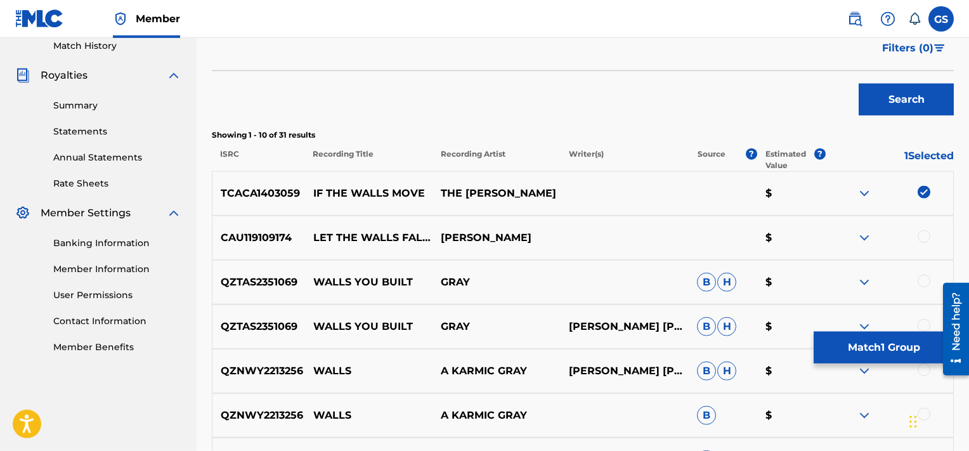
click at [854, 356] on button "Match 1 Group" at bounding box center [884, 348] width 140 height 32
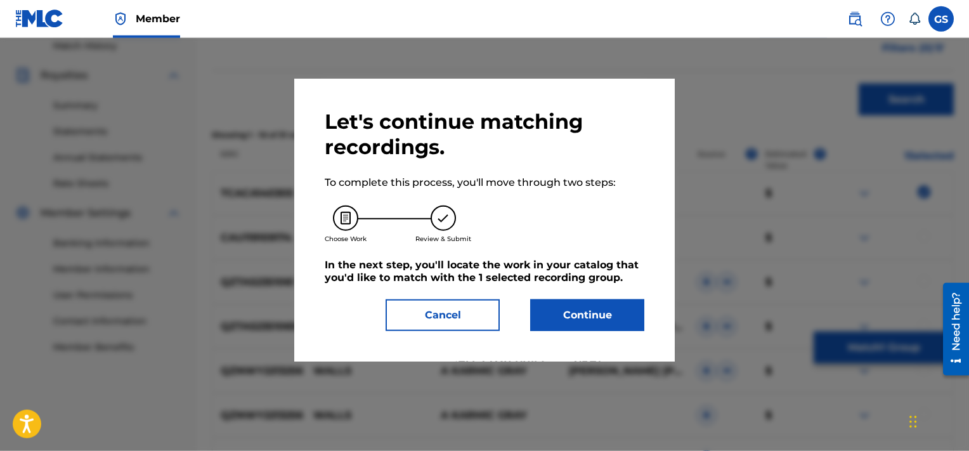
click at [549, 325] on button "Continue" at bounding box center [587, 315] width 114 height 32
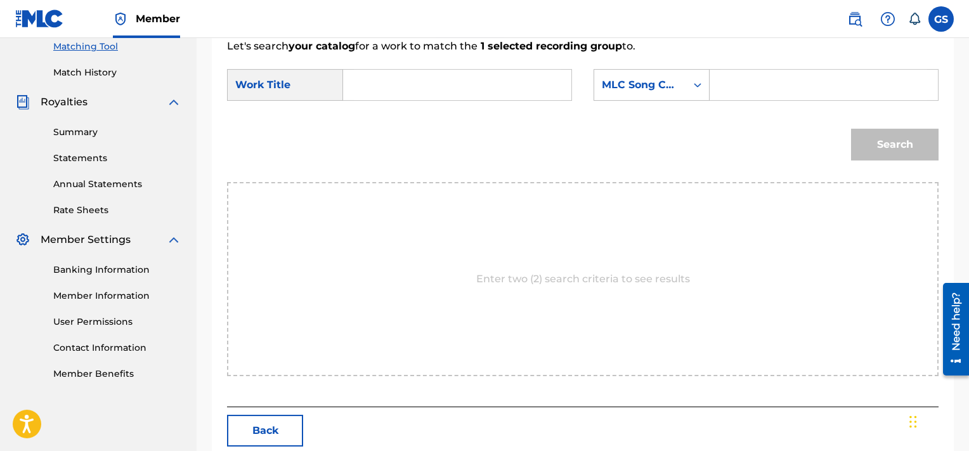
scroll to position [296, 0]
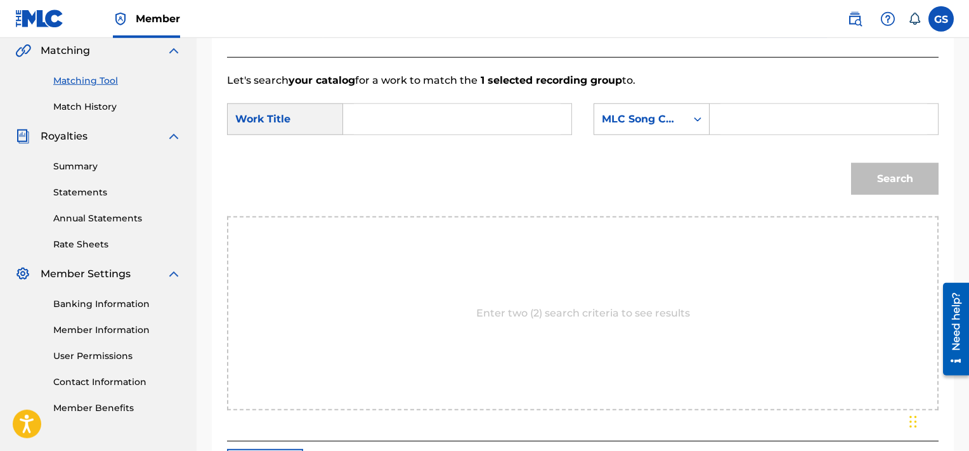
paste input "IC0G1T"
click at [767, 119] on input "IC0G1T" at bounding box center [823, 119] width 207 height 30
type input "IC0G1T"
click at [506, 121] on input "Search Form" at bounding box center [457, 119] width 207 height 30
type input "walls"
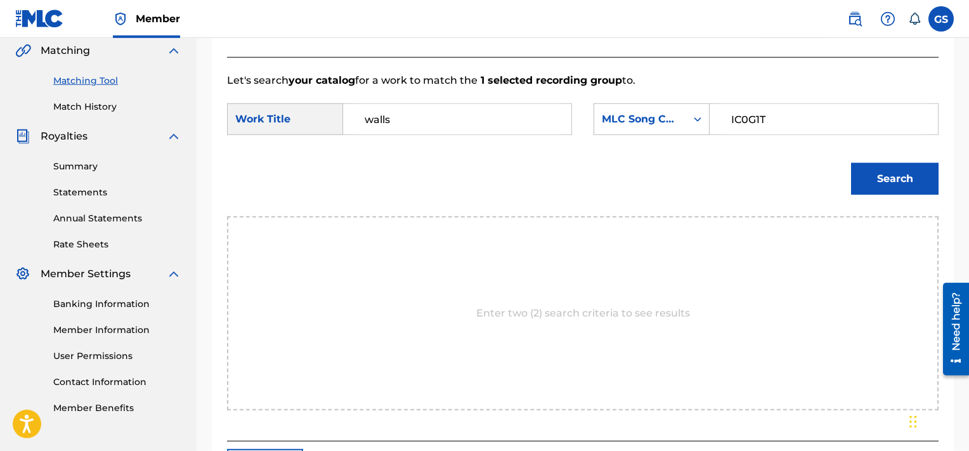
click at [851, 163] on button "Search" at bounding box center [895, 179] width 88 height 32
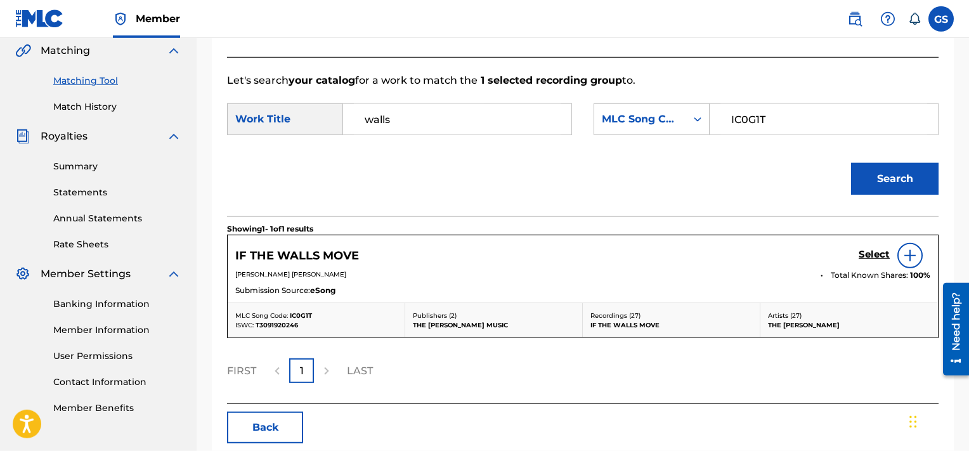
click at [874, 254] on h5 "Select" at bounding box center [874, 255] width 31 height 12
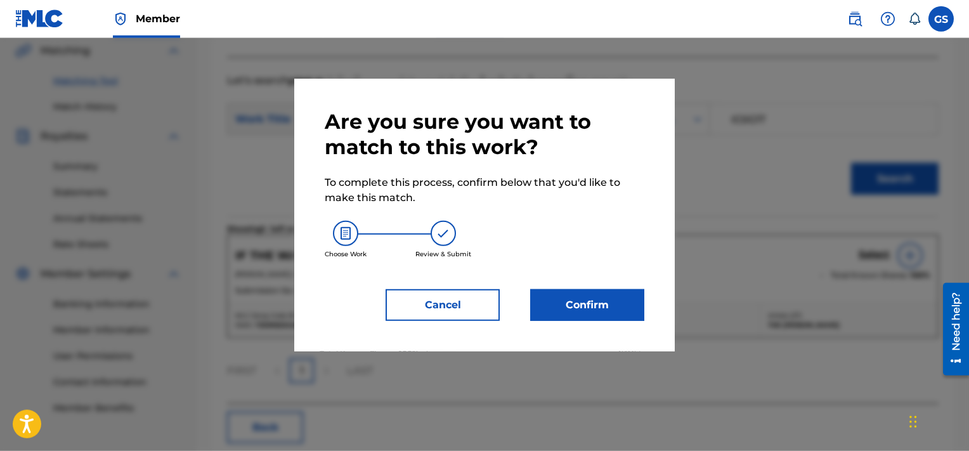
click at [583, 298] on button "Confirm" at bounding box center [587, 305] width 114 height 32
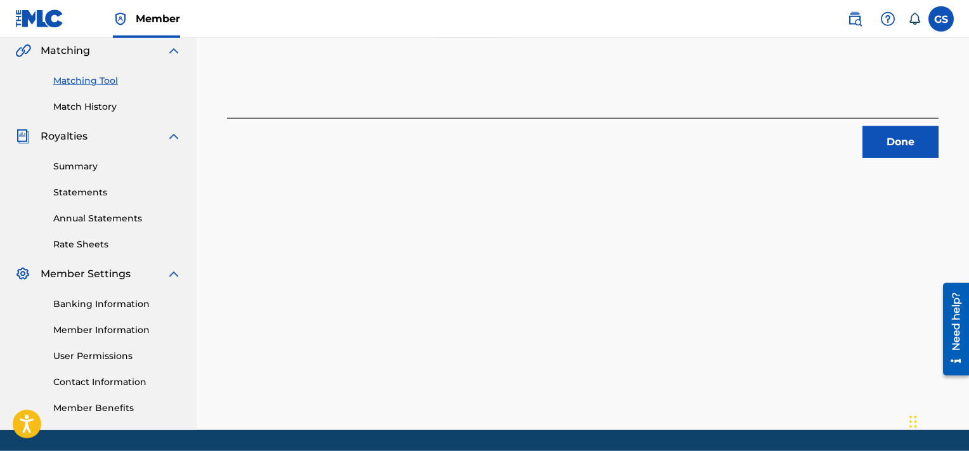
click at [904, 139] on button "Done" at bounding box center [901, 142] width 76 height 32
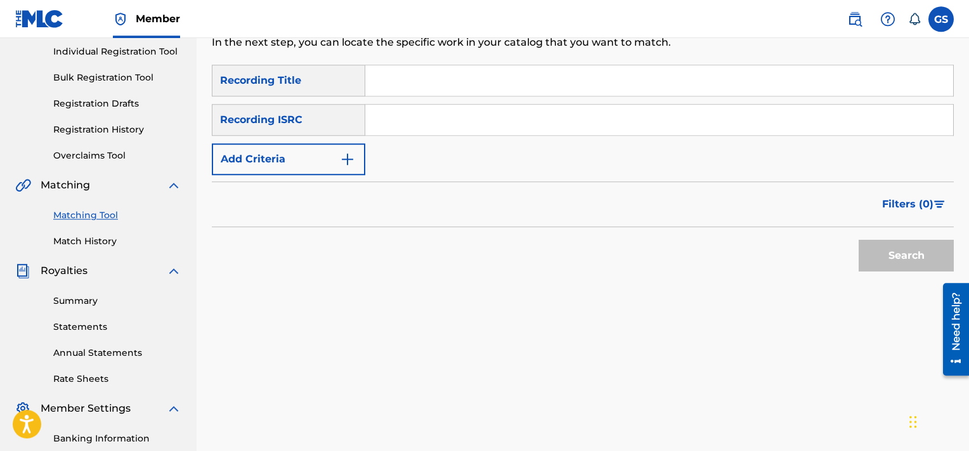
scroll to position [159, 0]
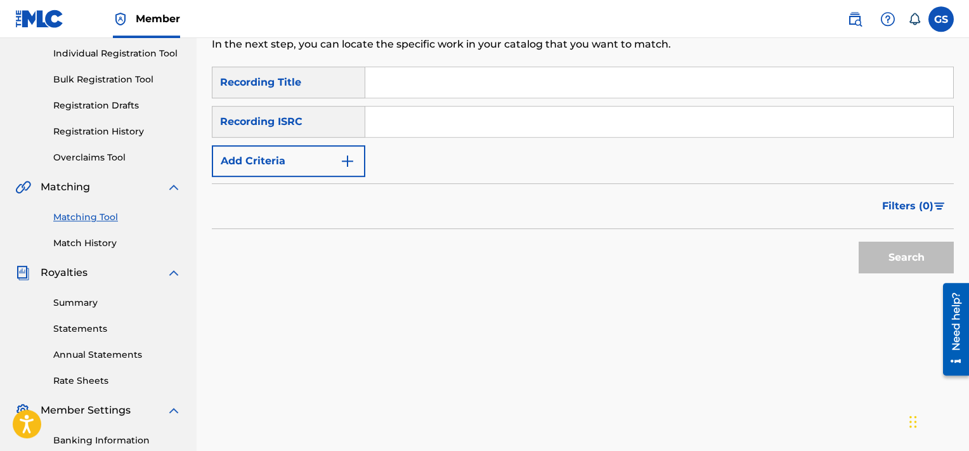
click at [485, 72] on input "Search Form" at bounding box center [659, 82] width 588 height 30
type input "kingdom"
click at [311, 151] on button "Add Criteria" at bounding box center [288, 161] width 153 height 32
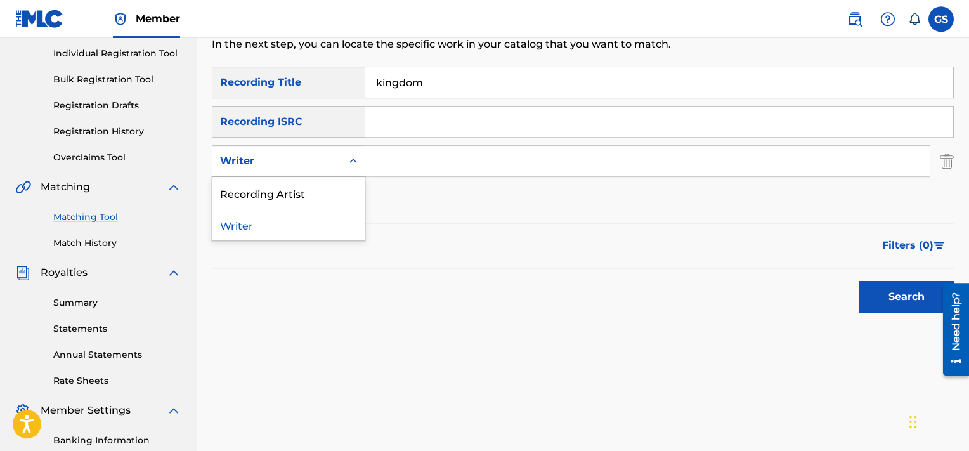
click at [327, 159] on div "Writer" at bounding box center [277, 160] width 114 height 15
click at [311, 190] on div "Recording Artist" at bounding box center [288, 193] width 152 height 32
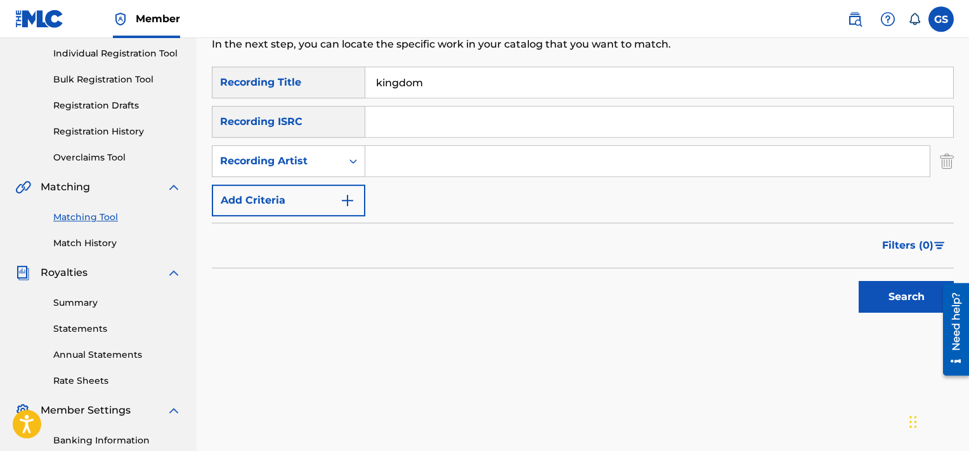
click at [417, 159] on input "Search Form" at bounding box center [647, 161] width 564 height 30
type input "[PERSON_NAME]"
click at [859, 281] on button "Search" at bounding box center [906, 297] width 95 height 32
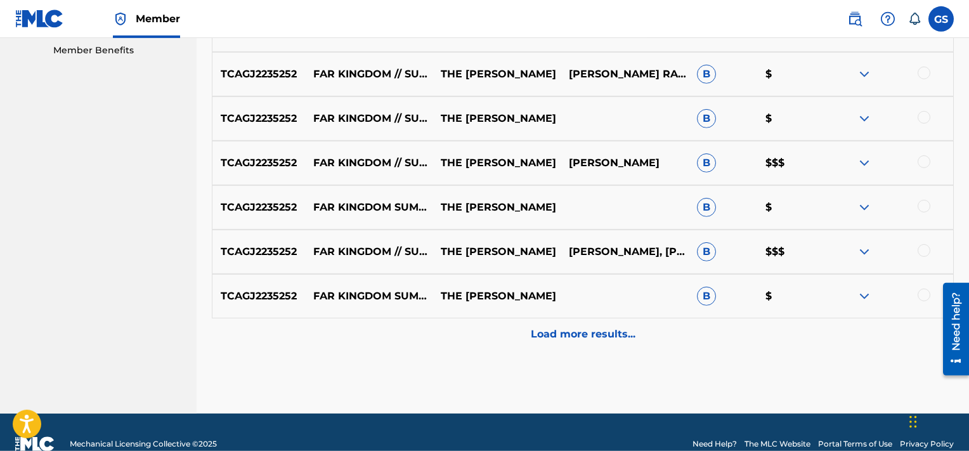
scroll to position [654, 0]
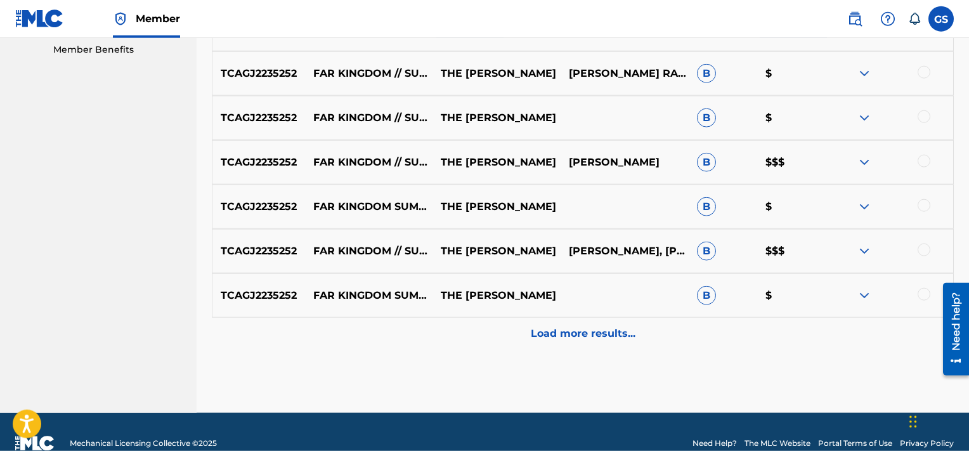
click at [606, 336] on p "Load more results..." at bounding box center [583, 333] width 105 height 15
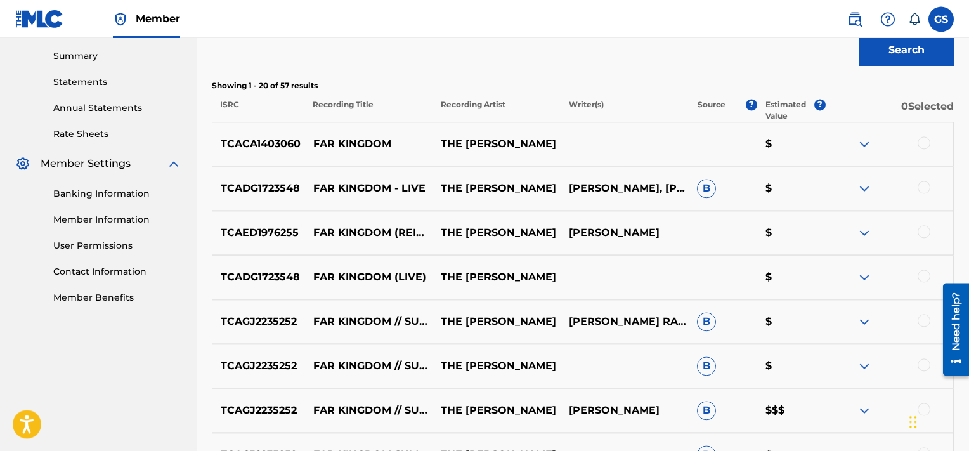
scroll to position [406, 0]
click at [922, 144] on div at bounding box center [924, 142] width 13 height 13
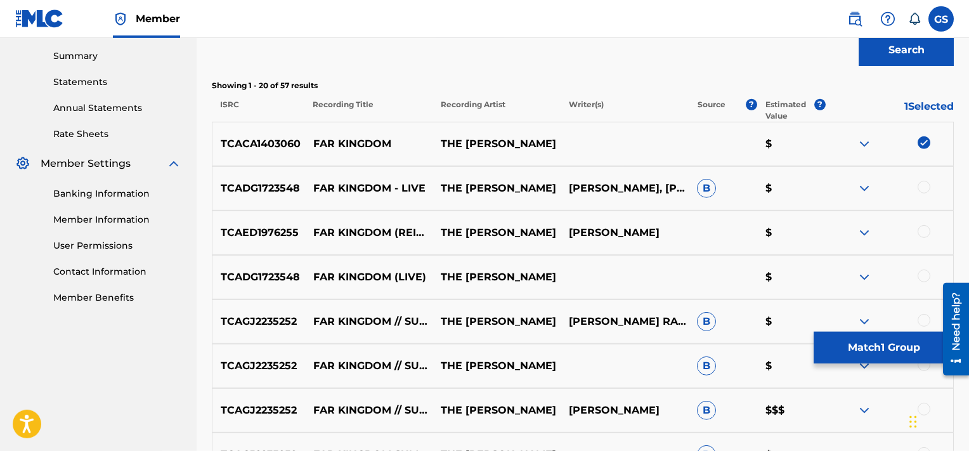
click at [923, 190] on div at bounding box center [889, 188] width 128 height 15
click at [923, 190] on div at bounding box center [924, 187] width 13 height 13
click at [924, 232] on div at bounding box center [924, 231] width 13 height 13
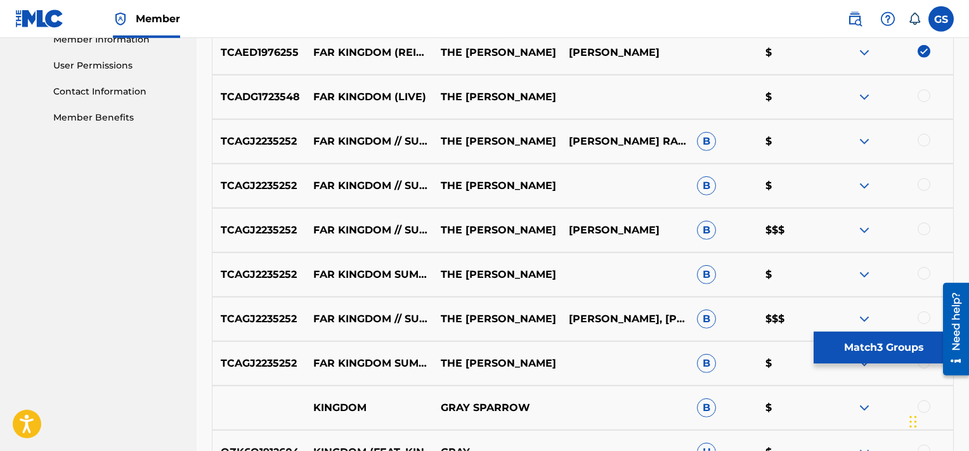
scroll to position [583, 0]
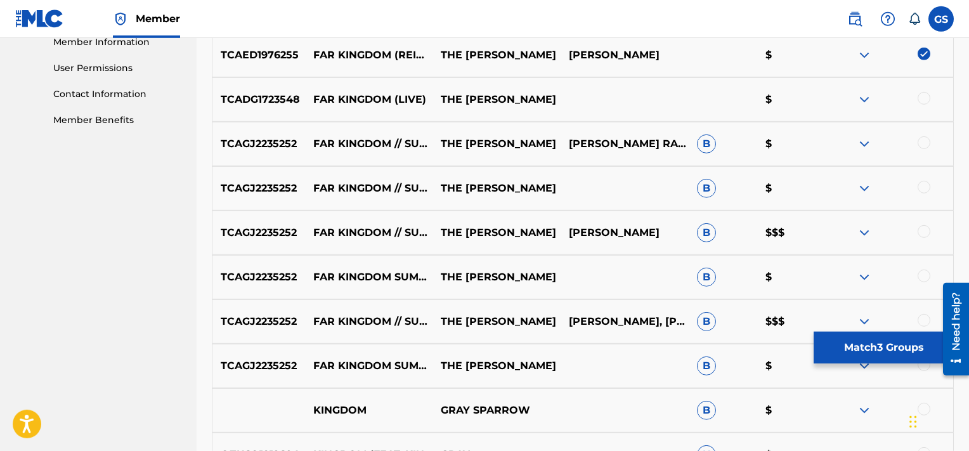
click at [922, 96] on div at bounding box center [924, 98] width 13 height 13
click at [925, 144] on div at bounding box center [924, 142] width 13 height 13
click at [925, 192] on div at bounding box center [924, 187] width 13 height 13
click at [922, 229] on div at bounding box center [924, 231] width 13 height 13
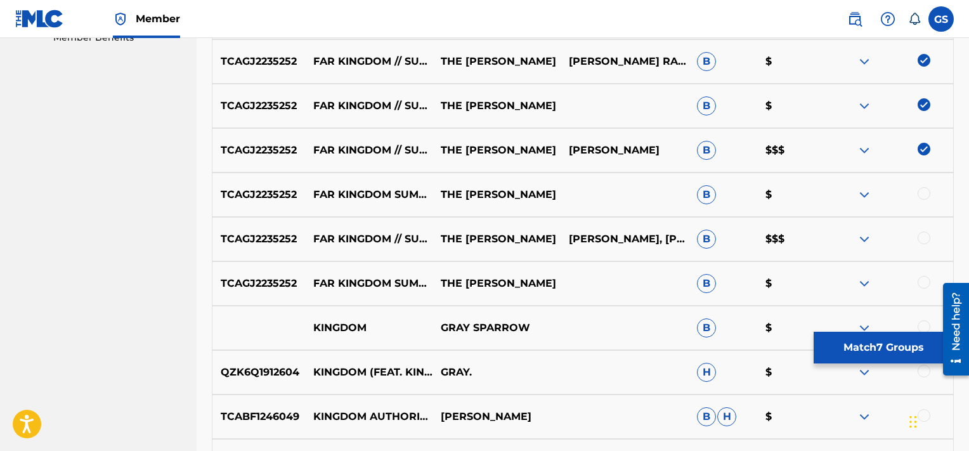
scroll to position [667, 0]
click at [925, 188] on div at bounding box center [924, 192] width 13 height 13
click at [925, 234] on div at bounding box center [924, 237] width 13 height 13
click at [923, 282] on div at bounding box center [924, 281] width 13 height 13
click at [877, 346] on button "Match 10 Groups" at bounding box center [884, 348] width 140 height 32
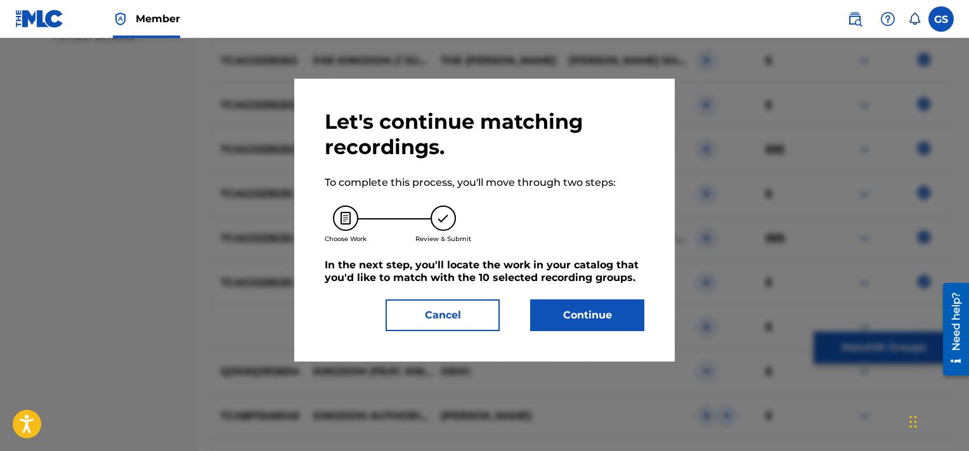
click at [588, 304] on button "Continue" at bounding box center [587, 315] width 114 height 32
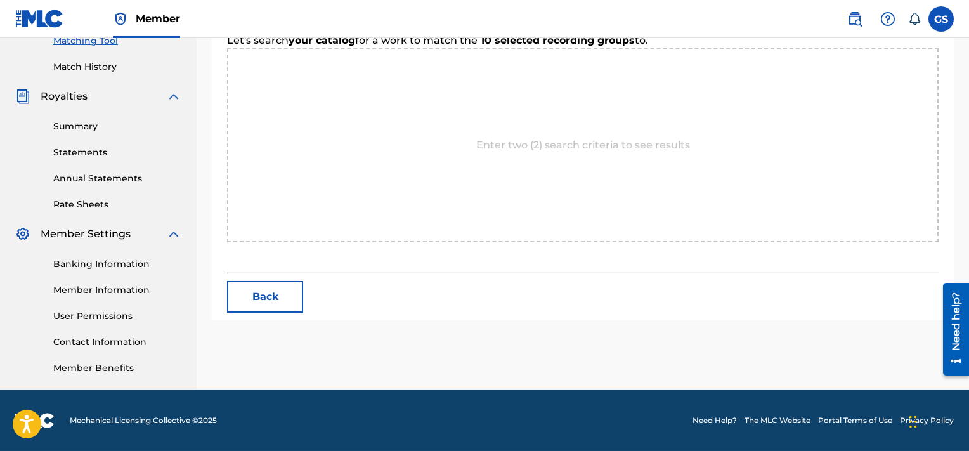
scroll to position [335, 0]
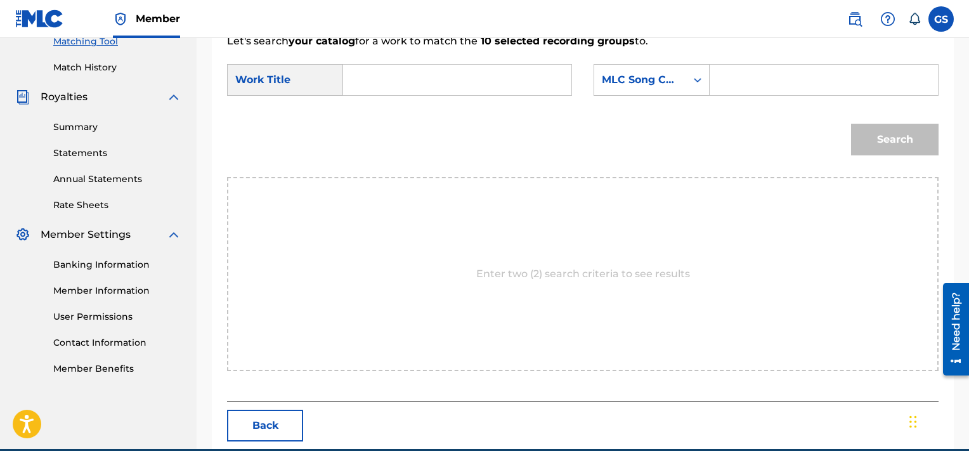
click at [776, 72] on input "Search Form" at bounding box center [823, 80] width 207 height 30
paste input "FE4I5V"
type input "FE4I5V"
click at [409, 82] on input "Search Form" at bounding box center [457, 80] width 207 height 30
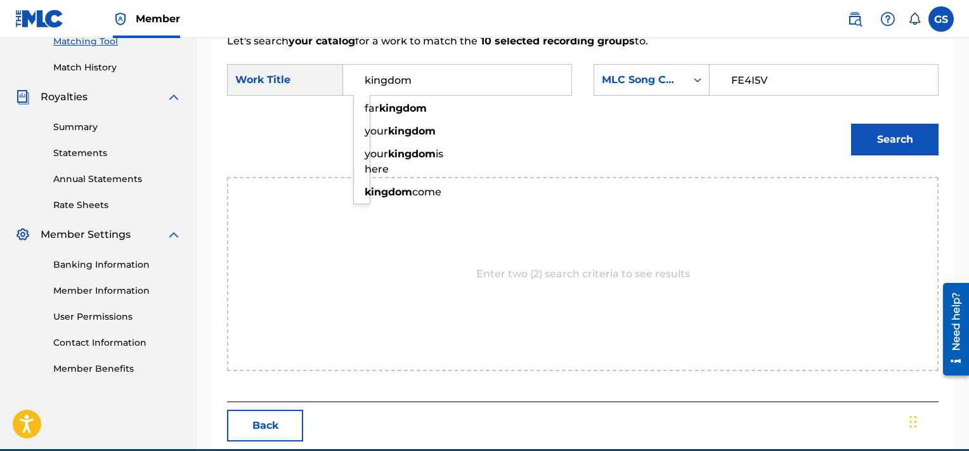
type input "kingdom"
click at [851, 124] on button "Search" at bounding box center [895, 140] width 88 height 32
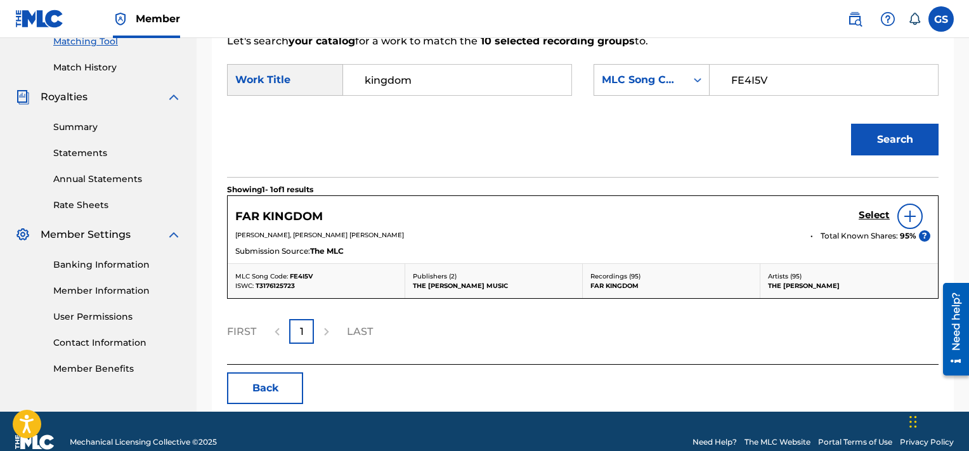
click at [877, 216] on h5 "Select" at bounding box center [874, 215] width 31 height 12
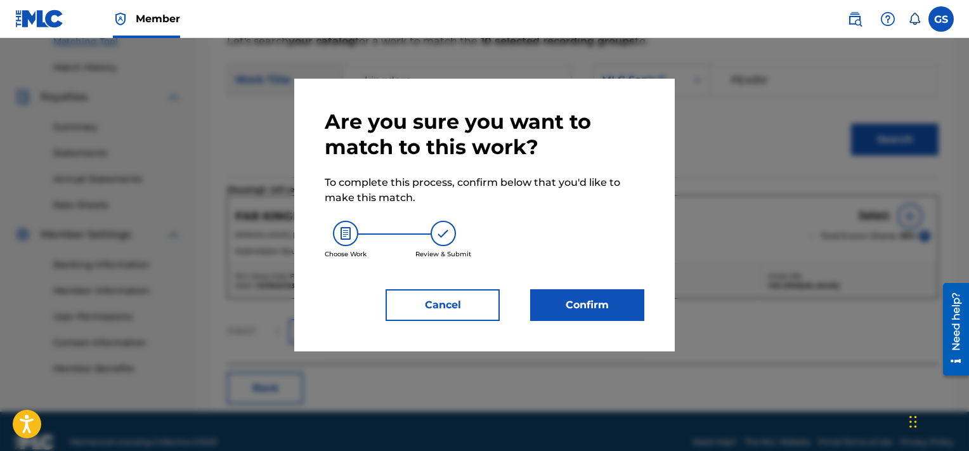
click at [613, 308] on button "Confirm" at bounding box center [587, 305] width 114 height 32
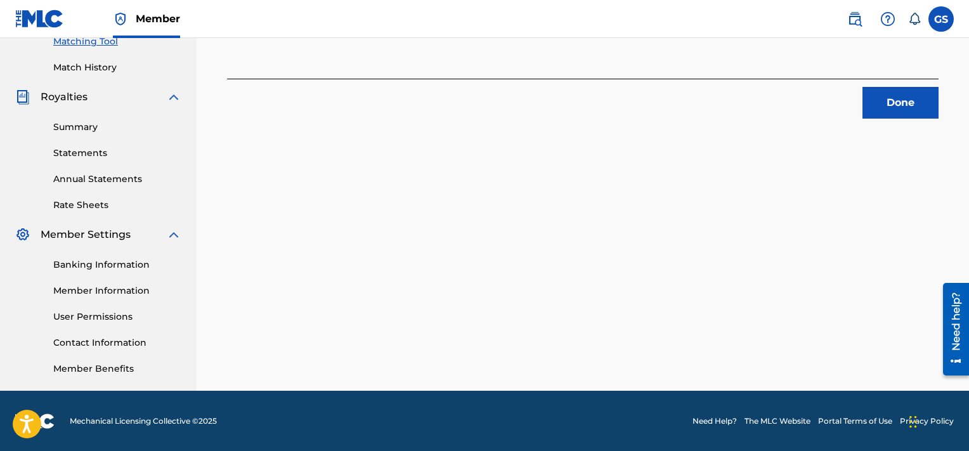
click at [885, 91] on button "Done" at bounding box center [901, 103] width 76 height 32
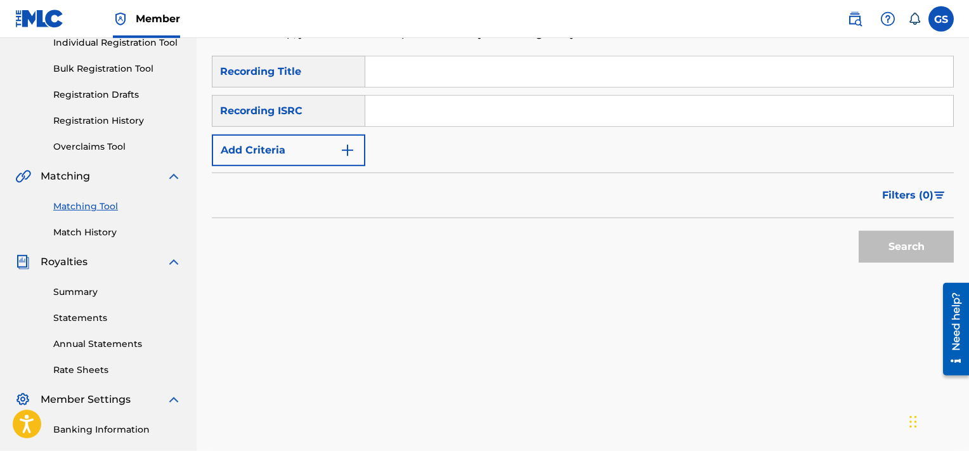
scroll to position [159, 0]
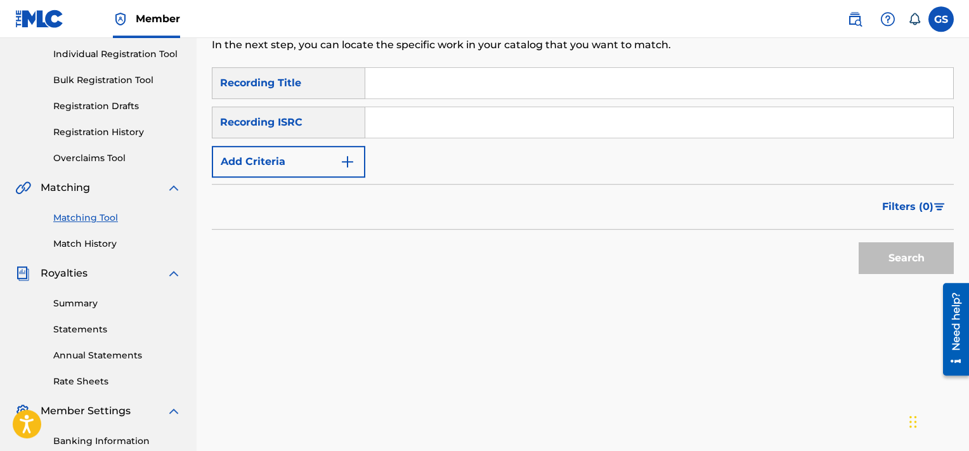
click at [411, 81] on input "Search Form" at bounding box center [659, 83] width 588 height 30
type input "valley"
click at [292, 153] on button "Add Criteria" at bounding box center [288, 162] width 153 height 32
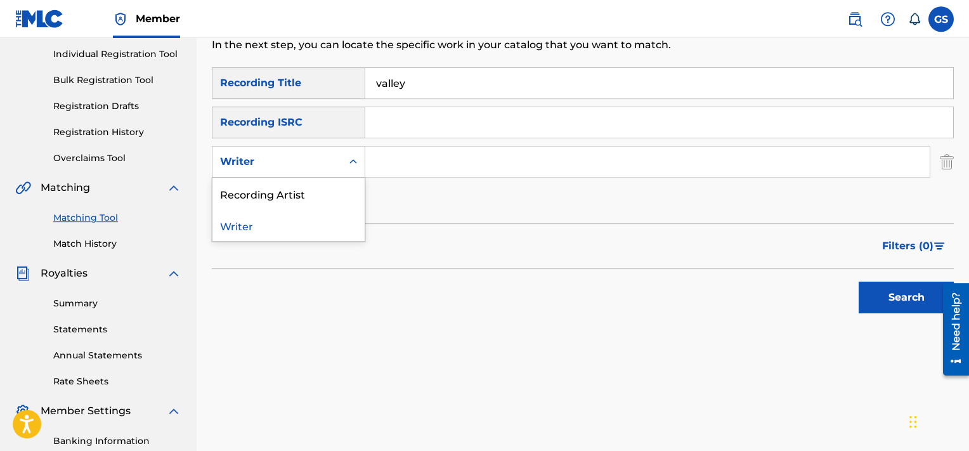
click at [303, 156] on div "Writer" at bounding box center [277, 161] width 114 height 15
click at [303, 191] on div "Recording Artist" at bounding box center [288, 194] width 152 height 32
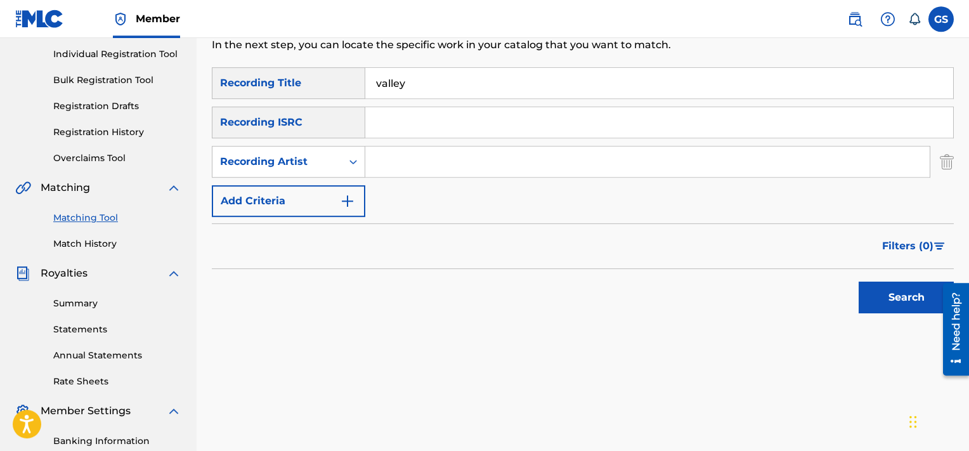
click at [401, 150] on input "Search Form" at bounding box center [647, 162] width 564 height 30
type input "[PERSON_NAME]"
click at [859, 282] on button "Search" at bounding box center [906, 298] width 95 height 32
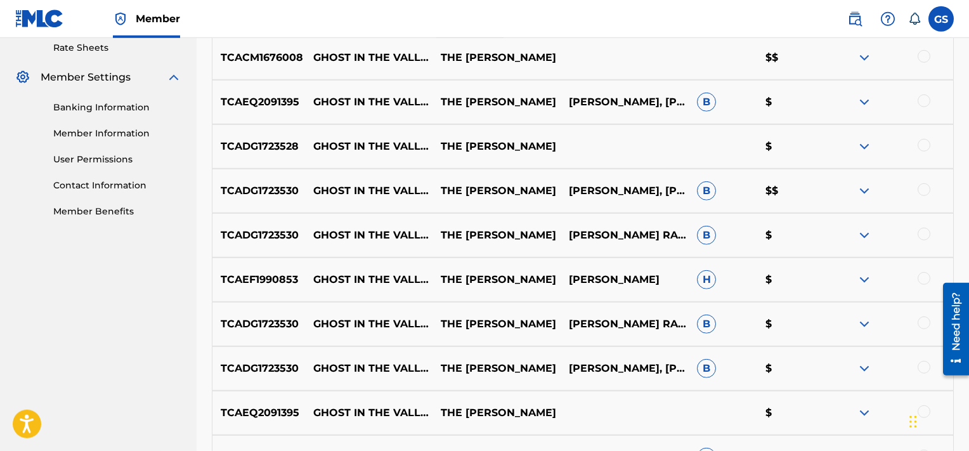
scroll to position [411, 0]
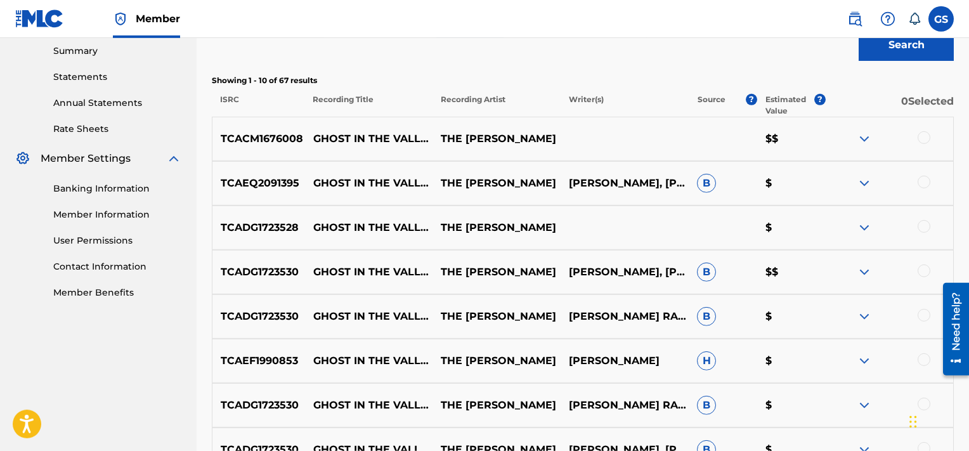
click at [924, 136] on div at bounding box center [924, 137] width 13 height 13
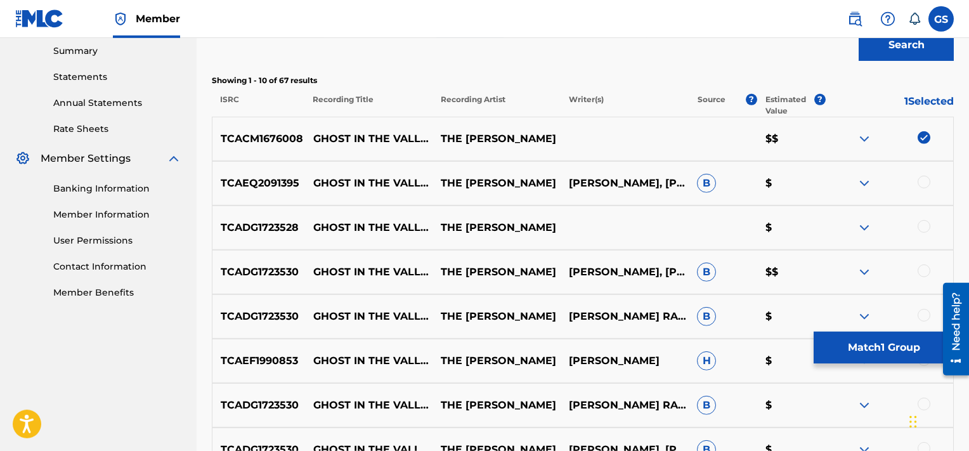
click at [925, 183] on div at bounding box center [924, 182] width 13 height 13
click at [925, 228] on div at bounding box center [924, 226] width 13 height 13
click at [927, 271] on div at bounding box center [924, 270] width 13 height 13
click at [927, 271] on img at bounding box center [924, 270] width 13 height 13
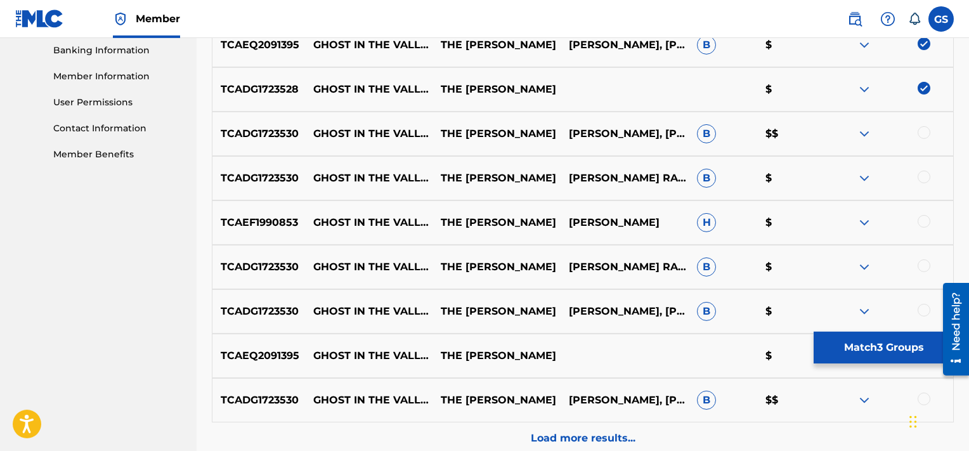
scroll to position [550, 0]
click at [922, 133] on div at bounding box center [924, 132] width 13 height 13
click at [922, 180] on div at bounding box center [924, 176] width 13 height 13
click at [575, 439] on p "Load more results..." at bounding box center [583, 437] width 105 height 15
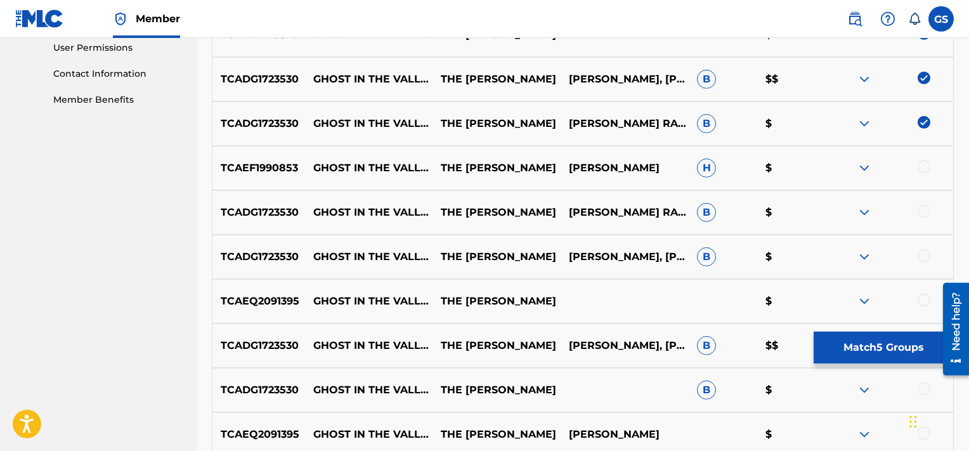
scroll to position [603, 0]
click at [923, 171] on div at bounding box center [924, 167] width 13 height 13
click at [923, 212] on div at bounding box center [924, 211] width 13 height 13
click at [922, 257] on div at bounding box center [924, 256] width 13 height 13
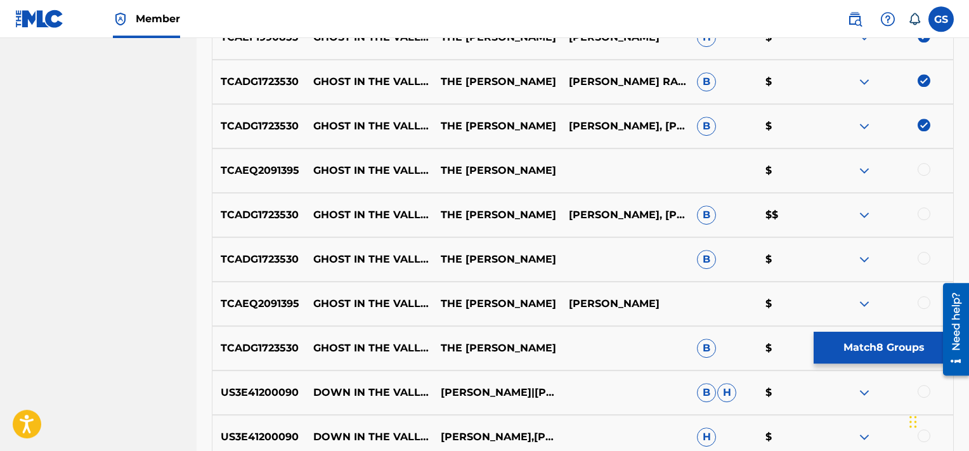
scroll to position [752, 0]
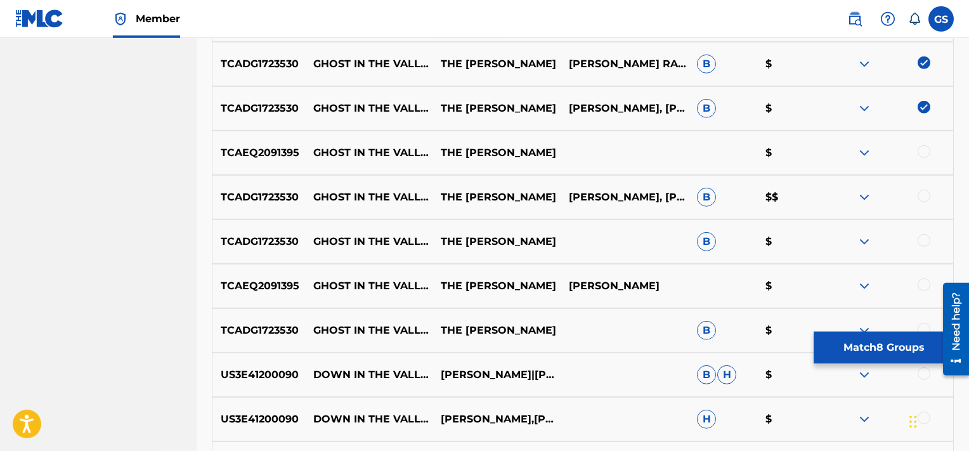
click at [927, 154] on div at bounding box center [924, 151] width 13 height 13
click at [925, 193] on div at bounding box center [924, 196] width 13 height 13
click at [923, 235] on div at bounding box center [924, 240] width 13 height 13
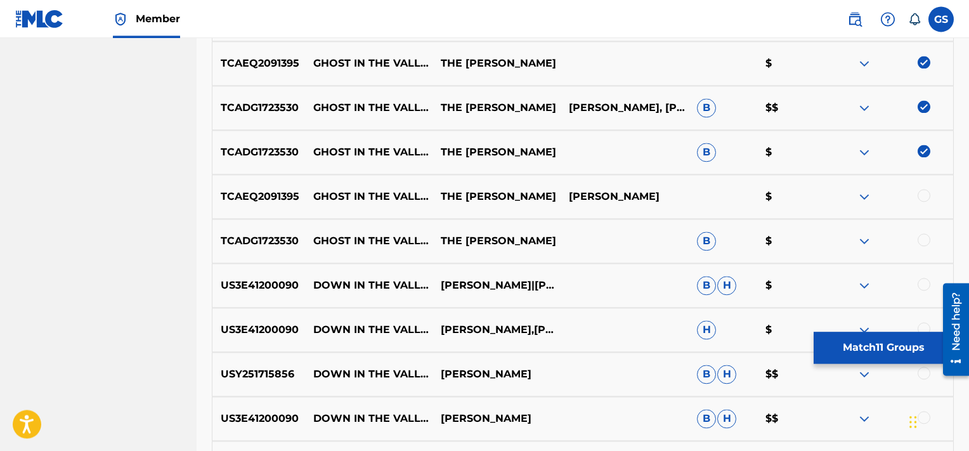
click at [922, 193] on div at bounding box center [924, 195] width 13 height 13
click at [922, 231] on div "TCADG1723530 GHOST IN THE VALLEY SHADOWS OF THE [PERSON_NAME] (LIVE) (LIVE) THE…" at bounding box center [583, 241] width 742 height 44
click at [924, 238] on div at bounding box center [924, 239] width 13 height 13
click at [842, 355] on button "Match 13 Groups" at bounding box center [884, 348] width 140 height 32
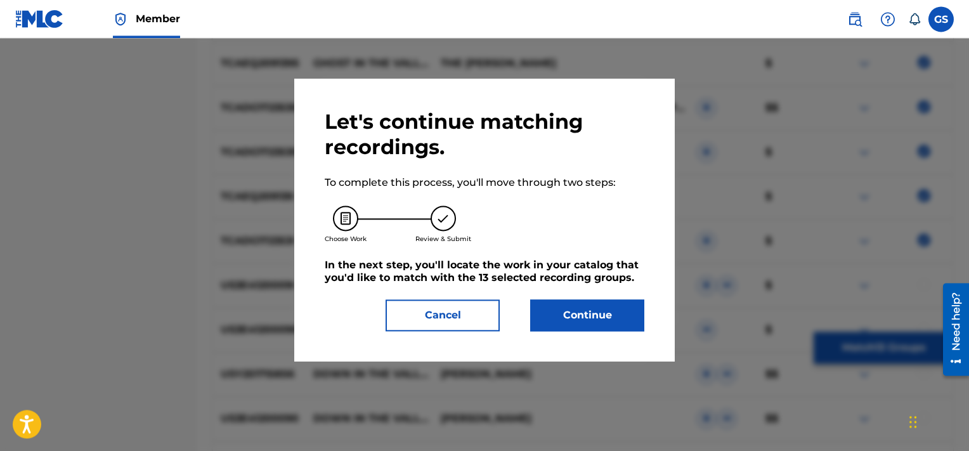
click at [568, 324] on button "Continue" at bounding box center [587, 315] width 114 height 32
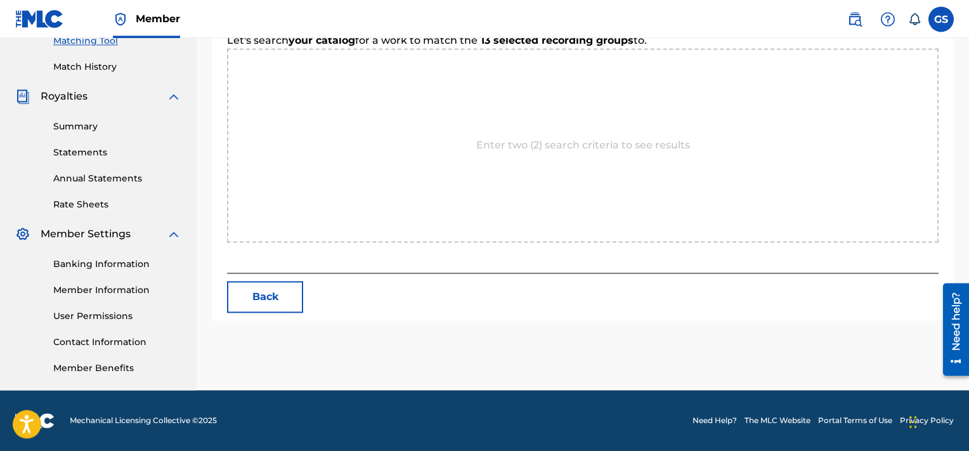
scroll to position [335, 0]
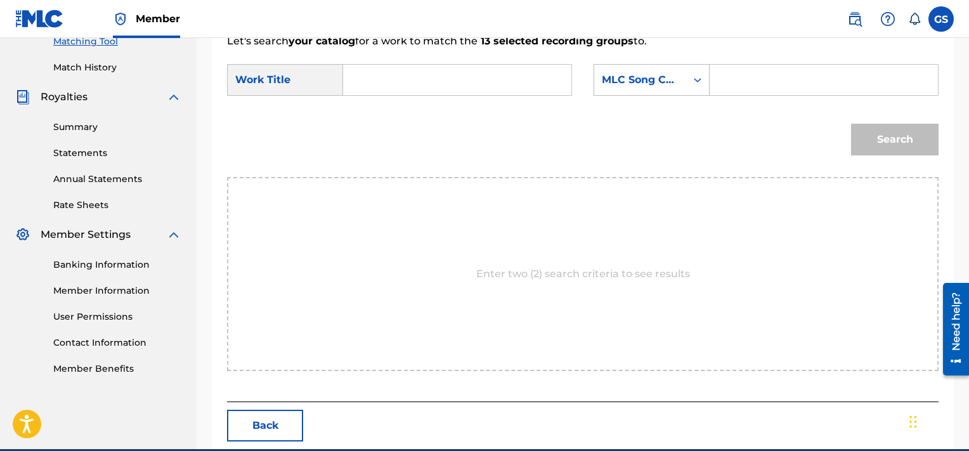
click at [738, 70] on input "Search Form" at bounding box center [823, 80] width 207 height 30
paste input "GV9E7Q"
click at [729, 71] on input "GV9E7Q" at bounding box center [823, 80] width 207 height 30
type input "GV9E7Q"
click at [495, 72] on input "Search Form" at bounding box center [457, 80] width 207 height 30
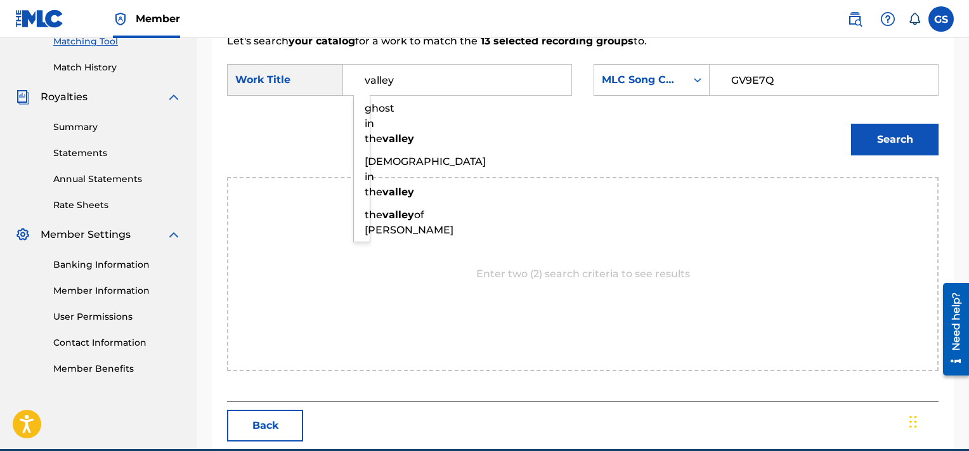
type input "valley"
click at [851, 124] on button "Search" at bounding box center [895, 140] width 88 height 32
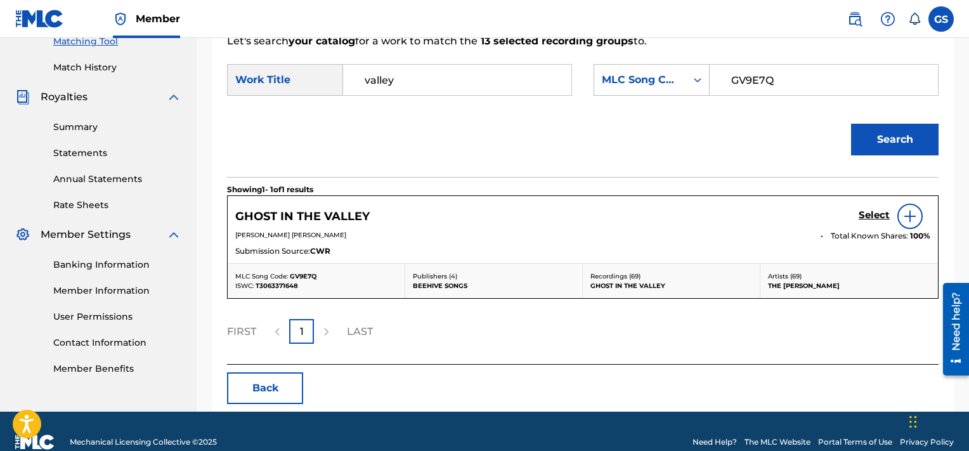
click at [864, 214] on h5 "Select" at bounding box center [874, 215] width 31 height 12
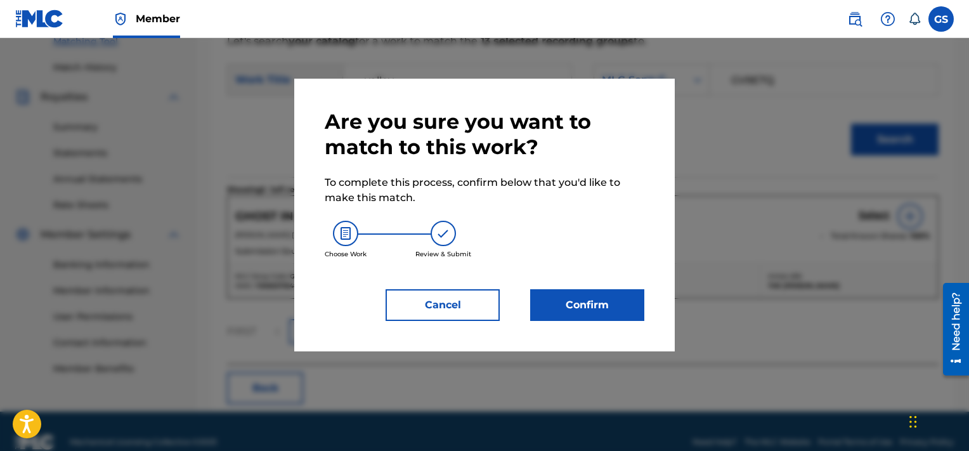
click at [609, 313] on button "Confirm" at bounding box center [587, 305] width 114 height 32
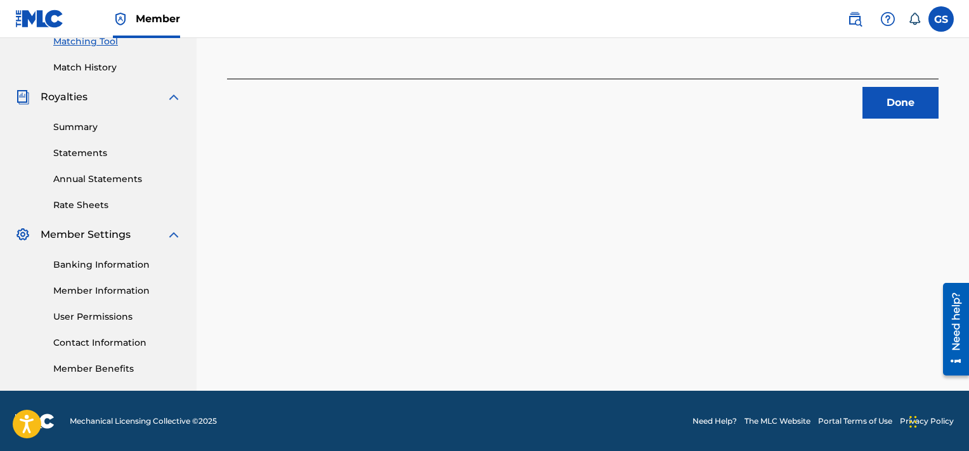
click at [900, 100] on button "Done" at bounding box center [901, 103] width 76 height 32
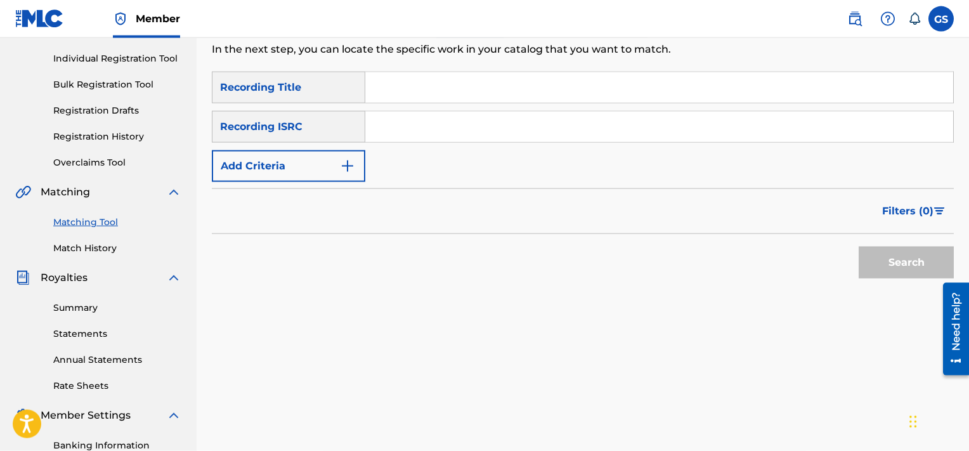
scroll to position [112, 0]
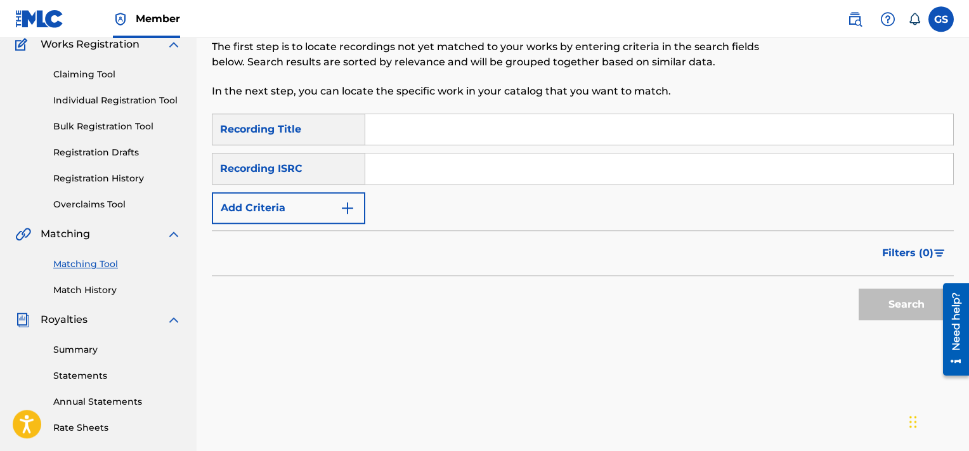
click at [577, 139] on input "Search Form" at bounding box center [659, 129] width 588 height 30
type input "shadows"
click at [268, 198] on button "Add Criteria" at bounding box center [288, 208] width 153 height 32
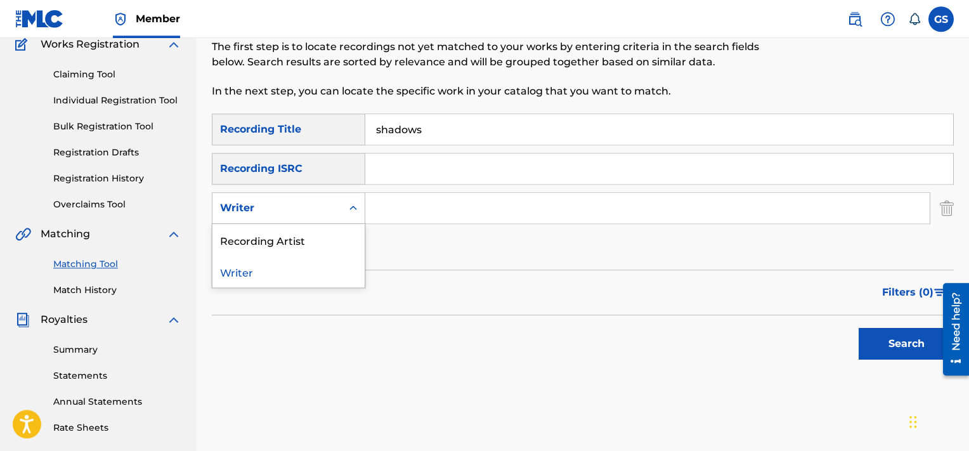
click at [268, 198] on div "Writer" at bounding box center [276, 208] width 129 height 24
click at [290, 235] on div "Recording Artist" at bounding box center [288, 240] width 152 height 32
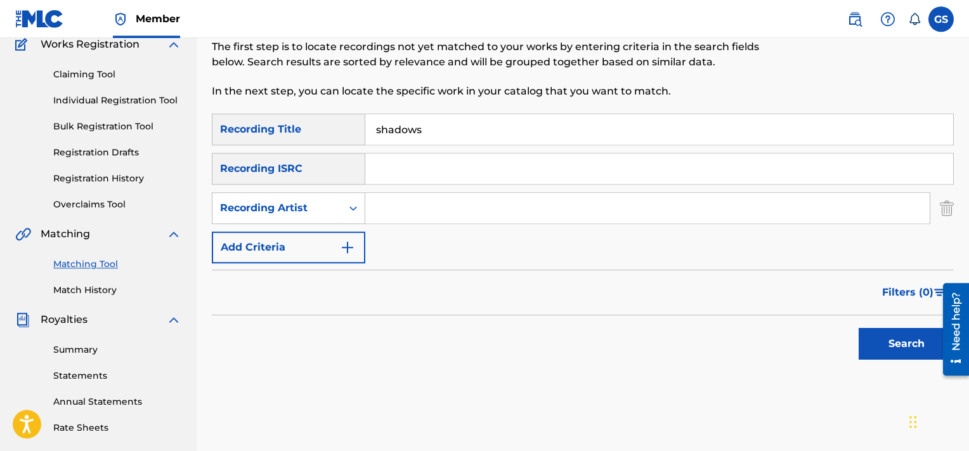
click at [394, 209] on input "Search Form" at bounding box center [647, 208] width 564 height 30
type input "[PERSON_NAME]"
click at [859, 328] on button "Search" at bounding box center [906, 344] width 95 height 32
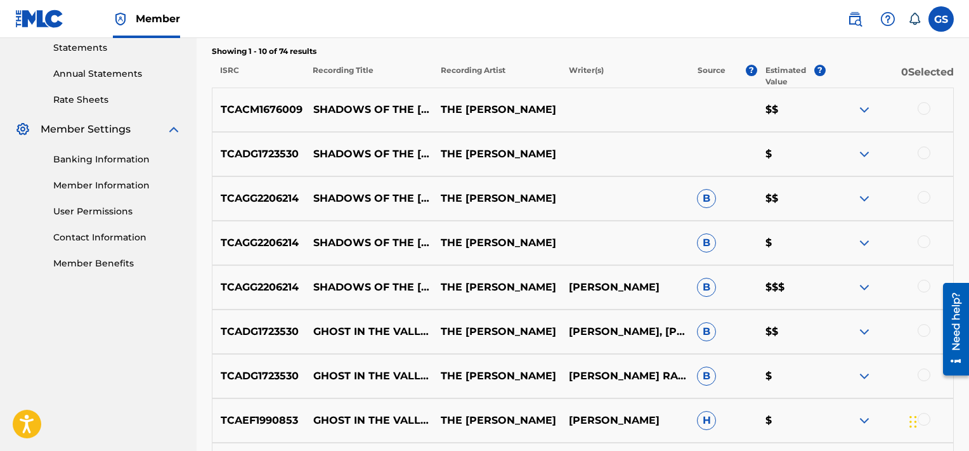
scroll to position [408, 0]
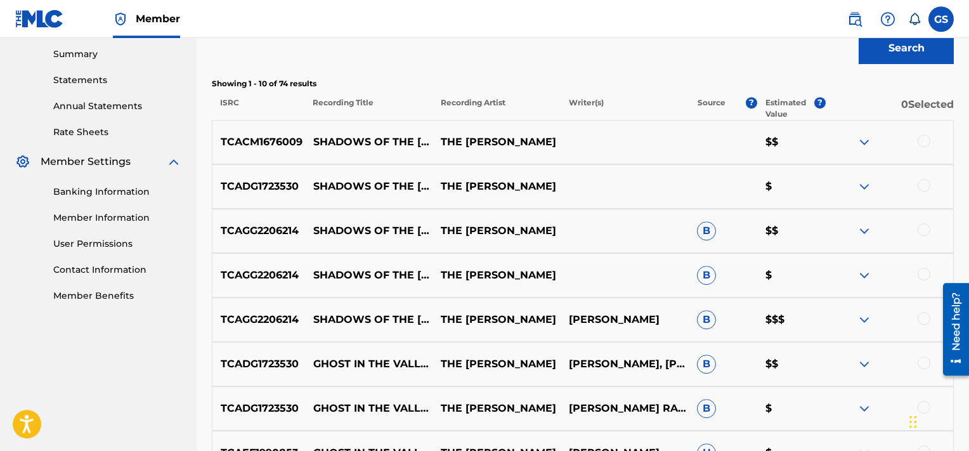
click at [925, 142] on div at bounding box center [924, 140] width 13 height 13
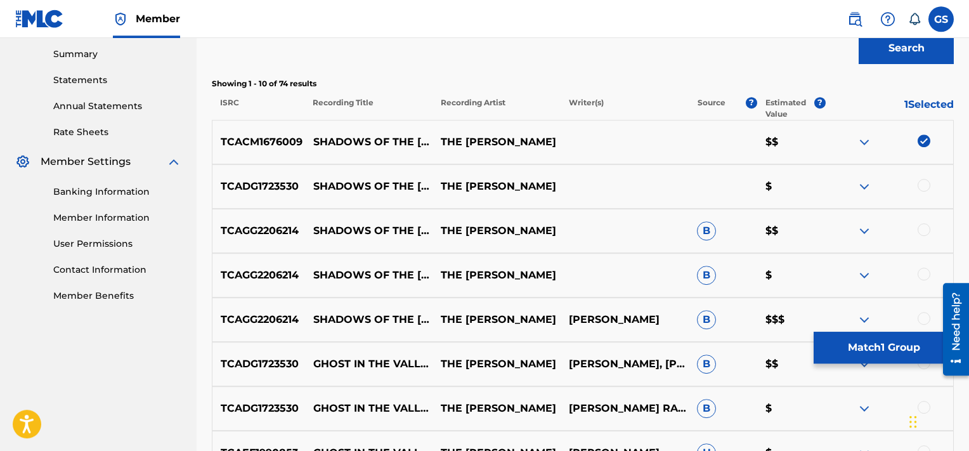
click at [923, 183] on div at bounding box center [924, 185] width 13 height 13
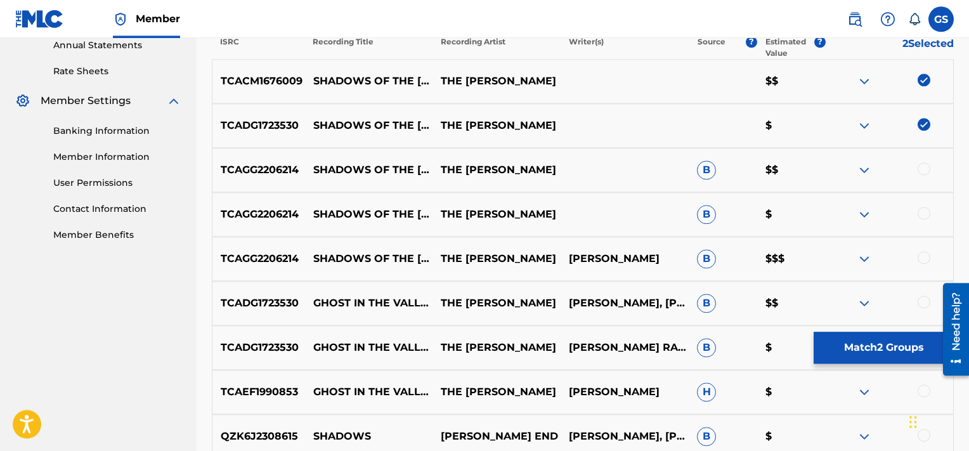
scroll to position [467, 0]
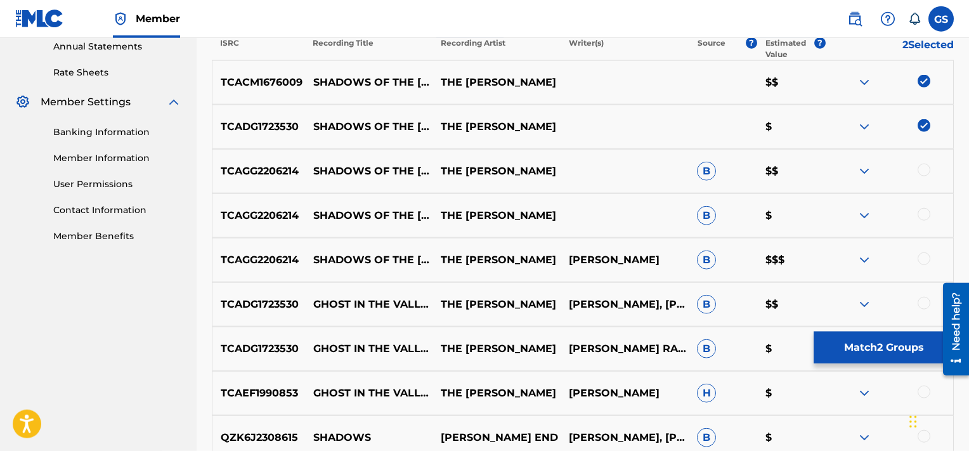
click at [927, 173] on div at bounding box center [924, 170] width 13 height 13
click at [920, 213] on div at bounding box center [924, 214] width 13 height 13
click at [921, 257] on div at bounding box center [924, 258] width 13 height 13
click at [845, 345] on button "Match 5 Groups" at bounding box center [884, 348] width 140 height 32
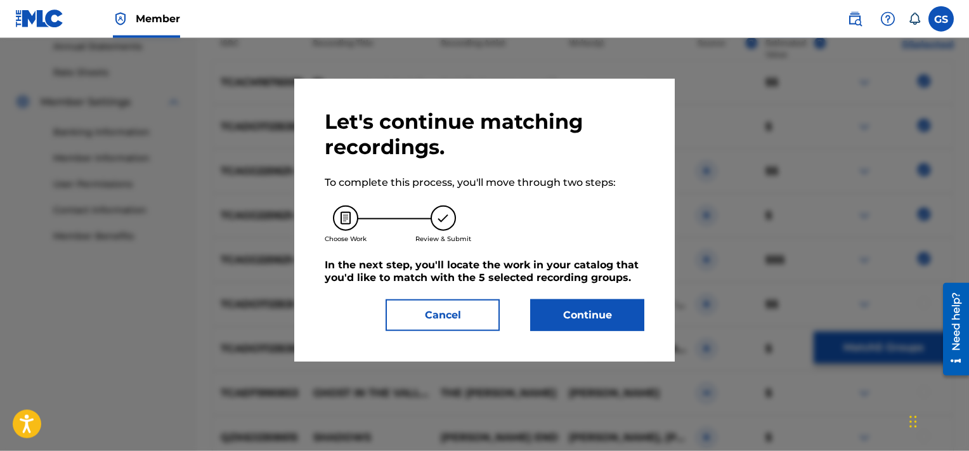
click at [578, 322] on button "Continue" at bounding box center [587, 315] width 114 height 32
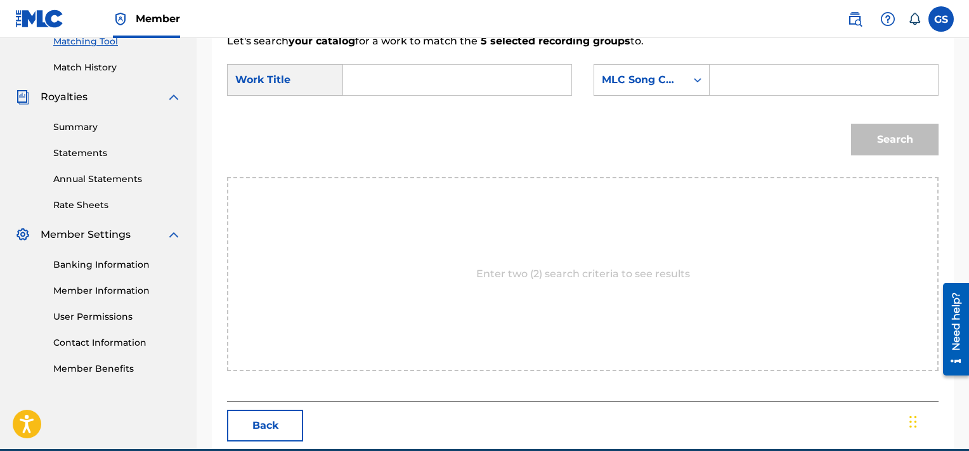
click at [488, 74] on input "Search Form" at bounding box center [457, 80] width 207 height 30
type input "g"
type input "shadows"
paste input "SVD641"
click at [811, 68] on input "SVD641" at bounding box center [823, 80] width 207 height 30
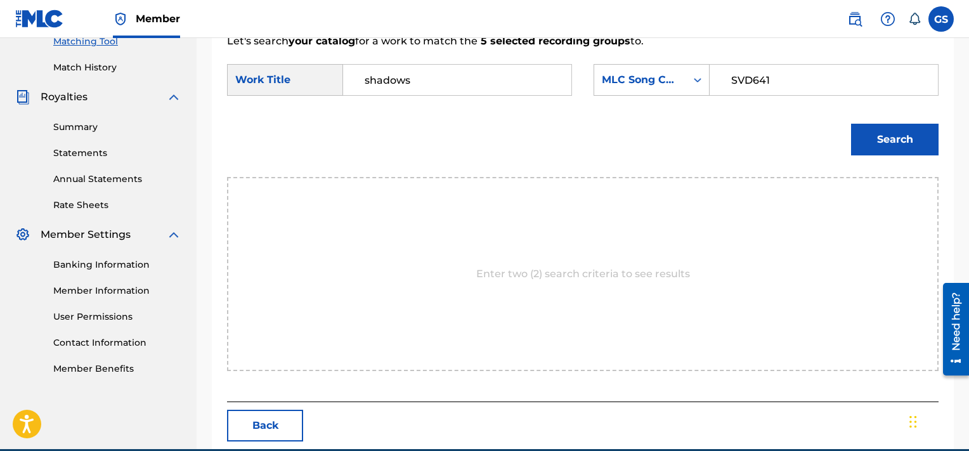
type input "SVD641"
click at [851, 124] on button "Search" at bounding box center [895, 140] width 88 height 32
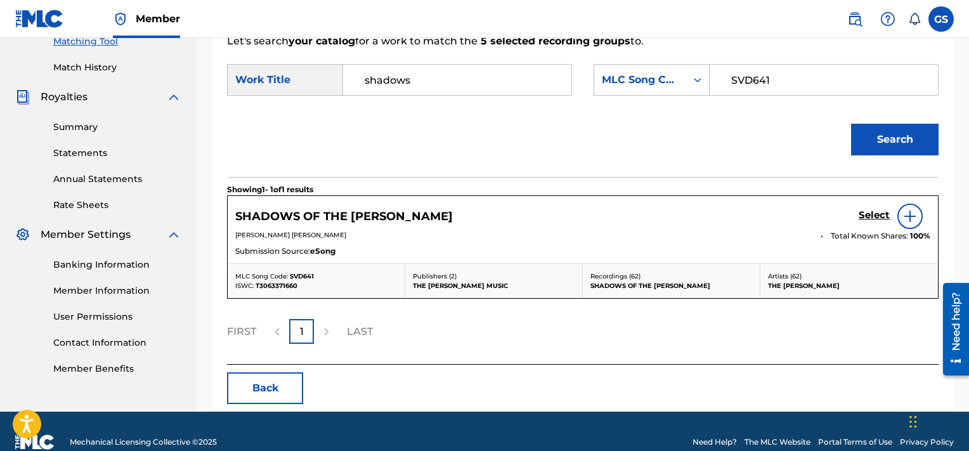
click at [875, 212] on h5 "Select" at bounding box center [874, 215] width 31 height 12
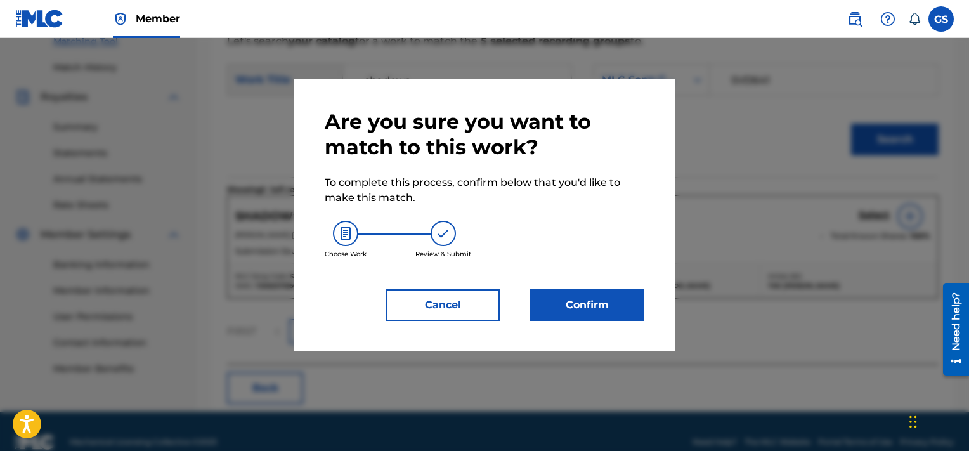
click at [573, 301] on button "Confirm" at bounding box center [587, 305] width 114 height 32
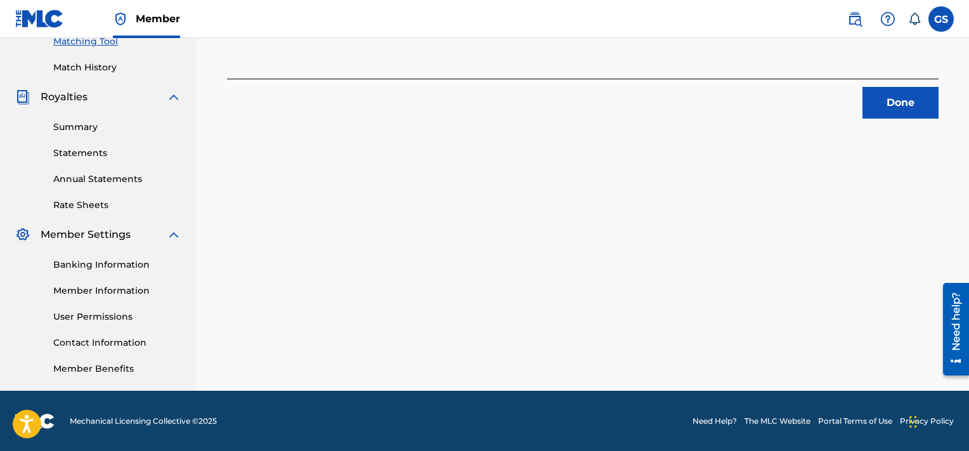
click at [909, 100] on button "Done" at bounding box center [901, 103] width 76 height 32
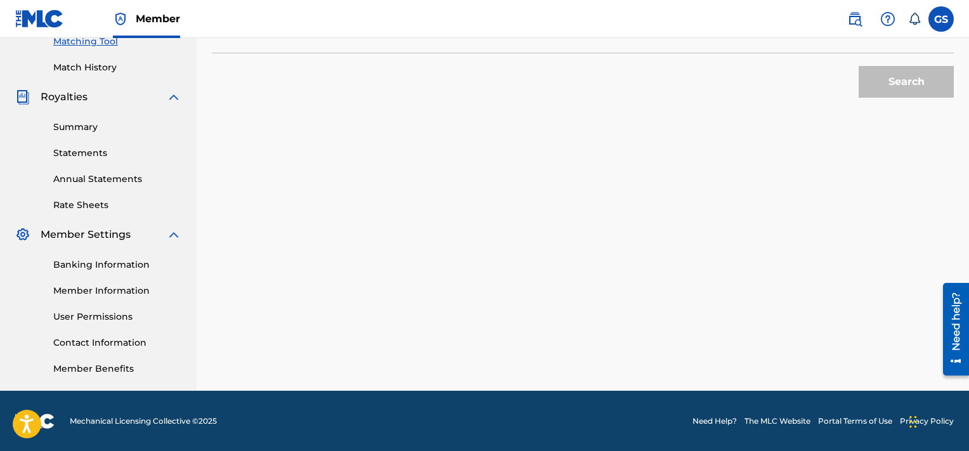
scroll to position [0, 0]
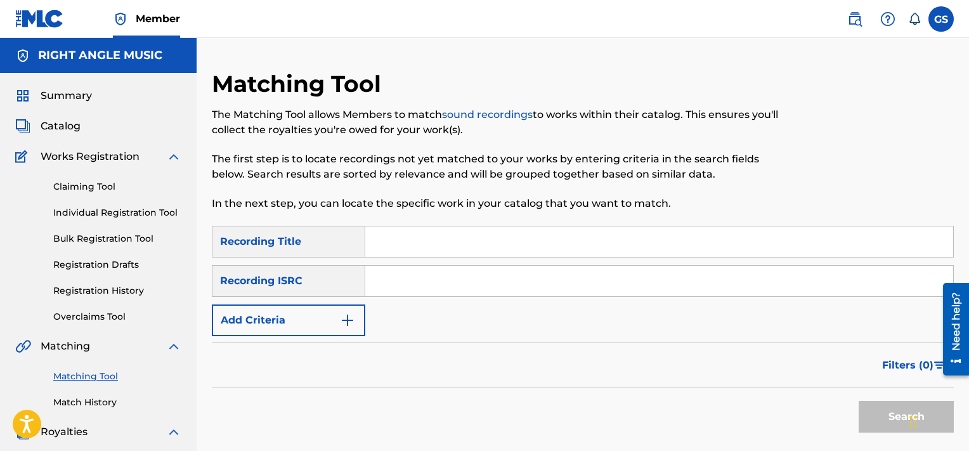
click at [427, 240] on input "Search Form" at bounding box center [659, 241] width 588 height 30
type input "king"
drag, startPoint x: 257, startPoint y: 303, endPoint x: 292, endPoint y: 316, distance: 36.5
click at [292, 316] on div "SearchWithCriteriaca48b4e0-482a-443b-8d9e-bb7d313b0114 Recording Title king Sea…" at bounding box center [583, 281] width 742 height 110
click at [292, 316] on button "Add Criteria" at bounding box center [288, 320] width 153 height 32
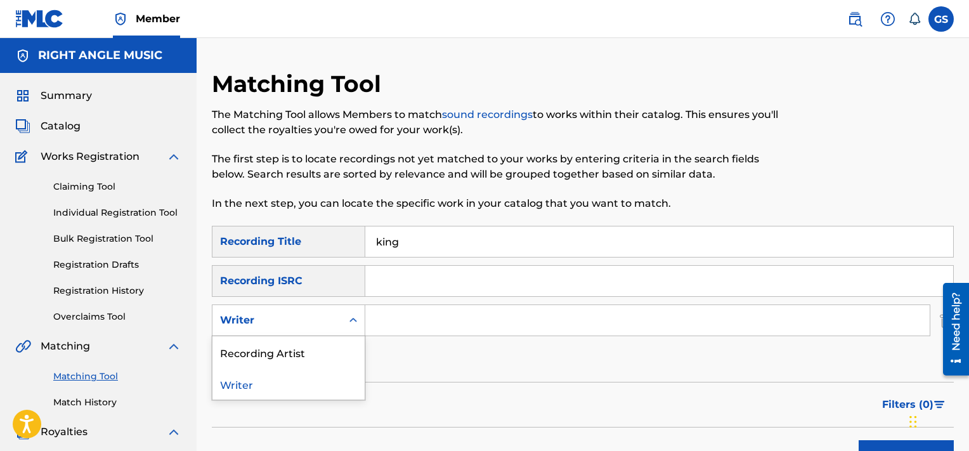
click at [315, 316] on div "Writer" at bounding box center [277, 320] width 114 height 15
click at [314, 344] on div "Recording Artist" at bounding box center [288, 352] width 152 height 32
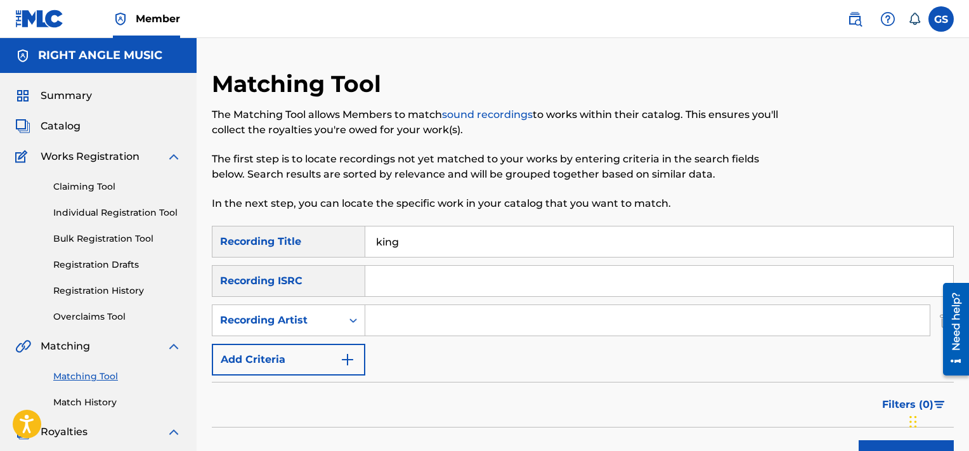
click at [408, 322] on input "Search Form" at bounding box center [647, 320] width 564 height 30
type input "[PERSON_NAME]"
click at [859, 440] on button "Search" at bounding box center [906, 456] width 95 height 32
click at [378, 242] on input "king" at bounding box center [659, 241] width 588 height 30
type input "ghost of a king"
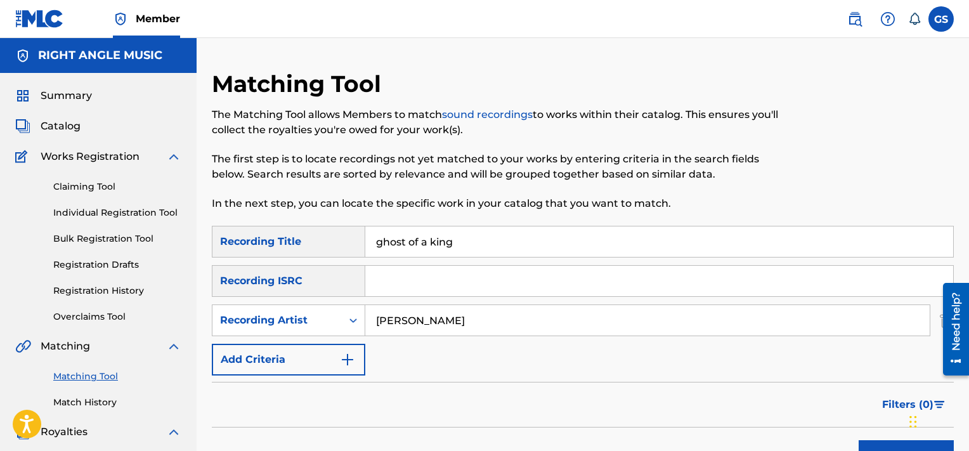
click at [859, 440] on button "Search" at bounding box center [906, 456] width 95 height 32
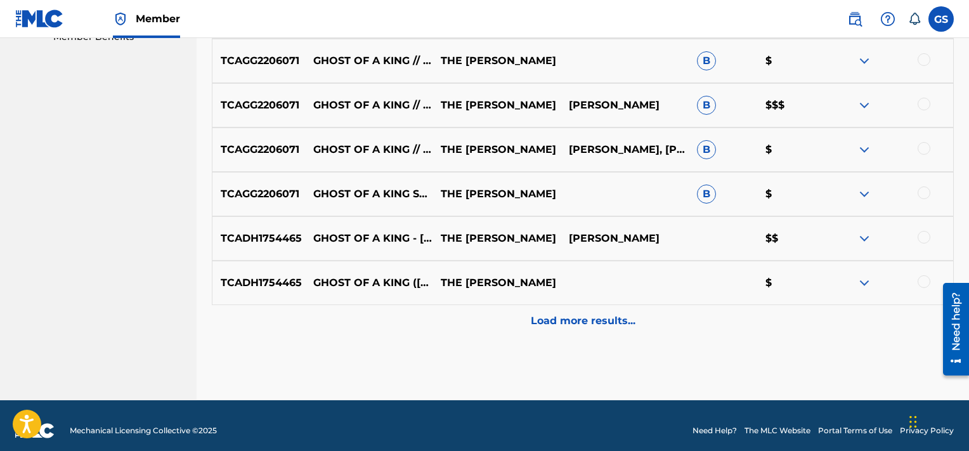
scroll to position [645, 0]
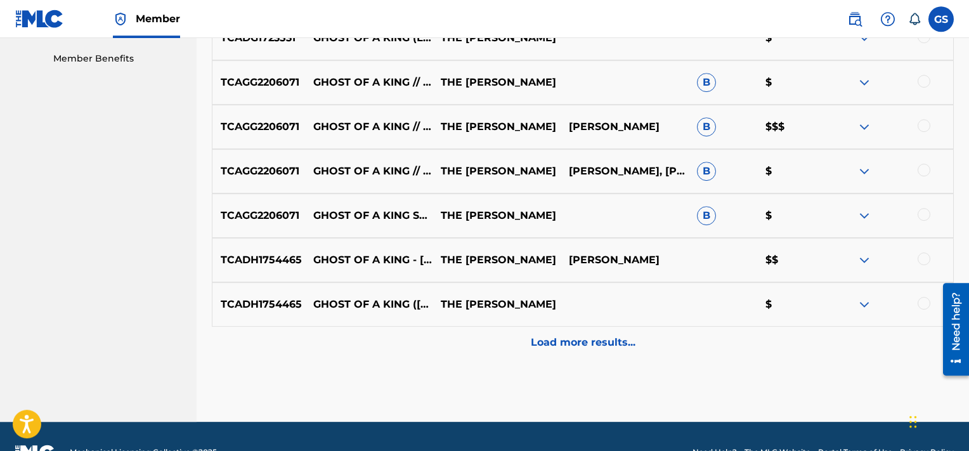
click at [624, 341] on p "Load more results..." at bounding box center [583, 342] width 105 height 15
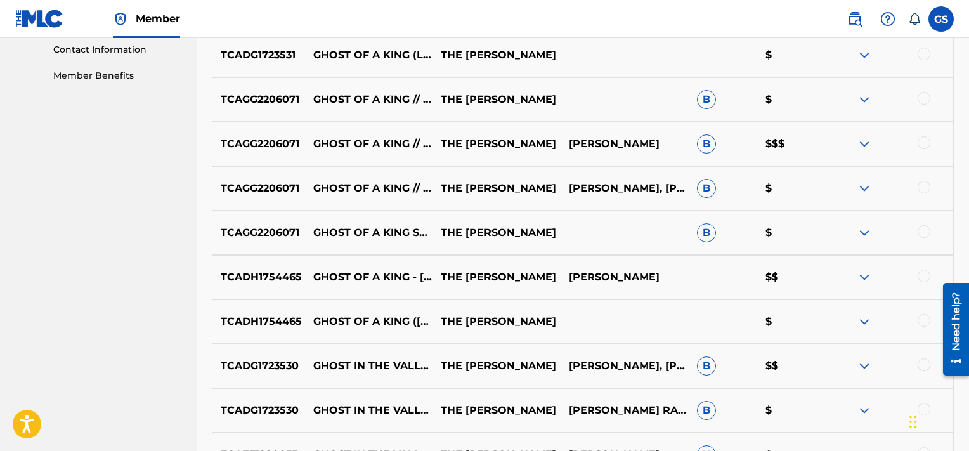
scroll to position [419, 0]
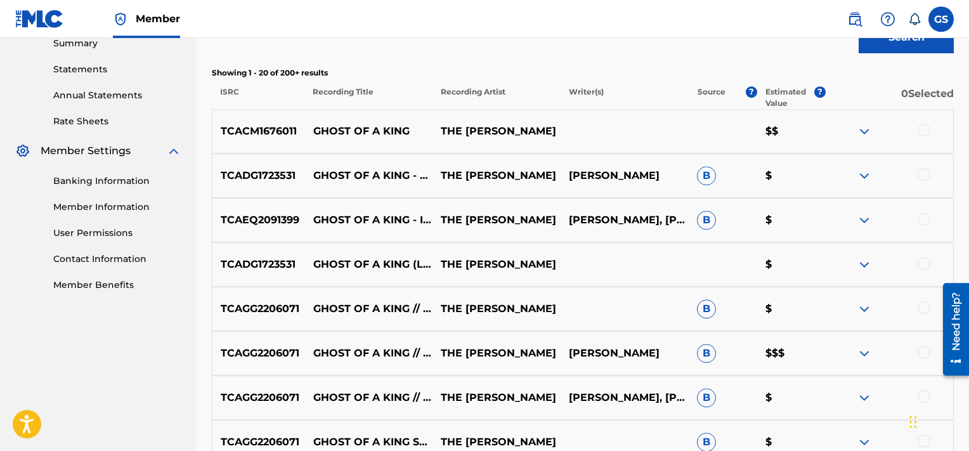
click at [924, 132] on div at bounding box center [924, 130] width 13 height 13
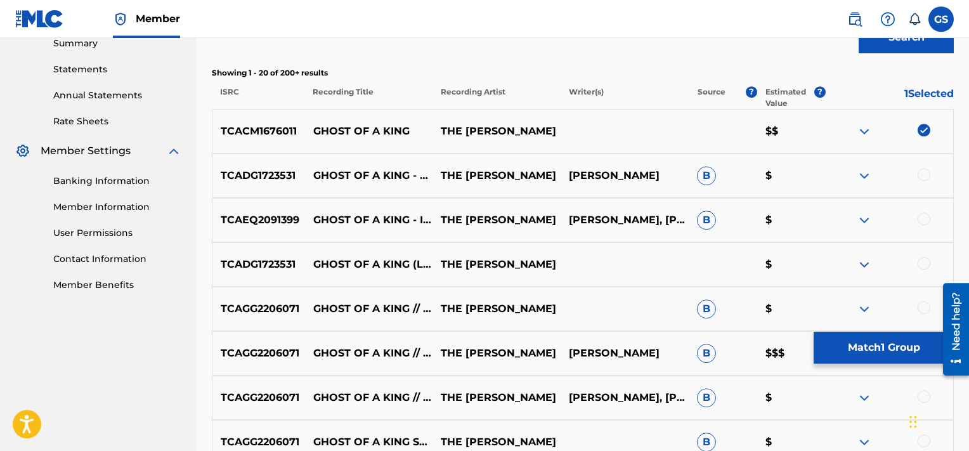
click at [924, 170] on div at bounding box center [924, 174] width 13 height 13
click at [926, 217] on div at bounding box center [924, 218] width 13 height 13
click at [925, 261] on div at bounding box center [924, 263] width 13 height 13
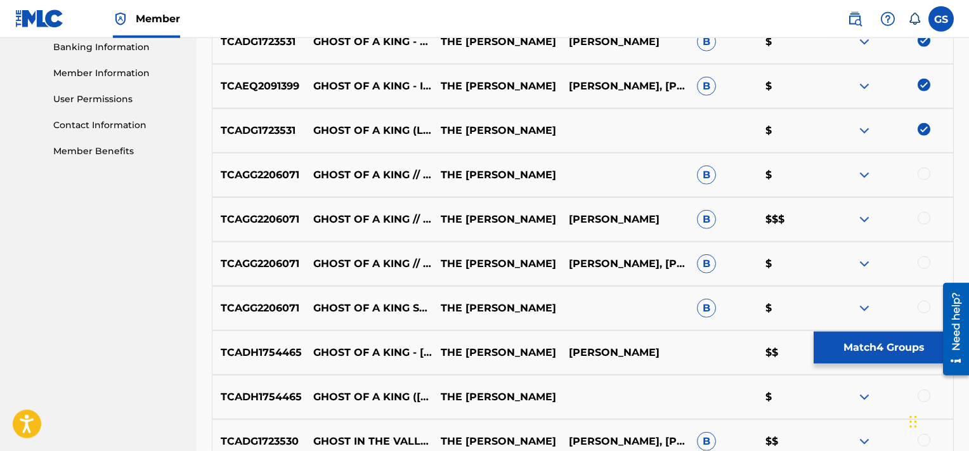
scroll to position [585, 0]
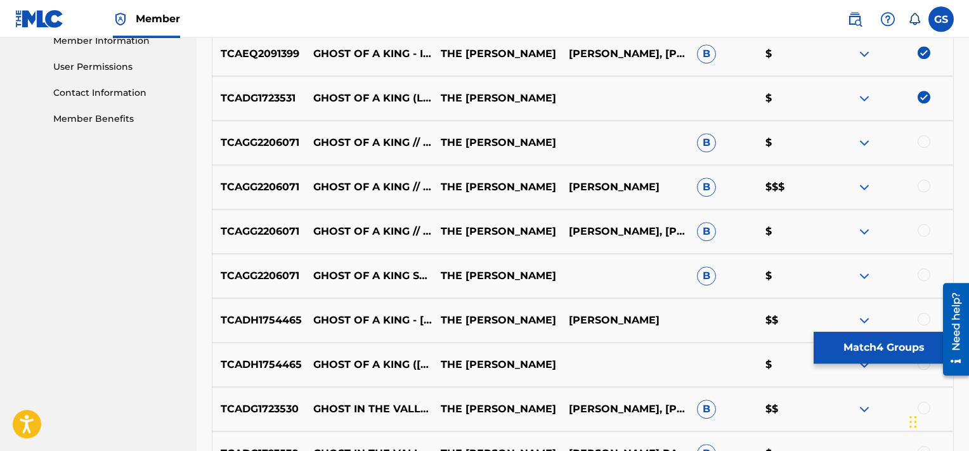
click at [927, 141] on div at bounding box center [924, 141] width 13 height 13
click at [926, 182] on div at bounding box center [924, 185] width 13 height 13
click at [925, 230] on div at bounding box center [924, 230] width 13 height 13
click at [925, 276] on div at bounding box center [924, 274] width 13 height 13
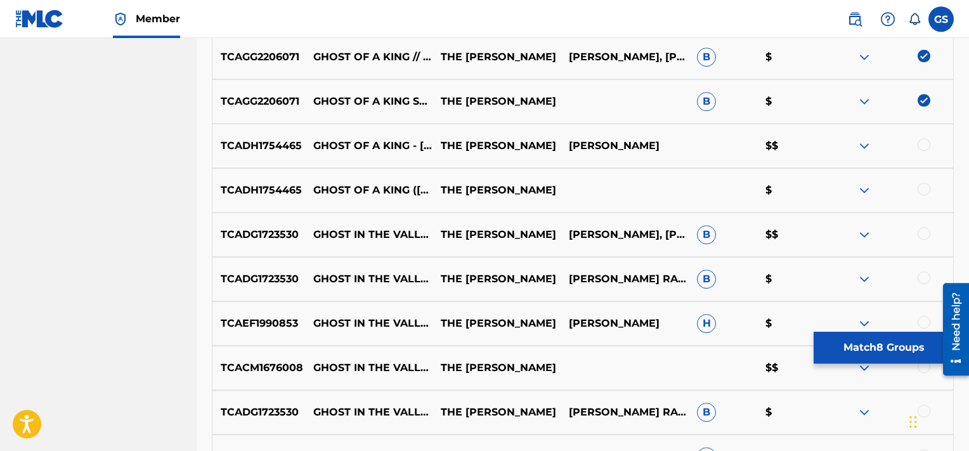
click at [925, 141] on div at bounding box center [924, 144] width 13 height 13
click at [922, 191] on div at bounding box center [924, 189] width 13 height 13
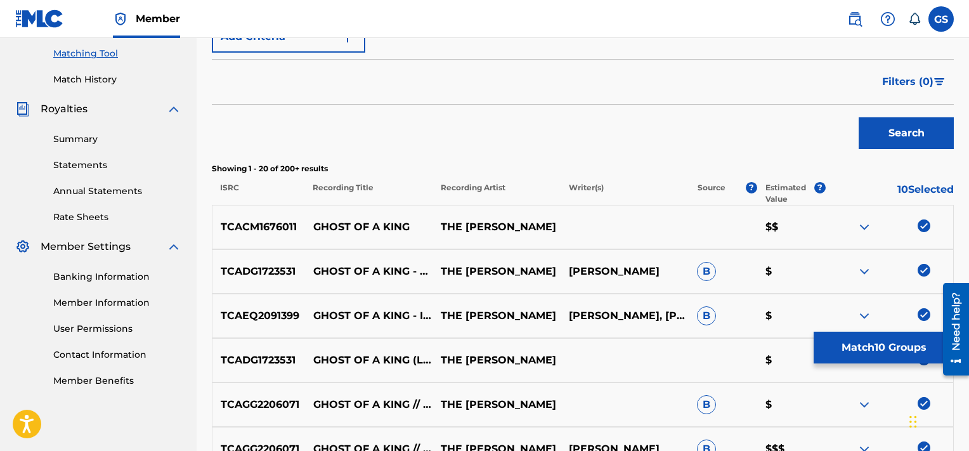
scroll to position [322, 0]
click at [850, 349] on button "Match 10 Groups" at bounding box center [884, 348] width 140 height 32
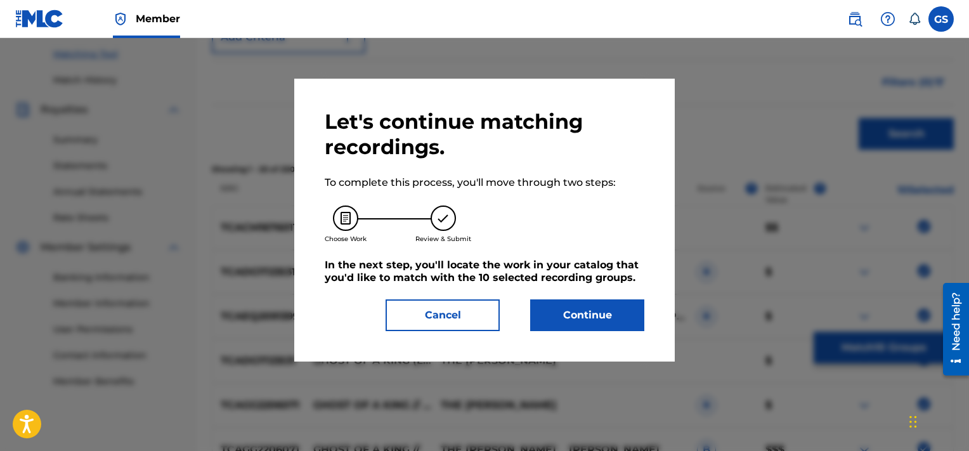
click at [553, 323] on button "Continue" at bounding box center [587, 315] width 114 height 32
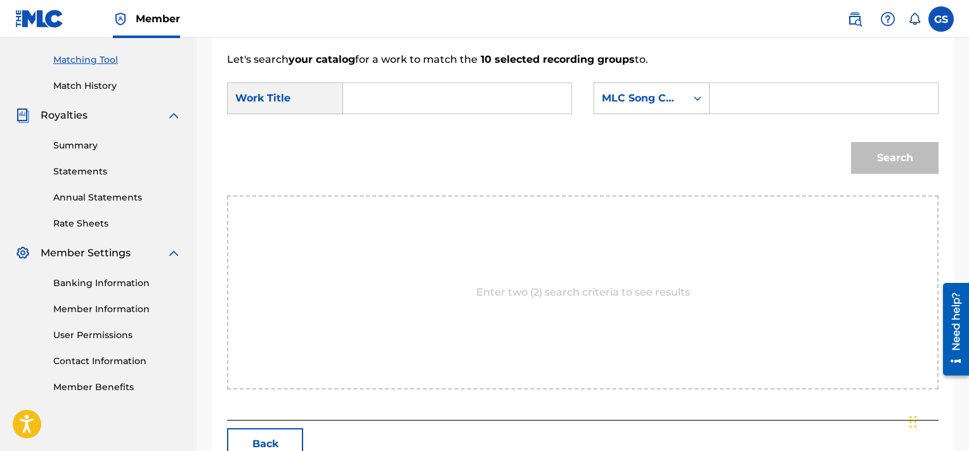
scroll to position [278, 0]
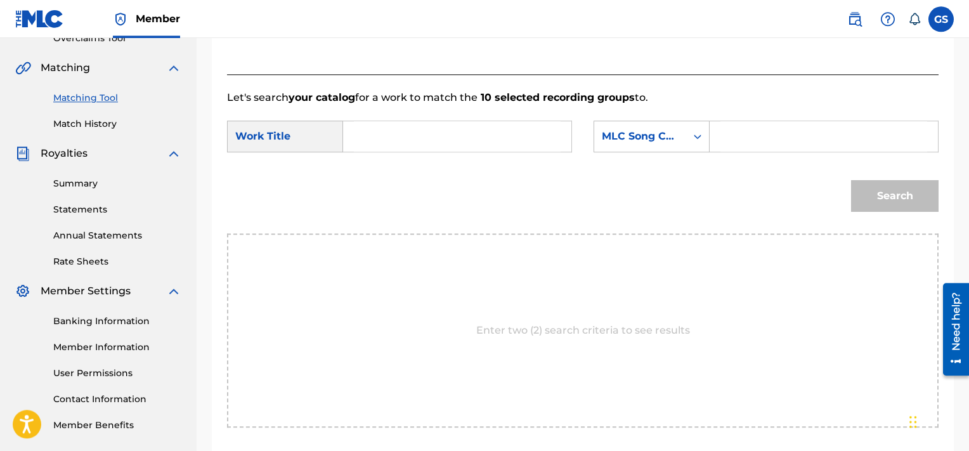
paste input "GV9E7R"
click at [778, 143] on input "GV9E7R" at bounding box center [823, 136] width 207 height 30
type input "GV9E7R"
click at [491, 140] on input "Search Form" at bounding box center [457, 136] width 207 height 30
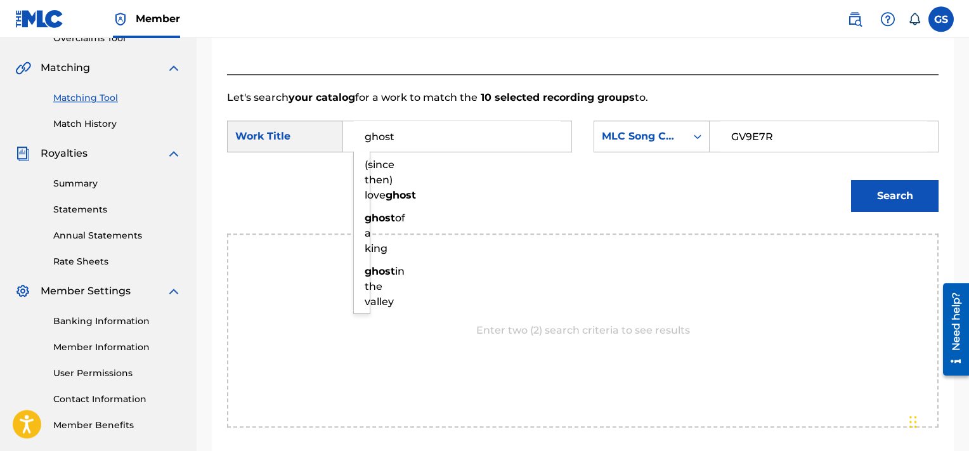
type input "ghost"
click at [851, 180] on button "Search" at bounding box center [895, 196] width 88 height 32
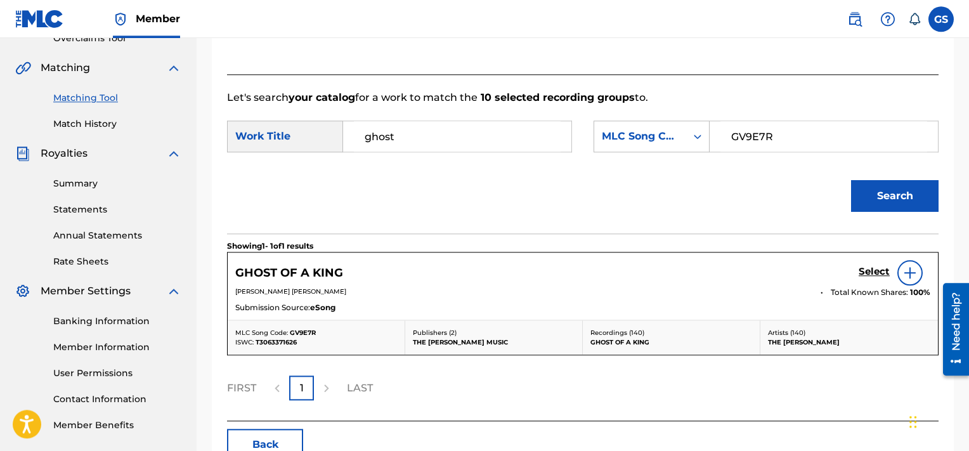
click at [871, 276] on h5 "Select" at bounding box center [874, 272] width 31 height 12
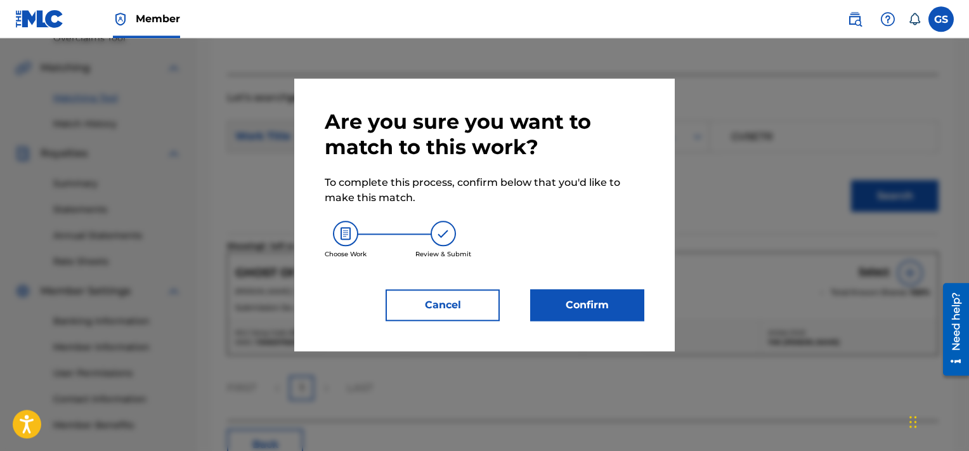
click at [603, 294] on button "Confirm" at bounding box center [587, 305] width 114 height 32
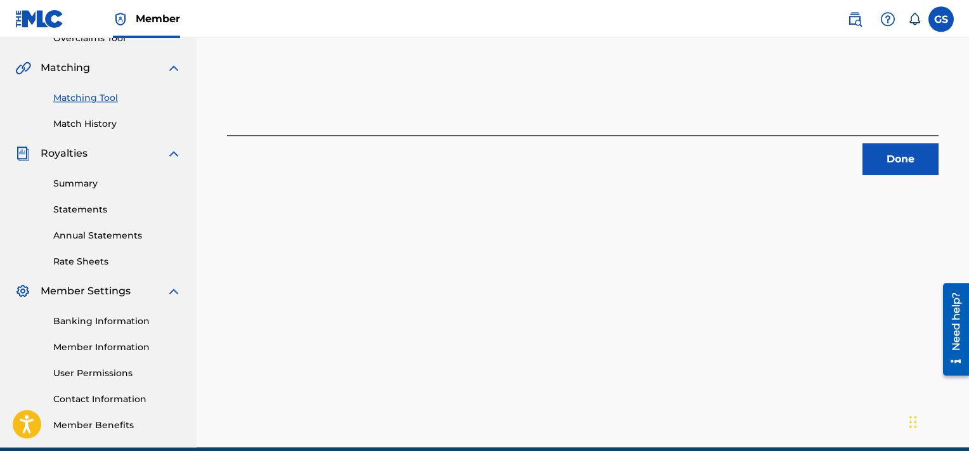
click at [904, 171] on button "Done" at bounding box center [901, 159] width 76 height 32
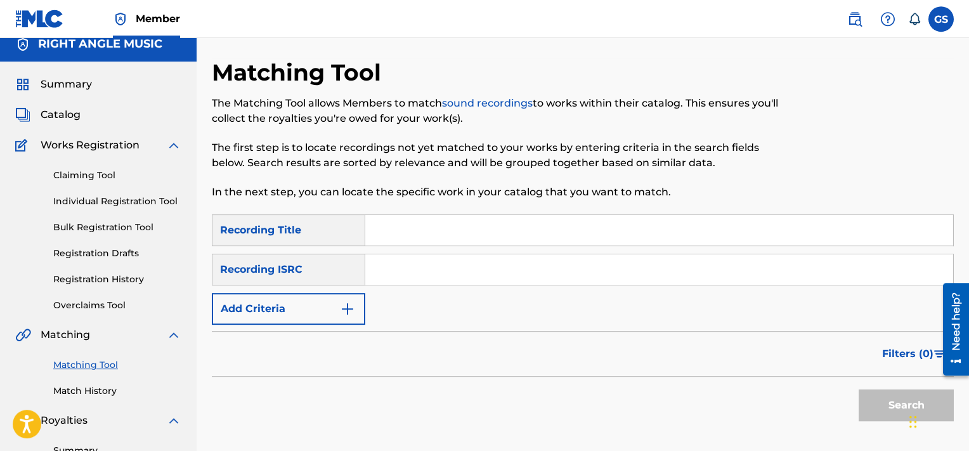
scroll to position [12, 0]
click at [438, 226] on input "Search Form" at bounding box center [659, 229] width 588 height 30
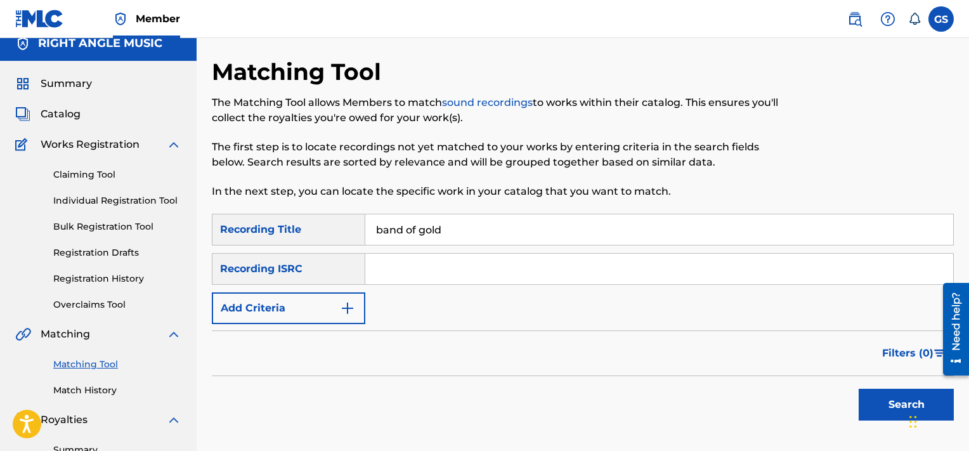
type input "band of gold"
click at [315, 310] on button "Add Criteria" at bounding box center [288, 308] width 153 height 32
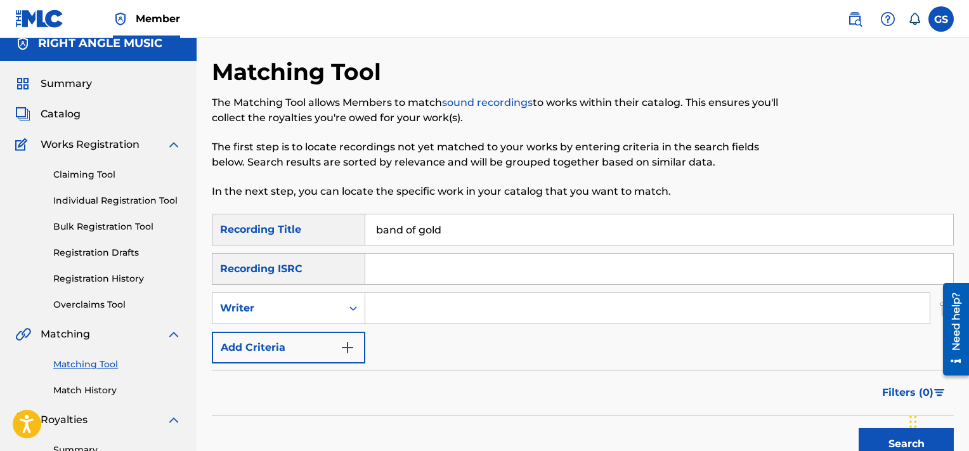
click at [315, 310] on div "Writer" at bounding box center [277, 308] width 114 height 15
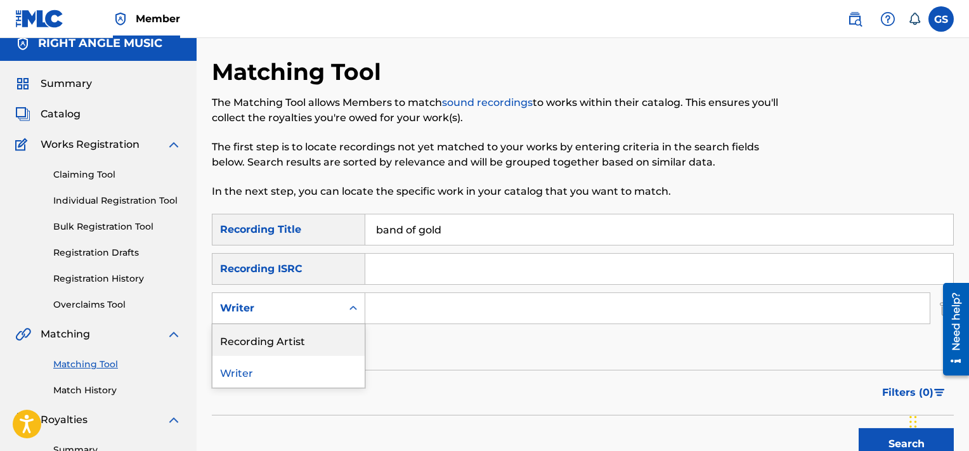
click at [310, 326] on div "Recording Artist" at bounding box center [288, 340] width 152 height 32
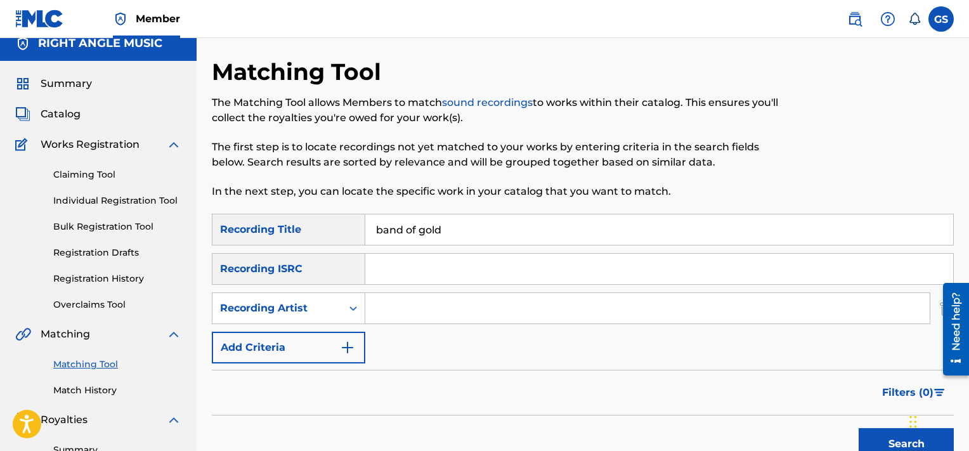
click at [422, 305] on input "Search Form" at bounding box center [647, 308] width 564 height 30
type input "[PERSON_NAME]"
click at [859, 428] on button "Search" at bounding box center [906, 444] width 95 height 32
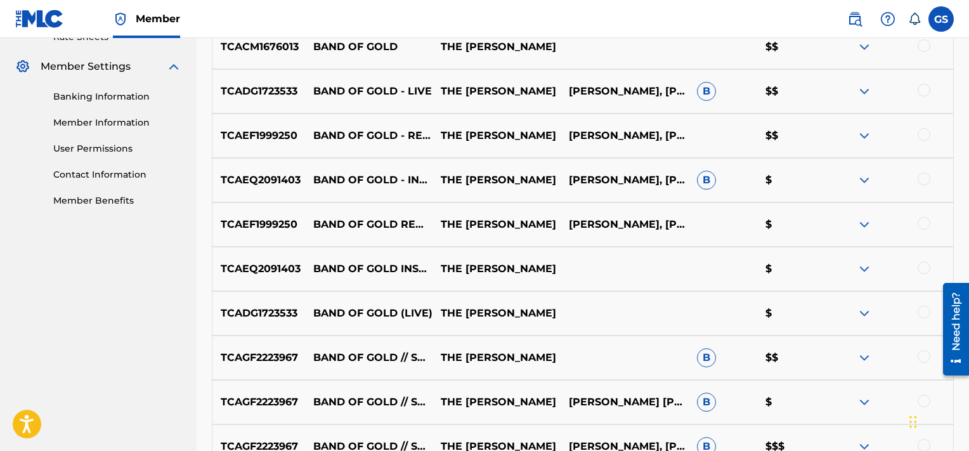
scroll to position [676, 0]
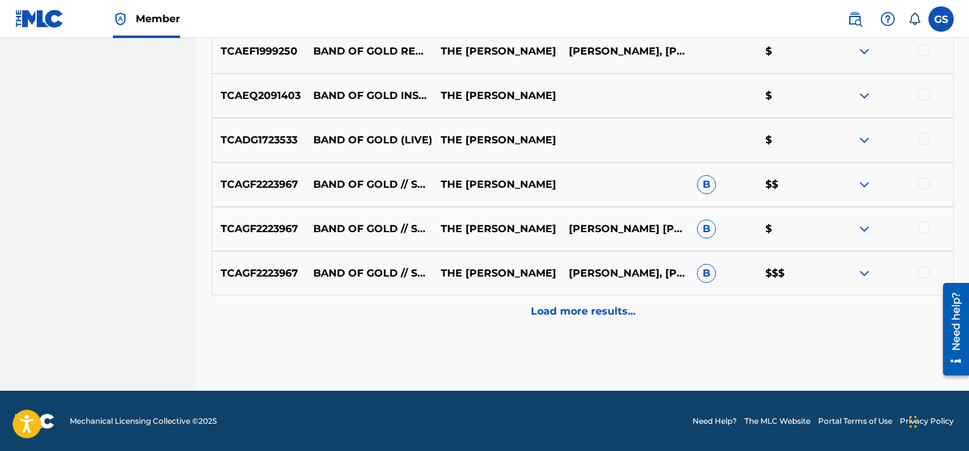
click at [585, 310] on p "Load more results..." at bounding box center [583, 311] width 105 height 15
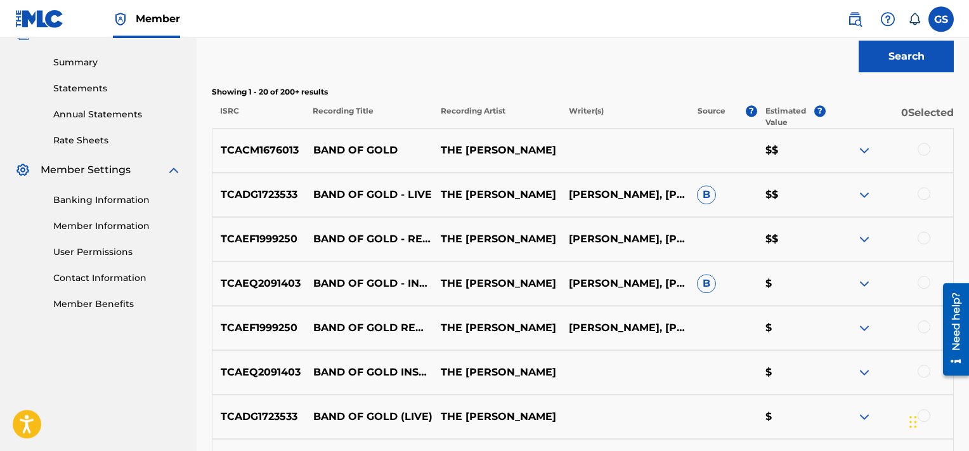
scroll to position [399, 0]
click at [926, 150] on div at bounding box center [924, 149] width 13 height 13
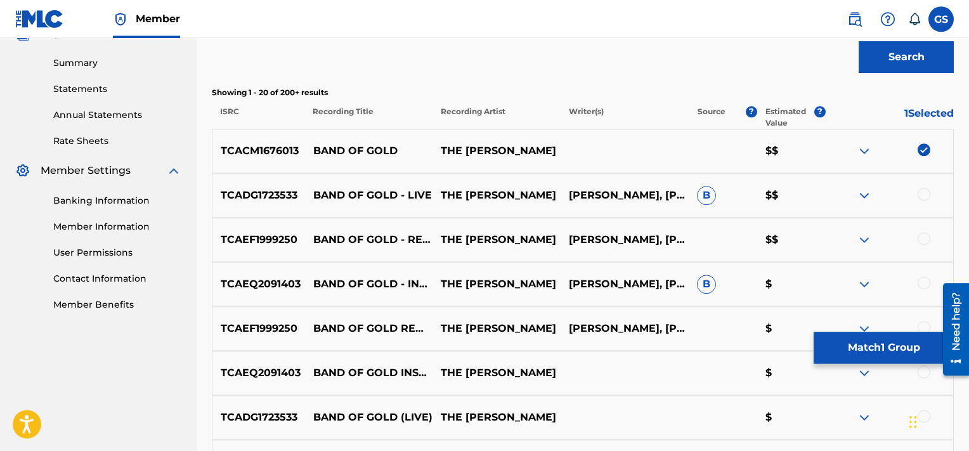
click at [923, 195] on div at bounding box center [924, 194] width 13 height 13
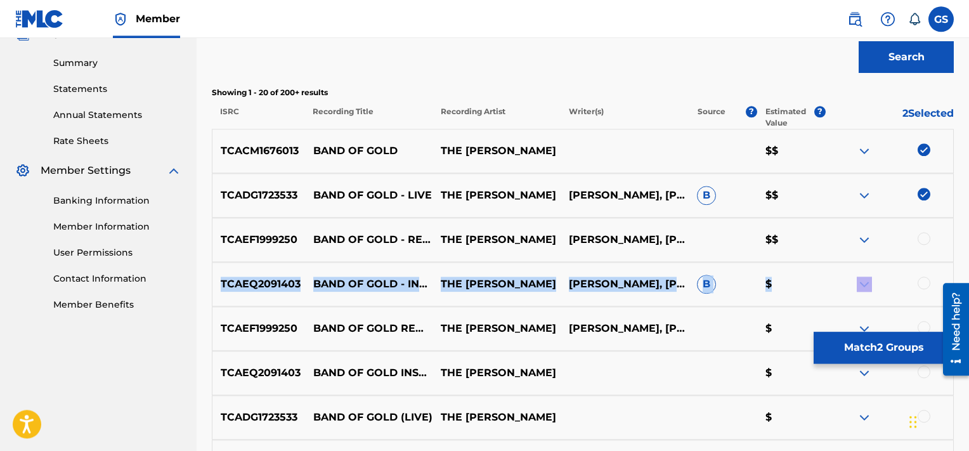
drag, startPoint x: 925, startPoint y: 238, endPoint x: 925, endPoint y: 284, distance: 45.7
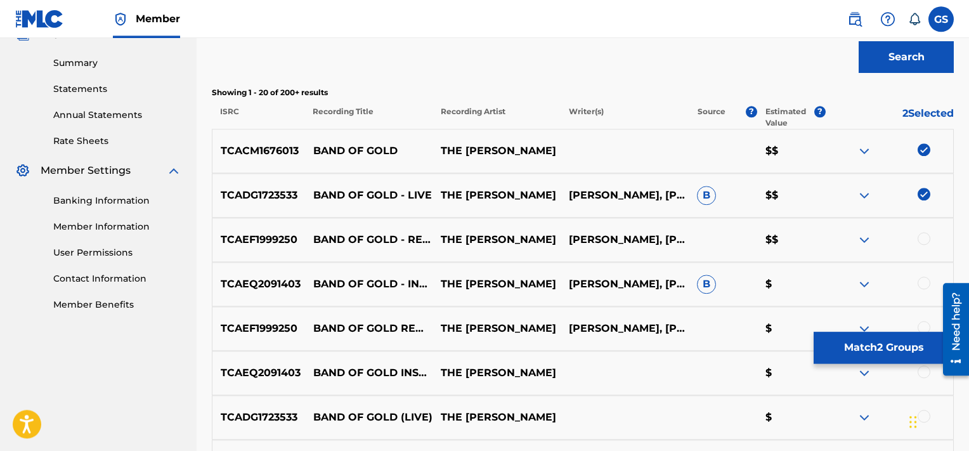
click at [925, 284] on div at bounding box center [924, 283] width 13 height 13
click at [925, 238] on div at bounding box center [924, 238] width 13 height 13
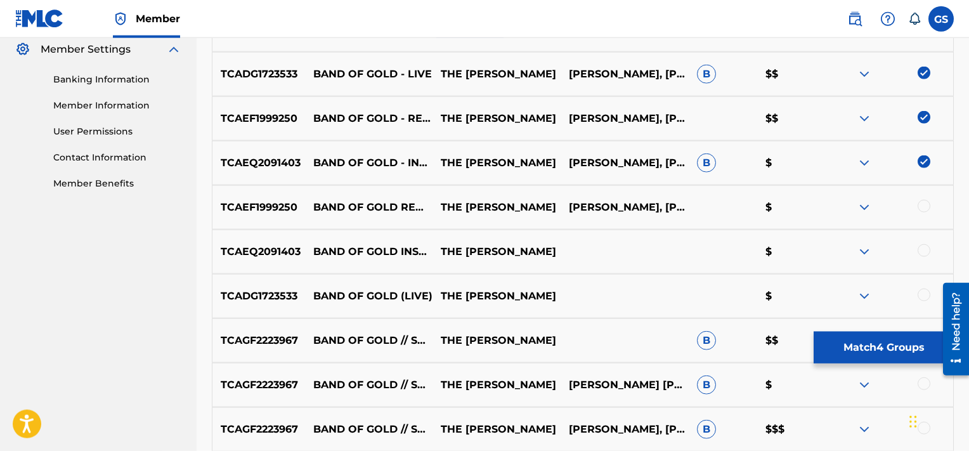
click at [925, 208] on div at bounding box center [924, 206] width 13 height 13
click at [923, 251] on div at bounding box center [924, 250] width 13 height 13
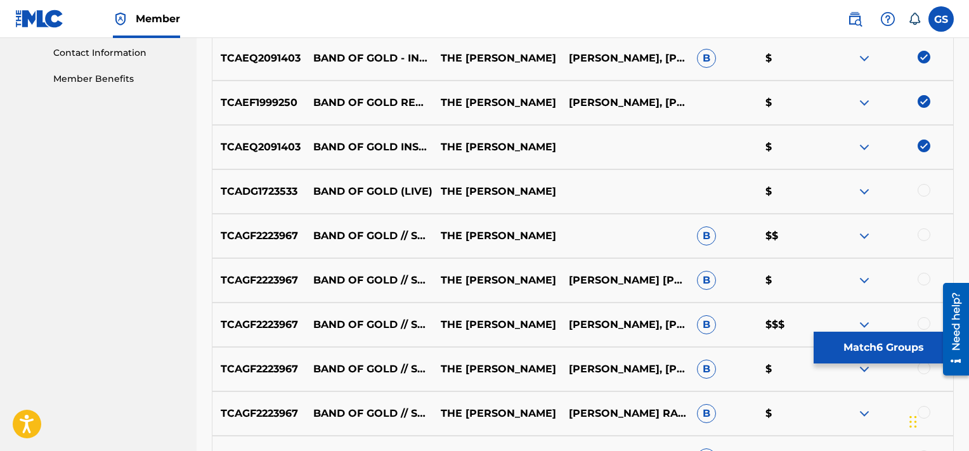
scroll to position [634, 0]
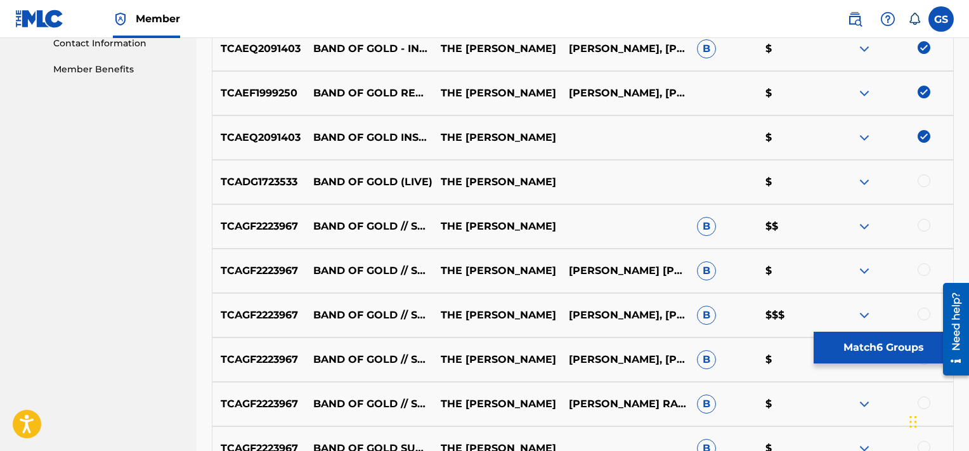
click at [926, 178] on div at bounding box center [924, 180] width 13 height 13
click at [920, 226] on div at bounding box center [924, 225] width 13 height 13
click at [927, 270] on div at bounding box center [924, 269] width 13 height 13
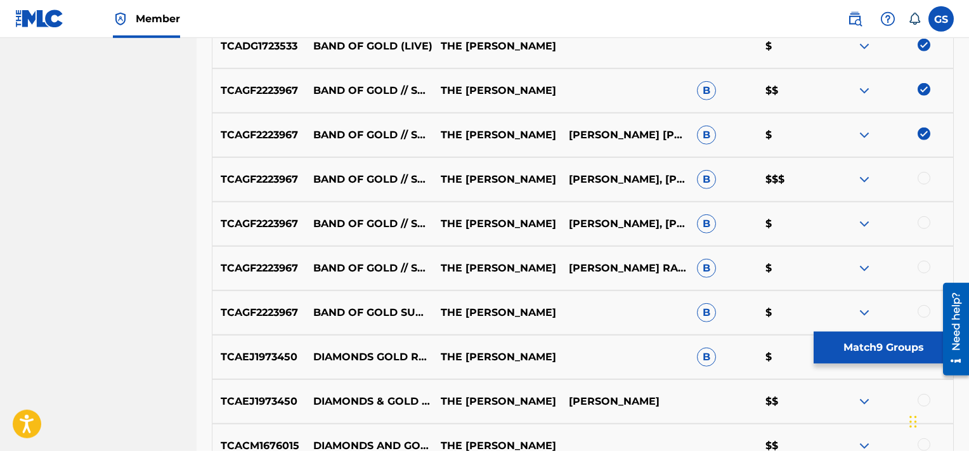
scroll to position [806, 0]
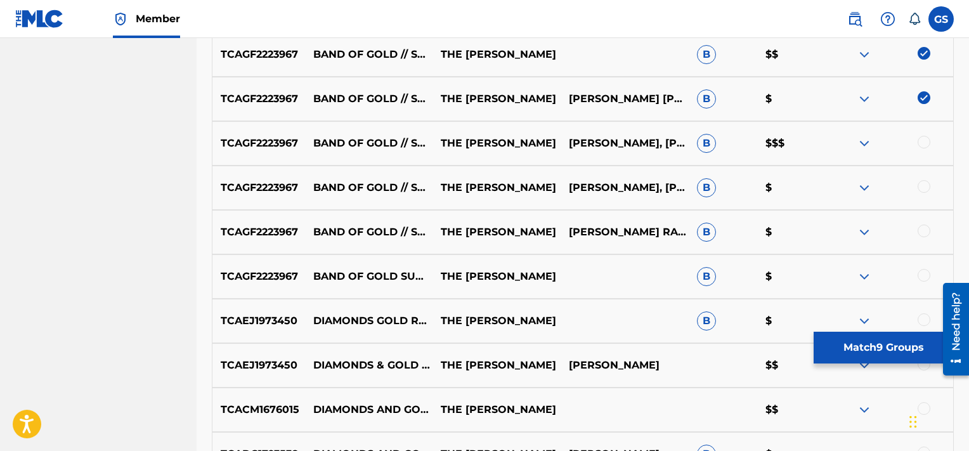
click at [929, 139] on div at bounding box center [924, 142] width 13 height 13
click at [923, 185] on div at bounding box center [924, 186] width 13 height 13
click at [922, 231] on div at bounding box center [924, 231] width 13 height 13
click at [922, 273] on div at bounding box center [924, 275] width 13 height 13
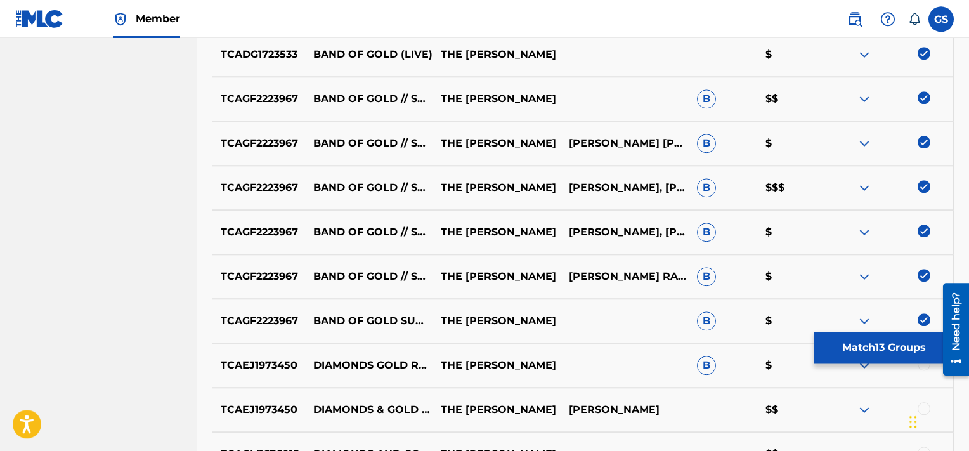
scroll to position [755, 0]
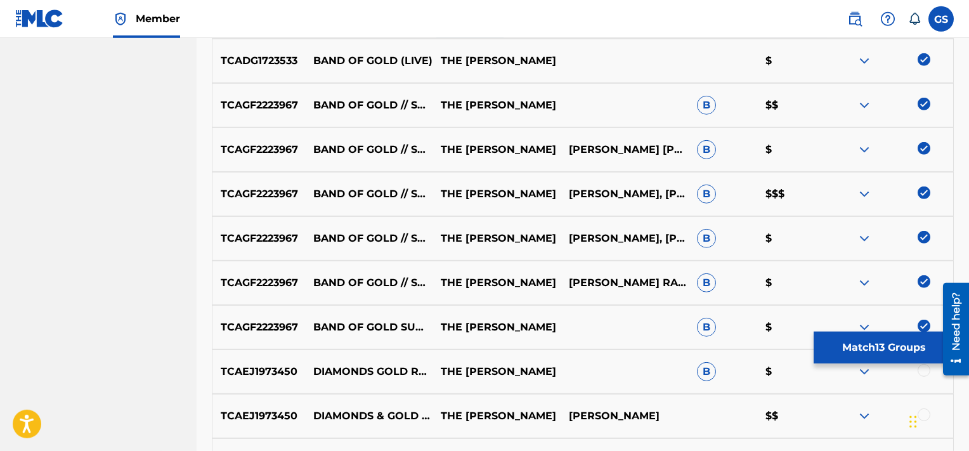
click at [852, 352] on button "Match 13 Groups" at bounding box center [884, 348] width 140 height 32
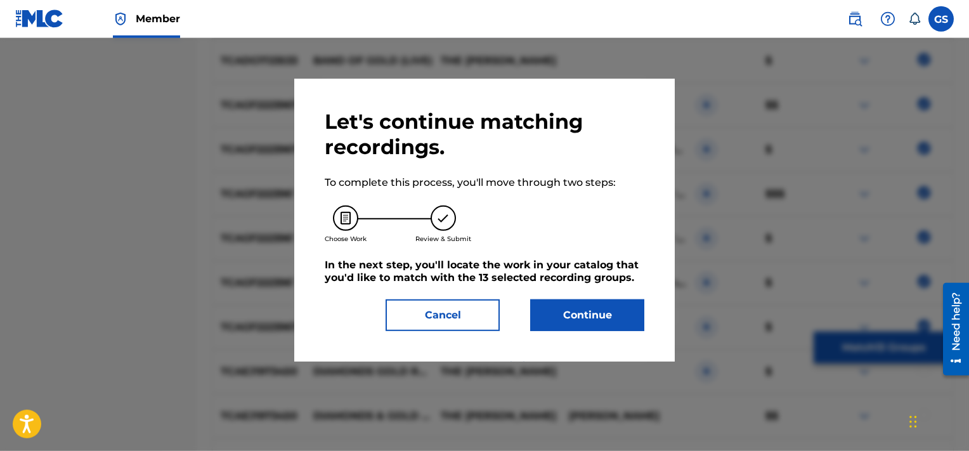
click at [562, 327] on button "Continue" at bounding box center [587, 315] width 114 height 32
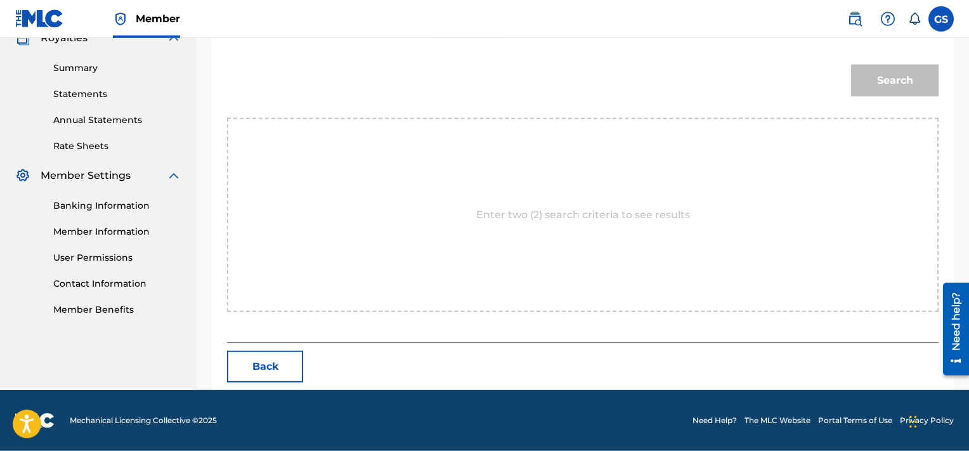
scroll to position [335, 0]
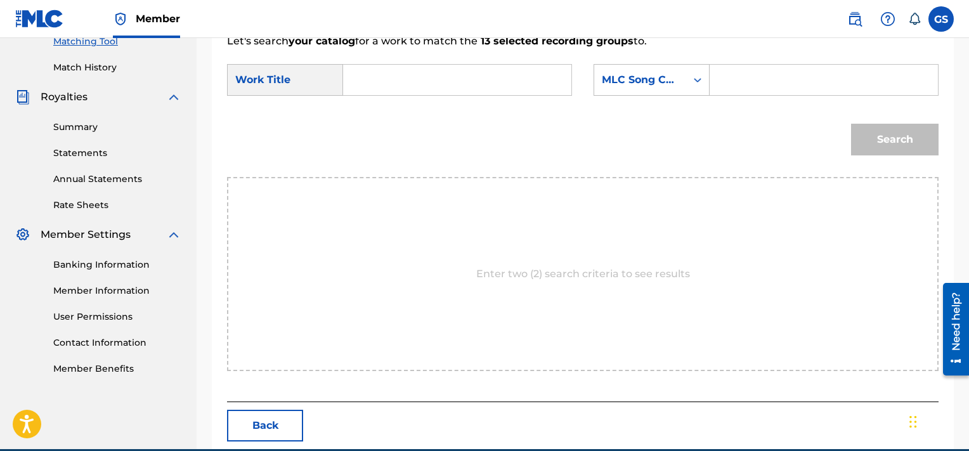
click at [778, 91] on input "Search Form" at bounding box center [823, 80] width 207 height 30
paste input "BVARKY"
drag, startPoint x: 778, startPoint y: 91, endPoint x: 629, endPoint y: 81, distance: 148.8
click at [720, 81] on input "BVARKY" at bounding box center [823, 80] width 207 height 30
type input "BVARKY"
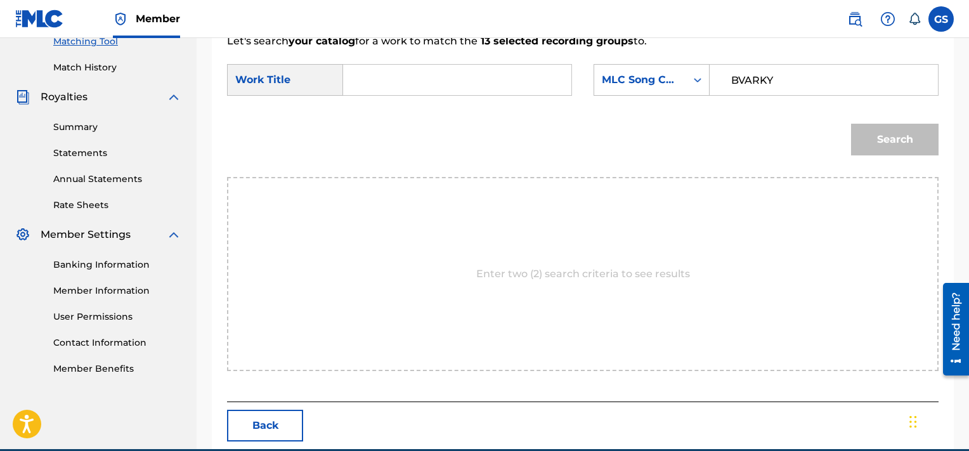
click at [466, 69] on input "Search Form" at bounding box center [457, 80] width 207 height 30
type input "band"
click at [851, 124] on button "Search" at bounding box center [895, 140] width 88 height 32
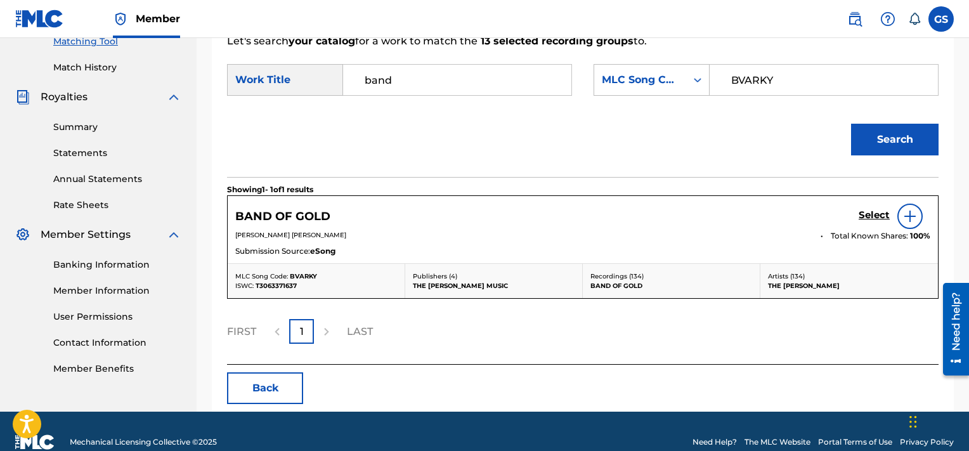
click at [873, 213] on h5 "Select" at bounding box center [874, 215] width 31 height 12
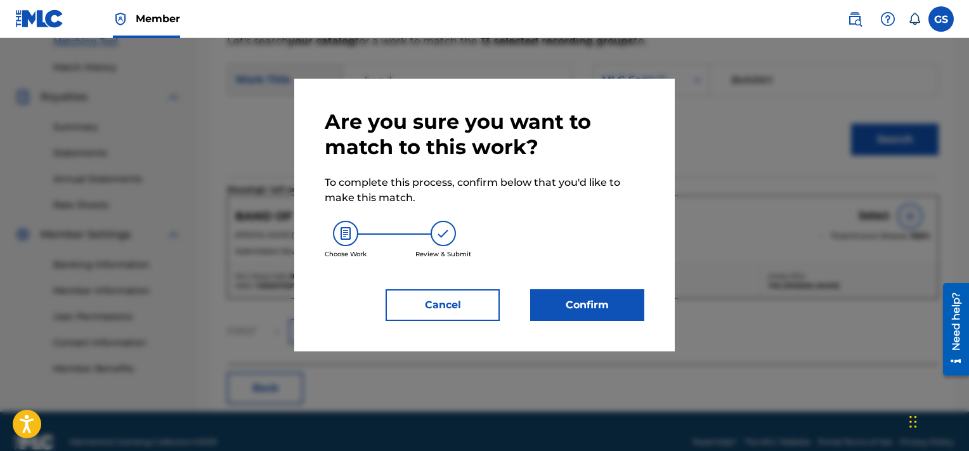
click at [559, 298] on button "Confirm" at bounding box center [587, 305] width 114 height 32
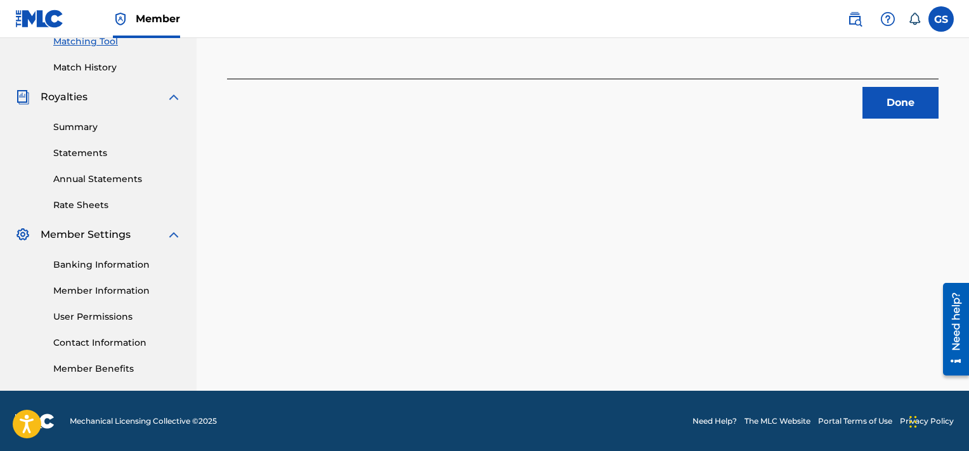
click at [912, 101] on button "Done" at bounding box center [901, 103] width 76 height 32
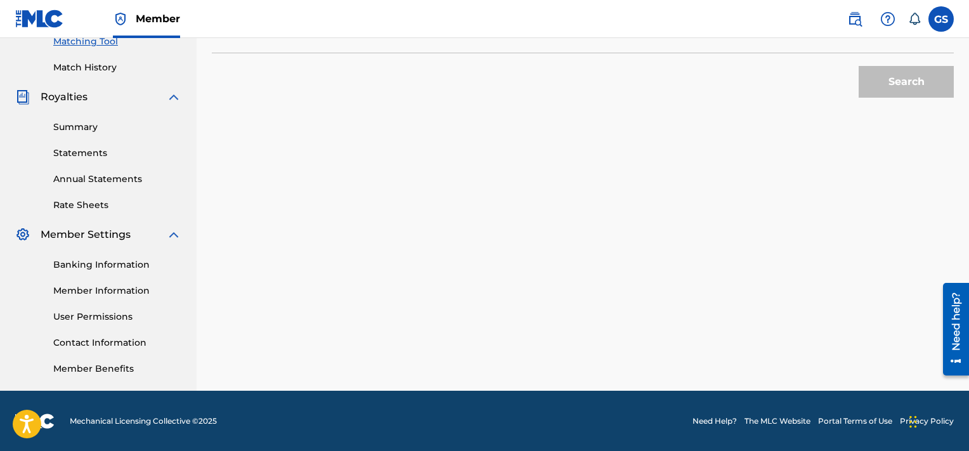
scroll to position [0, 0]
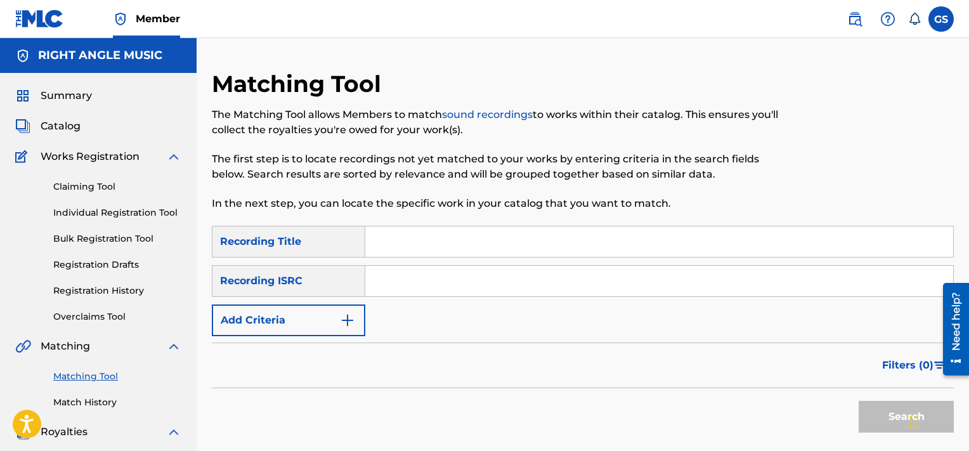
click at [426, 237] on input "Search Form" at bounding box center [659, 241] width 588 height 30
type input "slowly"
click at [280, 306] on button "Add Criteria" at bounding box center [288, 320] width 153 height 32
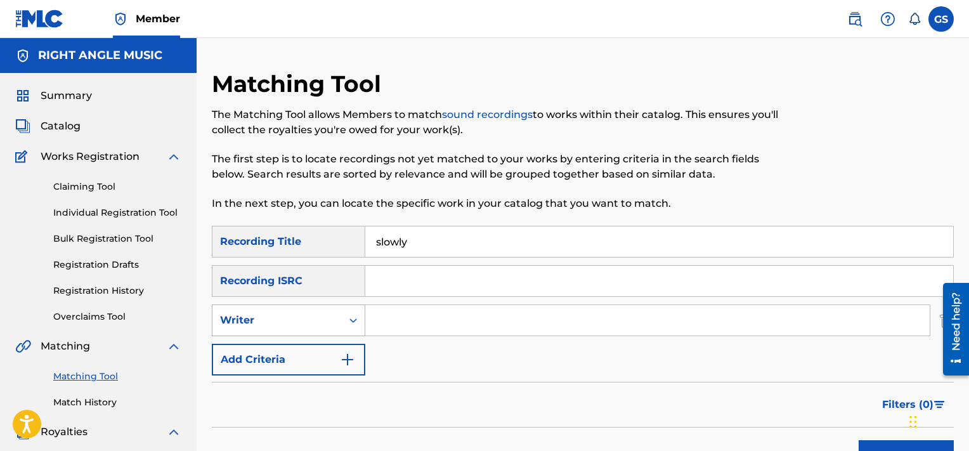
click at [313, 327] on div "Writer" at bounding box center [277, 320] width 114 height 15
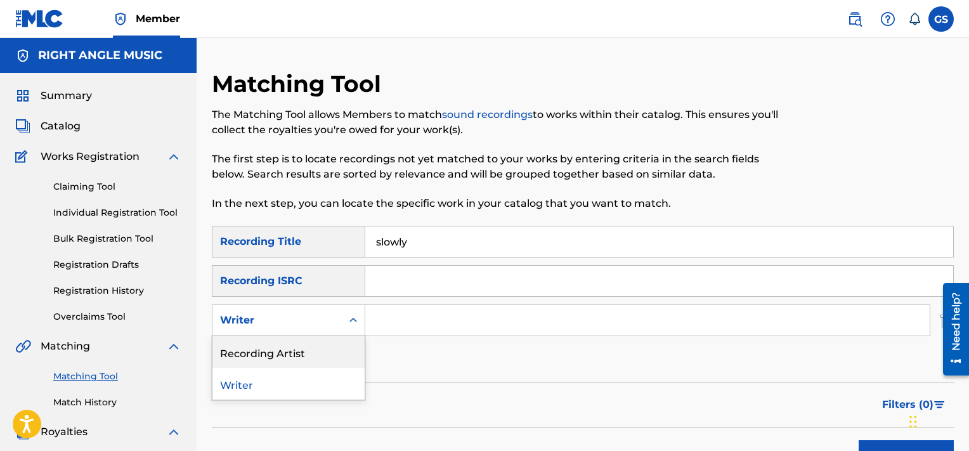
click at [318, 340] on div "Recording Artist" at bounding box center [288, 352] width 152 height 32
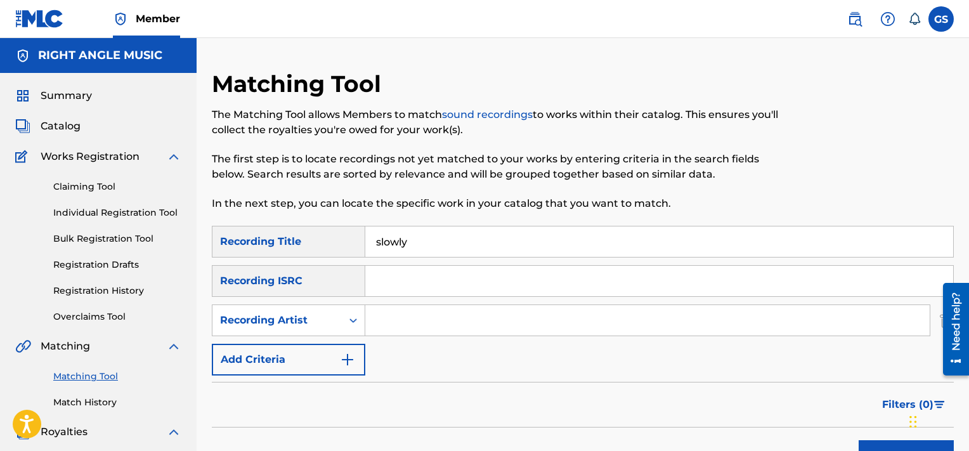
click at [437, 319] on input "Search Form" at bounding box center [647, 320] width 564 height 30
type input "[PERSON_NAME]"
click at [859, 440] on button "Search" at bounding box center [906, 456] width 95 height 32
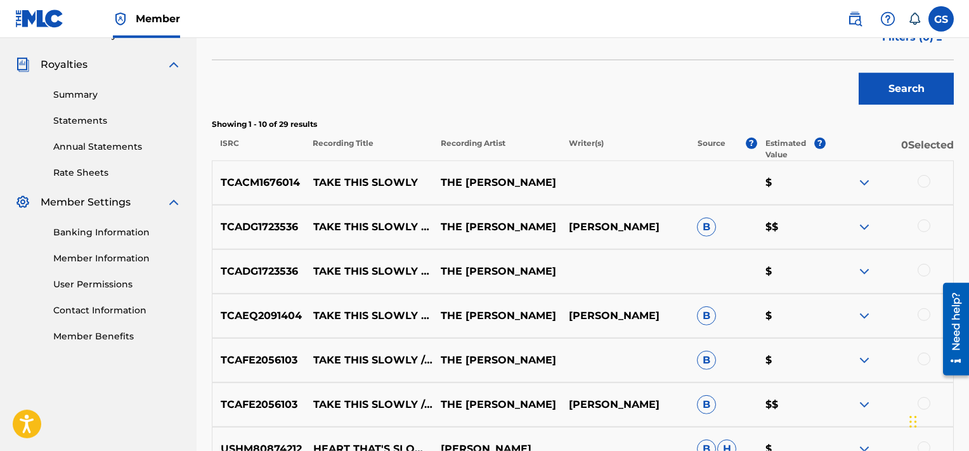
scroll to position [462, 0]
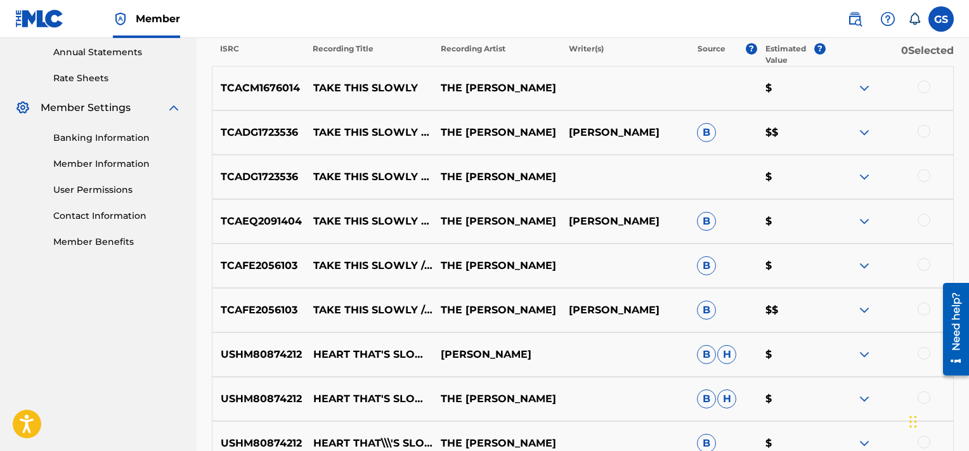
click at [922, 89] on div at bounding box center [924, 87] width 13 height 13
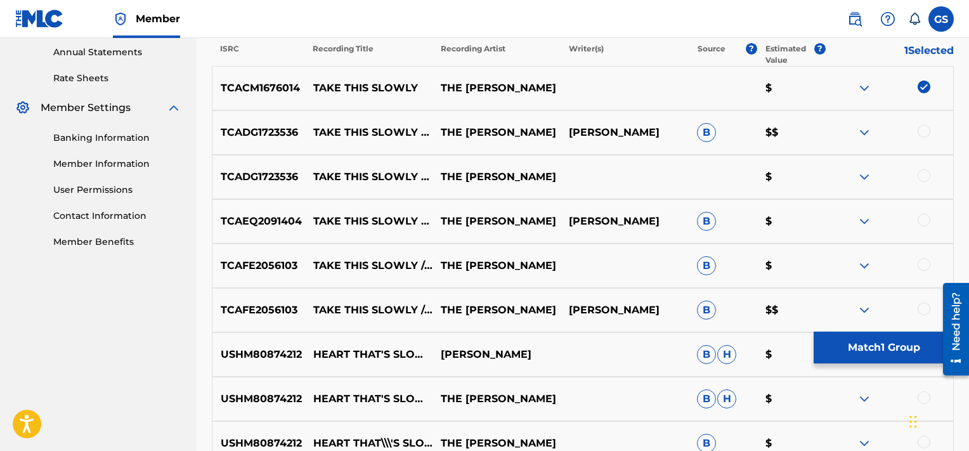
click at [922, 131] on div at bounding box center [924, 131] width 13 height 13
click at [924, 173] on div at bounding box center [924, 175] width 13 height 13
click at [923, 219] on div at bounding box center [924, 220] width 13 height 13
click at [921, 263] on div at bounding box center [924, 264] width 13 height 13
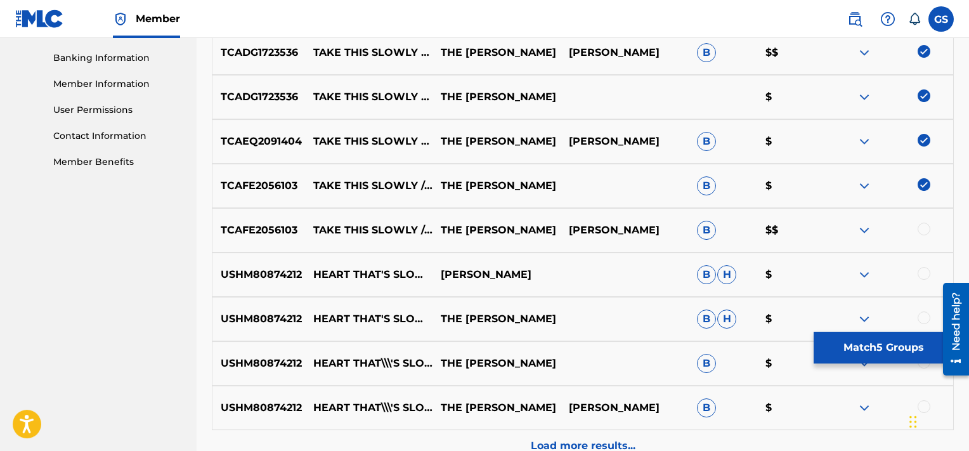
scroll to position [548, 0]
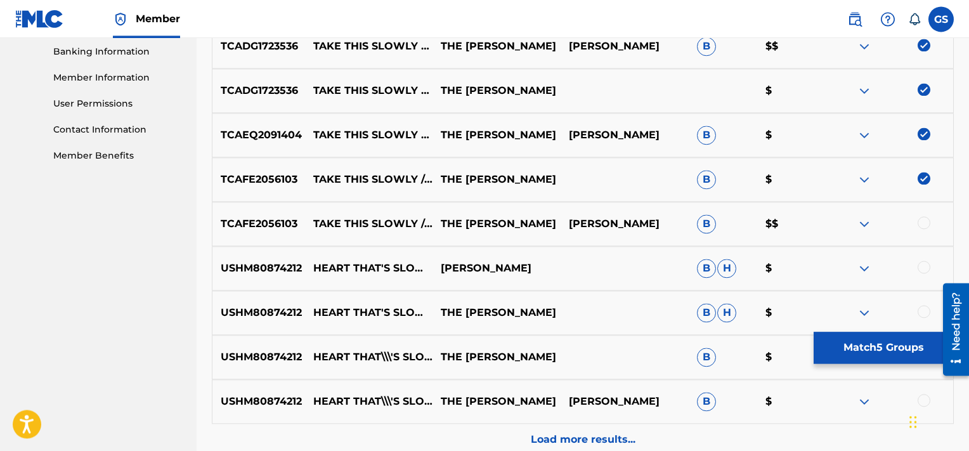
click at [922, 218] on div at bounding box center [924, 222] width 13 height 13
click at [859, 351] on button "Match 6 Groups" at bounding box center [884, 348] width 140 height 32
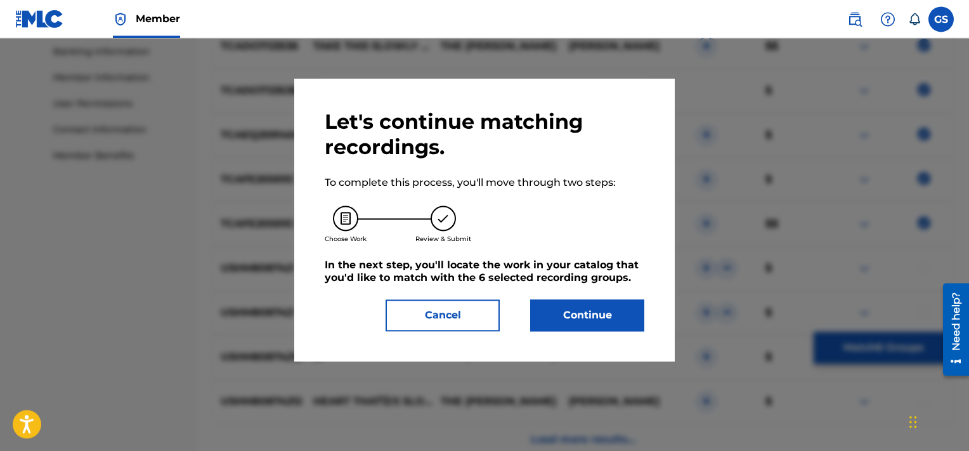
click at [563, 312] on button "Continue" at bounding box center [587, 315] width 114 height 32
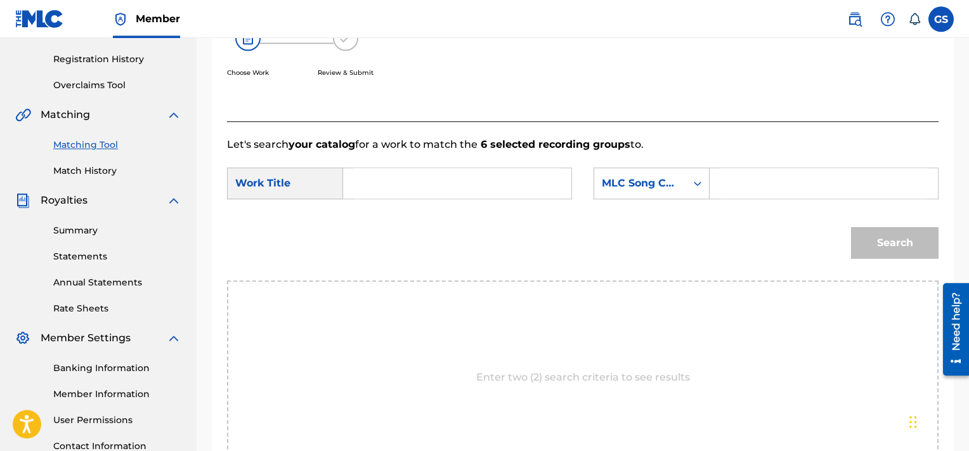
scroll to position [230, 0]
click at [375, 186] on input "Search Form" at bounding box center [457, 184] width 207 height 30
type input "slowly"
paste input "TVCFSL"
click at [727, 184] on input "Search Form" at bounding box center [823, 184] width 207 height 30
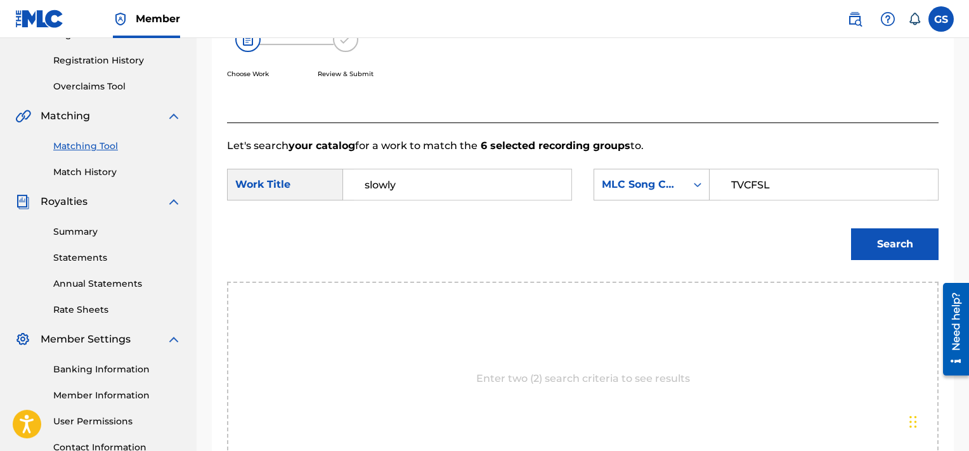
type input "TVCFSL"
click at [851, 228] on button "Search" at bounding box center [895, 244] width 88 height 32
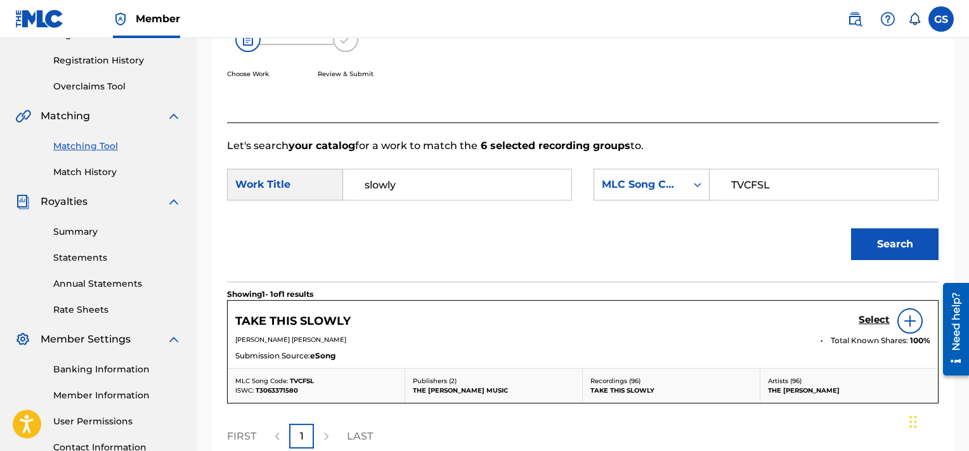
click at [866, 322] on h5 "Select" at bounding box center [874, 320] width 31 height 12
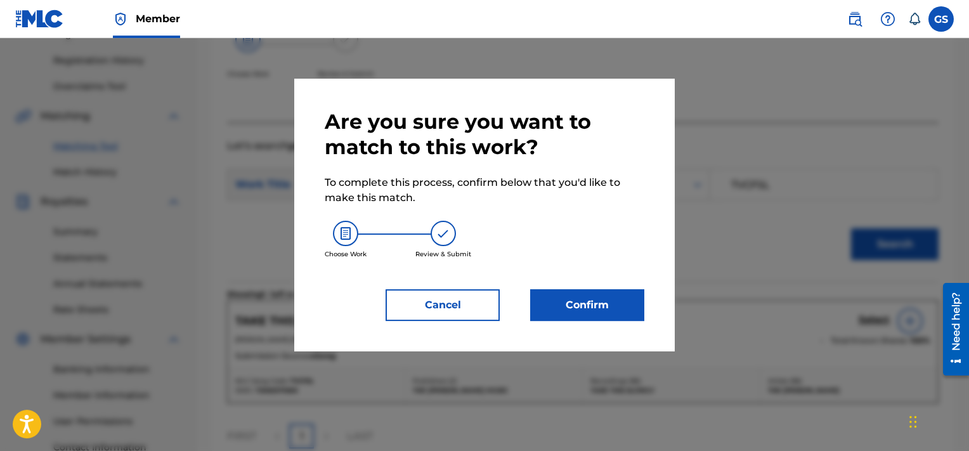
click at [630, 308] on button "Confirm" at bounding box center [587, 305] width 114 height 32
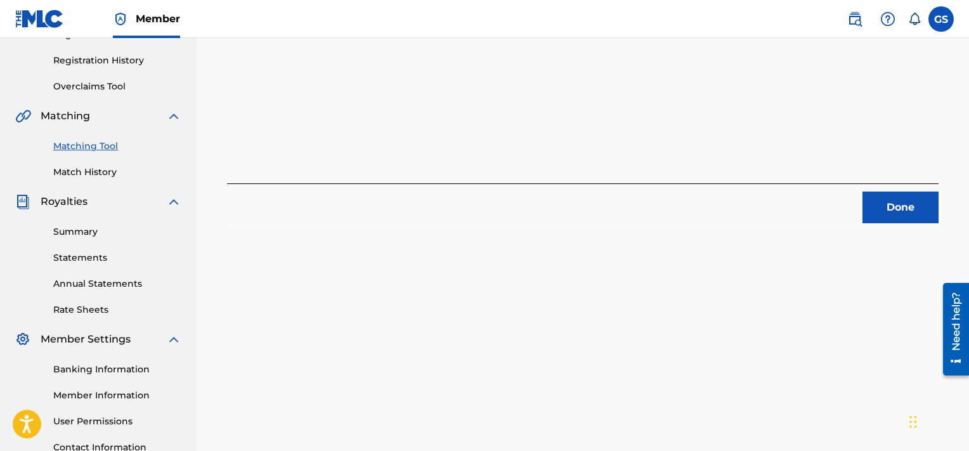
click at [908, 200] on button "Done" at bounding box center [901, 208] width 76 height 32
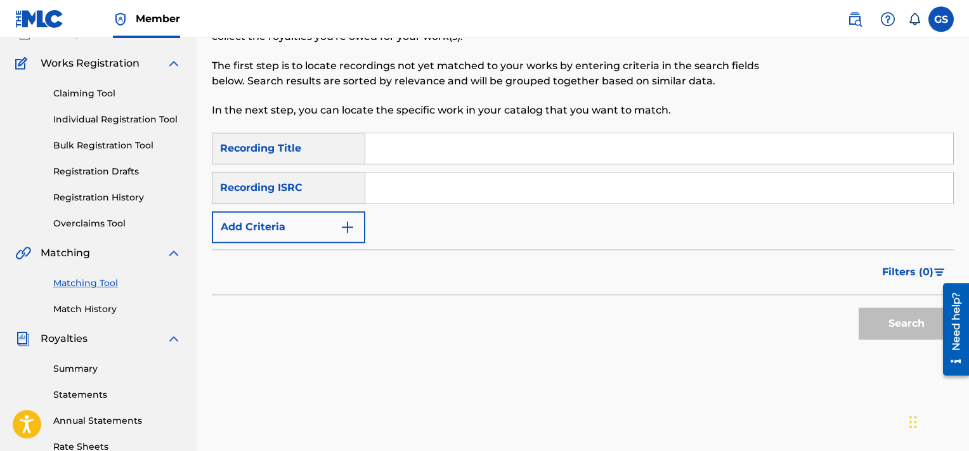
scroll to position [91, 0]
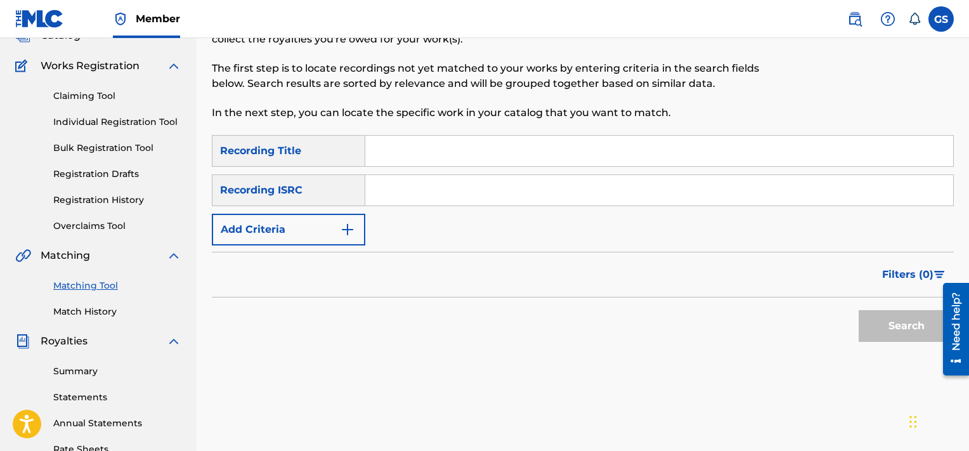
click at [457, 159] on input "Search Form" at bounding box center [659, 151] width 588 height 30
type input "diamonds"
click at [264, 221] on button "Add Criteria" at bounding box center [288, 230] width 153 height 32
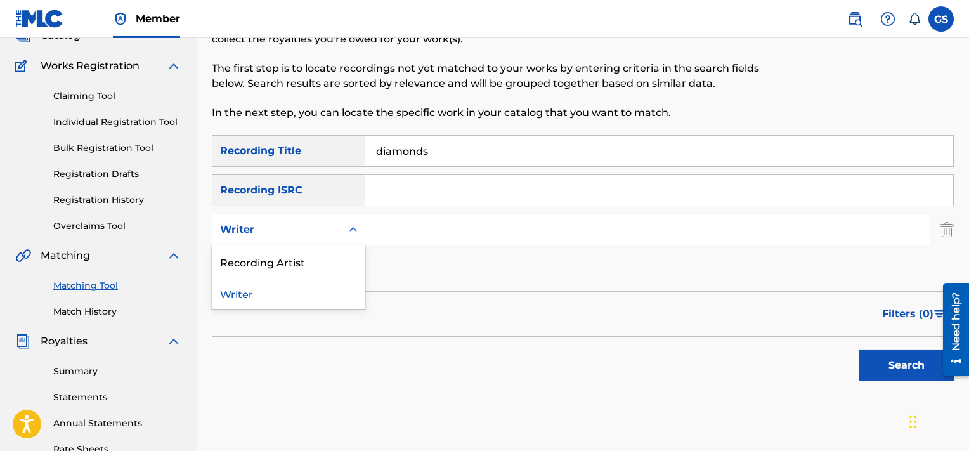
click at [304, 237] on div "Writer" at bounding box center [277, 229] width 114 height 15
click at [293, 262] on div "Recording Artist" at bounding box center [288, 261] width 152 height 32
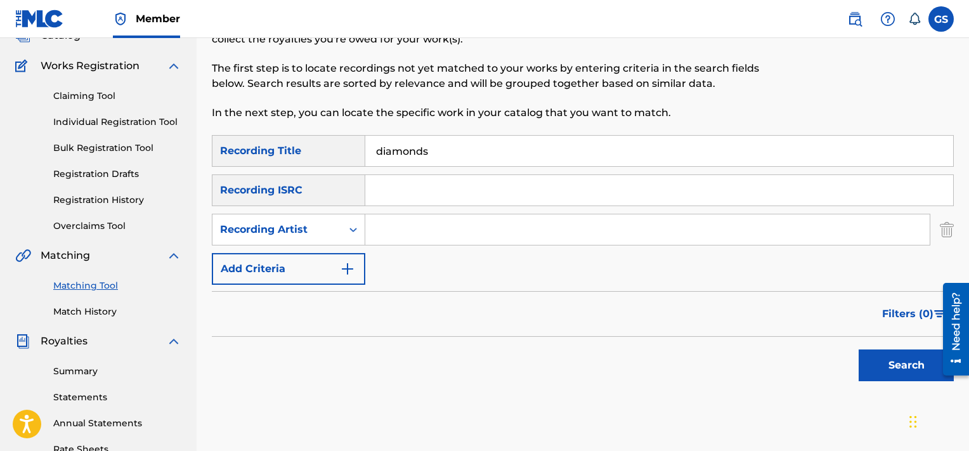
click at [400, 240] on input "Search Form" at bounding box center [647, 229] width 564 height 30
type input "[PERSON_NAME]"
click at [859, 349] on button "Search" at bounding box center [906, 365] width 95 height 32
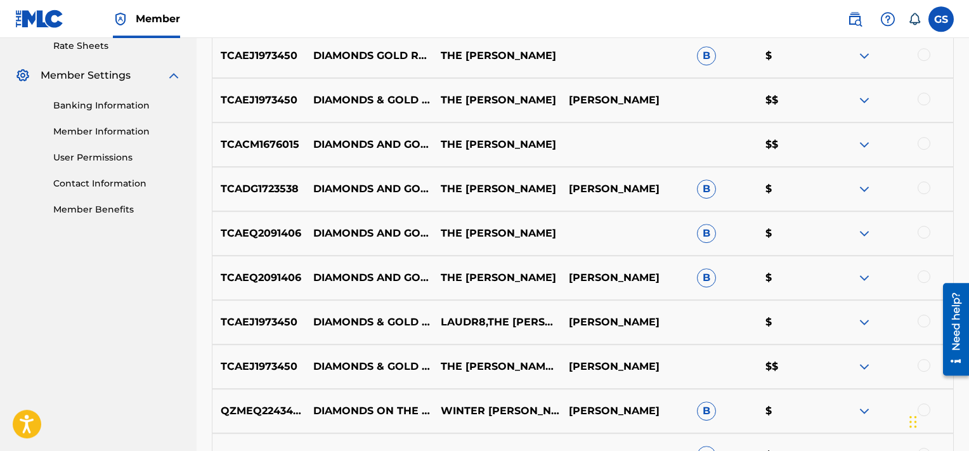
scroll to position [358, 0]
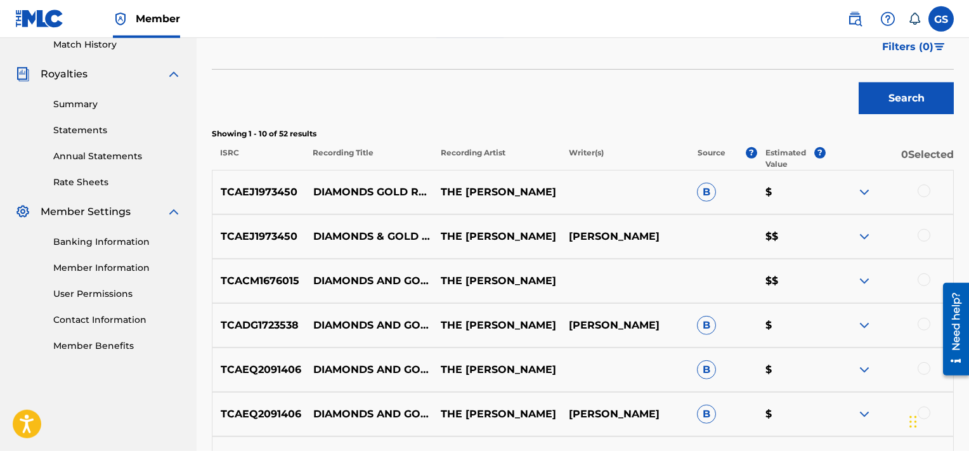
click at [923, 188] on div at bounding box center [924, 191] width 13 height 13
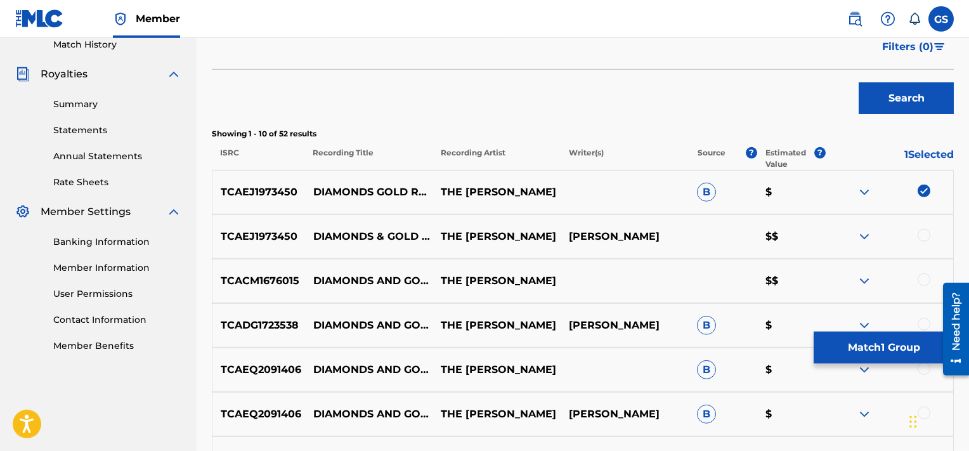
click at [923, 233] on div at bounding box center [924, 235] width 13 height 13
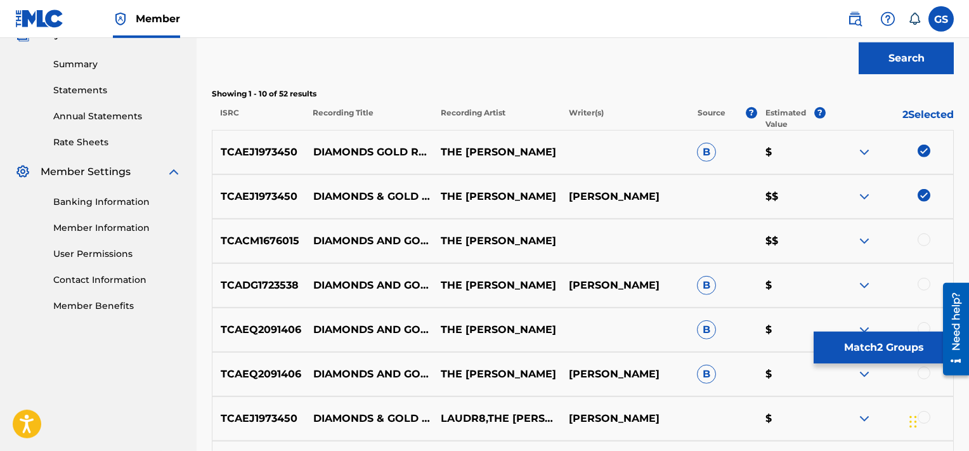
scroll to position [425, 0]
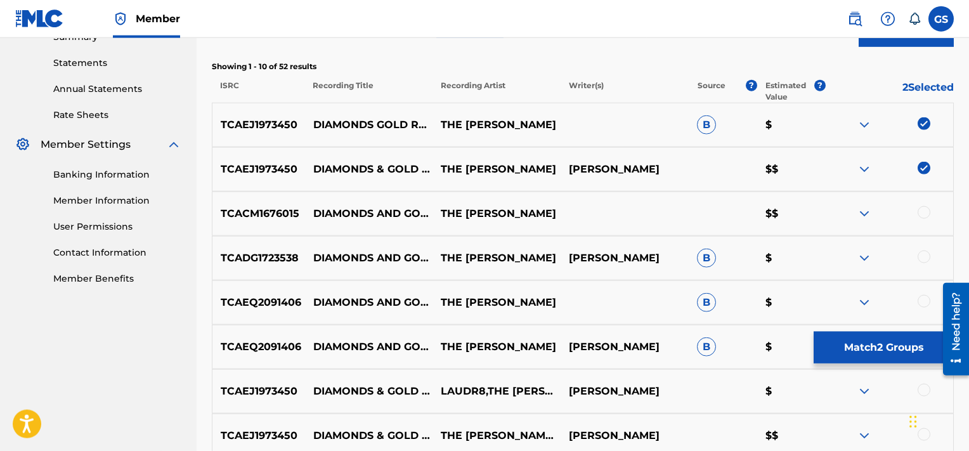
click at [924, 214] on div at bounding box center [924, 212] width 13 height 13
click at [925, 255] on div at bounding box center [924, 257] width 13 height 13
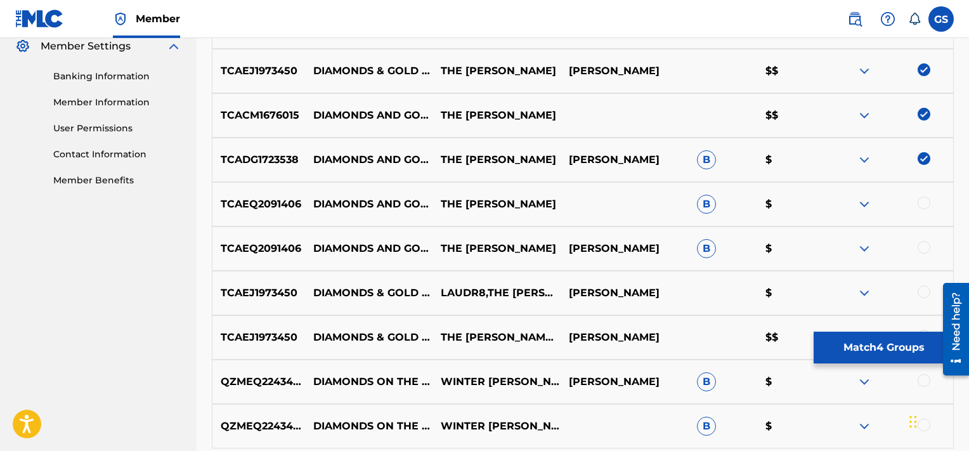
scroll to position [573, 0]
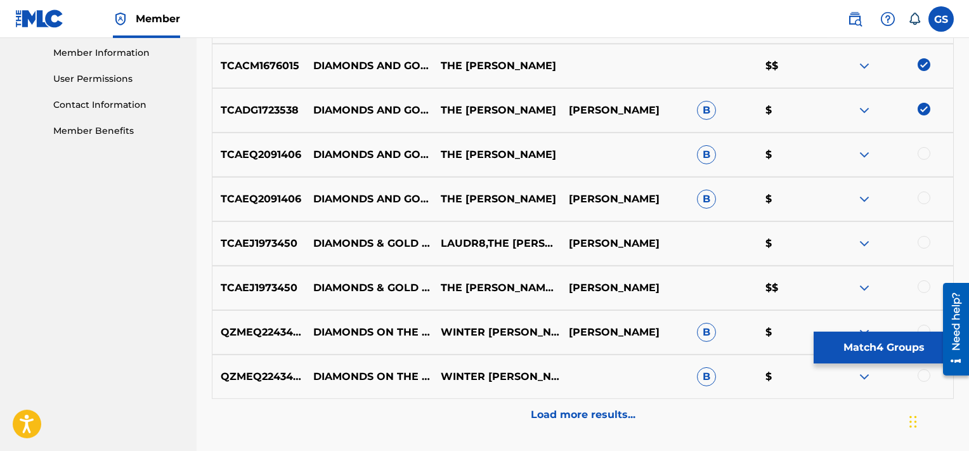
click at [924, 156] on div at bounding box center [924, 153] width 13 height 13
click at [922, 201] on div at bounding box center [924, 198] width 13 height 13
click at [924, 240] on div at bounding box center [924, 242] width 13 height 13
click at [925, 292] on div at bounding box center [924, 286] width 13 height 13
click at [869, 346] on button "Match 8 Groups" at bounding box center [884, 348] width 140 height 32
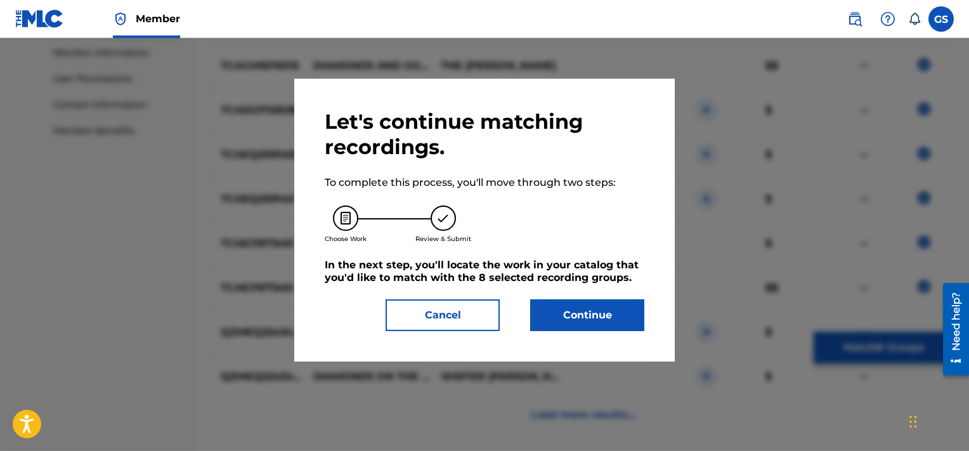
click at [576, 310] on button "Continue" at bounding box center [587, 315] width 114 height 32
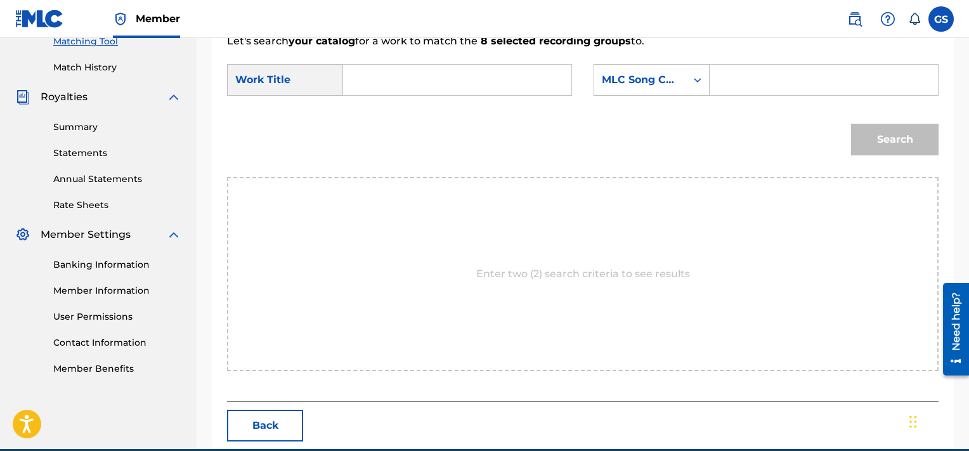
click at [746, 80] on input "Search Form" at bounding box center [823, 80] width 207 height 30
paste input "DVAZ9M"
type input "DVAZ9M"
click at [464, 82] on input "Search Form" at bounding box center [457, 80] width 207 height 30
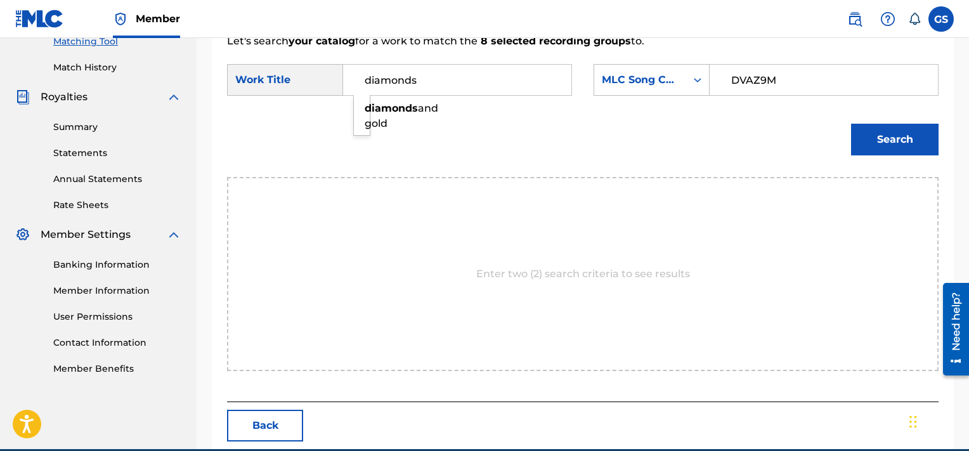
type input "diamonds"
click at [851, 124] on button "Search" at bounding box center [895, 140] width 88 height 32
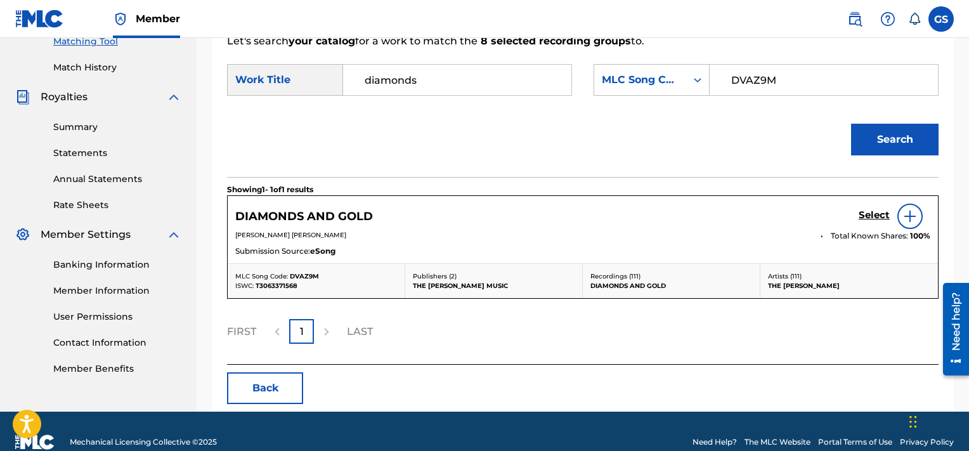
click at [882, 218] on h5 "Select" at bounding box center [874, 215] width 31 height 12
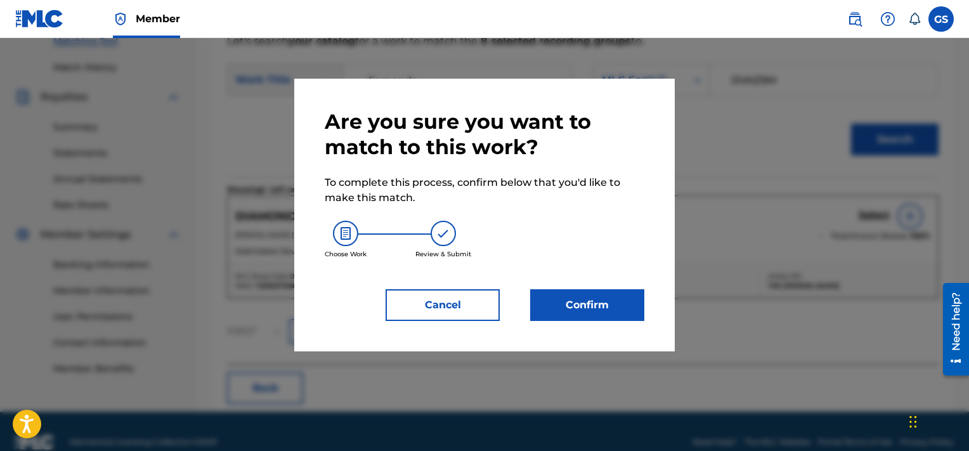
click at [580, 299] on button "Confirm" at bounding box center [587, 305] width 114 height 32
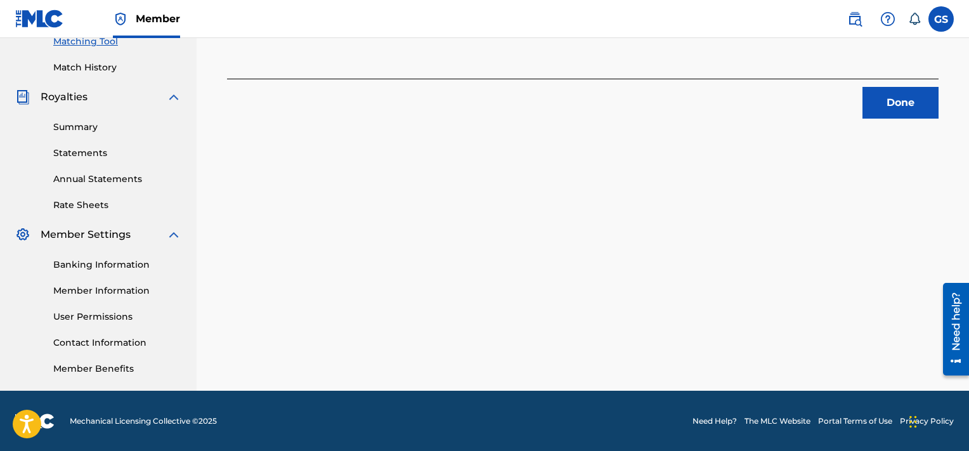
click at [889, 109] on button "Done" at bounding box center [901, 103] width 76 height 32
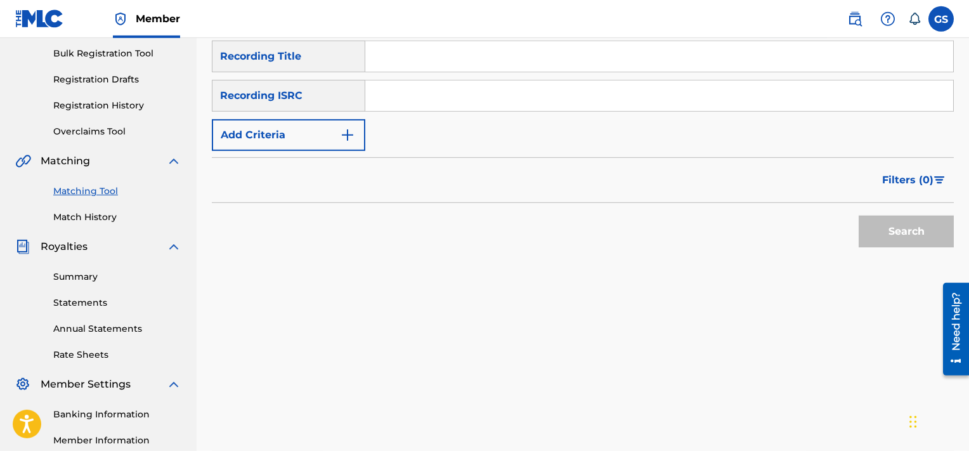
scroll to position [138, 0]
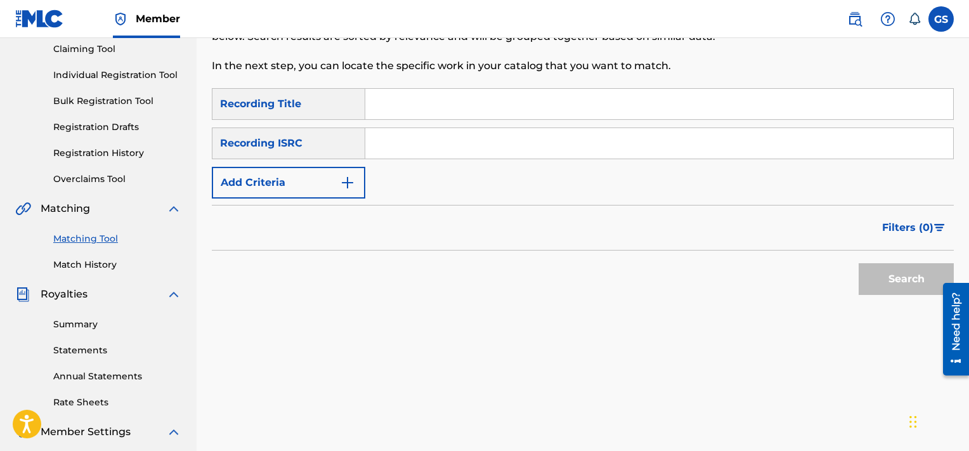
click at [534, 95] on input "Search Form" at bounding box center [659, 104] width 588 height 30
type input "s"
type input "this my soul"
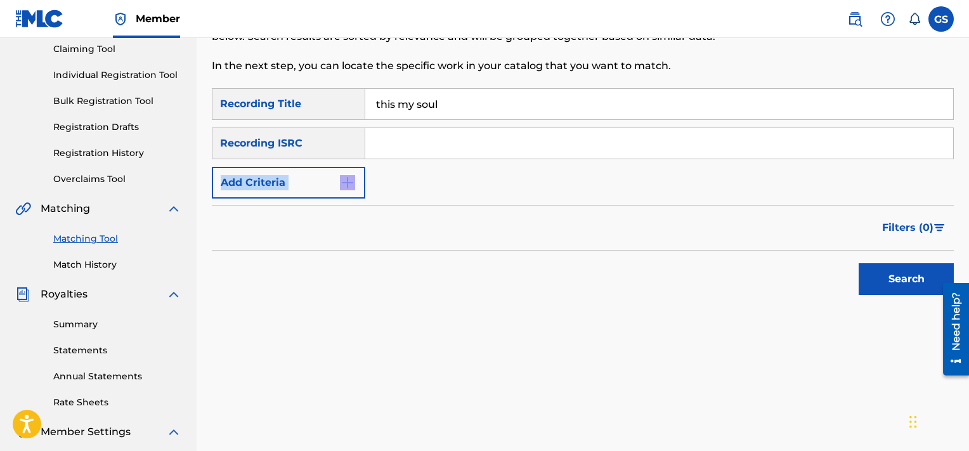
click at [270, 199] on form "SearchWithCriteriaca48b4e0-482a-443b-8d9e-bb7d313b0114 Recording Title this my …" at bounding box center [583, 194] width 742 height 213
click at [268, 199] on form "SearchWithCriteriaca48b4e0-482a-443b-8d9e-bb7d313b0114 Recording Title this my …" at bounding box center [583, 194] width 742 height 213
click at [257, 191] on button "Add Criteria" at bounding box center [288, 183] width 153 height 32
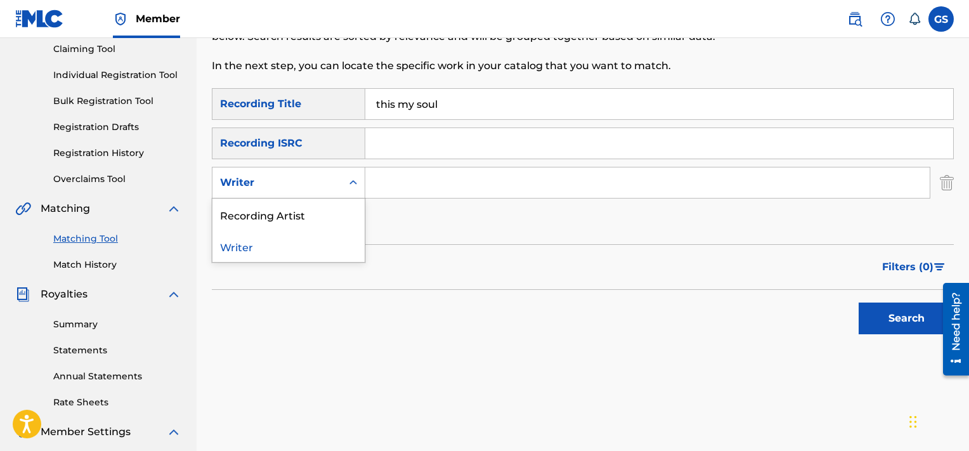
click at [284, 184] on div "Writer" at bounding box center [277, 182] width 114 height 15
click at [298, 211] on div "Recording Artist" at bounding box center [288, 215] width 152 height 32
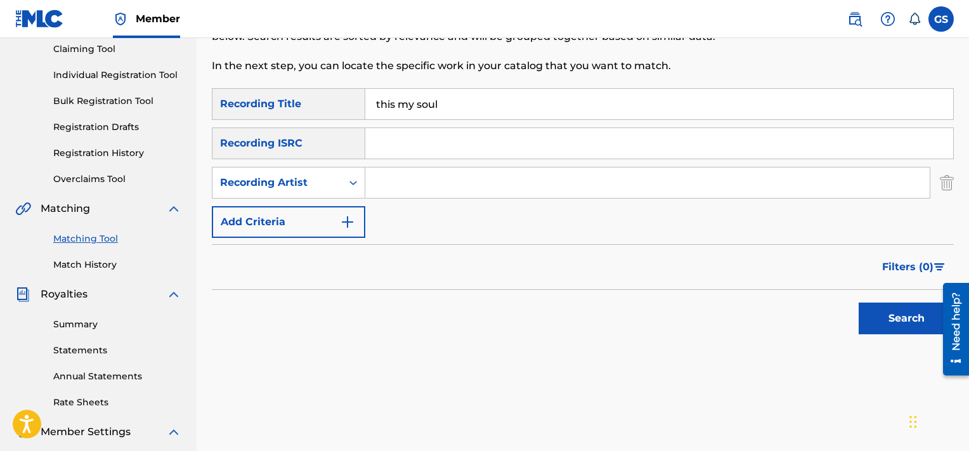
click at [405, 191] on input "Search Form" at bounding box center [647, 182] width 564 height 30
type input "[PERSON_NAME]"
click at [859, 303] on button "Search" at bounding box center [906, 319] width 95 height 32
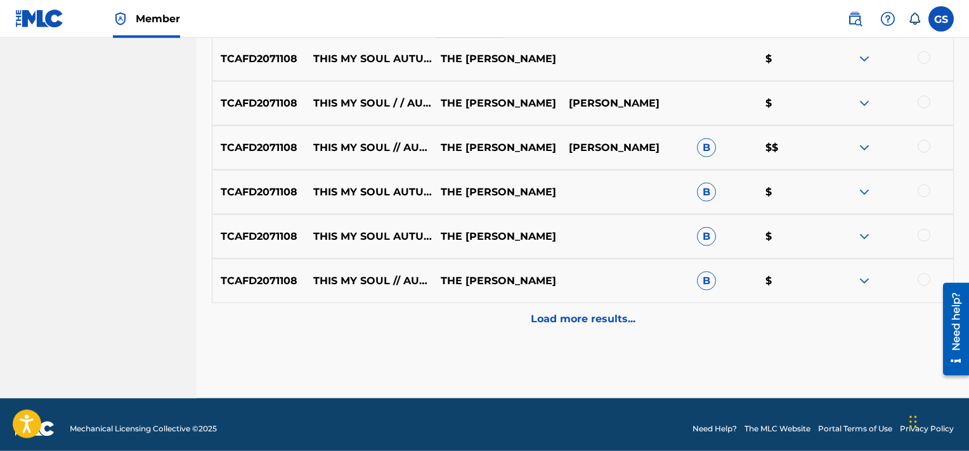
scroll to position [676, 0]
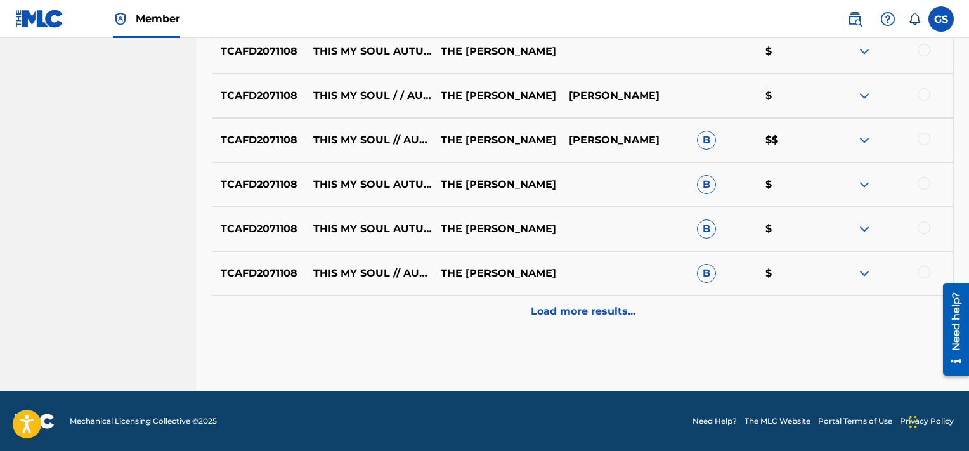
click at [559, 320] on div "Load more results..." at bounding box center [583, 312] width 742 height 32
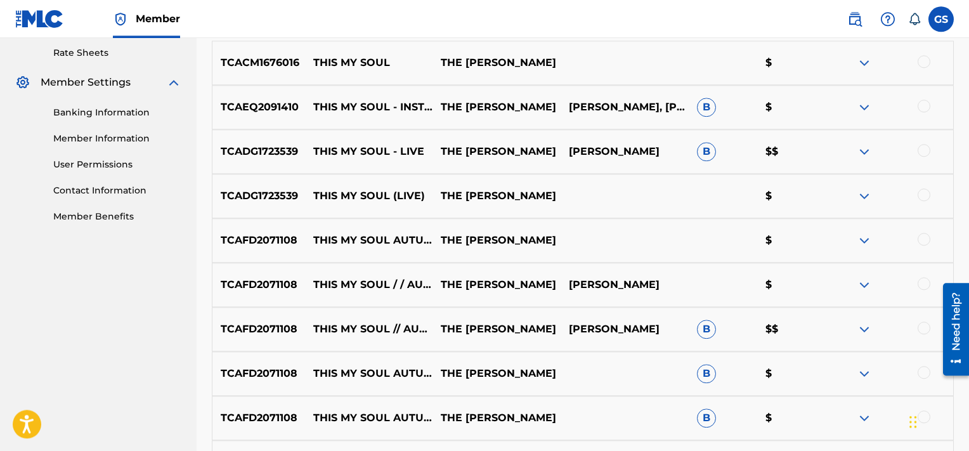
scroll to position [440, 0]
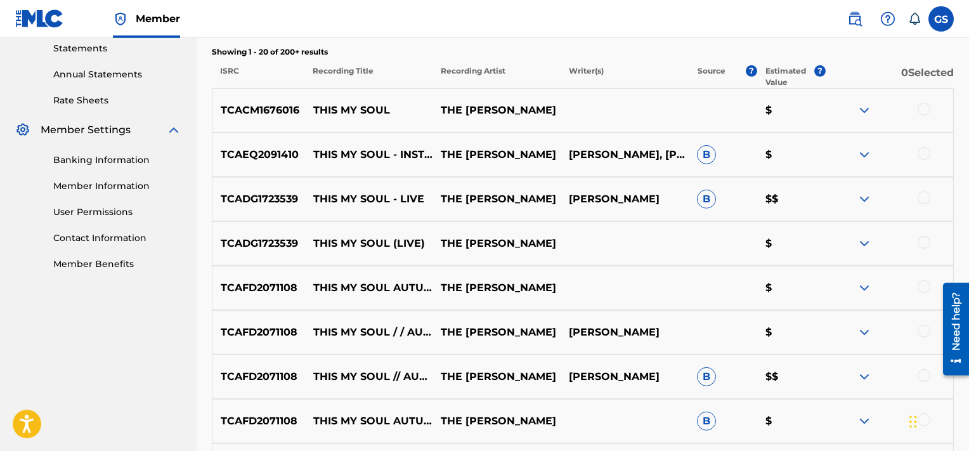
click at [923, 107] on div at bounding box center [924, 109] width 13 height 13
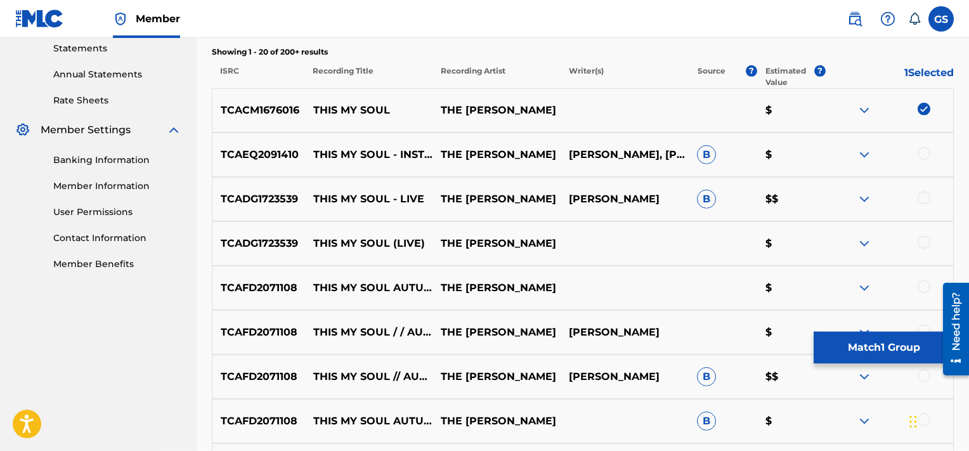
click at [929, 154] on div at bounding box center [924, 153] width 13 height 13
click at [925, 192] on div at bounding box center [924, 198] width 13 height 13
click at [925, 243] on div at bounding box center [924, 242] width 13 height 13
click at [925, 284] on div at bounding box center [924, 286] width 13 height 13
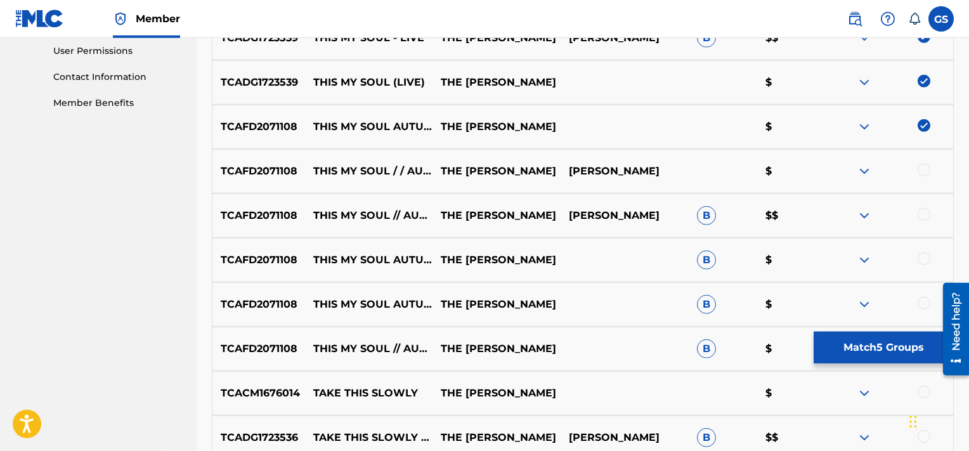
scroll to position [638, 0]
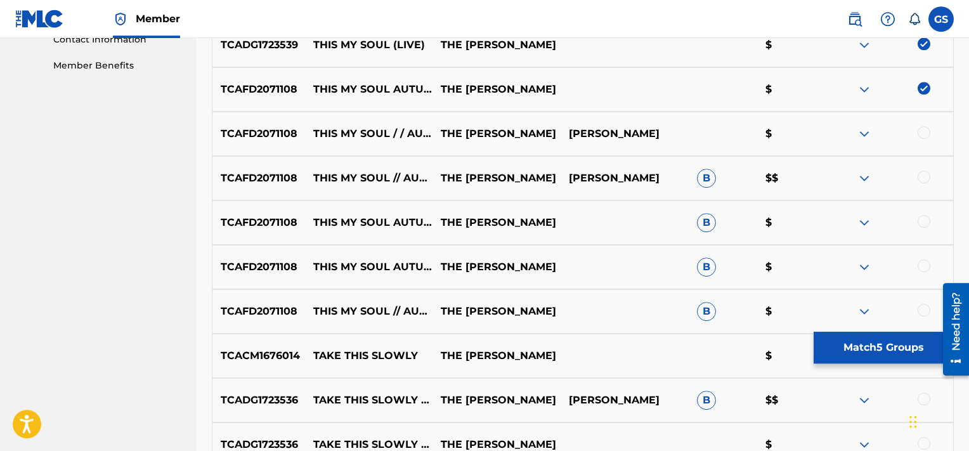
click at [923, 127] on div at bounding box center [924, 132] width 13 height 13
click at [926, 176] on div at bounding box center [924, 177] width 13 height 13
click at [923, 223] on div at bounding box center [924, 221] width 13 height 13
click at [924, 269] on div at bounding box center [924, 265] width 13 height 13
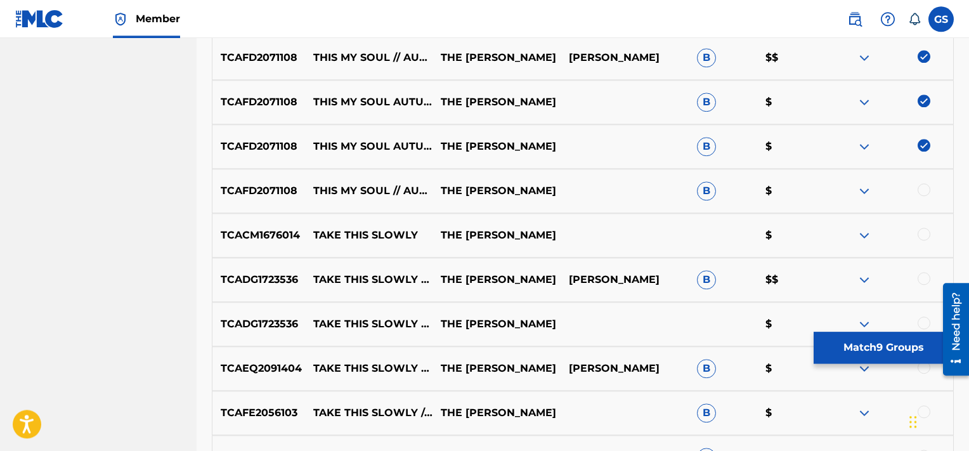
scroll to position [762, 0]
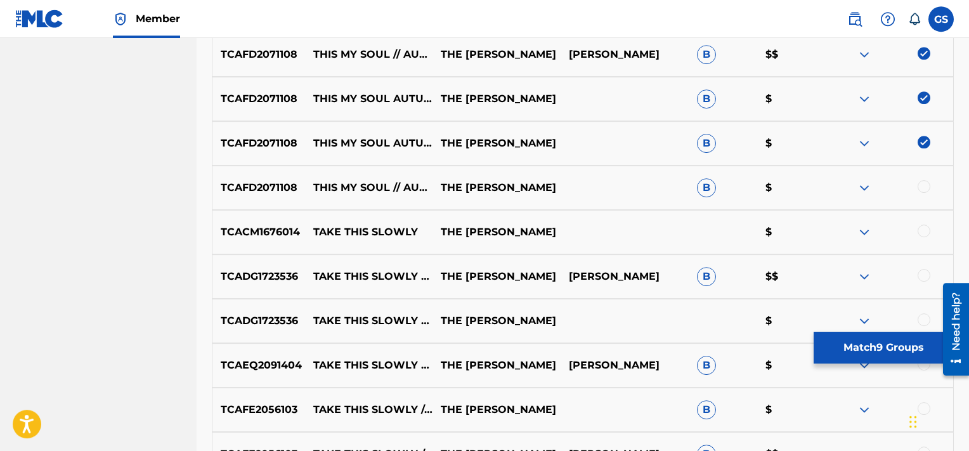
click at [925, 190] on div at bounding box center [924, 186] width 13 height 13
click at [925, 231] on div at bounding box center [924, 231] width 13 height 13
click at [925, 231] on img at bounding box center [924, 231] width 13 height 13
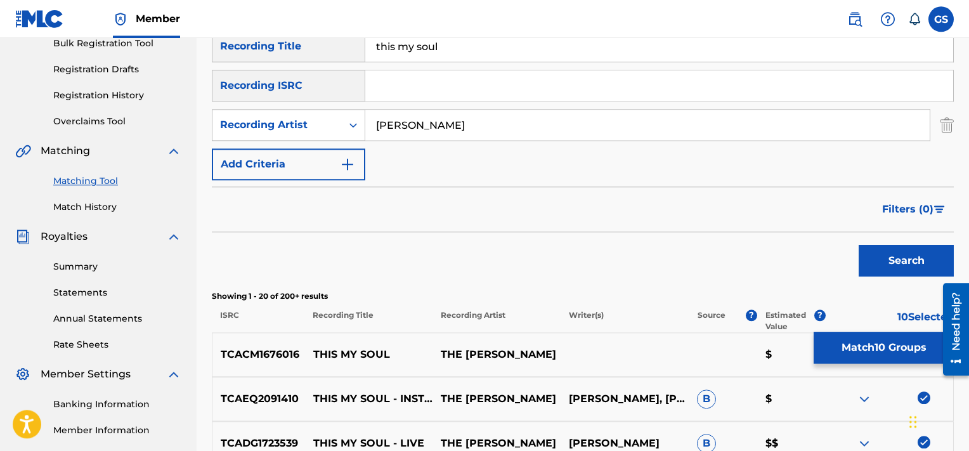
scroll to position [186, 0]
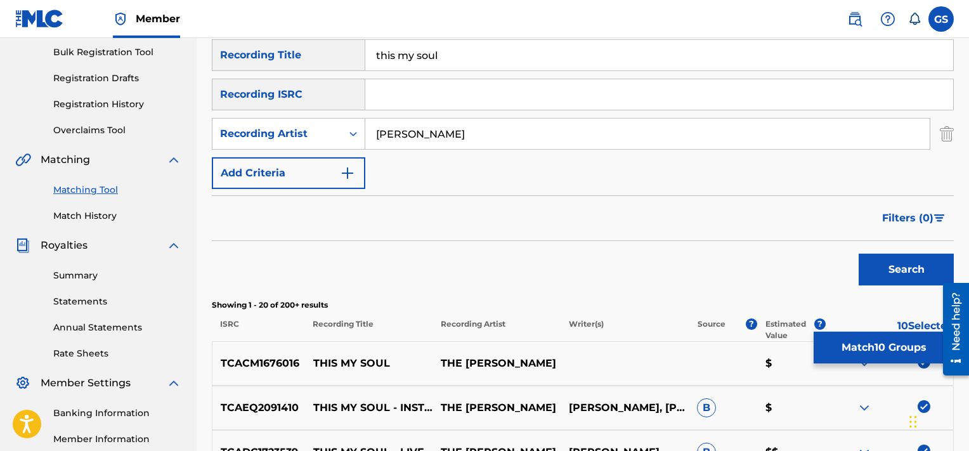
click at [889, 279] on button "Search" at bounding box center [906, 270] width 95 height 32
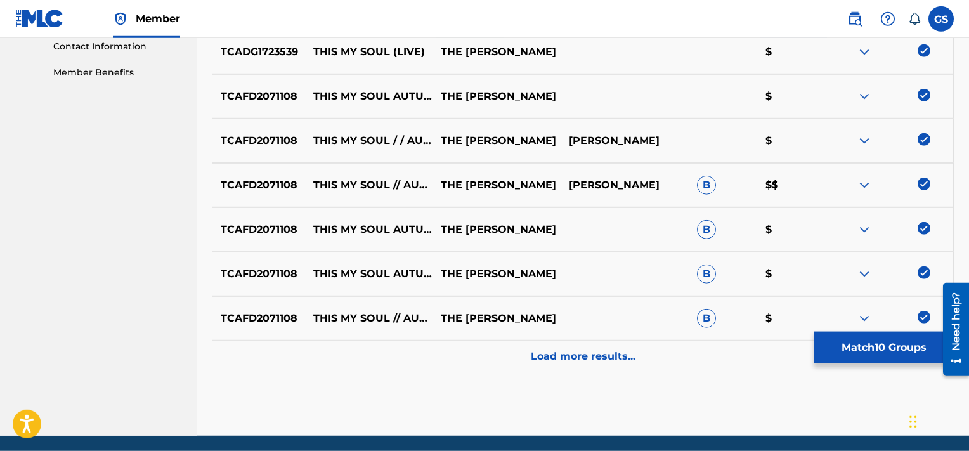
scroll to position [630, 0]
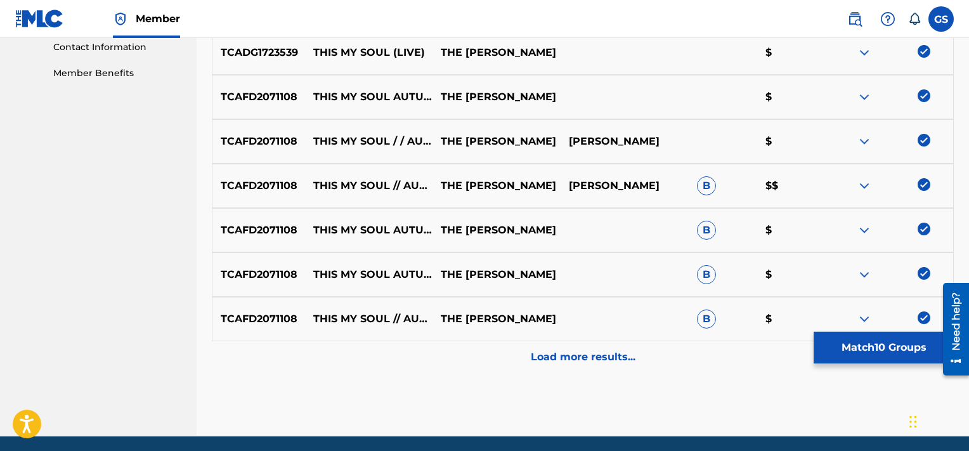
click at [869, 331] on div "TCAFD2071108 THIS MY SOUL // AUTUMN SESSIONS THE [PERSON_NAME] B $" at bounding box center [583, 319] width 742 height 44
click at [833, 342] on button "Match 10 Groups" at bounding box center [884, 348] width 140 height 32
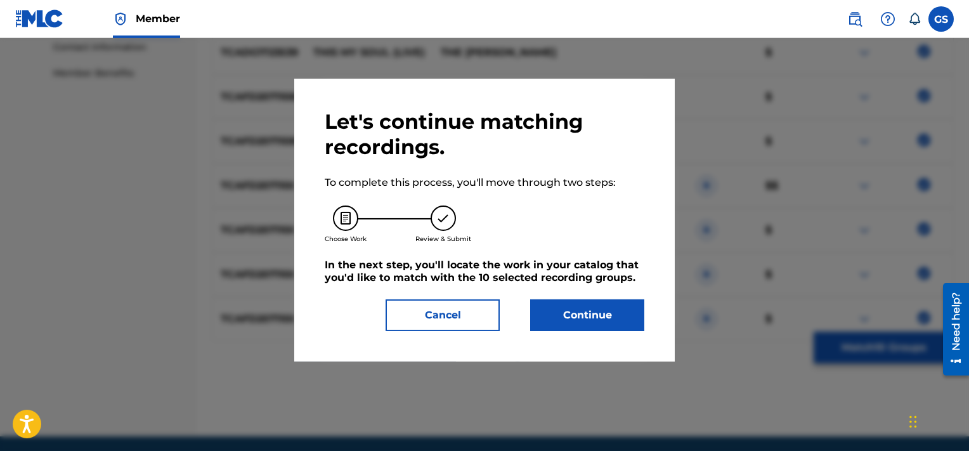
click at [577, 307] on button "Continue" at bounding box center [587, 315] width 114 height 32
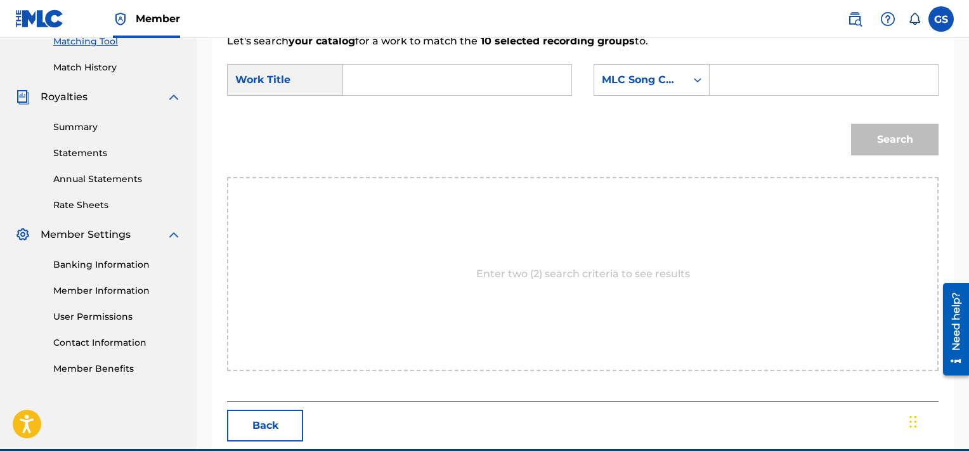
click at [781, 67] on input "Search Form" at bounding box center [823, 80] width 207 height 30
paste input "TVCFSM"
type input "TVCFSM"
click at [460, 79] on input "Search Form" at bounding box center [457, 80] width 207 height 30
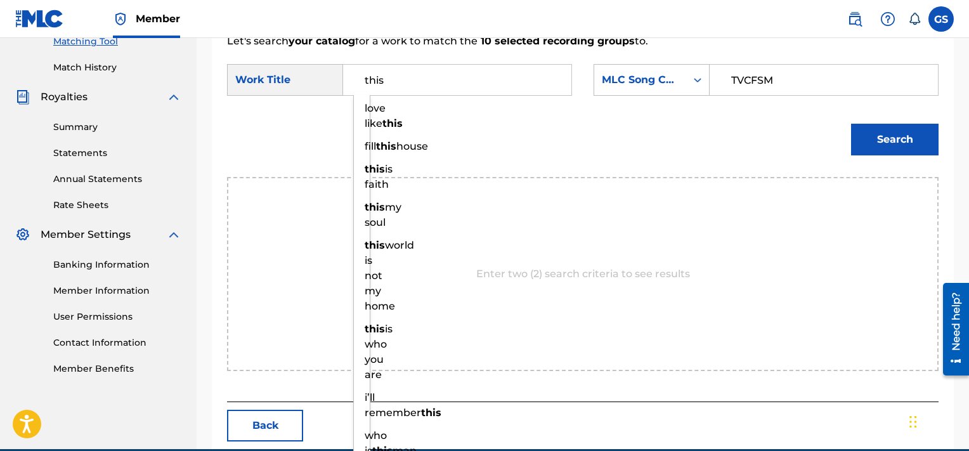
type input "this"
click at [851, 124] on button "Search" at bounding box center [895, 140] width 88 height 32
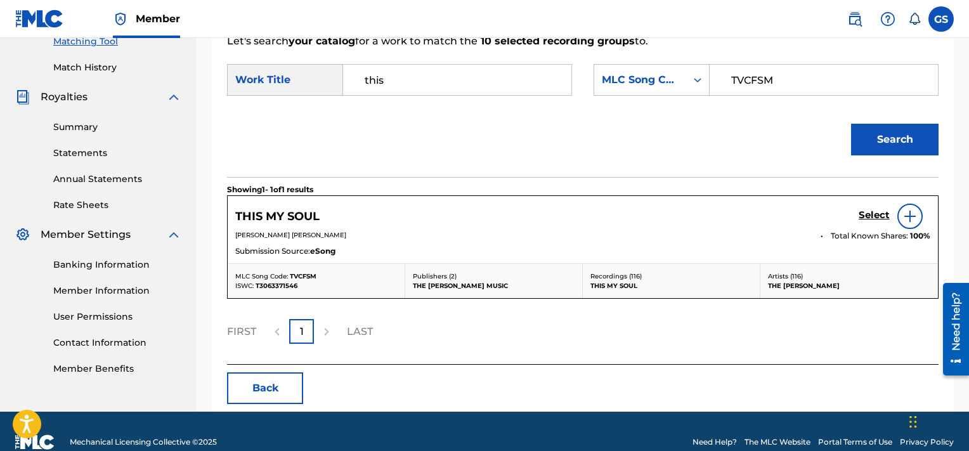
click at [875, 209] on h5 "Select" at bounding box center [874, 215] width 31 height 12
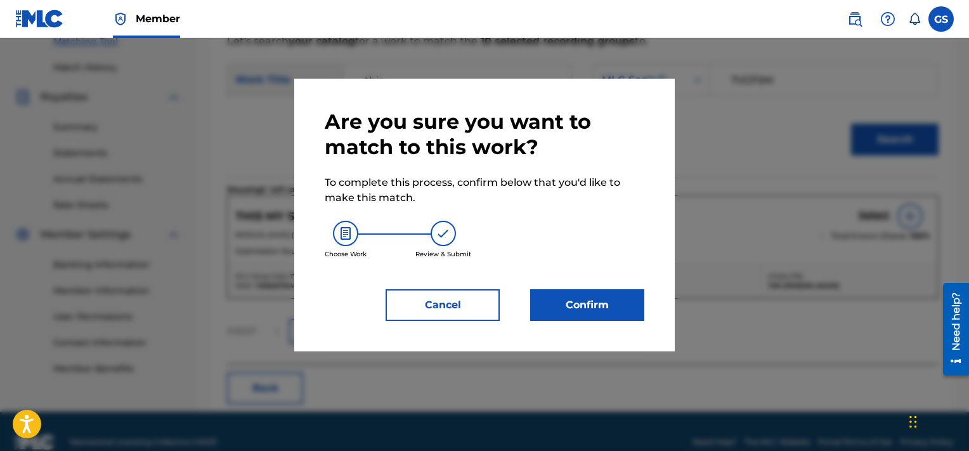
click at [556, 301] on button "Confirm" at bounding box center [587, 305] width 114 height 32
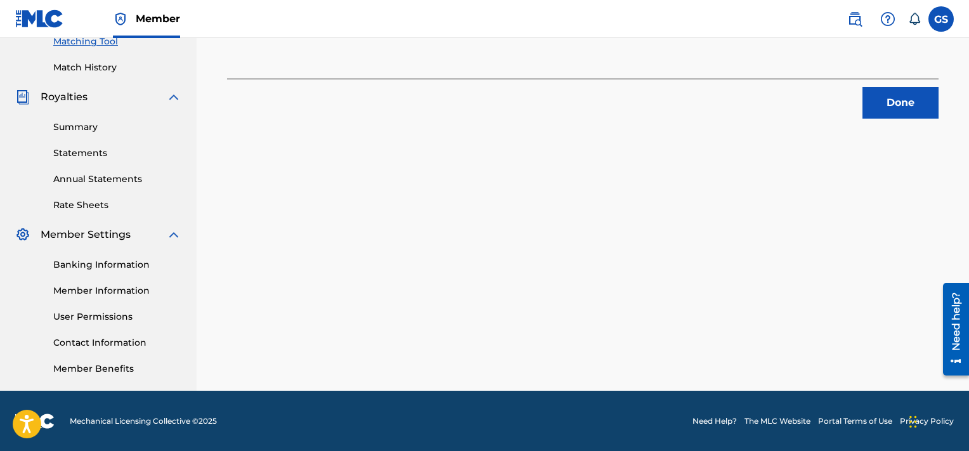
click at [897, 106] on button "Done" at bounding box center [901, 103] width 76 height 32
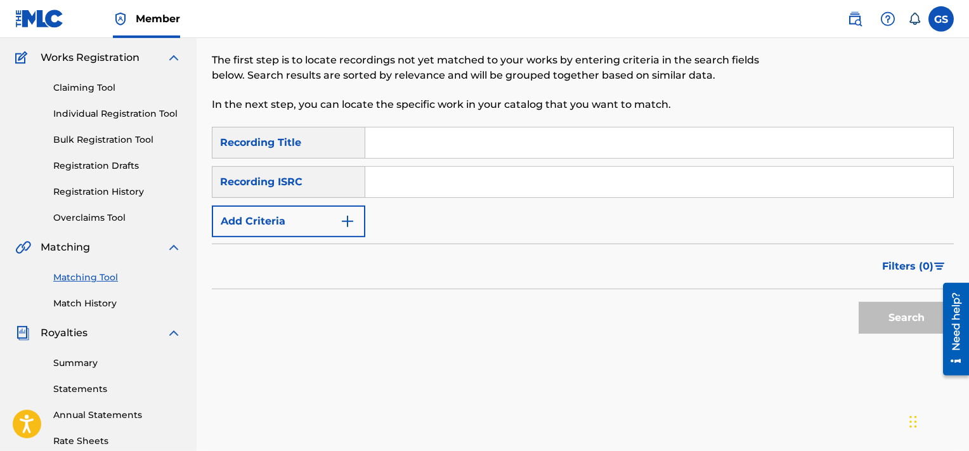
scroll to position [98, 0]
click at [430, 151] on input "Search Form" at bounding box center [659, 143] width 588 height 30
type input "a living hope"
click at [267, 226] on button "Add Criteria" at bounding box center [288, 222] width 153 height 32
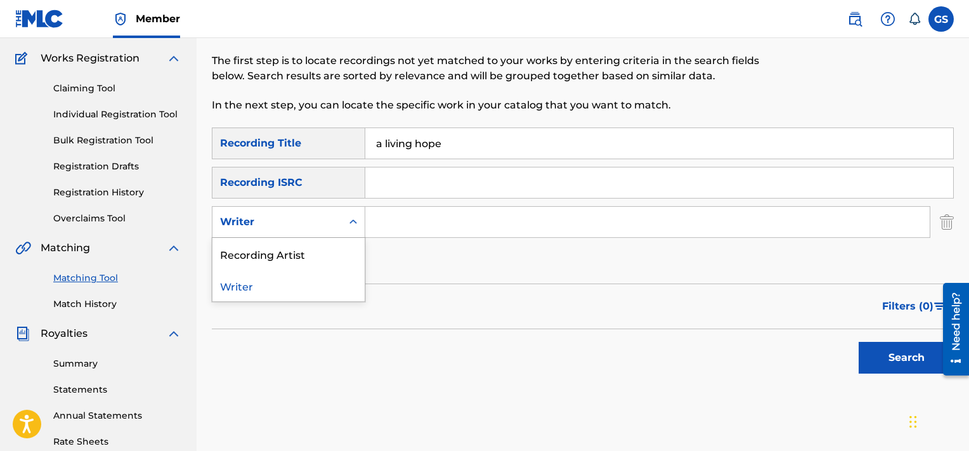
click at [267, 226] on div "Writer" at bounding box center [277, 221] width 114 height 15
click at [277, 250] on div "Recording Artist" at bounding box center [288, 254] width 152 height 32
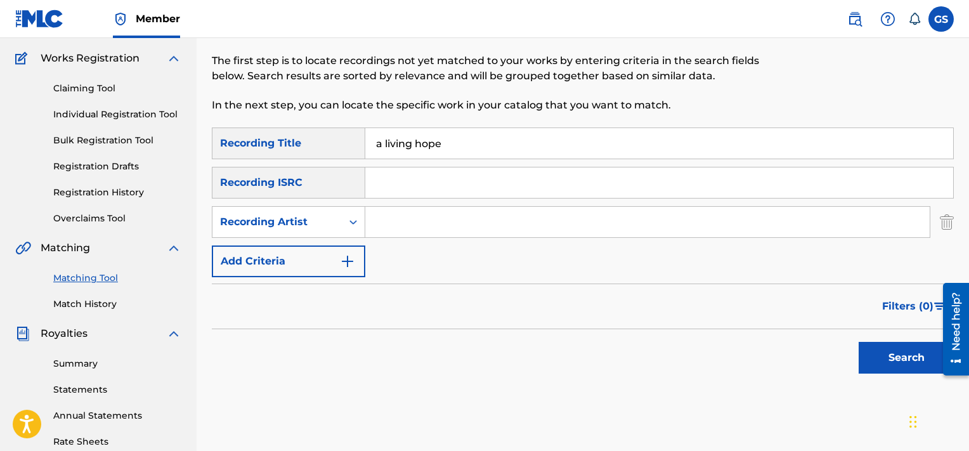
click at [412, 219] on input "Search Form" at bounding box center [647, 222] width 564 height 30
type input "[PERSON_NAME]"
click at [859, 342] on button "Search" at bounding box center [906, 358] width 95 height 32
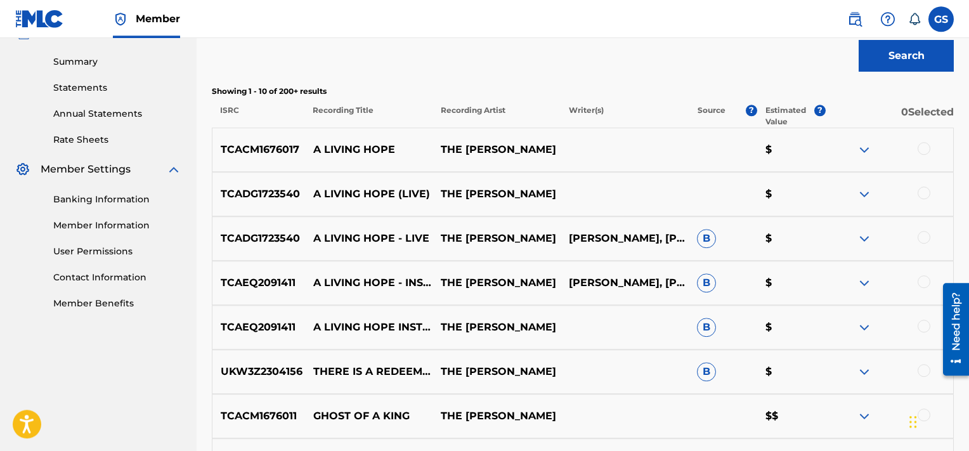
scroll to position [401, 0]
drag, startPoint x: 933, startPoint y: 143, endPoint x: 927, endPoint y: 148, distance: 7.2
click at [927, 148] on div at bounding box center [889, 148] width 128 height 15
click at [927, 148] on div at bounding box center [924, 147] width 13 height 13
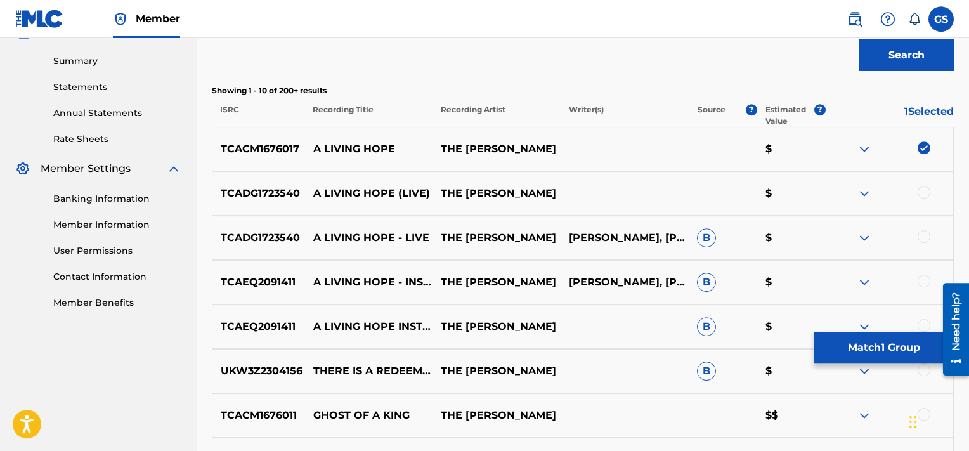
click at [925, 192] on div at bounding box center [924, 192] width 13 height 13
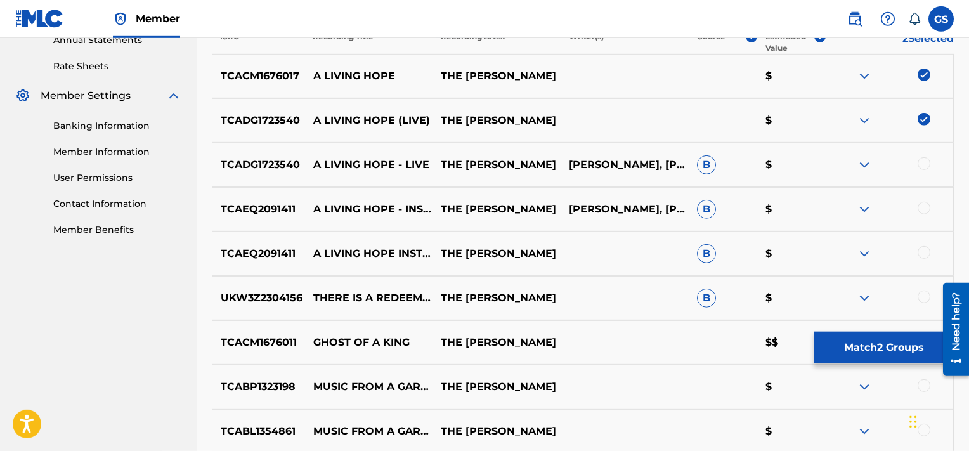
scroll to position [475, 0]
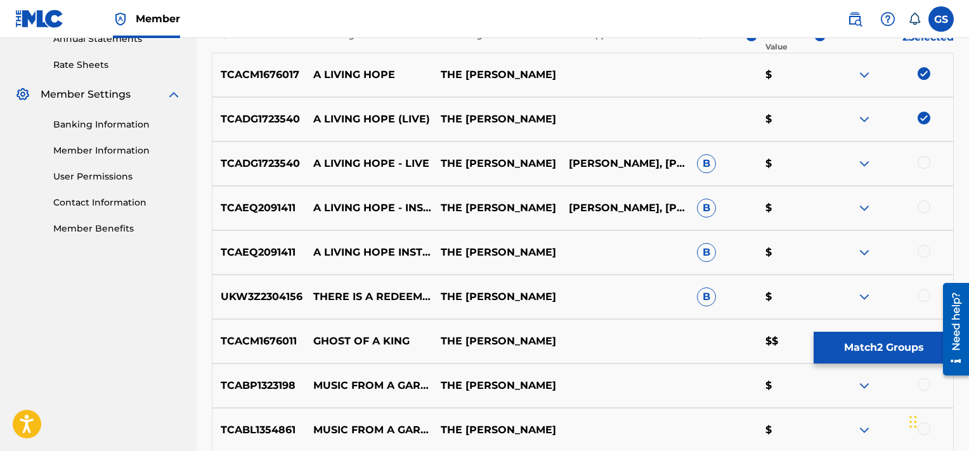
click at [925, 162] on div at bounding box center [924, 162] width 13 height 13
click at [927, 207] on div at bounding box center [924, 206] width 13 height 13
click at [922, 255] on div at bounding box center [924, 251] width 13 height 13
click at [875, 346] on button "Match 5 Groups" at bounding box center [884, 348] width 140 height 32
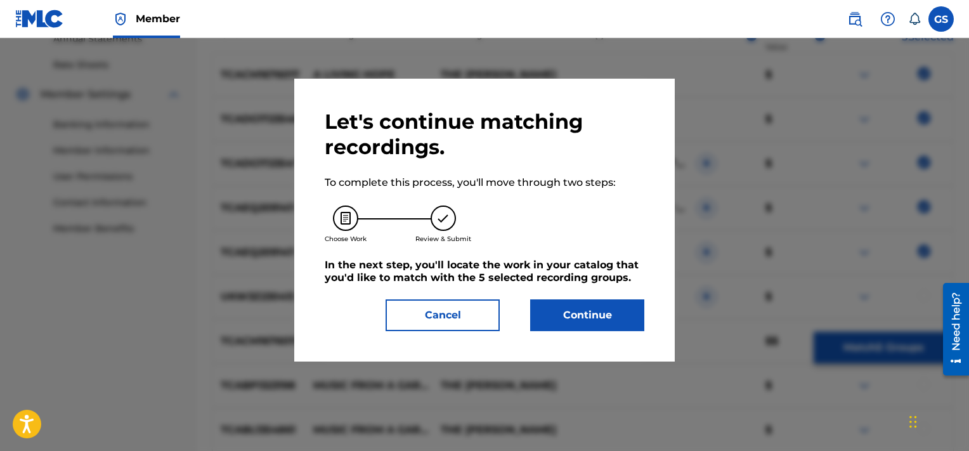
click at [563, 317] on button "Continue" at bounding box center [587, 315] width 114 height 32
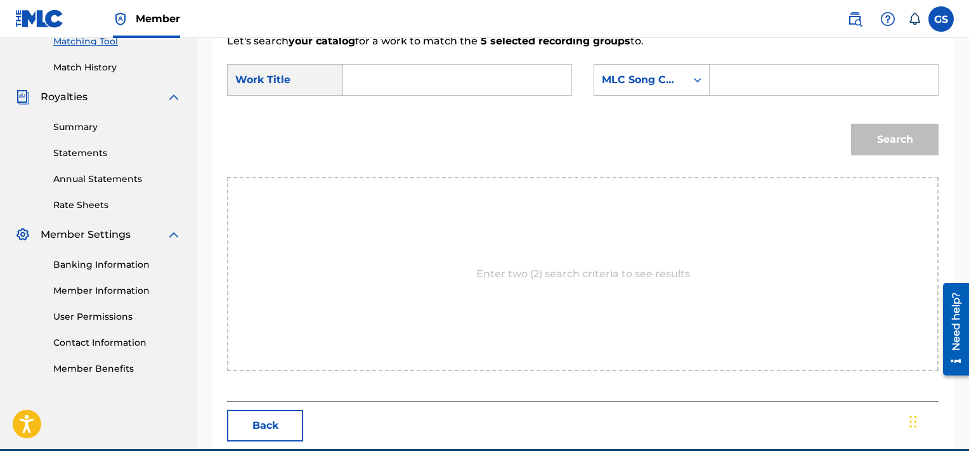
click at [738, 71] on input "Search Form" at bounding box center [823, 80] width 207 height 30
paste input "AVBSUZ"
type input "AVBSUZ"
click at [448, 72] on input "Search Form" at bounding box center [457, 80] width 207 height 30
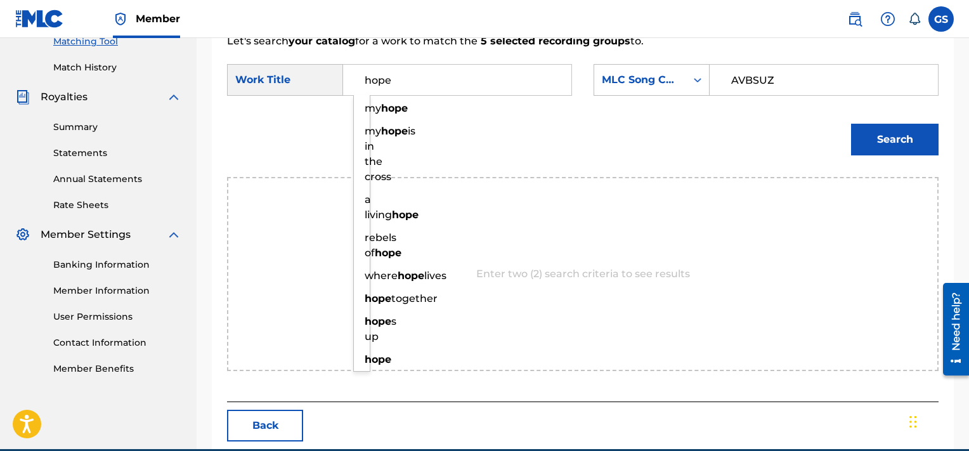
type input "hope"
click at [851, 124] on button "Search" at bounding box center [895, 140] width 88 height 32
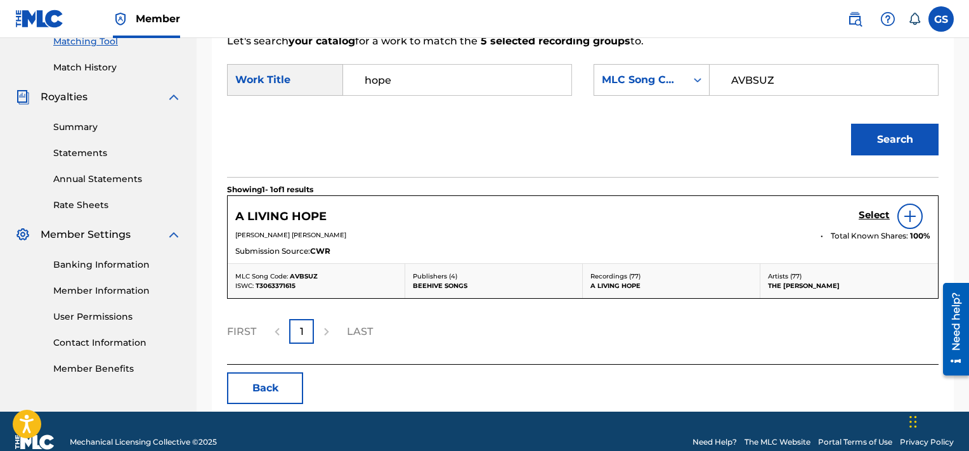
click at [874, 210] on h5 "Select" at bounding box center [874, 215] width 31 height 12
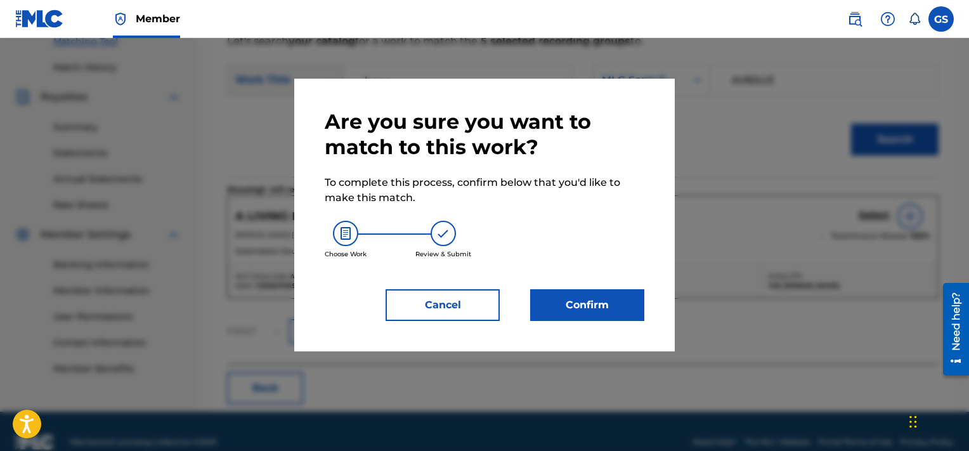
click at [587, 297] on button "Confirm" at bounding box center [587, 305] width 114 height 32
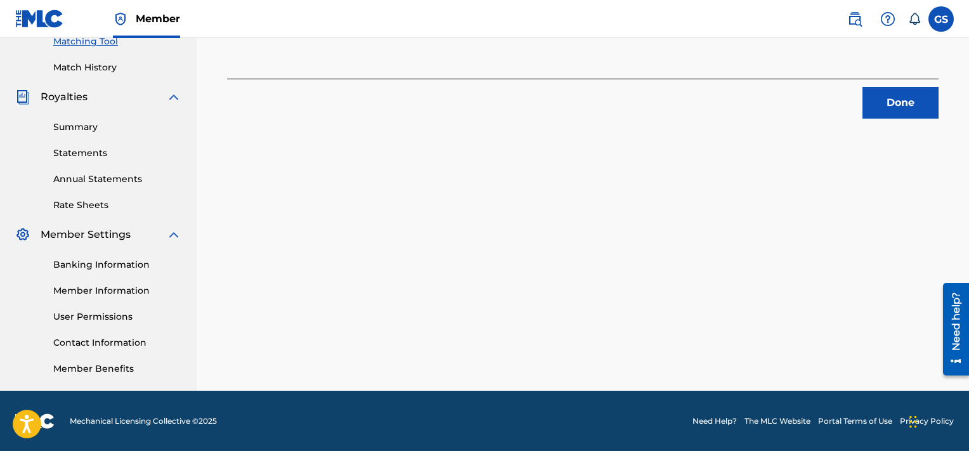
click at [909, 110] on button "Done" at bounding box center [901, 103] width 76 height 32
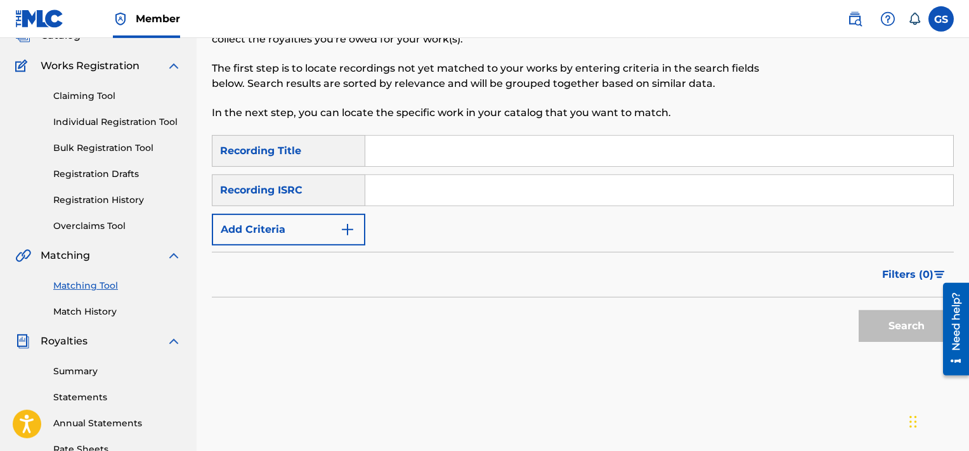
scroll to position [81, 0]
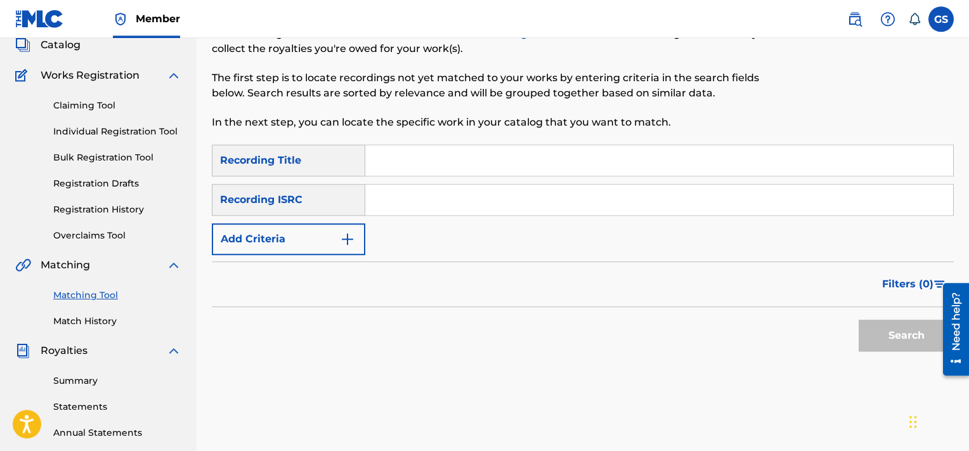
click at [469, 171] on input "Search Form" at bounding box center [659, 160] width 588 height 30
type input "at last the king"
click at [294, 234] on button "Add Criteria" at bounding box center [288, 239] width 153 height 32
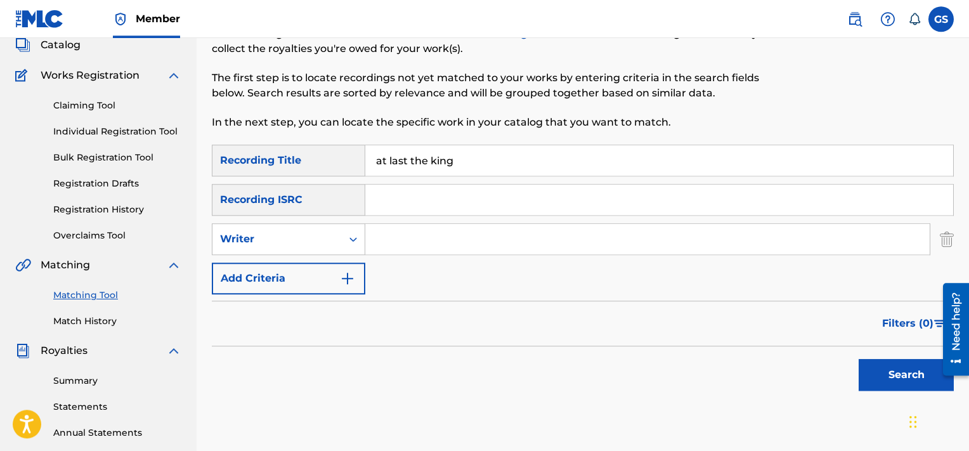
click at [294, 234] on div "Writer" at bounding box center [277, 238] width 114 height 15
click at [306, 268] on div "Recording Artist" at bounding box center [288, 271] width 152 height 32
click at [469, 240] on input "Search Form" at bounding box center [647, 239] width 564 height 30
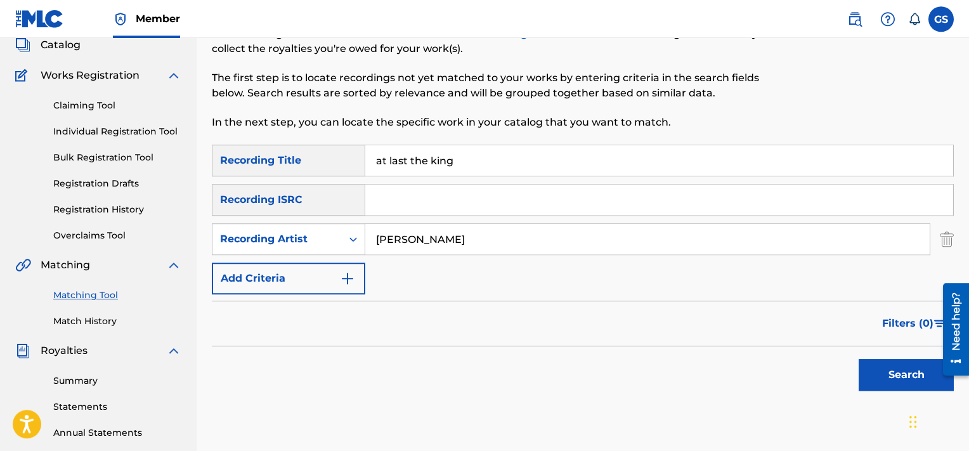
type input "[PERSON_NAME]"
click at [859, 359] on button "Search" at bounding box center [906, 375] width 95 height 32
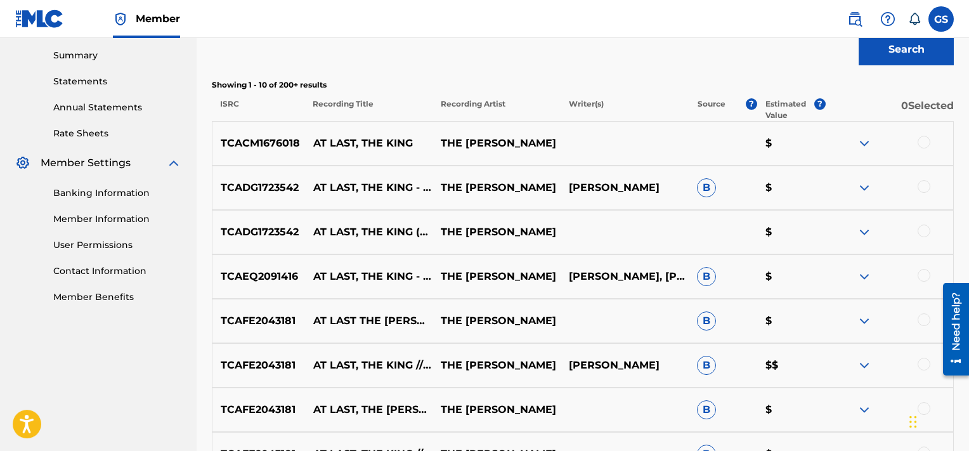
scroll to position [407, 0]
click at [924, 143] on div at bounding box center [924, 141] width 13 height 13
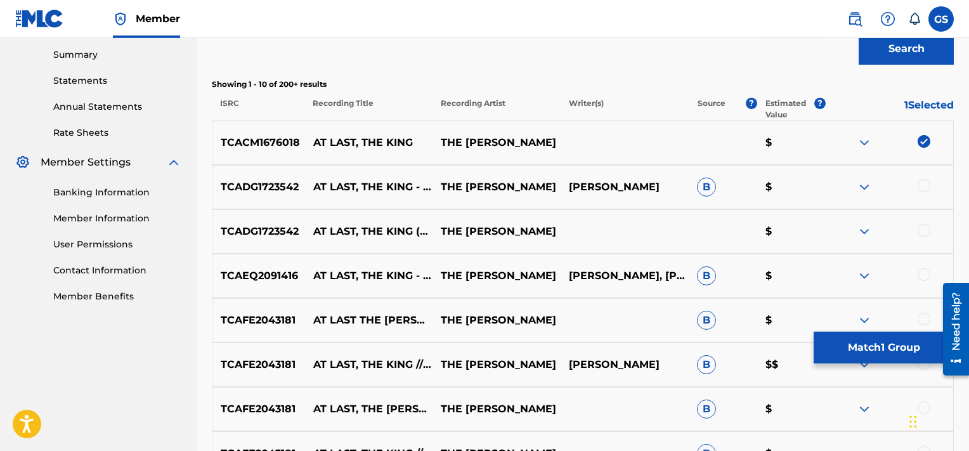
click at [922, 188] on div at bounding box center [924, 185] width 13 height 13
click at [925, 225] on div at bounding box center [924, 230] width 13 height 13
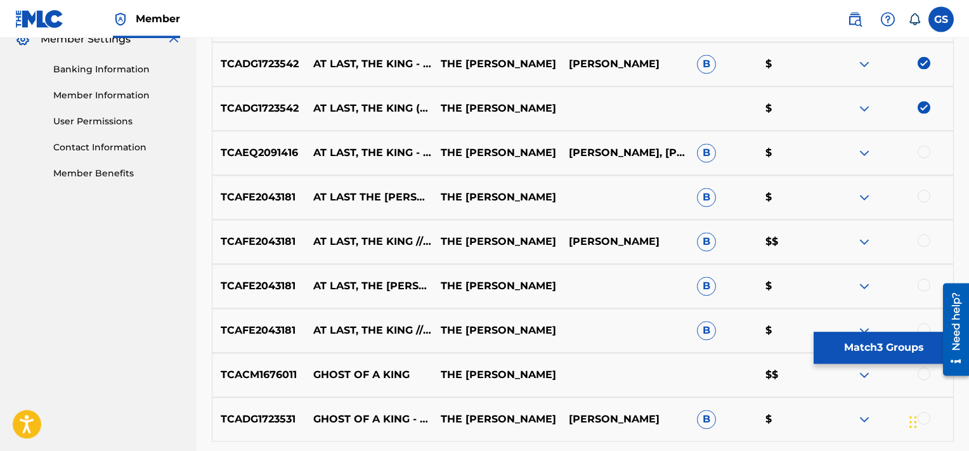
click at [927, 153] on div at bounding box center [924, 151] width 13 height 13
click at [922, 193] on div at bounding box center [924, 196] width 13 height 13
click at [926, 242] on div at bounding box center [924, 240] width 13 height 13
click at [927, 282] on div at bounding box center [924, 284] width 13 height 13
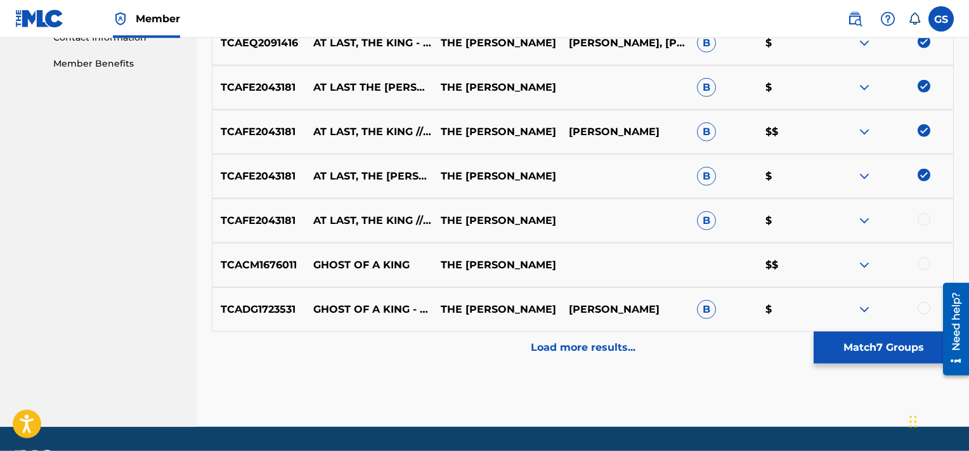
scroll to position [644, 0]
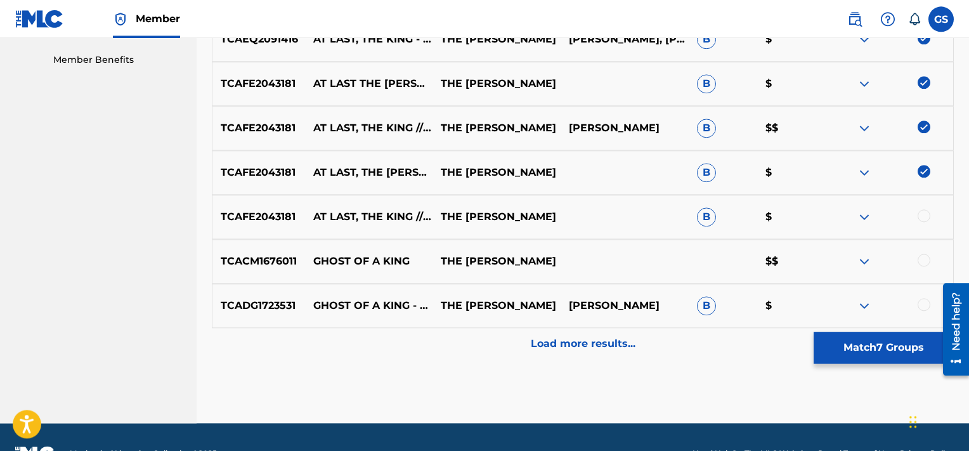
click at [927, 217] on div at bounding box center [924, 215] width 13 height 13
click at [861, 355] on button "Match 8 Groups" at bounding box center [884, 348] width 140 height 32
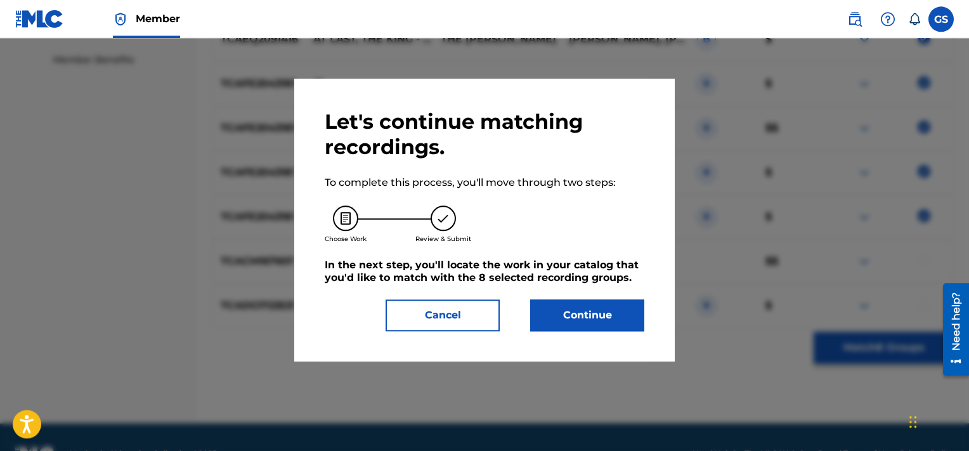
click at [618, 315] on button "Continue" at bounding box center [587, 315] width 114 height 32
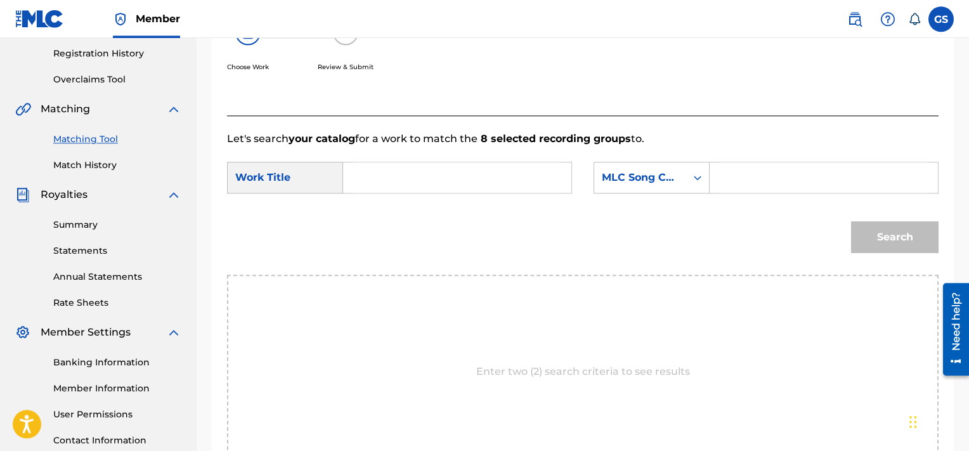
scroll to position [214, 0]
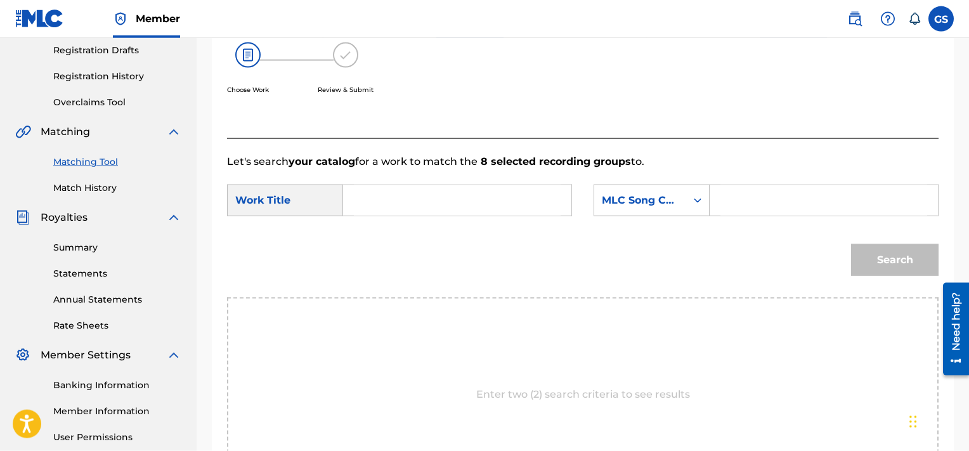
paste input "AVBSQ7"
click at [793, 200] on input "AVBSQ7" at bounding box center [823, 200] width 207 height 30
type input "AVBSQ7"
click at [427, 193] on input "Search Form" at bounding box center [457, 200] width 207 height 30
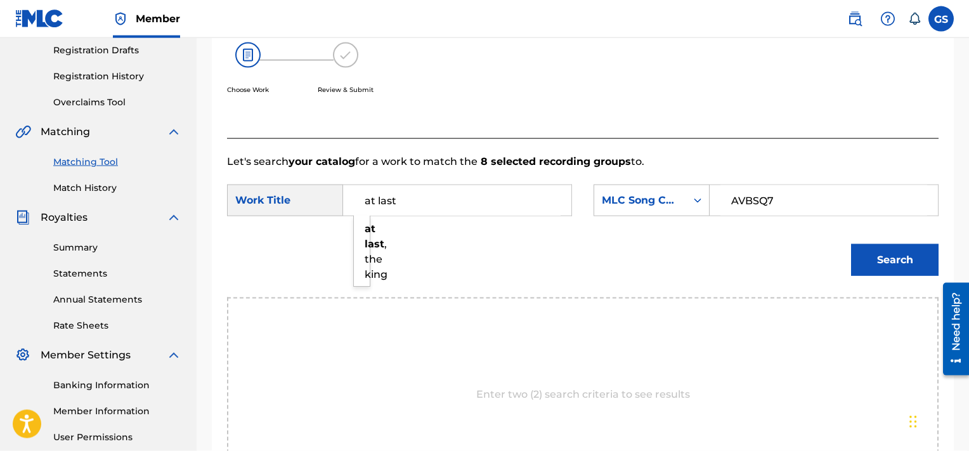
type input "at last"
click at [851, 244] on button "Search" at bounding box center [895, 260] width 88 height 32
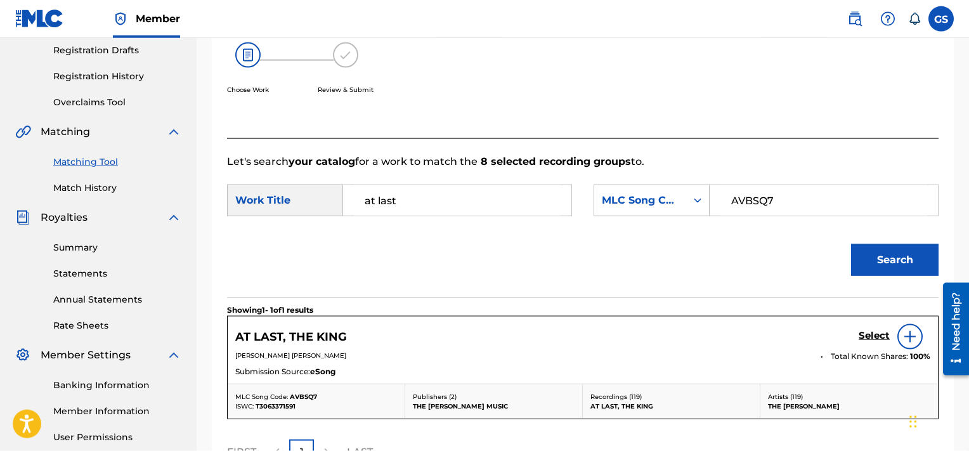
click at [874, 340] on h5 "Select" at bounding box center [874, 336] width 31 height 12
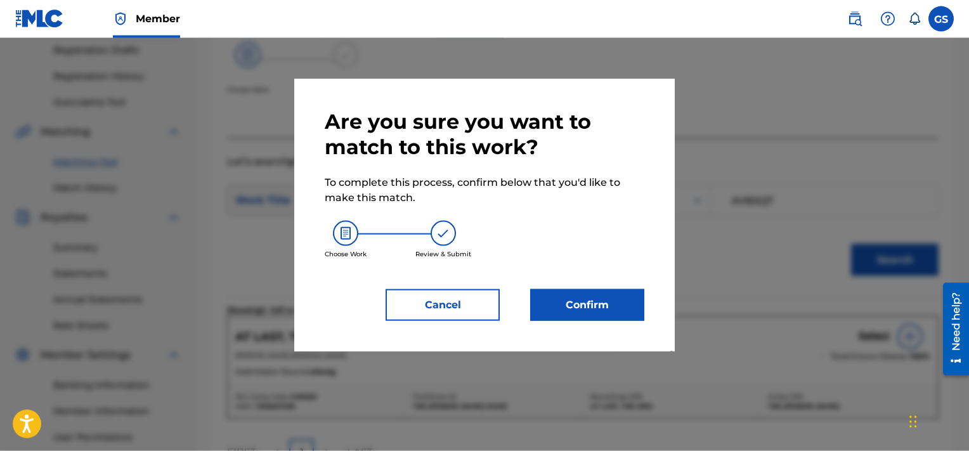
click at [573, 311] on button "Confirm" at bounding box center [587, 305] width 114 height 32
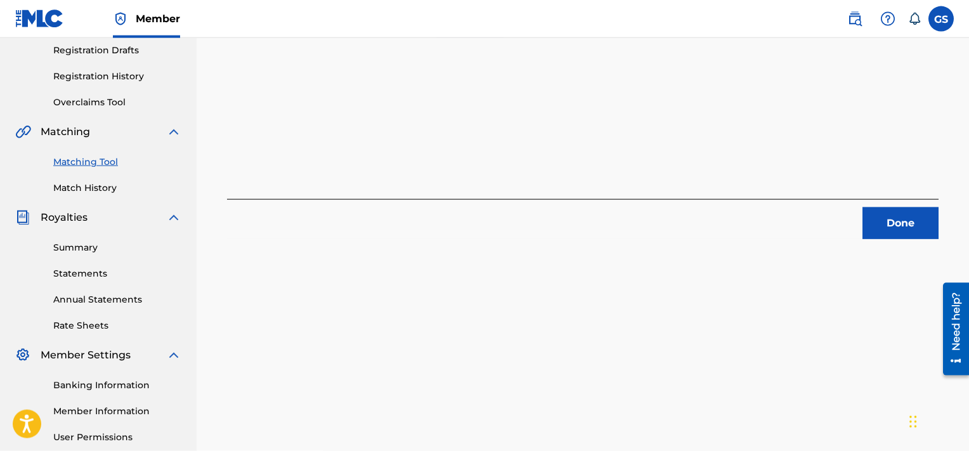
click at [887, 214] on button "Done" at bounding box center [901, 223] width 76 height 32
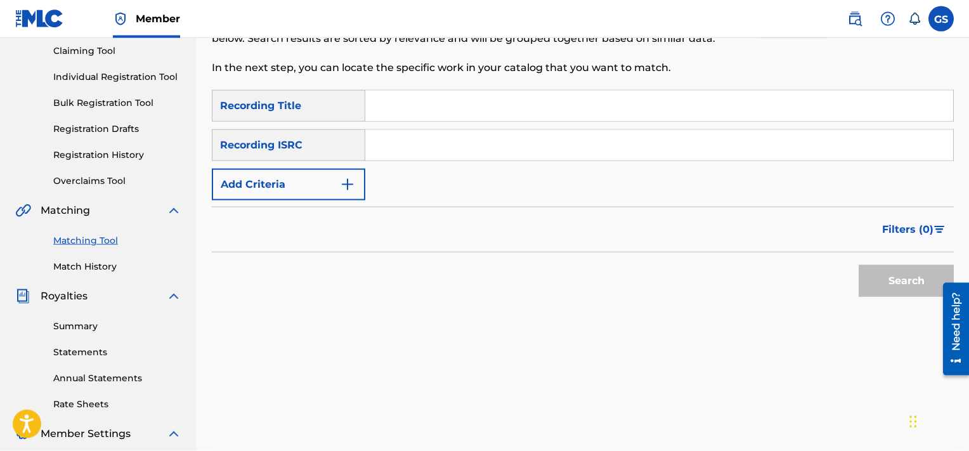
scroll to position [137, 0]
click at [468, 111] on input "Search Form" at bounding box center [659, 104] width 588 height 30
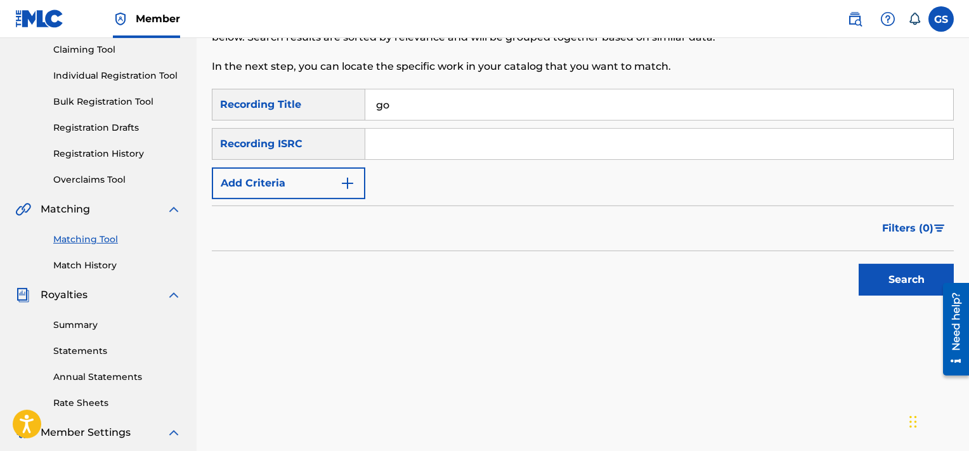
click at [232, 187] on button "Add Criteria" at bounding box center [288, 183] width 153 height 32
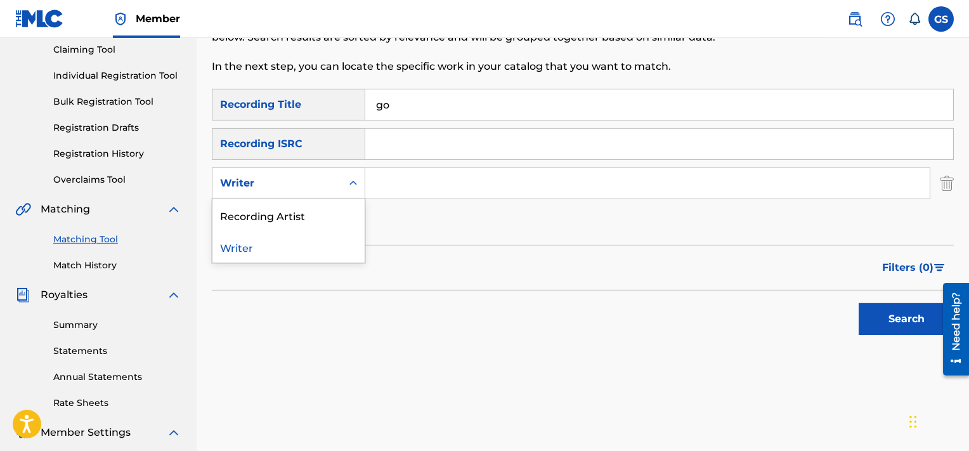
click at [282, 176] on div "Writer" at bounding box center [276, 183] width 129 height 24
click at [294, 213] on div "Recording Artist" at bounding box center [288, 215] width 152 height 32
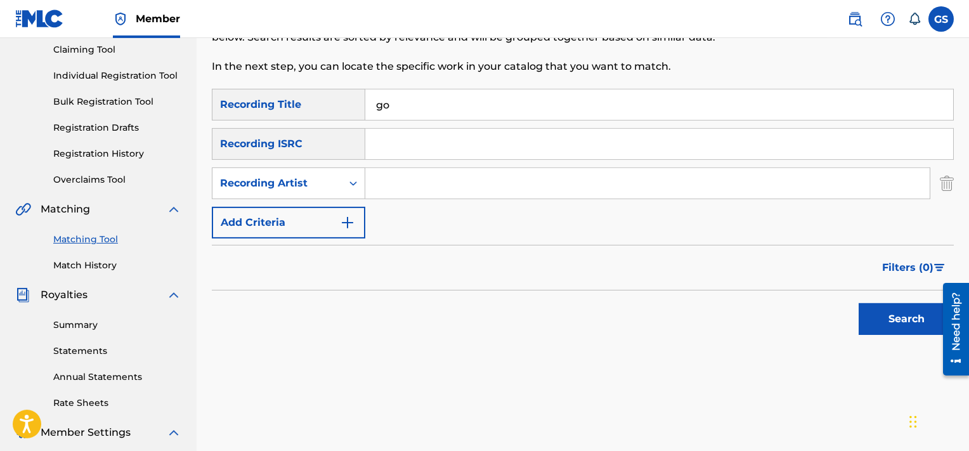
click at [433, 188] on input "Search Form" at bounding box center [647, 183] width 564 height 30
click at [859, 303] on button "Search" at bounding box center [906, 319] width 95 height 32
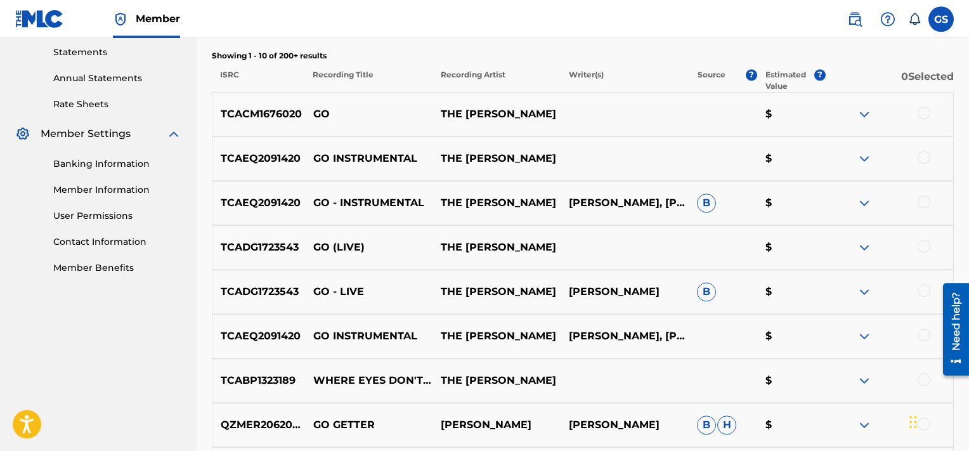
scroll to position [435, 0]
click at [926, 115] on div at bounding box center [924, 113] width 13 height 13
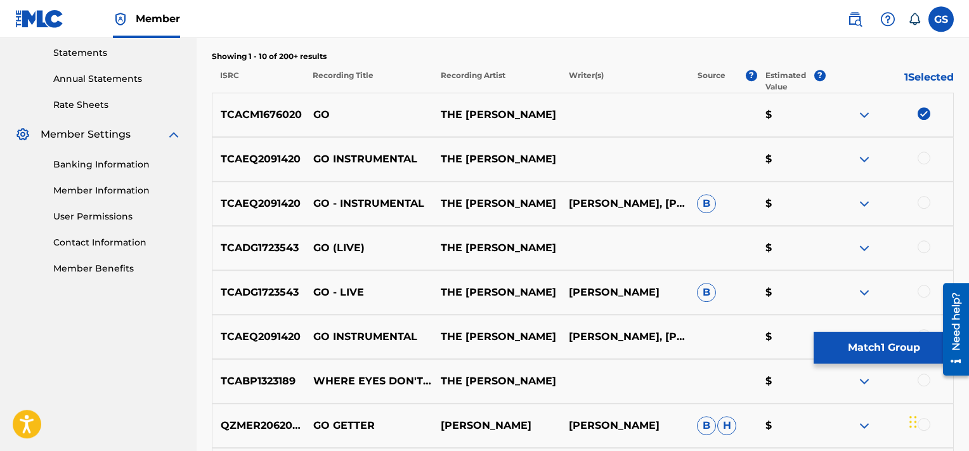
click at [925, 155] on div at bounding box center [924, 158] width 13 height 13
click at [926, 208] on div at bounding box center [889, 203] width 128 height 15
click at [925, 199] on div at bounding box center [924, 202] width 13 height 13
click at [925, 246] on div at bounding box center [924, 246] width 13 height 13
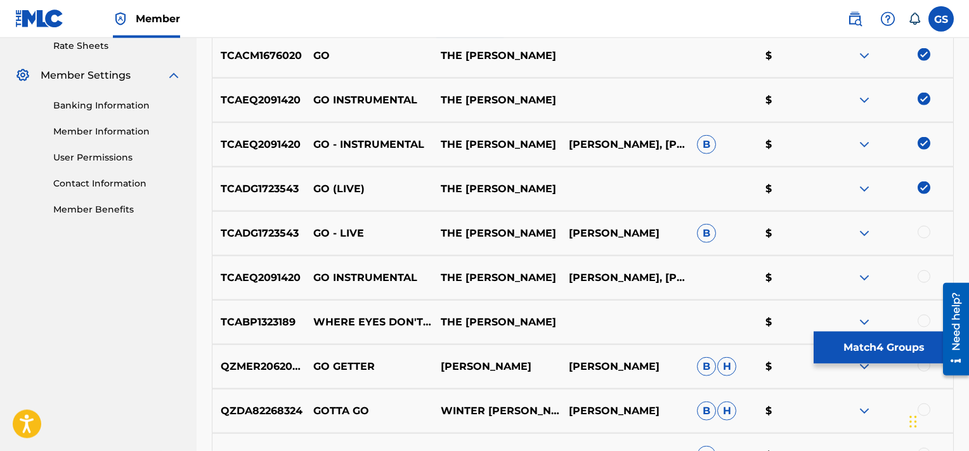
scroll to position [500, 0]
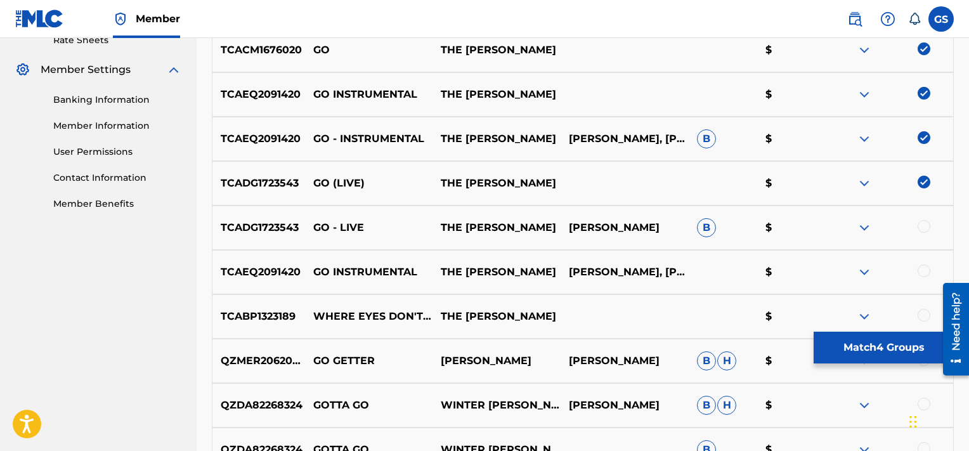
click at [925, 222] on div at bounding box center [924, 226] width 13 height 13
click at [922, 270] on div at bounding box center [924, 270] width 13 height 13
click at [852, 349] on button "Match 6 Groups" at bounding box center [884, 348] width 140 height 32
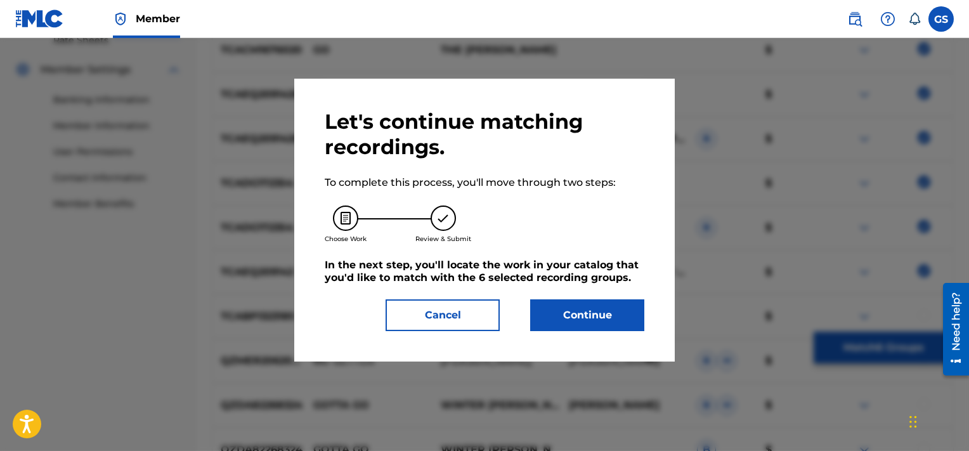
click at [582, 318] on button "Continue" at bounding box center [587, 315] width 114 height 32
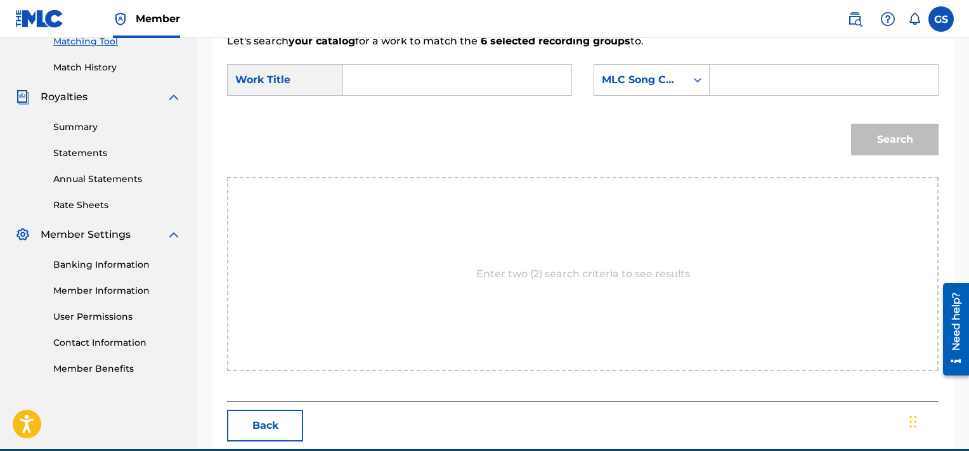
click at [772, 77] on input "Search Form" at bounding box center [823, 80] width 207 height 30
paste input "GV9E7S"
click at [465, 65] on input "Search Form" at bounding box center [457, 80] width 207 height 30
click at [851, 124] on button "Search" at bounding box center [895, 140] width 88 height 32
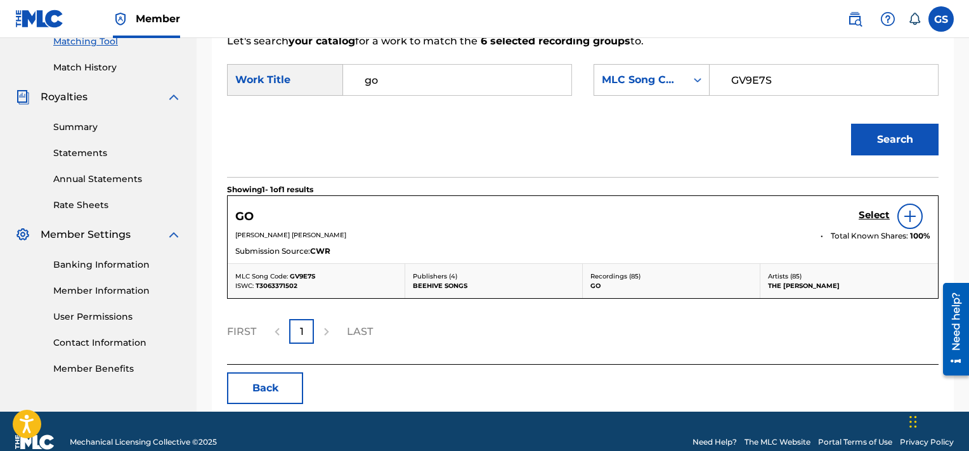
click at [868, 213] on h5 "Select" at bounding box center [874, 215] width 31 height 12
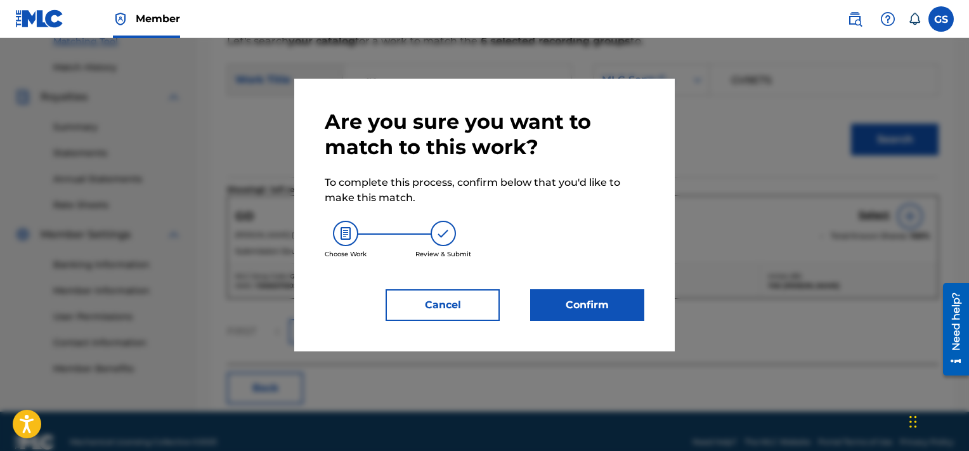
click at [591, 296] on button "Confirm" at bounding box center [587, 305] width 114 height 32
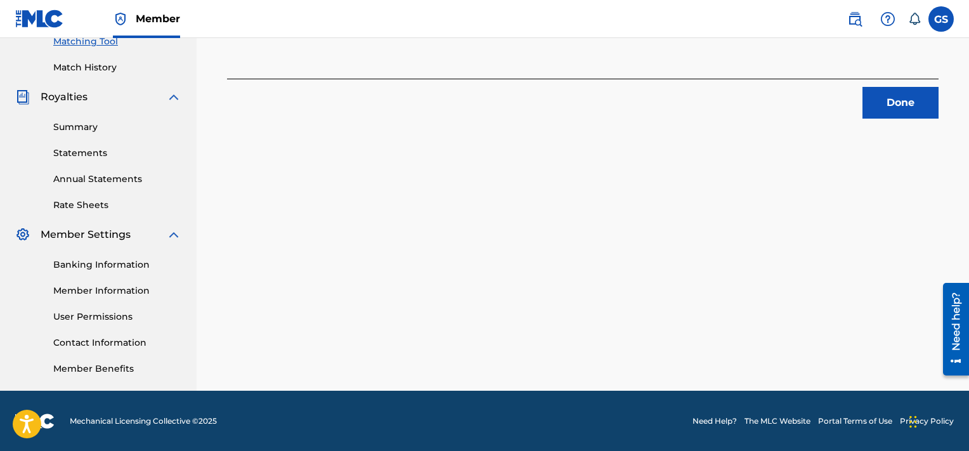
click at [885, 101] on button "Done" at bounding box center [901, 103] width 76 height 32
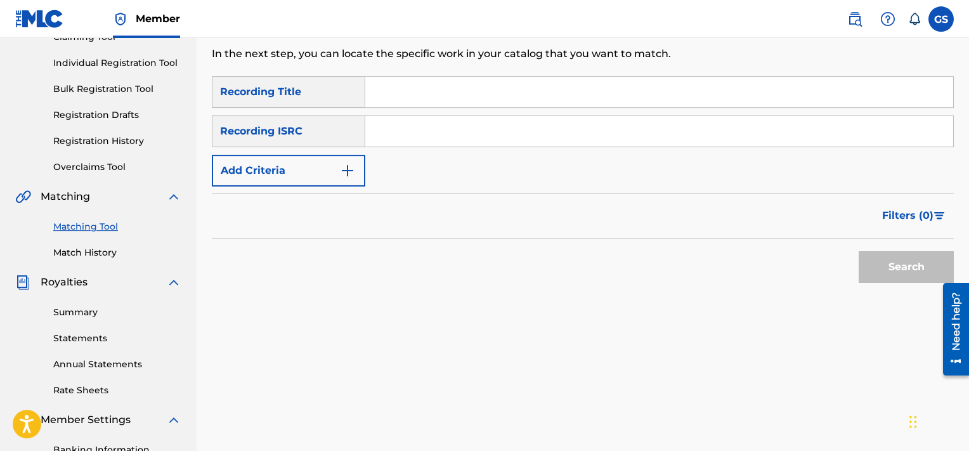
scroll to position [149, 0]
click at [440, 94] on input "Search Form" at bounding box center [659, 92] width 588 height 30
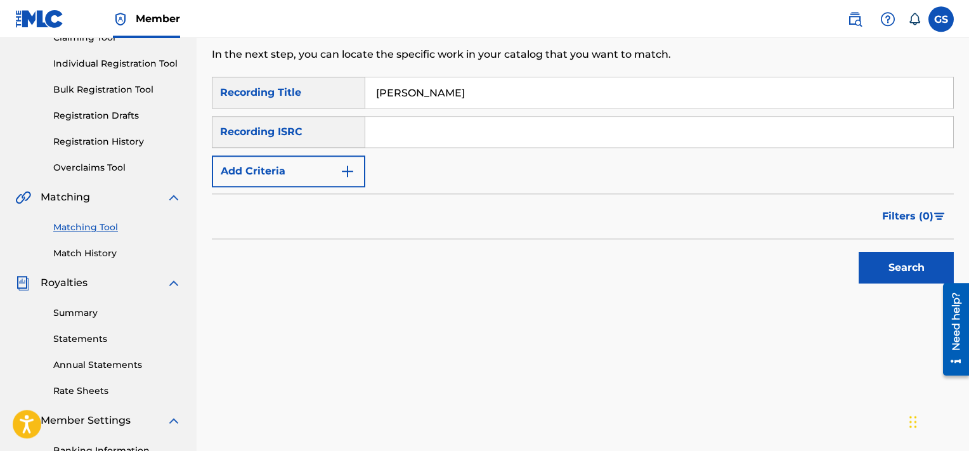
click at [303, 166] on button "Add Criteria" at bounding box center [288, 171] width 153 height 32
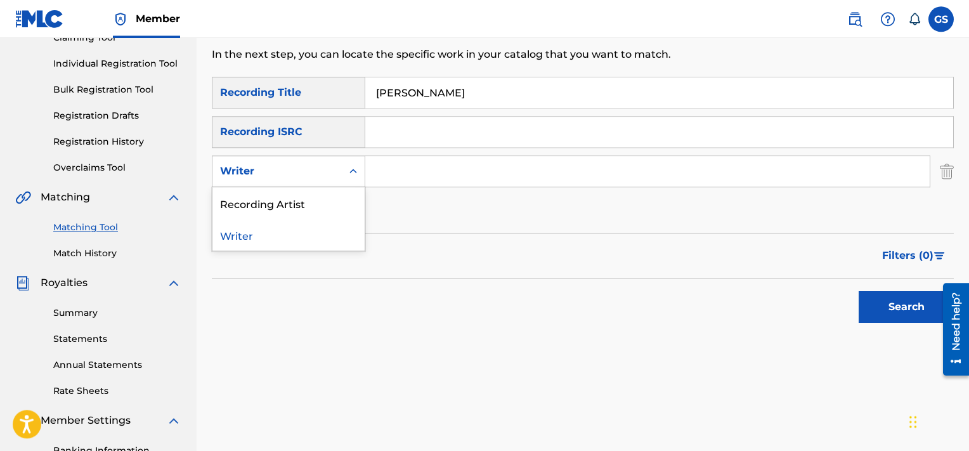
click at [310, 169] on div "Writer" at bounding box center [277, 171] width 114 height 15
click at [304, 201] on div "Recording Artist" at bounding box center [288, 203] width 152 height 32
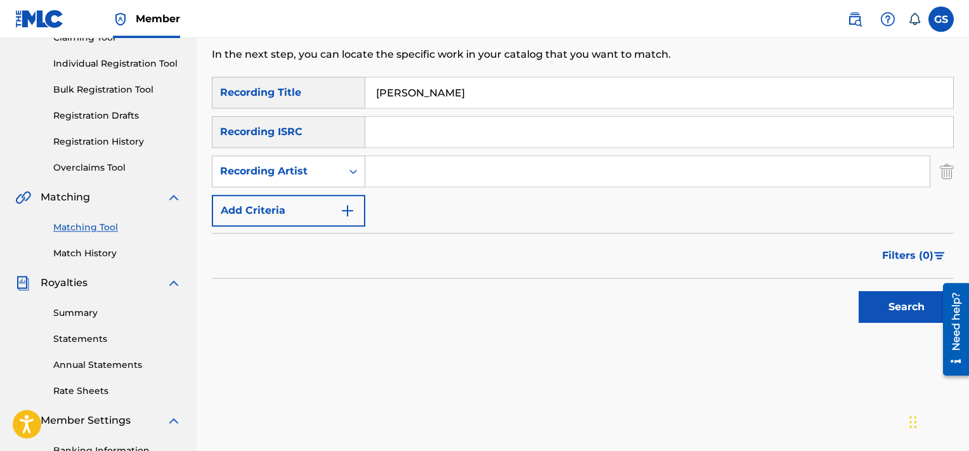
click at [439, 163] on input "Search Form" at bounding box center [647, 171] width 564 height 30
click at [859, 291] on button "Search" at bounding box center [906, 307] width 95 height 32
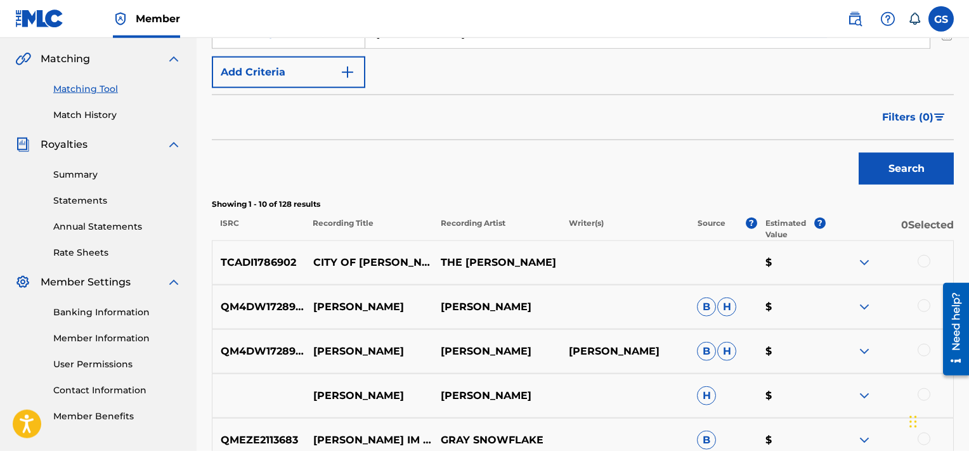
scroll to position [266, 0]
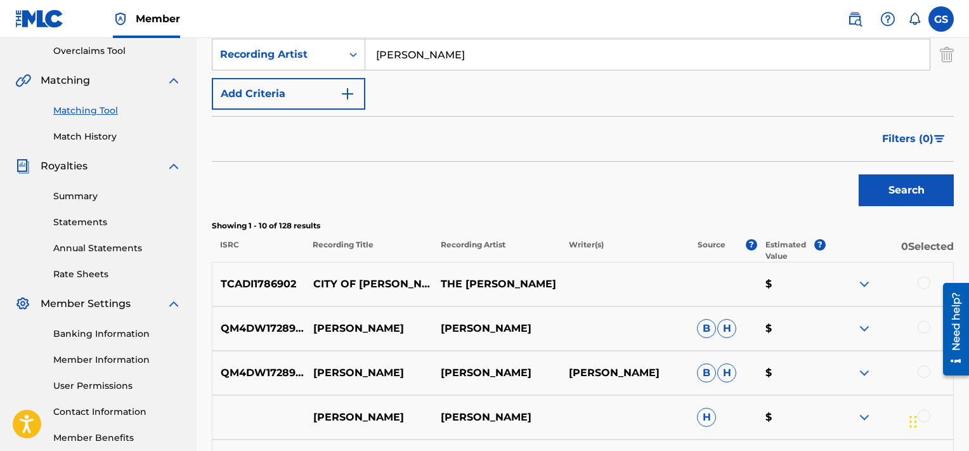
click at [924, 282] on div at bounding box center [924, 283] width 13 height 13
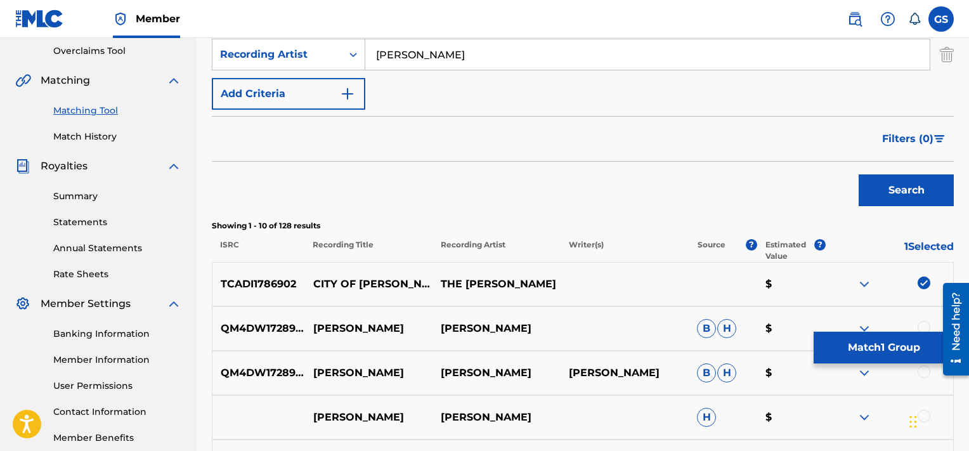
click at [918, 347] on button "Match 1 Group" at bounding box center [884, 348] width 140 height 32
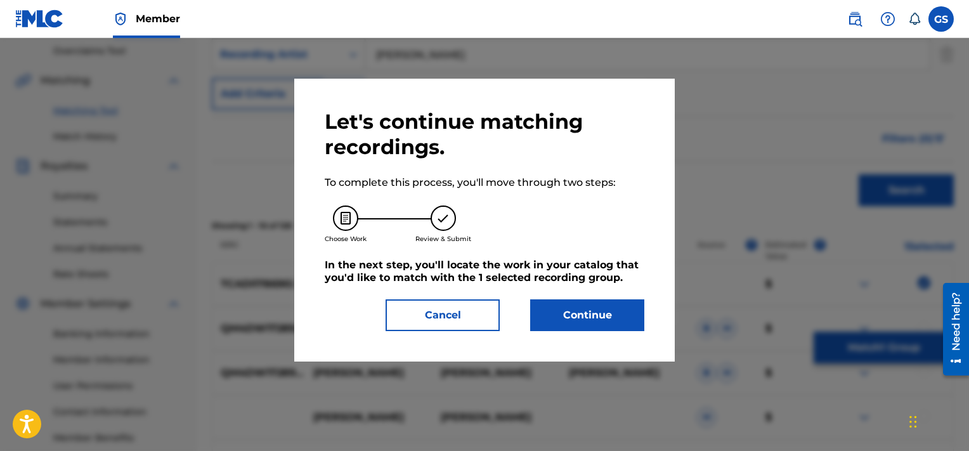
click at [575, 313] on button "Continue" at bounding box center [587, 315] width 114 height 32
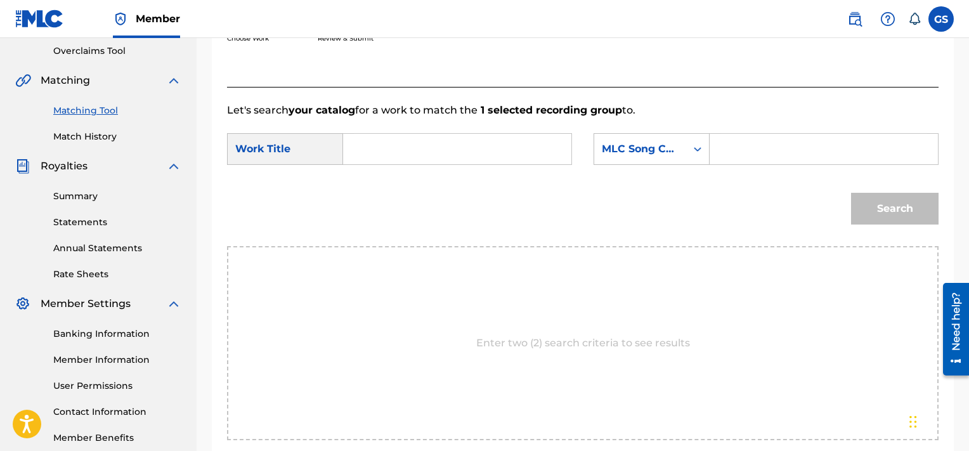
paste input "CA0BI3"
click at [745, 140] on input "CA0BI3" at bounding box center [823, 149] width 207 height 30
click at [424, 138] on input "Search Form" at bounding box center [457, 149] width 207 height 30
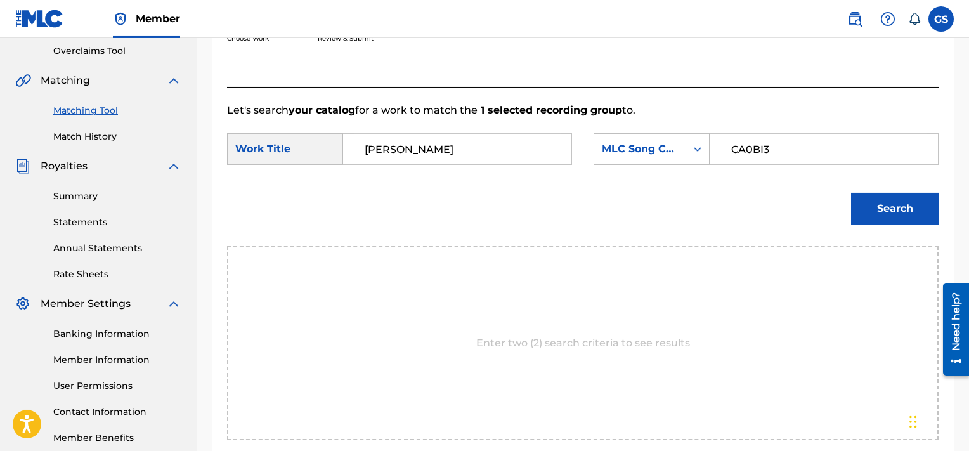
click at [851, 193] on button "Search" at bounding box center [895, 209] width 88 height 32
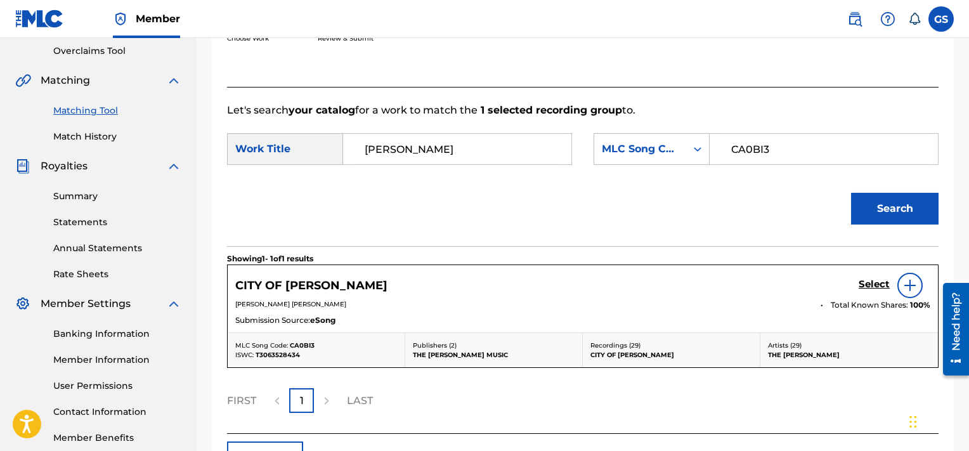
click at [877, 283] on h5 "Select" at bounding box center [874, 284] width 31 height 12
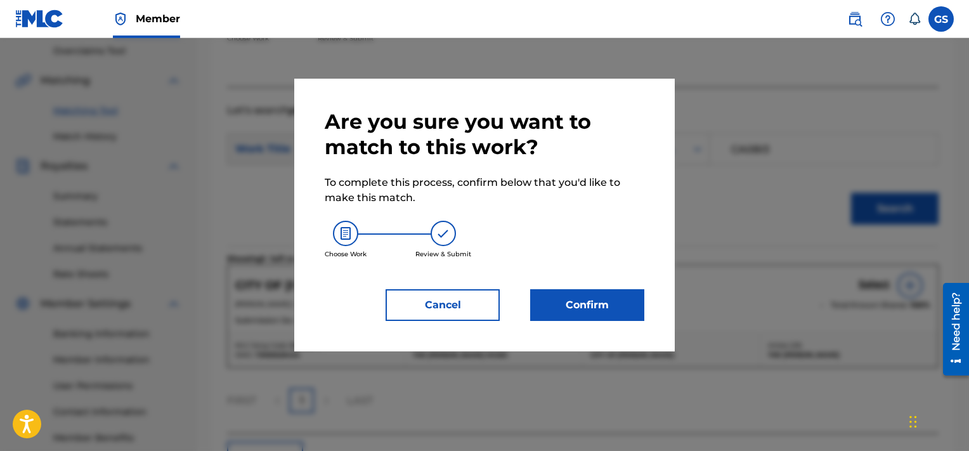
click at [604, 294] on button "Confirm" at bounding box center [587, 305] width 114 height 32
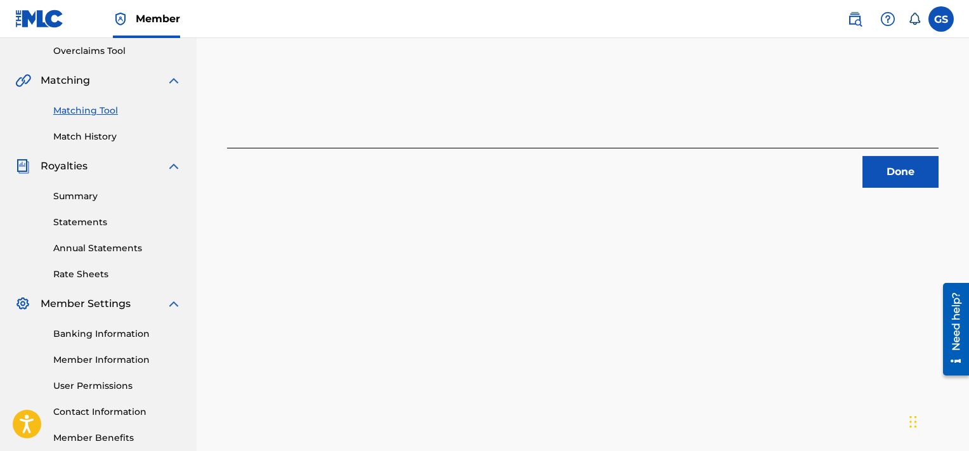
click at [900, 171] on button "Done" at bounding box center [901, 172] width 76 height 32
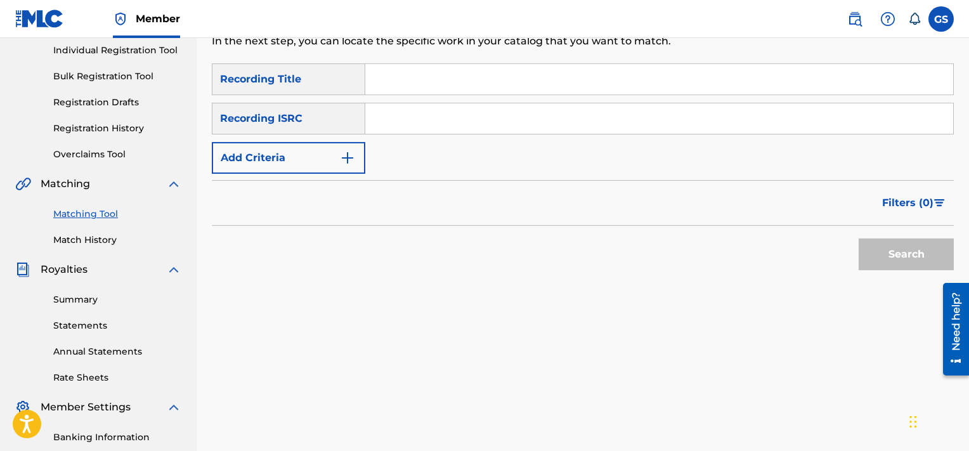
scroll to position [139, 0]
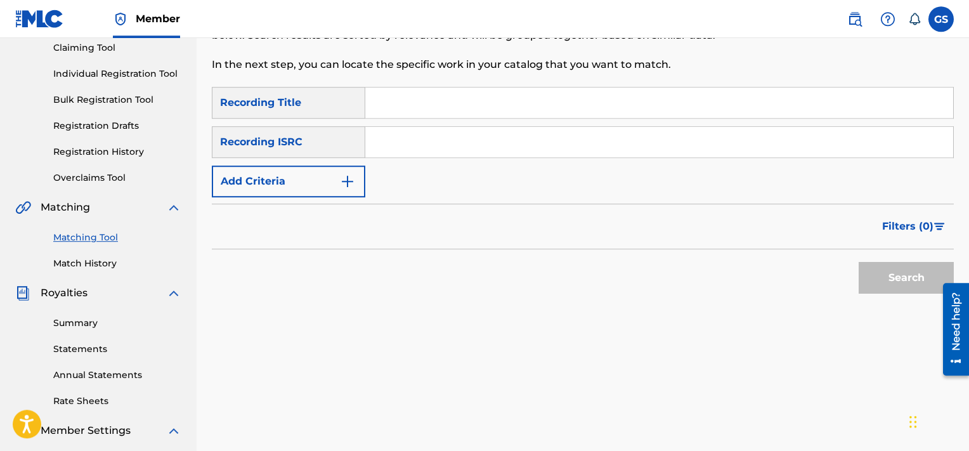
click at [423, 96] on input "Search Form" at bounding box center [659, 103] width 588 height 30
click at [284, 176] on button "Add Criteria" at bounding box center [288, 182] width 153 height 32
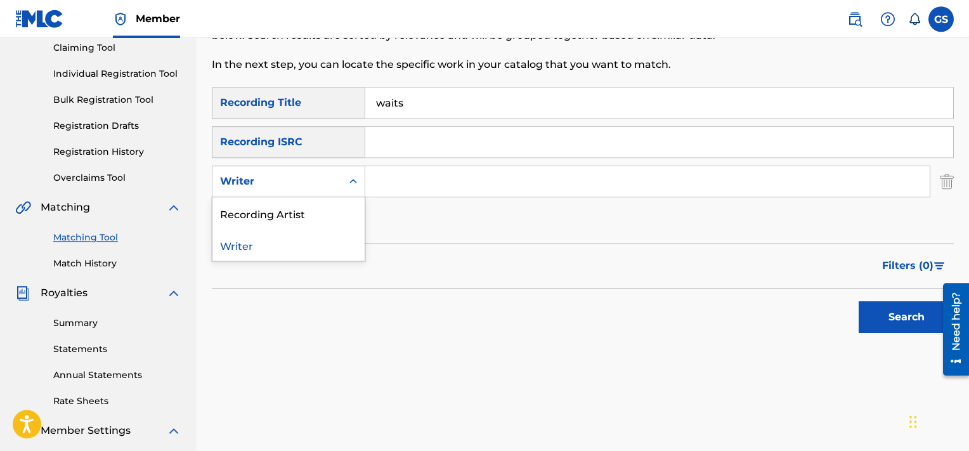
click at [292, 186] on div "Writer" at bounding box center [277, 181] width 114 height 15
click at [293, 206] on div "Recording Artist" at bounding box center [288, 213] width 152 height 32
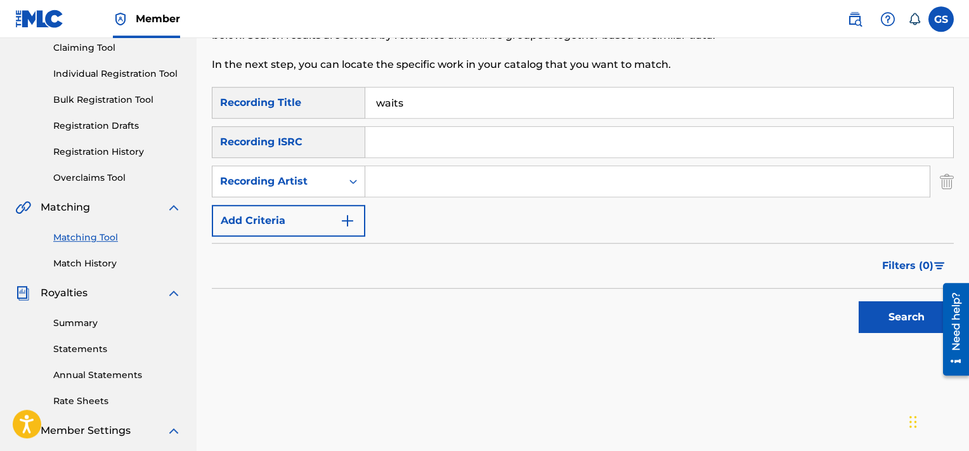
click at [377, 98] on input "waits" at bounding box center [659, 103] width 588 height 30
click at [422, 188] on input "Search Form" at bounding box center [647, 181] width 564 height 30
click at [859, 301] on button "Search" at bounding box center [906, 317] width 95 height 32
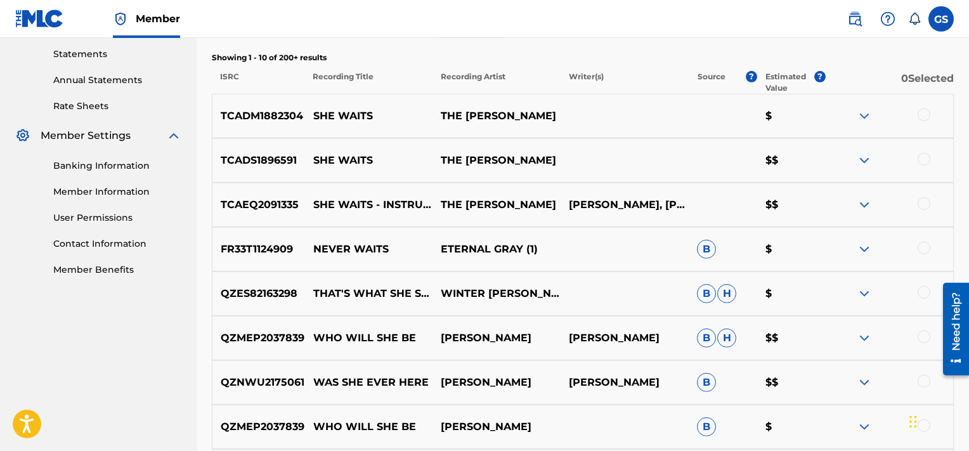
scroll to position [422, 0]
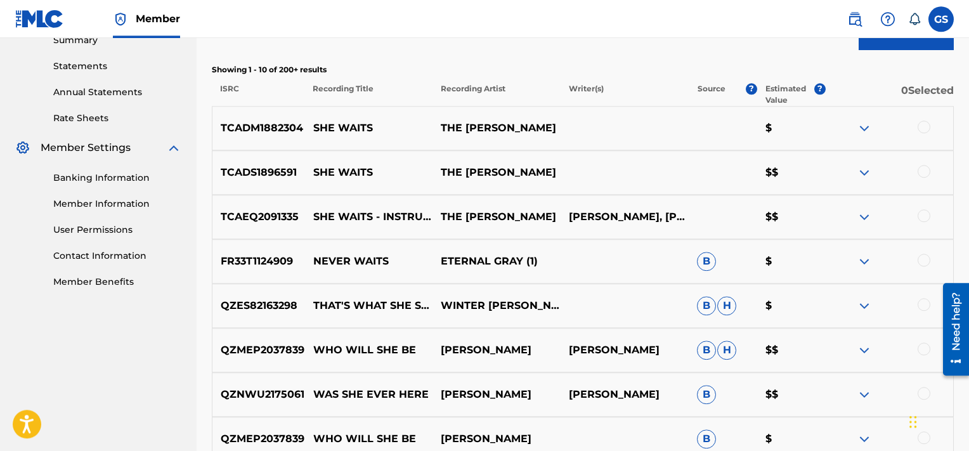
click at [925, 132] on div at bounding box center [924, 127] width 13 height 13
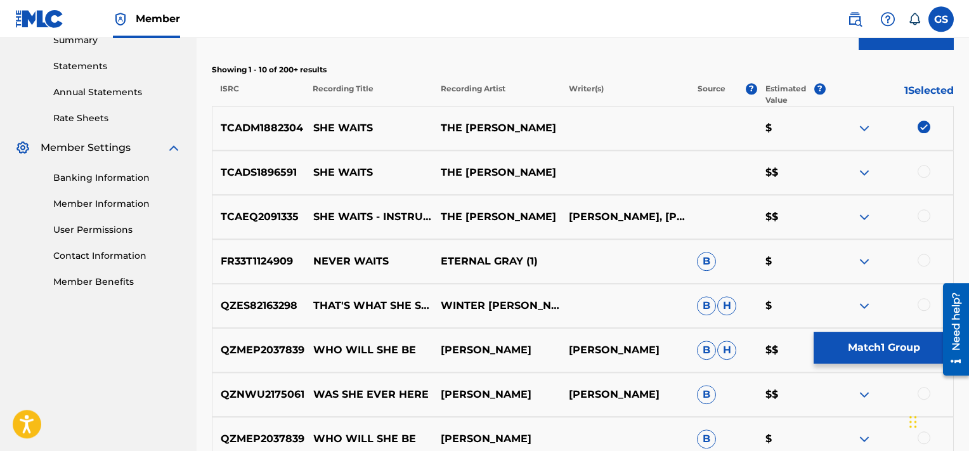
click at [925, 171] on div at bounding box center [924, 171] width 13 height 13
click at [930, 214] on div at bounding box center [889, 216] width 128 height 15
click at [920, 217] on div at bounding box center [924, 215] width 13 height 13
click at [870, 343] on button "Match 3 Groups" at bounding box center [884, 348] width 140 height 32
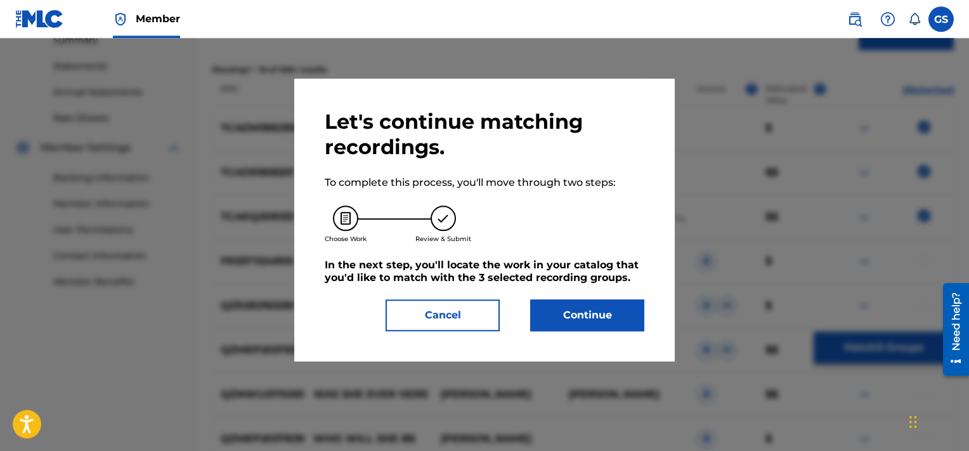
click at [626, 313] on button "Continue" at bounding box center [587, 315] width 114 height 32
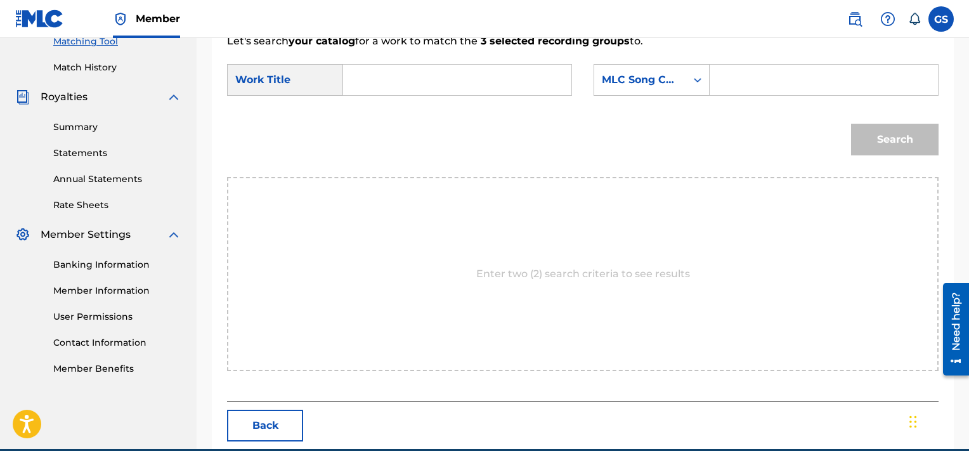
scroll to position [236, 0]
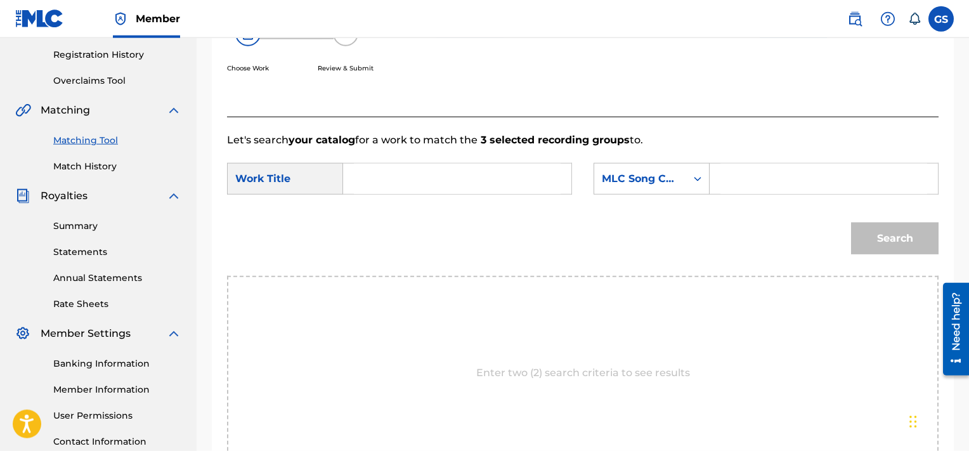
click at [406, 180] on input "Search Form" at bounding box center [457, 179] width 207 height 30
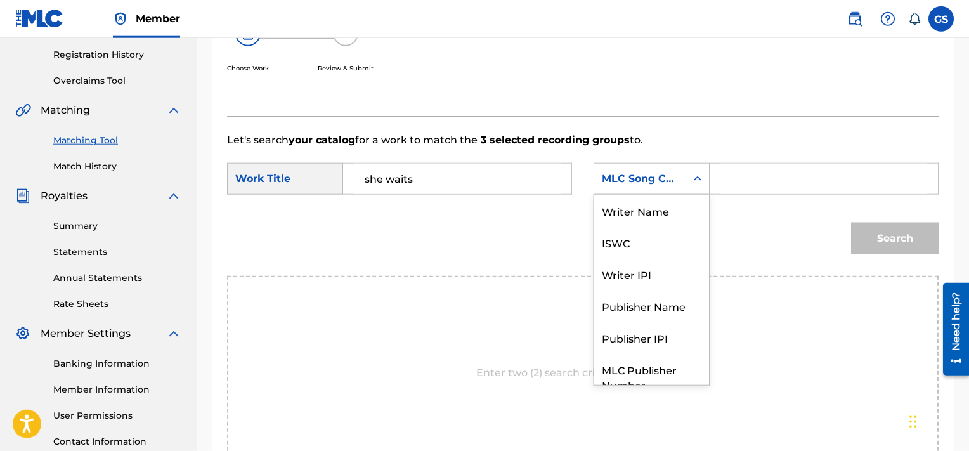
scroll to position [46, 0]
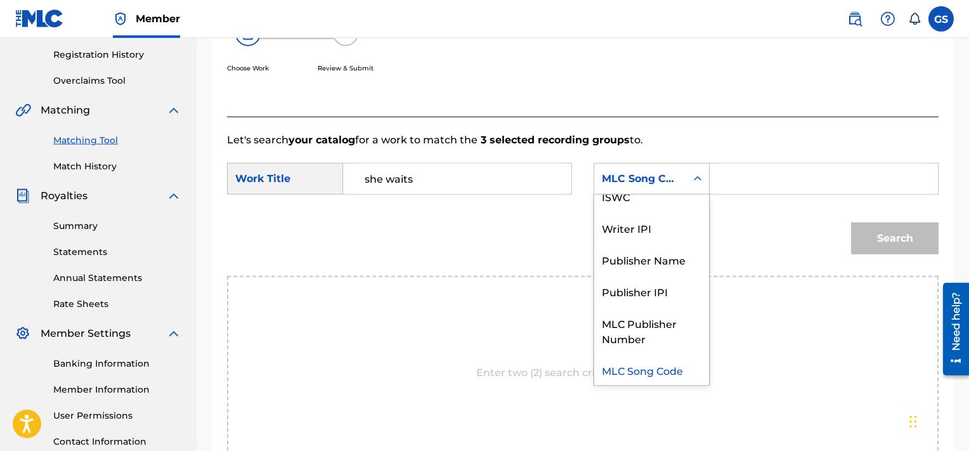
click at [649, 173] on div "MLC Song Code" at bounding box center [640, 178] width 77 height 15
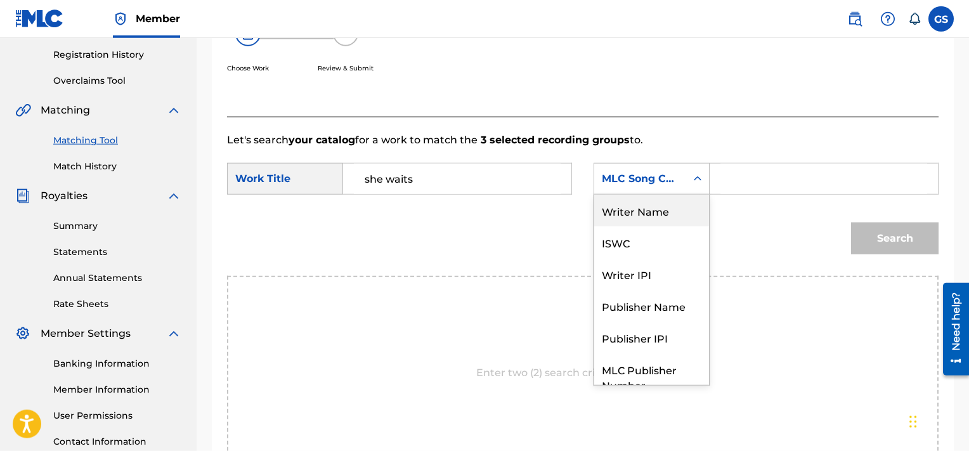
click at [625, 218] on div "Writer Name" at bounding box center [651, 211] width 115 height 32
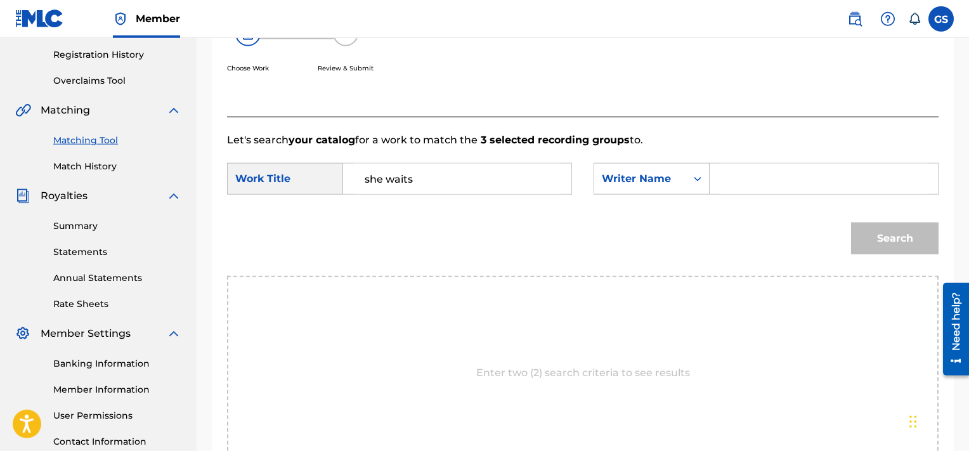
click at [752, 184] on input "Search Form" at bounding box center [823, 179] width 207 height 30
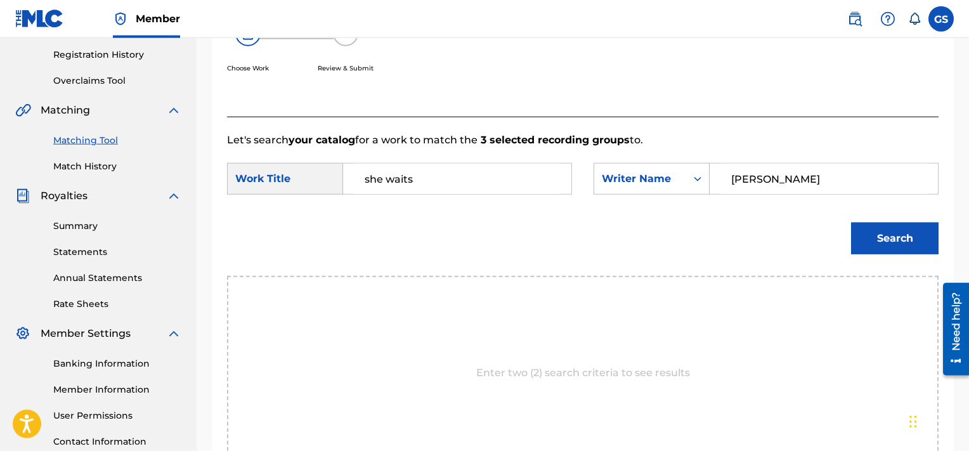
click at [851, 223] on button "Search" at bounding box center [895, 239] width 88 height 32
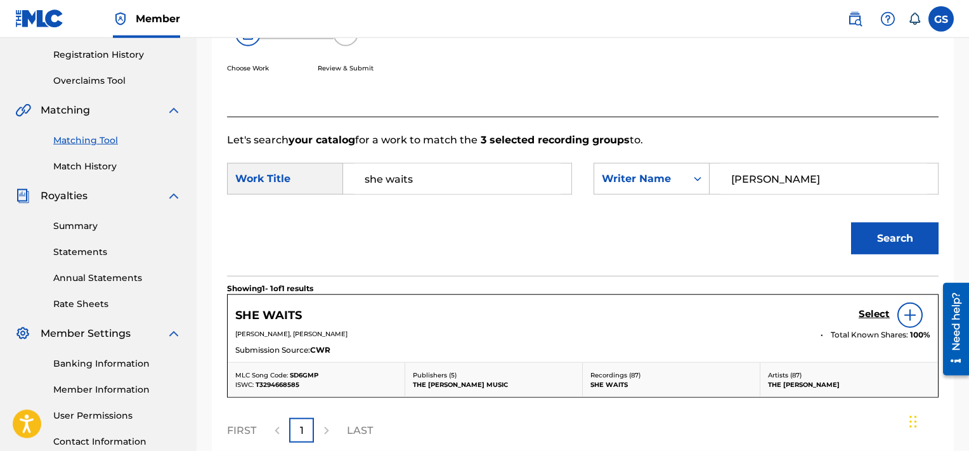
click at [866, 311] on h5 "Select" at bounding box center [874, 314] width 31 height 12
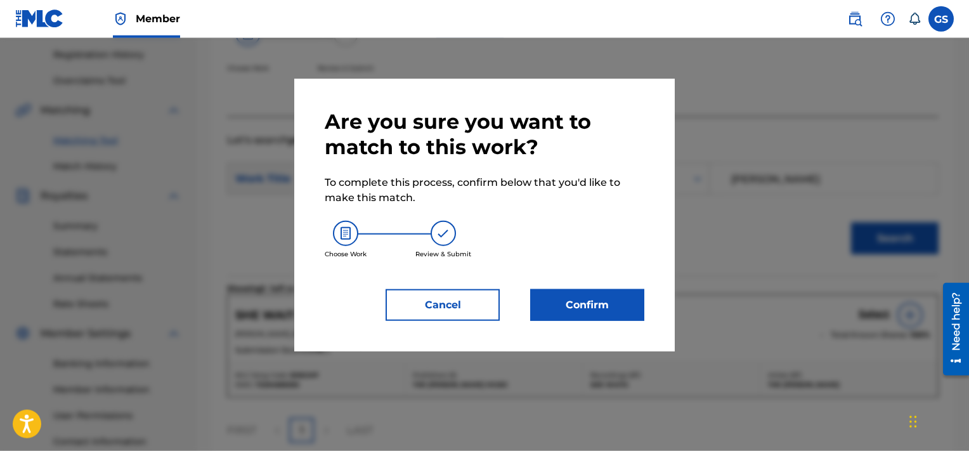
click at [546, 318] on button "Confirm" at bounding box center [587, 305] width 114 height 32
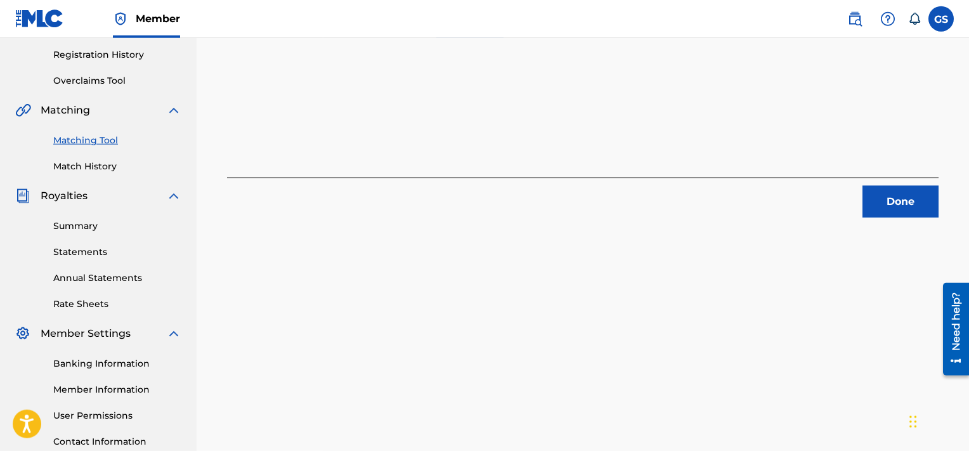
click at [909, 202] on button "Done" at bounding box center [901, 202] width 76 height 32
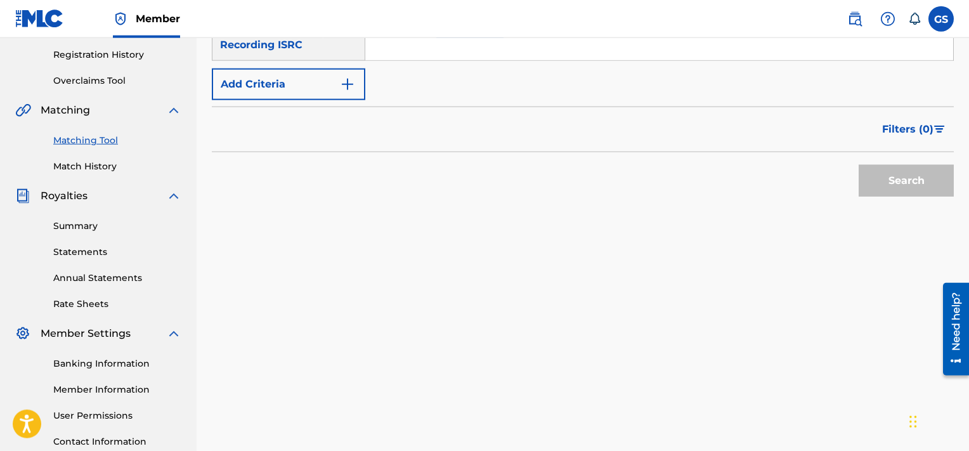
scroll to position [101, 0]
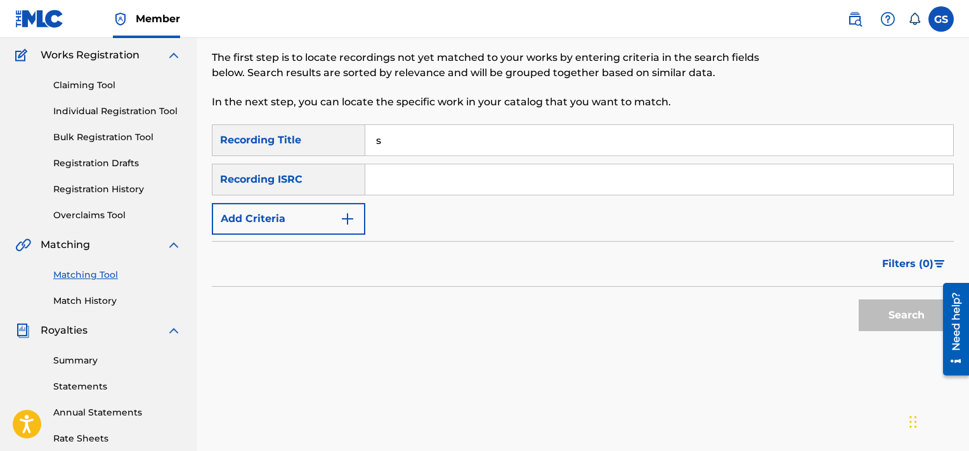
click at [526, 140] on input "s" at bounding box center [659, 140] width 588 height 30
click at [266, 212] on button "Add Criteria" at bounding box center [288, 219] width 153 height 32
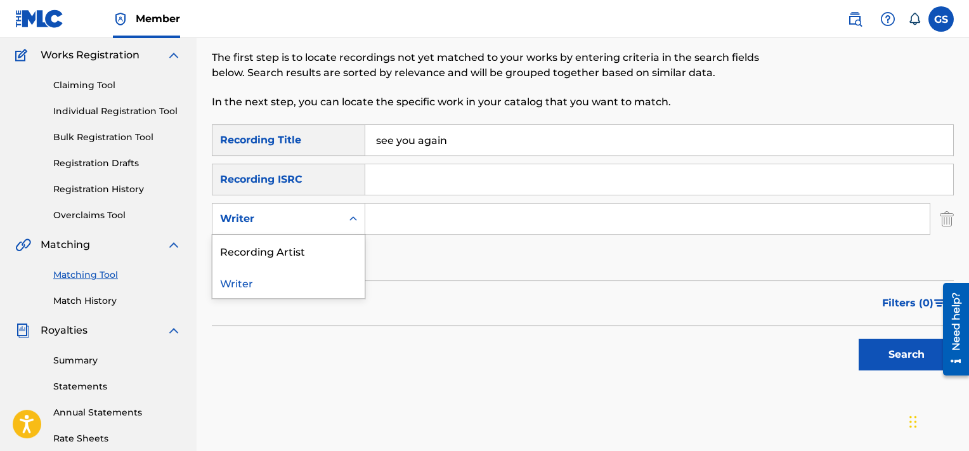
click at [290, 226] on div "Writer" at bounding box center [277, 218] width 114 height 15
click at [303, 252] on div "Recording Artist" at bounding box center [288, 251] width 152 height 32
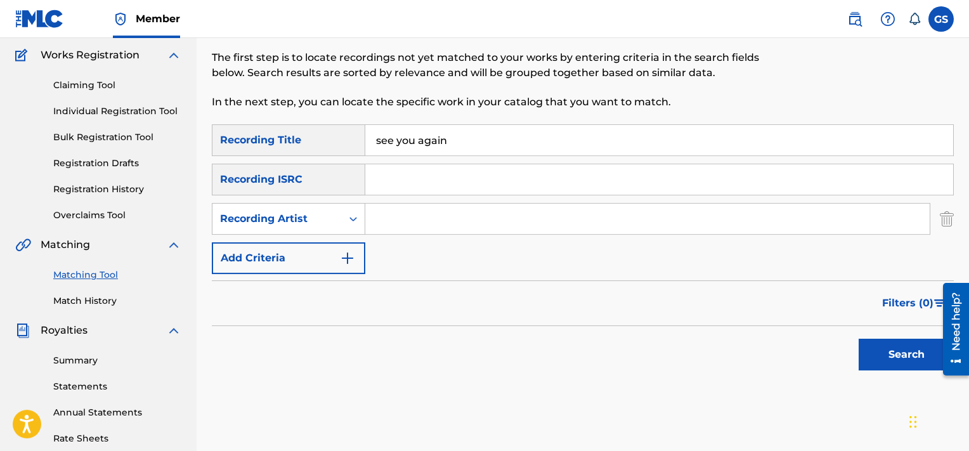
click at [414, 224] on input "Search Form" at bounding box center [647, 219] width 564 height 30
click at [859, 339] on button "Search" at bounding box center [906, 355] width 95 height 32
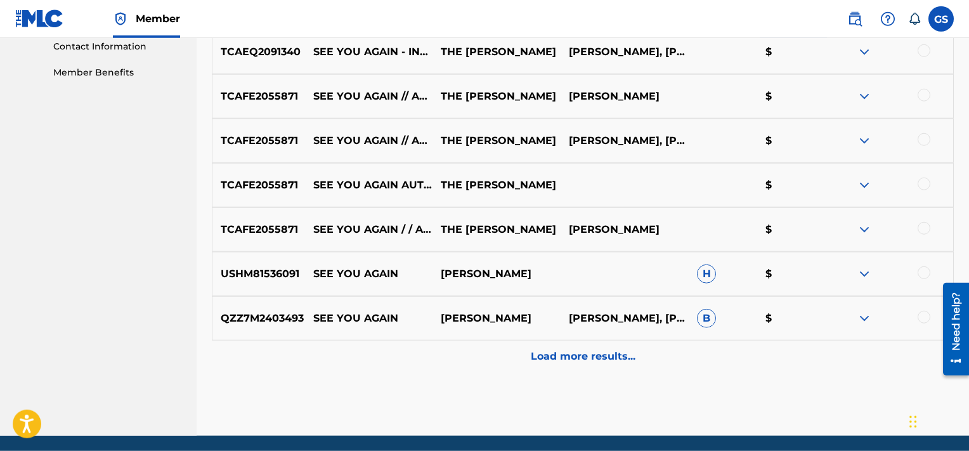
scroll to position [630, 0]
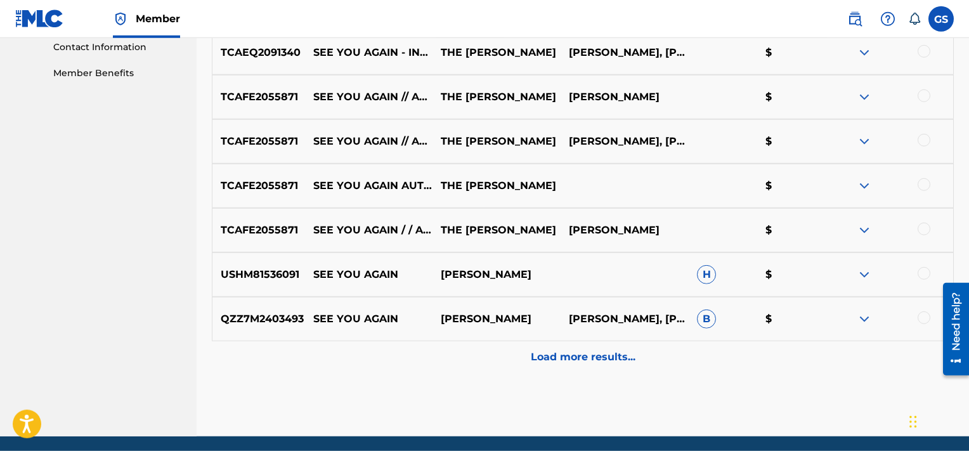
click at [577, 358] on p "Load more results..." at bounding box center [583, 356] width 105 height 15
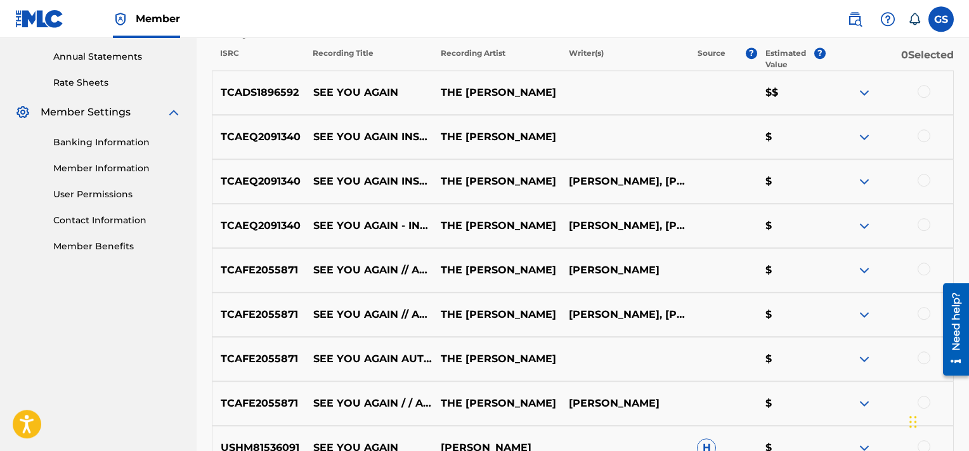
scroll to position [406, 0]
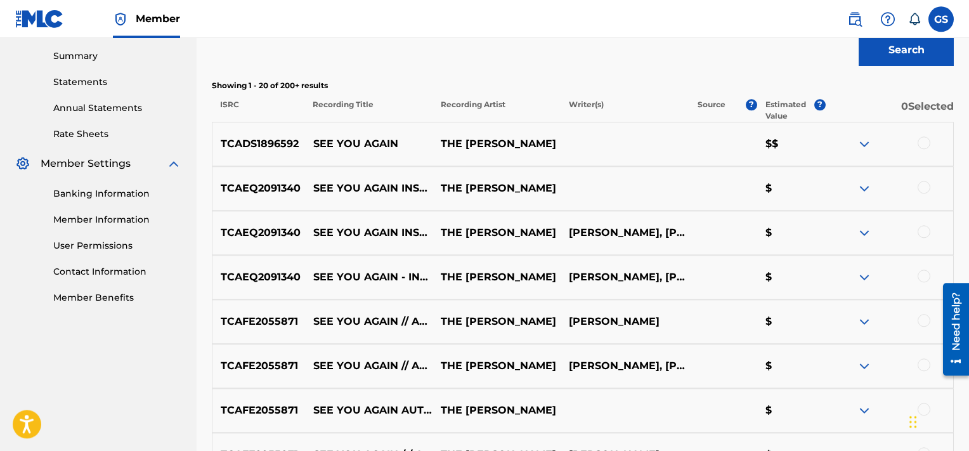
click at [926, 145] on div at bounding box center [924, 142] width 13 height 13
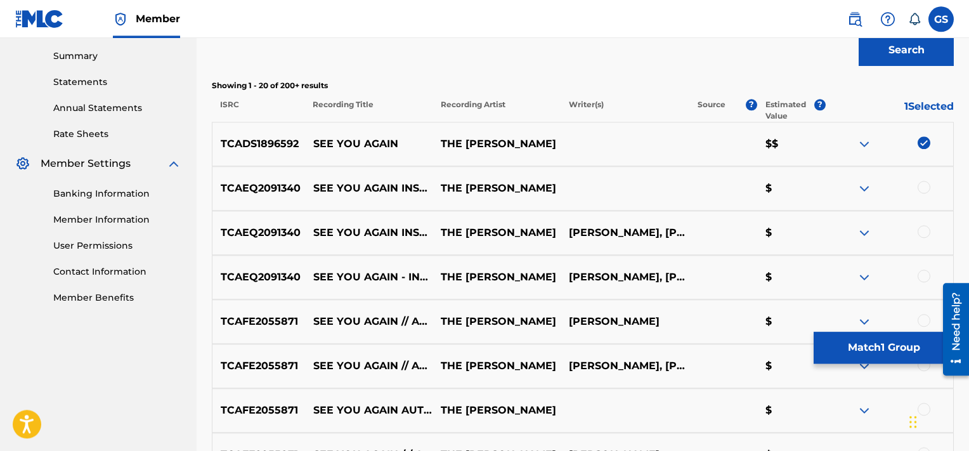
click at [928, 183] on div at bounding box center [924, 187] width 13 height 13
click at [923, 228] on div at bounding box center [924, 231] width 13 height 13
click at [924, 274] on div at bounding box center [924, 276] width 13 height 13
click at [925, 320] on div at bounding box center [924, 320] width 13 height 13
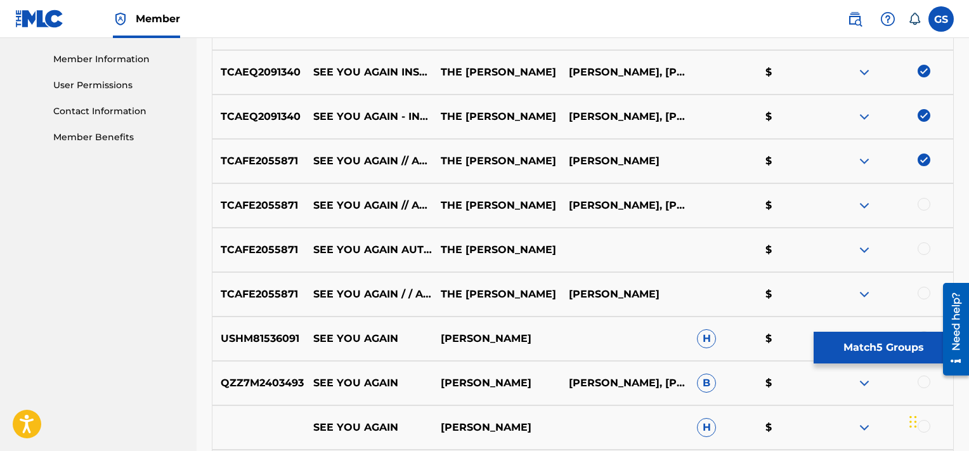
scroll to position [566, 0]
click at [927, 200] on div at bounding box center [924, 205] width 13 height 13
click at [923, 244] on div at bounding box center [924, 249] width 13 height 13
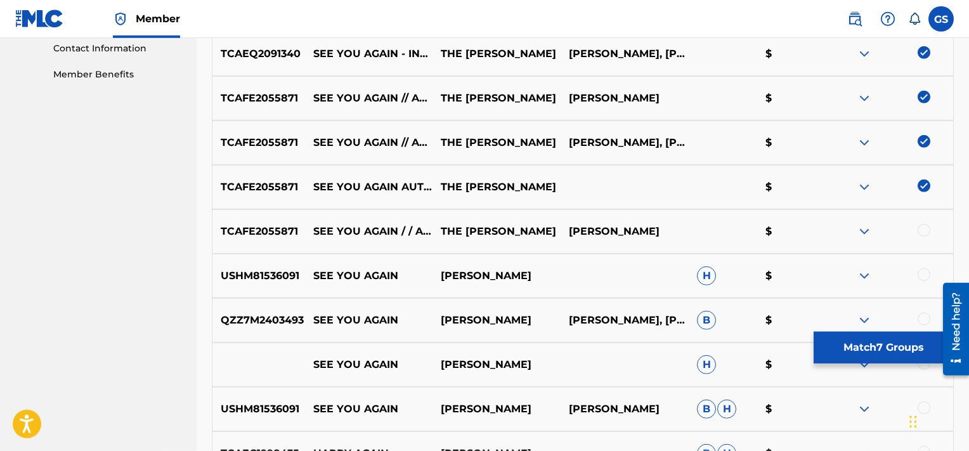
scroll to position [662, 0]
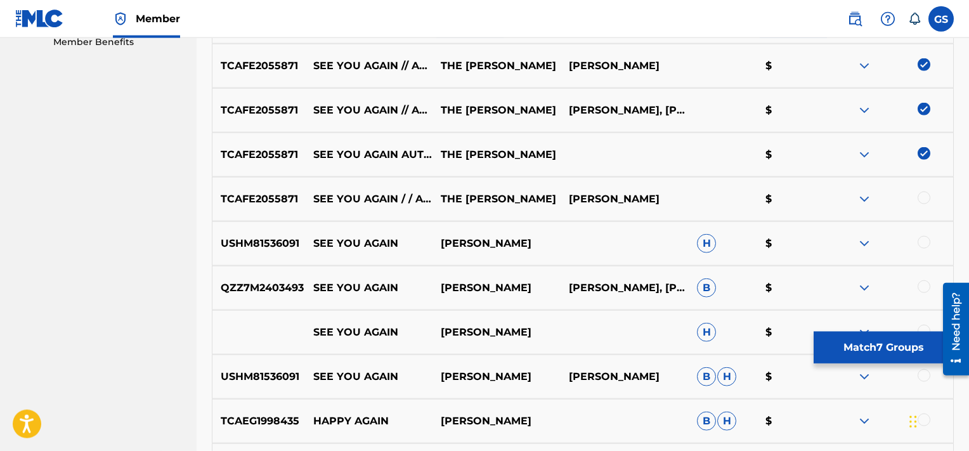
click at [927, 199] on div at bounding box center [924, 198] width 13 height 13
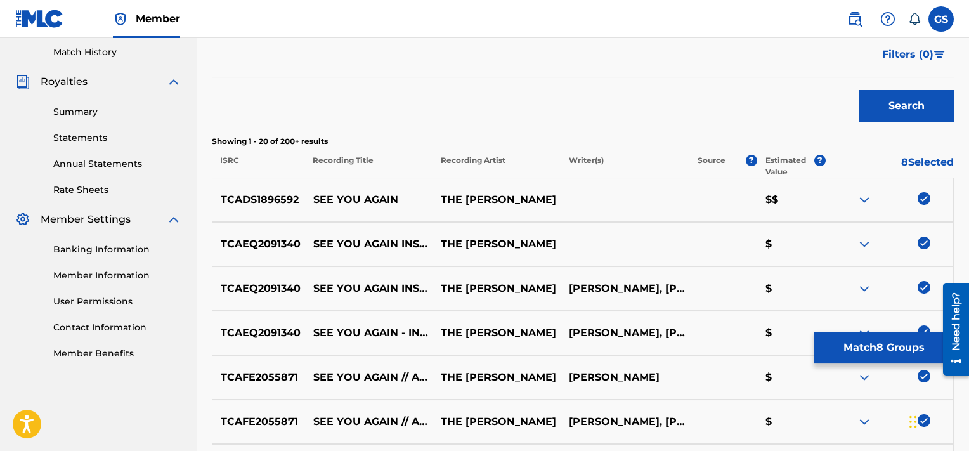
scroll to position [349, 0]
click at [855, 342] on button "Match 8 Groups" at bounding box center [884, 348] width 140 height 32
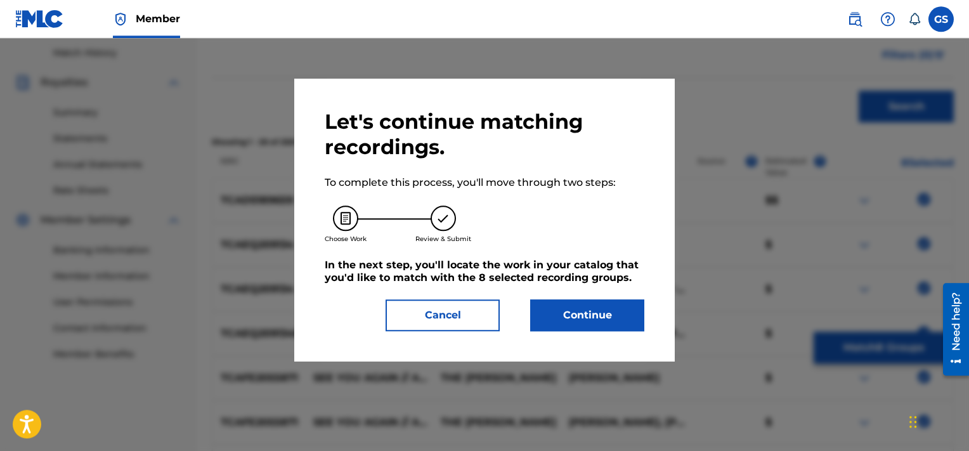
click at [586, 319] on button "Continue" at bounding box center [587, 315] width 114 height 32
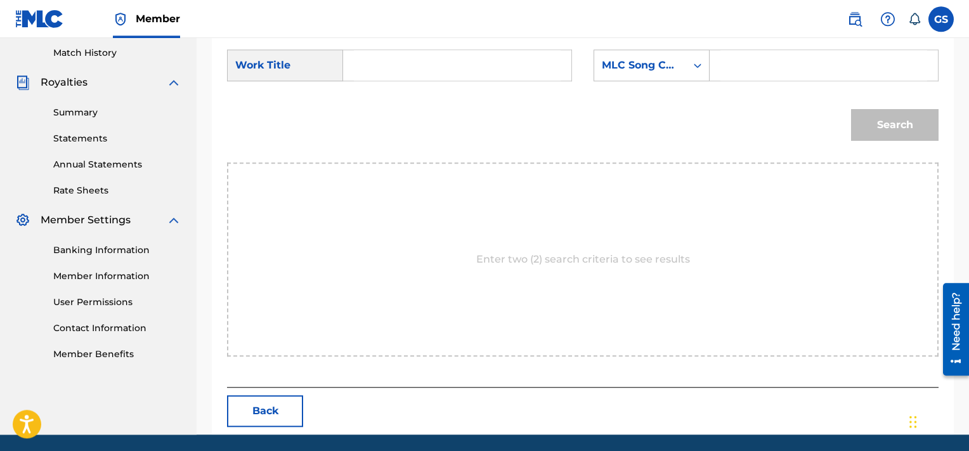
scroll to position [335, 0]
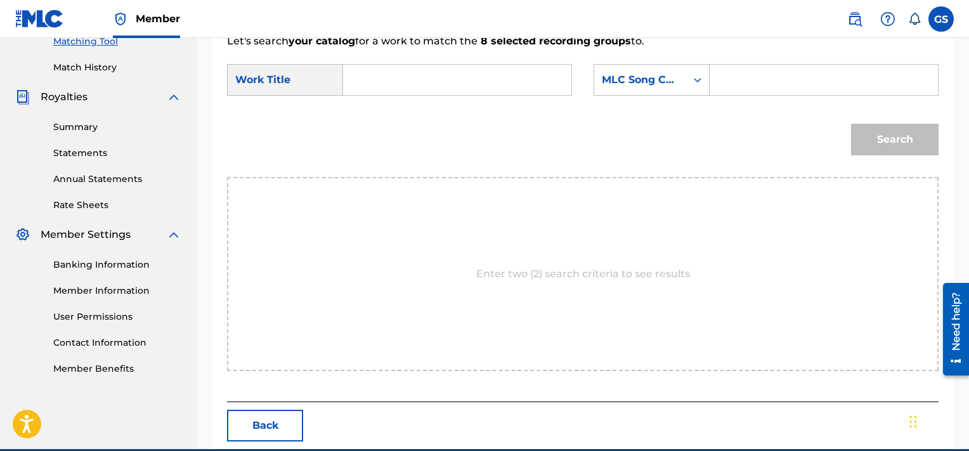
click at [783, 72] on input "Search Form" at bounding box center [823, 80] width 207 height 30
paste input "SVGY4Z"
click at [424, 79] on input "Search Form" at bounding box center [457, 80] width 207 height 30
click at [851, 124] on button "Search" at bounding box center [895, 140] width 88 height 32
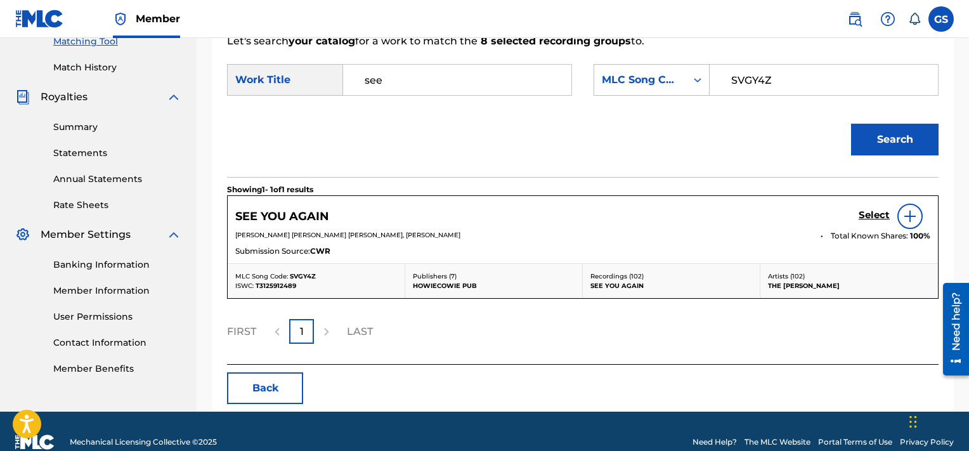
click at [873, 216] on h5 "Select" at bounding box center [874, 215] width 31 height 12
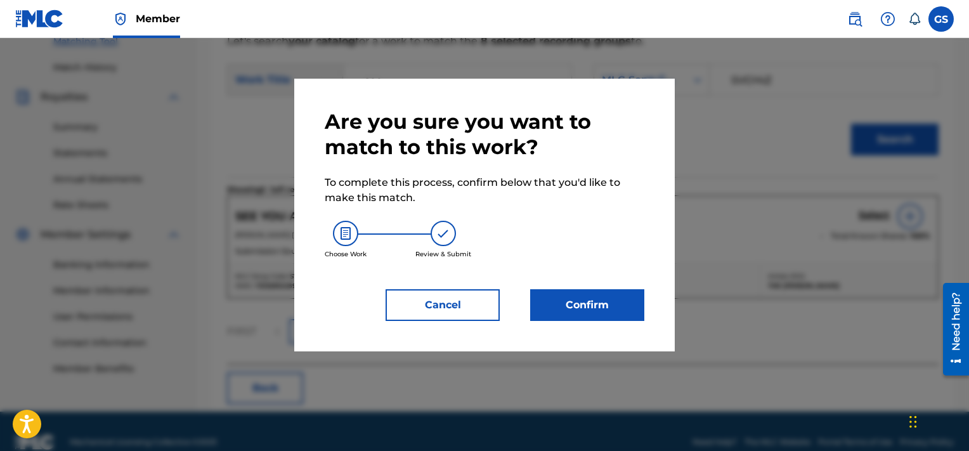
click at [564, 308] on button "Confirm" at bounding box center [587, 305] width 114 height 32
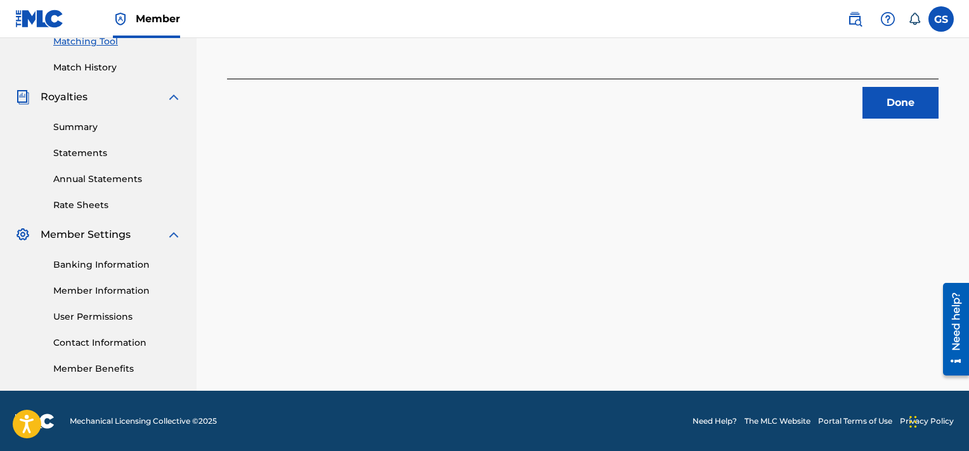
click at [896, 114] on button "Done" at bounding box center [901, 103] width 76 height 32
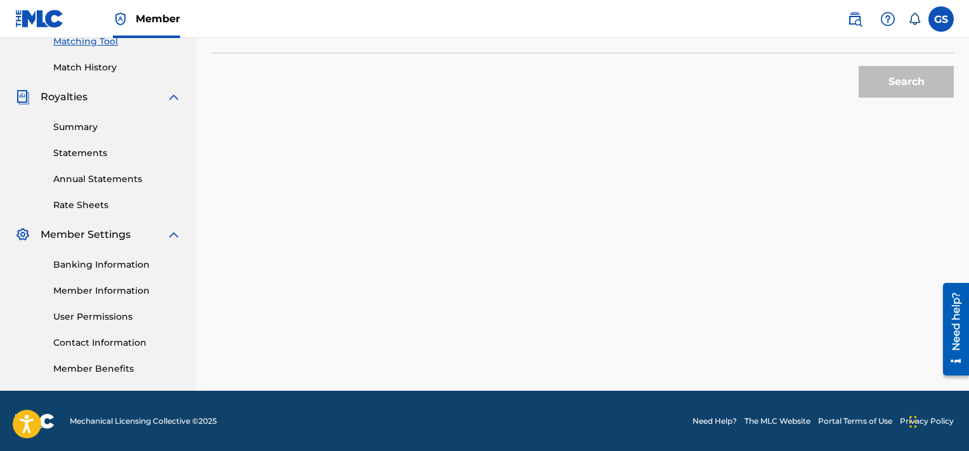
scroll to position [91, 0]
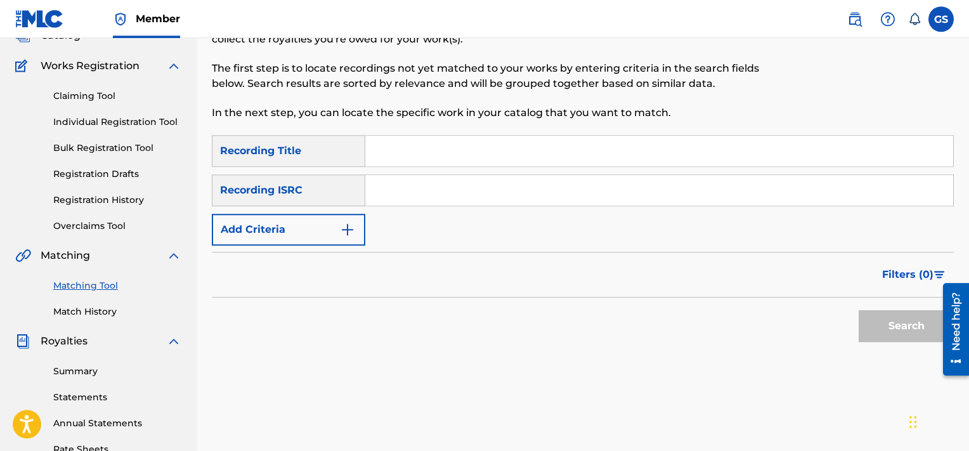
click at [430, 158] on input "Search Form" at bounding box center [659, 151] width 588 height 30
click at [309, 244] on button "Add Criteria" at bounding box center [288, 230] width 153 height 32
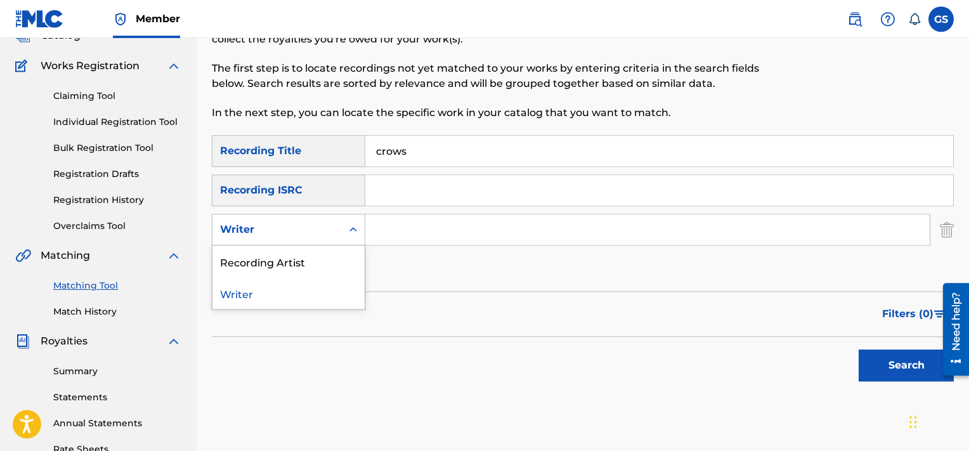
click at [280, 228] on div "Writer" at bounding box center [277, 229] width 114 height 15
click at [284, 264] on div "Recording Artist" at bounding box center [288, 261] width 152 height 32
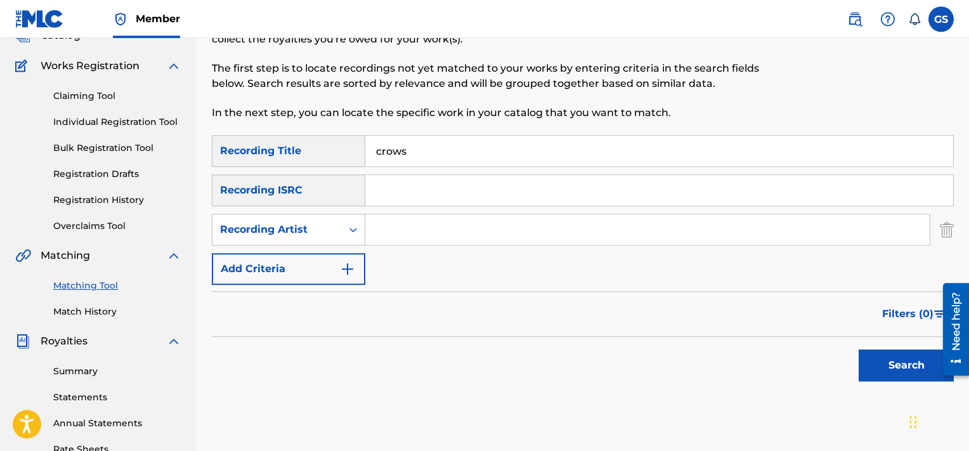
click at [400, 239] on input "Search Form" at bounding box center [647, 229] width 564 height 30
click at [859, 349] on button "Search" at bounding box center [906, 365] width 95 height 32
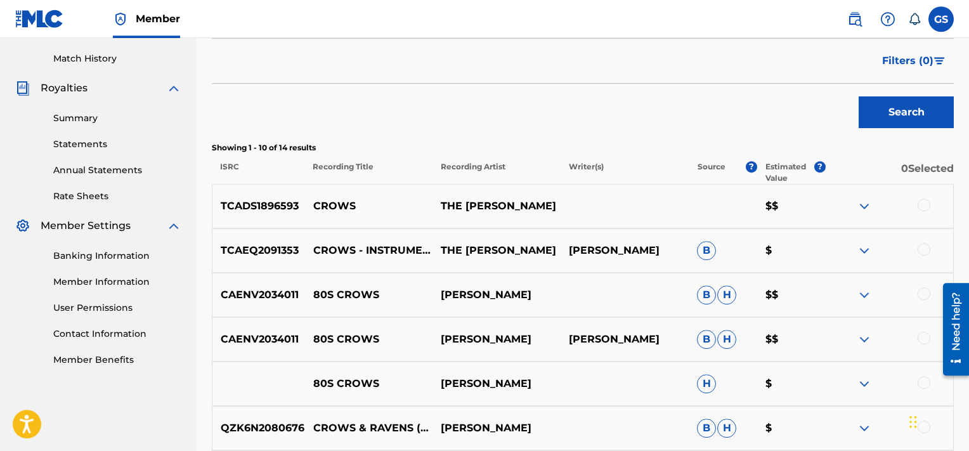
scroll to position [342, 0]
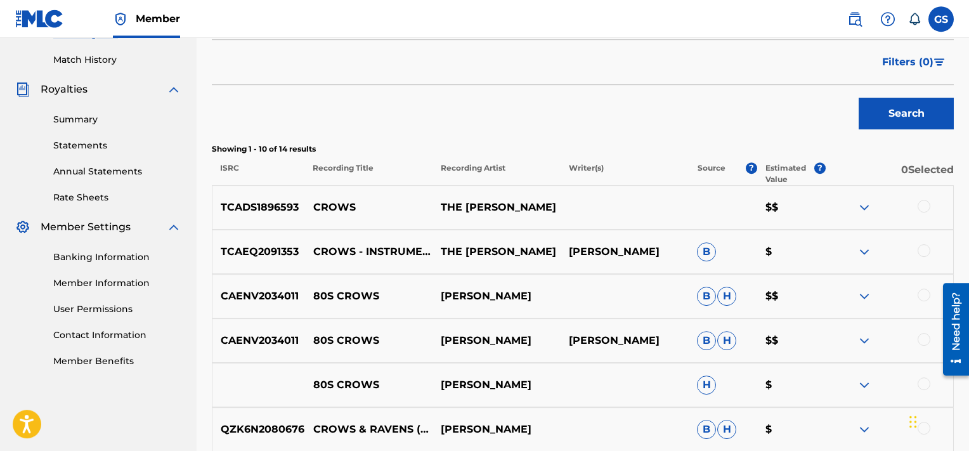
click at [923, 249] on div at bounding box center [924, 250] width 13 height 13
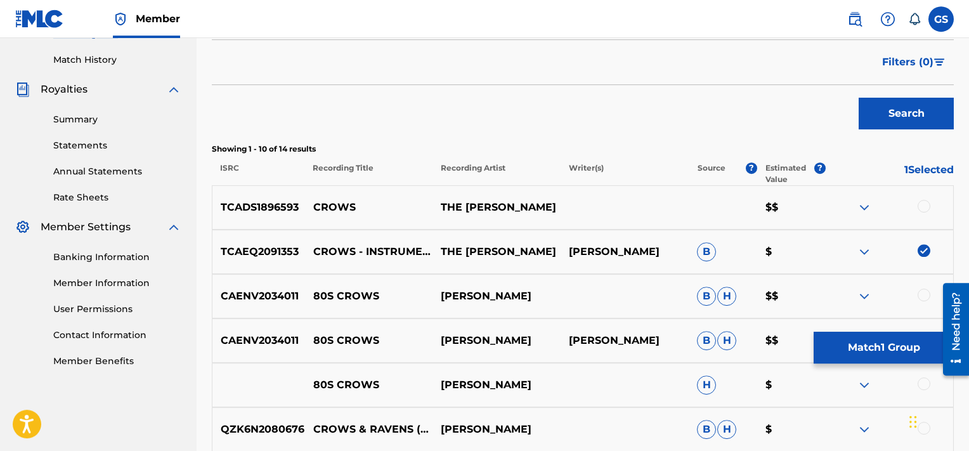
click at [926, 206] on div at bounding box center [924, 206] width 13 height 13
click at [869, 347] on button "Match 2 Groups" at bounding box center [884, 348] width 140 height 32
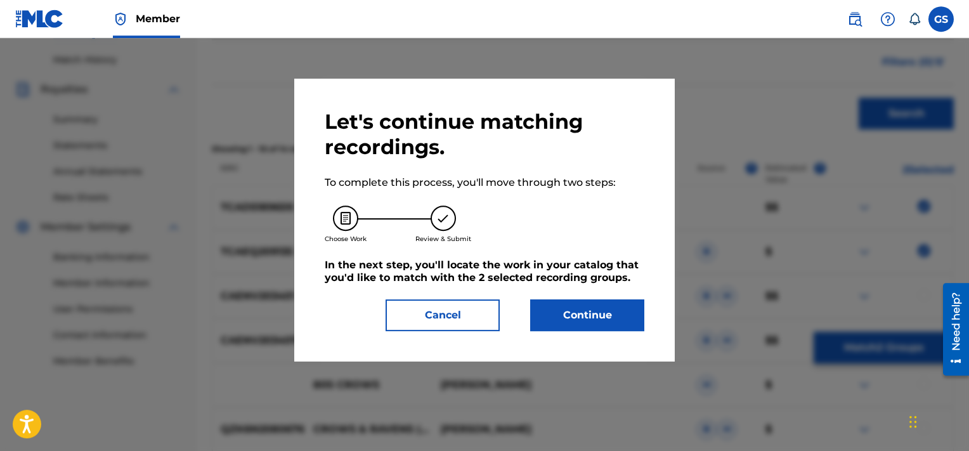
click at [582, 311] on button "Continue" at bounding box center [587, 315] width 114 height 32
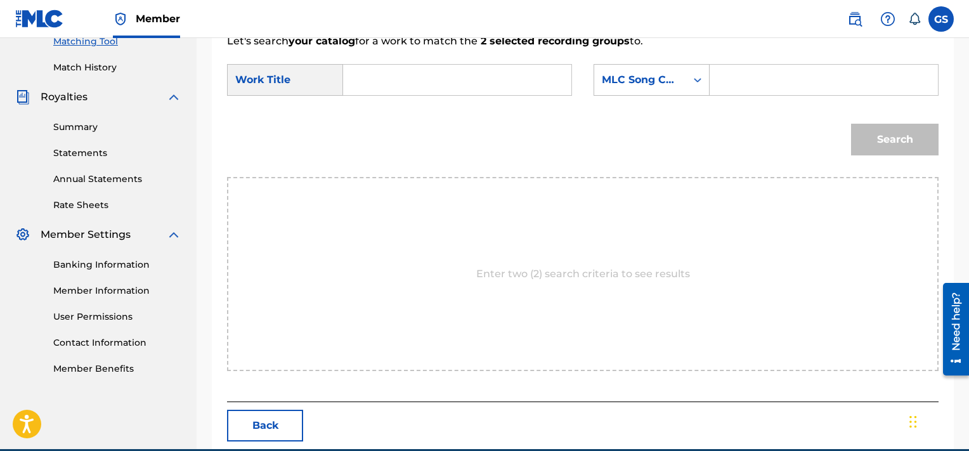
paste input "CA50TP"
click at [770, 79] on input "CA50TP" at bounding box center [823, 80] width 207 height 30
click at [466, 68] on input "Search Form" at bounding box center [457, 80] width 207 height 30
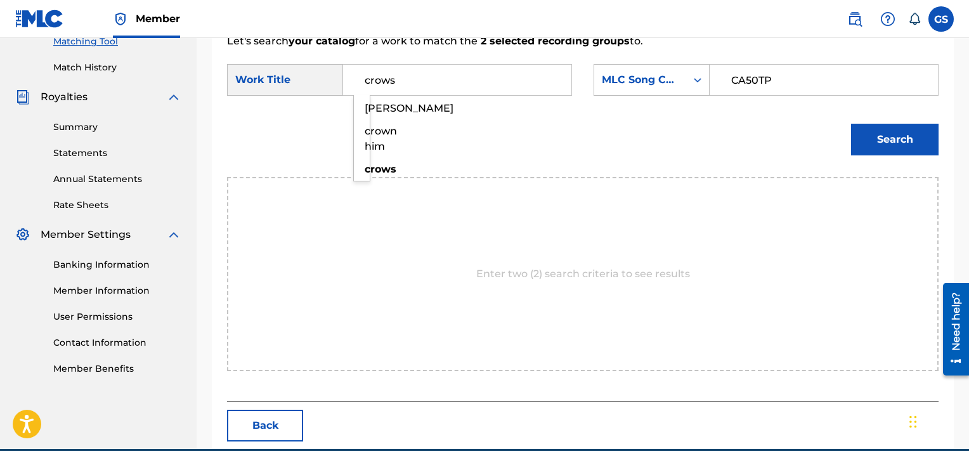
click at [851, 124] on button "Search" at bounding box center [895, 140] width 88 height 32
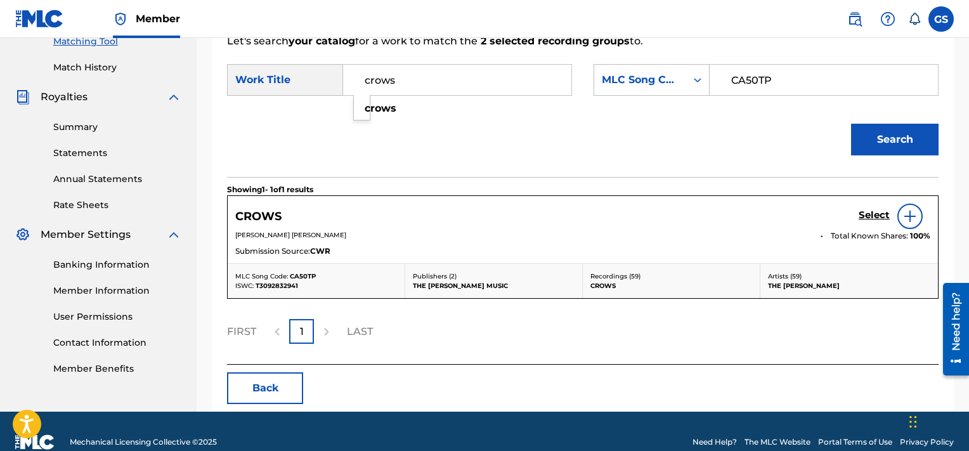
click at [877, 216] on h5 "Select" at bounding box center [874, 215] width 31 height 12
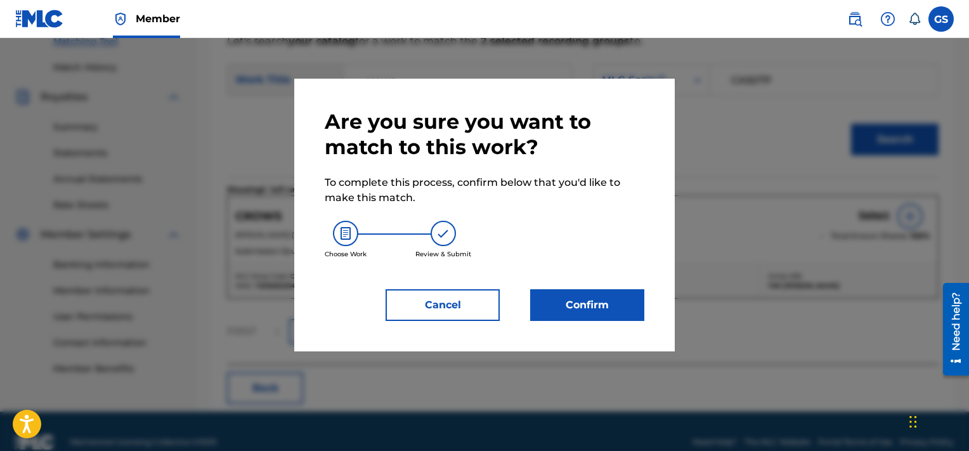
click at [603, 296] on button "Confirm" at bounding box center [587, 305] width 114 height 32
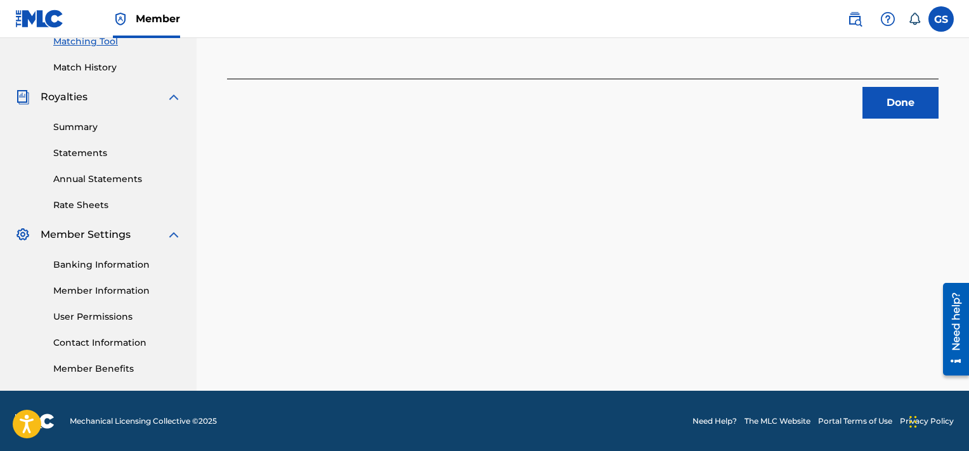
click at [902, 98] on button "Done" at bounding box center [901, 103] width 76 height 32
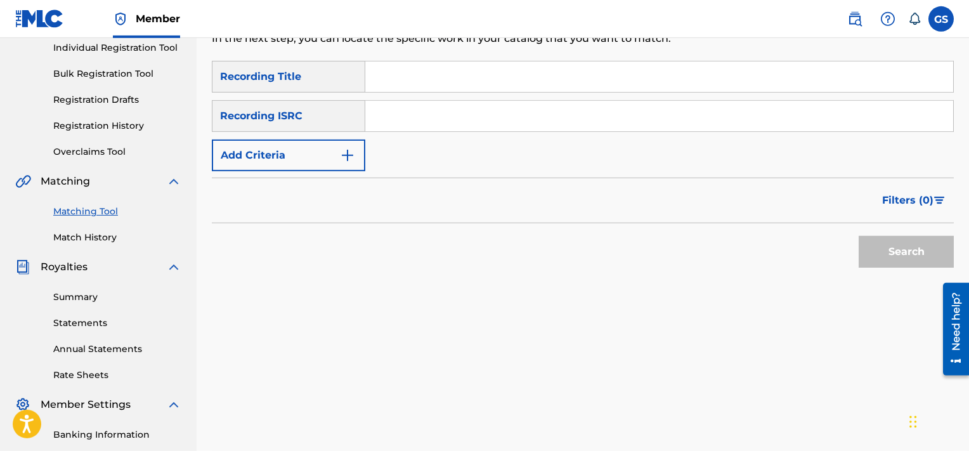
scroll to position [166, 0]
click at [623, 134] on div "SearchWithCriteriaca48b4e0-482a-443b-8d9e-bb7d313b0114 Recording Title SearchWi…" at bounding box center [583, 115] width 742 height 110
click at [421, 74] on input "Search Form" at bounding box center [659, 75] width 588 height 30
click at [304, 157] on button "Add Criteria" at bounding box center [288, 154] width 153 height 32
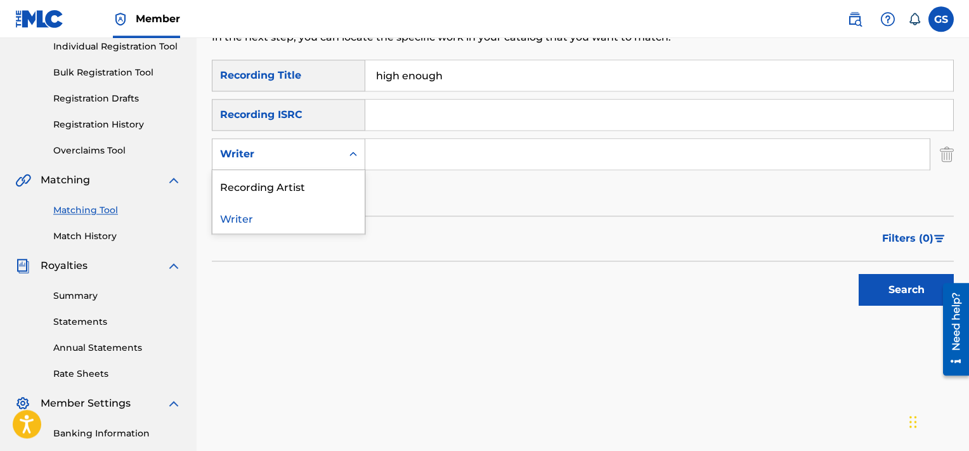
click at [337, 157] on div "Writer" at bounding box center [276, 154] width 129 height 24
click at [312, 185] on div "Recording Artist" at bounding box center [288, 186] width 152 height 32
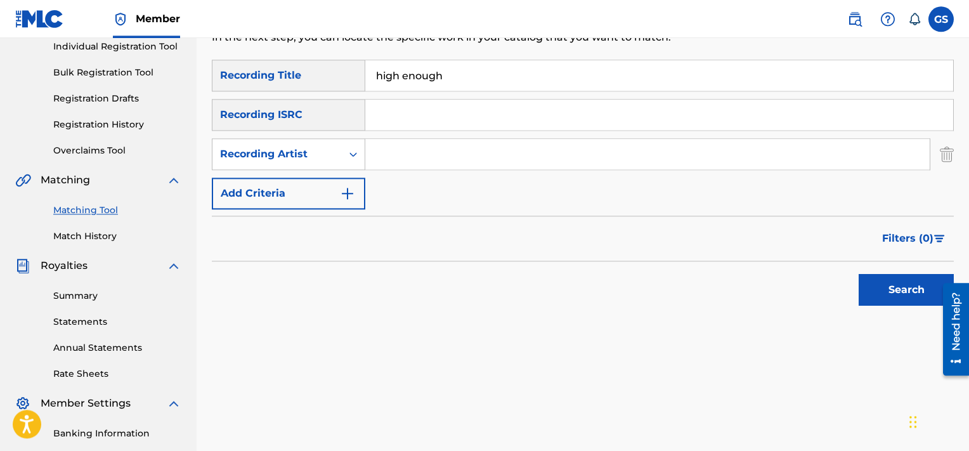
click at [396, 149] on input "Search Form" at bounding box center [647, 154] width 564 height 30
click at [859, 274] on button "Search" at bounding box center [906, 290] width 95 height 32
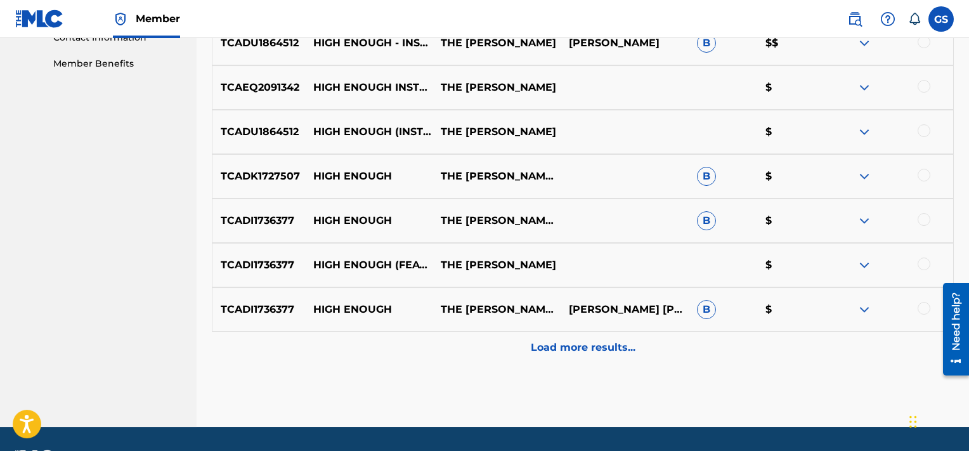
scroll to position [635, 0]
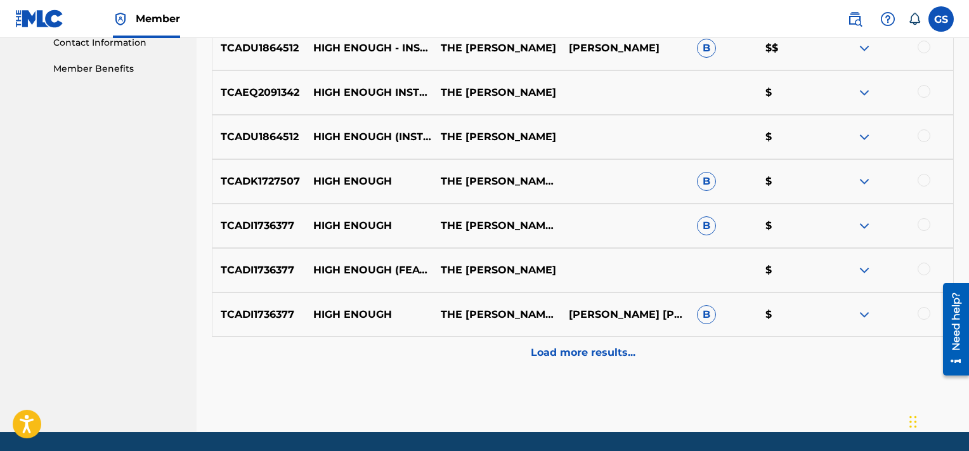
click at [580, 351] on p "Load more results..." at bounding box center [583, 352] width 105 height 15
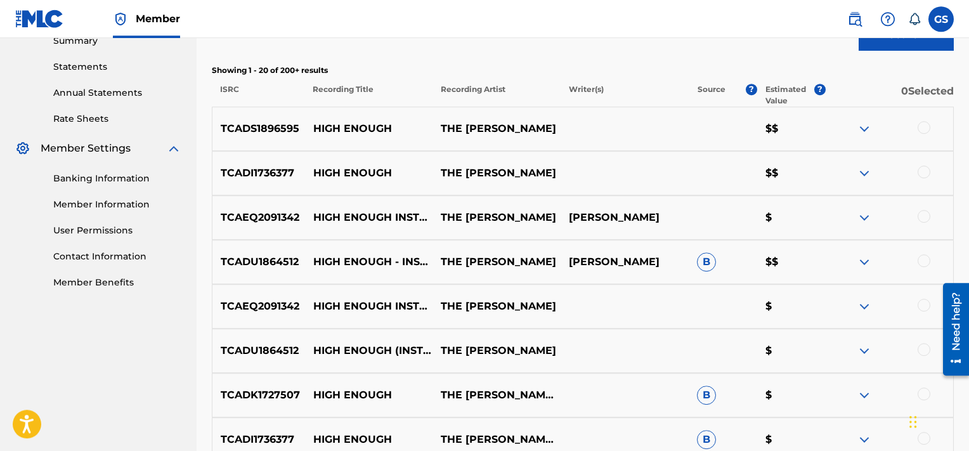
scroll to position [420, 0]
click at [930, 129] on div at bounding box center [924, 128] width 13 height 13
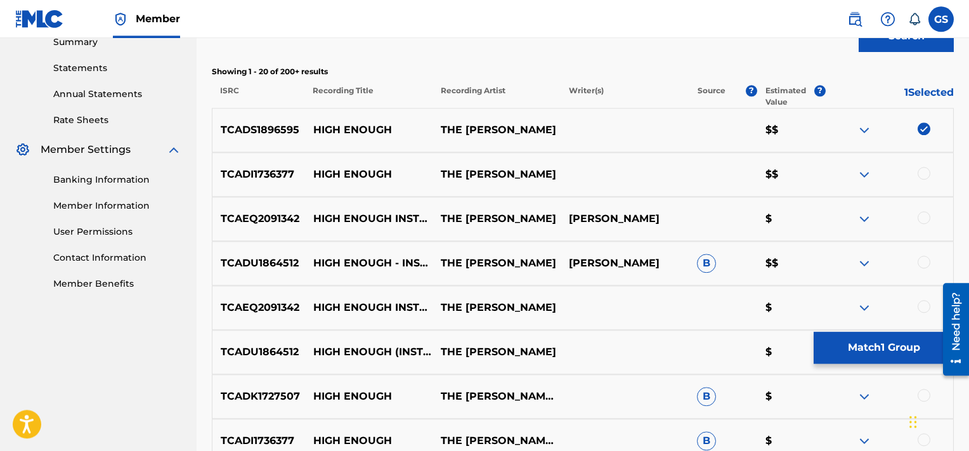
click at [923, 173] on div at bounding box center [924, 173] width 13 height 13
click at [922, 221] on div at bounding box center [924, 217] width 13 height 13
click at [922, 259] on div at bounding box center [924, 262] width 13 height 13
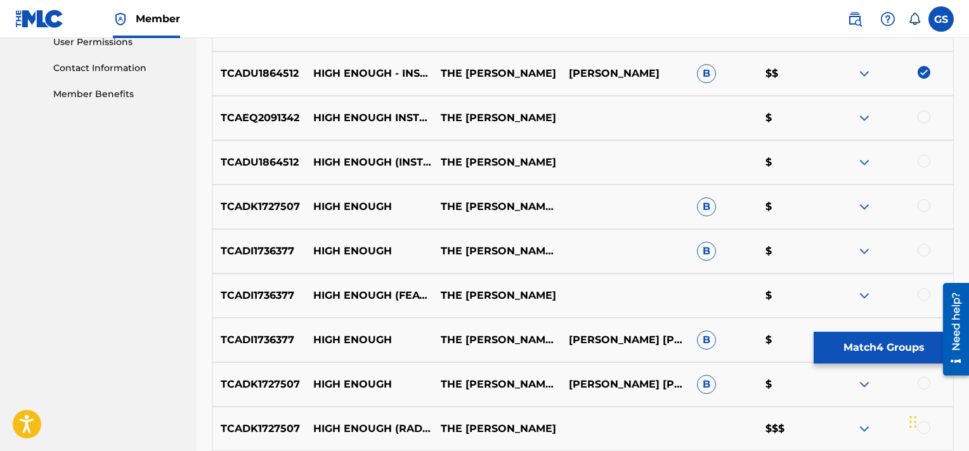
scroll to position [609, 0]
click at [925, 117] on div at bounding box center [924, 117] width 13 height 13
click at [925, 158] on div at bounding box center [924, 161] width 13 height 13
click at [925, 212] on div at bounding box center [924, 206] width 13 height 13
click at [925, 254] on div at bounding box center [924, 250] width 13 height 13
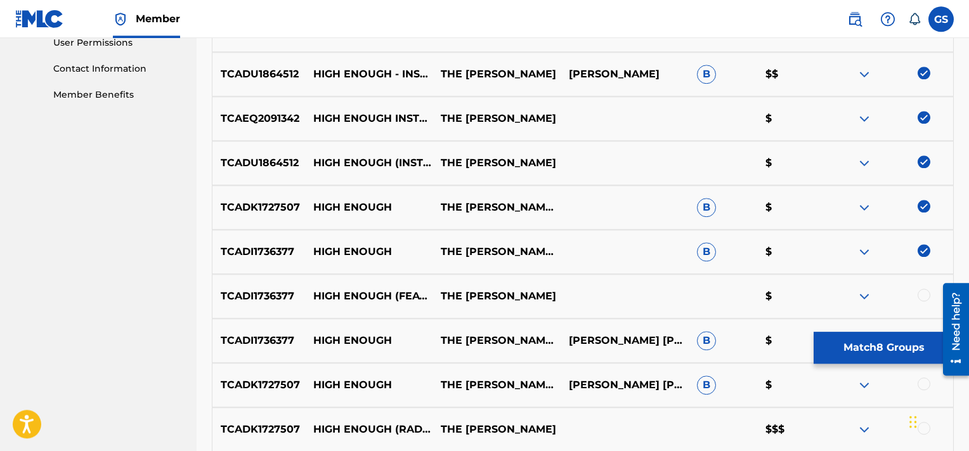
click at [922, 299] on div at bounding box center [924, 295] width 13 height 13
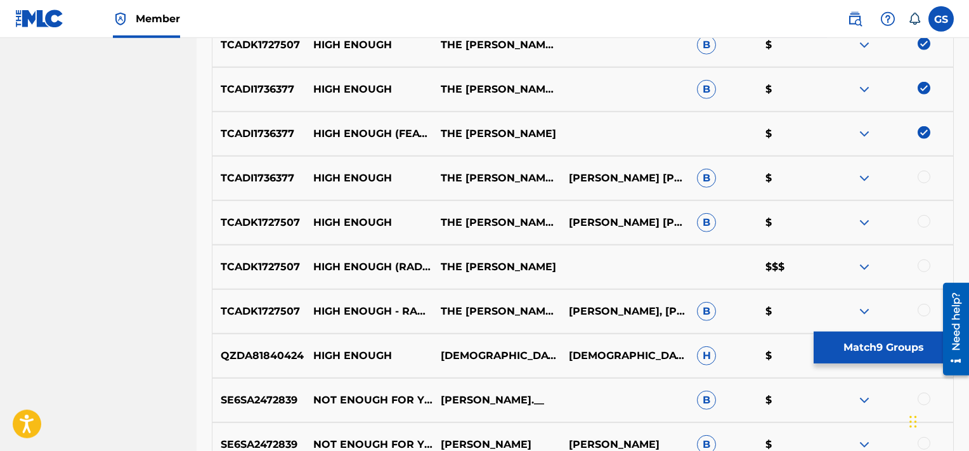
scroll to position [772, 0]
click at [922, 175] on div at bounding box center [924, 176] width 13 height 13
click at [922, 218] on div at bounding box center [924, 220] width 13 height 13
click at [924, 266] on div at bounding box center [924, 265] width 13 height 13
click at [919, 310] on div at bounding box center [924, 309] width 13 height 13
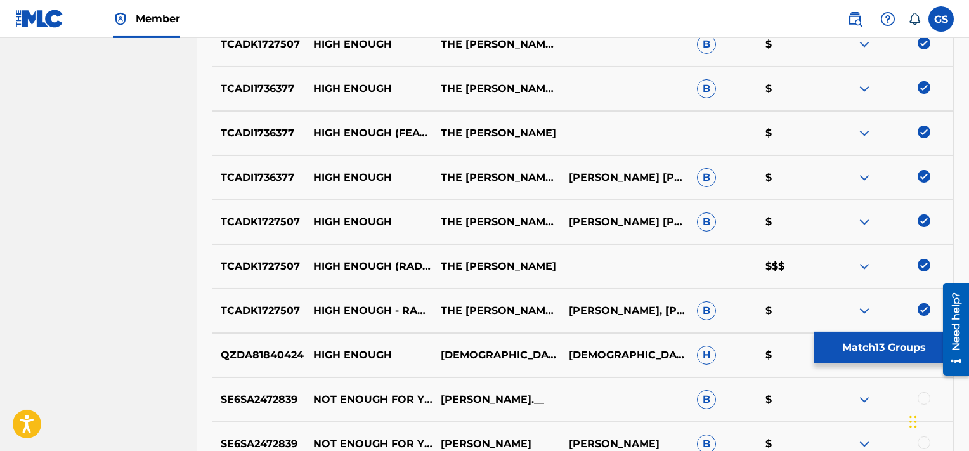
click at [874, 346] on button "Match 13 Groups" at bounding box center [884, 348] width 140 height 32
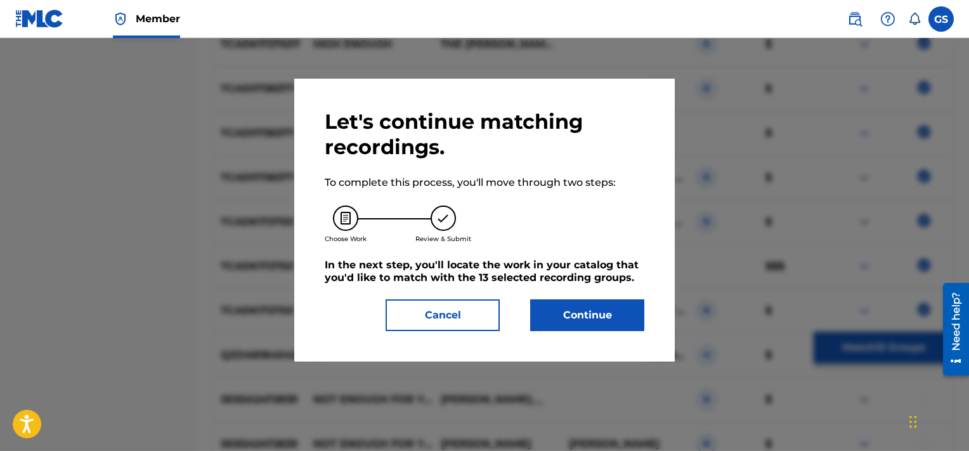
click at [617, 310] on button "Continue" at bounding box center [587, 315] width 114 height 32
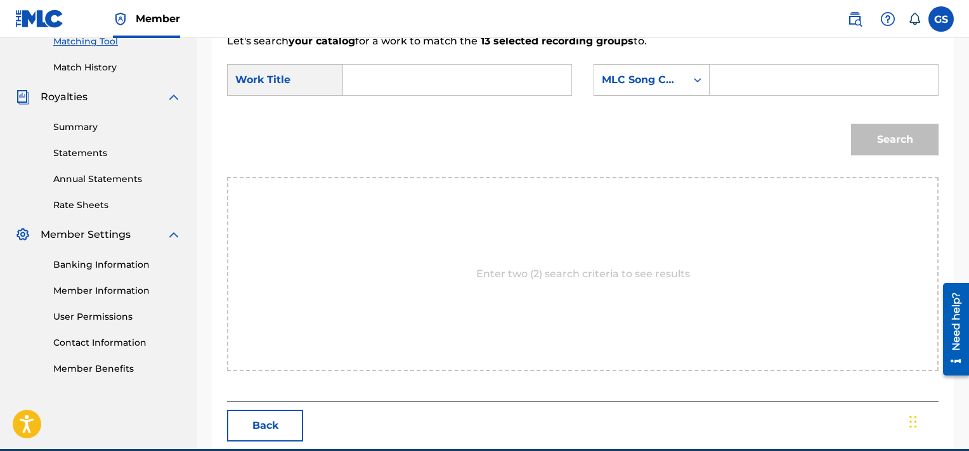
click at [776, 82] on input "Search Form" at bounding box center [823, 80] width 207 height 30
paste input "HA012Y"
click at [443, 73] on input "Search Form" at bounding box center [457, 80] width 207 height 30
click at [851, 124] on button "Search" at bounding box center [895, 140] width 88 height 32
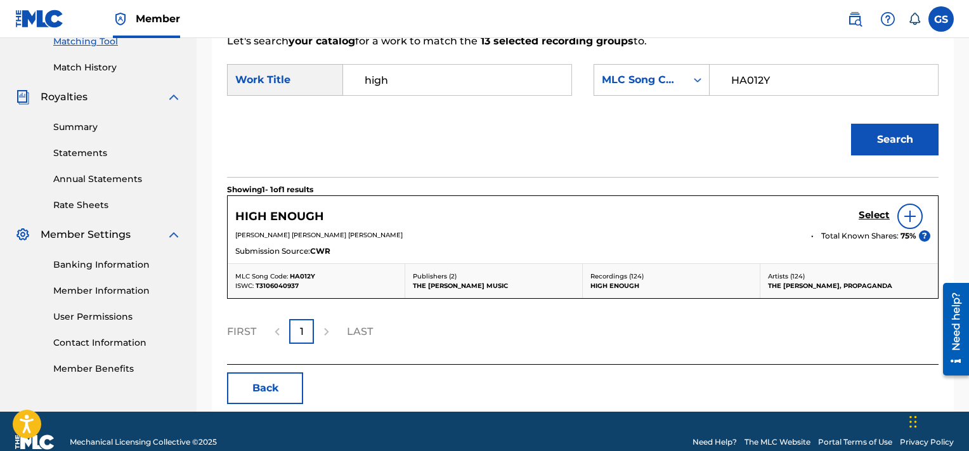
click at [863, 212] on h5 "Select" at bounding box center [874, 215] width 31 height 12
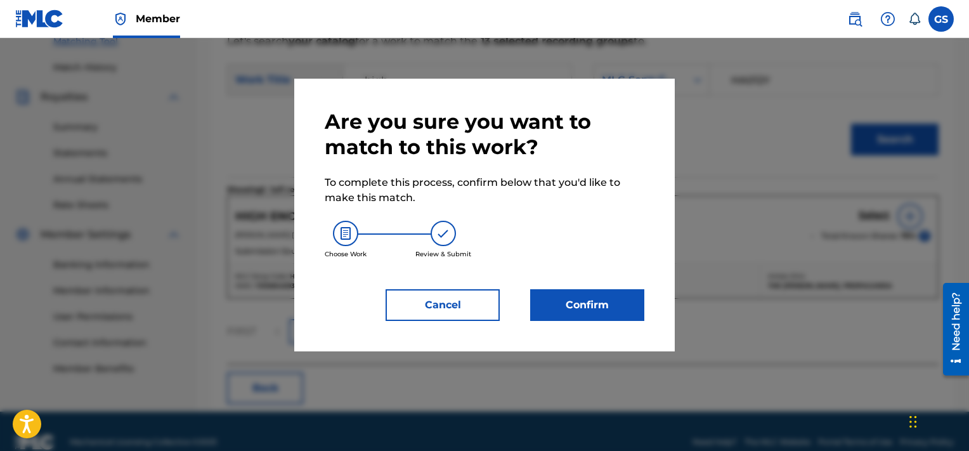
click at [606, 311] on button "Confirm" at bounding box center [587, 305] width 114 height 32
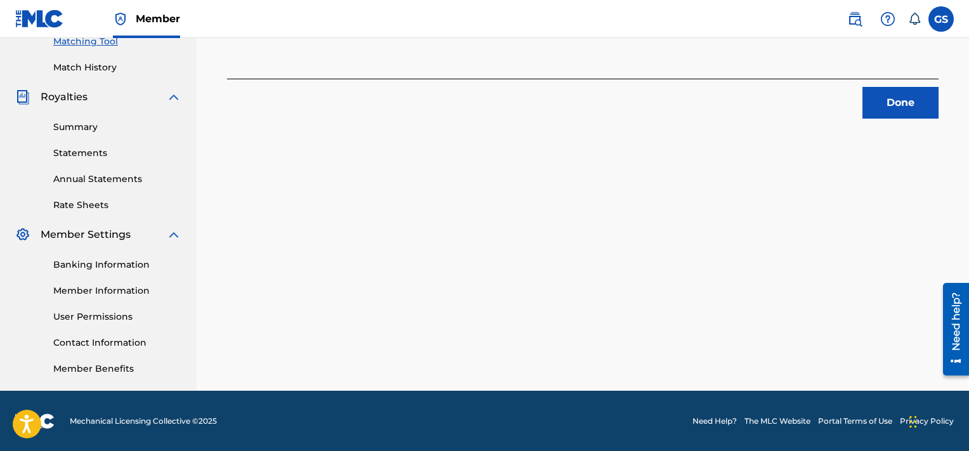
click at [887, 115] on button "Done" at bounding box center [901, 103] width 76 height 32
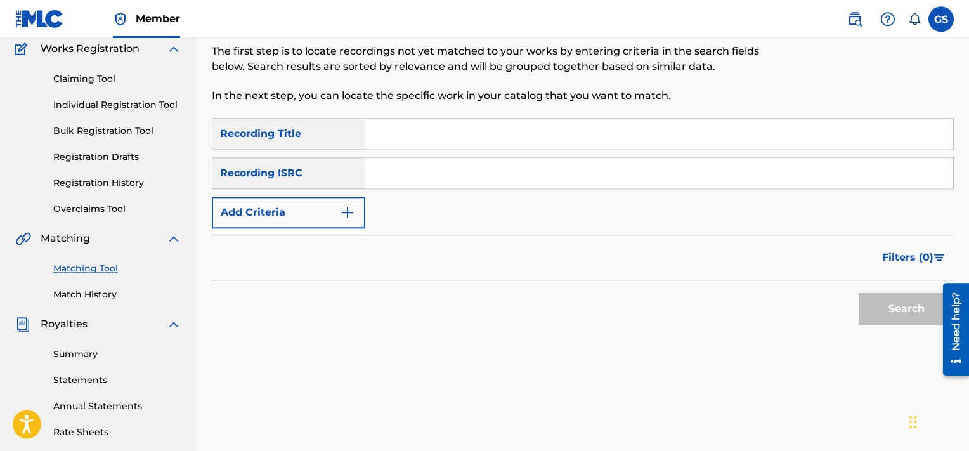
scroll to position [107, 0]
click at [435, 147] on input "Search Form" at bounding box center [659, 135] width 588 height 30
click at [283, 210] on button "Add Criteria" at bounding box center [288, 214] width 153 height 32
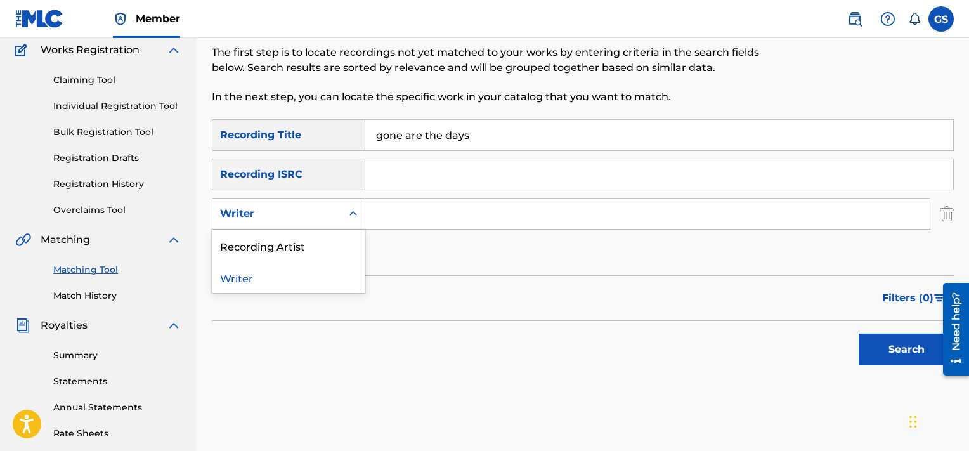
click at [304, 216] on div "Writer" at bounding box center [277, 213] width 114 height 15
click at [303, 242] on div "Recording Artist" at bounding box center [288, 246] width 152 height 32
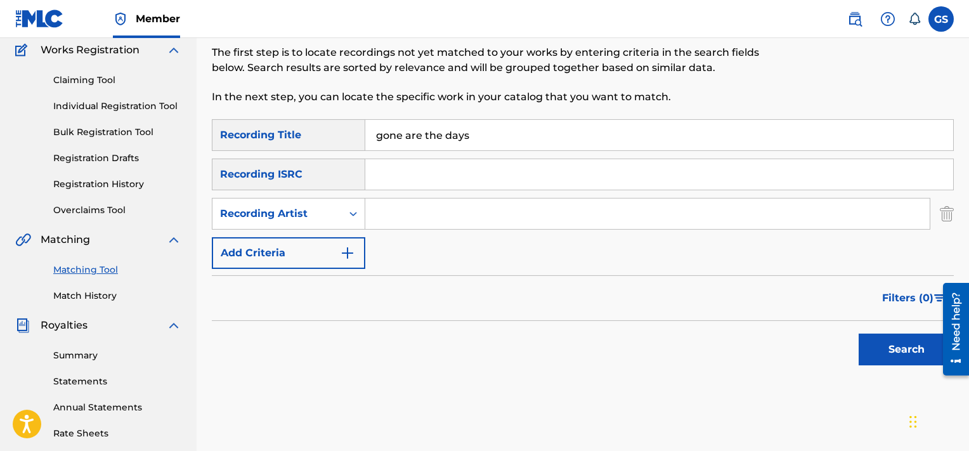
click at [420, 221] on input "Search Form" at bounding box center [647, 214] width 564 height 30
click at [859, 334] on button "Search" at bounding box center [906, 350] width 95 height 32
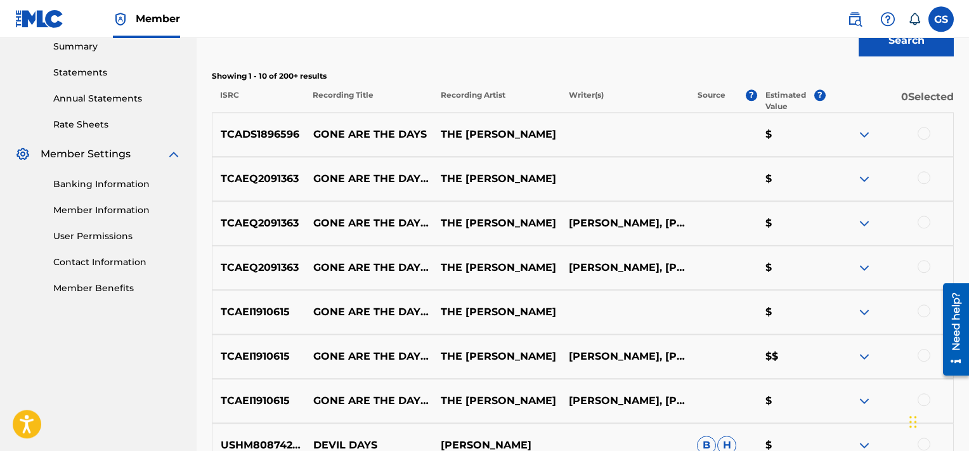
scroll to position [412, 0]
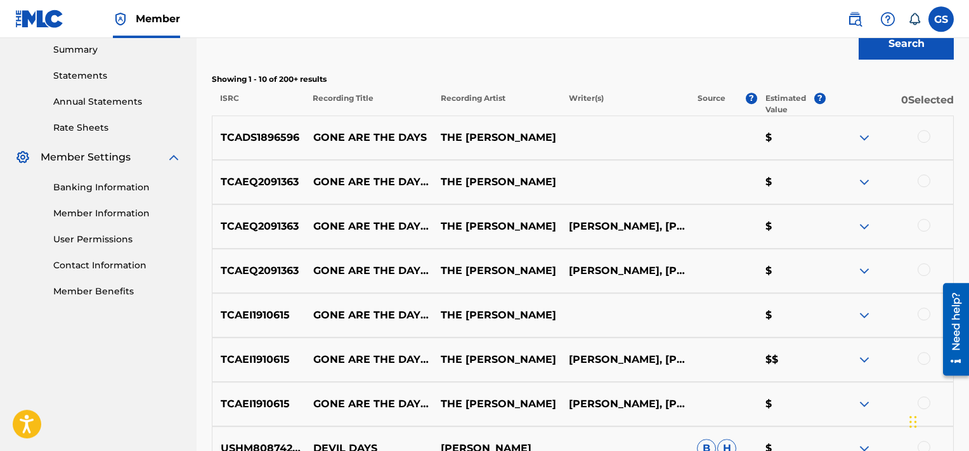
click at [922, 135] on div at bounding box center [924, 136] width 13 height 13
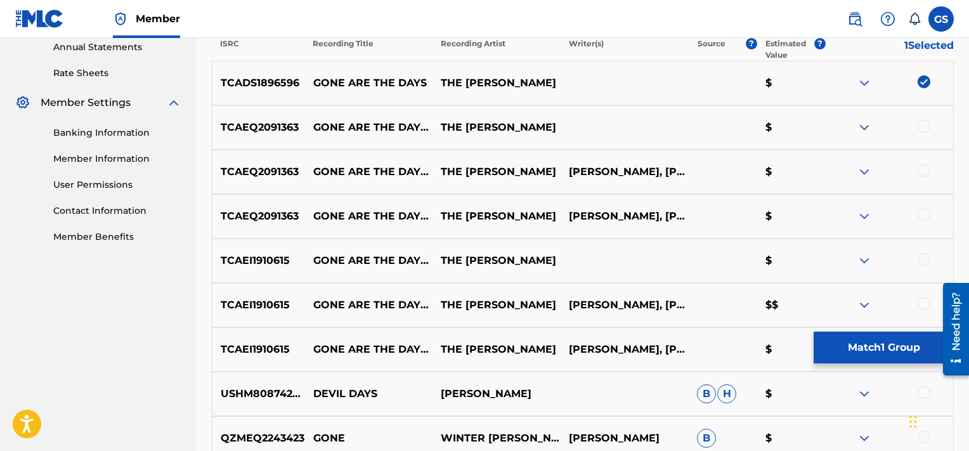
scroll to position [466, 0]
click at [923, 127] on div at bounding box center [924, 127] width 13 height 13
click at [924, 171] on div at bounding box center [924, 171] width 13 height 13
click at [922, 212] on div at bounding box center [924, 215] width 13 height 13
click at [925, 262] on div at bounding box center [924, 260] width 13 height 13
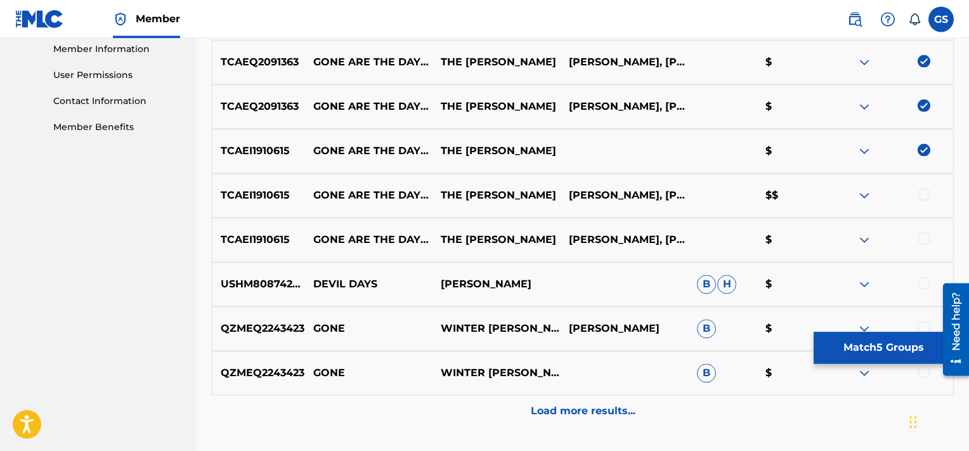
scroll to position [586, 0]
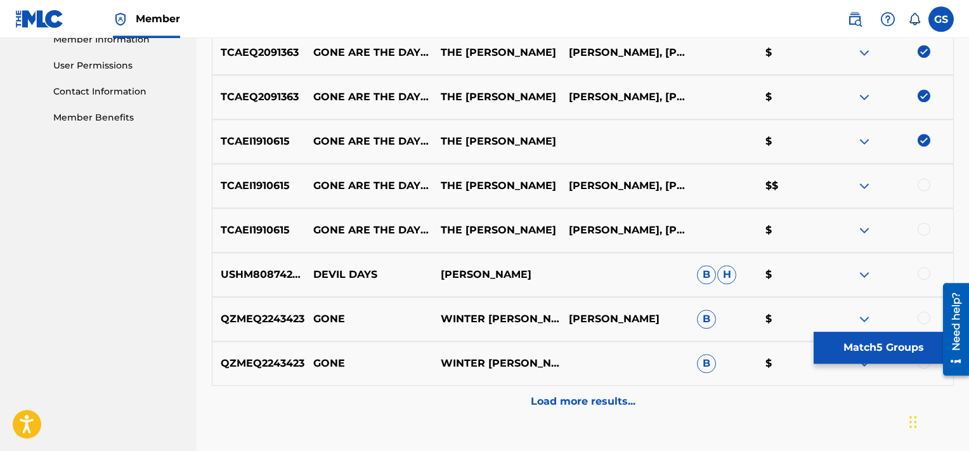
click at [925, 183] on div "TCAEI1910615 GONE ARE THE DAYS ([PERSON_NAME] REMIX) THE [PERSON_NAME] [PERSON_…" at bounding box center [583, 186] width 742 height 44
click at [925, 183] on div at bounding box center [924, 184] width 13 height 13
click at [925, 227] on div at bounding box center [924, 229] width 13 height 13
click at [868, 350] on button "Match 7 Groups" at bounding box center [884, 348] width 140 height 32
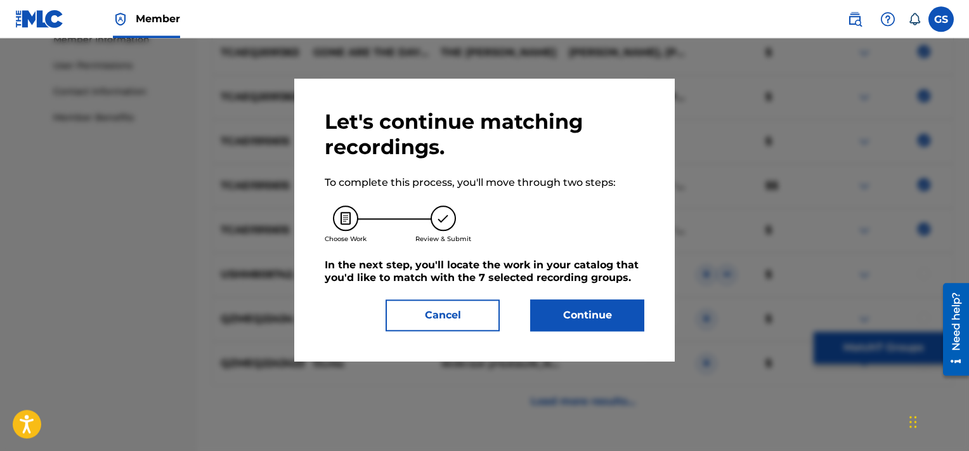
click at [634, 318] on button "Continue" at bounding box center [587, 315] width 114 height 32
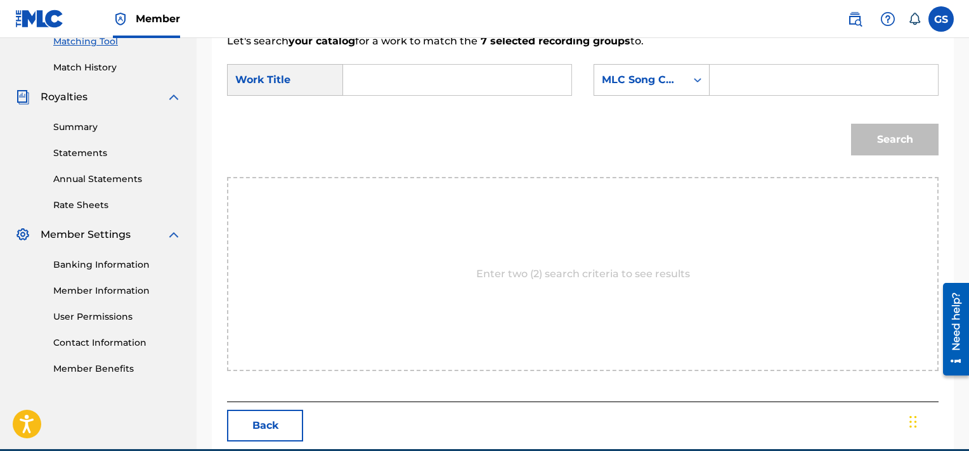
scroll to position [211, 0]
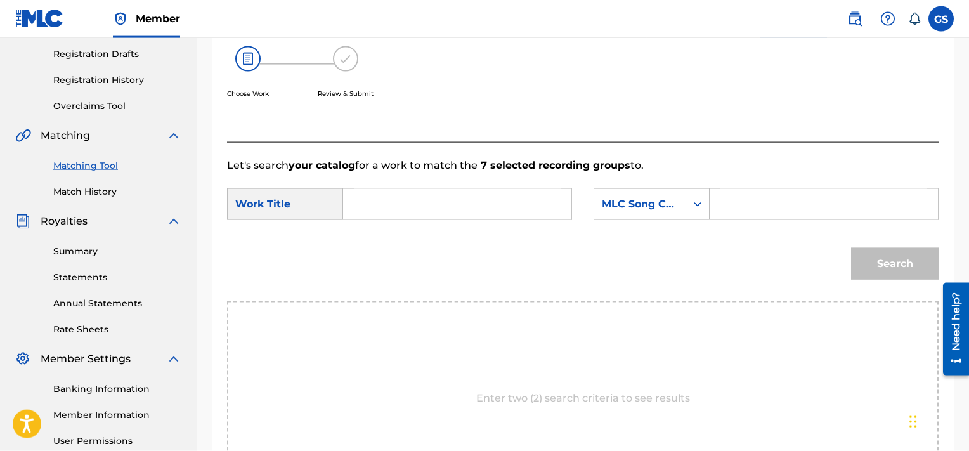
click at [407, 195] on input "Search Form" at bounding box center [457, 204] width 207 height 30
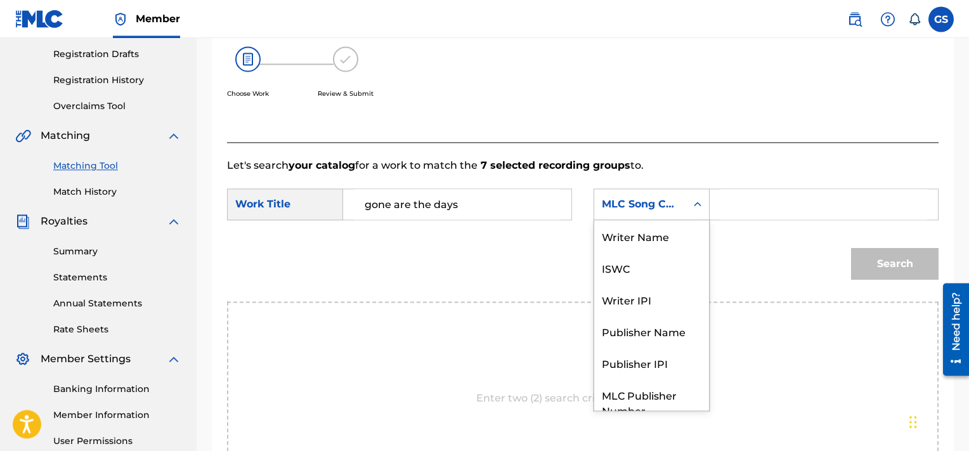
scroll to position [46, 0]
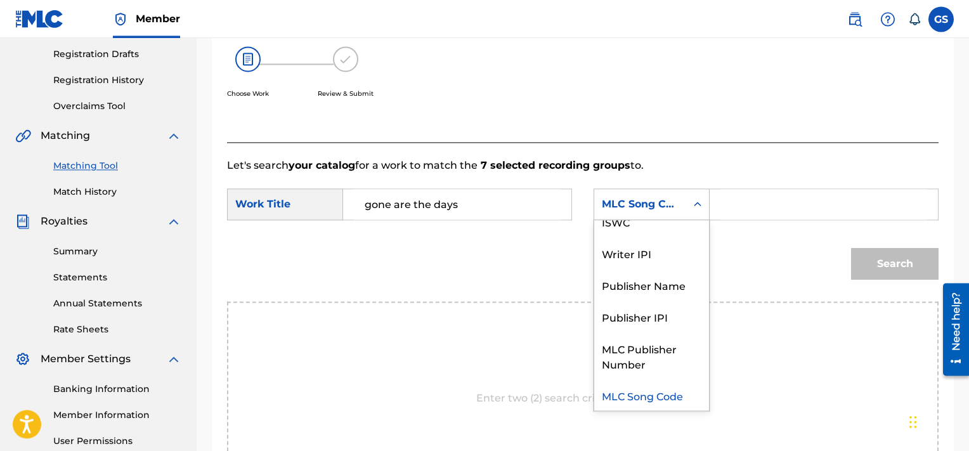
click at [626, 206] on div "MLC Song Code" at bounding box center [640, 204] width 77 height 15
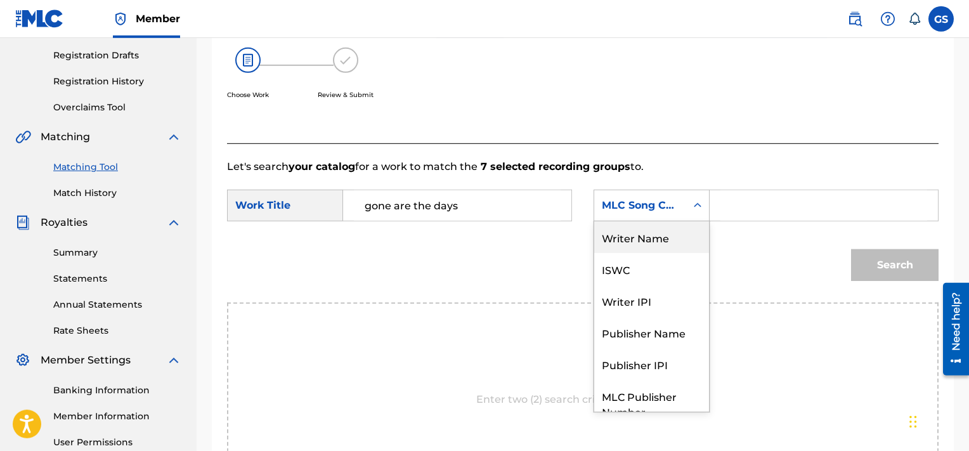
click at [637, 238] on div "Writer Name" at bounding box center [651, 237] width 115 height 32
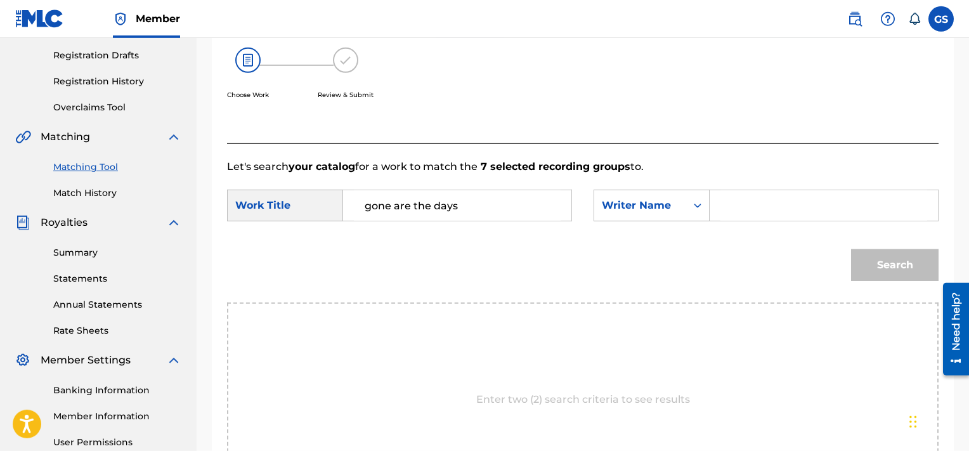
click at [757, 200] on input "Search Form" at bounding box center [823, 205] width 207 height 30
click at [851, 249] on button "Search" at bounding box center [895, 265] width 88 height 32
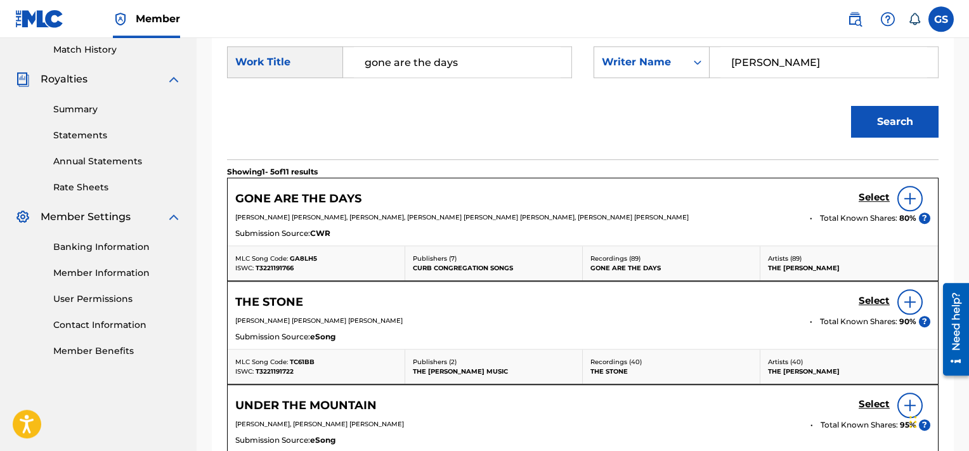
scroll to position [360, 0]
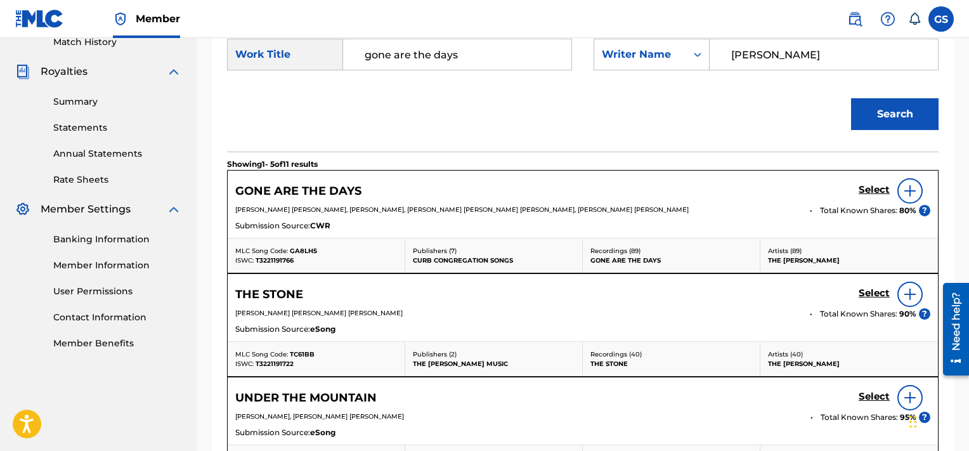
click at [877, 186] on h5 "Select" at bounding box center [874, 190] width 31 height 12
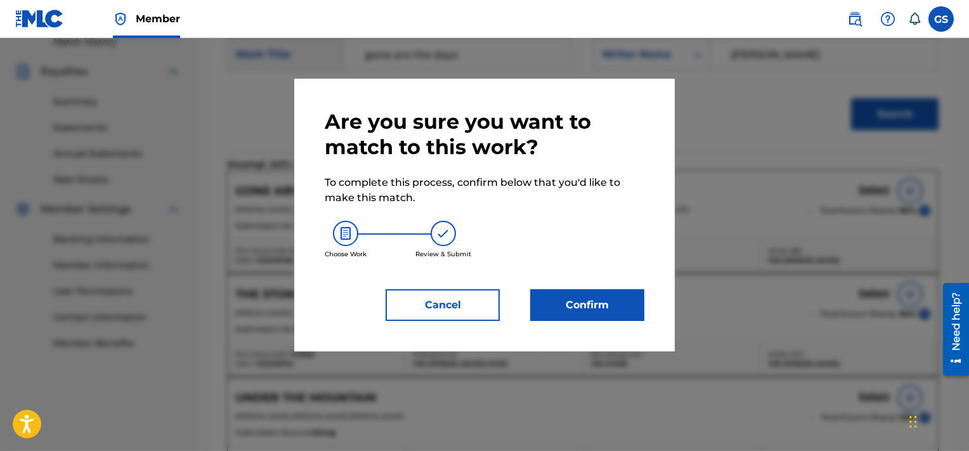
click at [572, 296] on button "Confirm" at bounding box center [587, 305] width 114 height 32
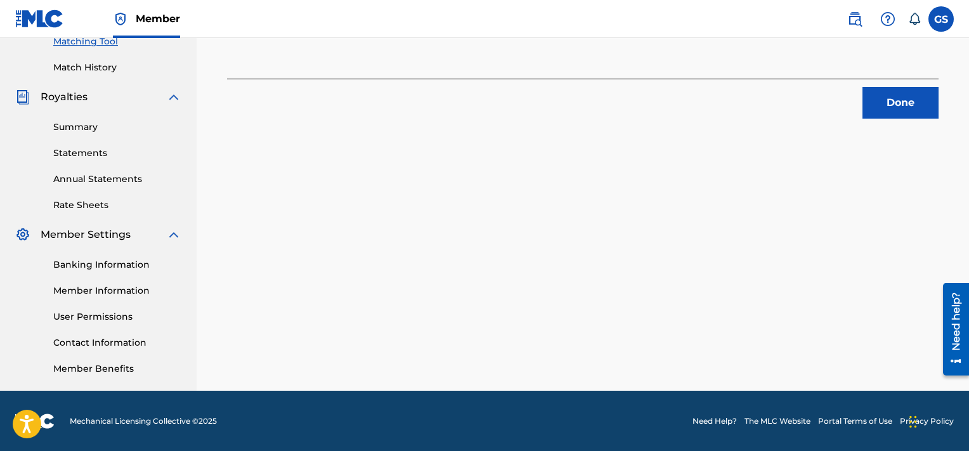
click at [900, 101] on button "Done" at bounding box center [901, 103] width 76 height 32
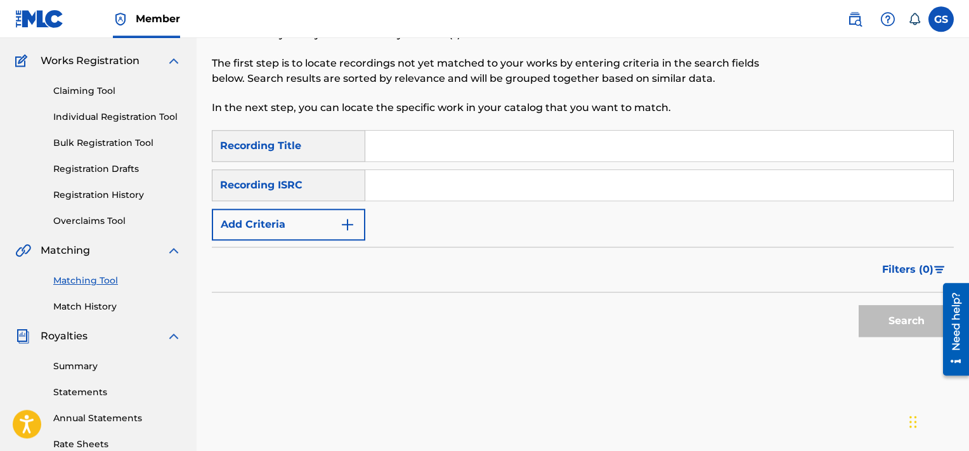
scroll to position [0, 0]
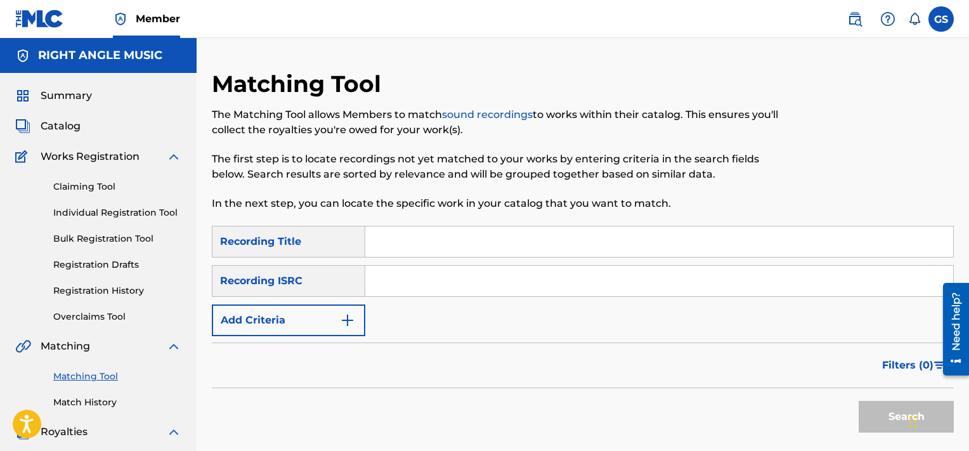
click at [444, 240] on input "Search Form" at bounding box center [659, 241] width 588 height 30
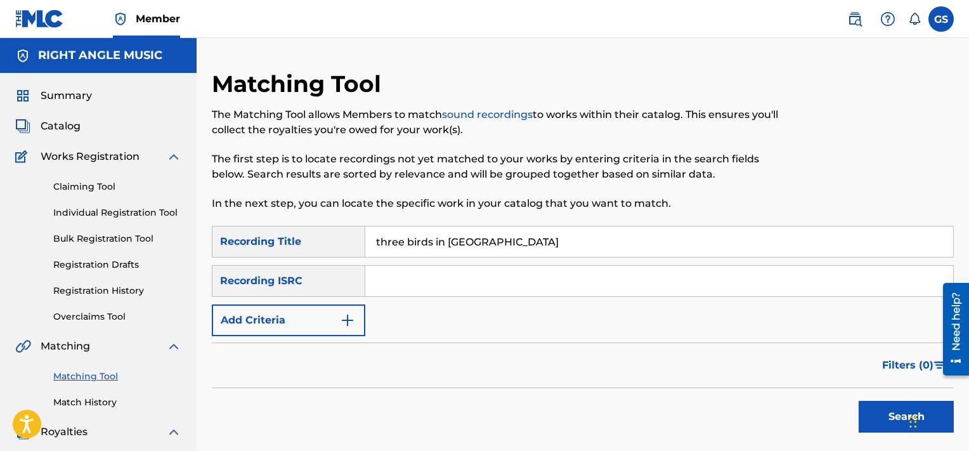
click at [292, 329] on button "Add Criteria" at bounding box center [288, 320] width 153 height 32
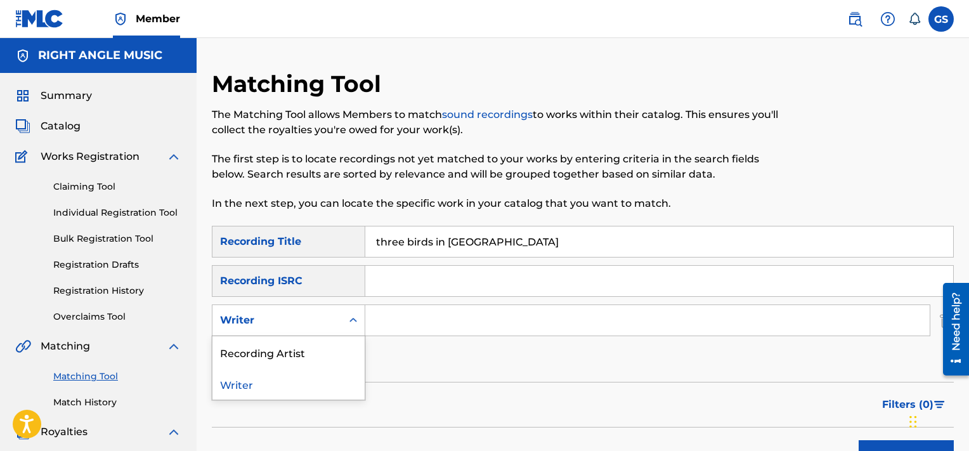
click at [292, 329] on div "Writer" at bounding box center [276, 320] width 129 height 24
click at [301, 357] on div "Recording Artist" at bounding box center [288, 352] width 152 height 32
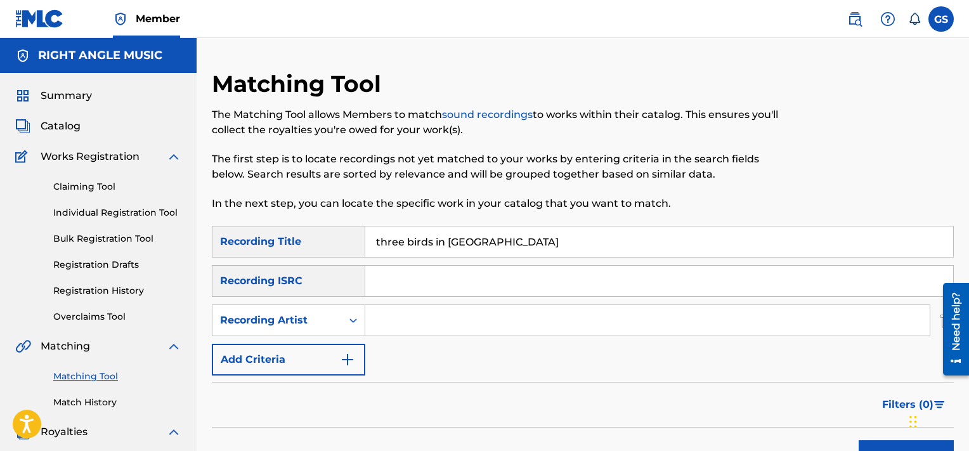
click at [424, 312] on input "Search Form" at bounding box center [647, 320] width 564 height 30
click at [859, 440] on button "Search" at bounding box center [906, 456] width 95 height 32
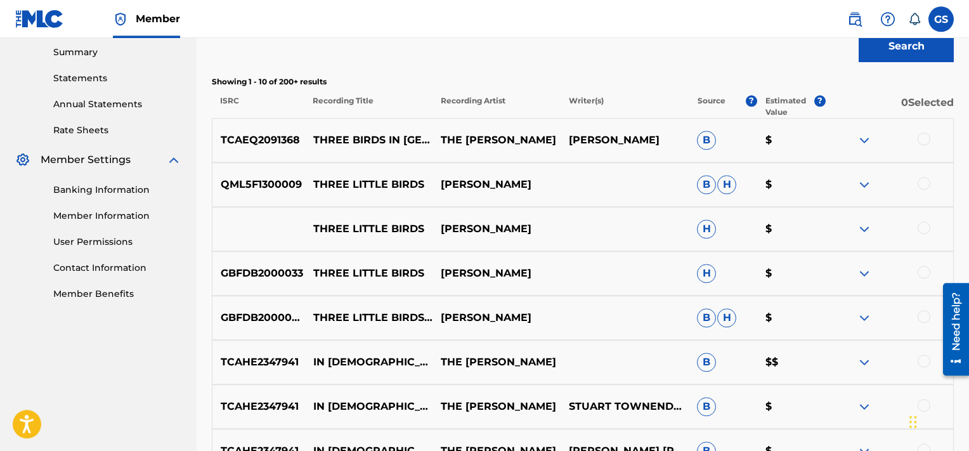
scroll to position [351, 0]
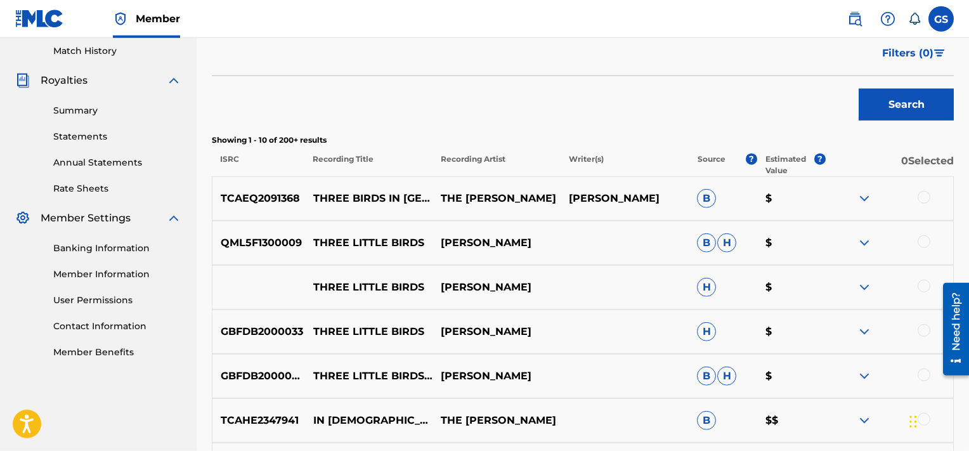
click at [926, 200] on div at bounding box center [924, 197] width 13 height 13
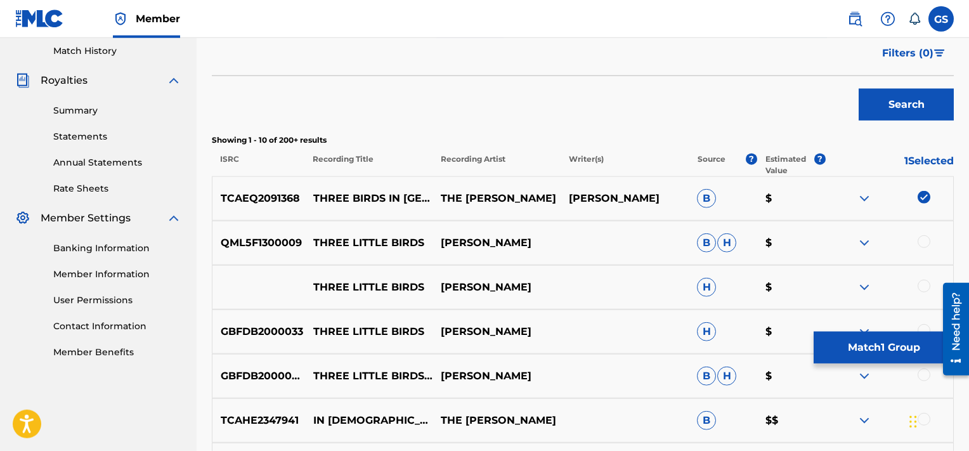
click at [864, 342] on button "Match 1 Group" at bounding box center [884, 348] width 140 height 32
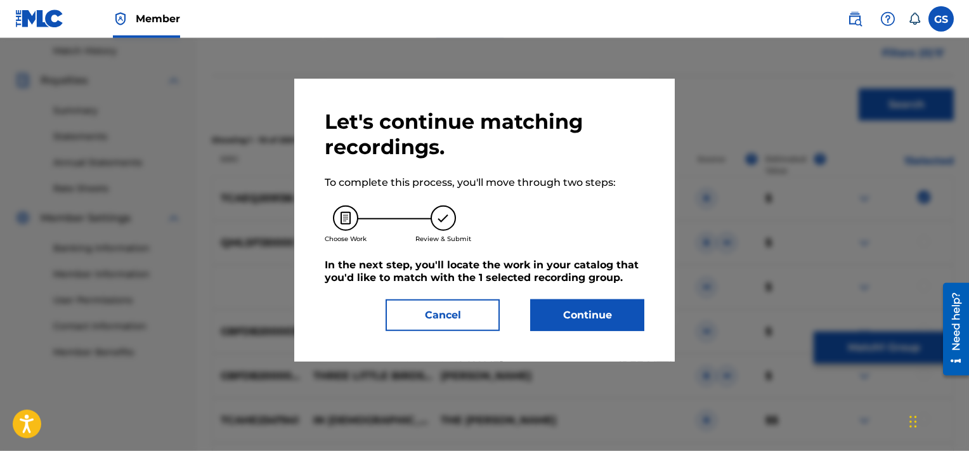
click at [594, 306] on button "Continue" at bounding box center [587, 315] width 114 height 32
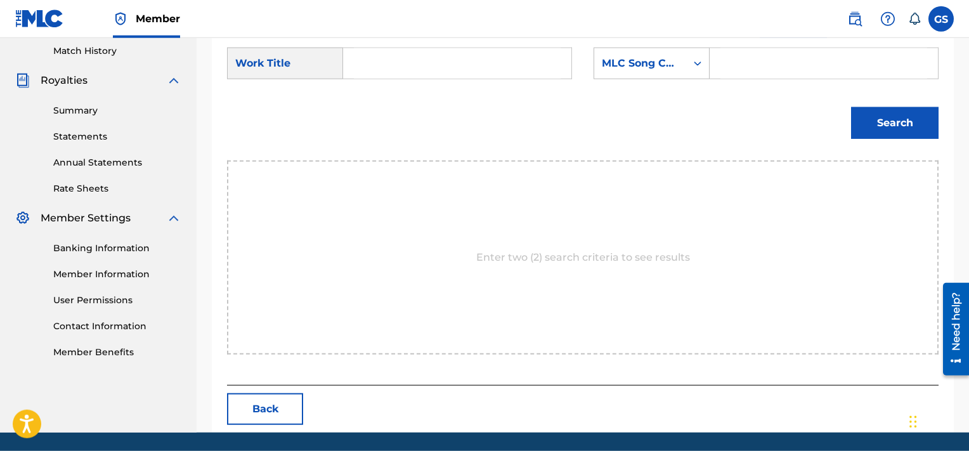
scroll to position [335, 0]
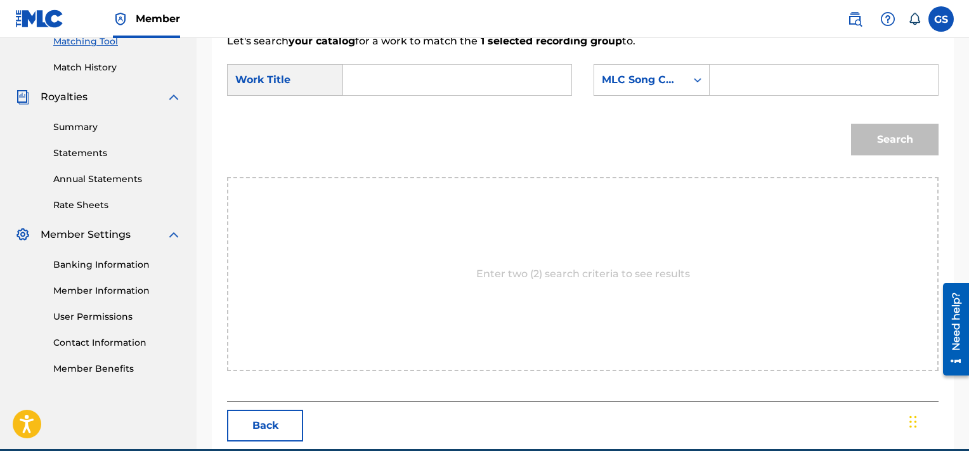
click at [760, 68] on input "Search Form" at bounding box center [823, 80] width 207 height 30
paste input "TC61AH"
click at [467, 81] on input "t" at bounding box center [457, 80] width 207 height 30
click at [851, 124] on button "Search" at bounding box center [895, 140] width 88 height 32
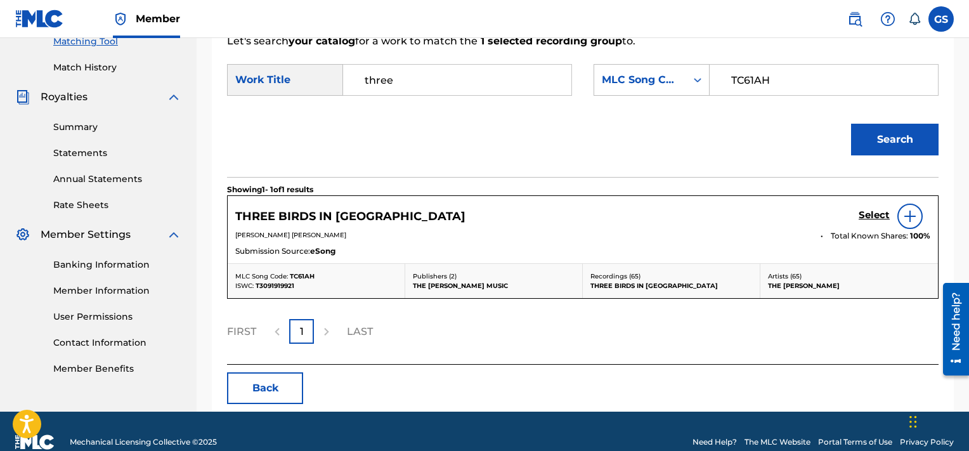
click at [884, 212] on h5 "Select" at bounding box center [874, 215] width 31 height 12
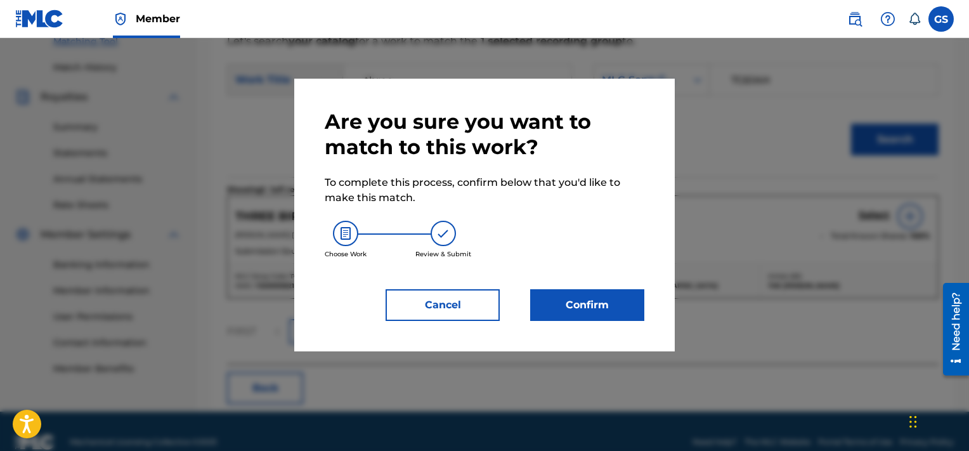
click at [587, 315] on button "Confirm" at bounding box center [587, 305] width 114 height 32
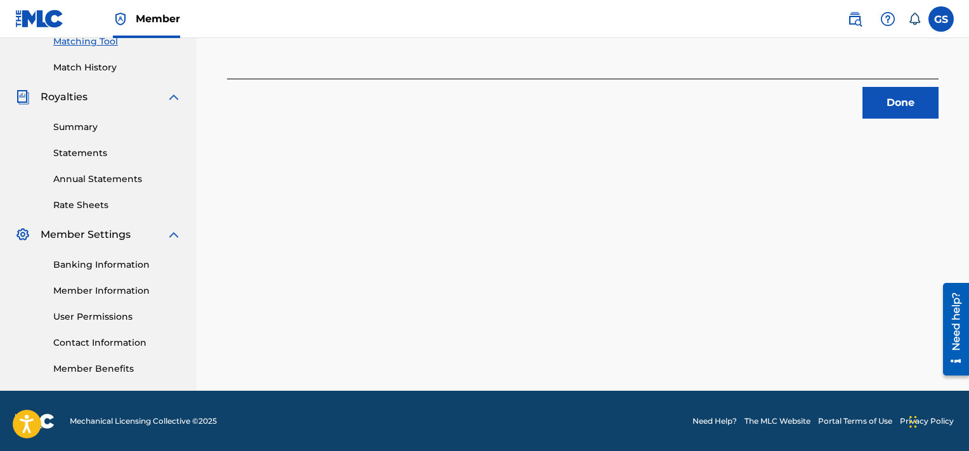
click at [891, 98] on button "Done" at bounding box center [901, 103] width 76 height 32
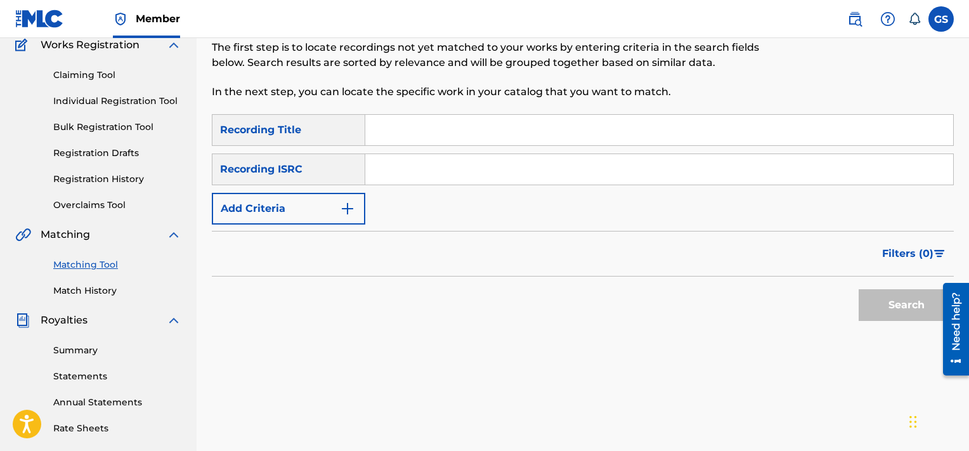
scroll to position [108, 0]
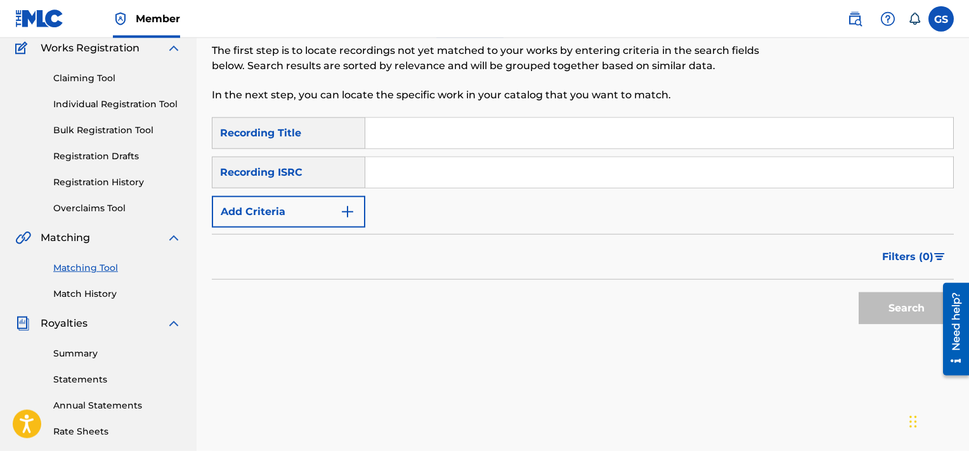
click at [474, 127] on input "Search Form" at bounding box center [659, 133] width 588 height 30
click at [318, 205] on button "Add Criteria" at bounding box center [288, 212] width 153 height 32
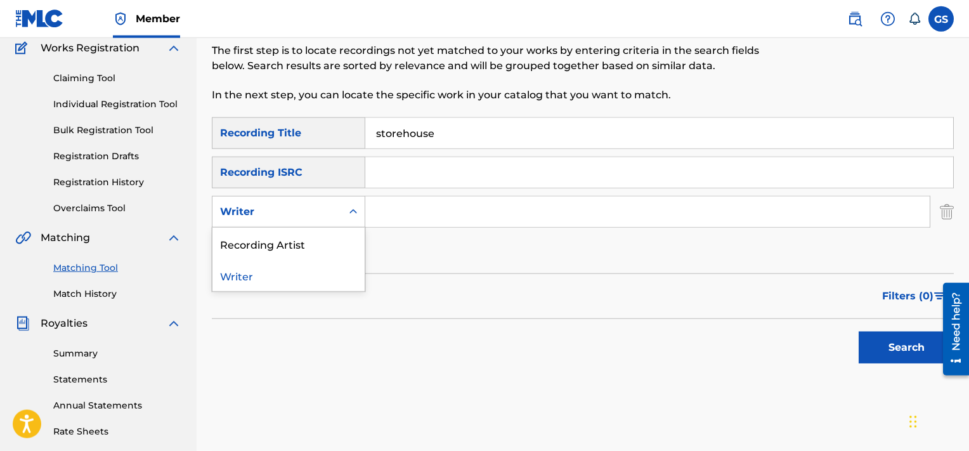
click at [311, 211] on div "Writer" at bounding box center [277, 211] width 114 height 15
click at [300, 245] on div "Recording Artist" at bounding box center [288, 244] width 152 height 32
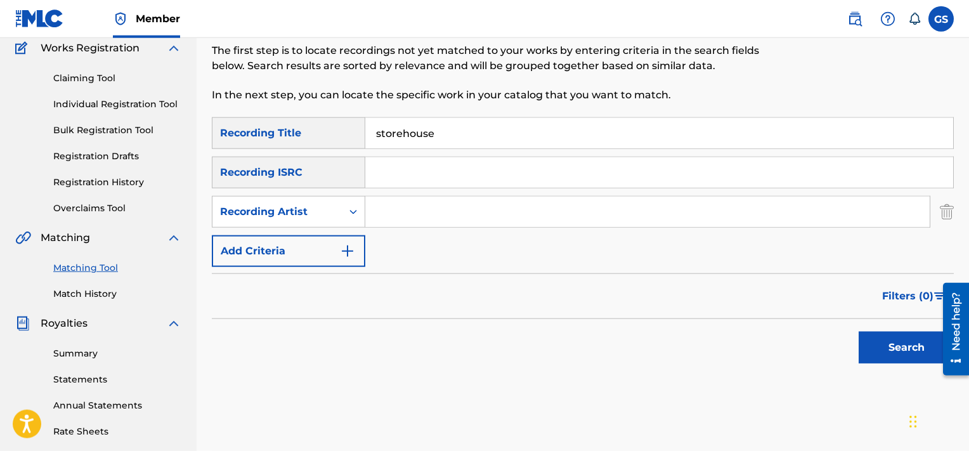
click at [394, 208] on input "Search Form" at bounding box center [647, 212] width 564 height 30
click at [859, 332] on button "Search" at bounding box center [906, 348] width 95 height 32
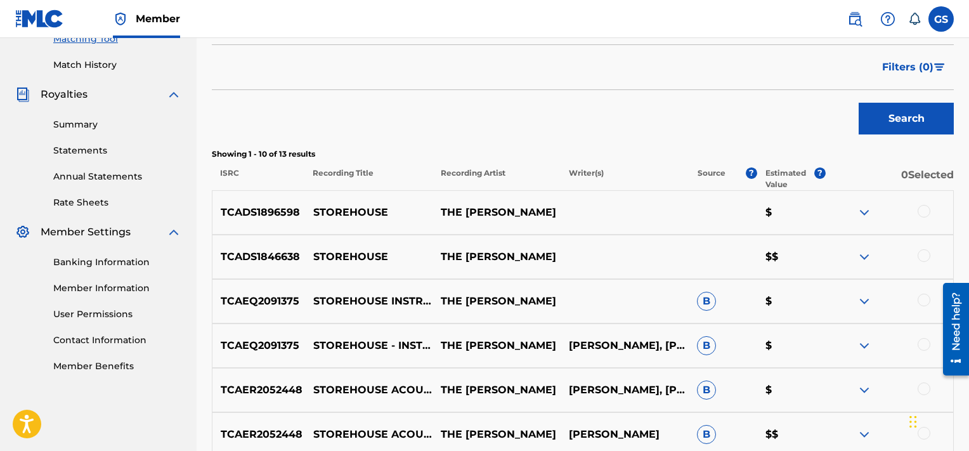
scroll to position [355, 0]
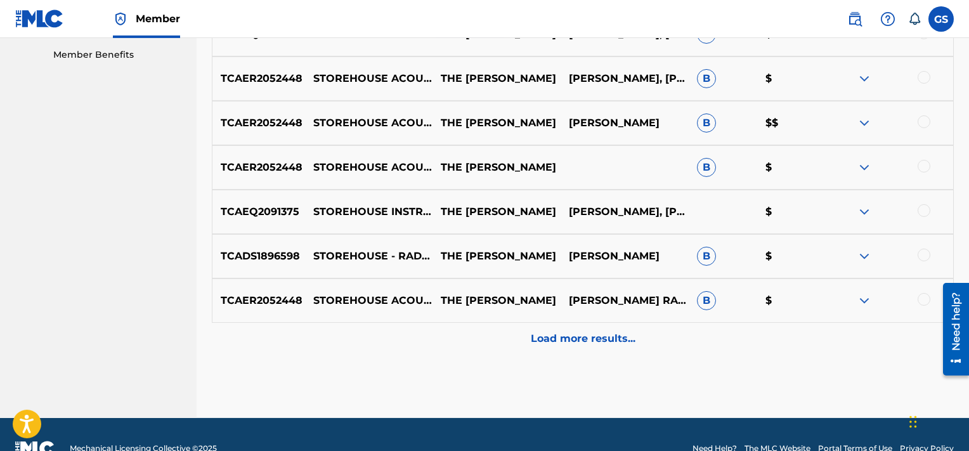
click at [646, 327] on div "Load more results..." at bounding box center [583, 339] width 742 height 32
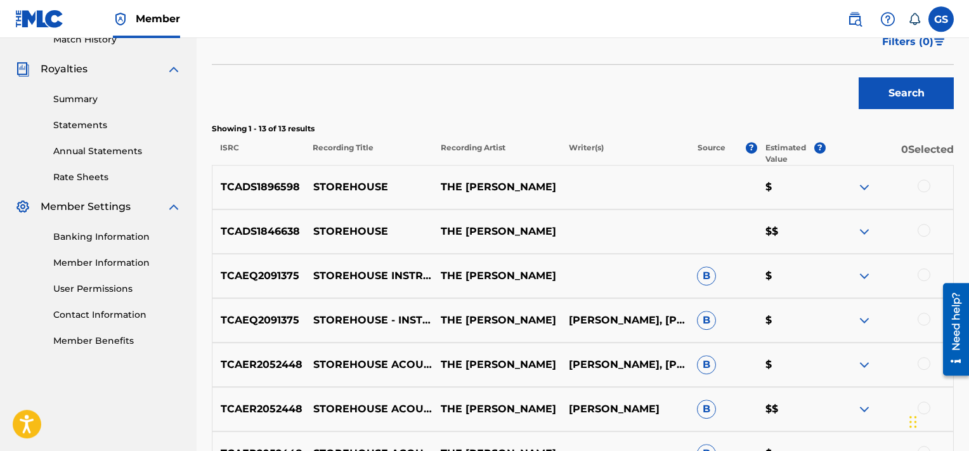
scroll to position [337, 0]
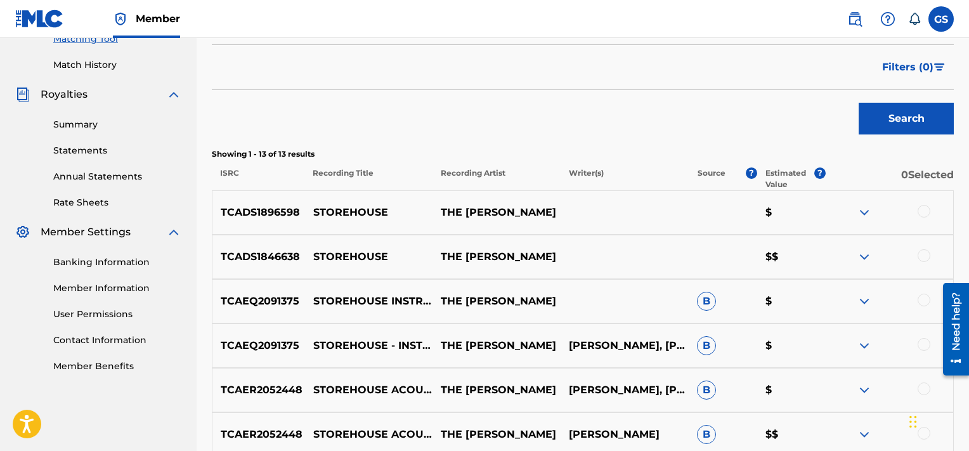
click at [923, 213] on div at bounding box center [924, 211] width 13 height 13
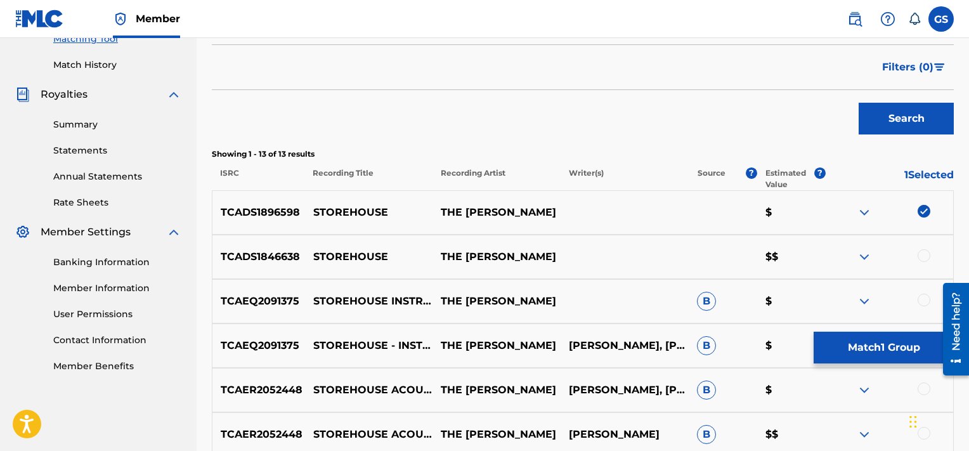
click at [927, 255] on div at bounding box center [924, 255] width 13 height 13
click at [924, 301] on div at bounding box center [924, 300] width 13 height 13
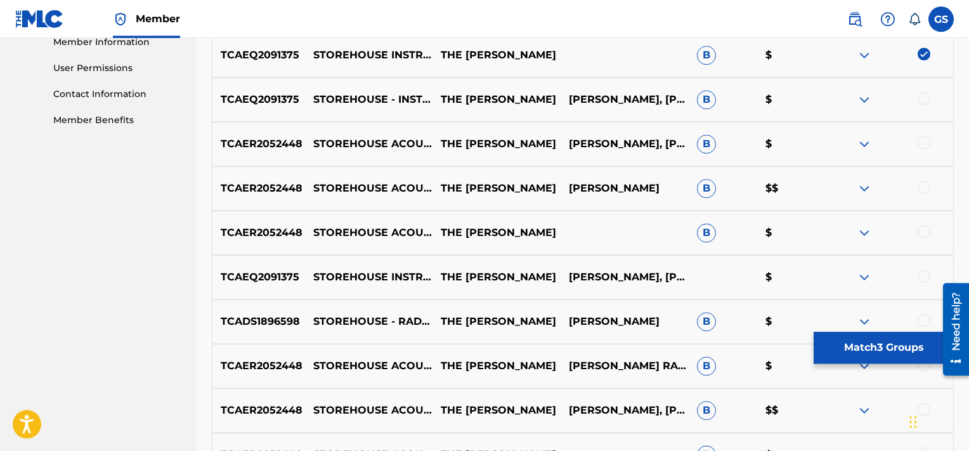
scroll to position [582, 0]
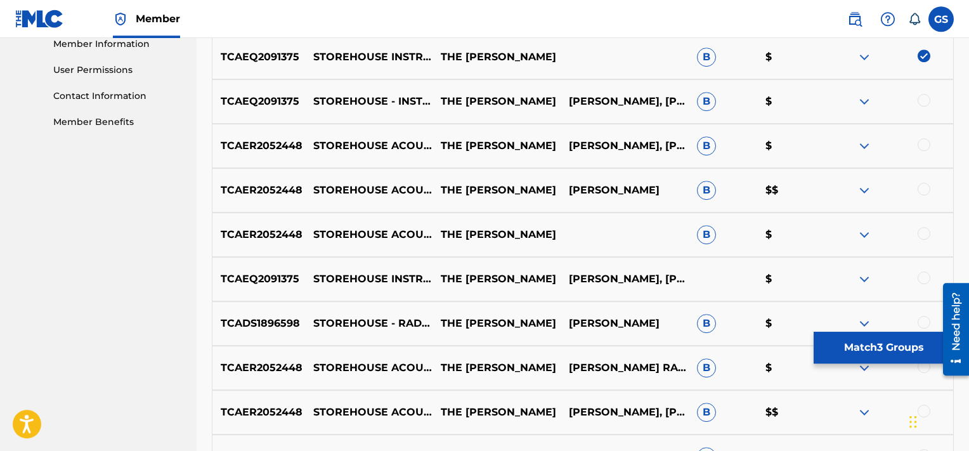
click at [925, 104] on div at bounding box center [924, 100] width 13 height 13
click at [925, 143] on div at bounding box center [924, 144] width 13 height 13
click at [922, 187] on div at bounding box center [924, 189] width 13 height 13
click at [923, 231] on div at bounding box center [924, 233] width 13 height 13
click at [925, 273] on div at bounding box center [924, 277] width 13 height 13
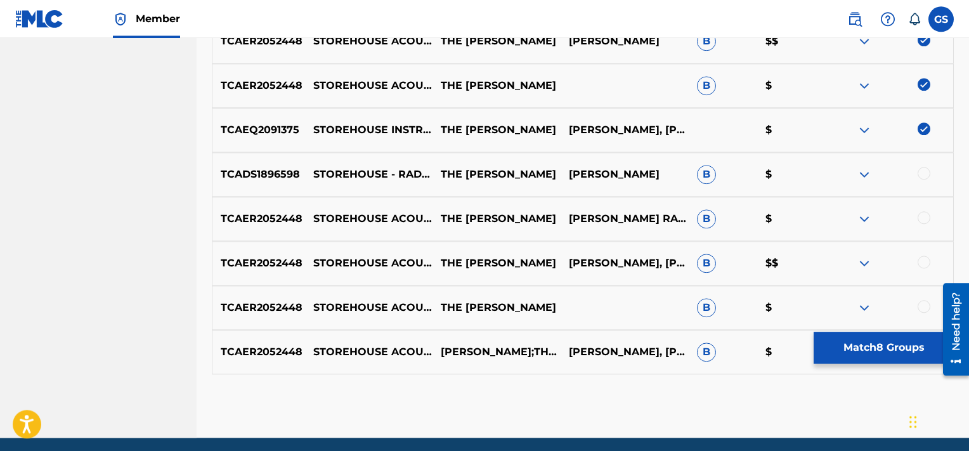
scroll to position [742, 0]
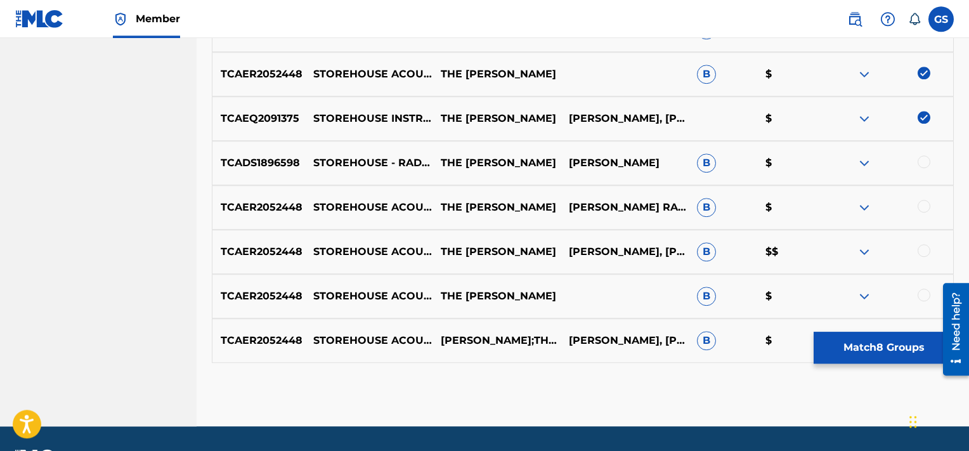
click at [927, 162] on div at bounding box center [924, 161] width 13 height 13
click at [925, 202] on div at bounding box center [924, 206] width 13 height 13
click at [923, 249] on div at bounding box center [924, 250] width 13 height 13
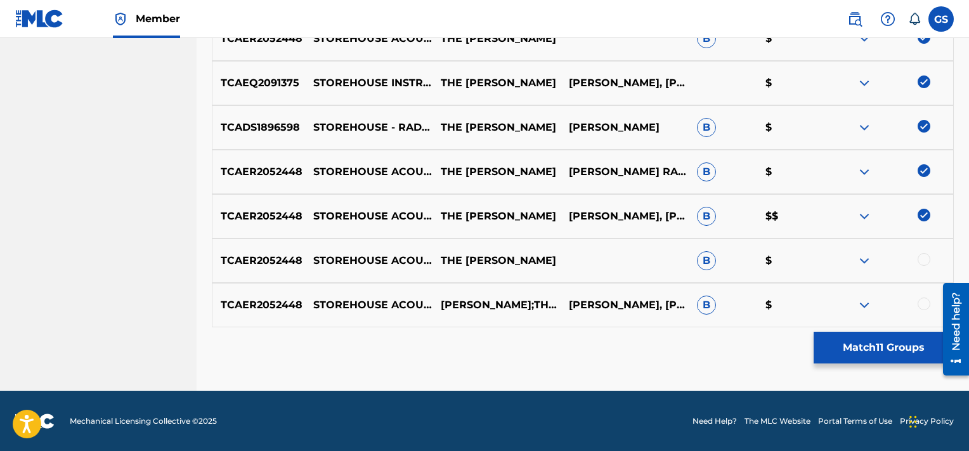
click at [924, 264] on div at bounding box center [924, 259] width 13 height 13
click at [922, 301] on div at bounding box center [924, 303] width 13 height 13
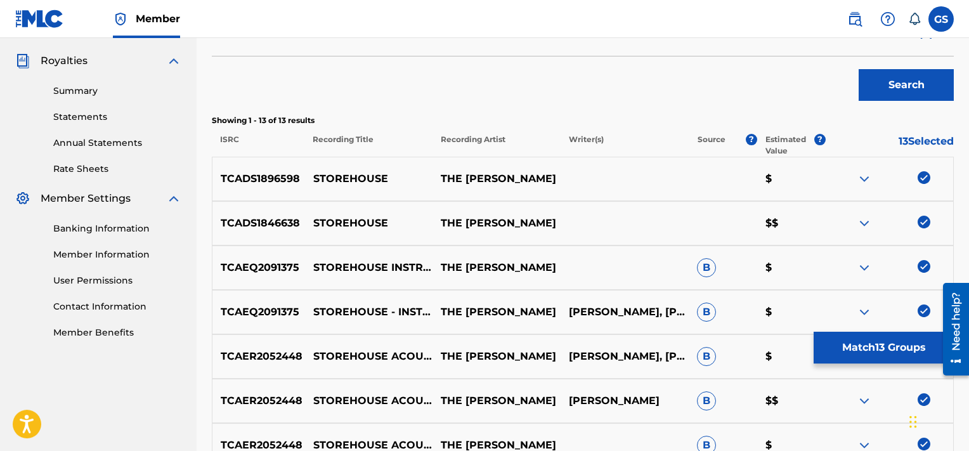
scroll to position [367, 0]
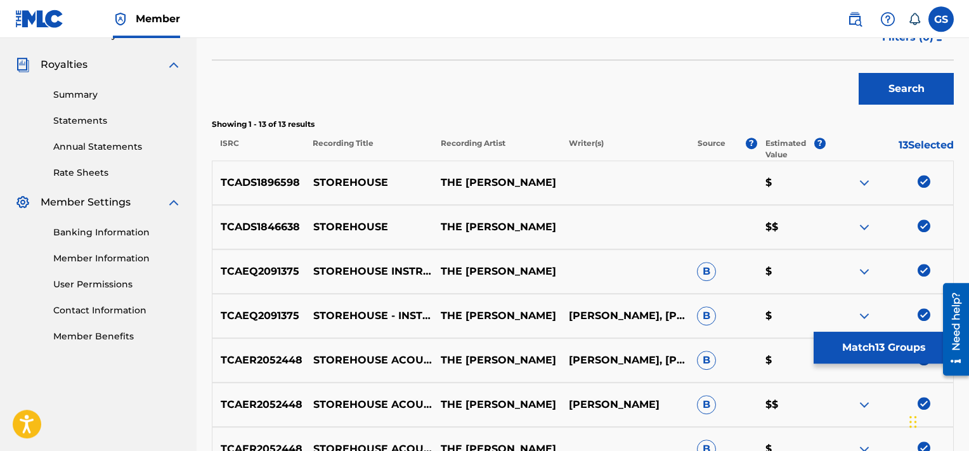
click at [859, 338] on button "Match 13 Groups" at bounding box center [884, 348] width 140 height 32
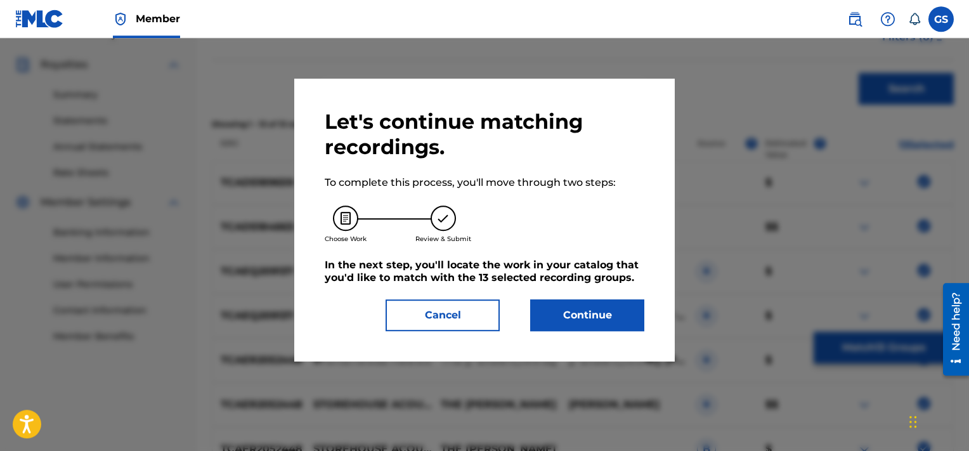
click at [573, 321] on button "Continue" at bounding box center [587, 315] width 114 height 32
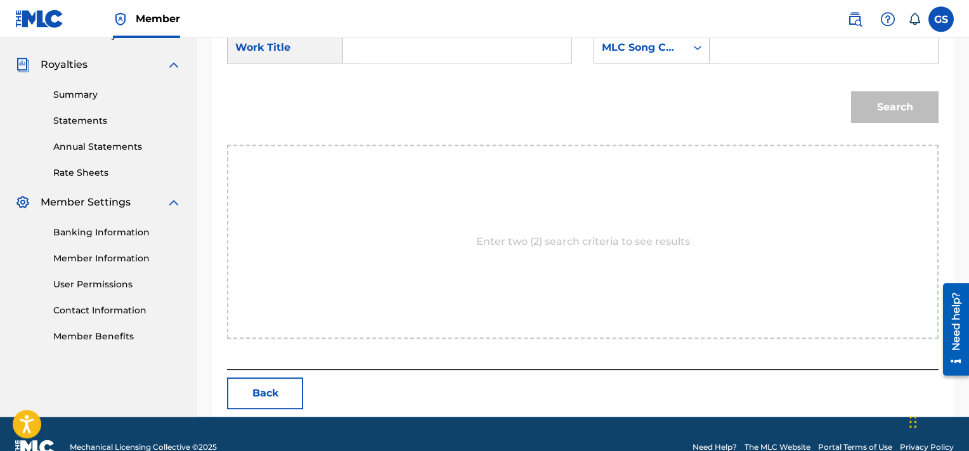
scroll to position [335, 0]
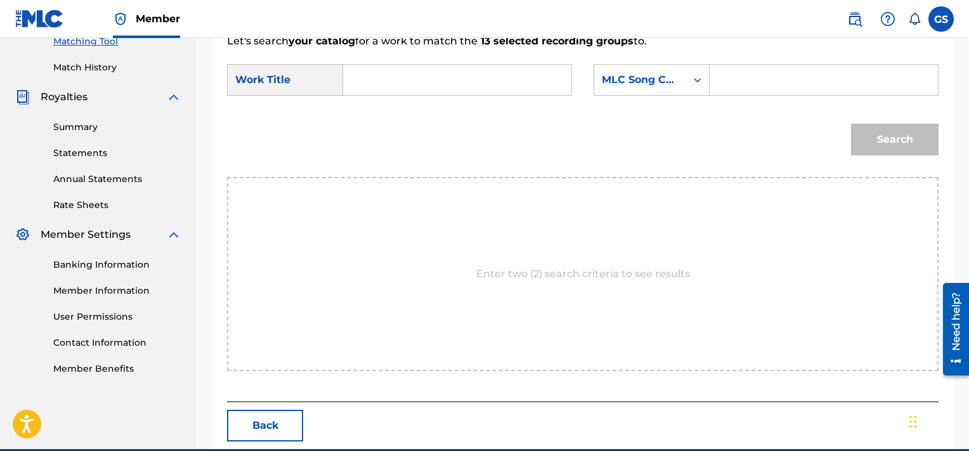
paste input "SE0BE6"
click at [761, 80] on input "SE0BE6" at bounding box center [823, 80] width 207 height 30
click at [455, 72] on input "s" at bounding box center [457, 80] width 207 height 30
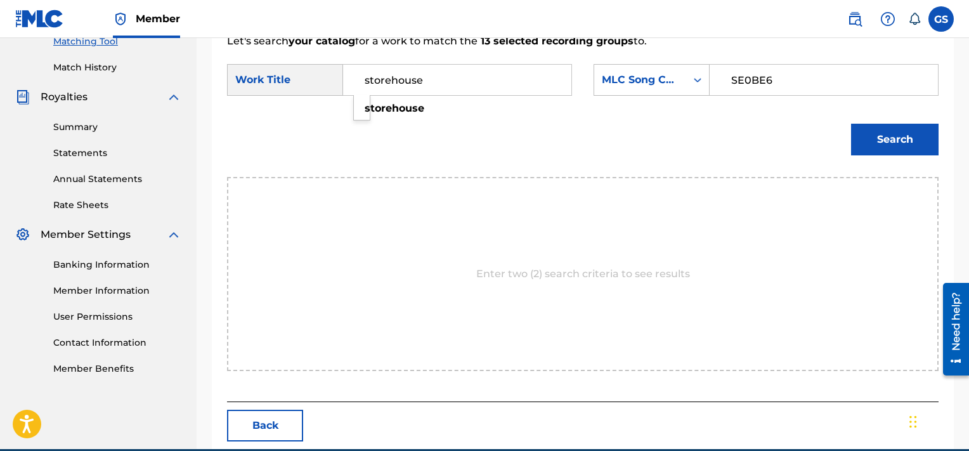
click at [851, 124] on button "Search" at bounding box center [895, 140] width 88 height 32
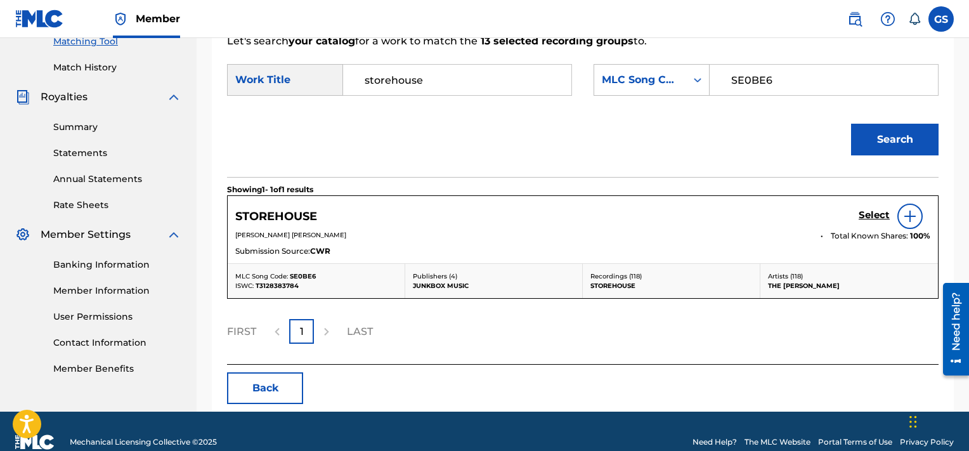
click at [883, 214] on h5 "Select" at bounding box center [874, 215] width 31 height 12
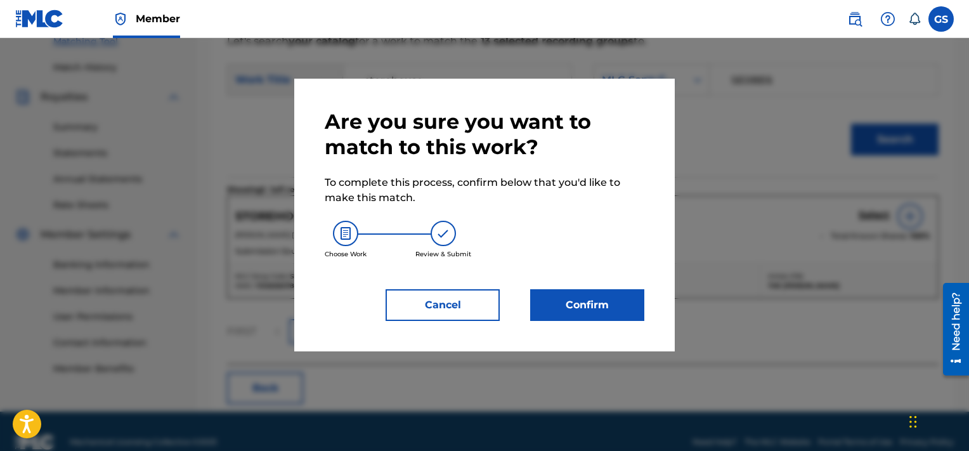
click at [592, 311] on button "Confirm" at bounding box center [587, 305] width 114 height 32
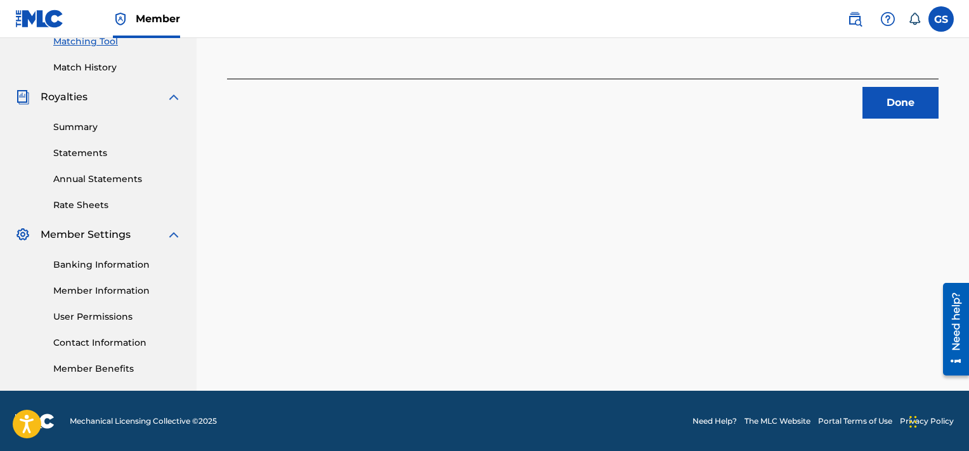
click at [897, 109] on button "Done" at bounding box center [901, 103] width 76 height 32
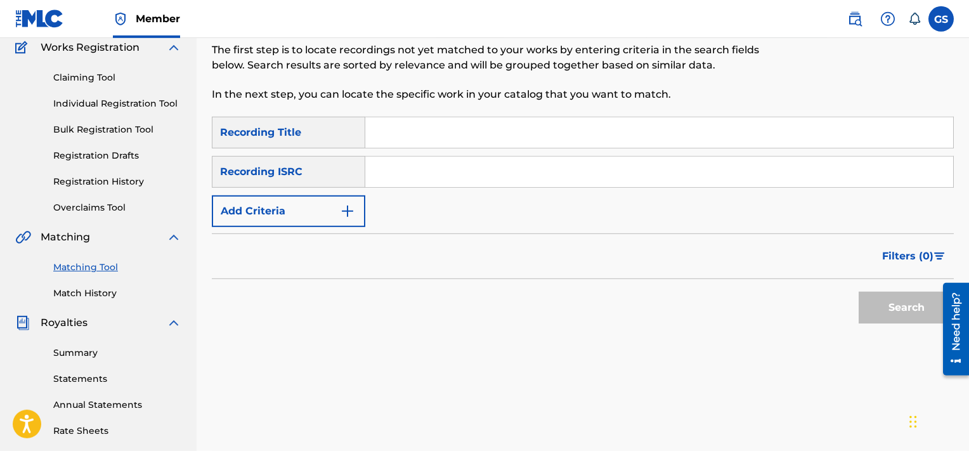
scroll to position [108, 0]
click at [453, 136] on input "Search Form" at bounding box center [659, 133] width 588 height 30
click at [264, 222] on button "Add Criteria" at bounding box center [288, 212] width 153 height 32
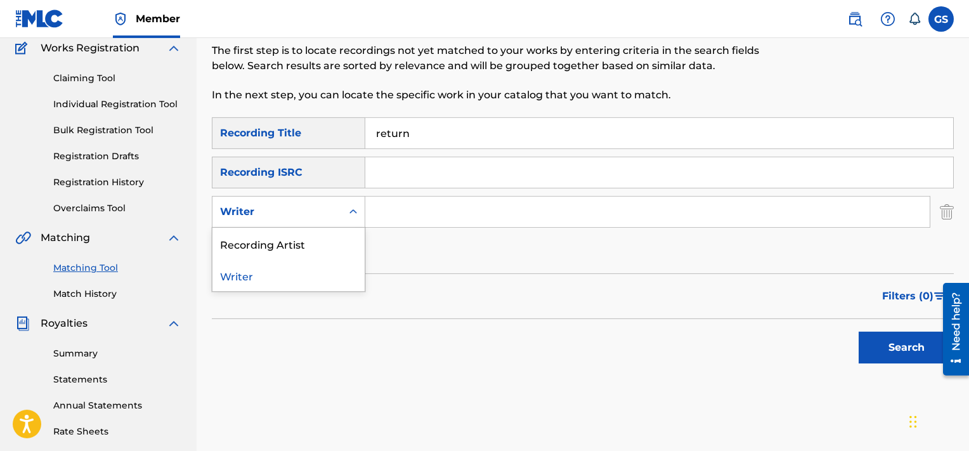
click at [264, 222] on div "Writer" at bounding box center [276, 212] width 129 height 24
click at [289, 237] on div "Recording Artist" at bounding box center [288, 244] width 152 height 32
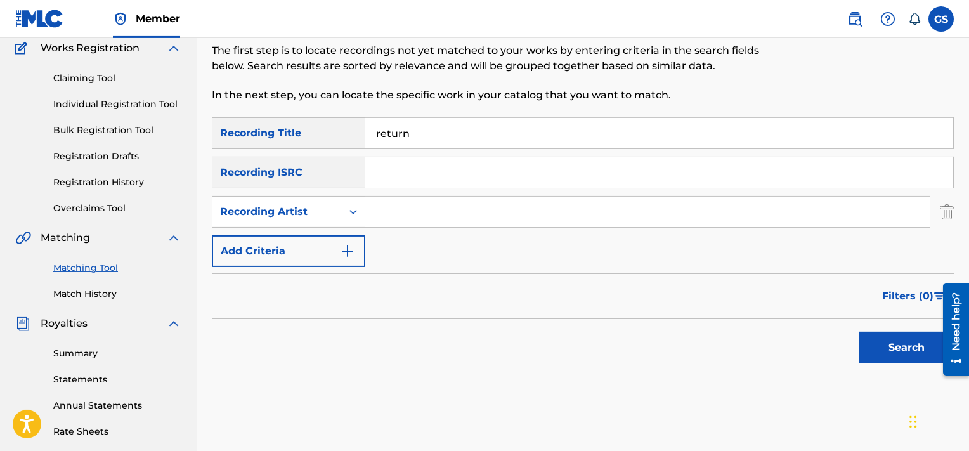
click at [434, 211] on input "Search Form" at bounding box center [647, 212] width 564 height 30
click at [859, 332] on button "Search" at bounding box center [906, 348] width 95 height 32
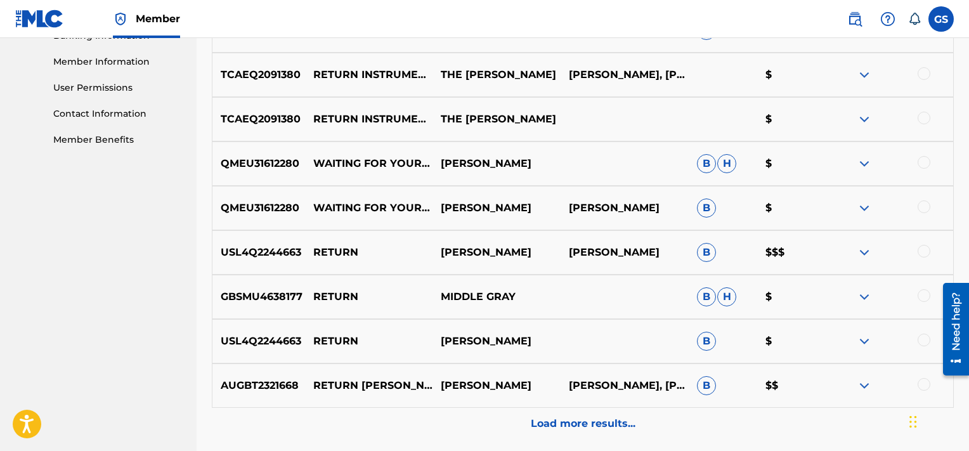
scroll to position [676, 0]
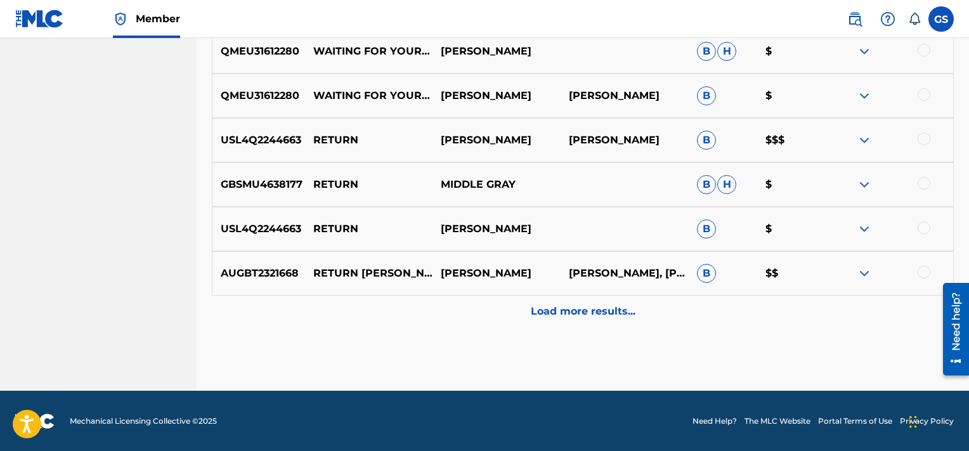
click at [577, 312] on p "Load more results..." at bounding box center [583, 311] width 105 height 15
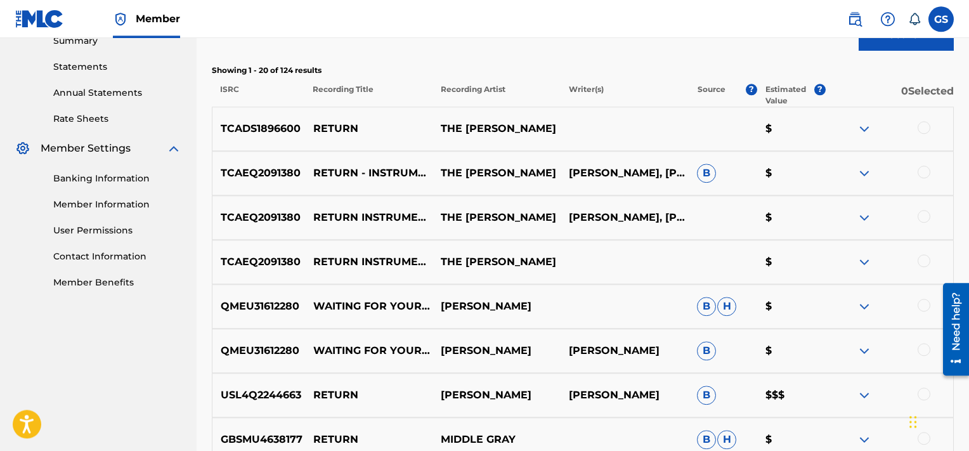
scroll to position [421, 0]
click at [926, 131] on div at bounding box center [924, 127] width 13 height 13
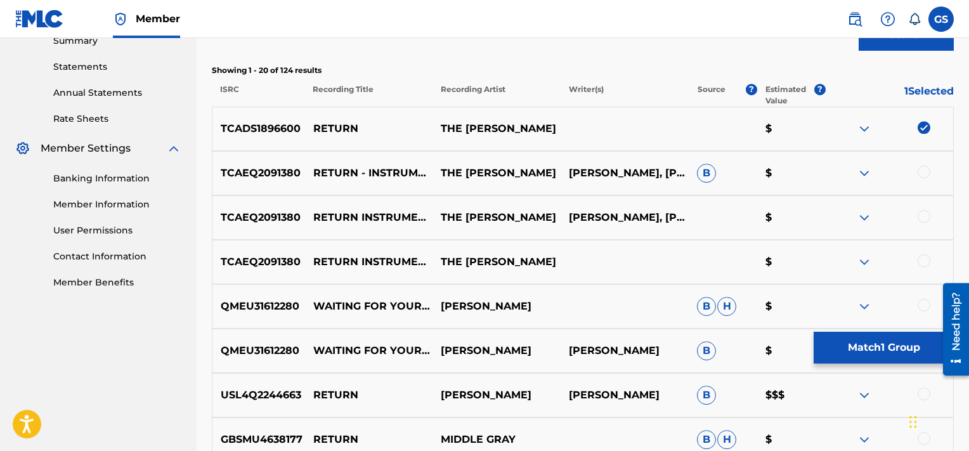
click at [927, 171] on div at bounding box center [924, 172] width 13 height 13
click at [921, 218] on div at bounding box center [924, 216] width 13 height 13
click at [923, 258] on div at bounding box center [924, 260] width 13 height 13
click at [883, 358] on button "Match 4 Groups" at bounding box center [884, 348] width 140 height 32
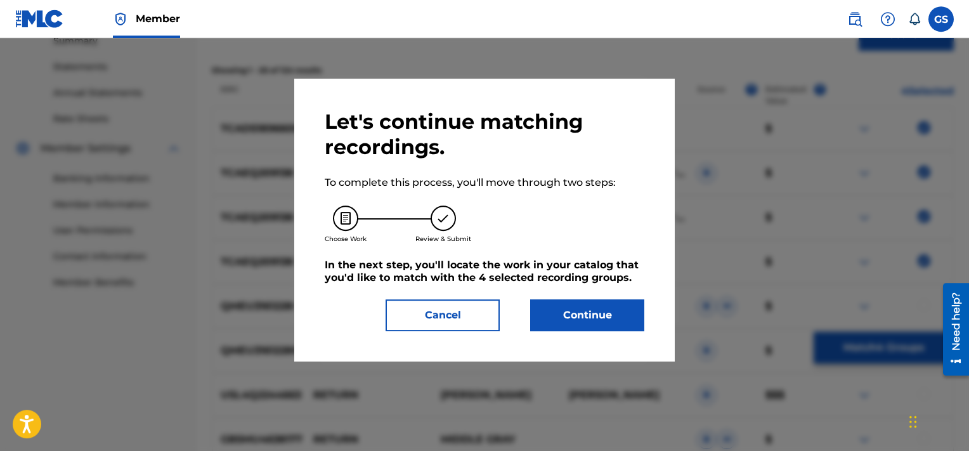
click at [596, 318] on button "Continue" at bounding box center [587, 315] width 114 height 32
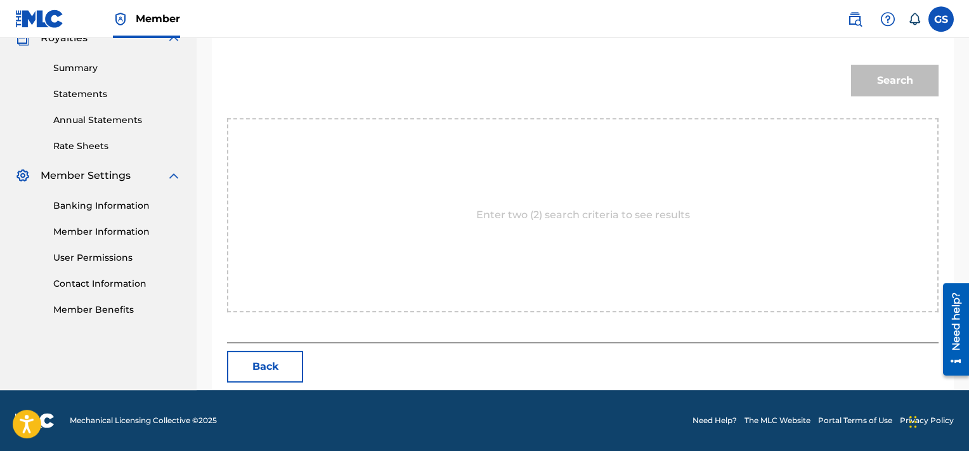
scroll to position [335, 0]
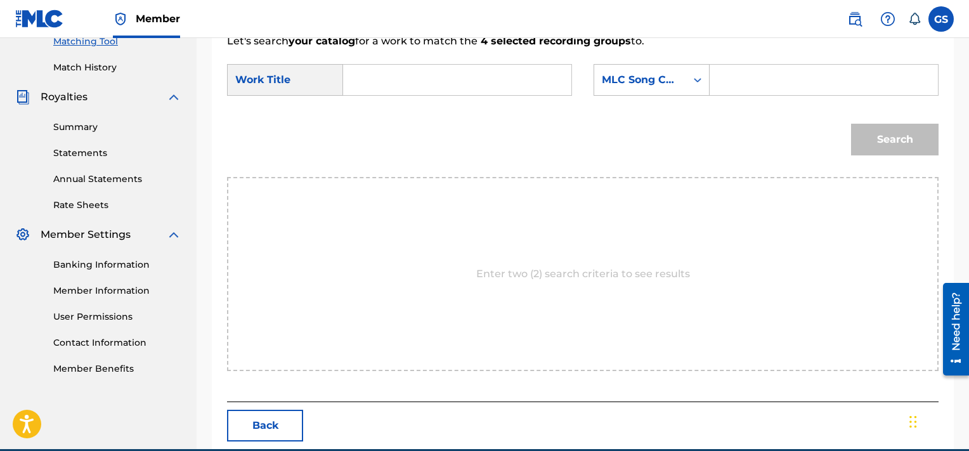
click at [787, 65] on input "Search Form" at bounding box center [823, 80] width 207 height 30
paste input "RA9XNH"
click at [468, 85] on input "Search Form" at bounding box center [457, 80] width 207 height 30
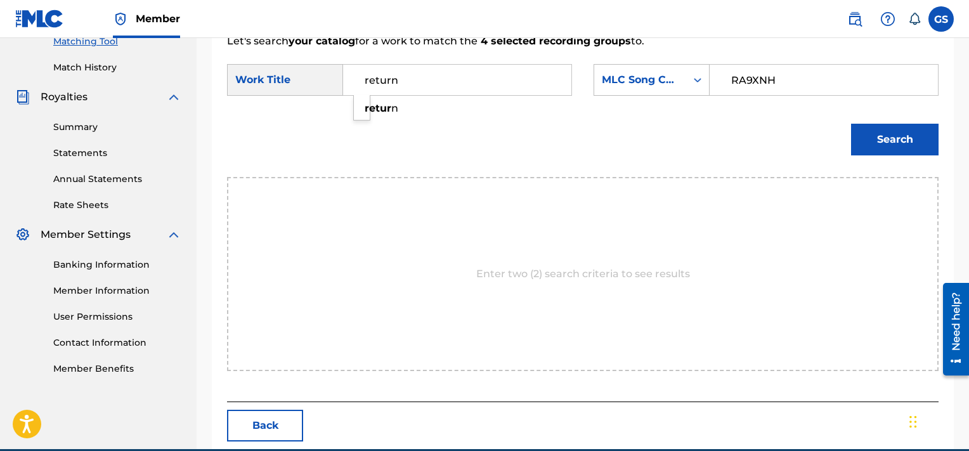
click at [851, 124] on button "Search" at bounding box center [895, 140] width 88 height 32
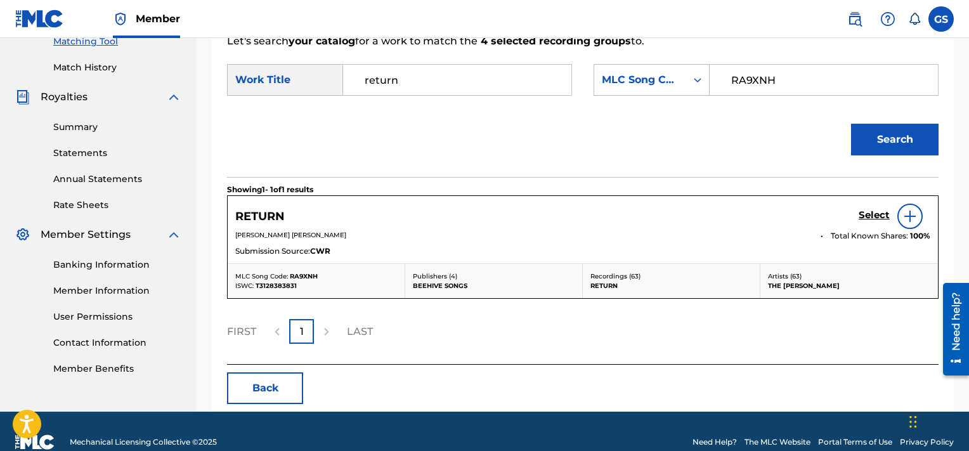
click at [866, 213] on h5 "Select" at bounding box center [874, 215] width 31 height 12
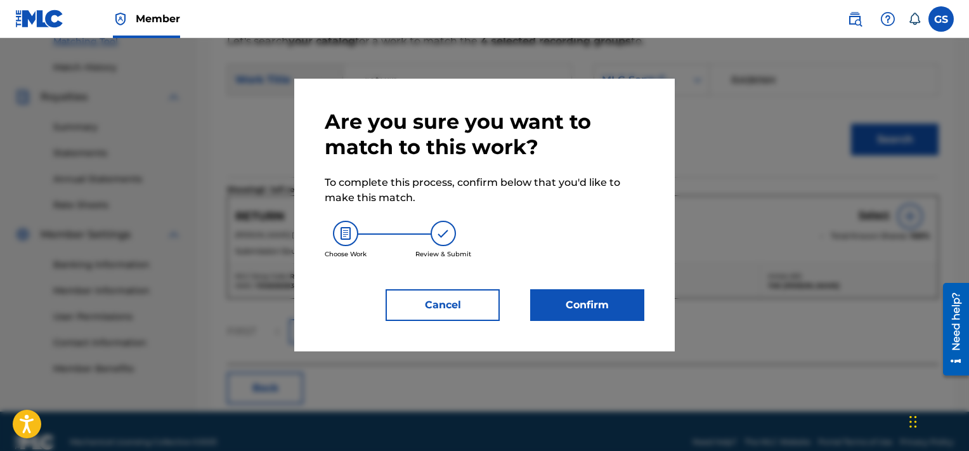
click at [597, 308] on button "Confirm" at bounding box center [587, 305] width 114 height 32
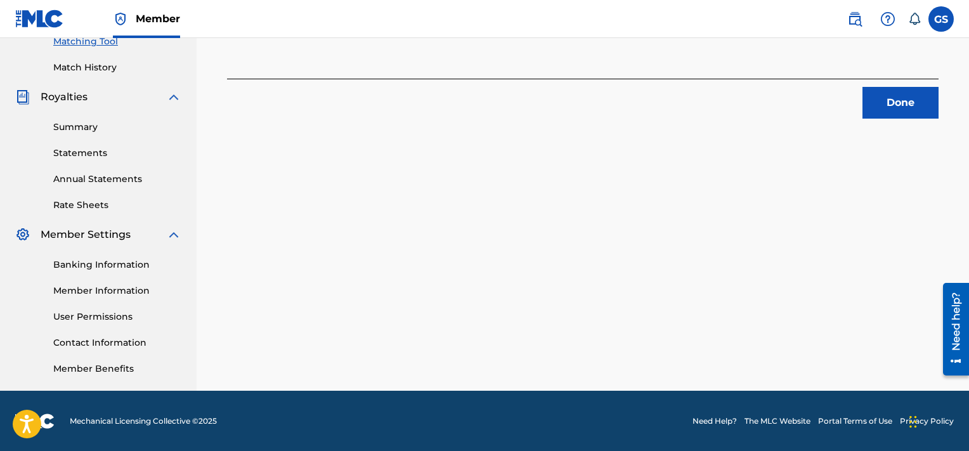
click at [889, 98] on button "Done" at bounding box center [901, 103] width 76 height 32
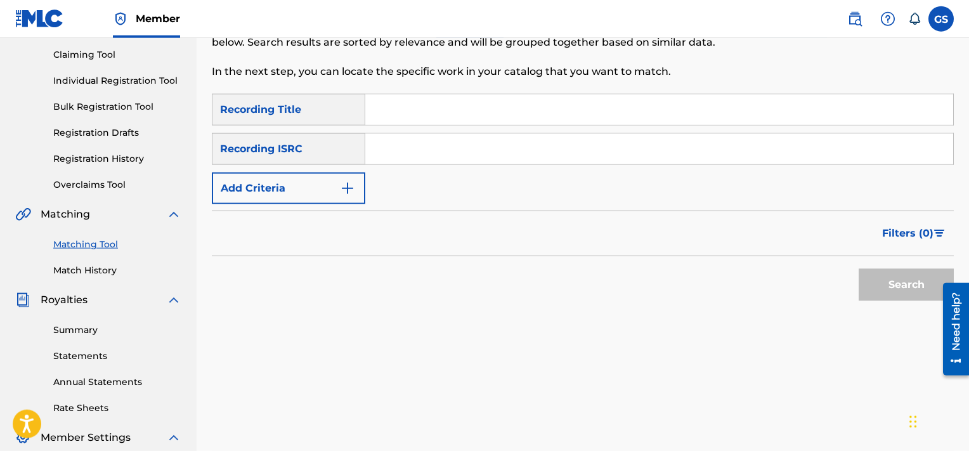
scroll to position [124, 0]
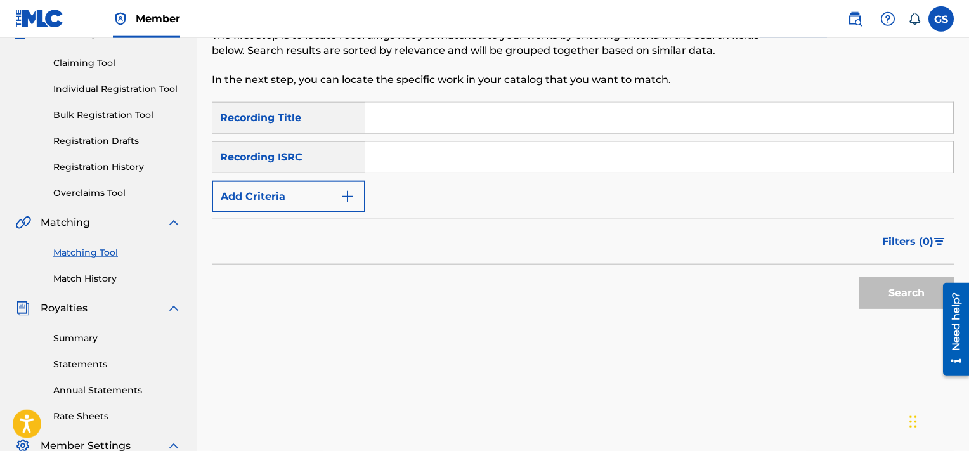
click at [440, 122] on input "Search Form" at bounding box center [659, 118] width 588 height 30
click at [288, 195] on button "Add Criteria" at bounding box center [288, 197] width 153 height 32
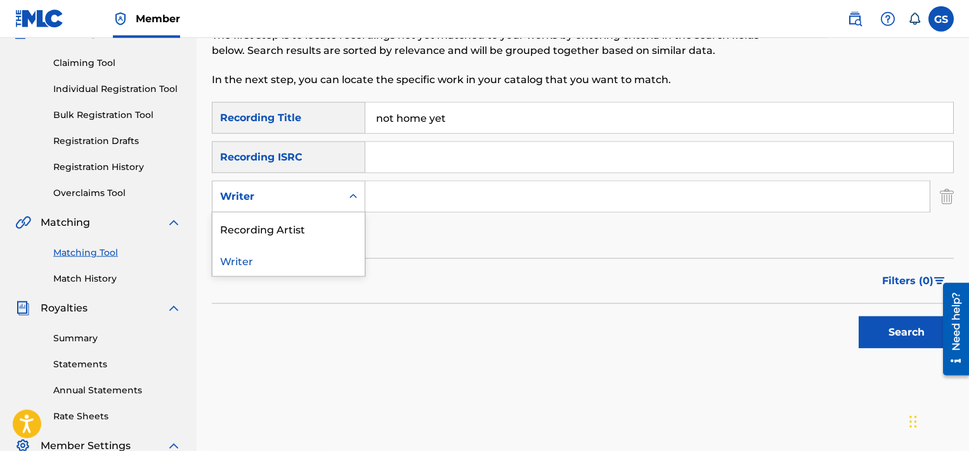
click at [288, 195] on div "Writer" at bounding box center [277, 196] width 114 height 15
click at [299, 233] on div "Recording Artist" at bounding box center [288, 228] width 152 height 32
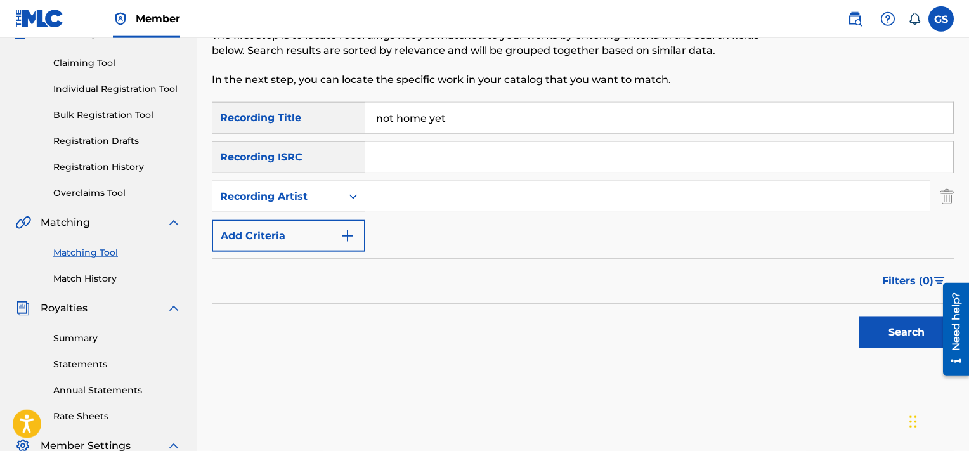
click at [401, 192] on input "Search Form" at bounding box center [647, 196] width 564 height 30
click at [859, 316] on button "Search" at bounding box center [906, 332] width 95 height 32
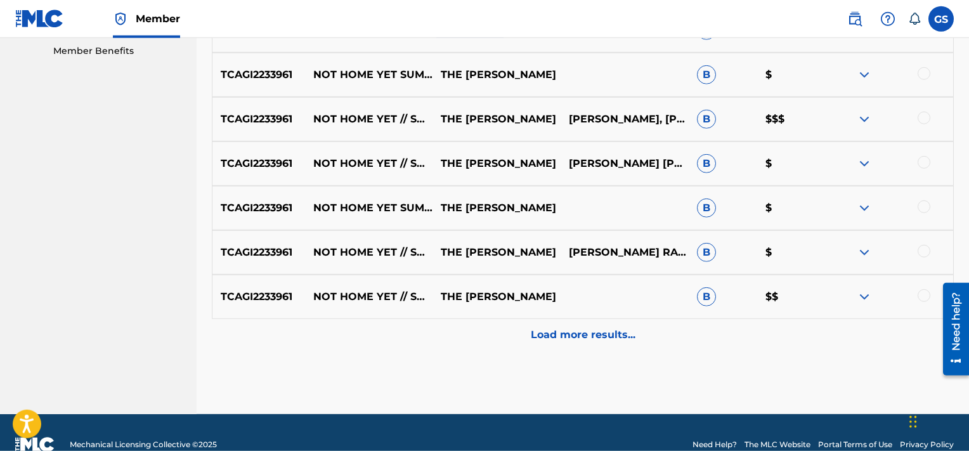
scroll to position [652, 0]
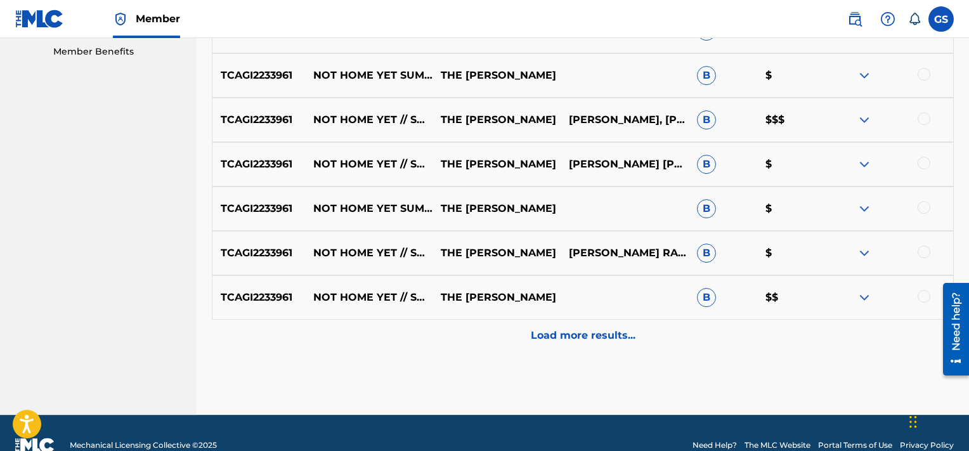
click at [556, 326] on div "Load more results..." at bounding box center [583, 336] width 742 height 32
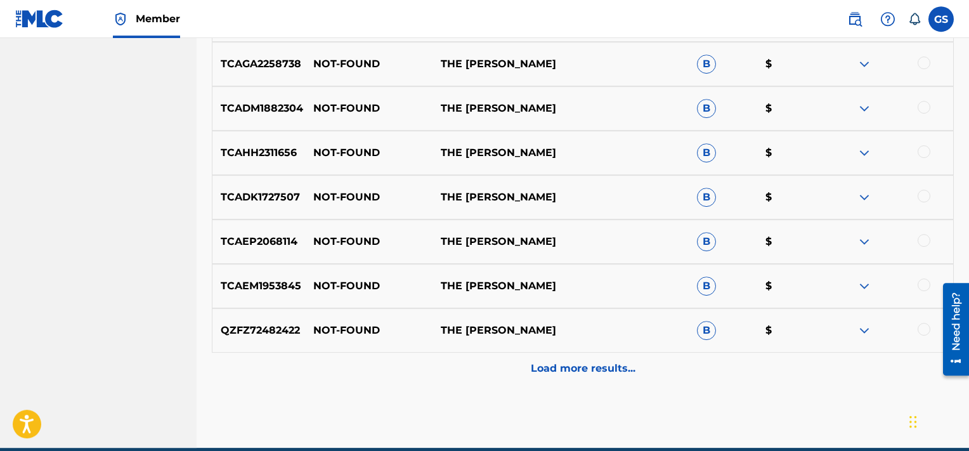
scroll to position [1097, 0]
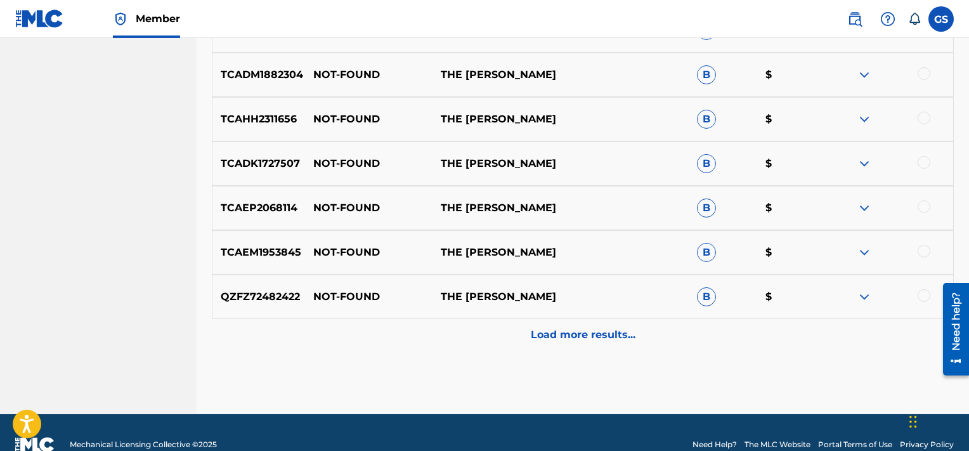
click at [604, 339] on p "Load more results..." at bounding box center [583, 334] width 105 height 15
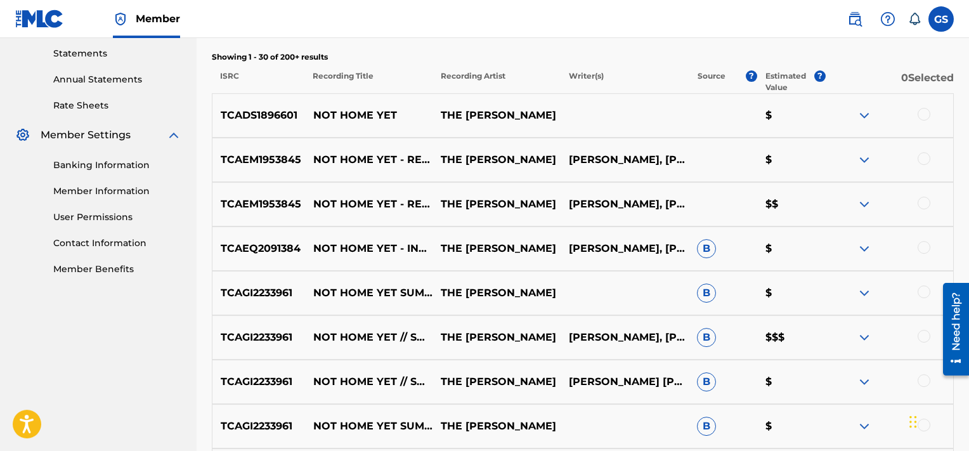
scroll to position [385, 0]
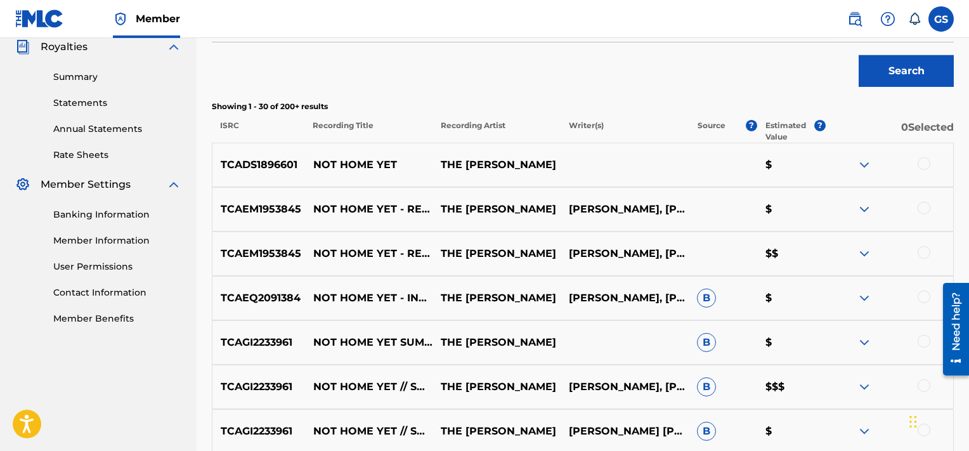
click at [927, 159] on div at bounding box center [924, 163] width 13 height 13
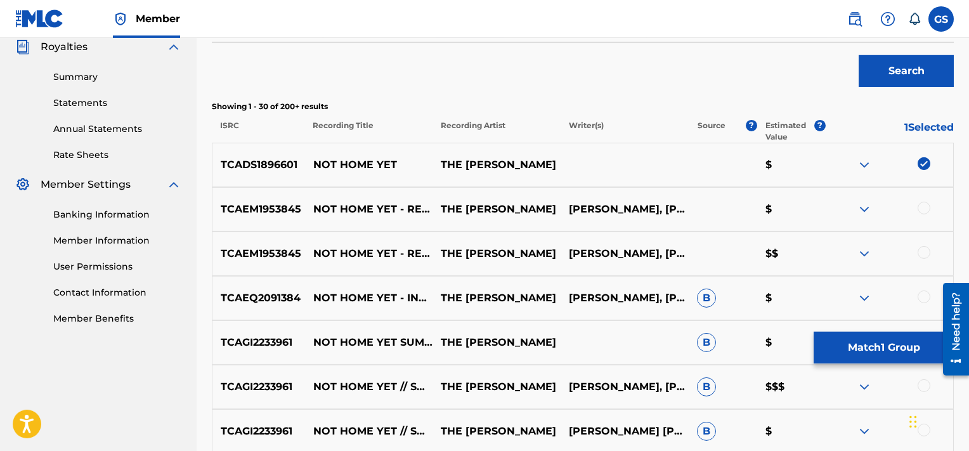
click at [922, 210] on div at bounding box center [924, 208] width 13 height 13
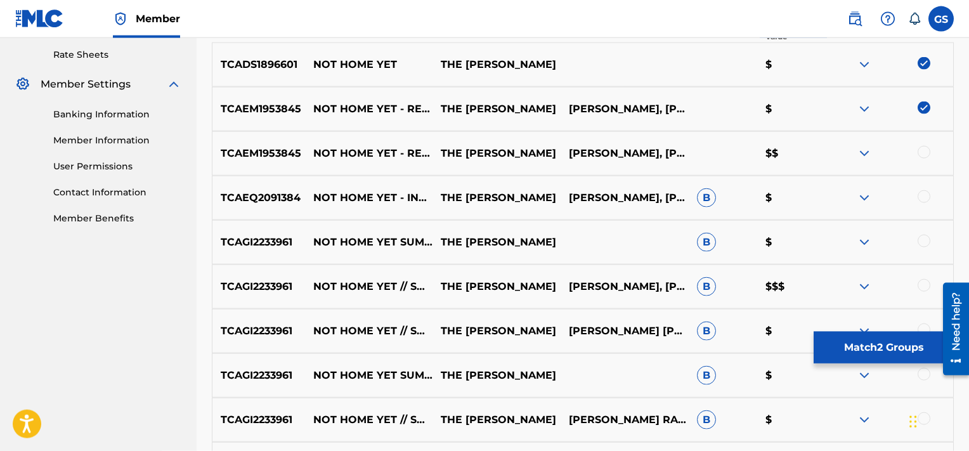
scroll to position [485, 0]
click at [928, 153] on div at bounding box center [924, 153] width 13 height 13
click at [925, 197] on div at bounding box center [924, 197] width 13 height 13
click at [920, 245] on div at bounding box center [924, 241] width 13 height 13
click at [923, 286] on div at bounding box center [924, 286] width 13 height 13
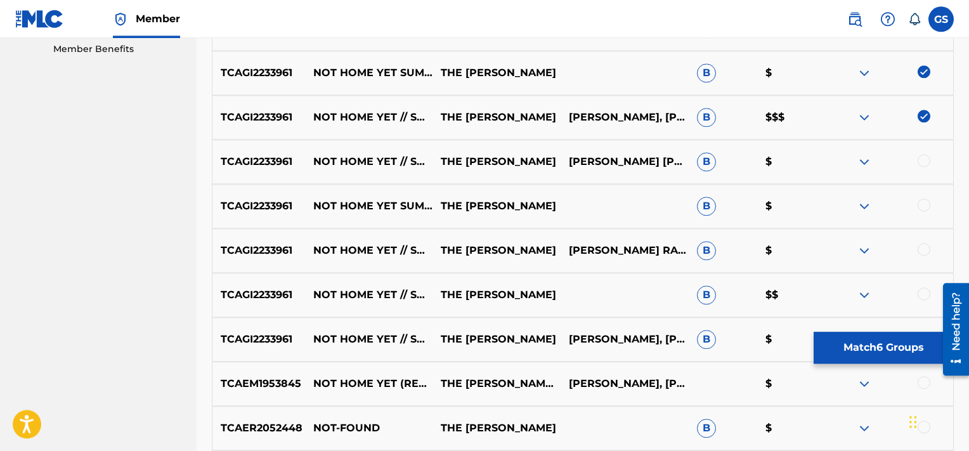
scroll to position [653, 0]
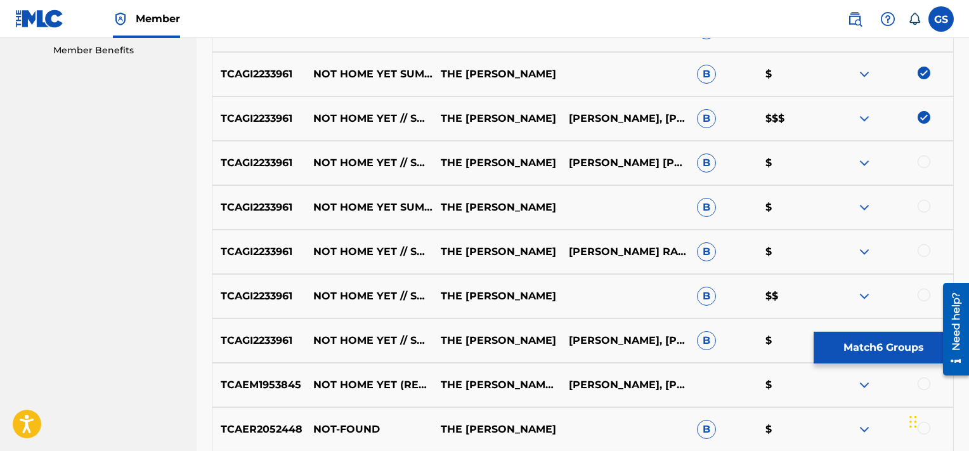
click at [925, 160] on div at bounding box center [924, 161] width 13 height 13
click at [925, 204] on div at bounding box center [924, 206] width 13 height 13
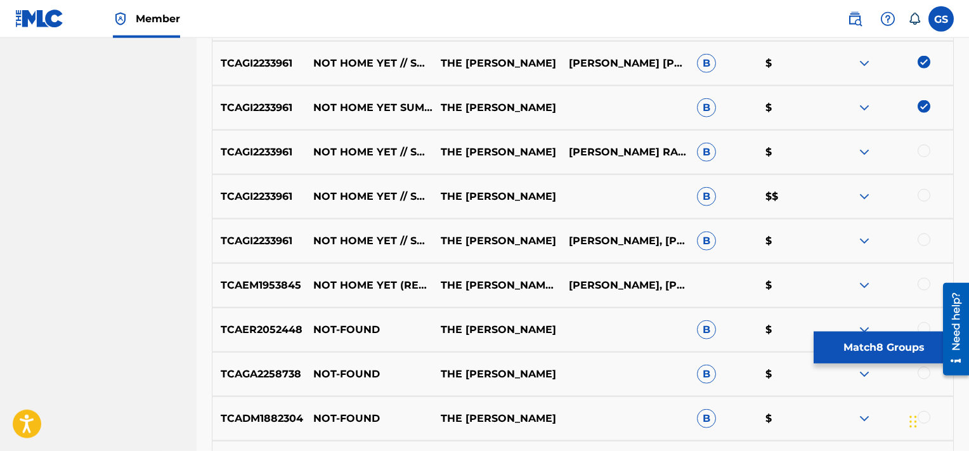
scroll to position [756, 0]
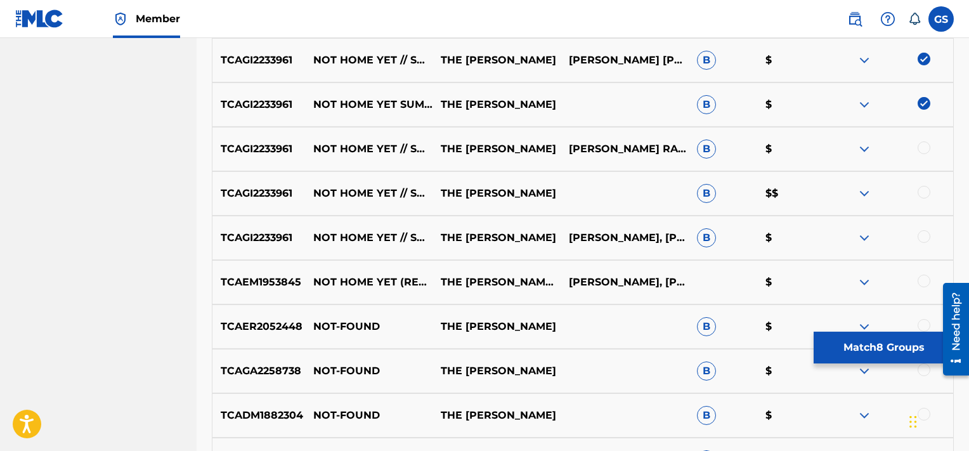
click at [925, 151] on div at bounding box center [924, 147] width 13 height 13
click at [927, 194] on div at bounding box center [924, 192] width 13 height 13
click at [925, 237] on div at bounding box center [924, 236] width 13 height 13
click at [925, 282] on div at bounding box center [924, 281] width 13 height 13
click at [901, 338] on button "Match 12 Groups" at bounding box center [884, 348] width 140 height 32
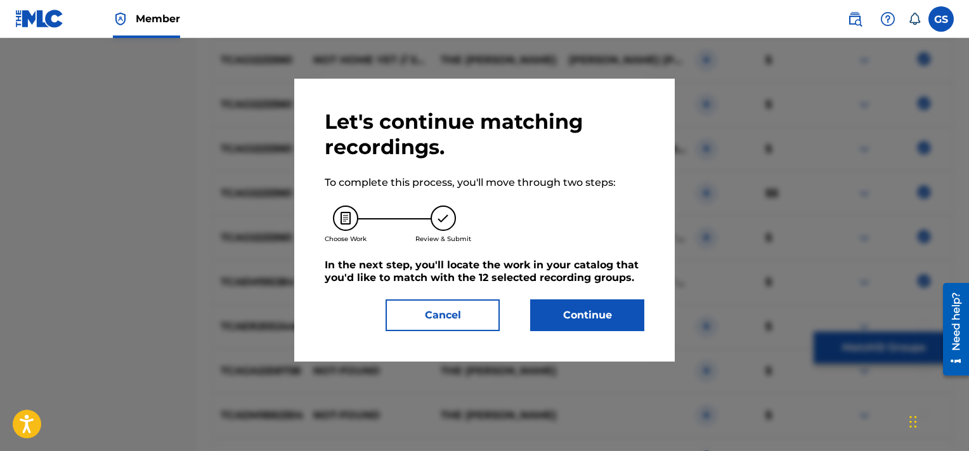
click at [592, 311] on button "Continue" at bounding box center [587, 315] width 114 height 32
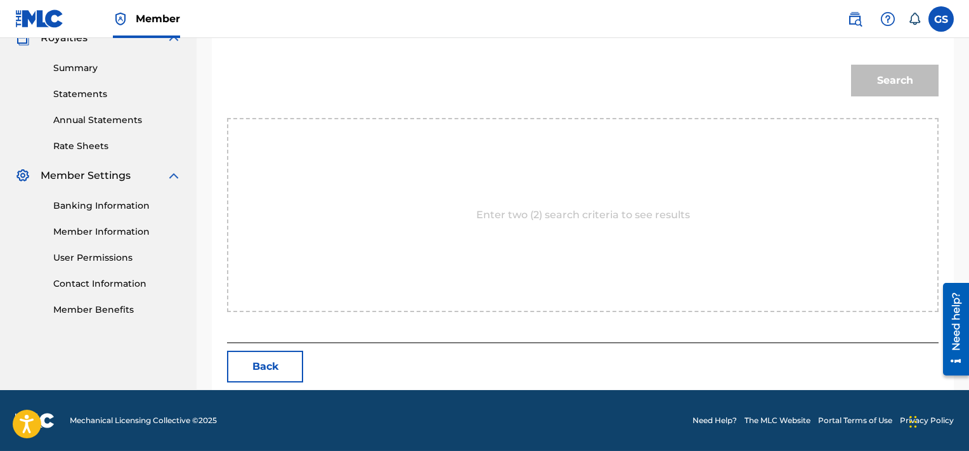
scroll to position [335, 0]
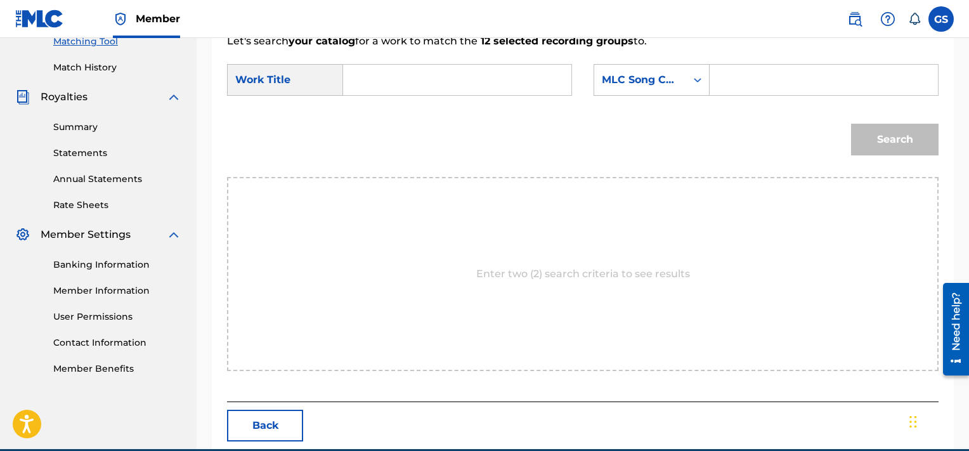
click at [755, 80] on input "Search Form" at bounding box center [823, 80] width 207 height 30
paste input "NC7LY8"
click at [363, 85] on input "Search Form" at bounding box center [457, 80] width 207 height 30
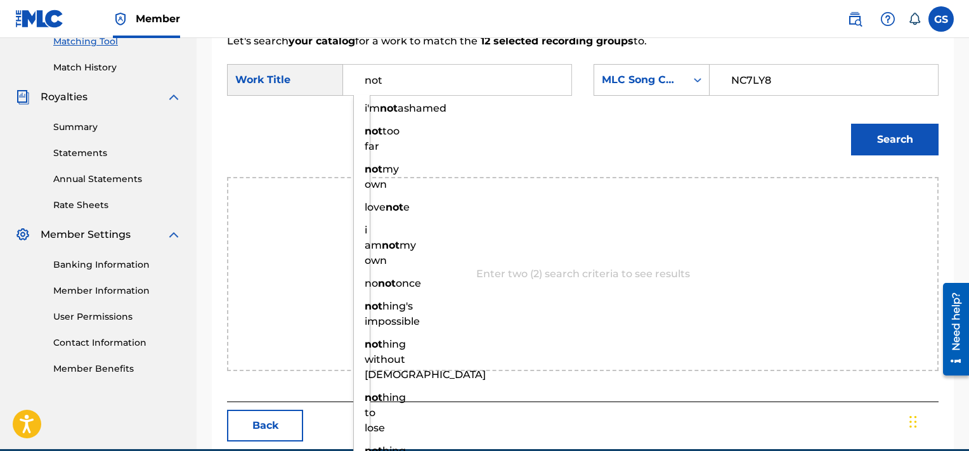
click at [851, 124] on button "Search" at bounding box center [895, 140] width 88 height 32
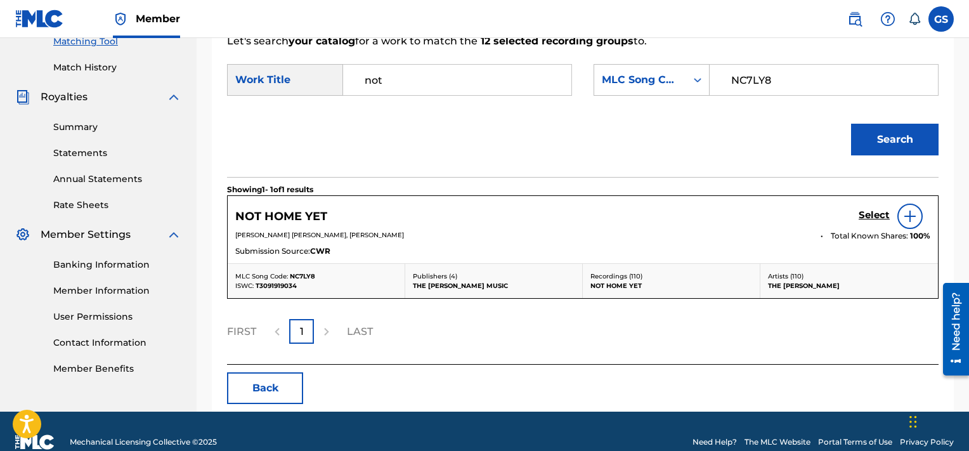
click at [868, 219] on h5 "Select" at bounding box center [874, 215] width 31 height 12
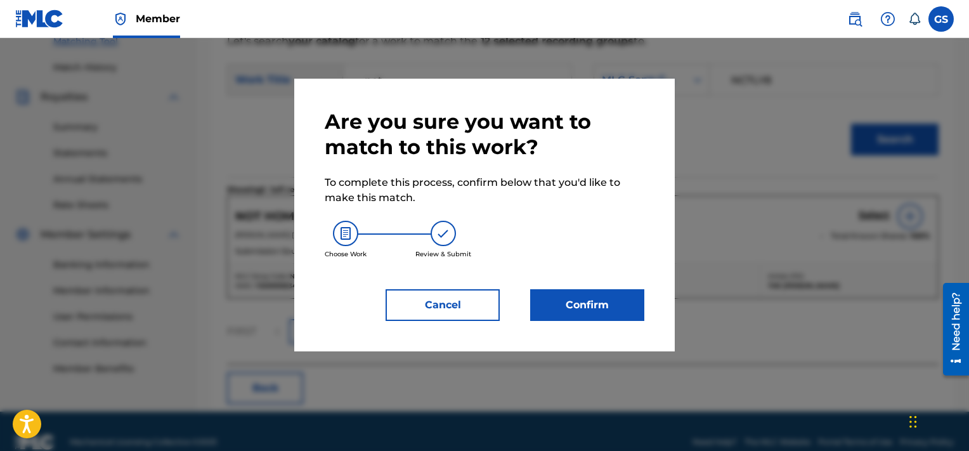
click at [594, 306] on button "Confirm" at bounding box center [587, 305] width 114 height 32
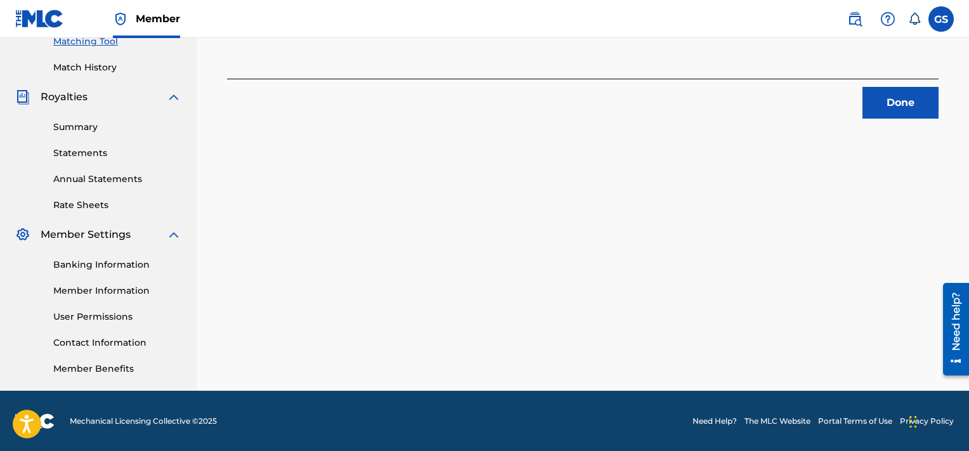
click at [887, 109] on button "Done" at bounding box center [901, 103] width 76 height 32
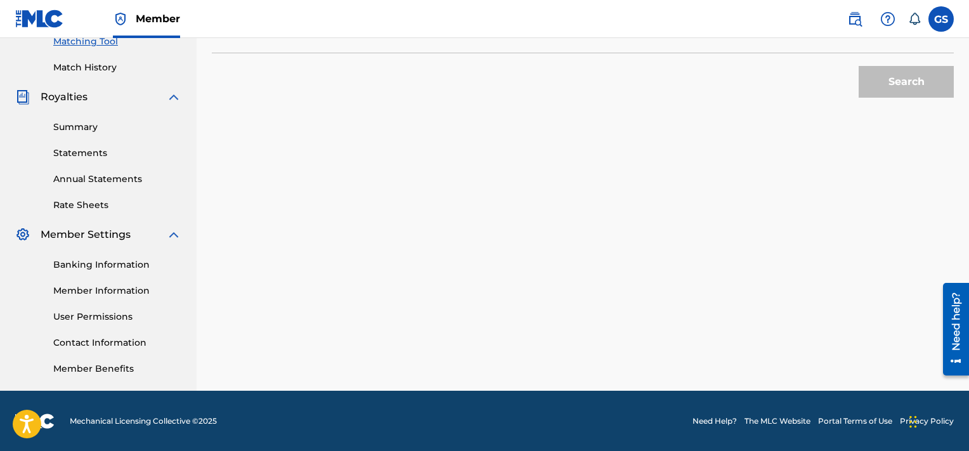
scroll to position [0, 0]
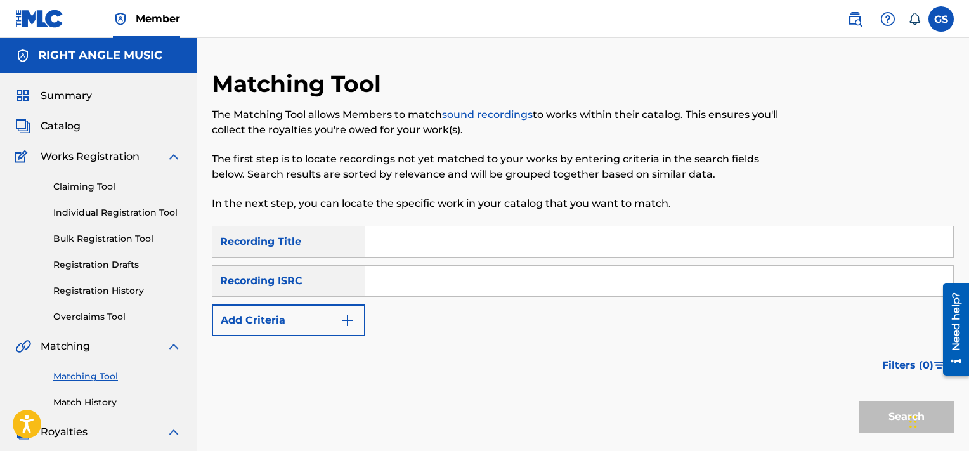
click at [412, 237] on input "Search Form" at bounding box center [659, 241] width 588 height 30
click at [294, 331] on button "Add Criteria" at bounding box center [288, 320] width 153 height 32
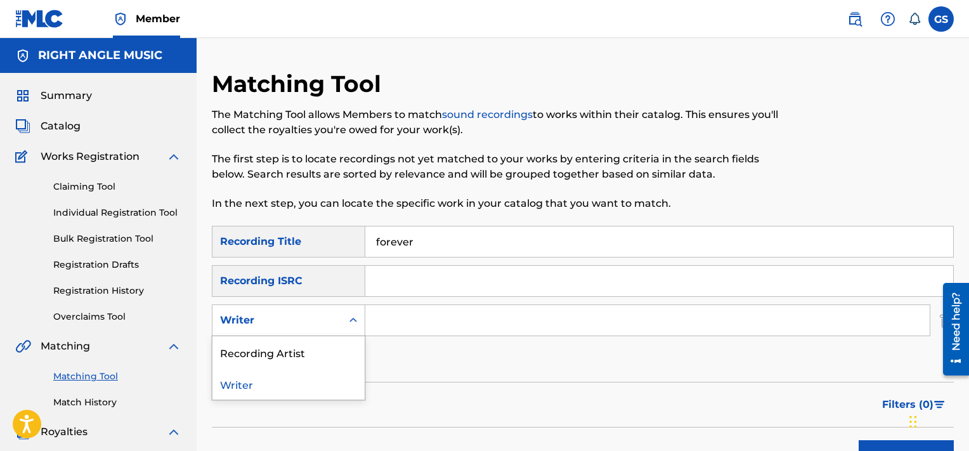
click at [308, 318] on div "Writer" at bounding box center [277, 320] width 114 height 15
click at [315, 346] on div "Recording Artist" at bounding box center [288, 352] width 152 height 32
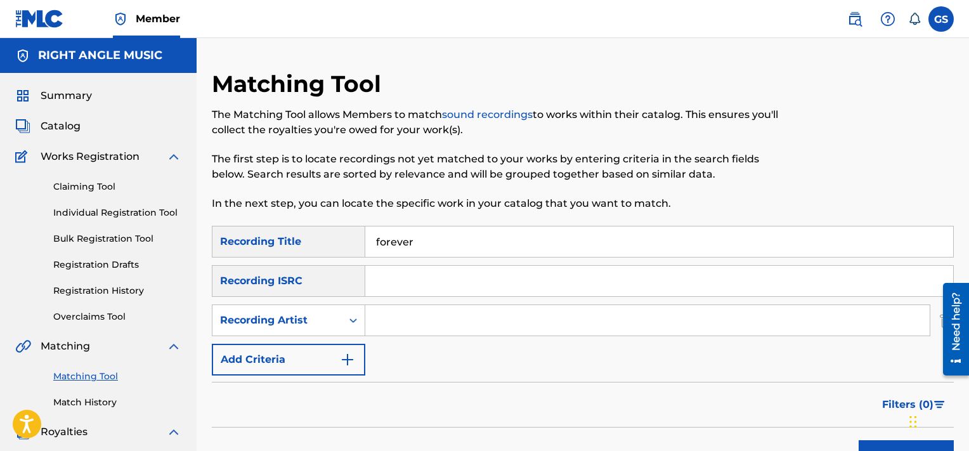
click at [448, 315] on input "Search Form" at bounding box center [647, 320] width 564 height 30
click at [859, 440] on button "Search" at bounding box center [906, 456] width 95 height 32
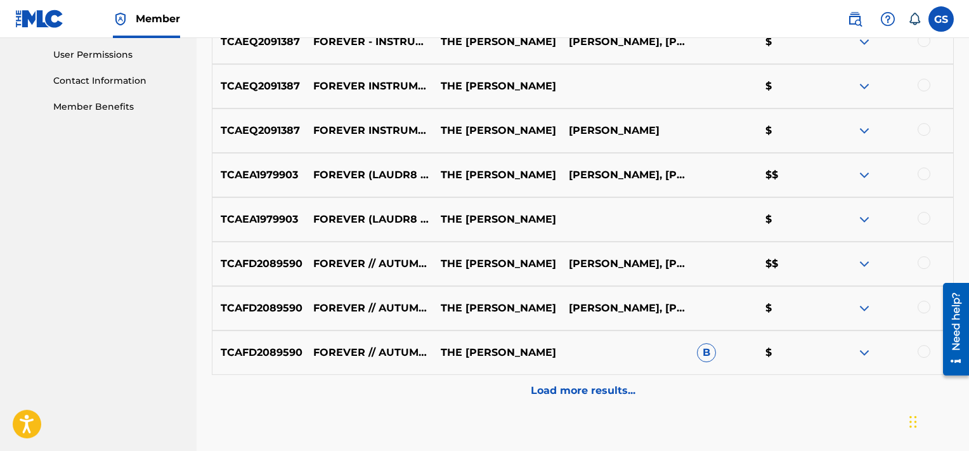
scroll to position [676, 0]
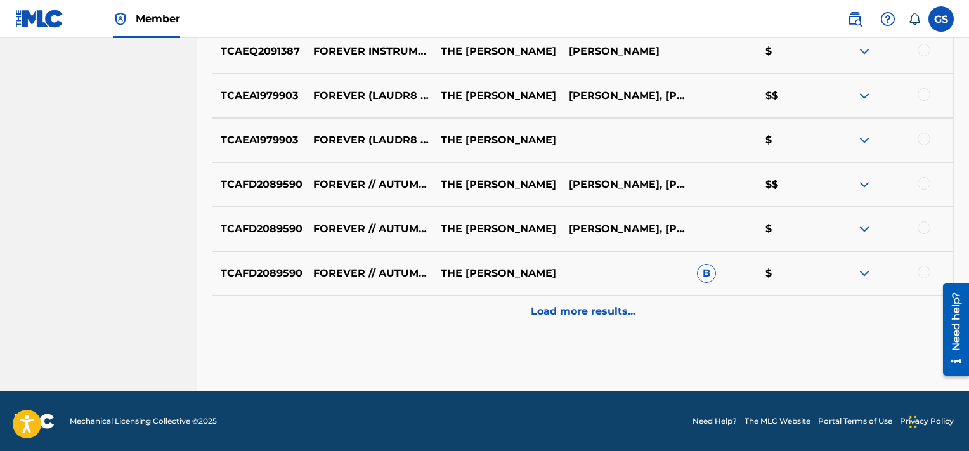
click at [555, 318] on div "Load more results..." at bounding box center [583, 312] width 742 height 32
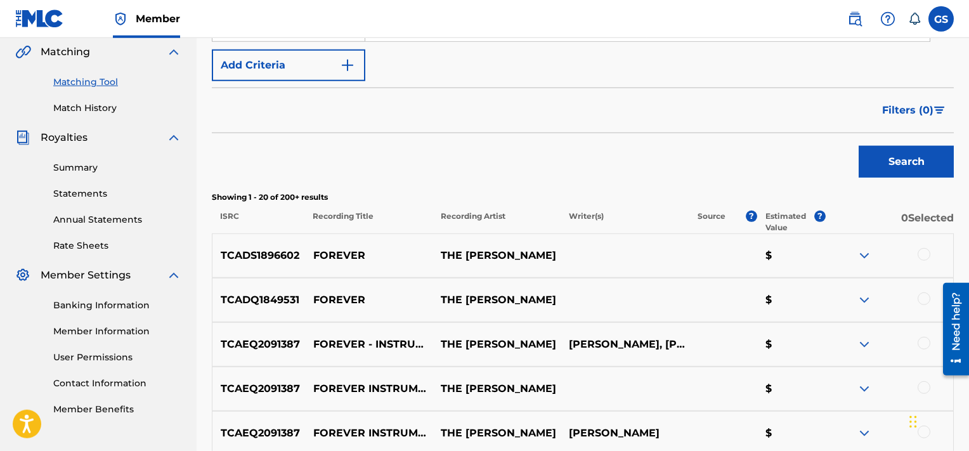
scroll to position [251, 0]
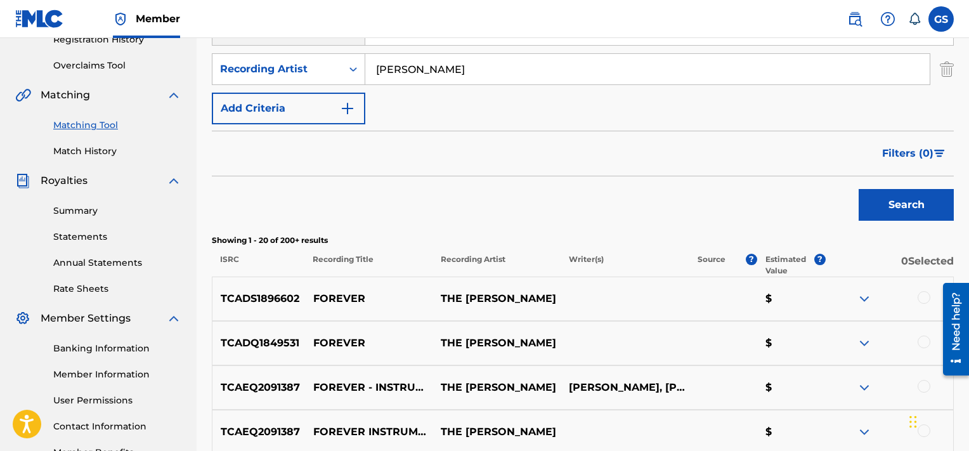
click at [922, 294] on div at bounding box center [924, 297] width 13 height 13
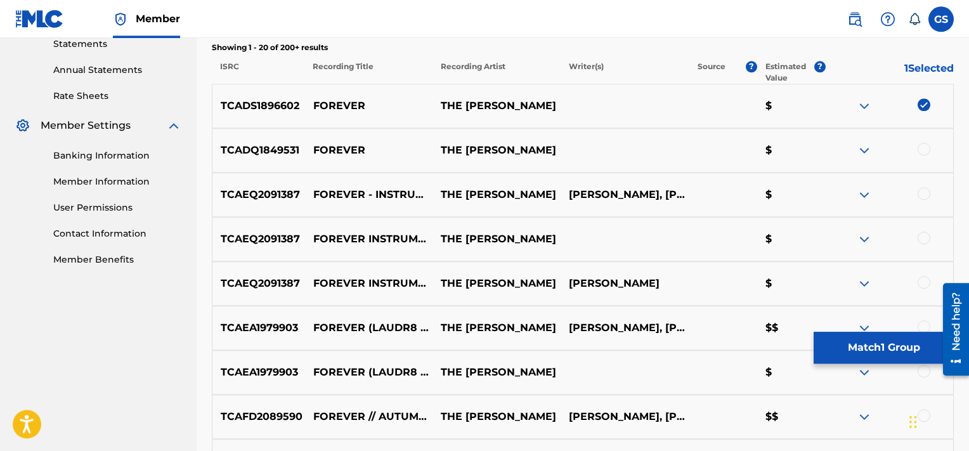
scroll to position [442, 0]
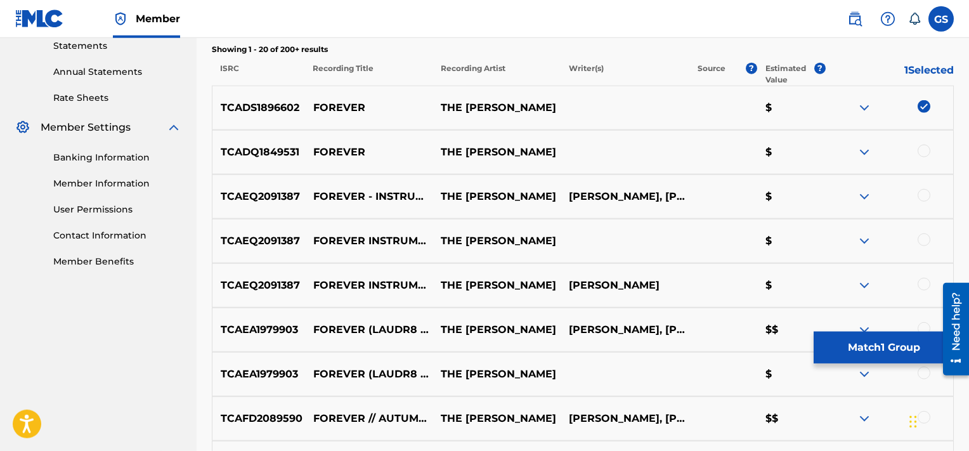
click at [920, 151] on div at bounding box center [924, 151] width 13 height 13
click at [927, 191] on div at bounding box center [924, 195] width 13 height 13
click at [924, 239] on div at bounding box center [924, 239] width 13 height 13
click at [925, 284] on div at bounding box center [924, 284] width 13 height 13
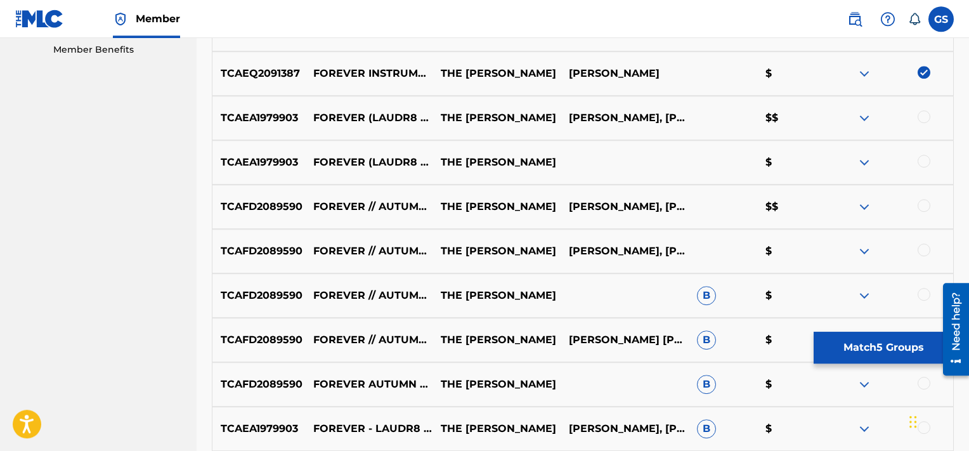
scroll to position [660, 0]
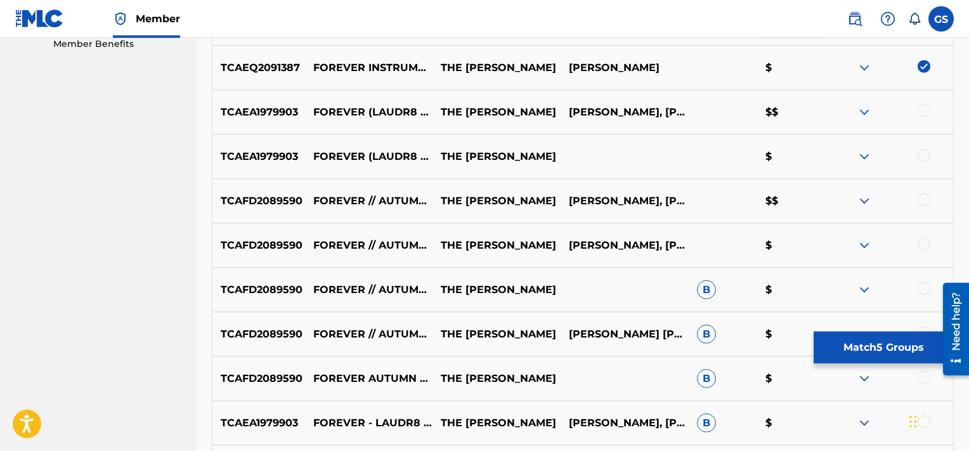
click at [927, 105] on div at bounding box center [889, 112] width 128 height 15
click at [925, 111] on div at bounding box center [924, 111] width 13 height 13
click at [923, 150] on div at bounding box center [924, 155] width 13 height 13
click at [925, 198] on div at bounding box center [924, 199] width 13 height 13
click at [922, 247] on div at bounding box center [924, 244] width 13 height 13
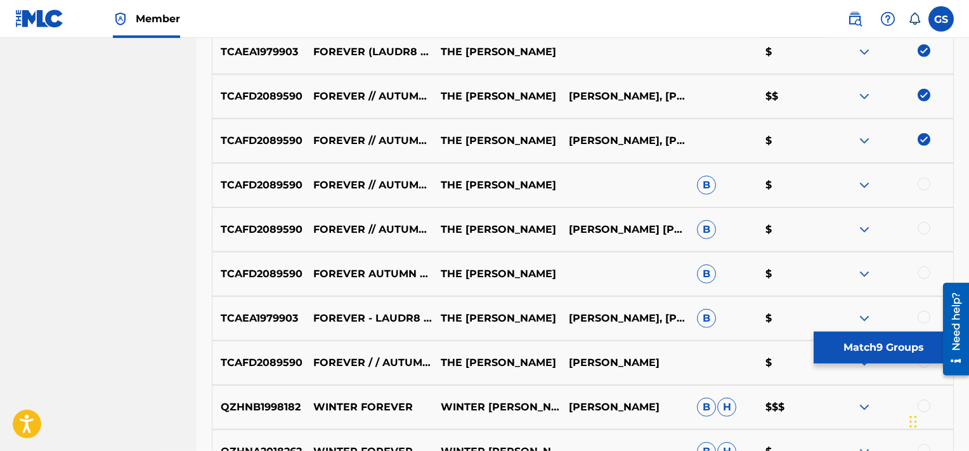
scroll to position [795, 0]
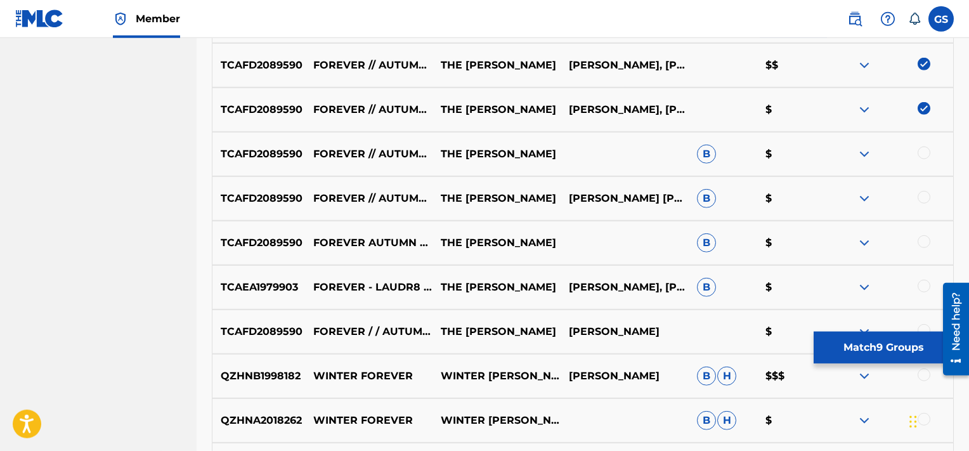
click at [927, 154] on div at bounding box center [924, 153] width 13 height 13
click at [922, 199] on div at bounding box center [924, 197] width 13 height 13
click at [929, 242] on div at bounding box center [924, 241] width 13 height 13
click at [925, 292] on div at bounding box center [889, 287] width 128 height 15
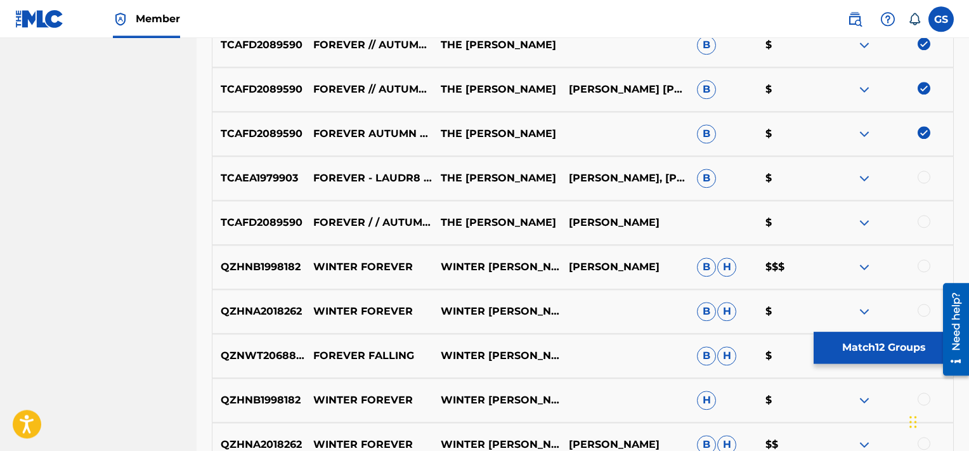
scroll to position [903, 0]
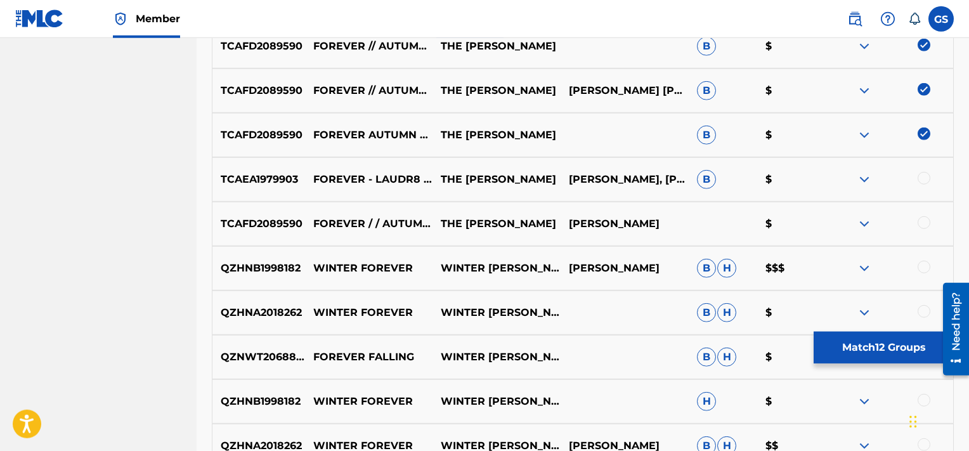
click at [923, 177] on div at bounding box center [924, 178] width 13 height 13
click at [925, 225] on div at bounding box center [924, 222] width 13 height 13
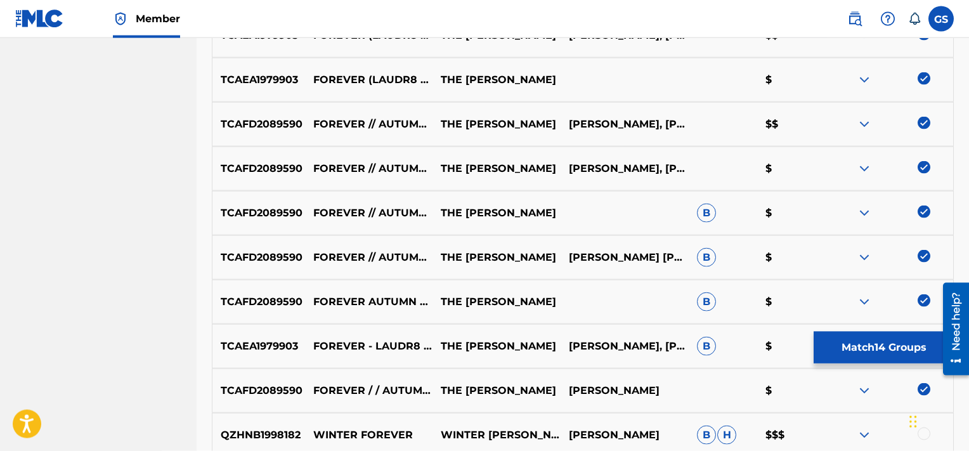
scroll to position [738, 0]
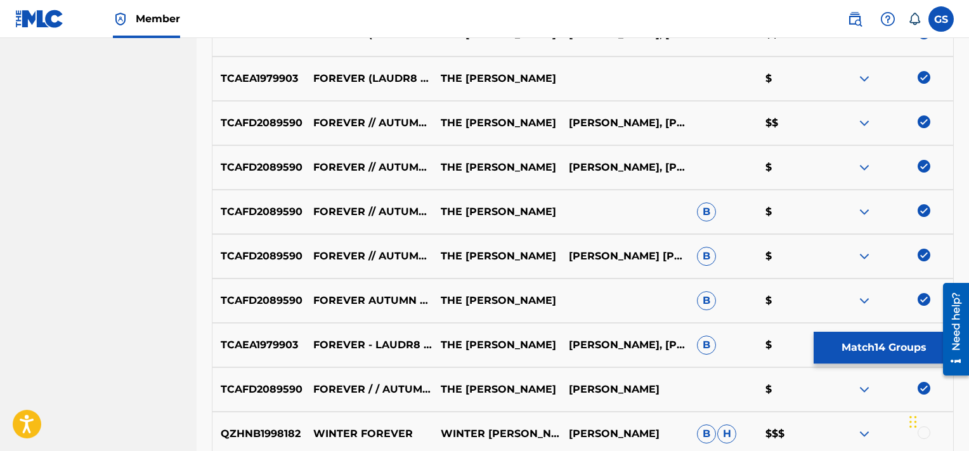
click at [878, 345] on button "Match 14 Groups" at bounding box center [884, 348] width 140 height 32
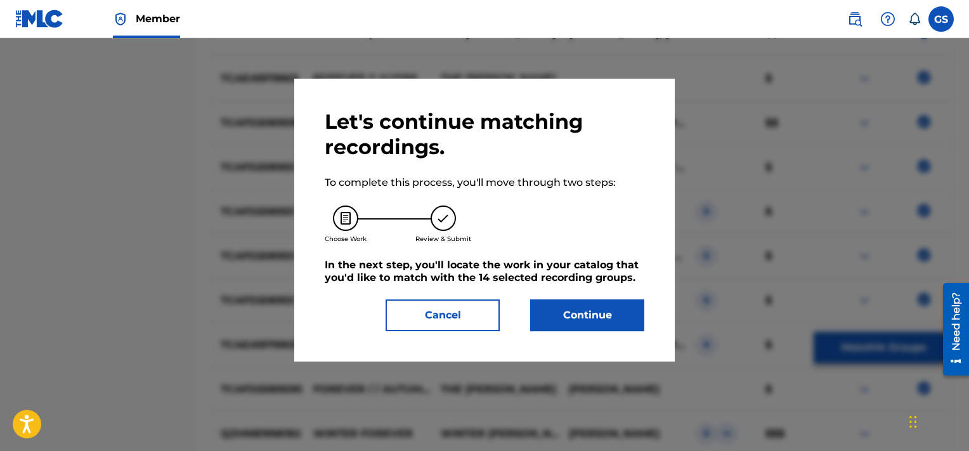
click at [606, 304] on button "Continue" at bounding box center [587, 315] width 114 height 32
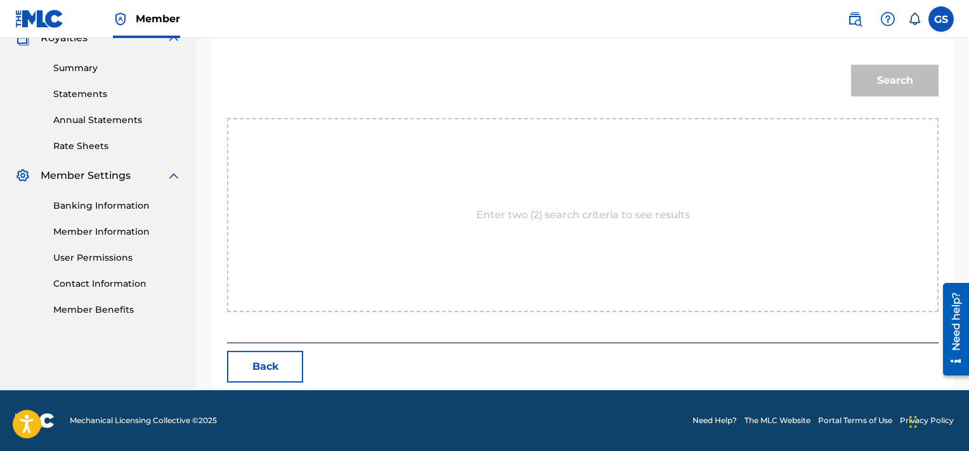
scroll to position [335, 0]
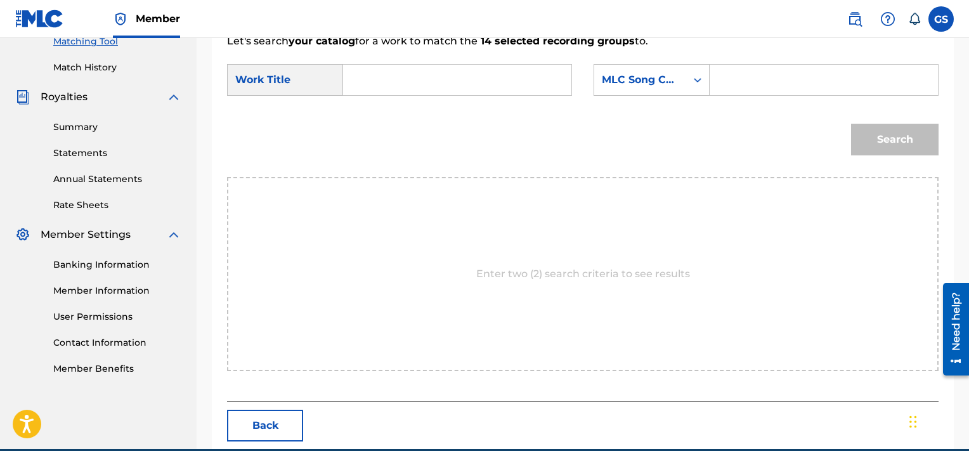
paste input "FVB8ZY"
click at [792, 83] on input "FVB8ZY" at bounding box center [823, 80] width 207 height 30
click at [458, 67] on input "Search Form" at bounding box center [457, 80] width 207 height 30
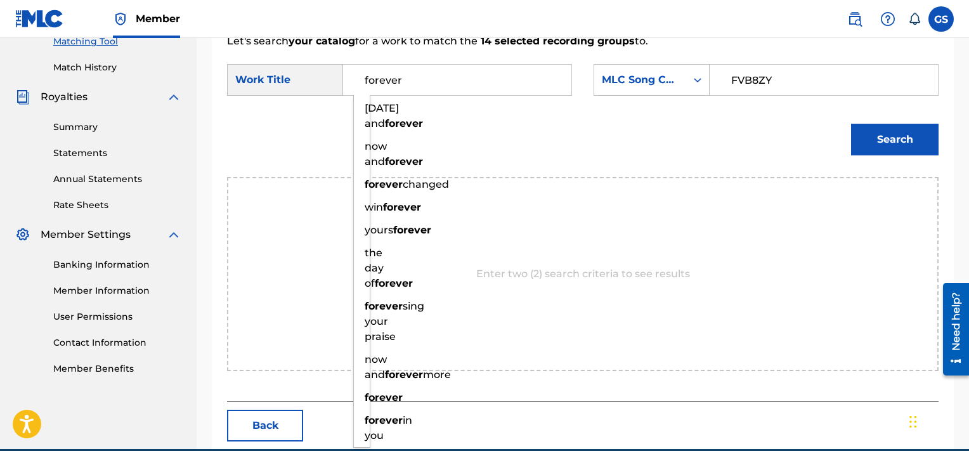
click at [851, 124] on button "Search" at bounding box center [895, 140] width 88 height 32
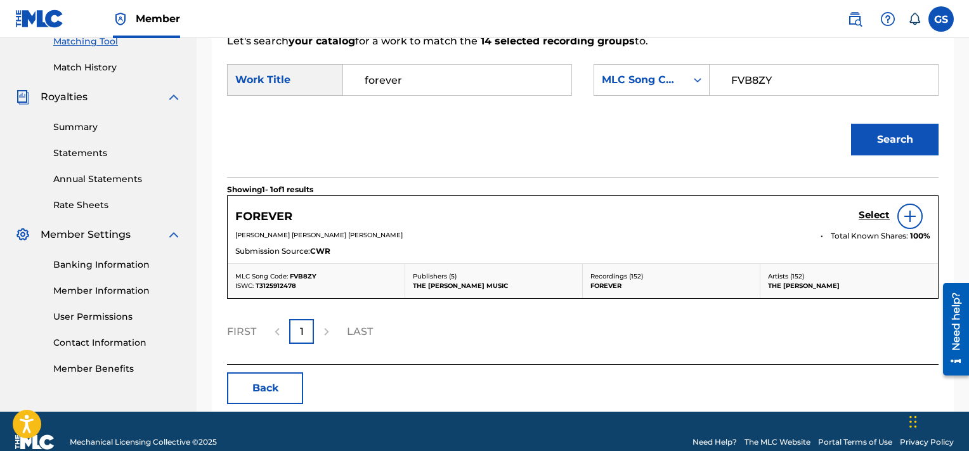
click at [873, 209] on h5 "Select" at bounding box center [874, 215] width 31 height 12
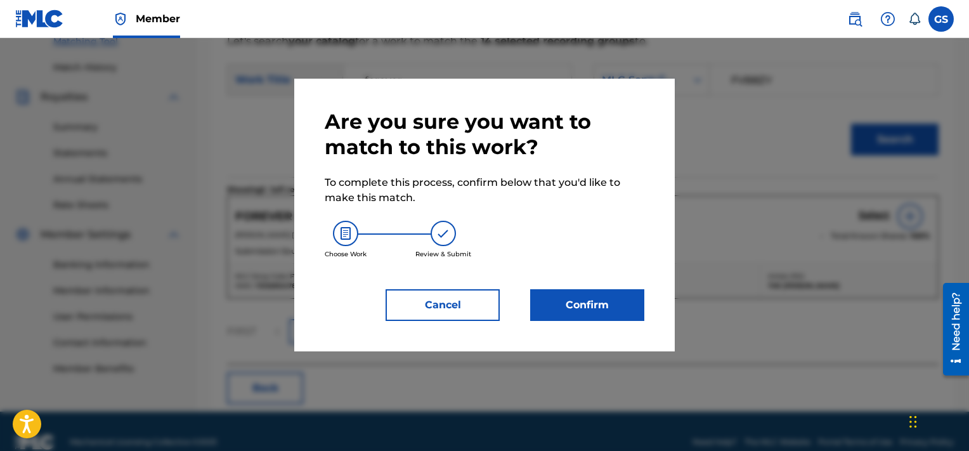
click at [595, 296] on button "Confirm" at bounding box center [587, 305] width 114 height 32
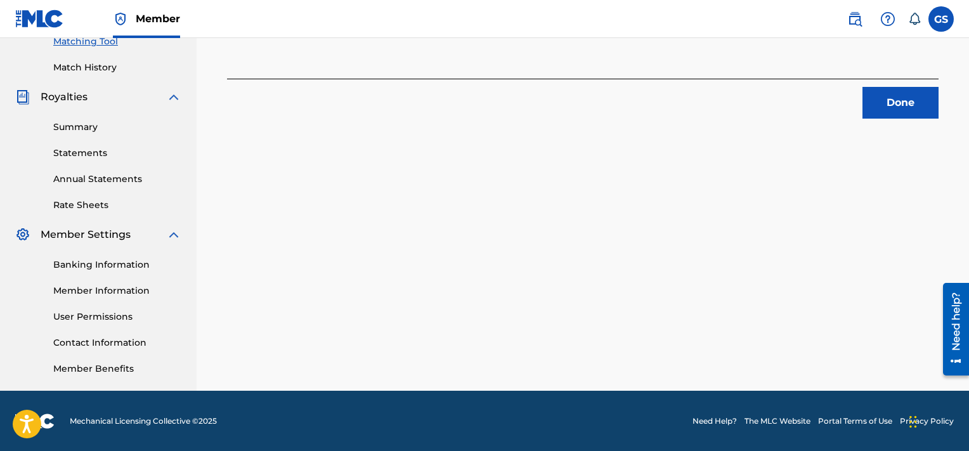
click at [902, 93] on button "Done" at bounding box center [901, 103] width 76 height 32
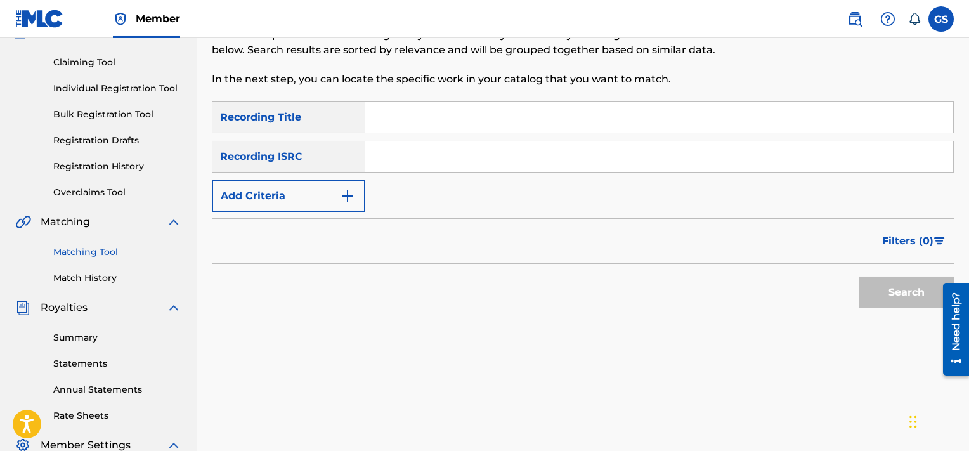
scroll to position [119, 0]
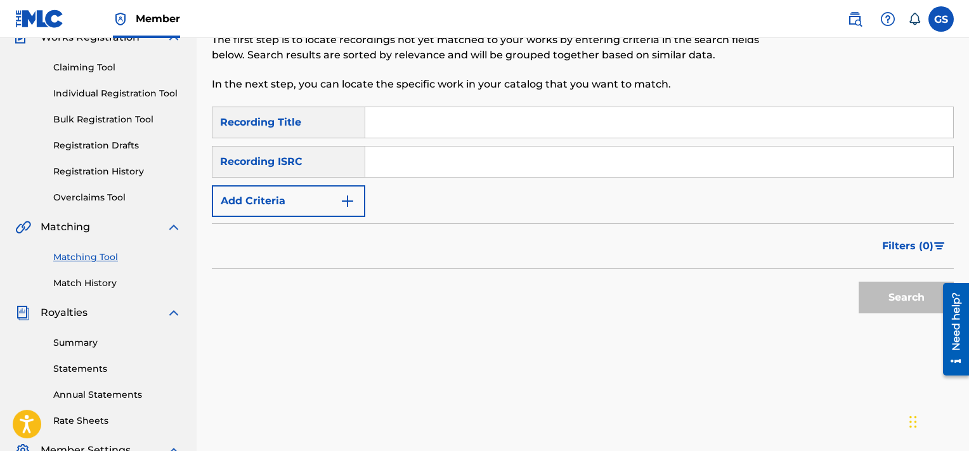
click at [600, 121] on input "Search Form" at bounding box center [659, 122] width 588 height 30
click at [268, 214] on button "Add Criteria" at bounding box center [288, 201] width 153 height 32
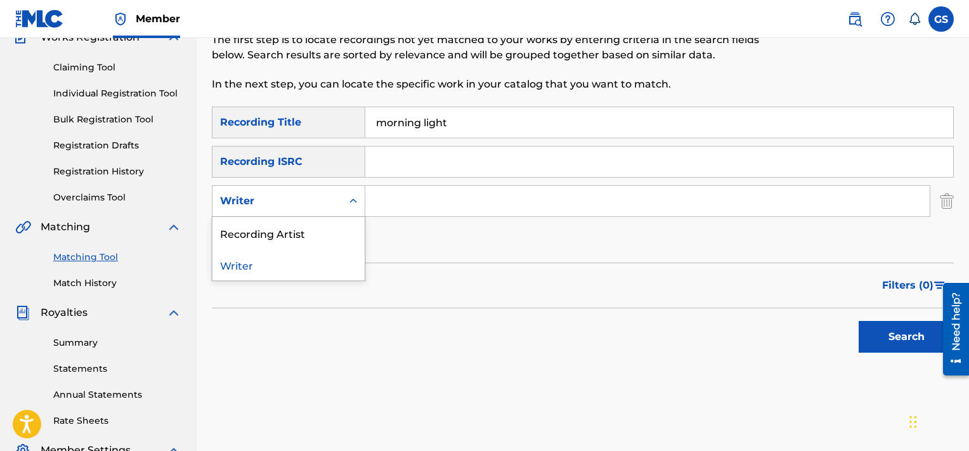
click at [299, 216] on div "Writer" at bounding box center [288, 201] width 153 height 32
click at [298, 226] on div "Recording Artist" at bounding box center [288, 233] width 152 height 32
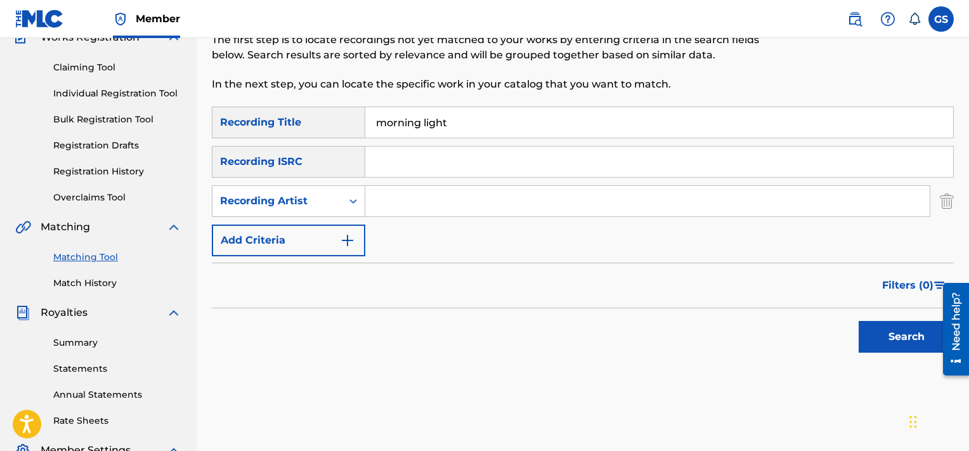
click at [413, 205] on input "Search Form" at bounding box center [647, 201] width 564 height 30
click at [859, 321] on button "Search" at bounding box center [906, 337] width 95 height 32
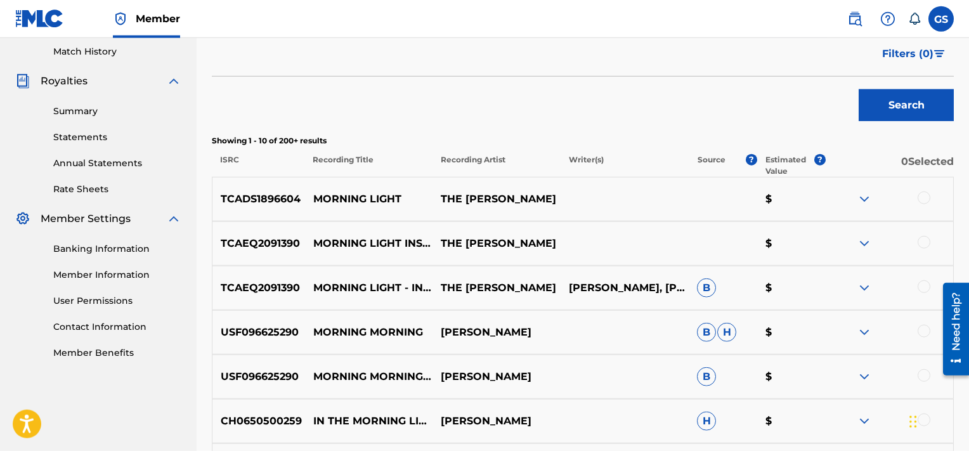
scroll to position [350, 0]
click at [922, 202] on div at bounding box center [924, 198] width 13 height 13
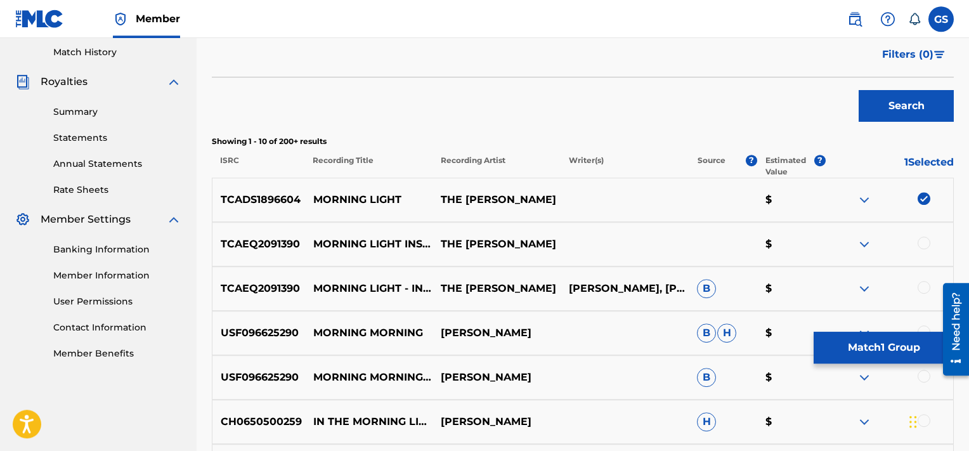
click at [930, 242] on div at bounding box center [924, 243] width 13 height 13
click at [926, 286] on div at bounding box center [924, 287] width 13 height 13
click at [892, 347] on button "Match 3 Groups" at bounding box center [884, 348] width 140 height 32
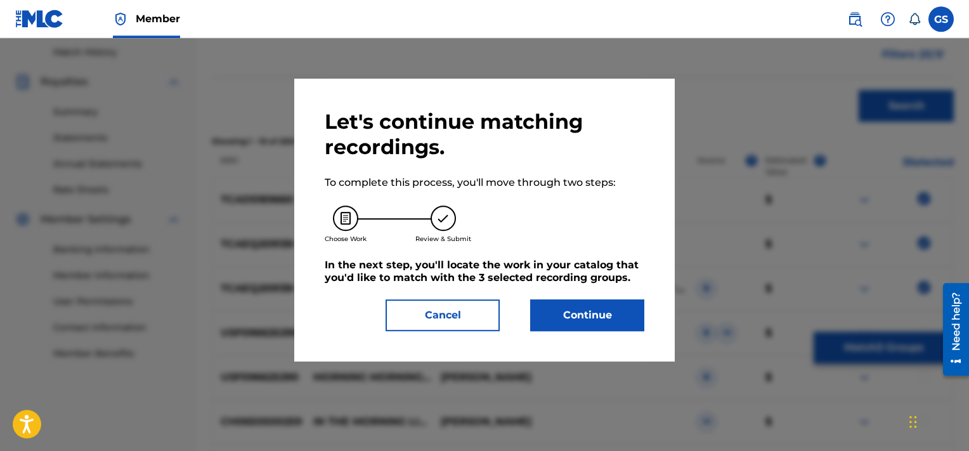
click at [587, 314] on button "Continue" at bounding box center [587, 315] width 114 height 32
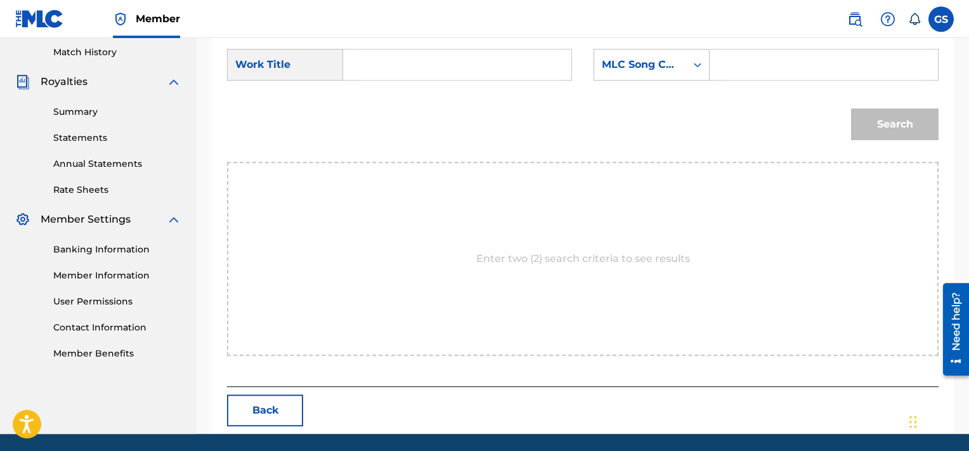
click at [749, 67] on input "Search Form" at bounding box center [823, 64] width 207 height 30
paste input "MA2I4G"
click at [457, 54] on input "Search Form" at bounding box center [457, 64] width 207 height 30
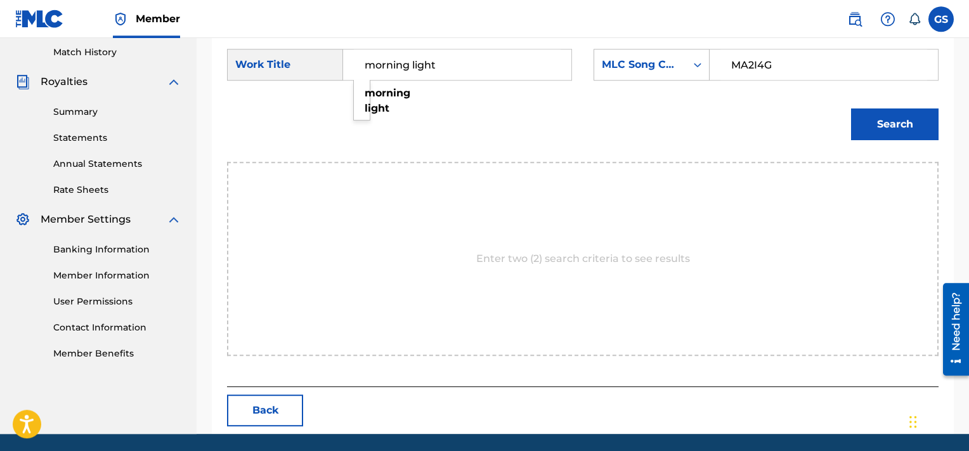
click at [851, 108] on button "Search" at bounding box center [895, 124] width 88 height 32
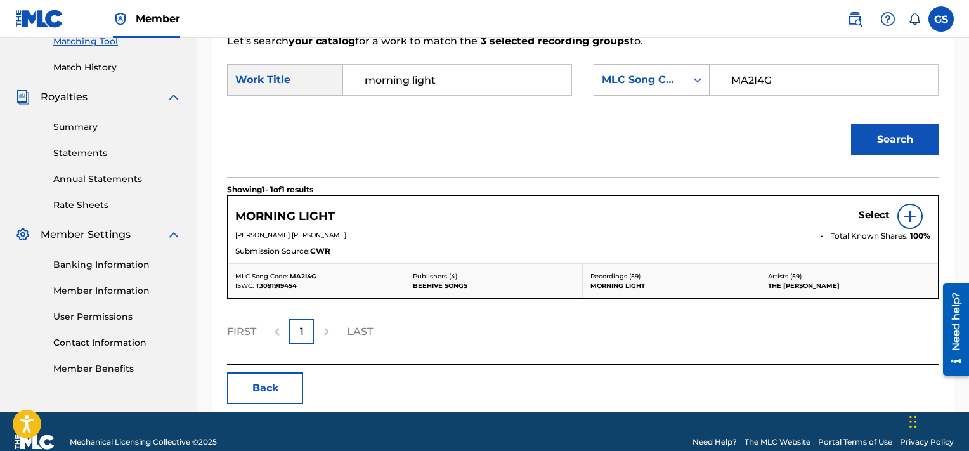
click at [864, 216] on h5 "Select" at bounding box center [874, 215] width 31 height 12
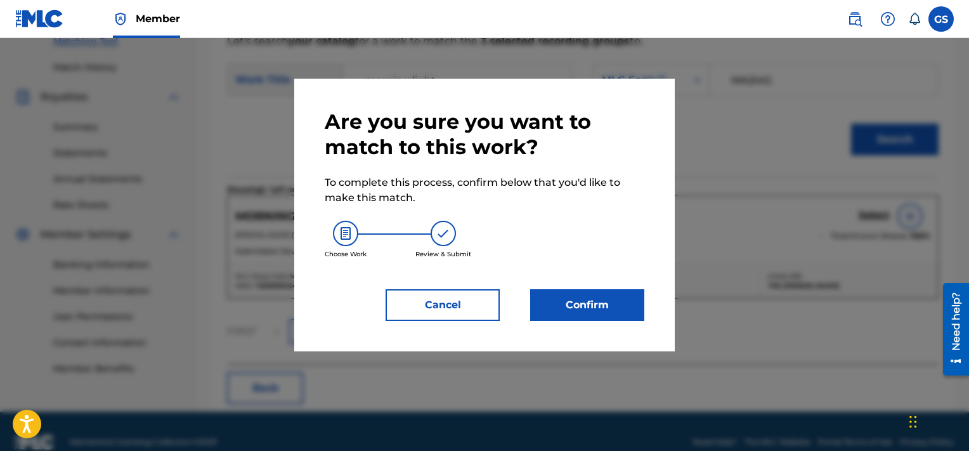
click at [595, 293] on button "Confirm" at bounding box center [587, 305] width 114 height 32
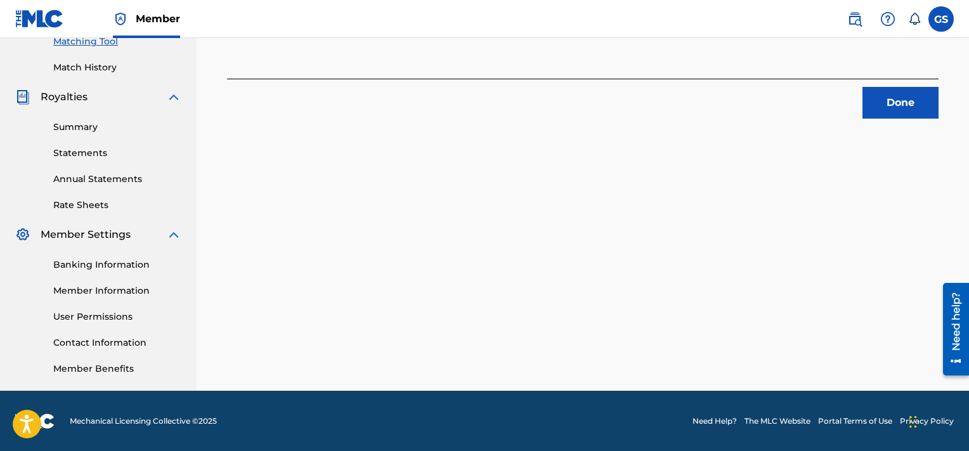
click at [897, 117] on button "Done" at bounding box center [901, 103] width 76 height 32
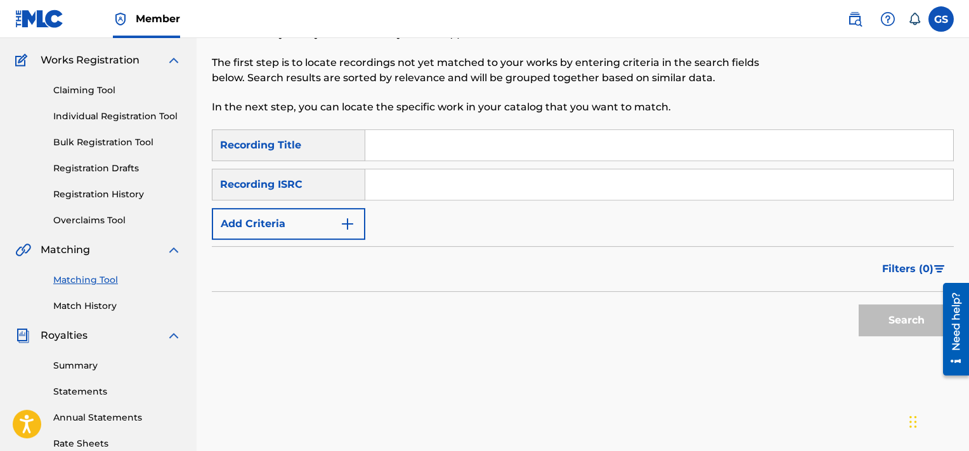
scroll to position [96, 0]
click at [486, 145] on input "Search Form" at bounding box center [659, 145] width 588 height 30
click at [288, 212] on button "Add Criteria" at bounding box center [288, 224] width 153 height 32
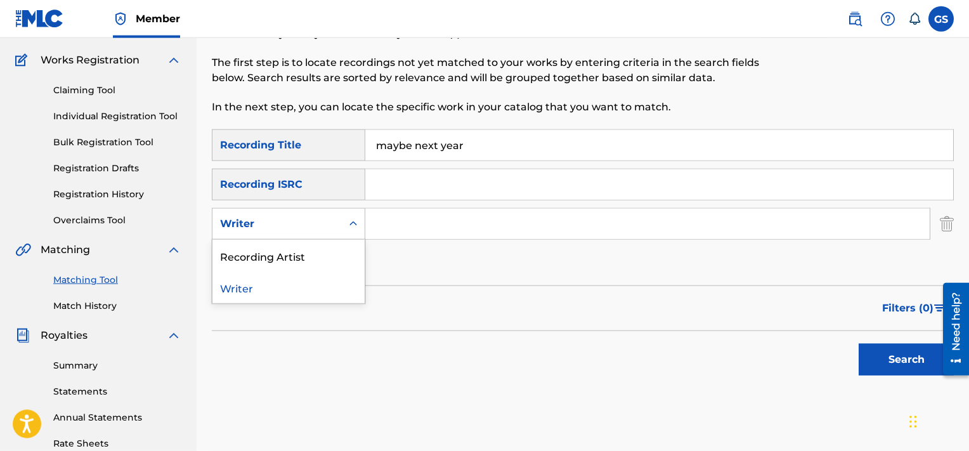
click at [288, 212] on div "Writer" at bounding box center [276, 224] width 129 height 24
click at [298, 251] on div "Recording Artist" at bounding box center [288, 256] width 152 height 32
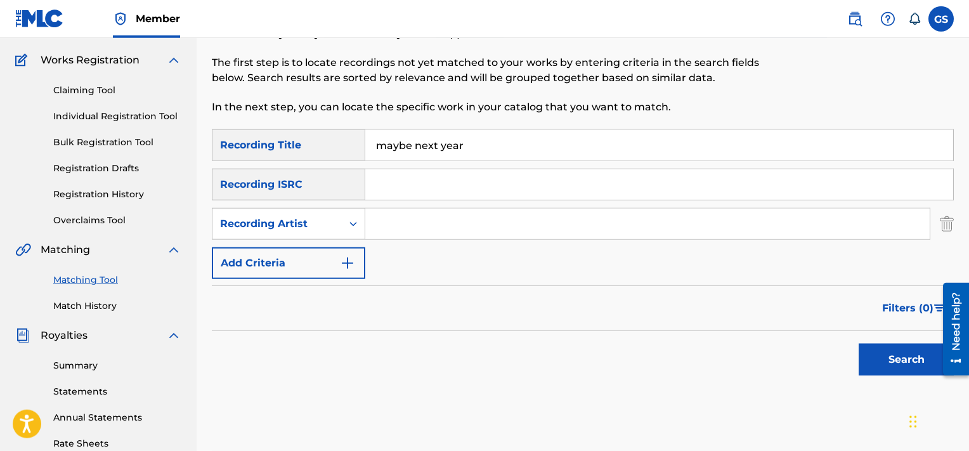
click at [402, 223] on input "Search Form" at bounding box center [647, 224] width 564 height 30
click at [859, 344] on button "Search" at bounding box center [906, 360] width 95 height 32
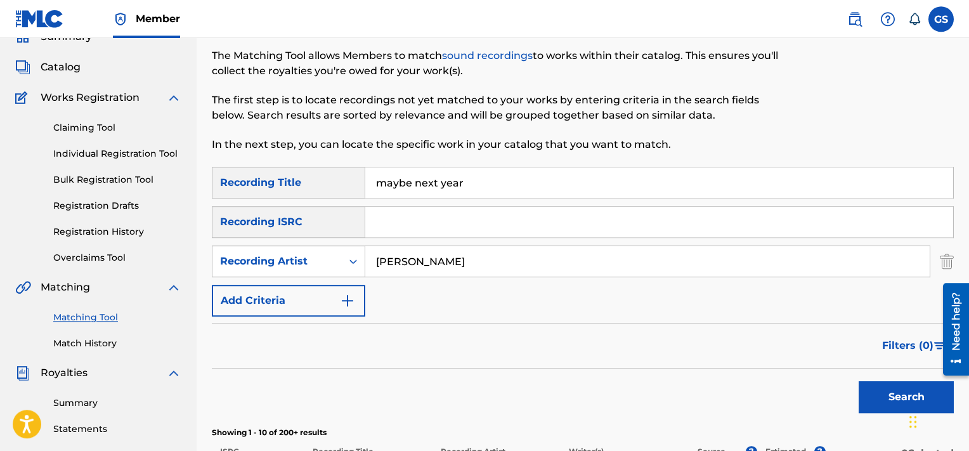
scroll to position [56, 0]
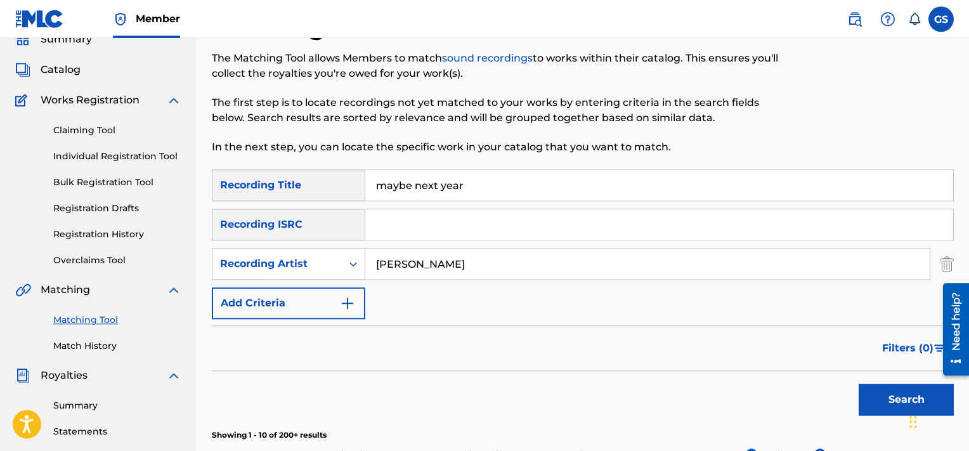
click at [497, 270] on input "[PERSON_NAME]" at bounding box center [647, 264] width 564 height 30
click at [859, 384] on button "Search" at bounding box center [906, 400] width 95 height 32
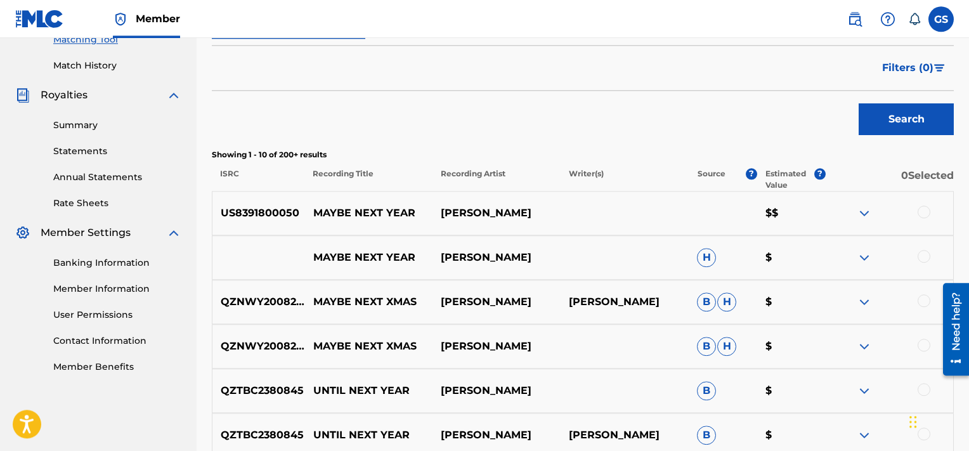
scroll to position [379, 0]
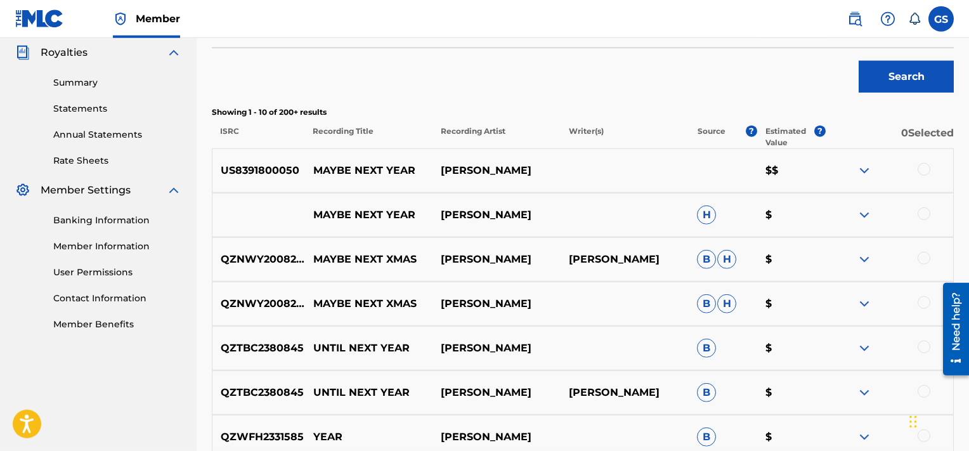
click at [923, 174] on div at bounding box center [924, 169] width 13 height 13
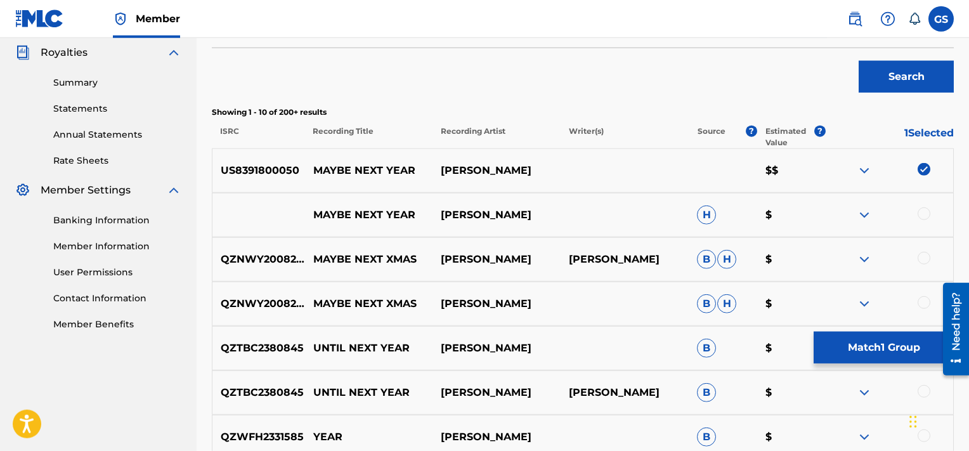
click at [887, 341] on button "Match 1 Group" at bounding box center [884, 348] width 140 height 32
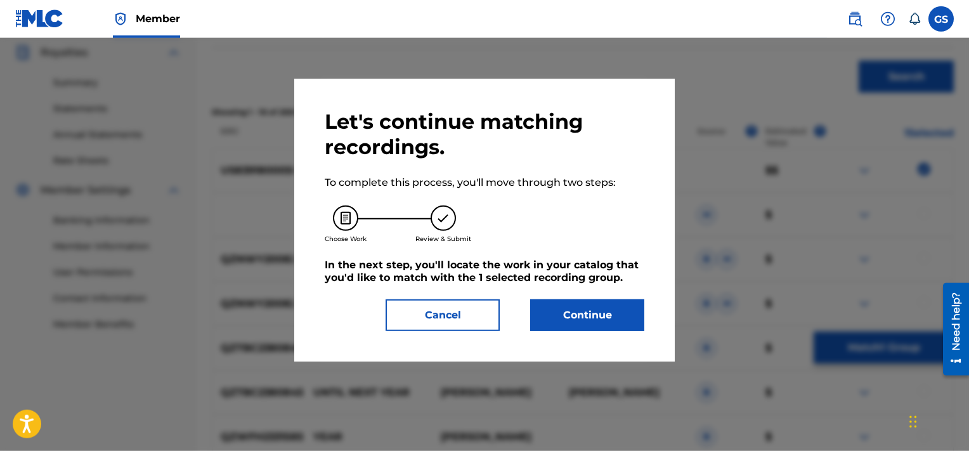
click at [625, 319] on button "Continue" at bounding box center [587, 315] width 114 height 32
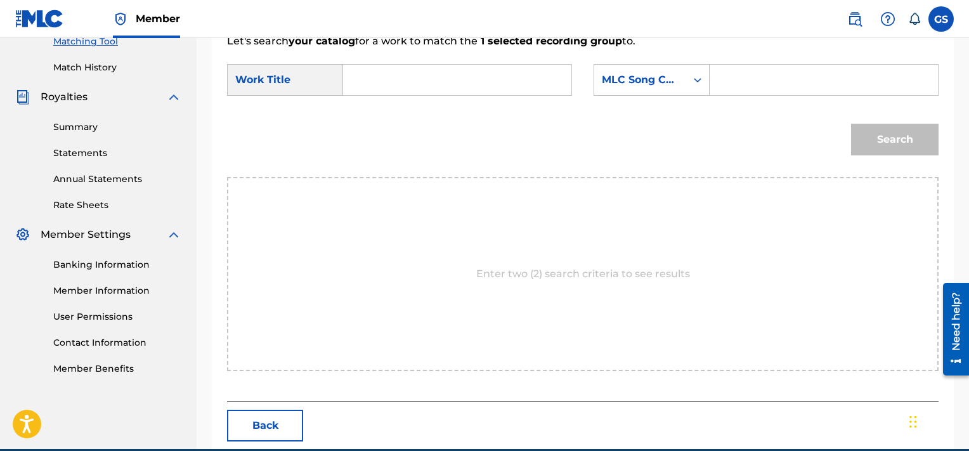
click at [766, 71] on input "Search Form" at bounding box center [823, 80] width 207 height 30
paste
click at [447, 85] on input "Search Form" at bounding box center [457, 80] width 207 height 30
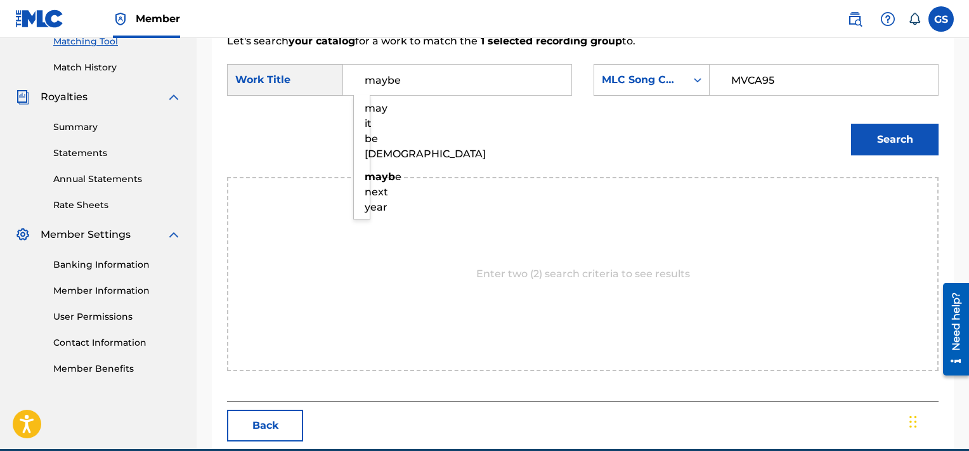
click at [851, 124] on button "Search" at bounding box center [895, 140] width 88 height 32
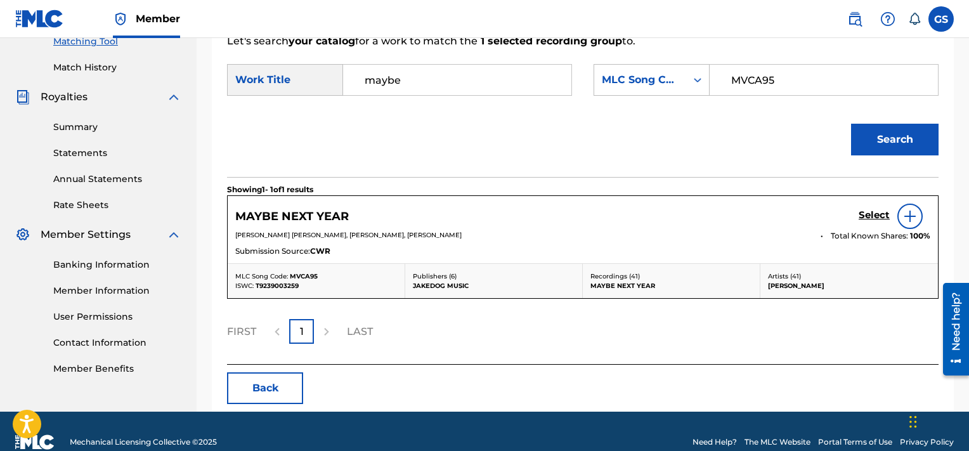
click at [871, 214] on h5 "Select" at bounding box center [874, 215] width 31 height 12
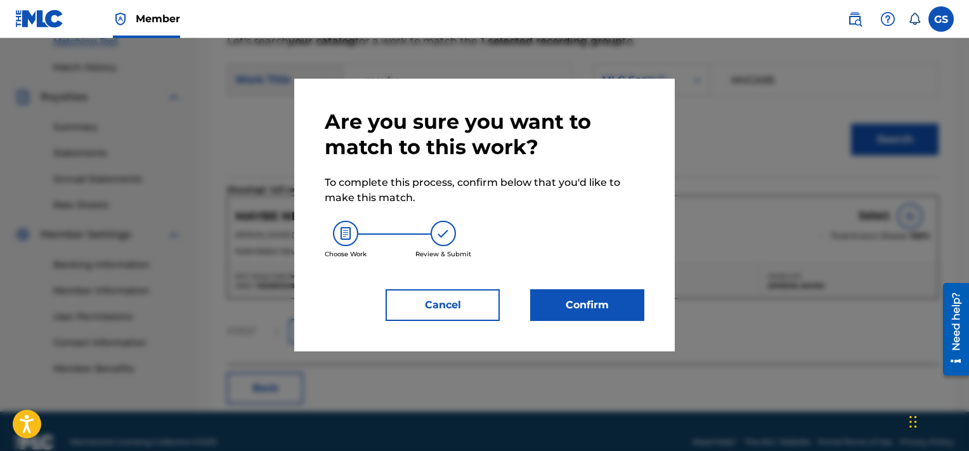
click at [592, 301] on button "Confirm" at bounding box center [587, 305] width 114 height 32
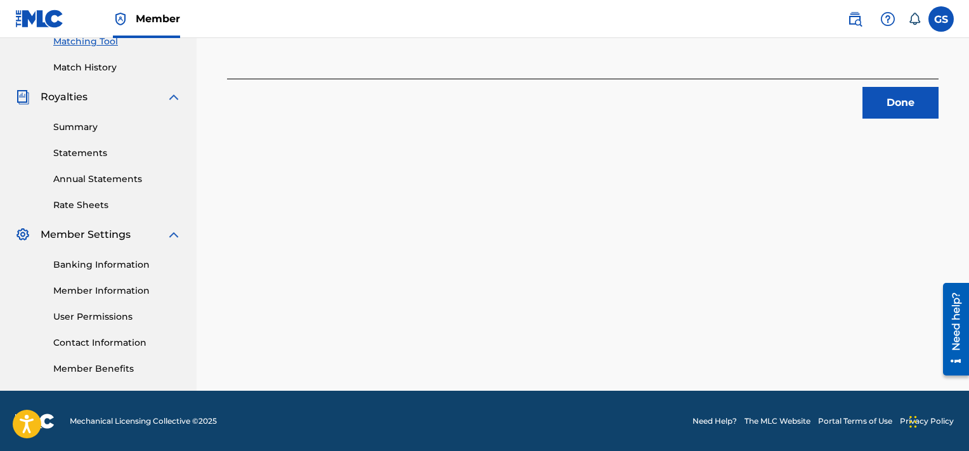
click at [918, 95] on button "Done" at bounding box center [901, 103] width 76 height 32
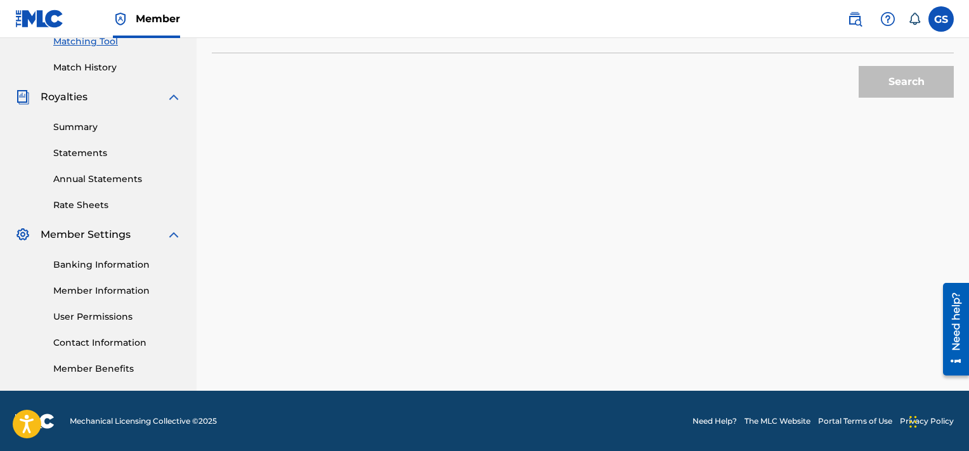
scroll to position [0, 0]
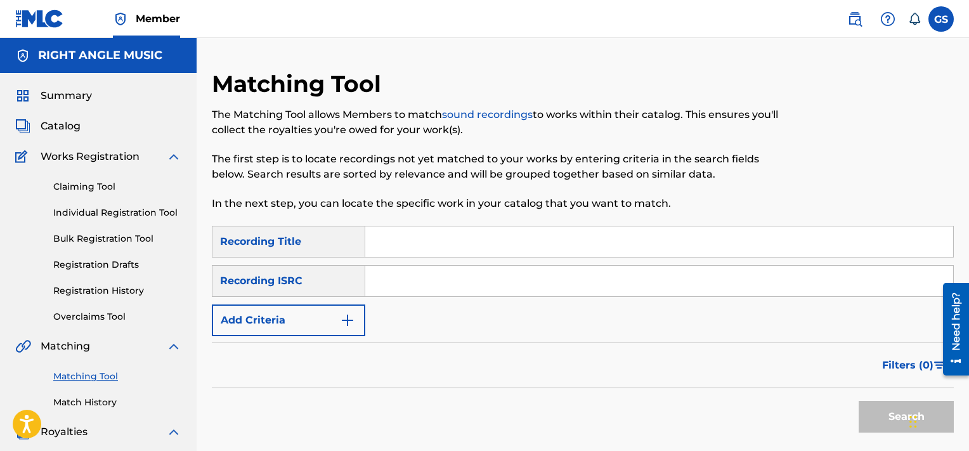
click at [433, 255] on input "Search Form" at bounding box center [659, 241] width 588 height 30
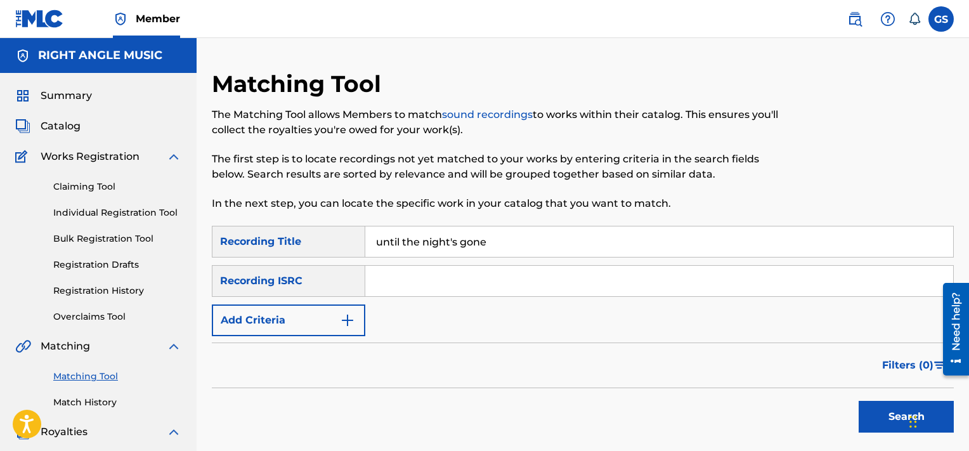
click at [292, 316] on button "Add Criteria" at bounding box center [288, 320] width 153 height 32
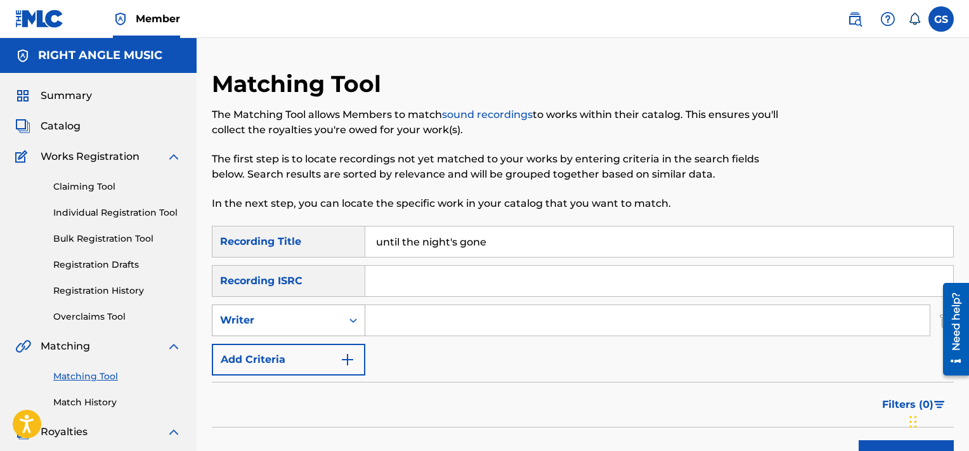
click at [298, 318] on div "Writer" at bounding box center [277, 320] width 114 height 15
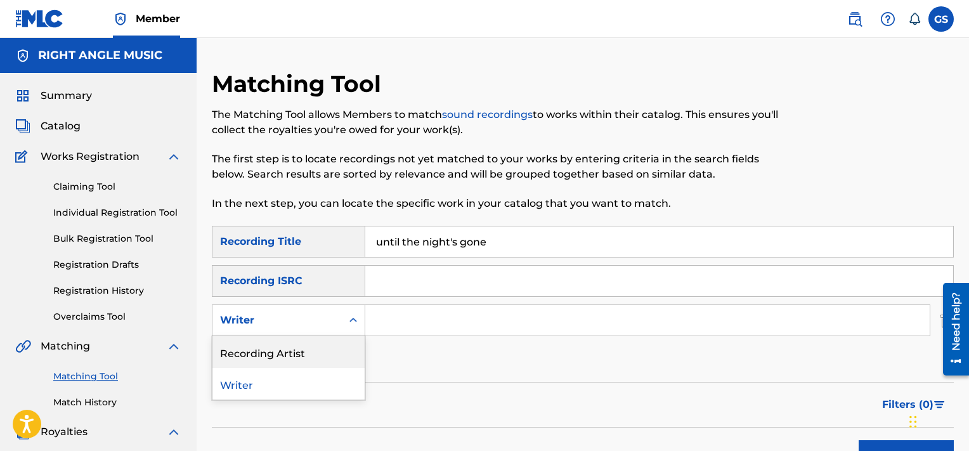
click at [320, 359] on div "Recording Artist" at bounding box center [288, 352] width 152 height 32
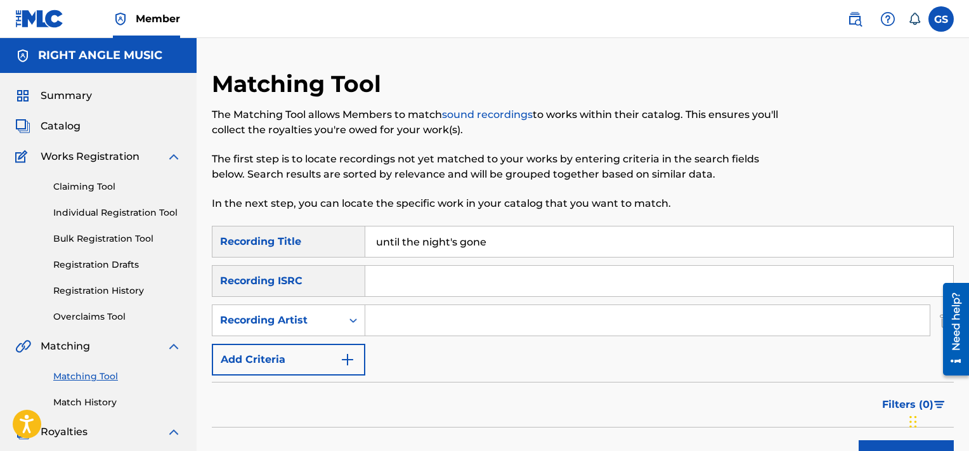
click at [445, 321] on input "Search Form" at bounding box center [647, 320] width 564 height 30
click at [859, 440] on button "Search" at bounding box center [906, 456] width 95 height 32
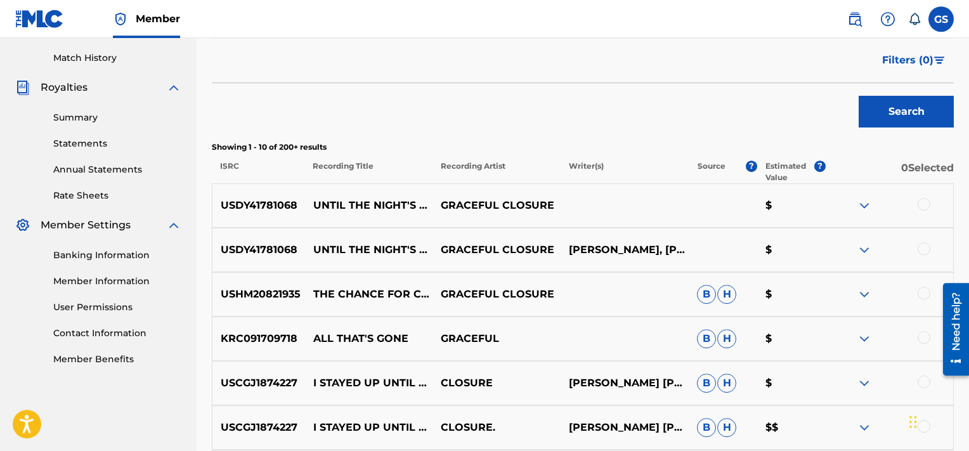
scroll to position [342, 0]
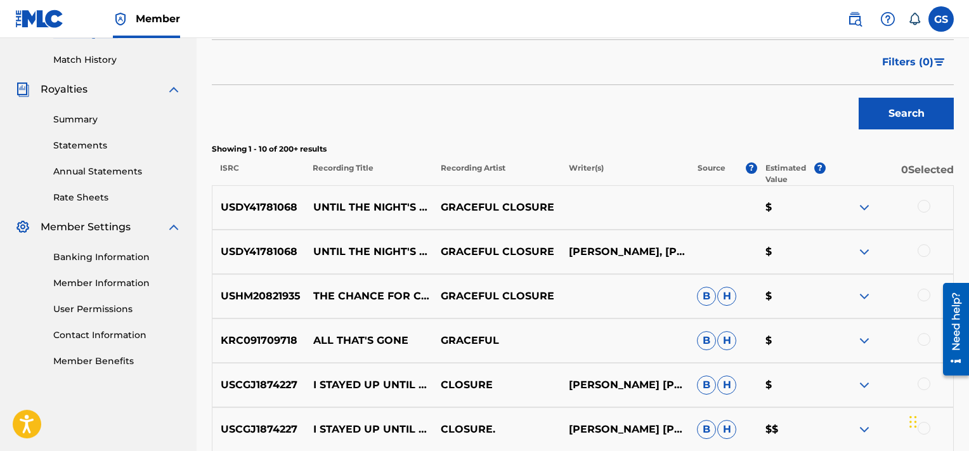
click at [927, 205] on div at bounding box center [924, 206] width 13 height 13
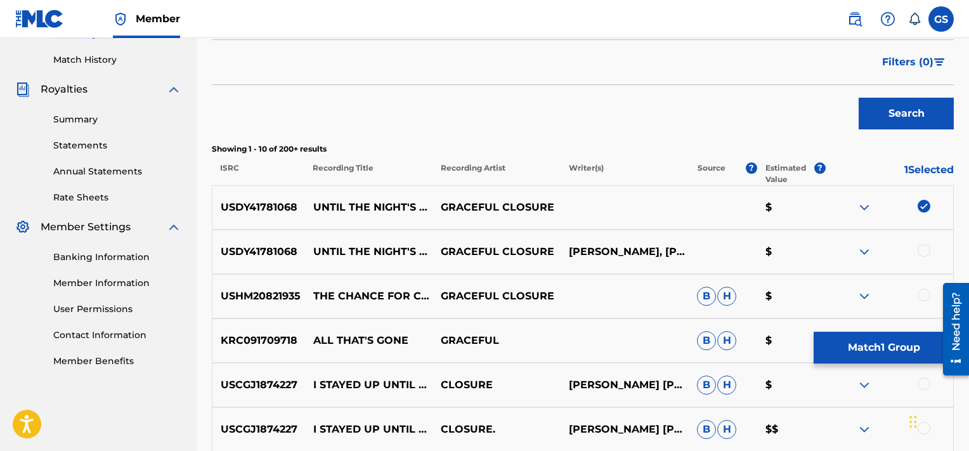
click at [923, 248] on div at bounding box center [924, 250] width 13 height 13
click at [880, 339] on button "Match 2 Groups" at bounding box center [884, 348] width 140 height 32
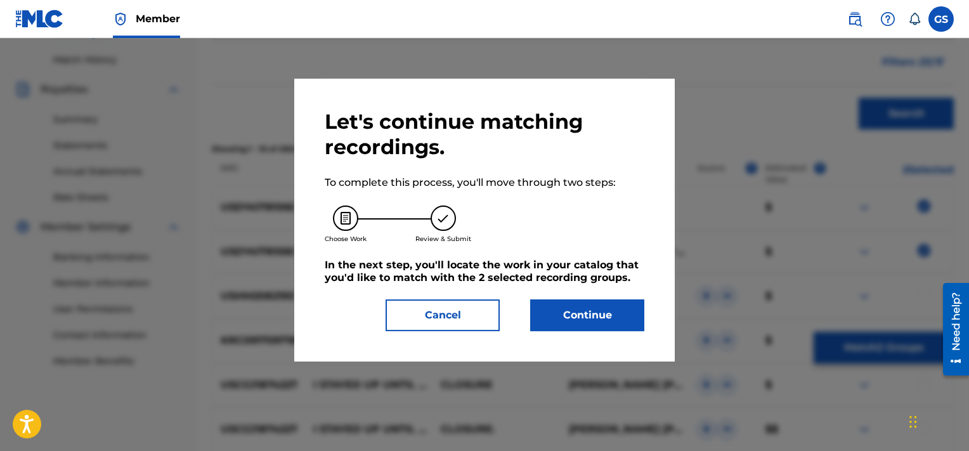
click at [555, 327] on button "Continue" at bounding box center [587, 315] width 114 height 32
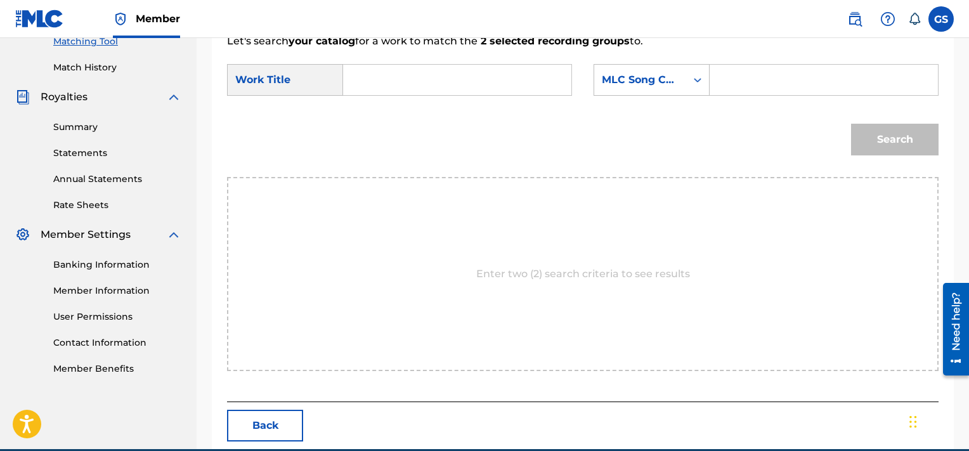
click at [752, 88] on input "Search Form" at bounding box center [823, 80] width 207 height 30
click at [418, 91] on input "Search Form" at bounding box center [457, 80] width 207 height 30
click at [851, 124] on button "Search" at bounding box center [895, 140] width 88 height 32
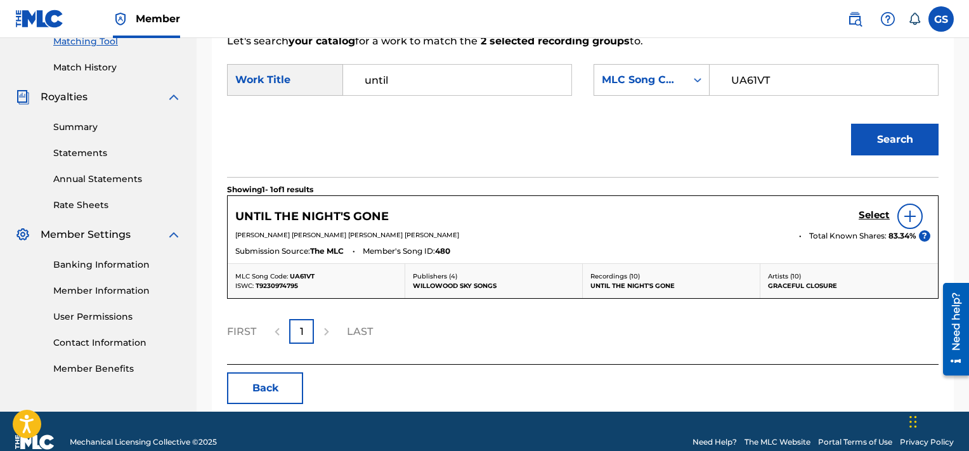
click at [872, 214] on h5 "Select" at bounding box center [874, 215] width 31 height 12
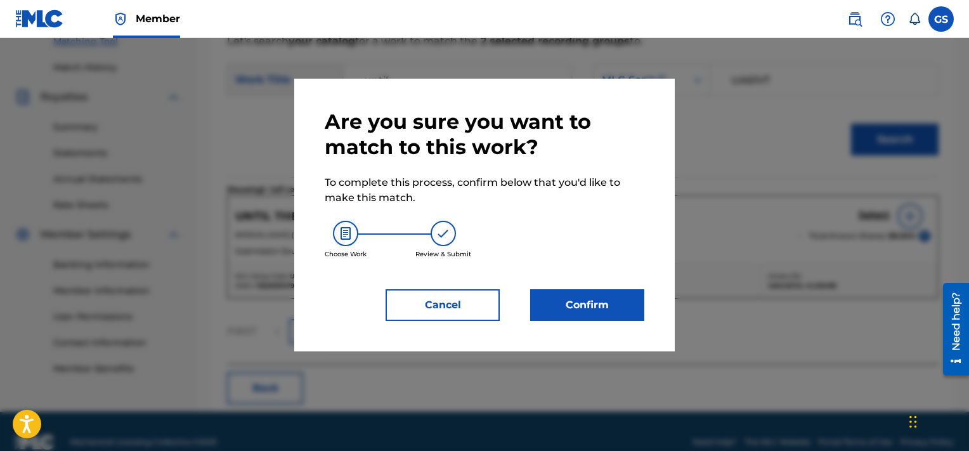
click at [594, 307] on button "Confirm" at bounding box center [587, 305] width 114 height 32
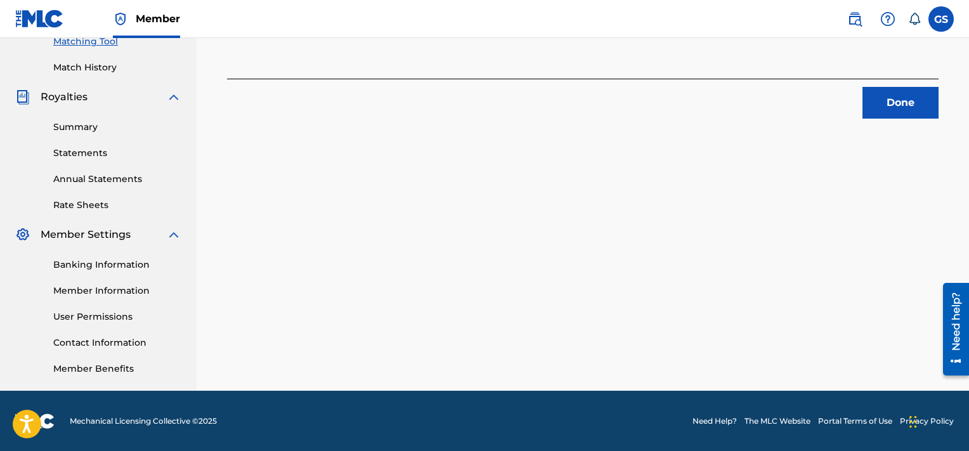
click at [912, 98] on button "Done" at bounding box center [901, 103] width 76 height 32
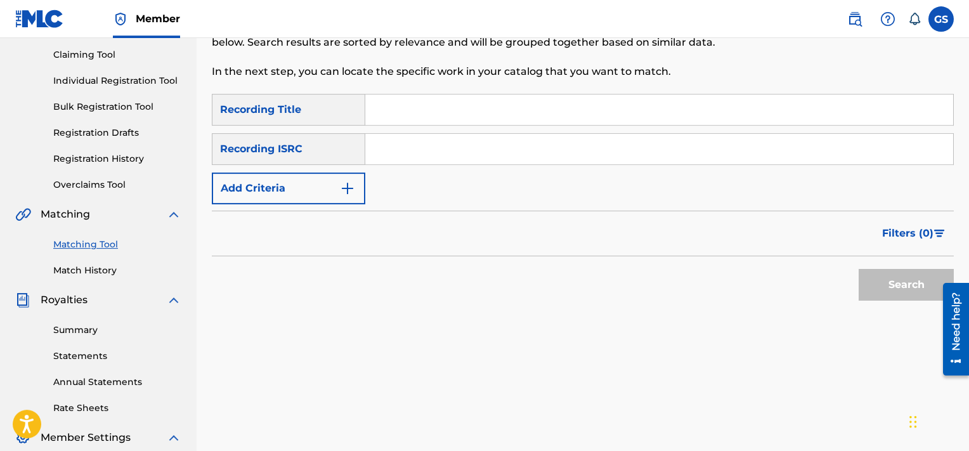
scroll to position [129, 0]
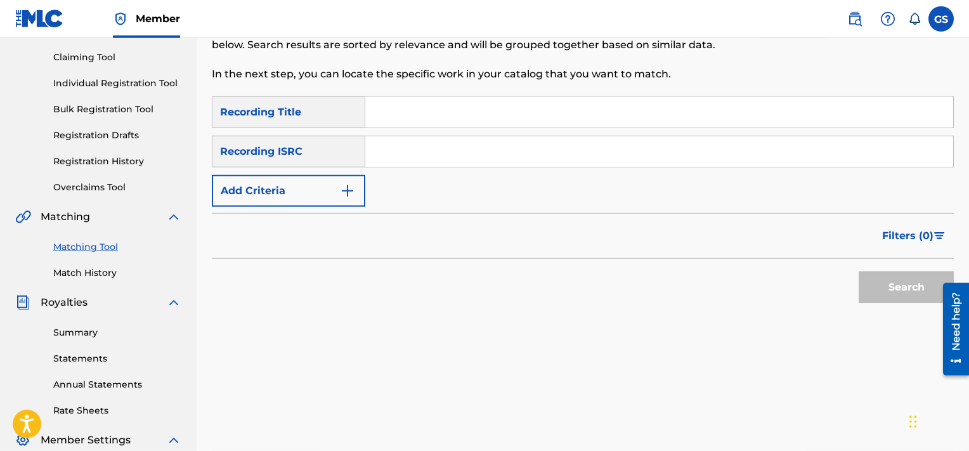
click at [463, 112] on input "Search Form" at bounding box center [659, 112] width 588 height 30
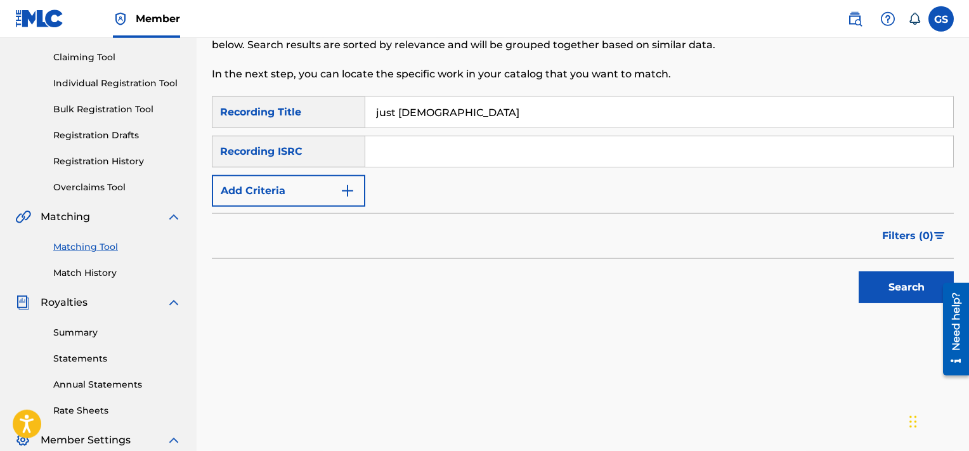
click at [301, 197] on button "Add Criteria" at bounding box center [288, 191] width 153 height 32
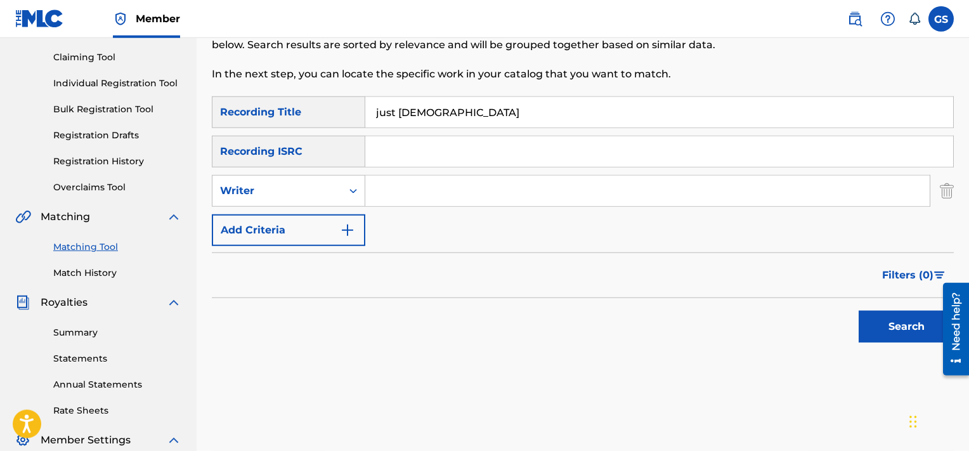
click at [301, 197] on div "Writer" at bounding box center [277, 190] width 114 height 15
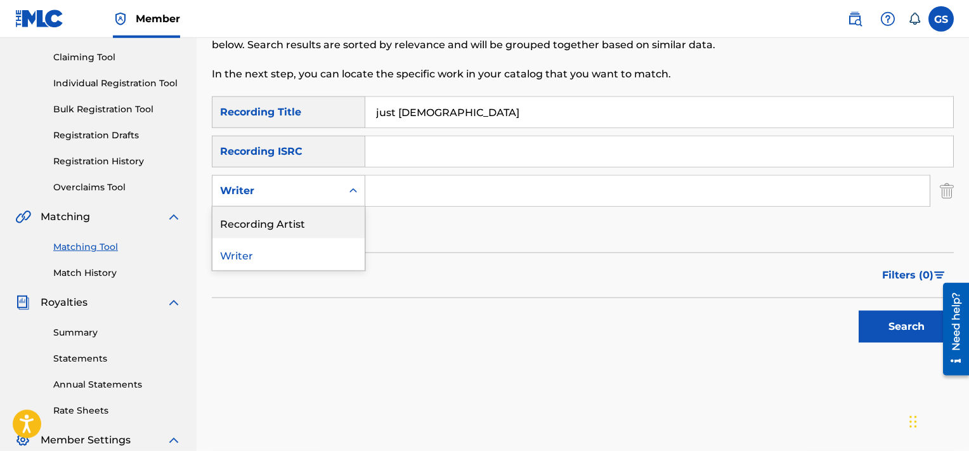
click at [301, 218] on div "Recording Artist" at bounding box center [288, 223] width 152 height 32
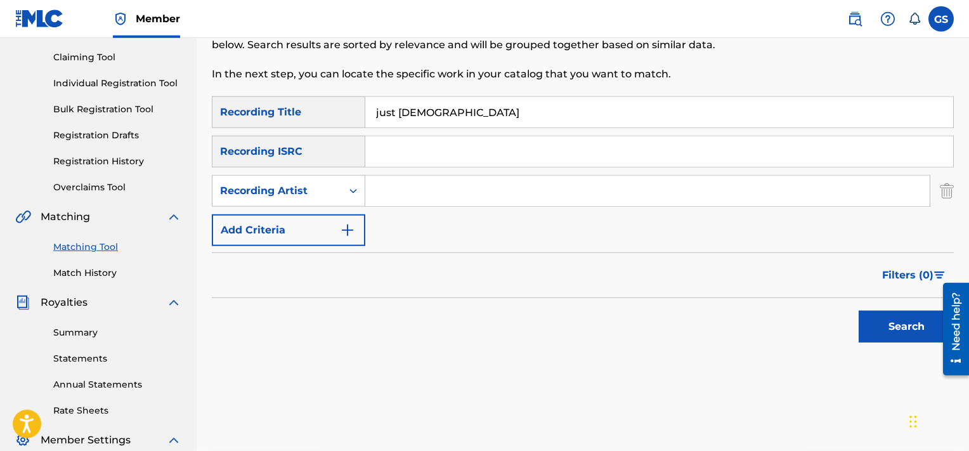
click at [417, 203] on input "Search Form" at bounding box center [647, 191] width 564 height 30
click at [859, 311] on button "Search" at bounding box center [906, 327] width 95 height 32
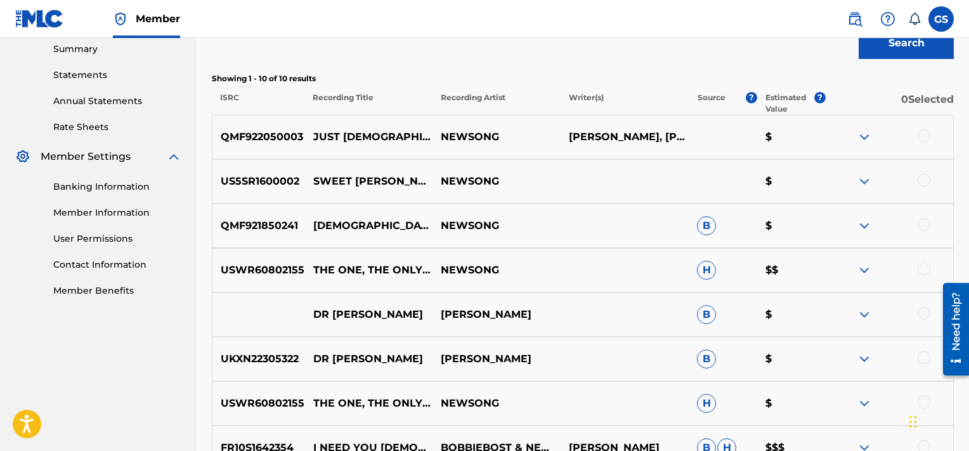
scroll to position [412, 0]
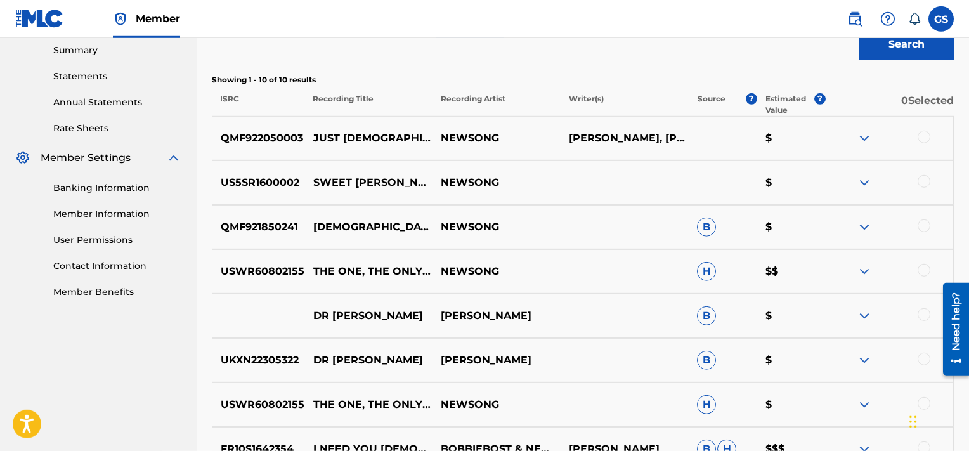
click at [922, 136] on div at bounding box center [924, 137] width 13 height 13
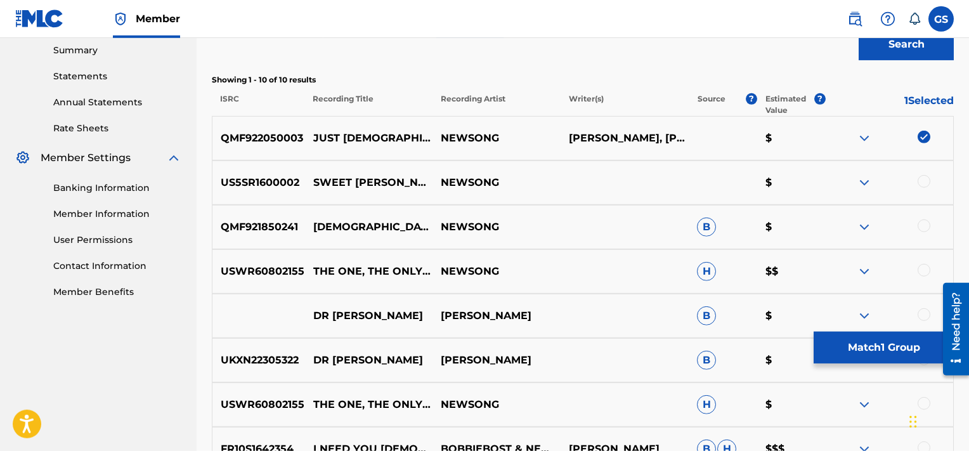
click at [882, 343] on button "Match 1 Group" at bounding box center [884, 348] width 140 height 32
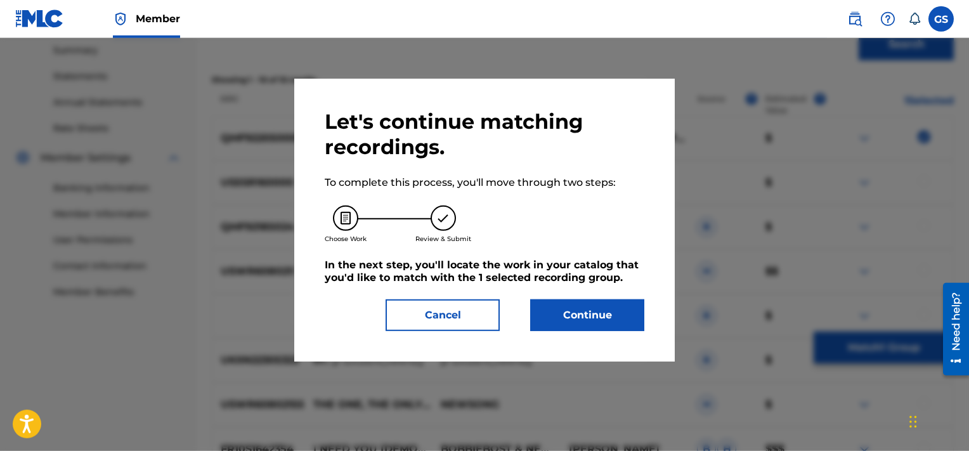
click at [585, 309] on button "Continue" at bounding box center [587, 315] width 114 height 32
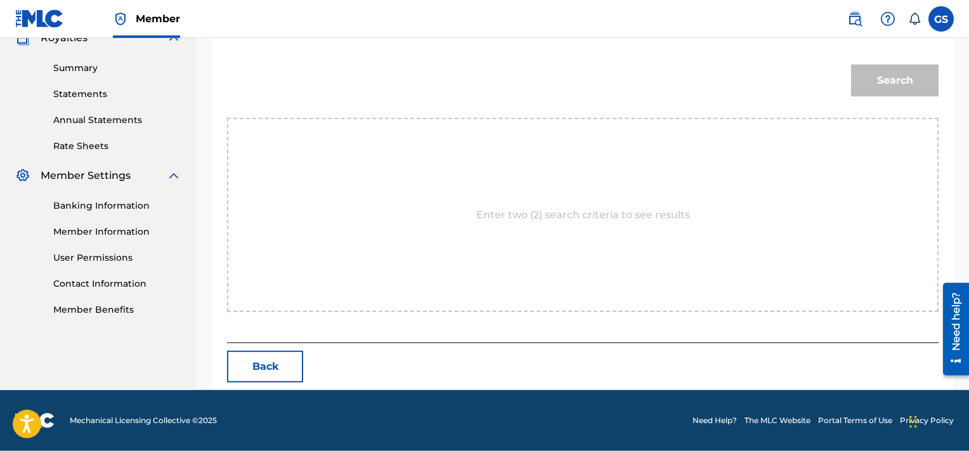
scroll to position [335, 0]
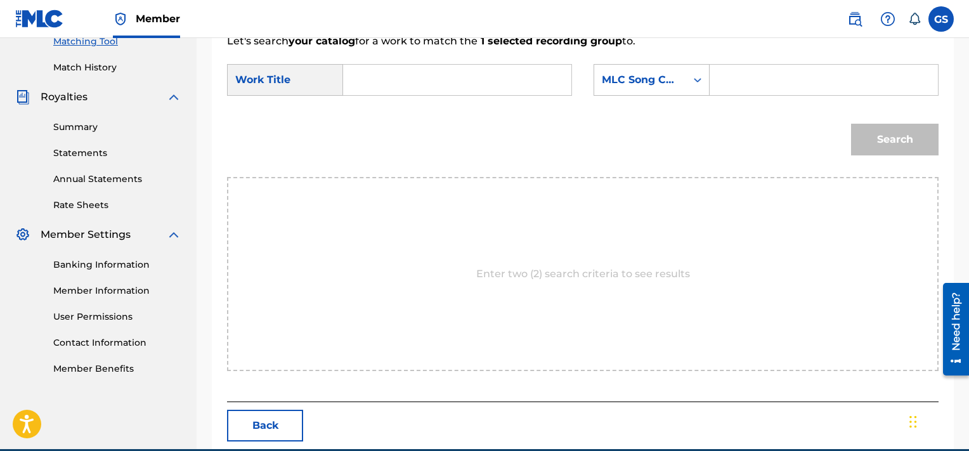
click at [448, 88] on input "Search Form" at bounding box center [457, 80] width 207 height 30
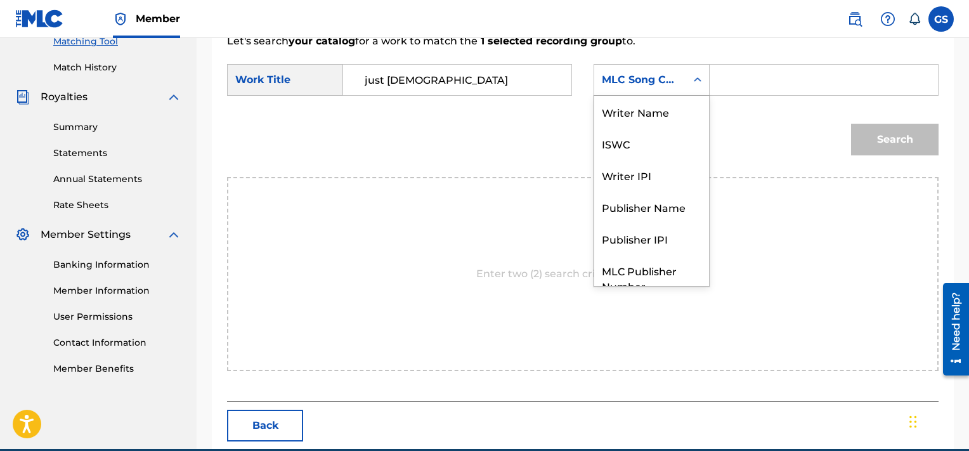
click at [629, 71] on div "MLC Song Code" at bounding box center [640, 80] width 92 height 24
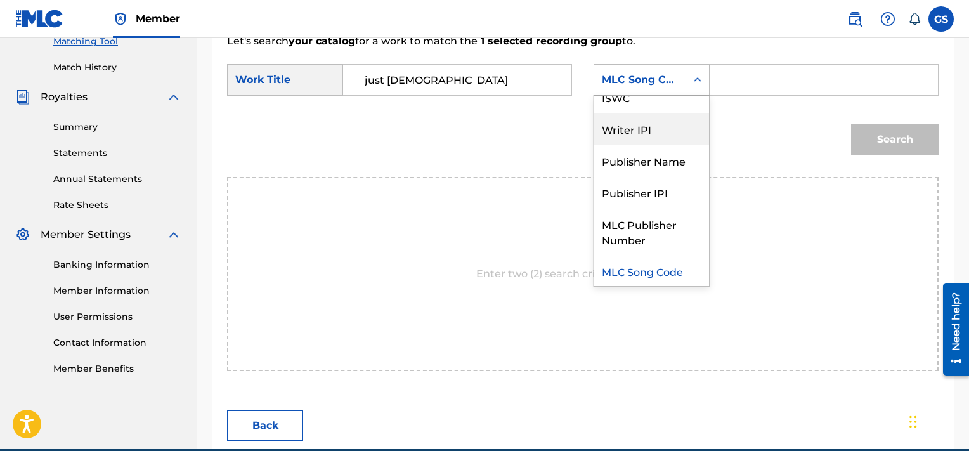
scroll to position [0, 0]
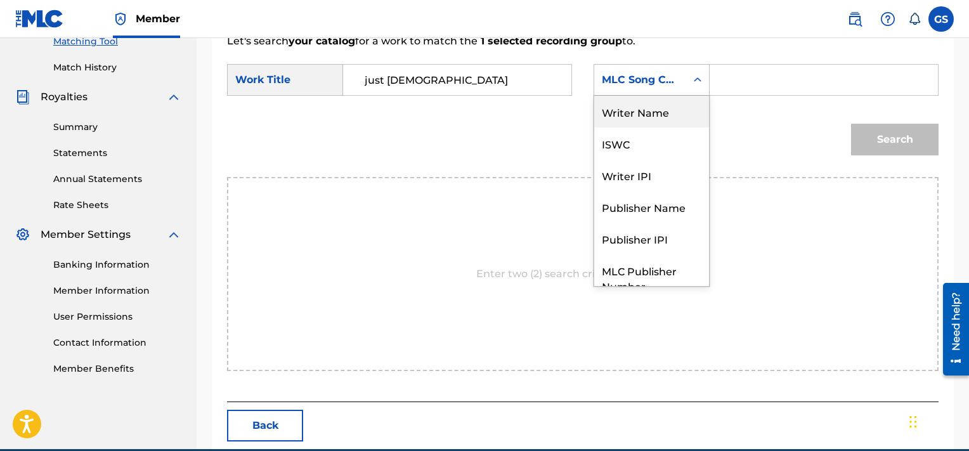
click at [650, 121] on div "Writer Name" at bounding box center [651, 112] width 115 height 32
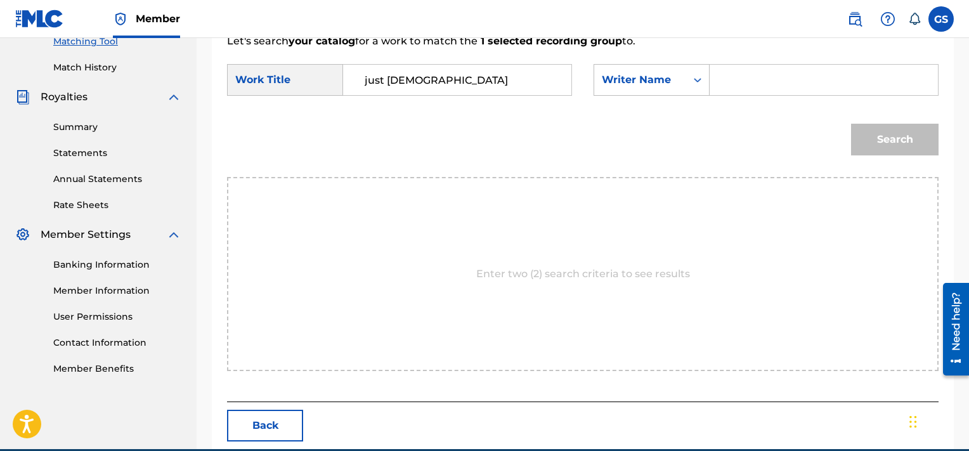
click at [750, 93] on input "Search Form" at bounding box center [823, 80] width 207 height 30
click at [851, 124] on button "Search" at bounding box center [895, 140] width 88 height 32
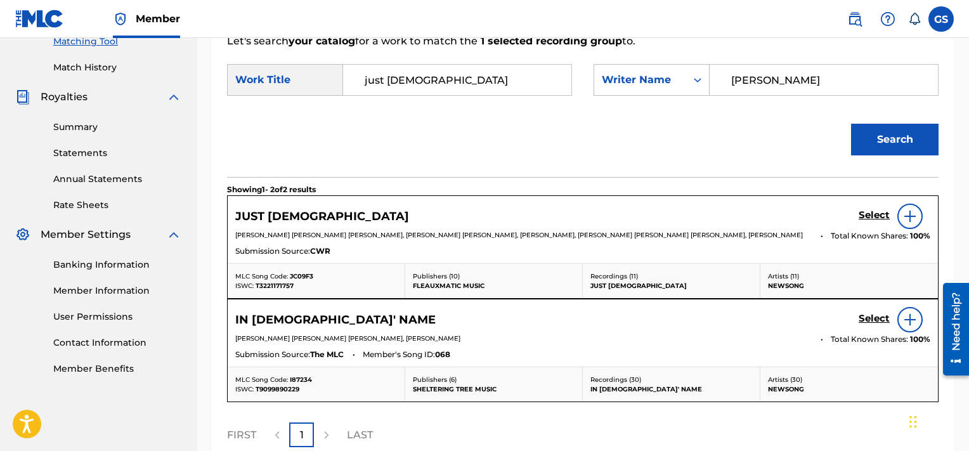
click at [870, 213] on h5 "Select" at bounding box center [874, 215] width 31 height 12
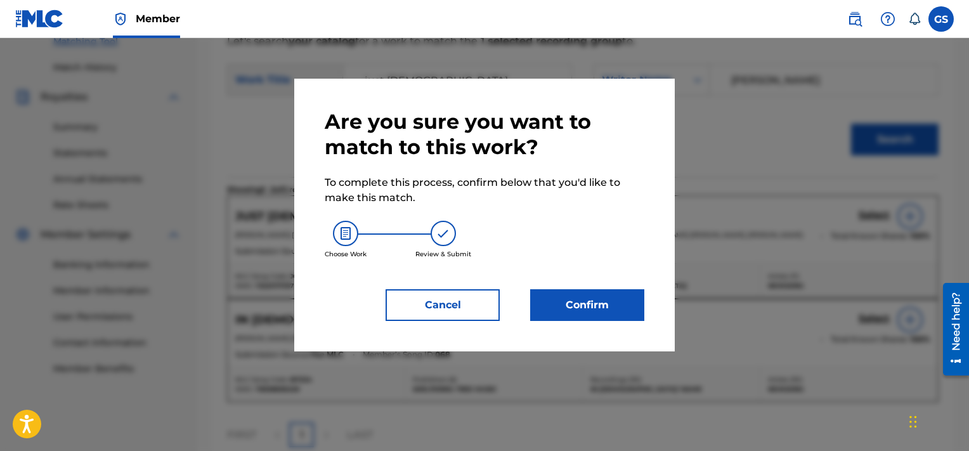
click at [580, 303] on button "Confirm" at bounding box center [587, 305] width 114 height 32
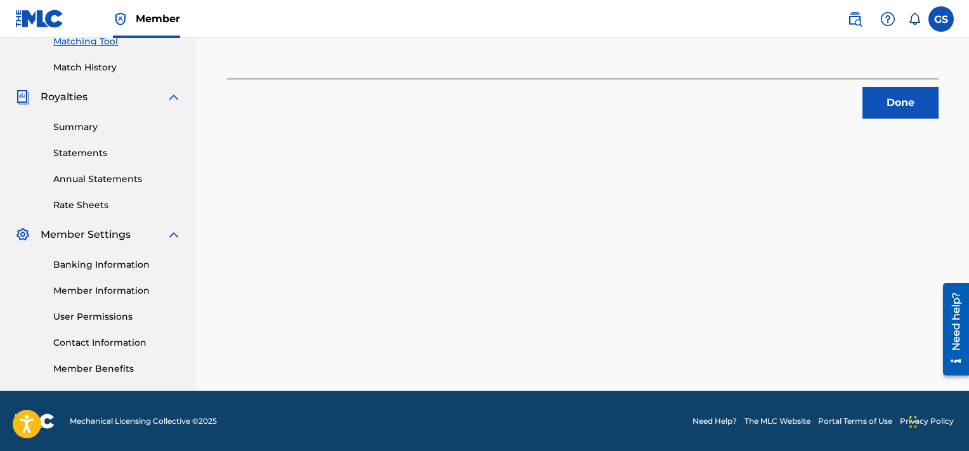
click at [898, 107] on button "Done" at bounding box center [901, 103] width 76 height 32
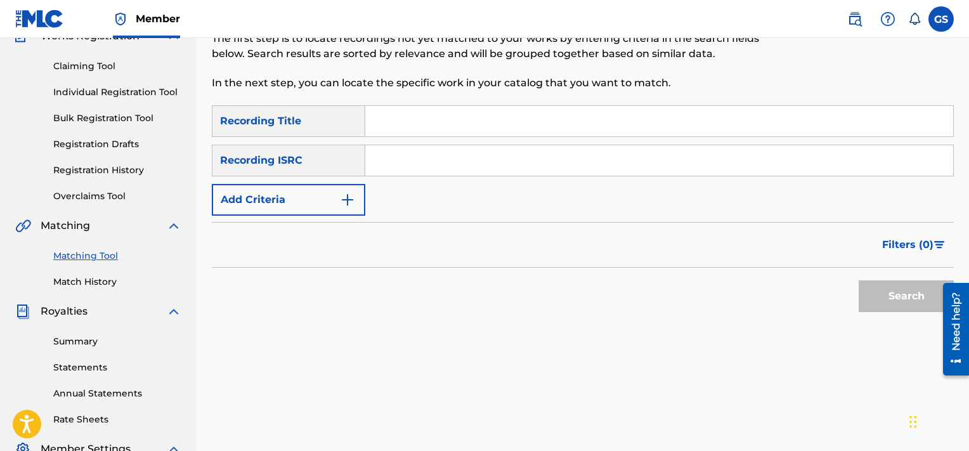
scroll to position [121, 0]
click at [630, 164] on input "QMF922050004" at bounding box center [659, 160] width 588 height 30
click at [859, 280] on button "Search" at bounding box center [906, 296] width 95 height 32
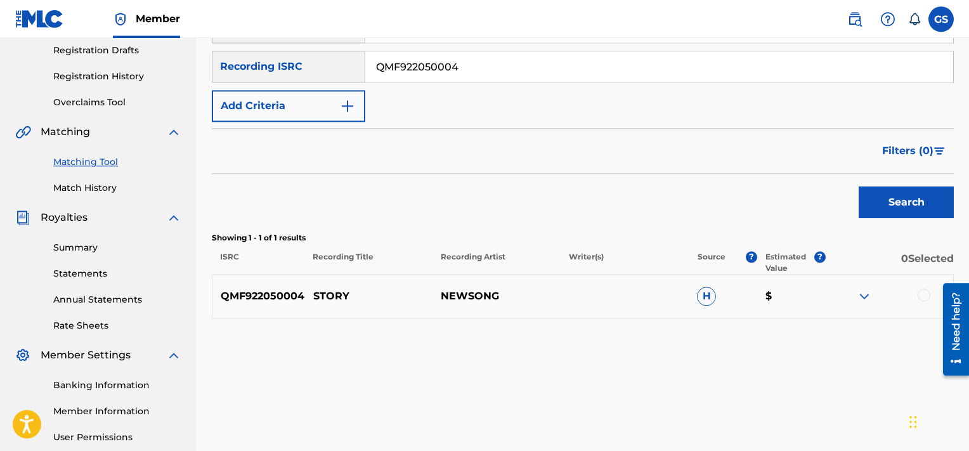
scroll to position [223, 0]
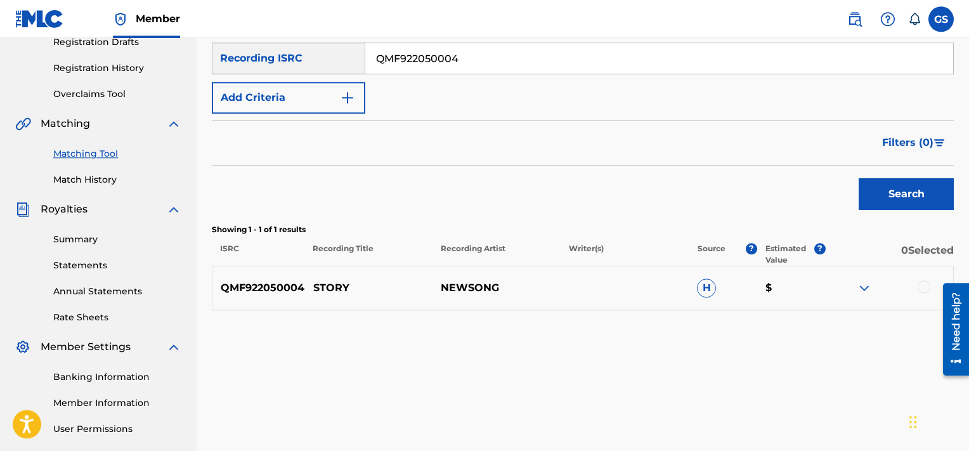
click at [923, 285] on div at bounding box center [924, 286] width 13 height 13
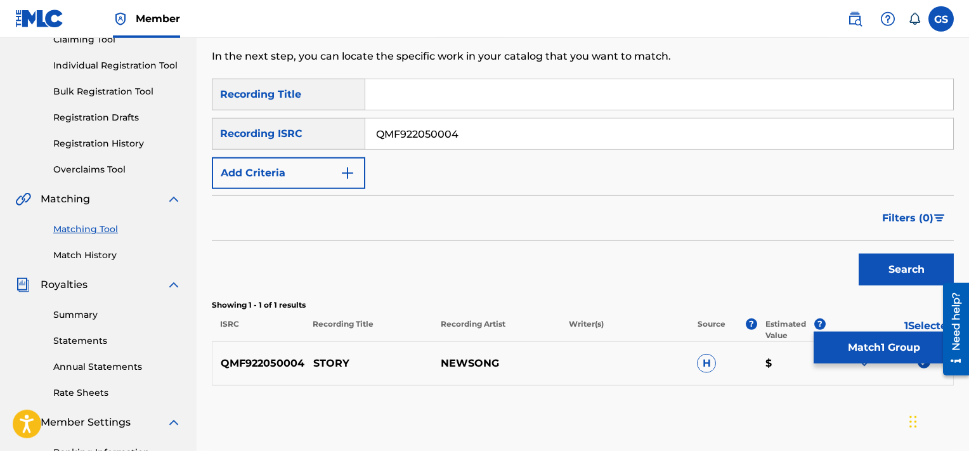
scroll to position [252, 0]
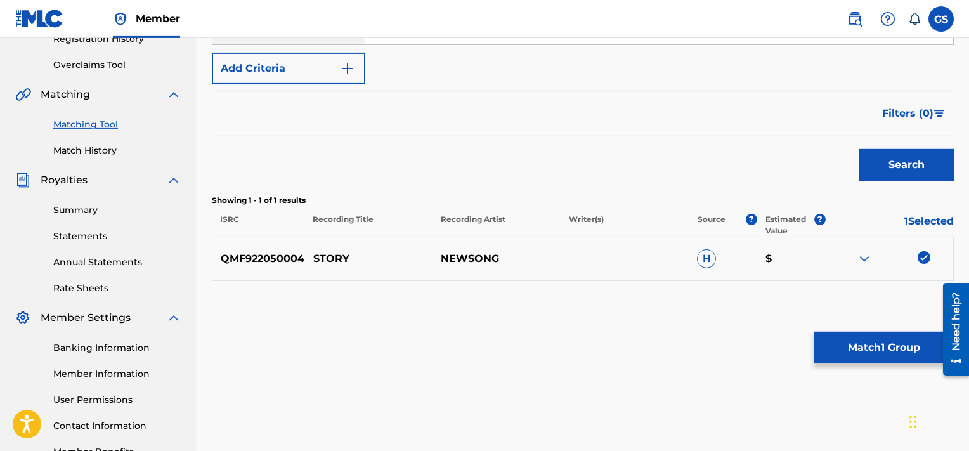
click at [858, 352] on button "Match 1 Group" at bounding box center [884, 348] width 140 height 32
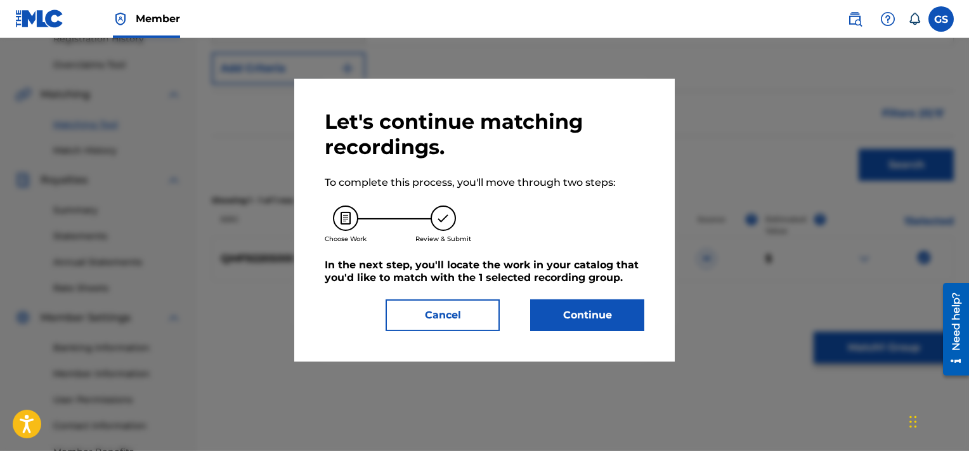
click at [577, 320] on button "Continue" at bounding box center [587, 315] width 114 height 32
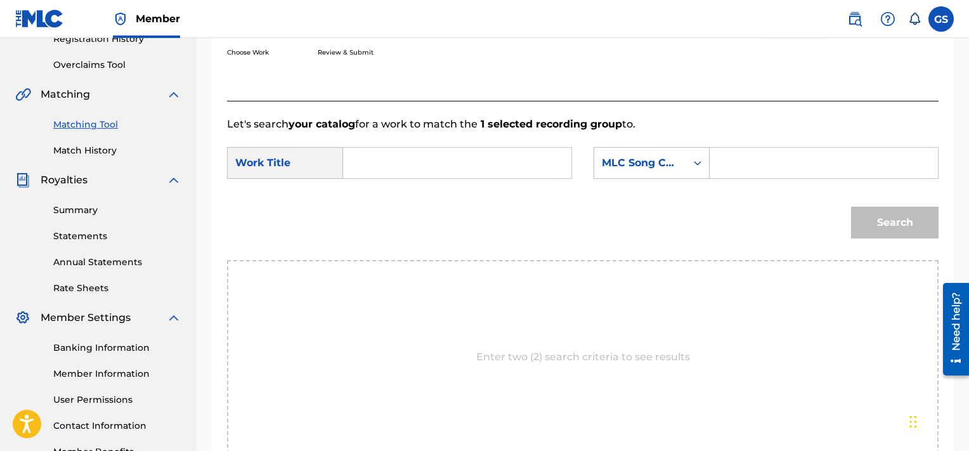
scroll to position [240, 0]
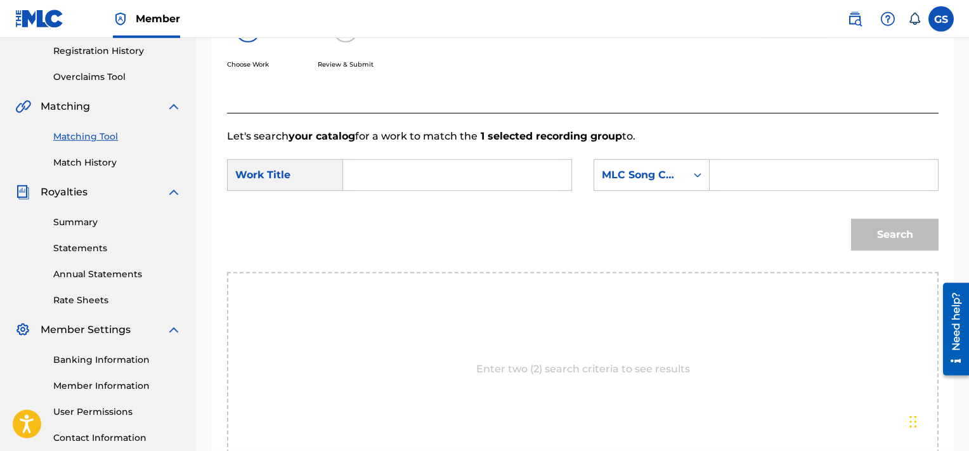
click at [749, 170] on input "Search Form" at bounding box center [823, 175] width 207 height 30
click at [732, 176] on input "SD4ARZ" at bounding box center [823, 175] width 207 height 30
click at [732, 176] on input "SD4ARZSD4ARZ" at bounding box center [823, 175] width 207 height 30
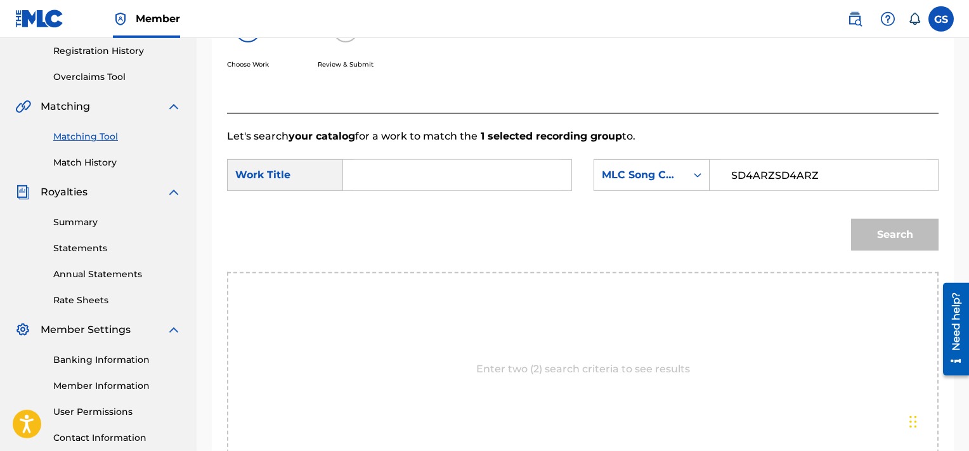
drag, startPoint x: 859, startPoint y: 175, endPoint x: 569, endPoint y: 154, distance: 290.6
click at [720, 160] on input "SD4ARZSD4ARZ" at bounding box center [823, 175] width 207 height 30
click at [413, 181] on input "s" at bounding box center [457, 175] width 207 height 30
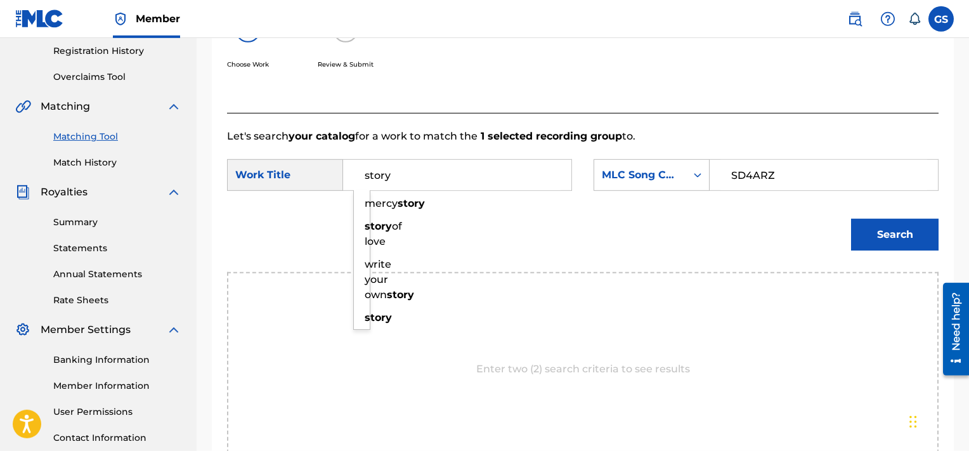
click at [851, 219] on button "Search" at bounding box center [895, 235] width 88 height 32
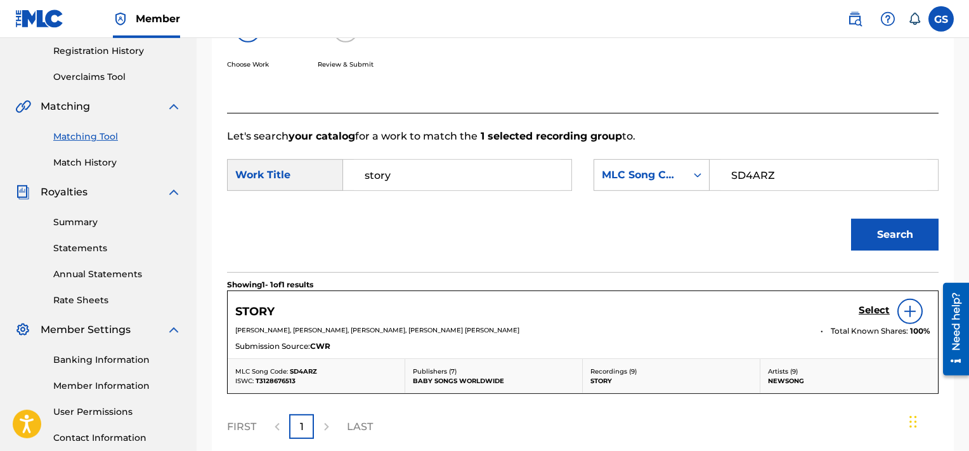
click at [878, 312] on h5 "Select" at bounding box center [874, 310] width 31 height 12
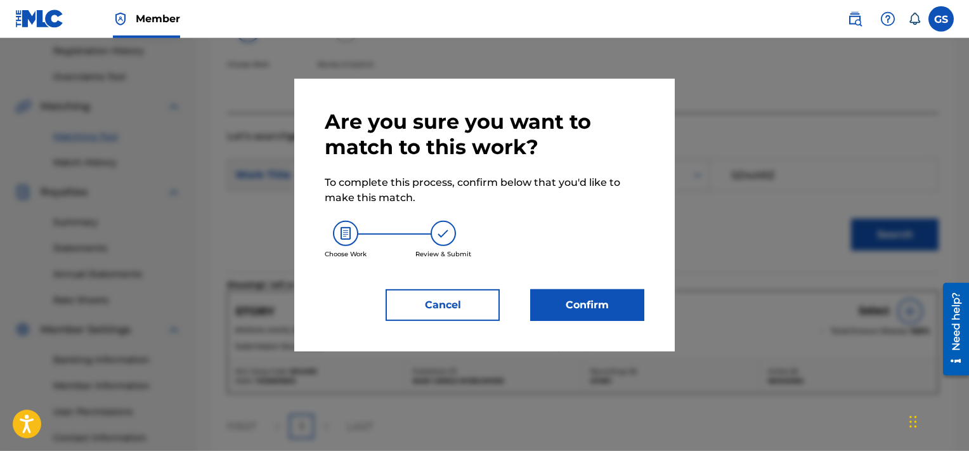
click at [622, 303] on button "Confirm" at bounding box center [587, 305] width 114 height 32
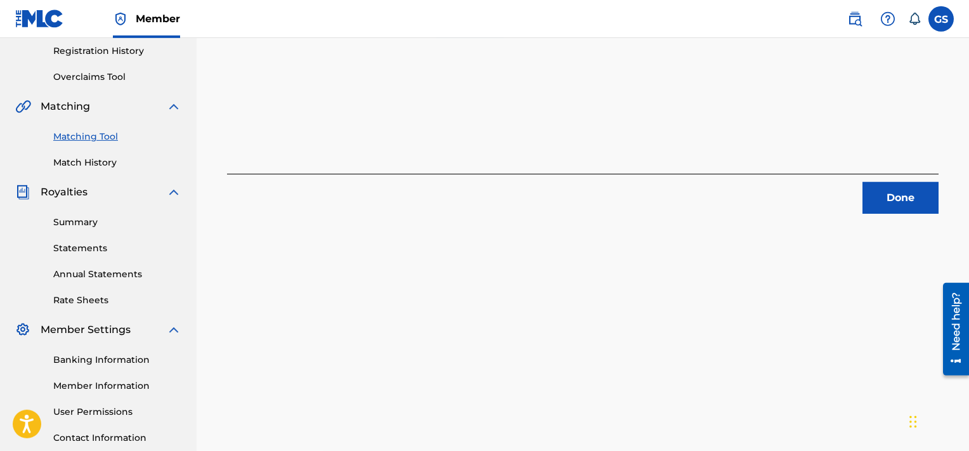
click at [918, 199] on button "Done" at bounding box center [901, 198] width 76 height 32
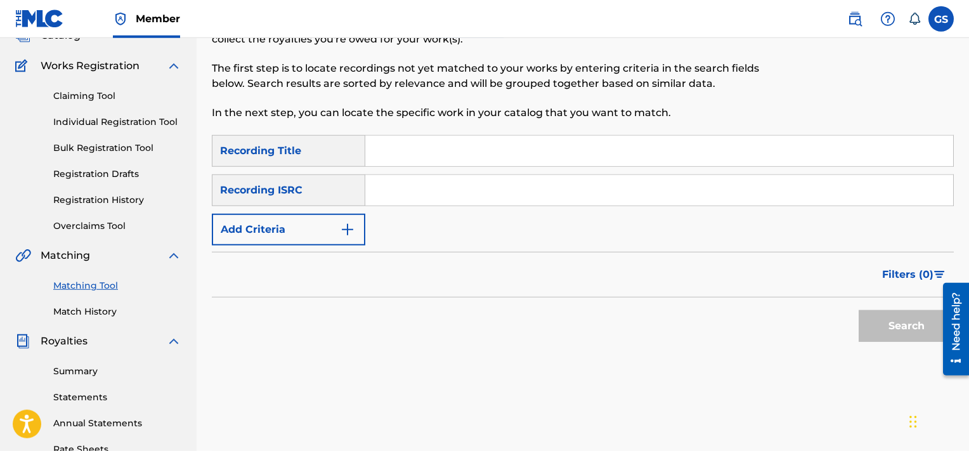
scroll to position [91, 0]
click at [499, 145] on input "Search Form" at bounding box center [659, 150] width 588 height 30
click at [493, 136] on input "[DATE]" at bounding box center [659, 150] width 588 height 30
click at [426, 192] on input "Search Form" at bounding box center [659, 189] width 588 height 30
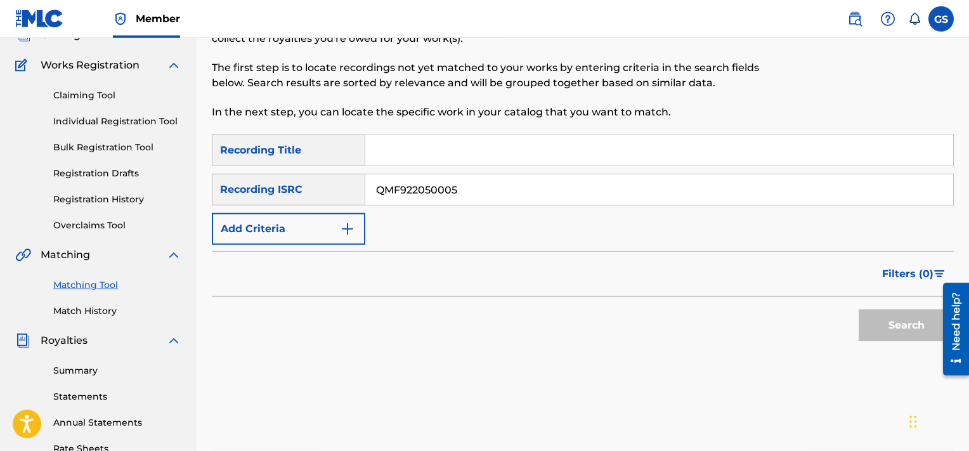
click at [859, 310] on button "Search" at bounding box center [906, 326] width 95 height 32
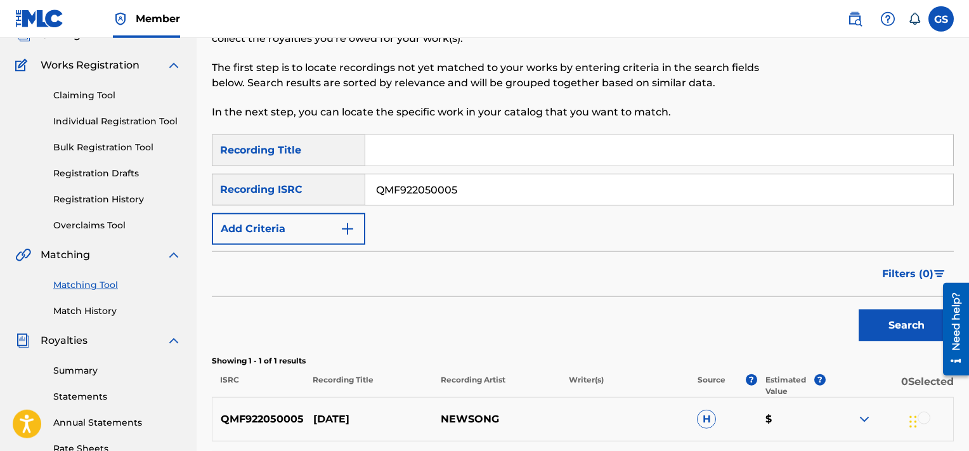
scroll to position [264, 0]
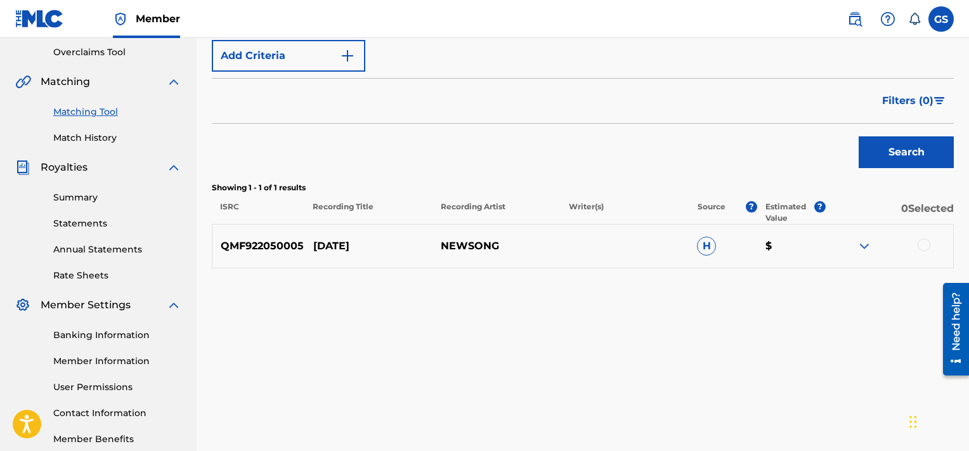
click at [924, 251] on div at bounding box center [889, 245] width 128 height 15
click at [923, 245] on div at bounding box center [924, 244] width 13 height 13
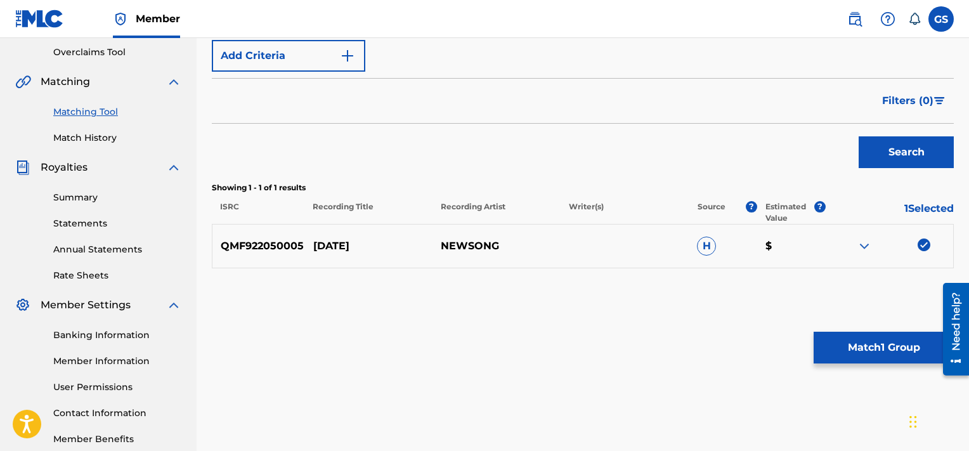
click at [871, 361] on button "Match 1 Group" at bounding box center [884, 348] width 140 height 32
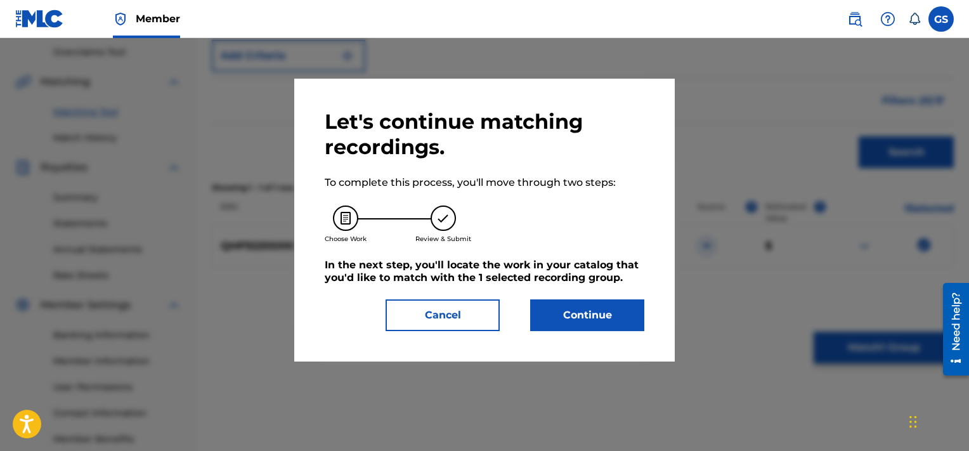
click at [557, 311] on button "Continue" at bounding box center [587, 315] width 114 height 32
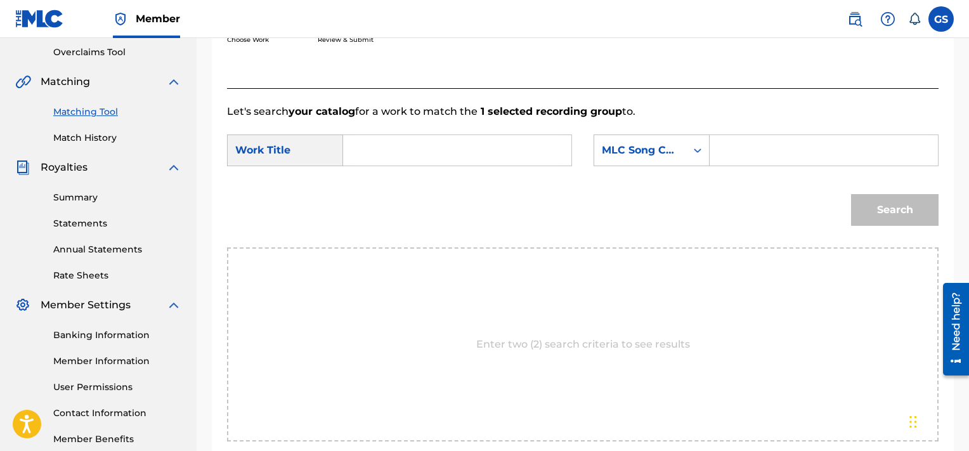
click at [468, 165] on input "Search Form" at bounding box center [457, 150] width 207 height 30
click at [799, 160] on input "SD4IAD" at bounding box center [823, 150] width 207 height 30
click at [851, 194] on button "Search" at bounding box center [895, 210] width 88 height 32
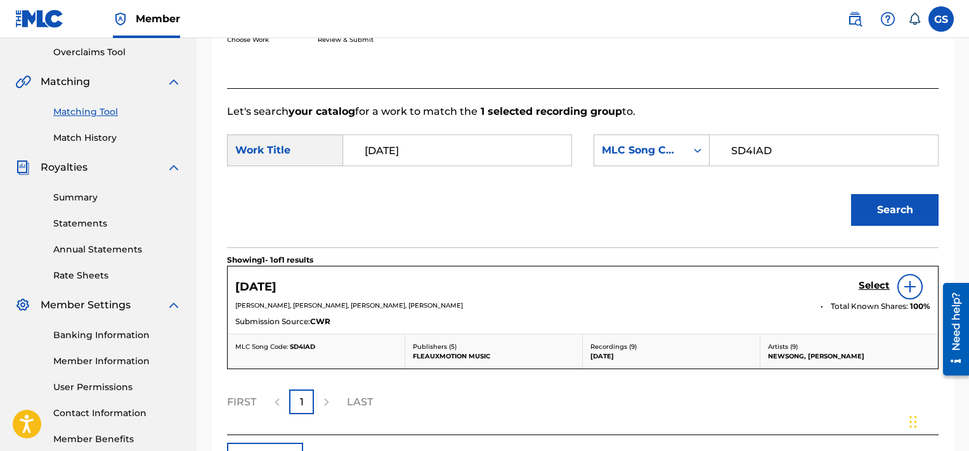
click at [879, 282] on h5 "Select" at bounding box center [874, 286] width 31 height 12
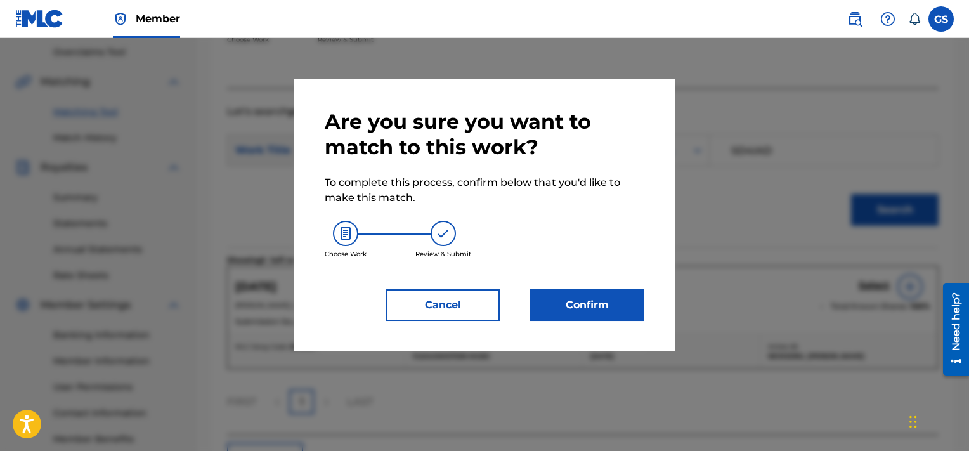
click at [567, 294] on button "Confirm" at bounding box center [587, 305] width 114 height 32
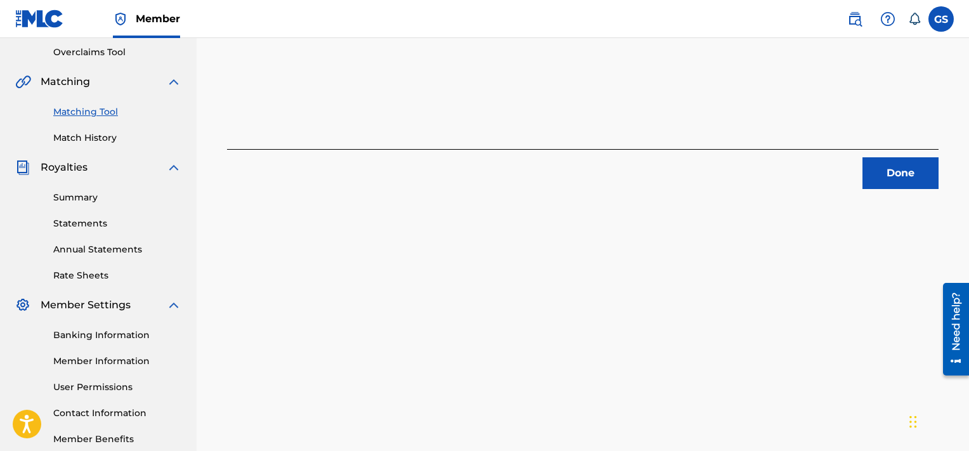
click at [920, 178] on button "Done" at bounding box center [901, 173] width 76 height 32
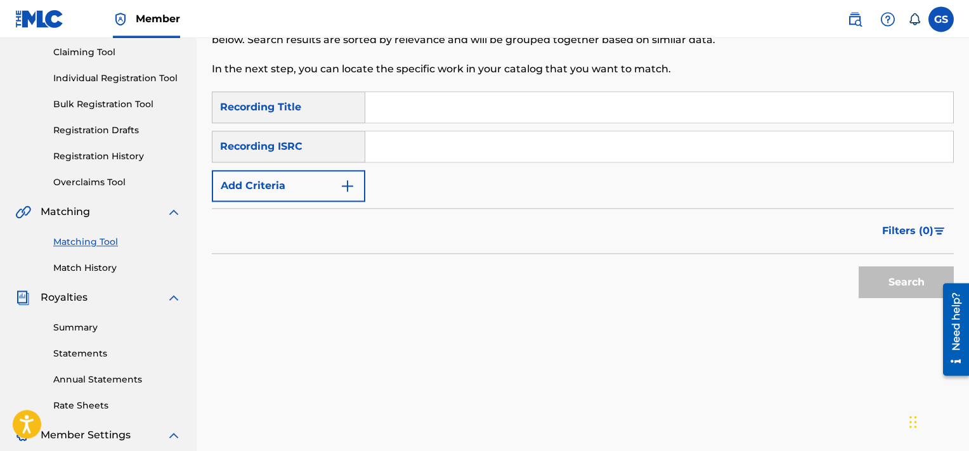
scroll to position [117, 0]
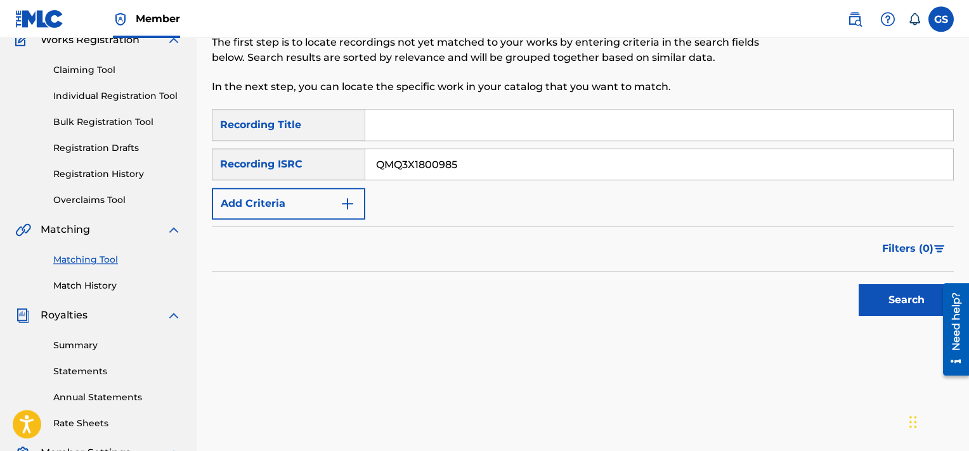
click at [574, 155] on input "QMQ3X1800985" at bounding box center [659, 164] width 588 height 30
click at [859, 284] on button "Search" at bounding box center [906, 300] width 95 height 32
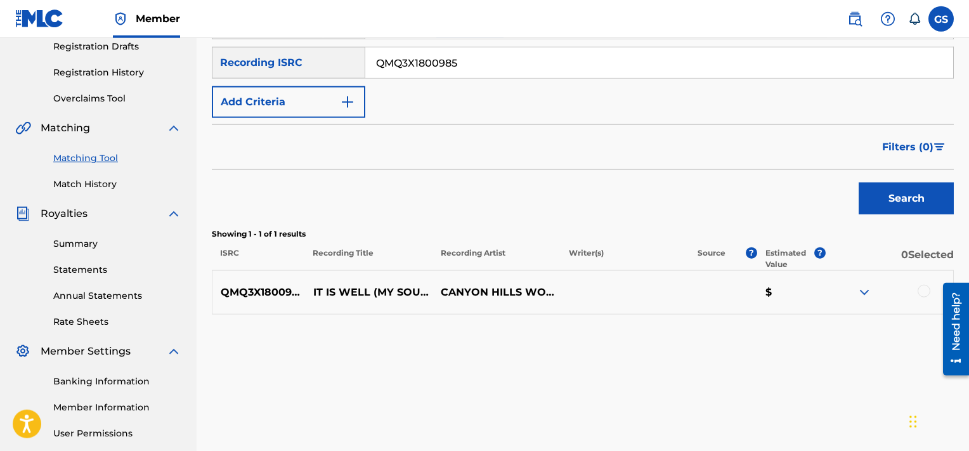
scroll to position [218, 0]
click at [920, 291] on div at bounding box center [924, 291] width 13 height 13
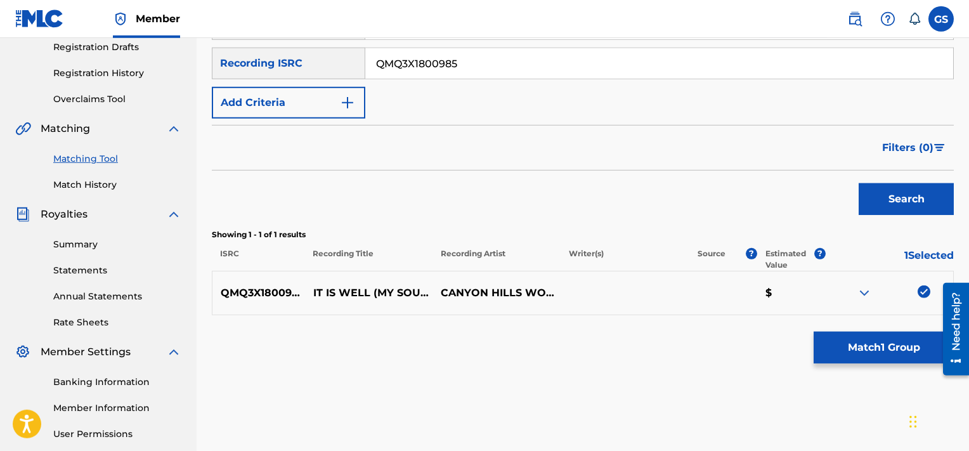
click at [859, 353] on button "Match 1 Group" at bounding box center [884, 348] width 140 height 32
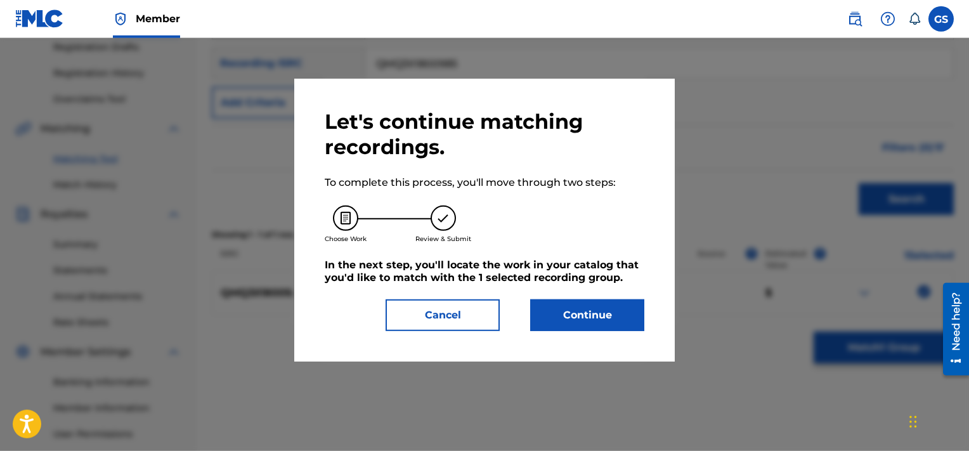
click at [589, 309] on button "Continue" at bounding box center [587, 315] width 114 height 32
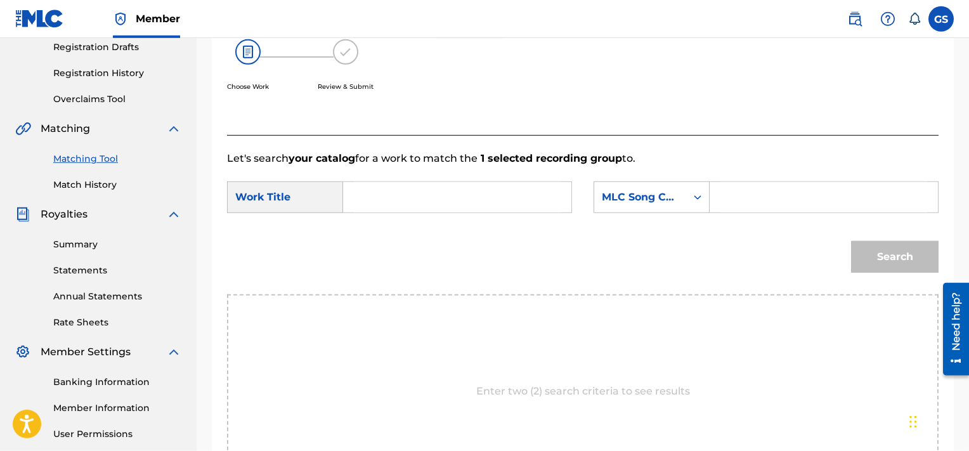
click at [454, 202] on input "Search Form" at bounding box center [457, 197] width 207 height 30
click at [740, 199] on input "IC9GBT" at bounding box center [823, 197] width 207 height 30
click at [851, 241] on button "Search" at bounding box center [895, 257] width 88 height 32
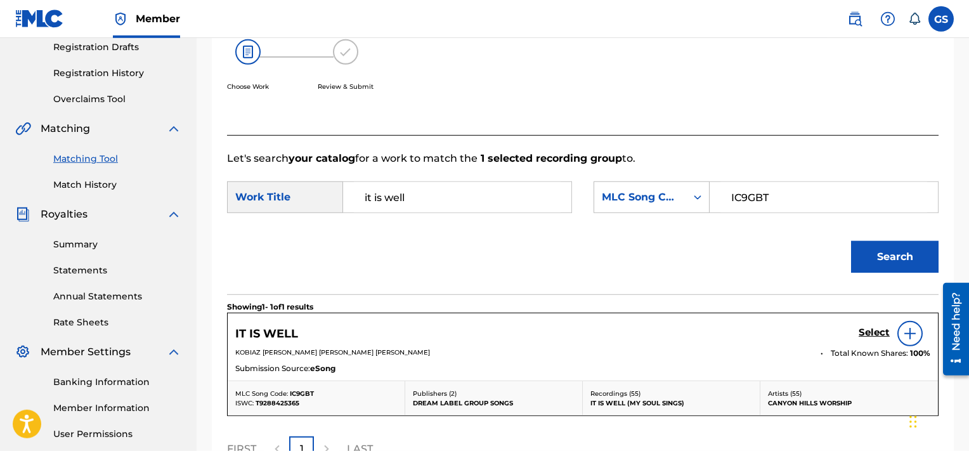
click at [867, 330] on h5 "Select" at bounding box center [874, 333] width 31 height 12
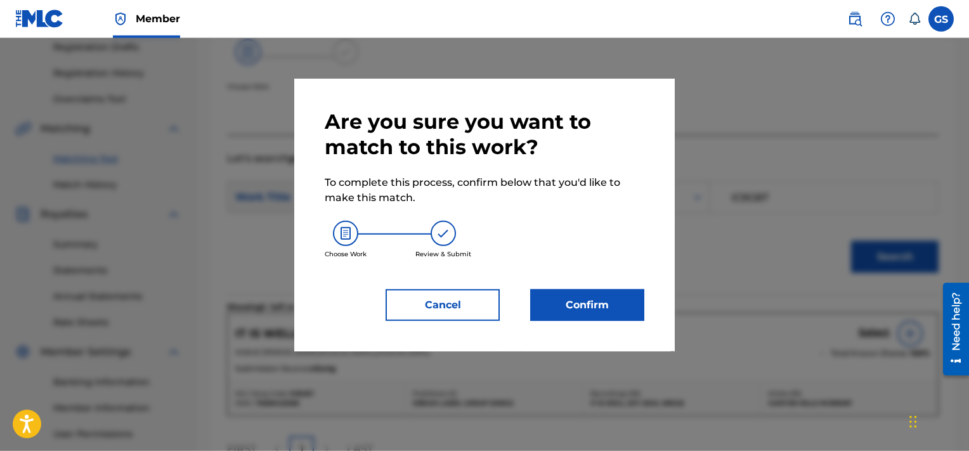
click at [568, 305] on button "Confirm" at bounding box center [587, 305] width 114 height 32
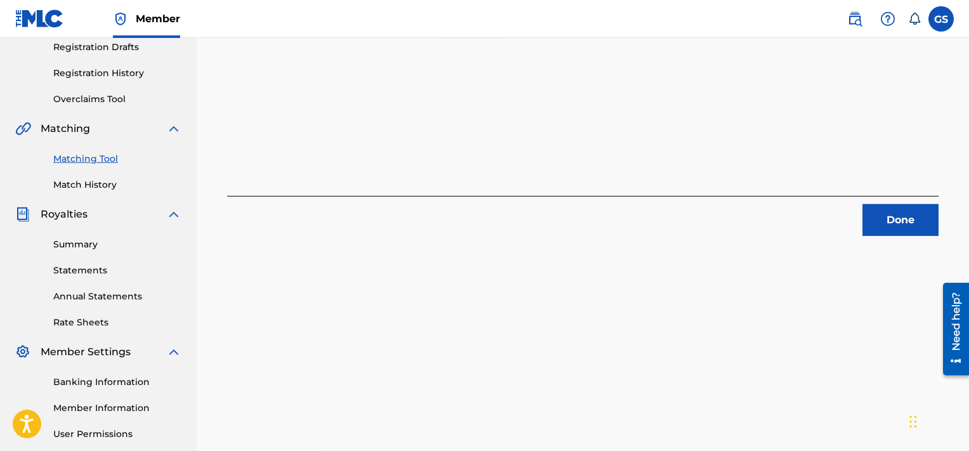
click at [911, 215] on button "Done" at bounding box center [901, 220] width 76 height 32
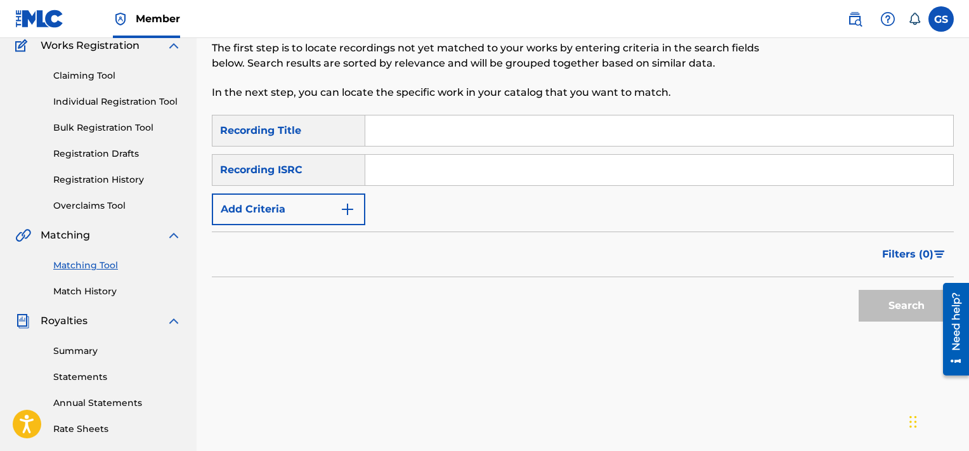
scroll to position [109, 0]
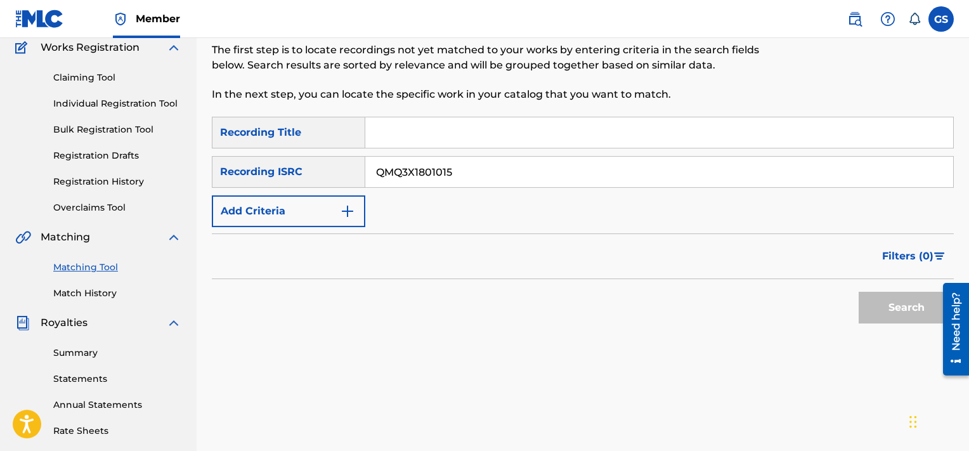
click at [436, 184] on input "QMQ3X1801015" at bounding box center [659, 172] width 588 height 30
click at [859, 292] on button "Search" at bounding box center [906, 308] width 95 height 32
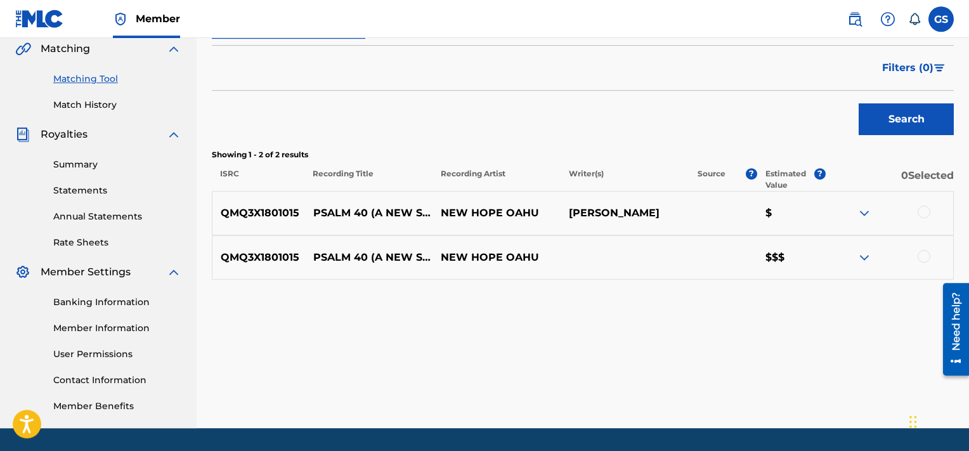
scroll to position [296, 0]
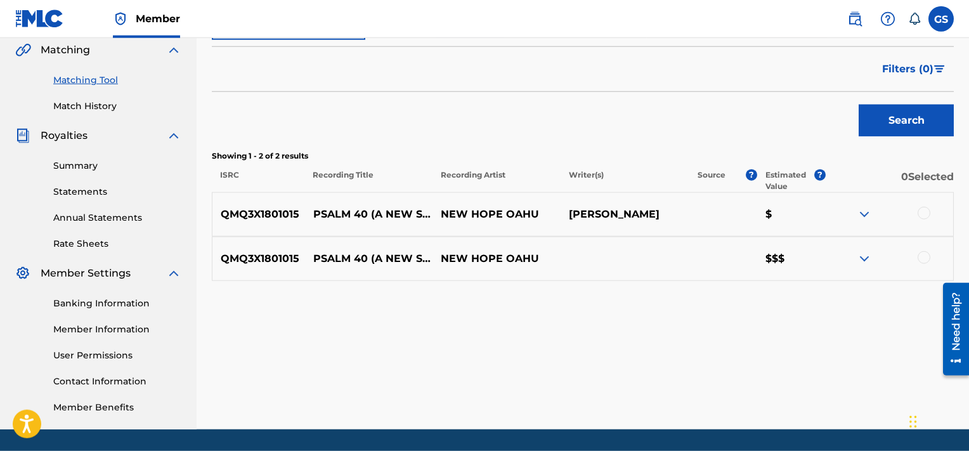
click at [923, 258] on div at bounding box center [924, 257] width 13 height 13
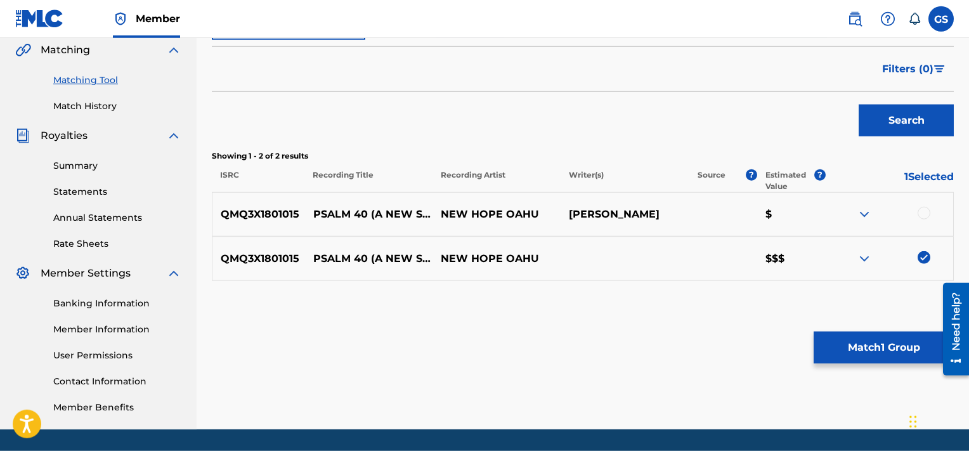
click at [926, 212] on div at bounding box center [924, 213] width 13 height 13
click at [871, 341] on button "Match 2 Groups" at bounding box center [884, 348] width 140 height 32
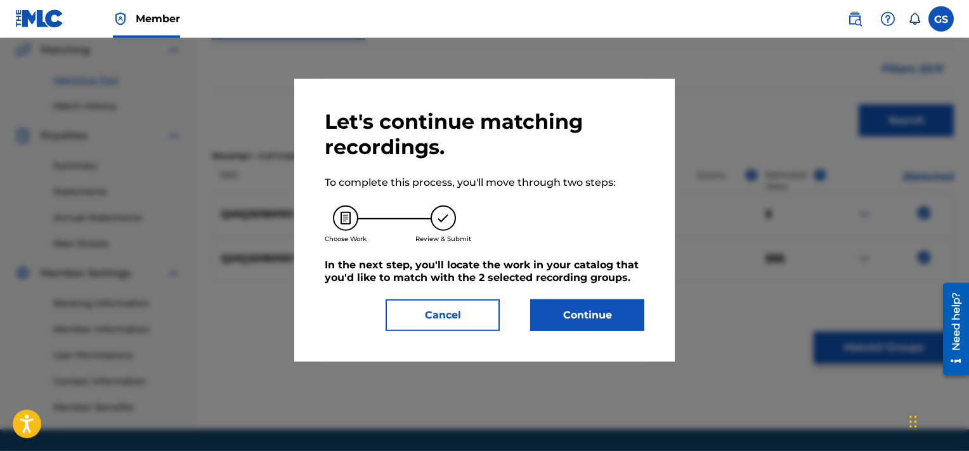
click at [590, 320] on button "Continue" at bounding box center [587, 315] width 114 height 32
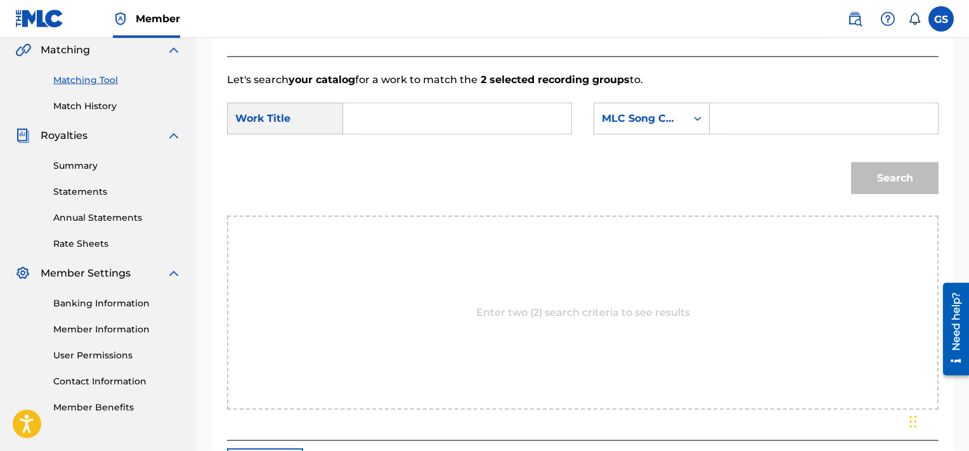
click at [737, 115] on input "Search Form" at bounding box center [823, 118] width 207 height 30
click at [436, 119] on input "Search Form" at bounding box center [457, 118] width 207 height 30
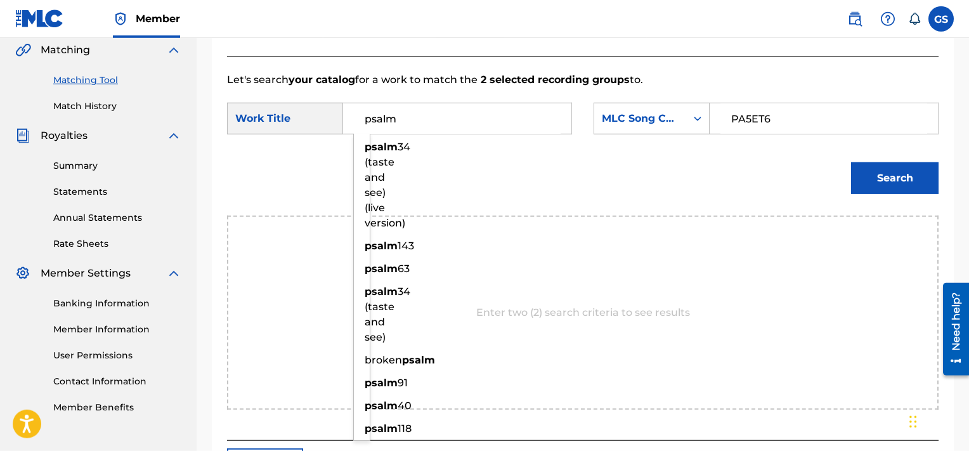
click at [851, 162] on button "Search" at bounding box center [895, 178] width 88 height 32
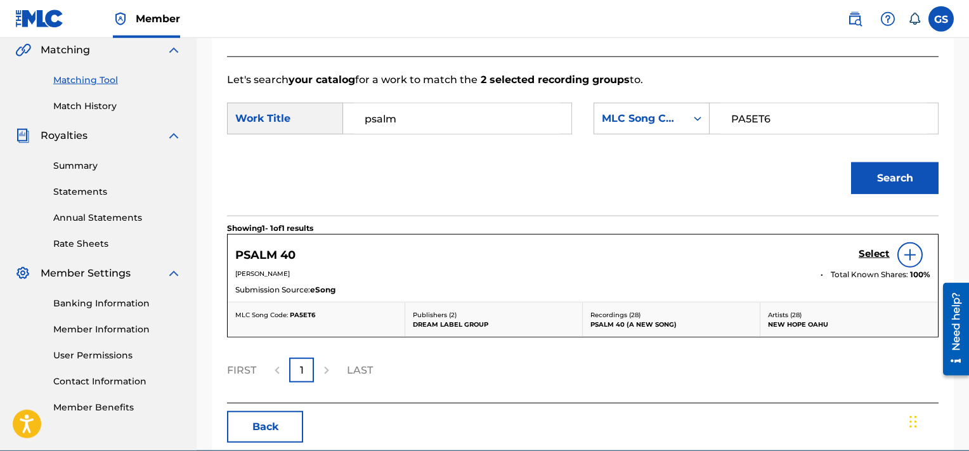
click at [868, 253] on h5 "Select" at bounding box center [874, 254] width 31 height 12
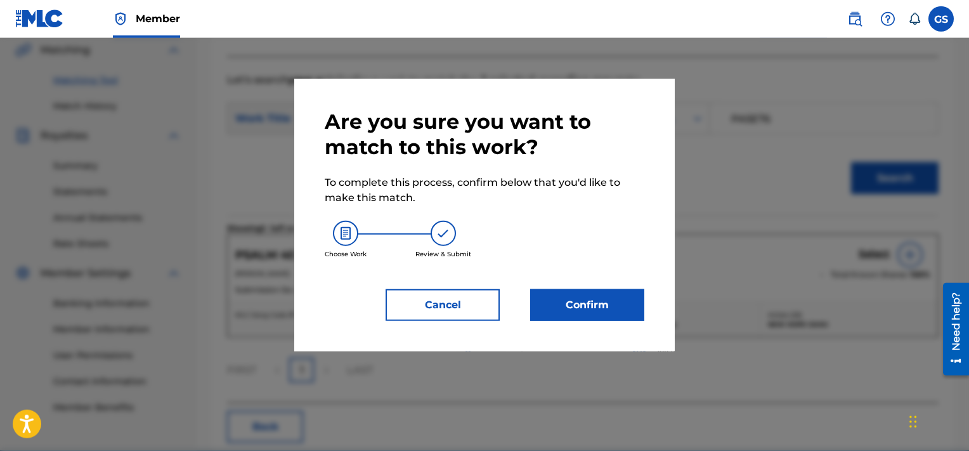
click at [595, 311] on button "Confirm" at bounding box center [587, 305] width 114 height 32
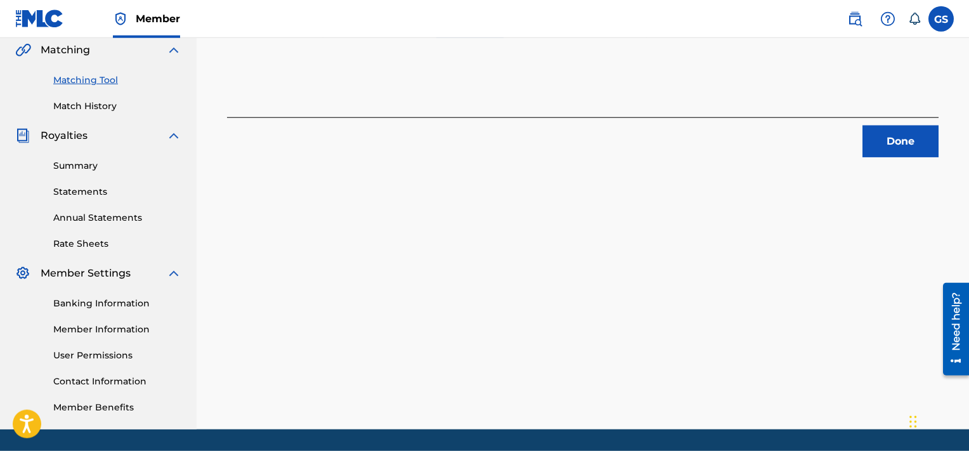
click at [903, 131] on button "Done" at bounding box center [901, 142] width 76 height 32
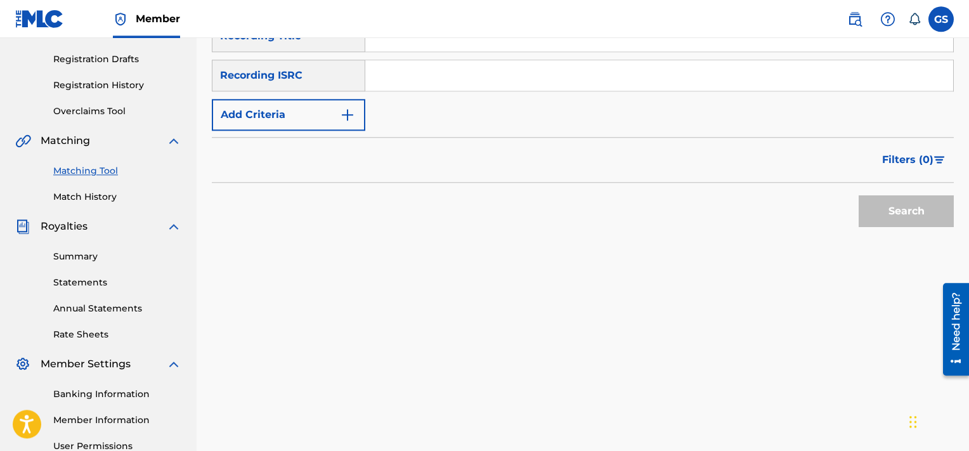
scroll to position [185, 0]
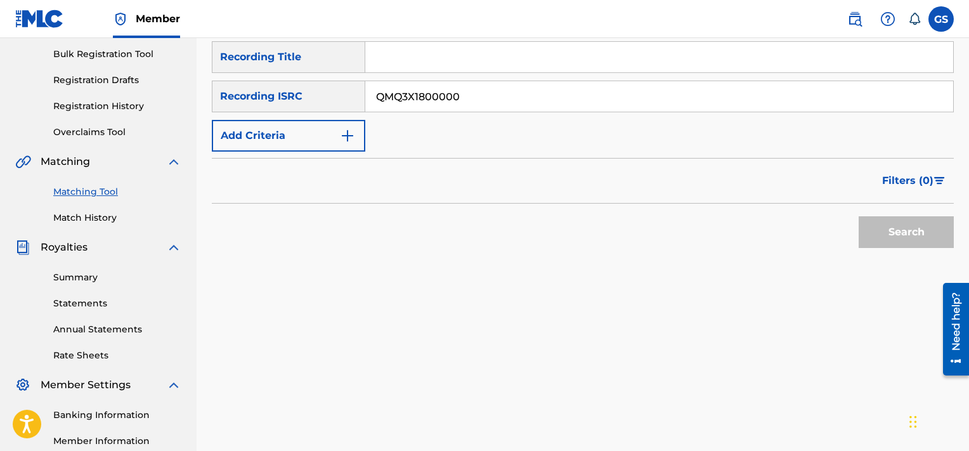
click at [471, 86] on input "QMQ3X1800000" at bounding box center [659, 96] width 588 height 30
click at [859, 216] on button "Search" at bounding box center [906, 232] width 95 height 32
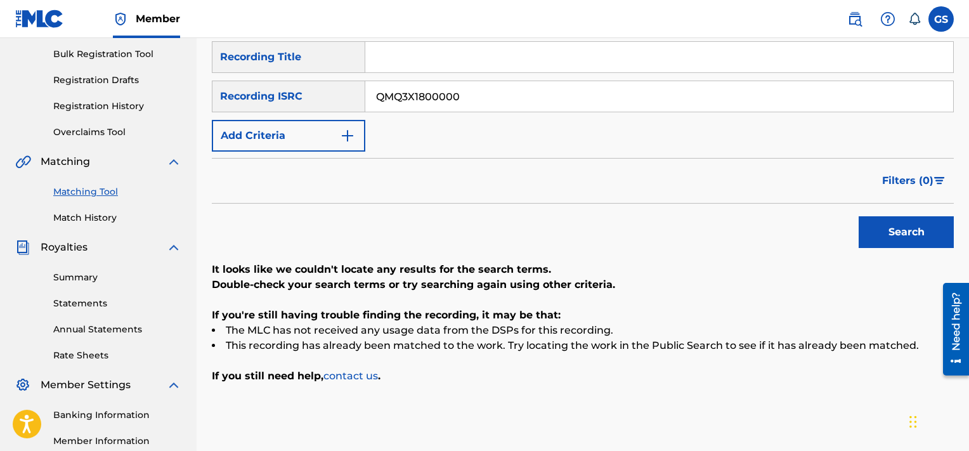
click at [506, 105] on input "QMQ3X1800000" at bounding box center [659, 96] width 588 height 30
click at [859, 216] on button "Search" at bounding box center [906, 232] width 95 height 32
click at [558, 95] on input "QMQ3X1801030" at bounding box center [659, 96] width 588 height 30
click at [558, 95] on input "QMQ3X1801034" at bounding box center [659, 96] width 588 height 30
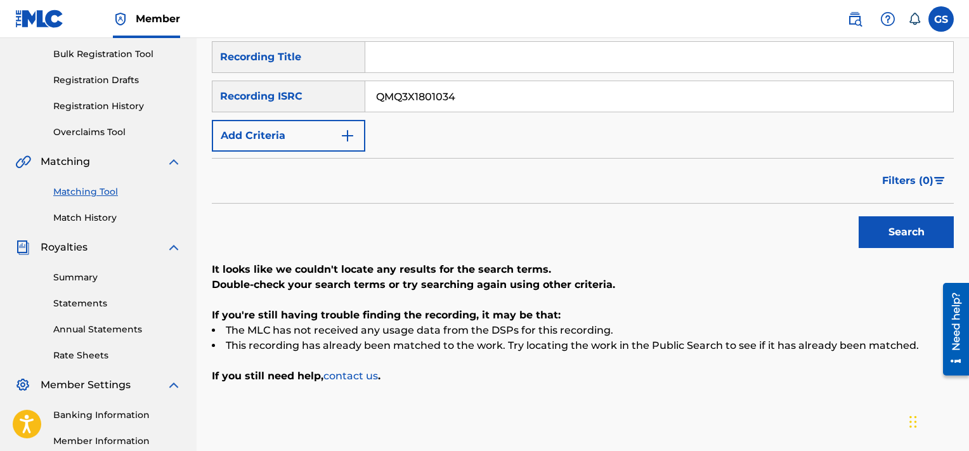
click at [859, 216] on button "Search" at bounding box center [906, 232] width 95 height 32
click at [481, 98] on input "QMQ3X1801034" at bounding box center [659, 96] width 588 height 30
click at [481, 98] on input "QMQ3X1801016" at bounding box center [659, 96] width 588 height 30
click at [859, 216] on button "Search" at bounding box center [906, 232] width 95 height 32
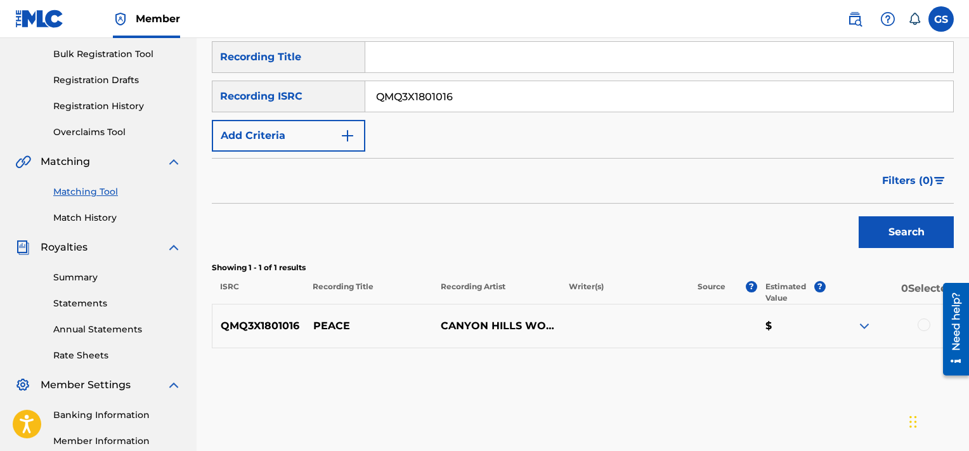
click at [923, 322] on div at bounding box center [924, 324] width 13 height 13
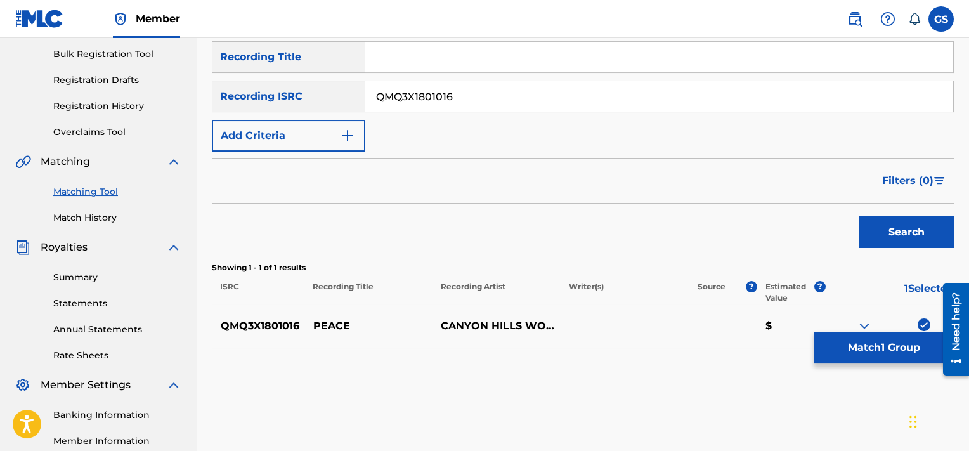
click at [871, 342] on button "Match 1 Group" at bounding box center [884, 348] width 140 height 32
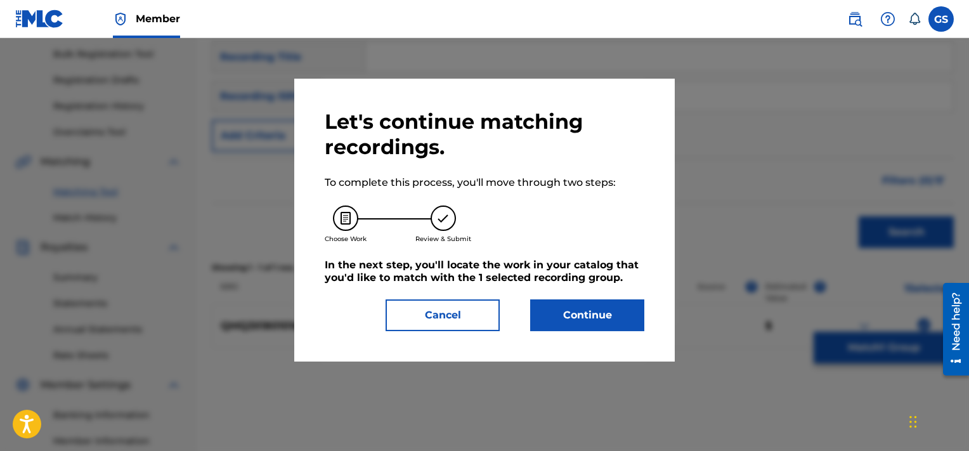
click at [585, 308] on button "Continue" at bounding box center [587, 315] width 114 height 32
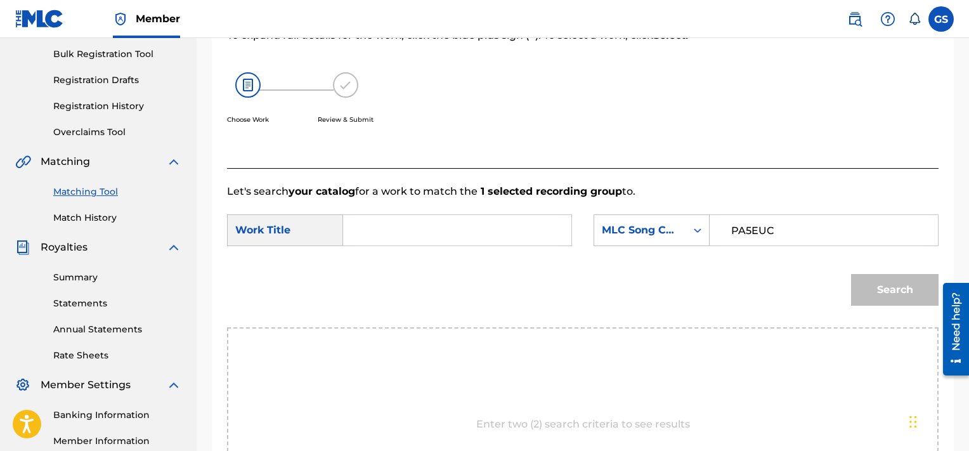
click at [757, 224] on input "PA5EUC" at bounding box center [823, 230] width 207 height 30
click at [497, 235] on input "Search Form" at bounding box center [457, 230] width 207 height 30
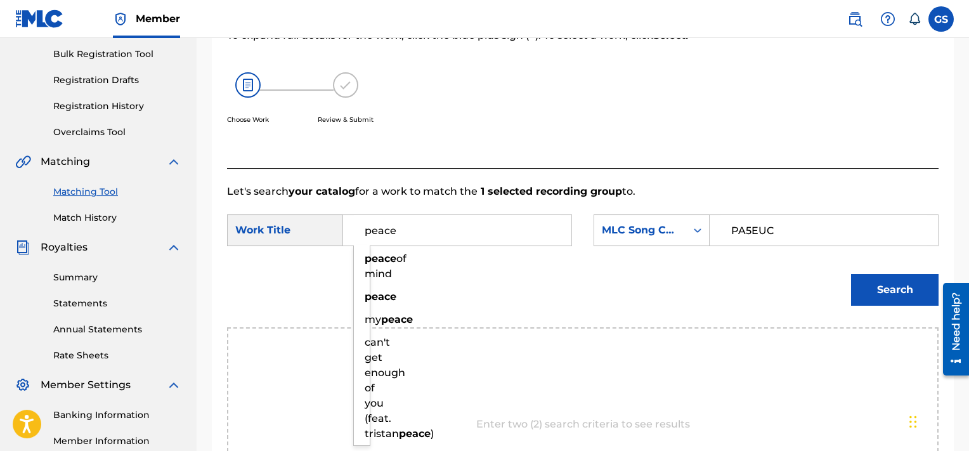
click at [851, 274] on button "Search" at bounding box center [895, 290] width 88 height 32
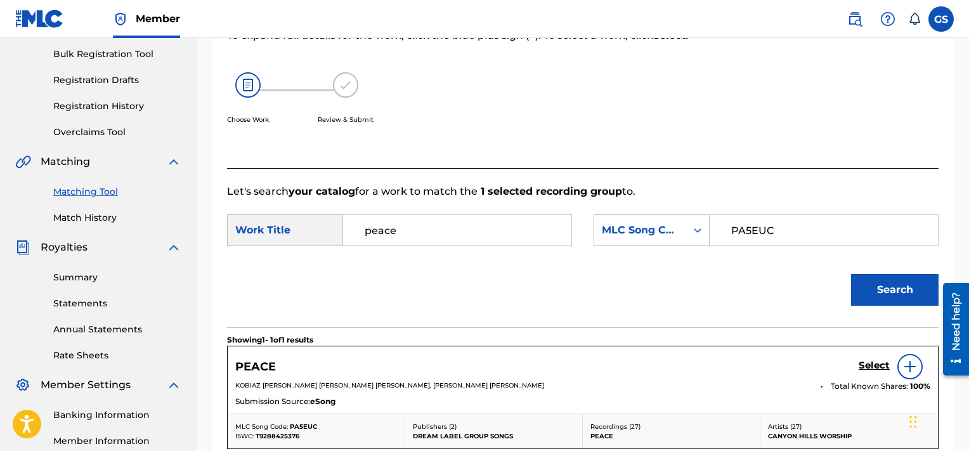
scroll to position [355, 0]
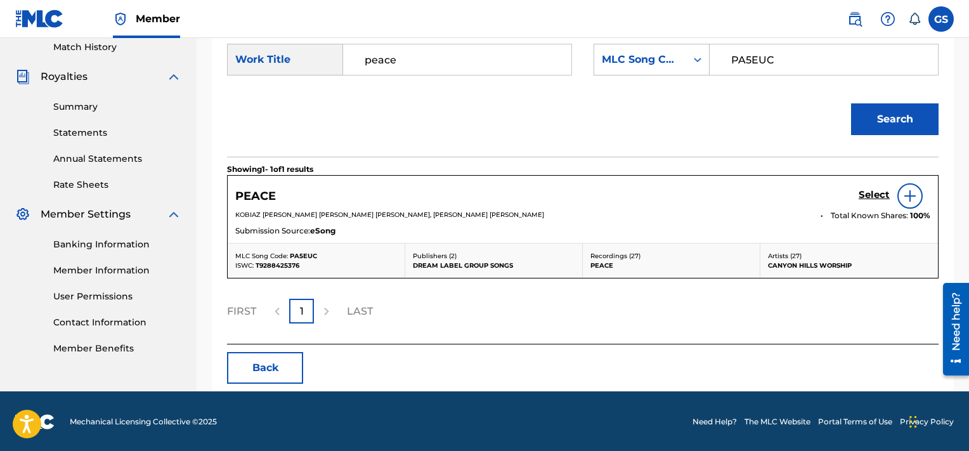
click at [863, 192] on h5 "Select" at bounding box center [874, 195] width 31 height 12
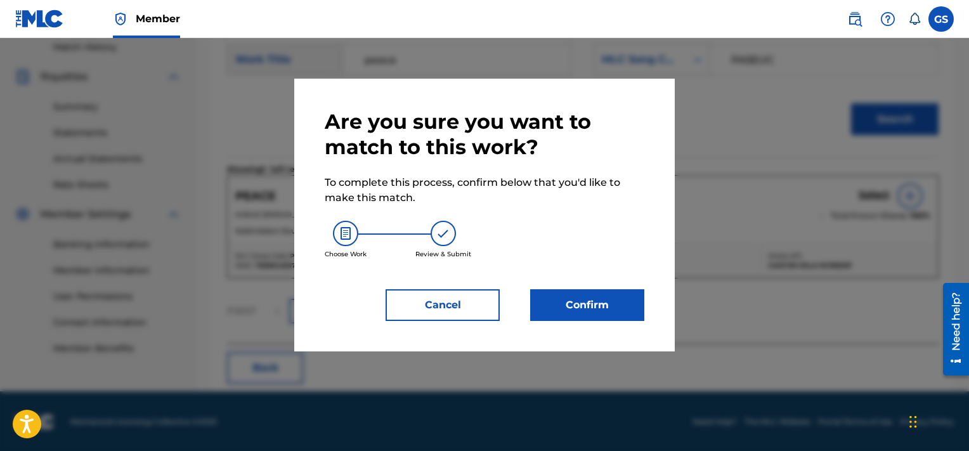
click at [557, 304] on button "Confirm" at bounding box center [587, 305] width 114 height 32
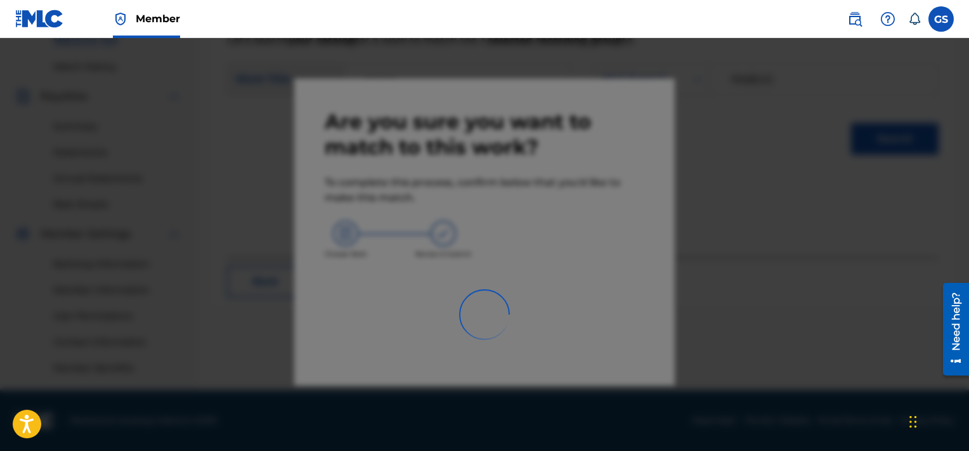
scroll to position [335, 0]
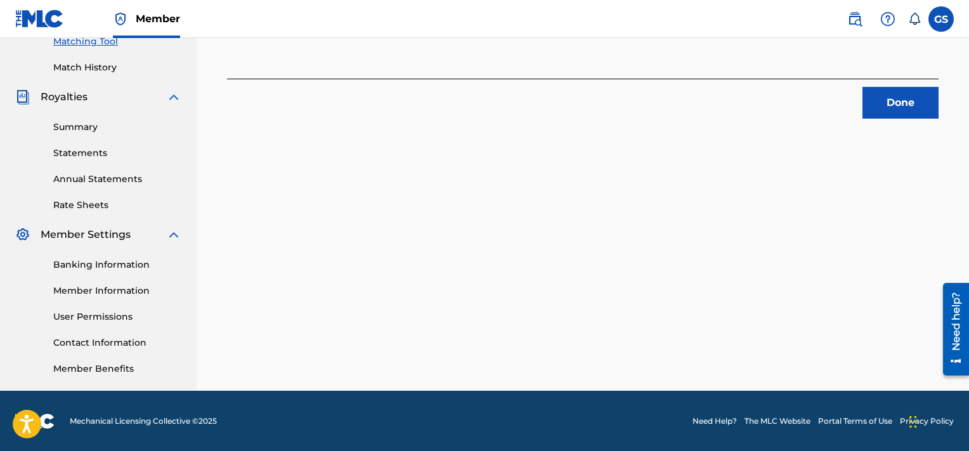
click at [916, 88] on button "Done" at bounding box center [901, 103] width 76 height 32
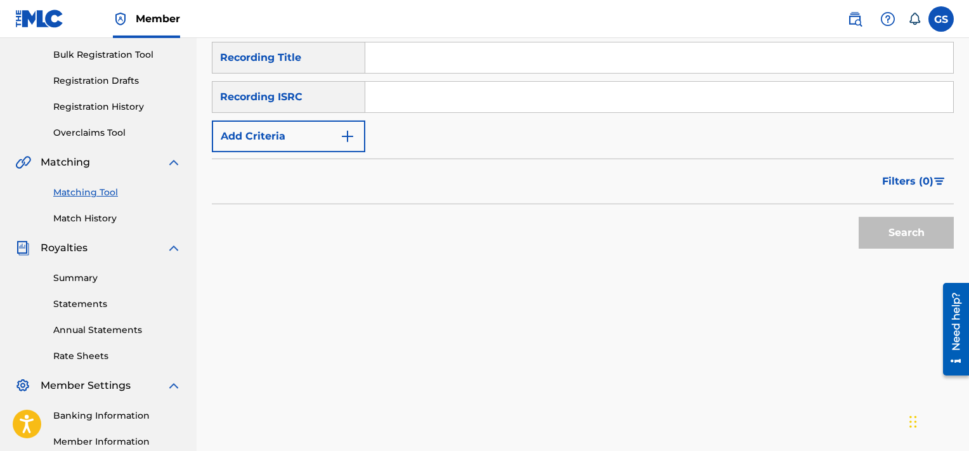
scroll to position [178, 0]
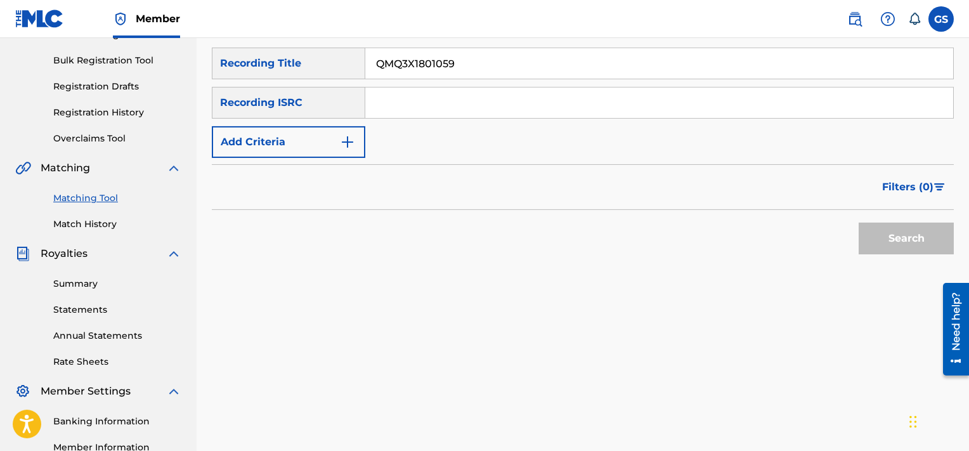
click at [488, 65] on input "QMQ3X1801059" at bounding box center [659, 63] width 588 height 30
click at [859, 223] on button "Search" at bounding box center [906, 239] width 95 height 32
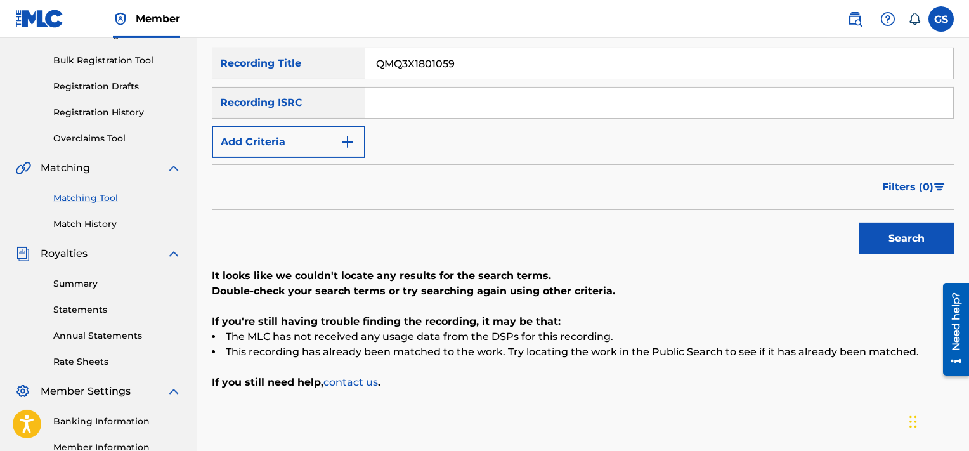
click at [476, 69] on input "QMQ3X1801059" at bounding box center [659, 63] width 588 height 30
click at [466, 101] on input "Search Form" at bounding box center [659, 103] width 588 height 30
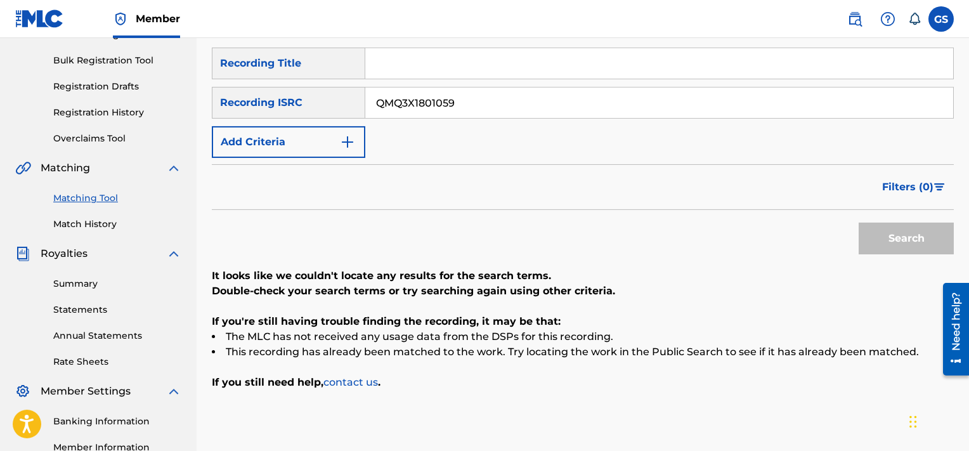
click at [859, 223] on button "Search" at bounding box center [906, 239] width 95 height 32
click at [548, 97] on input "QMQ3X1801059QMQ3X1801059" at bounding box center [659, 103] width 588 height 30
click at [859, 223] on button "Search" at bounding box center [906, 239] width 95 height 32
click at [544, 108] on input "QMQ3X1801059" at bounding box center [659, 103] width 588 height 30
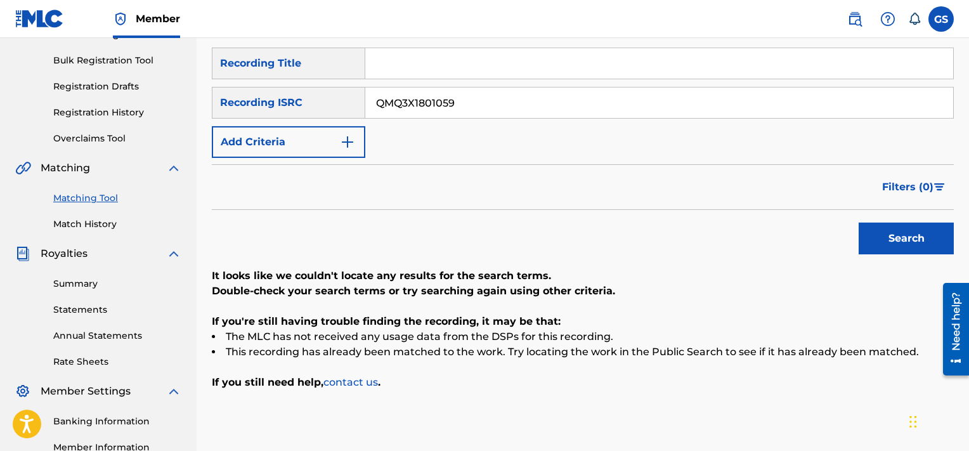
click at [544, 108] on input "QMQ3X1801059" at bounding box center [659, 103] width 588 height 30
click at [859, 223] on button "Search" at bounding box center [906, 239] width 95 height 32
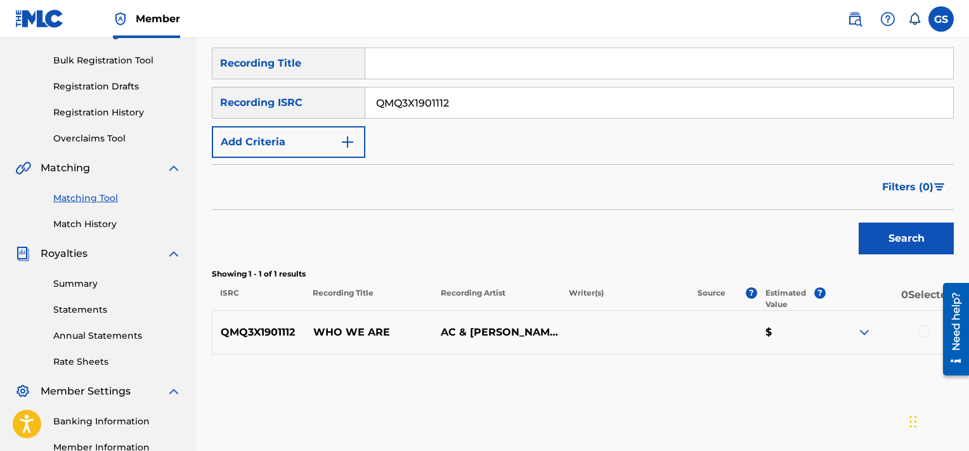
click at [925, 330] on div at bounding box center [924, 331] width 13 height 13
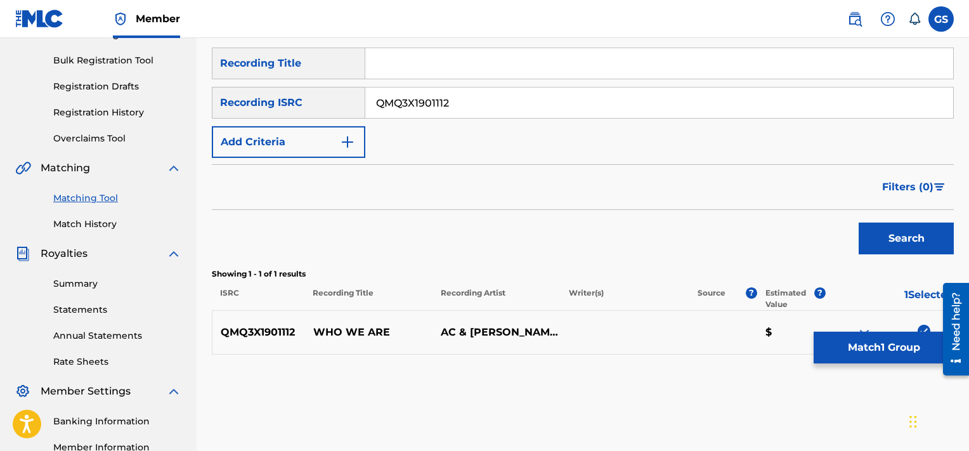
click at [862, 345] on button "Match 1 Group" at bounding box center [884, 348] width 140 height 32
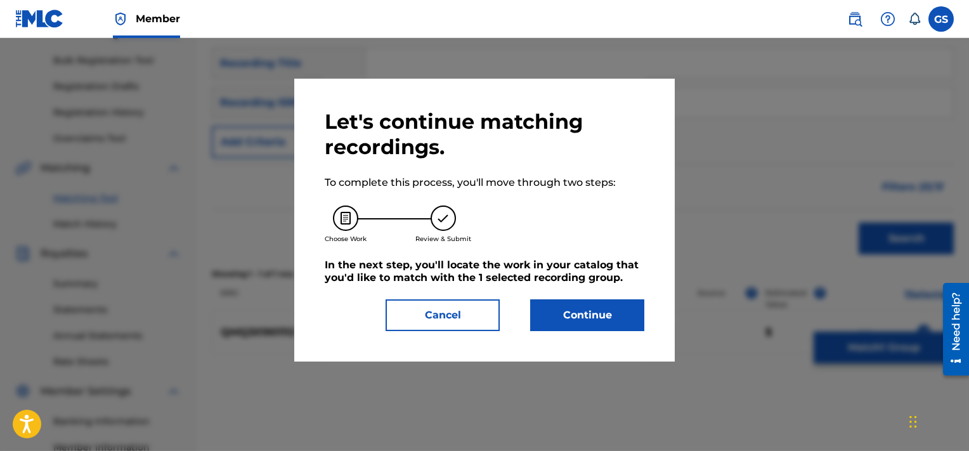
click at [585, 313] on button "Continue" at bounding box center [587, 315] width 114 height 32
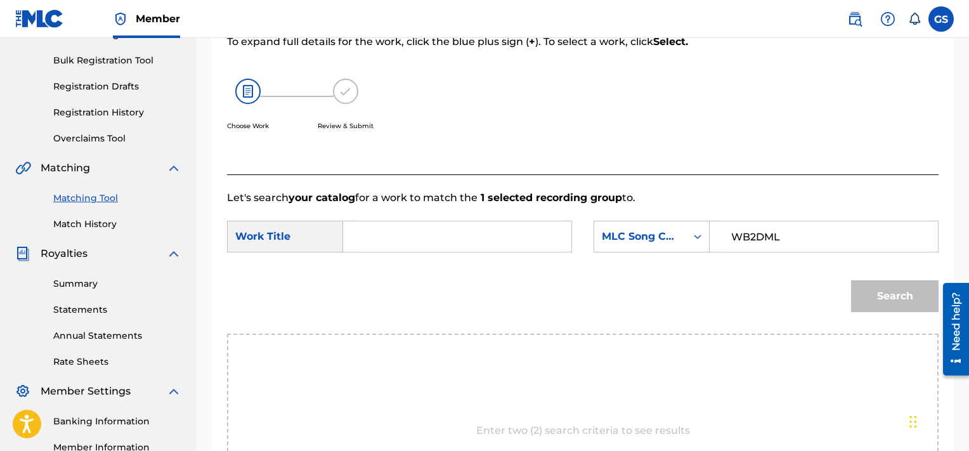
click at [742, 231] on input "WB2DML" at bounding box center [823, 236] width 207 height 30
click at [504, 228] on input "Search Form" at bounding box center [457, 236] width 207 height 30
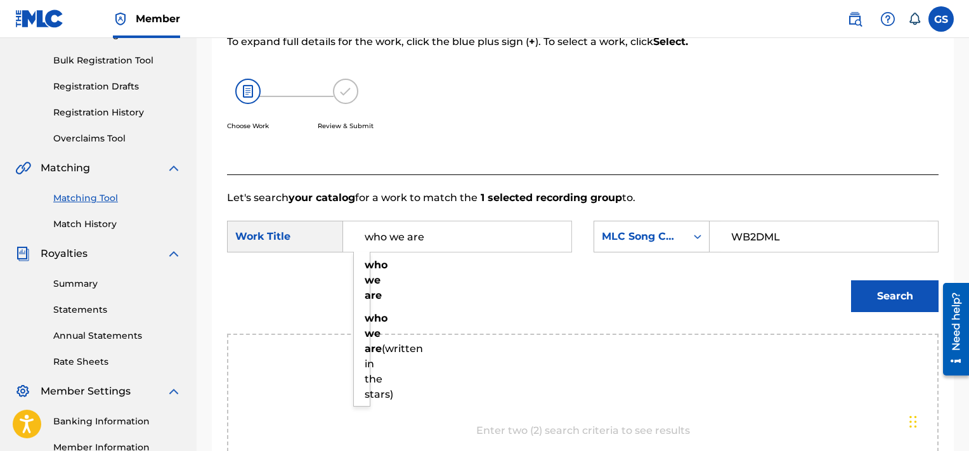
click at [851, 280] on button "Search" at bounding box center [895, 296] width 88 height 32
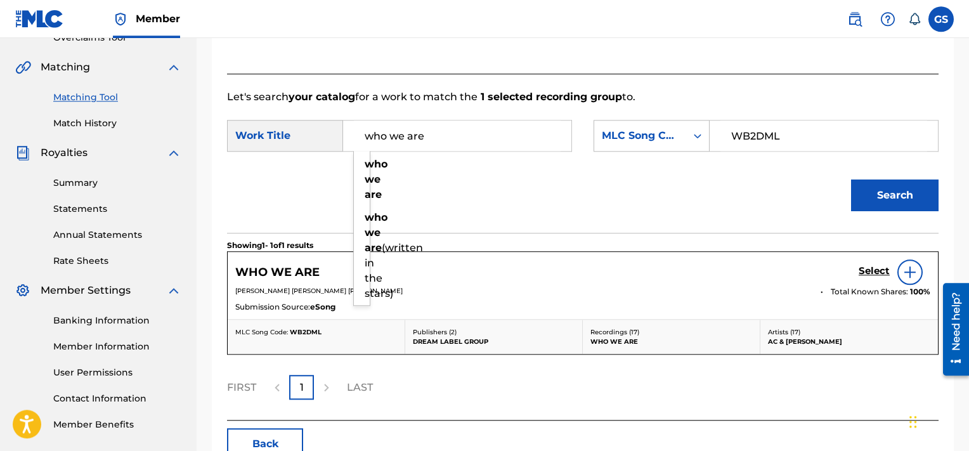
scroll to position [279, 0]
click at [871, 269] on h5 "Select" at bounding box center [874, 271] width 31 height 12
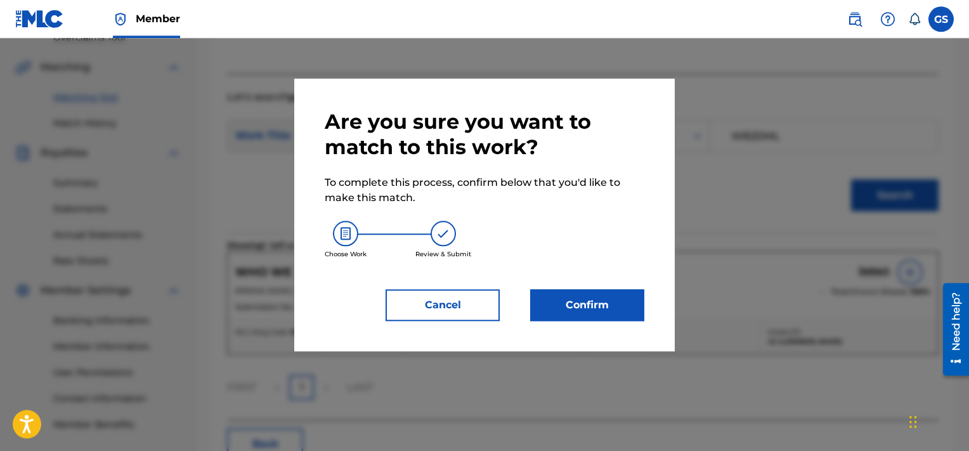
click at [577, 305] on button "Confirm" at bounding box center [587, 305] width 114 height 32
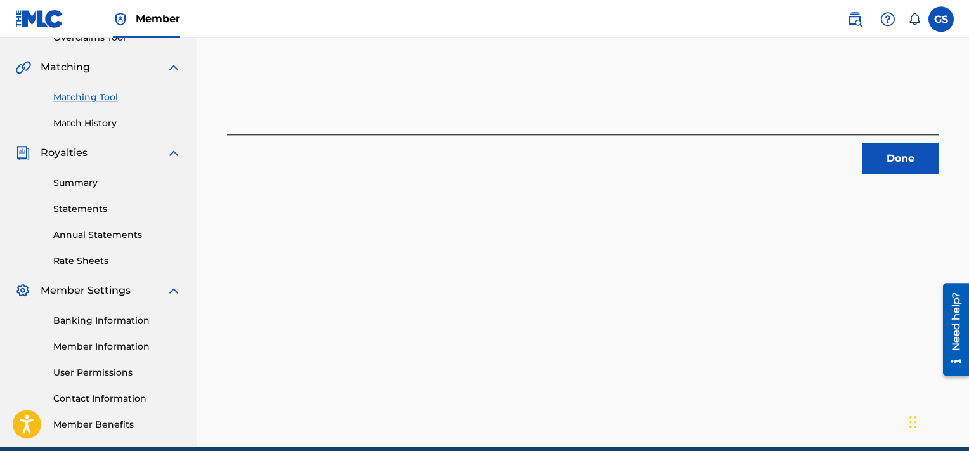
click at [871, 143] on button "Done" at bounding box center [901, 159] width 76 height 32
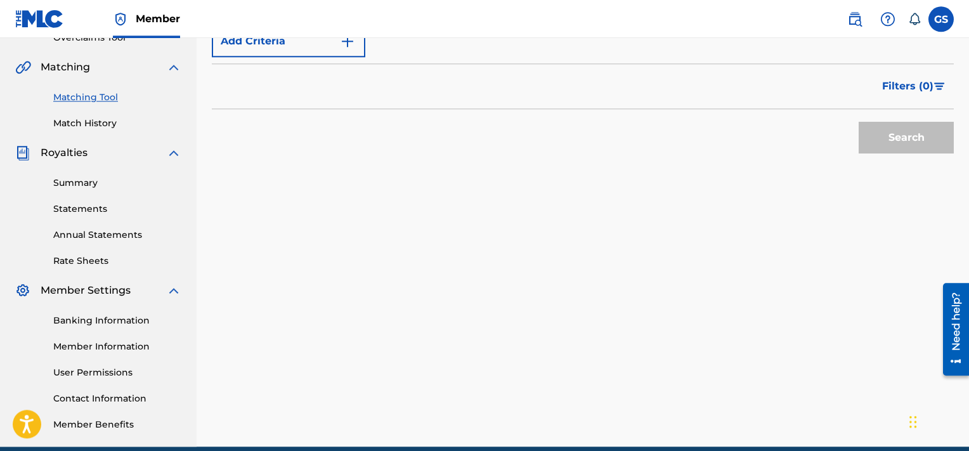
scroll to position [167, 0]
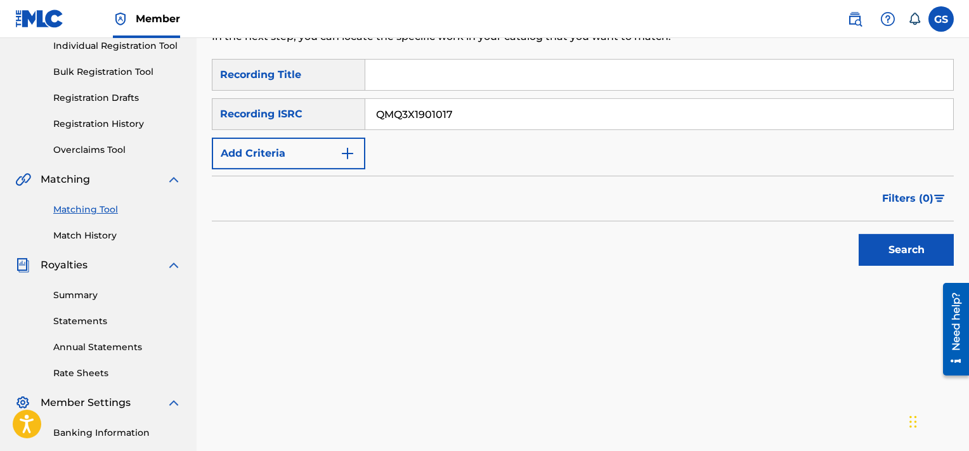
click at [458, 114] on input "QMQ3X1901017" at bounding box center [659, 114] width 588 height 30
click at [859, 234] on button "Search" at bounding box center [906, 250] width 95 height 32
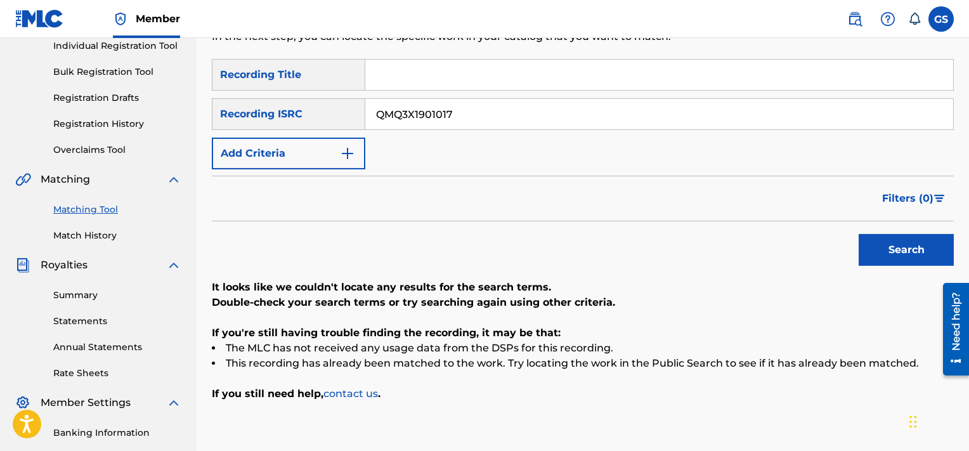
click at [499, 109] on input "QMQ3X1901017" at bounding box center [659, 114] width 588 height 30
click at [859, 234] on button "Search" at bounding box center [906, 250] width 95 height 32
click at [488, 110] on input "QMQ3X1901018" at bounding box center [659, 114] width 588 height 30
click at [488, 110] on input "QMQ3X1901019" at bounding box center [659, 114] width 588 height 30
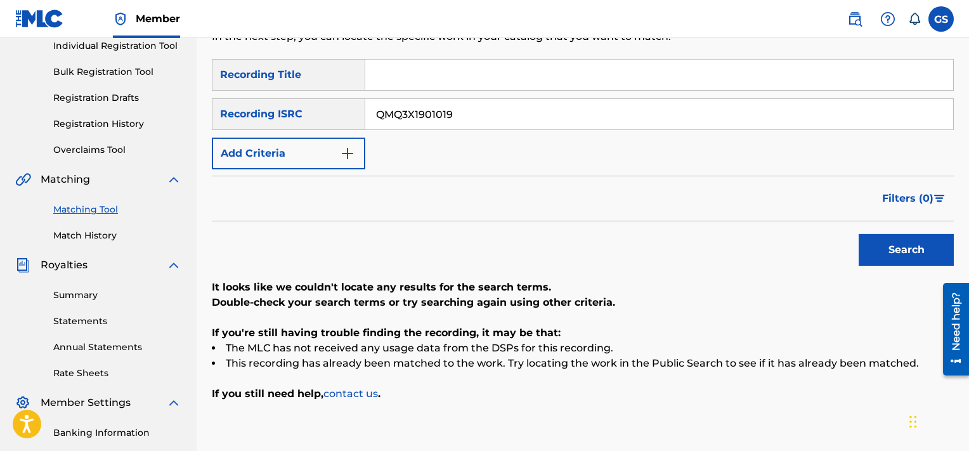
click at [859, 234] on button "Search" at bounding box center [906, 250] width 95 height 32
click at [483, 125] on input "QMQ3X1901019" at bounding box center [659, 114] width 588 height 30
click at [483, 125] on input "QMQ3X1901020" at bounding box center [659, 114] width 588 height 30
click at [859, 234] on button "Search" at bounding box center [906, 250] width 95 height 32
click at [473, 112] on input "QMQ3X1901020" at bounding box center [659, 114] width 588 height 30
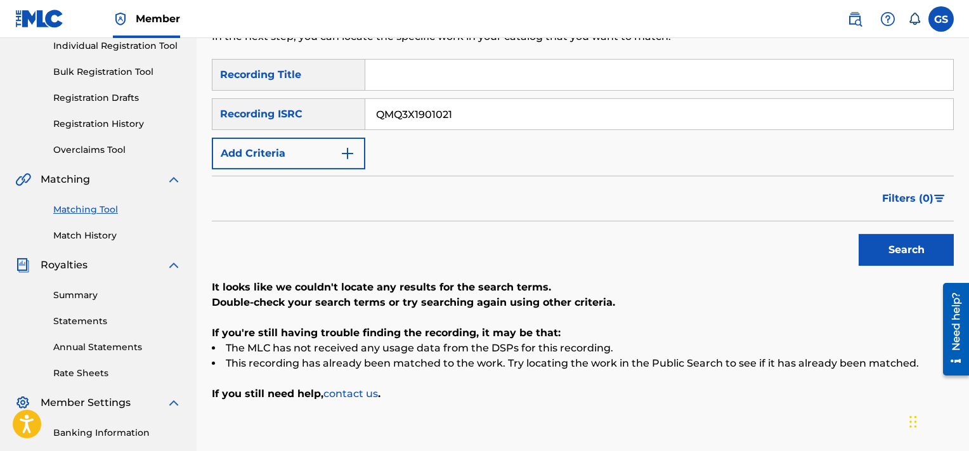
click at [473, 112] on input "QMQ3X1901021" at bounding box center [659, 114] width 588 height 30
click at [859, 234] on button "Search" at bounding box center [906, 250] width 95 height 32
click at [676, 120] on input "QMQ3X1901021" at bounding box center [659, 114] width 588 height 30
click at [676, 120] on input "QMQ3X1901022" at bounding box center [659, 114] width 588 height 30
click at [859, 234] on button "Search" at bounding box center [906, 250] width 95 height 32
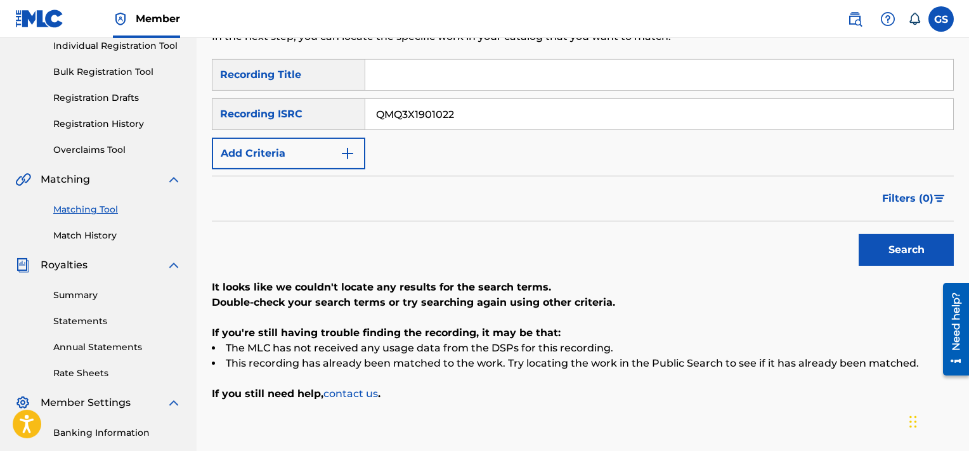
click at [656, 119] on input "QMQ3X1901022" at bounding box center [659, 114] width 588 height 30
click at [656, 119] on input "QMQ3X1801089" at bounding box center [659, 114] width 588 height 30
click at [859, 234] on button "Search" at bounding box center [906, 250] width 95 height 32
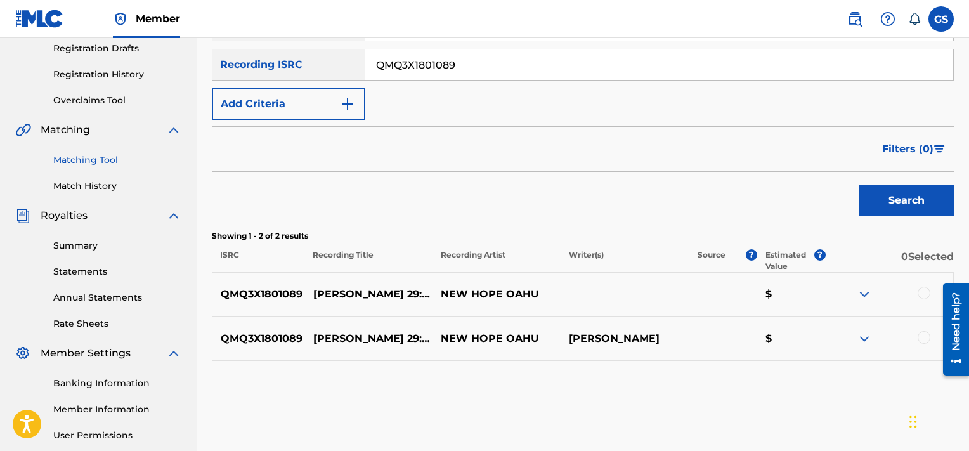
scroll to position [230, 0]
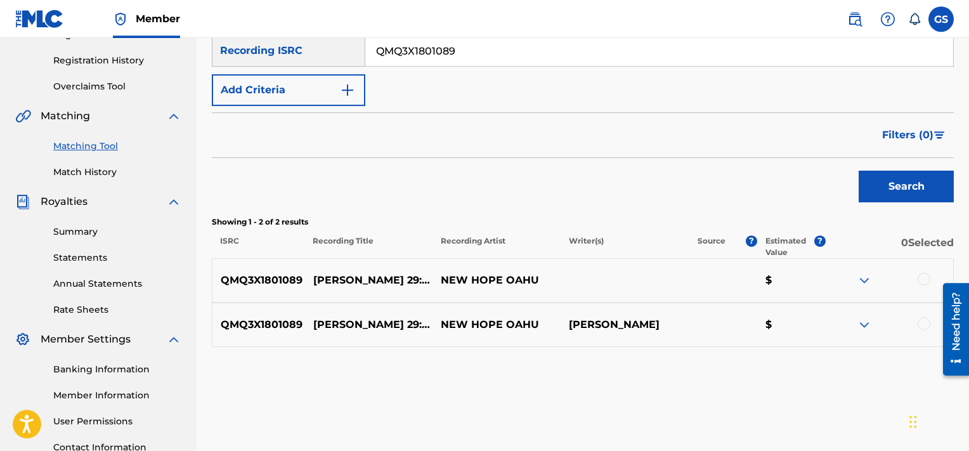
click at [922, 280] on div at bounding box center [924, 279] width 13 height 13
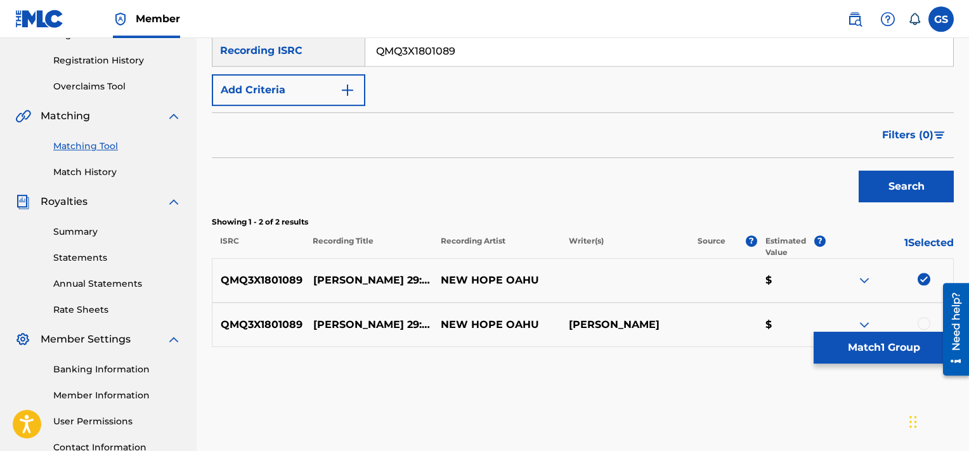
click at [924, 325] on div at bounding box center [924, 323] width 13 height 13
click at [894, 349] on button "Match 2 Groups" at bounding box center [884, 348] width 140 height 32
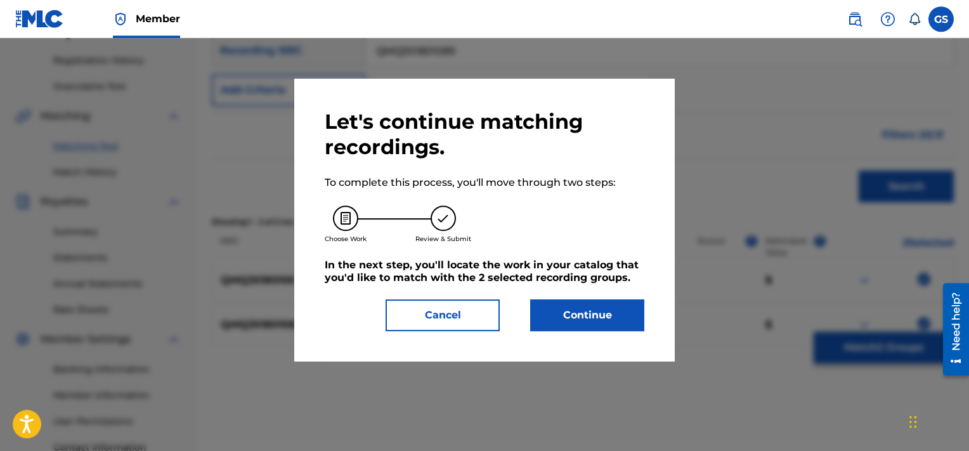
click at [587, 303] on button "Continue" at bounding box center [587, 315] width 114 height 32
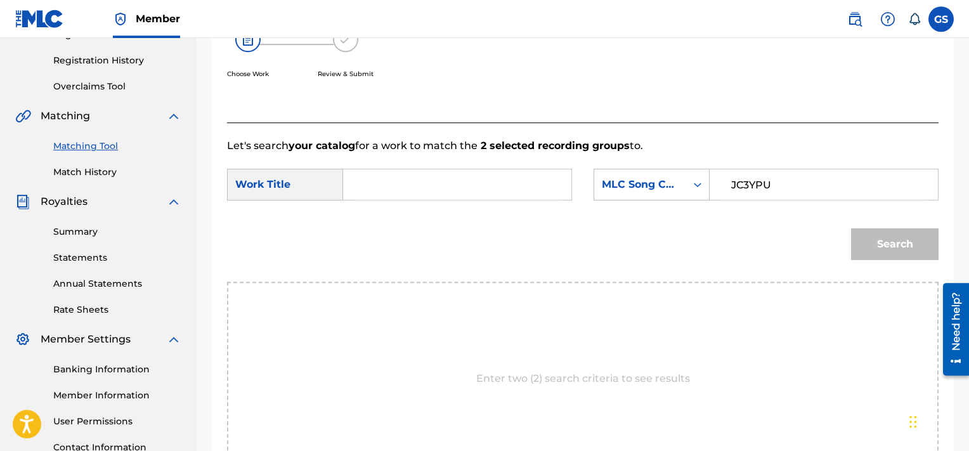
click at [745, 195] on input "JC3YPU" at bounding box center [823, 184] width 207 height 30
click at [509, 193] on input "Search Form" at bounding box center [457, 184] width 207 height 30
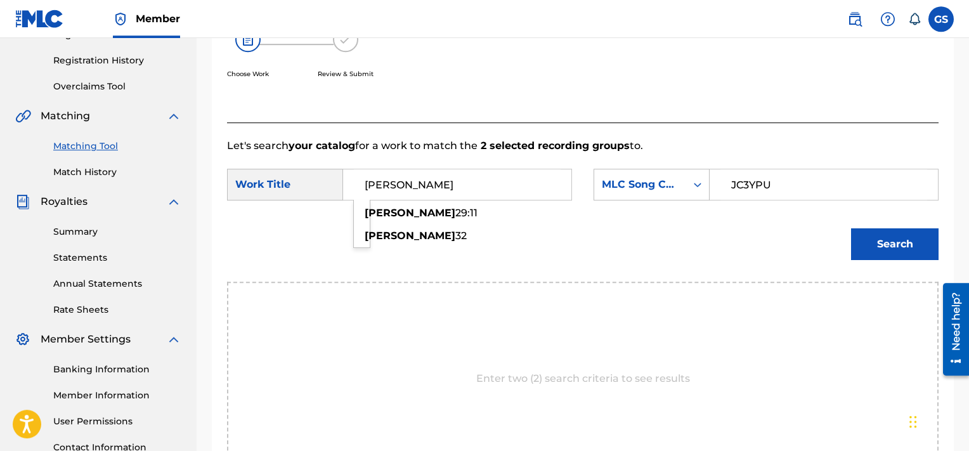
click at [851, 228] on button "Search" at bounding box center [895, 244] width 88 height 32
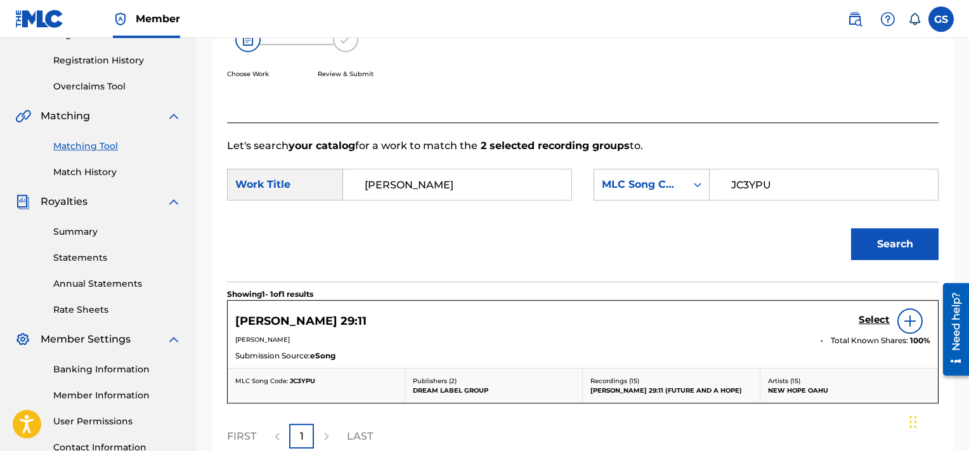
click at [874, 323] on h5 "Select" at bounding box center [874, 320] width 31 height 12
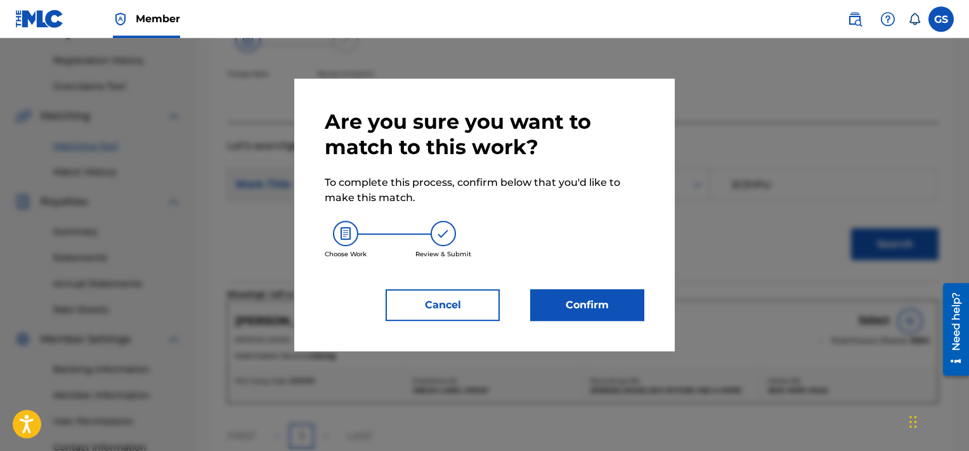
click at [588, 311] on button "Confirm" at bounding box center [587, 305] width 114 height 32
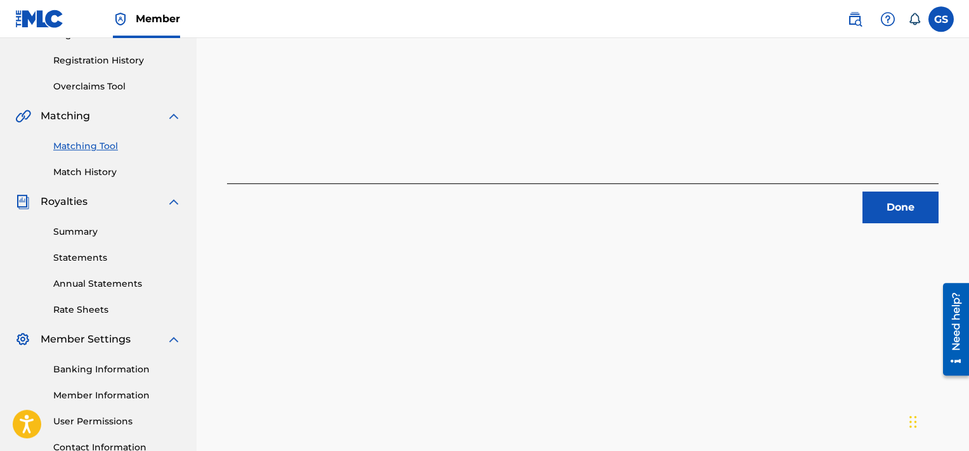
click at [882, 204] on button "Done" at bounding box center [901, 208] width 76 height 32
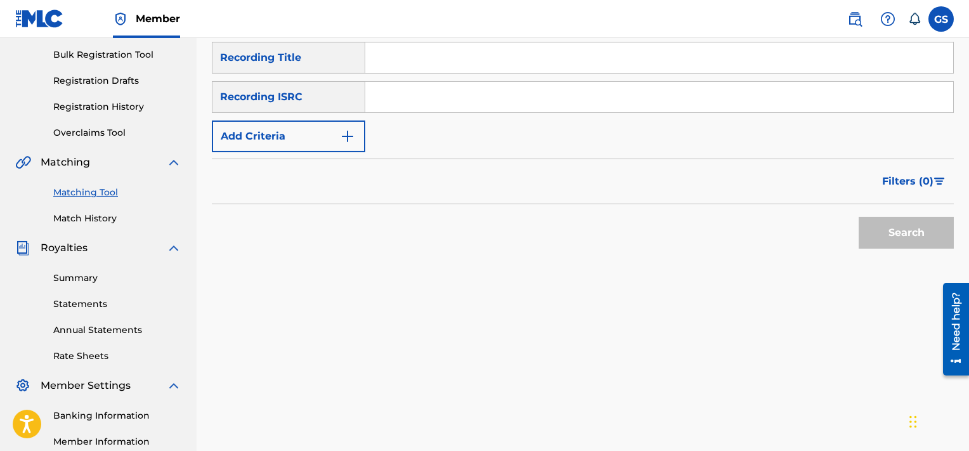
scroll to position [95, 0]
